Goal: Task Accomplishment & Management: Complete application form

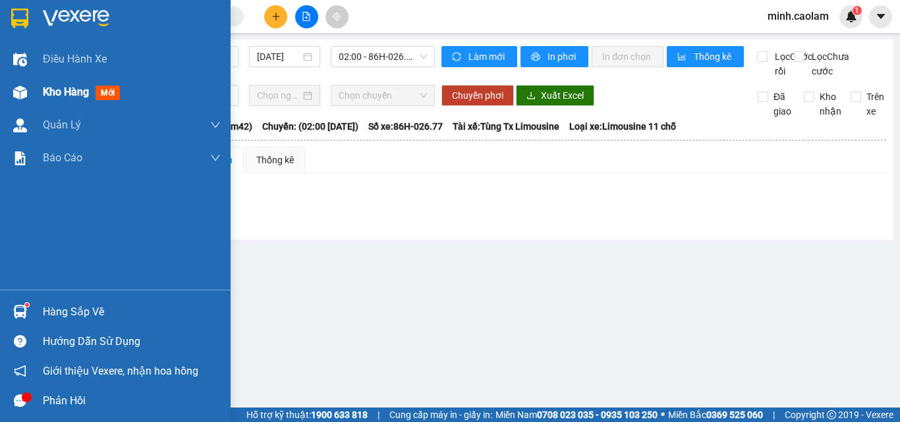
click at [53, 86] on span "Kho hàng" at bounding box center [66, 92] width 46 height 13
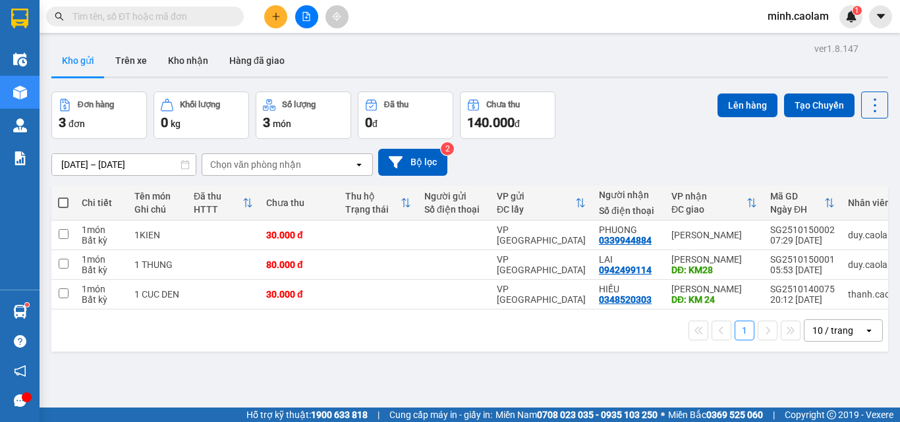
click at [67, 199] on th at bounding box center [63, 203] width 24 height 35
click at [59, 205] on span at bounding box center [63, 203] width 11 height 11
click at [63, 196] on input "checkbox" at bounding box center [63, 196] width 0 height 0
checkbox input "true"
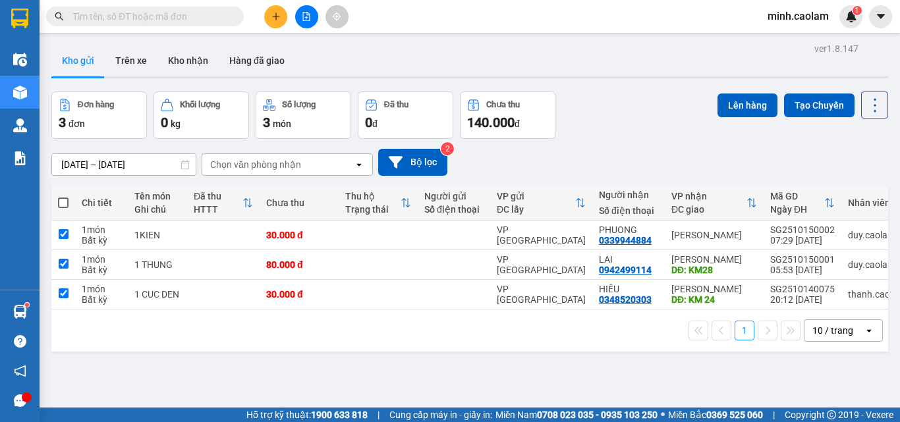
checkbox input "true"
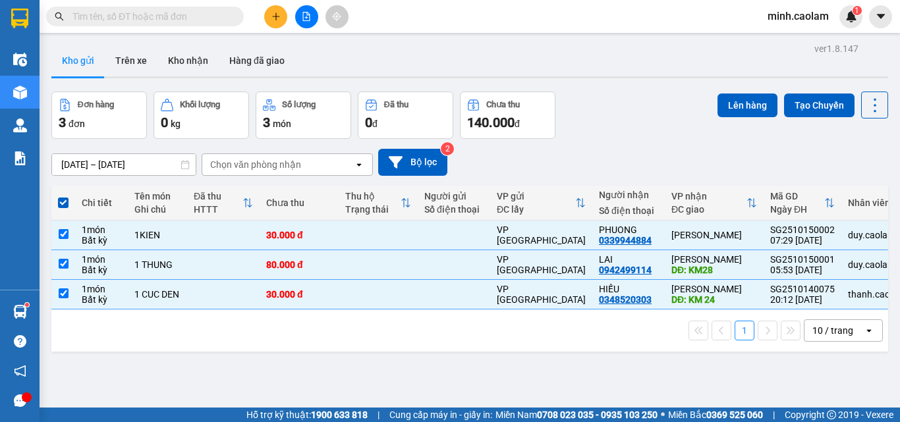
drag, startPoint x: 721, startPoint y: 98, endPoint x: 407, endPoint y: 64, distance: 316.1
click at [698, 101] on div "Đơn hàng 3 đơn Khối lượng 0 kg Số lượng 3 món Đã thu 0 đ Chưa thu 140.000 đ Lên…" at bounding box center [469, 115] width 837 height 47
drag, startPoint x: 727, startPoint y: 91, endPoint x: 725, endPoint y: 111, distance: 19.9
click at [727, 101] on div "ver 1.8.147 Kho gửi Trên xe Kho nhận Hàng đã giao Đơn hàng 3 đơn Khối lượng 0 k…" at bounding box center [469, 251] width 847 height 422
click at [725, 112] on button "Lên hàng" at bounding box center [747, 106] width 60 height 24
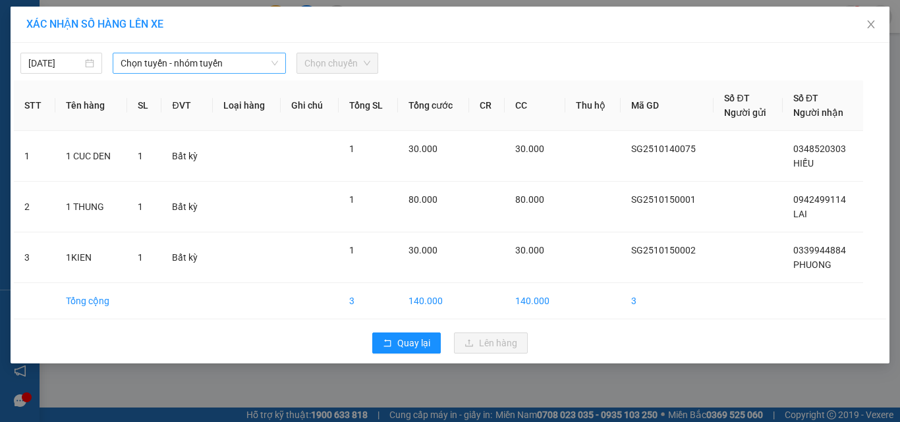
click at [125, 72] on span "Chọn tuyến - nhóm tuyến" at bounding box center [199, 63] width 157 height 20
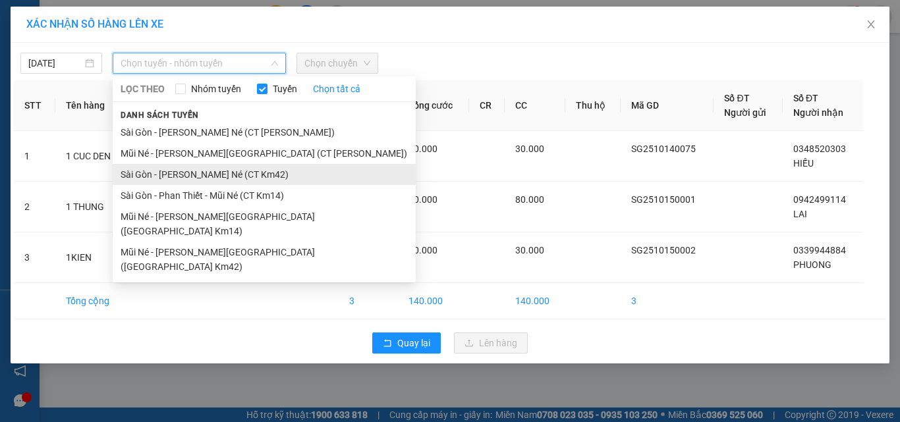
click at [244, 165] on li "Sài Gòn - Phan Thiết - Mũi Né (CT Km42)" at bounding box center [264, 174] width 303 height 21
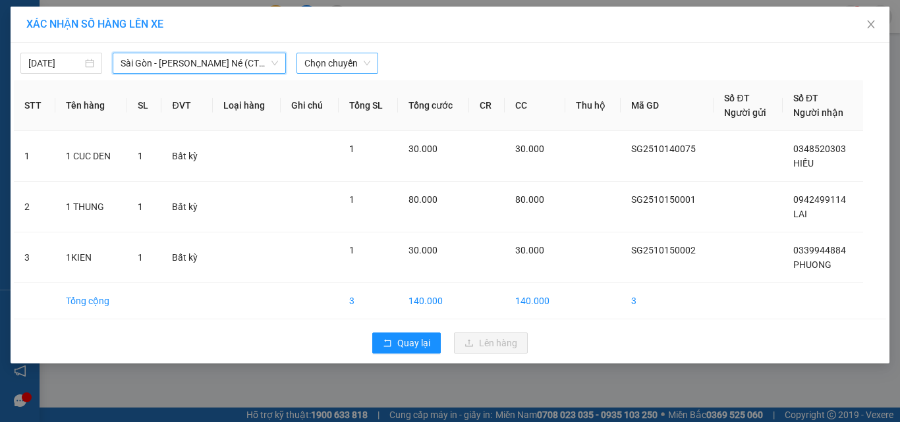
drag, startPoint x: 331, startPoint y: 62, endPoint x: 337, endPoint y: 73, distance: 12.7
click at [329, 62] on span "Chọn chuyến" at bounding box center [337, 63] width 66 height 20
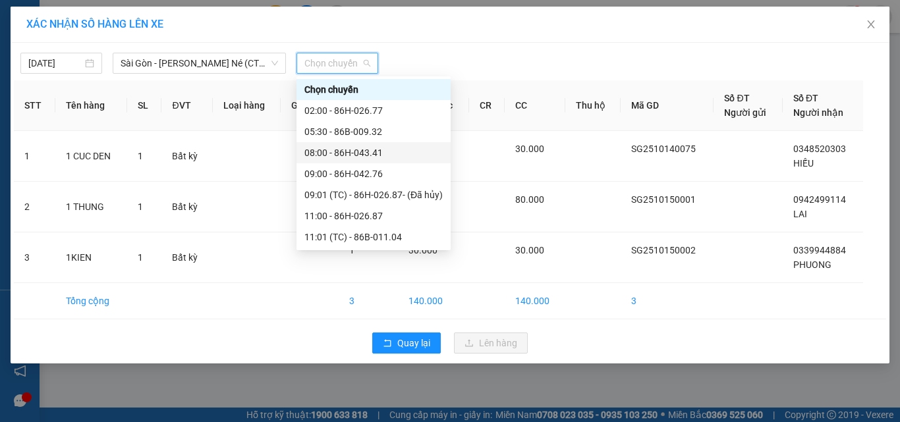
click at [357, 150] on div "08:00 - 86H-043.41" at bounding box center [373, 153] width 138 height 14
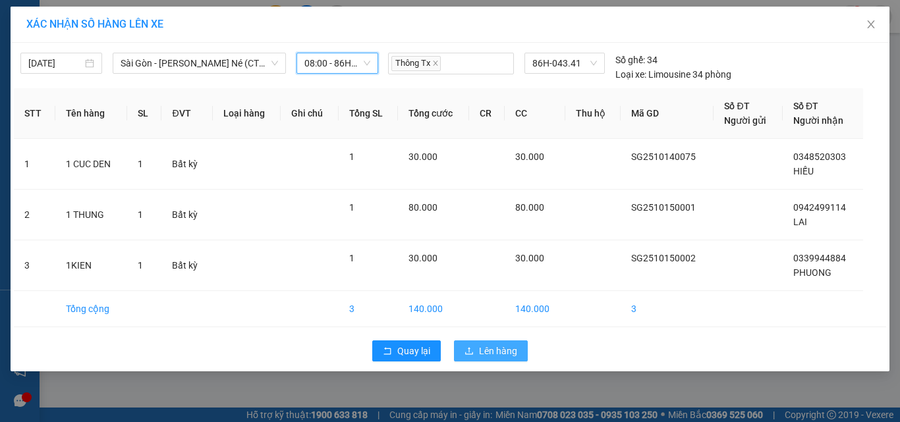
click at [491, 354] on span "Lên hàng" at bounding box center [498, 351] width 38 height 14
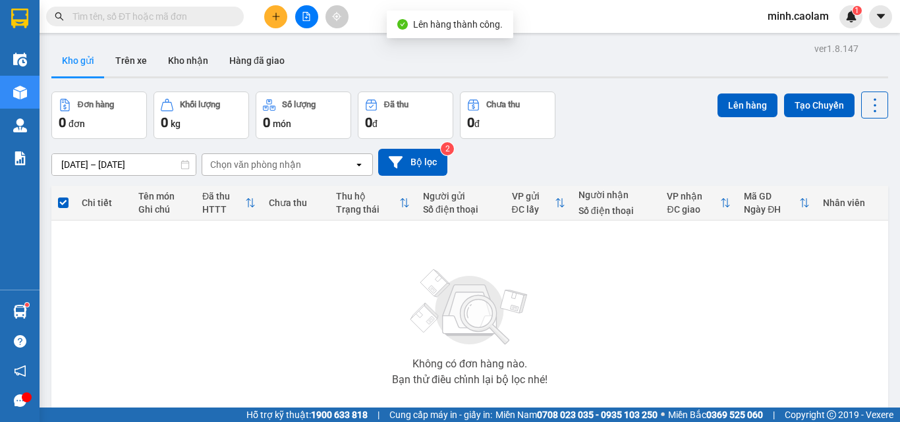
click at [301, 16] on button at bounding box center [306, 16] width 23 height 23
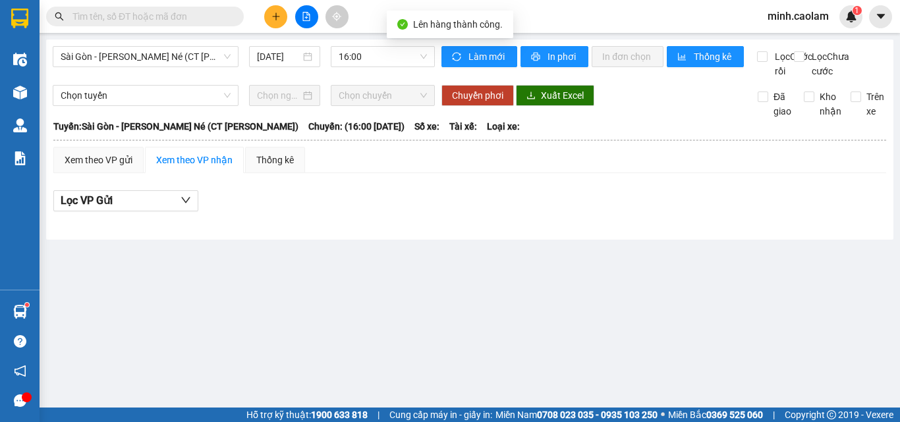
click at [158, 68] on div "Sài Gòn - Phan Thiết - Mũi Né (CT Ông Đồn) 15/10/2025 16:00" at bounding box center [244, 62] width 382 height 32
click at [155, 61] on span "Sài Gòn - Phan Thiết - Mũi Né (CT Ông Đồn)" at bounding box center [146, 57] width 170 height 20
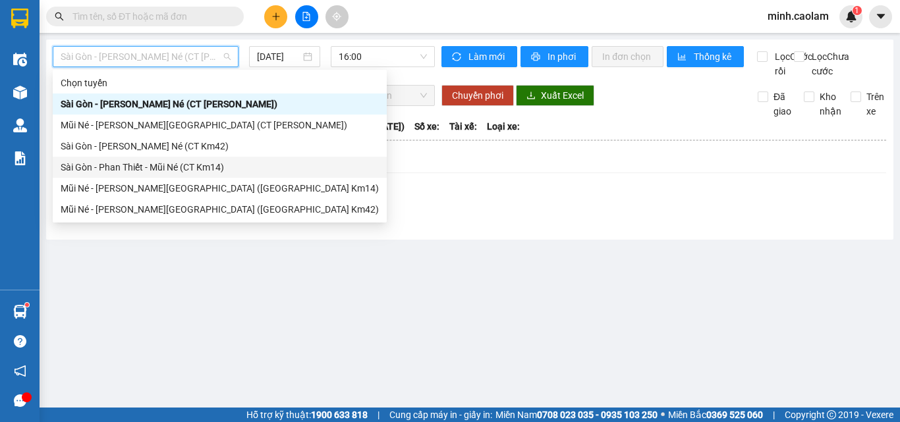
click at [134, 158] on div "Sài Gòn - Phan Thiết - Mũi Né (CT Km14)" at bounding box center [220, 167] width 334 height 21
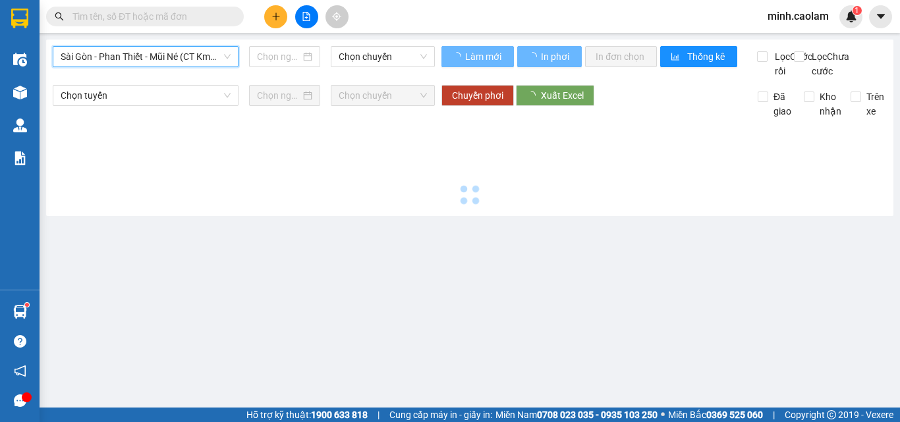
type input "15/10/2025"
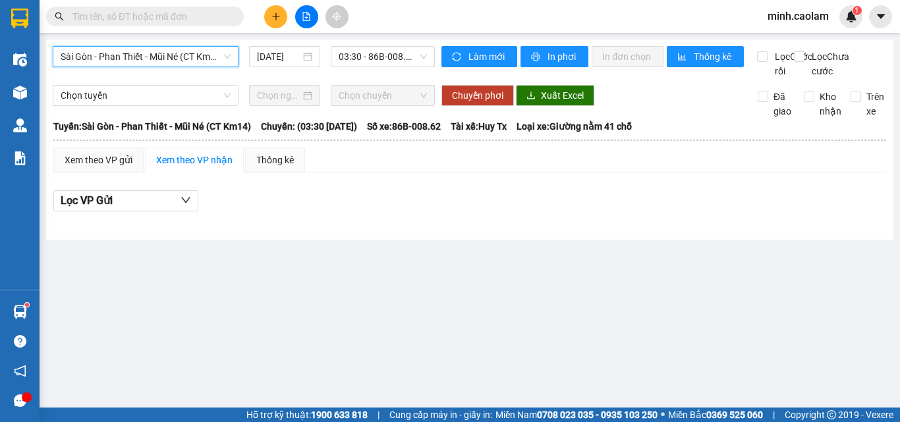
drag, startPoint x: 151, startPoint y: 48, endPoint x: 156, endPoint y: 132, distance: 83.8
click at [150, 55] on span "Sài Gòn - Phan Thiết - Mũi Né (CT Km14)" at bounding box center [146, 57] width 170 height 20
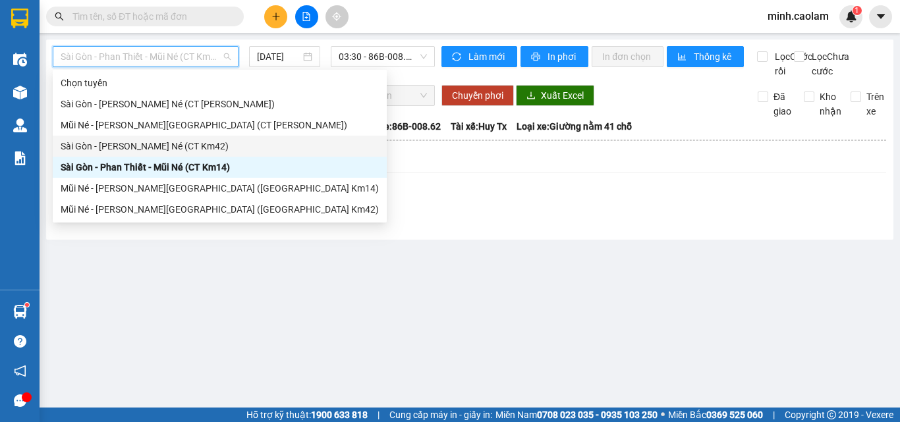
drag, startPoint x: 146, startPoint y: 148, endPoint x: 350, endPoint y: 78, distance: 216.5
click at [145, 148] on div "Sài Gòn - Phan Thiết - Mũi Né (CT Km42)" at bounding box center [220, 146] width 318 height 14
type input "15/10/2025"
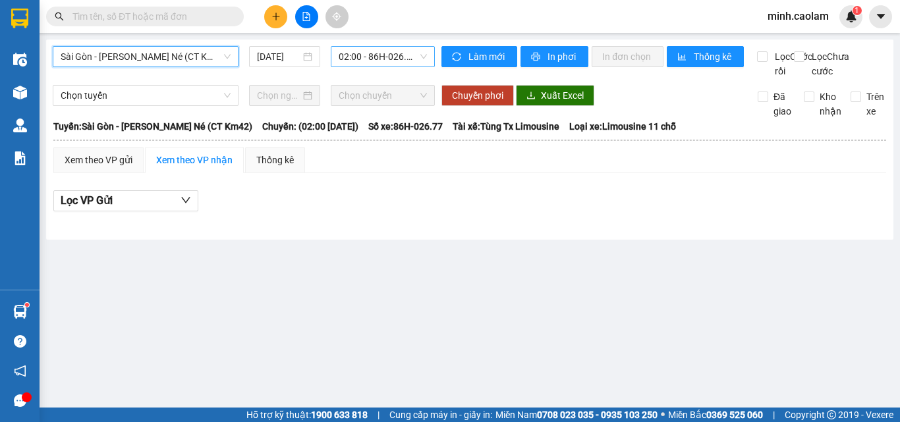
drag, startPoint x: 397, startPoint y: 53, endPoint x: 391, endPoint y: 63, distance: 11.5
click at [394, 57] on span "02:00 - 86H-026.77" at bounding box center [383, 57] width 88 height 20
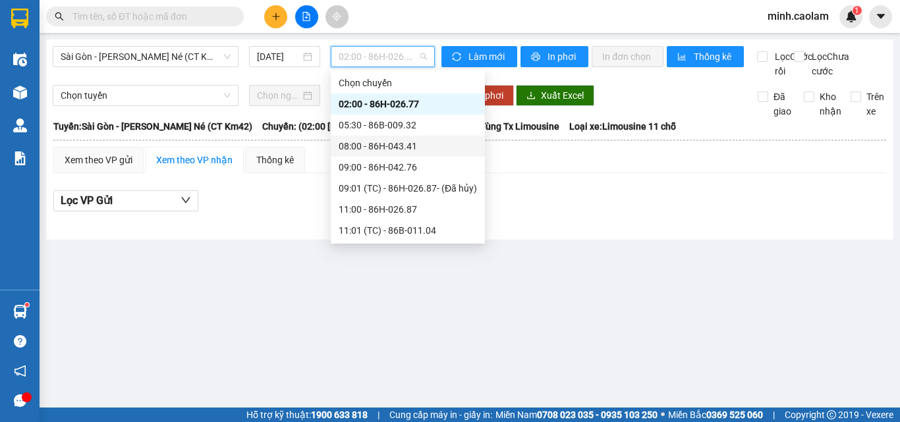
click at [401, 150] on div "08:00 - 86H-043.41" at bounding box center [408, 146] width 138 height 14
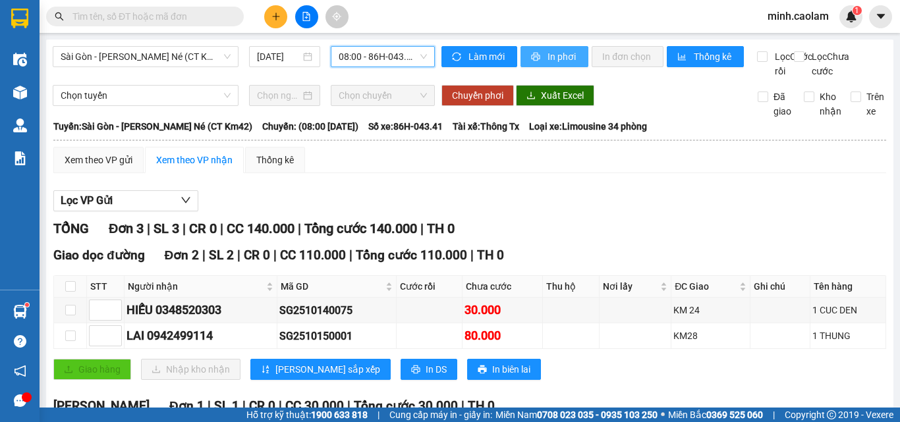
drag, startPoint x: 561, startPoint y: 57, endPoint x: 537, endPoint y: 61, distance: 24.8
click at [557, 58] on span "In phơi" at bounding box center [562, 56] width 30 height 14
click at [507, 195] on div "Xem theo VP gửi Xem theo VP nhận Thống kê Lọc VP Gửi TỔNG Đơn 3 | SL 3 | CR 0 …" at bounding box center [469, 334] width 833 height 375
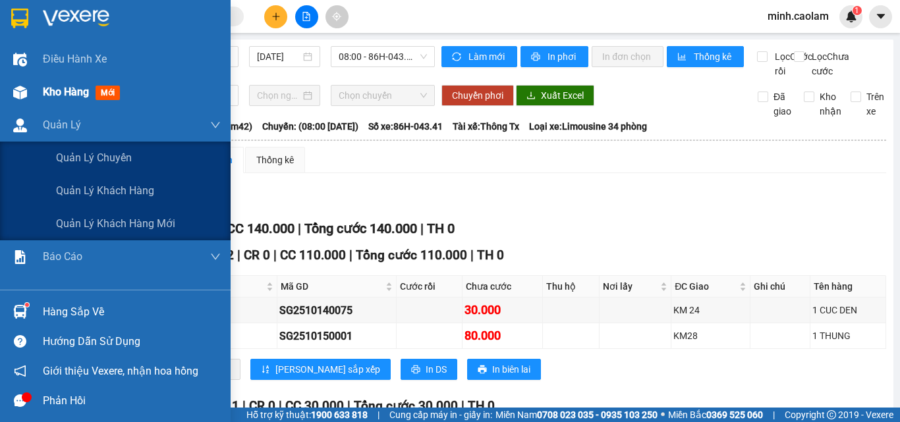
drag, startPoint x: 24, startPoint y: 89, endPoint x: 35, endPoint y: 107, distance: 21.2
click at [24, 90] on img at bounding box center [20, 93] width 14 height 14
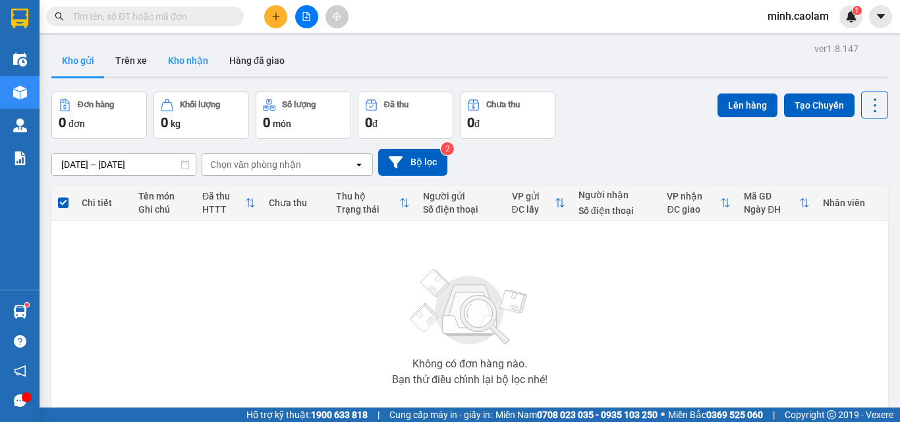
drag, startPoint x: 188, startPoint y: 53, endPoint x: 212, endPoint y: 149, distance: 99.2
click at [188, 54] on button "Kho nhận" at bounding box center [187, 61] width 61 height 32
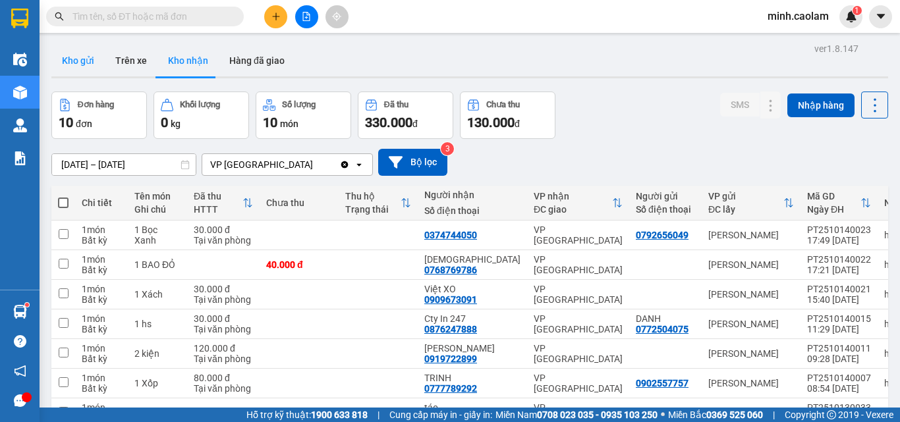
drag, startPoint x: 95, startPoint y: 53, endPoint x: 88, endPoint y: 67, distance: 14.7
click at [94, 54] on button "Kho gửi" at bounding box center [77, 61] width 53 height 32
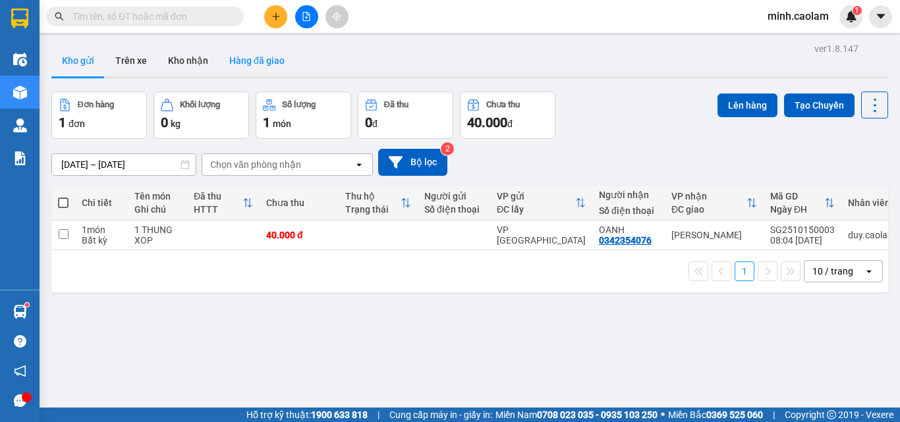
click at [258, 53] on button "Hàng đã giao" at bounding box center [257, 61] width 76 height 32
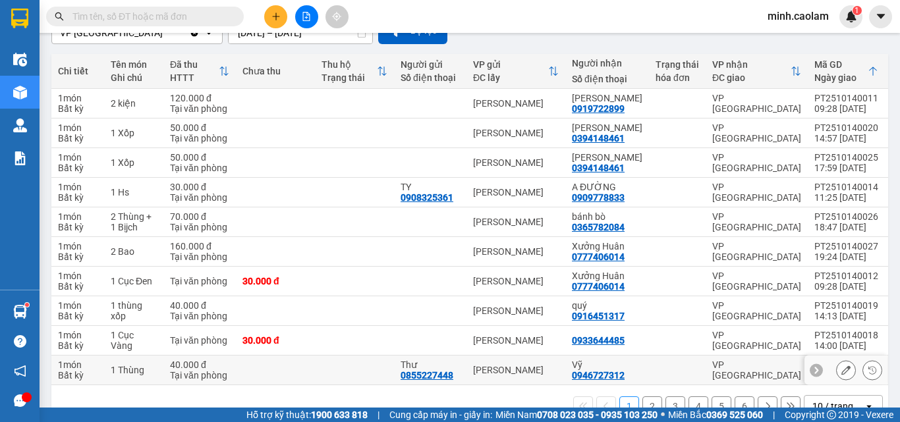
scroll to position [169, 0]
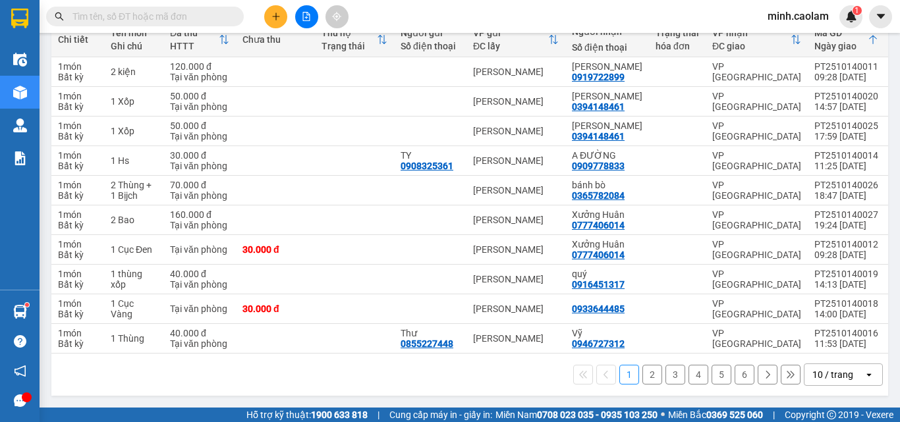
click at [646, 374] on button "2" at bounding box center [652, 375] width 20 height 20
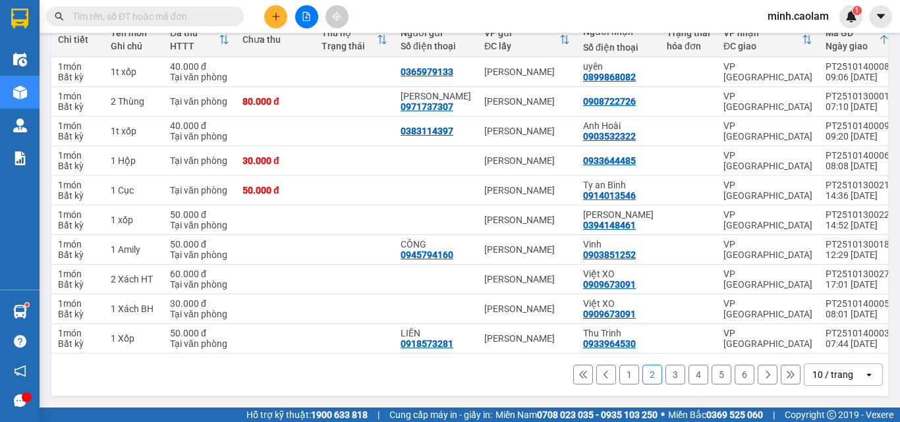
click at [666, 378] on button "3" at bounding box center [675, 375] width 20 height 20
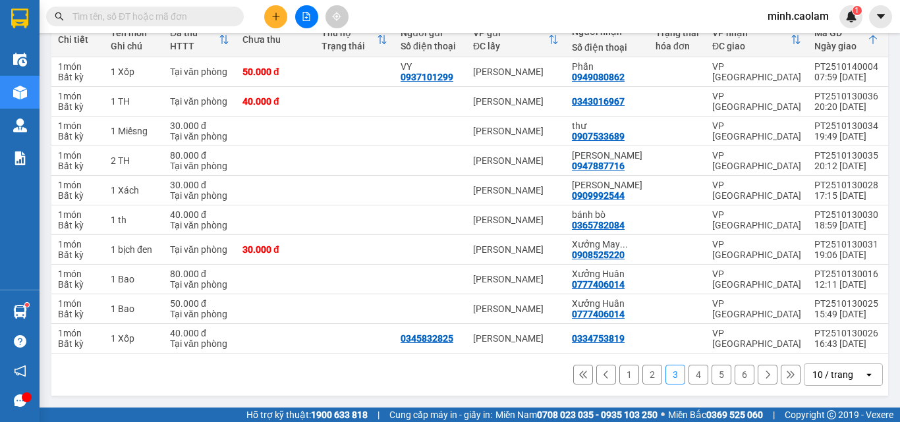
click at [688, 372] on button "4" at bounding box center [698, 375] width 20 height 20
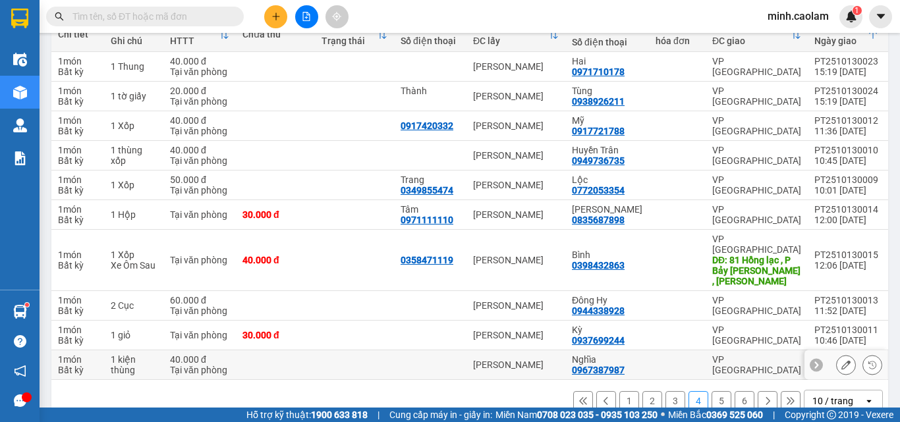
scroll to position [0, 0]
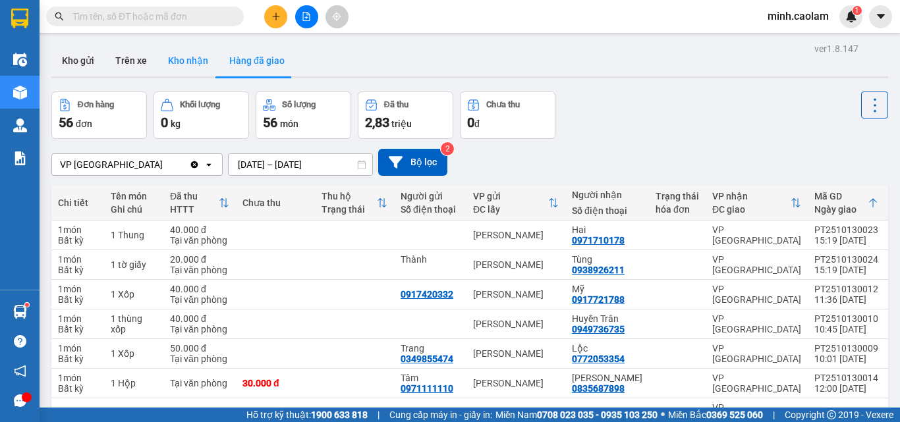
click at [183, 50] on button "Kho nhận" at bounding box center [187, 61] width 61 height 32
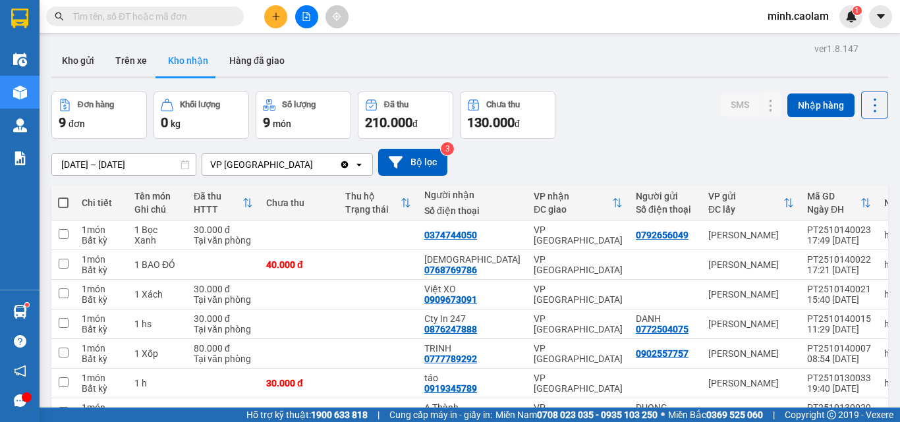
click at [804, 15] on span "minh.caolam" at bounding box center [798, 16] width 82 height 16
click at [809, 35] on span "Đăng xuất" at bounding box center [805, 41] width 55 height 14
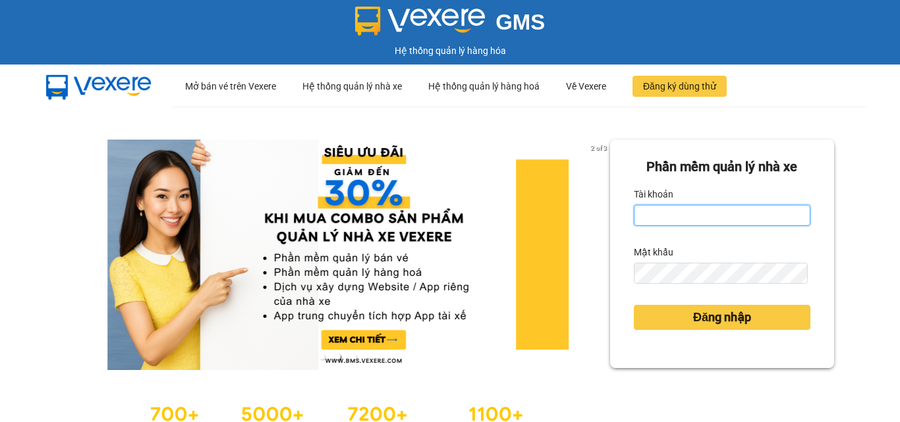
drag, startPoint x: 665, startPoint y: 211, endPoint x: 665, endPoint y: 219, distance: 7.9
click at [665, 211] on input "Tài khoản" at bounding box center [722, 215] width 177 height 21
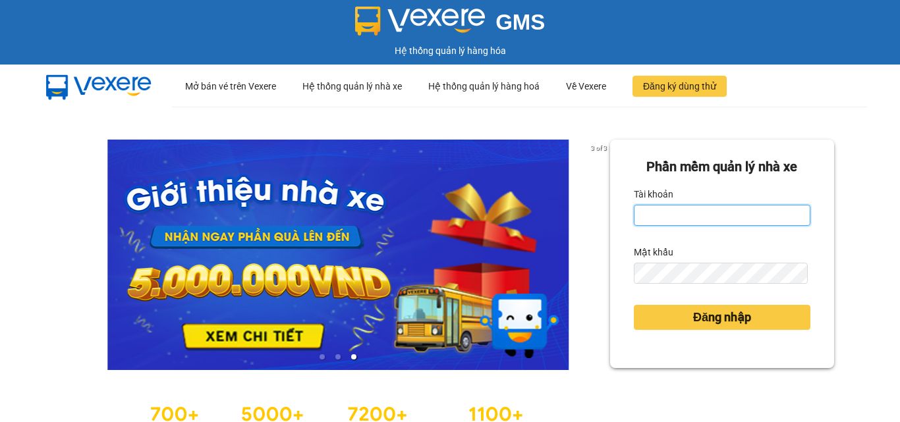
type input "thuyanh.caolam"
click at [717, 285] on form "Phần mềm quản lý nhà xe Tài khoản thuyanh.caolam Mật khẩu Đăng nhập" at bounding box center [722, 254] width 177 height 194
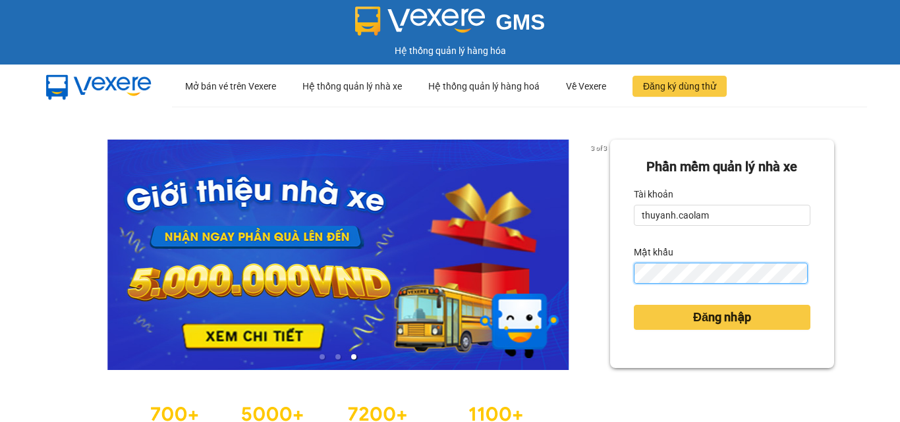
click at [634, 305] on button "Đăng nhập" at bounding box center [722, 317] width 177 height 25
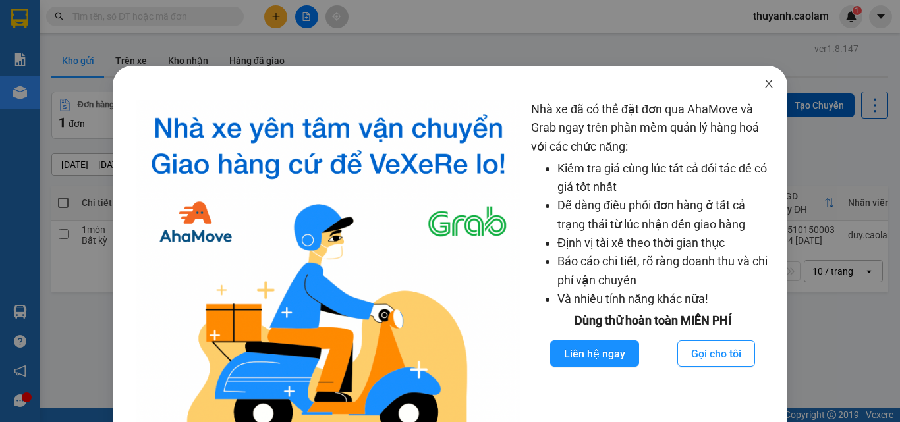
click at [764, 88] on icon "close" at bounding box center [769, 83] width 11 height 11
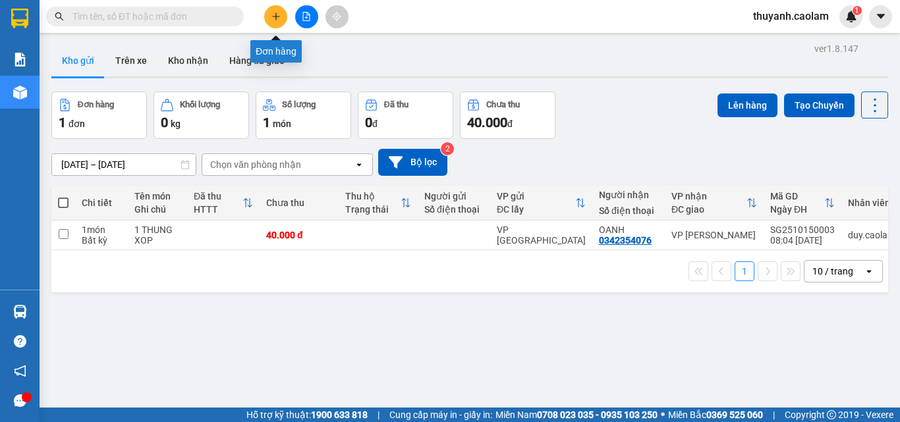
click at [276, 16] on icon "plus" at bounding box center [275, 16] width 1 height 7
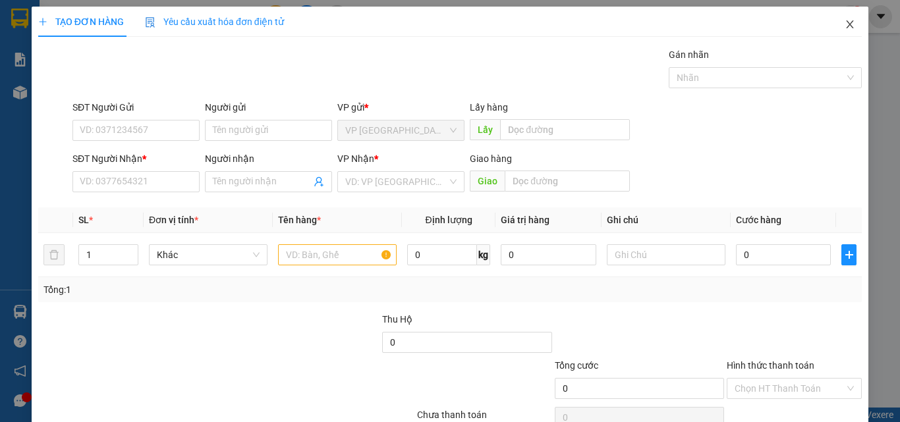
click at [845, 27] on icon "close" at bounding box center [850, 24] width 11 height 11
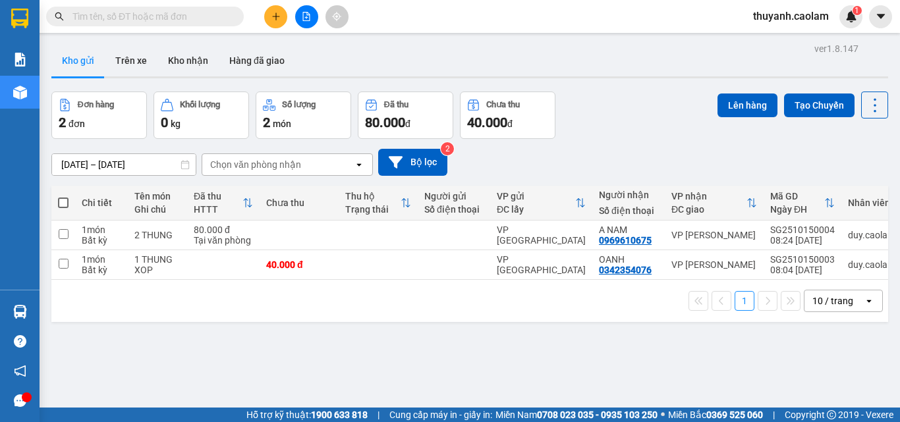
click at [278, 18] on icon "plus" at bounding box center [275, 16] width 9 height 9
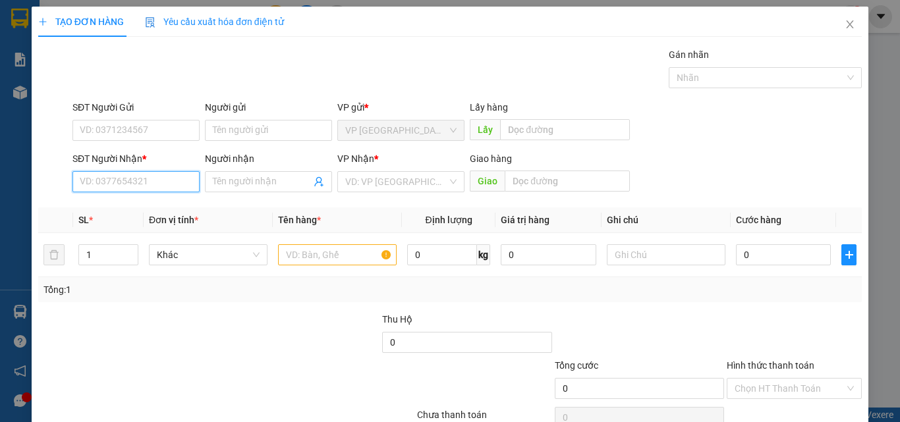
click at [181, 184] on input "SĐT Người Nhận *" at bounding box center [135, 181] width 127 height 21
type input "0844333332"
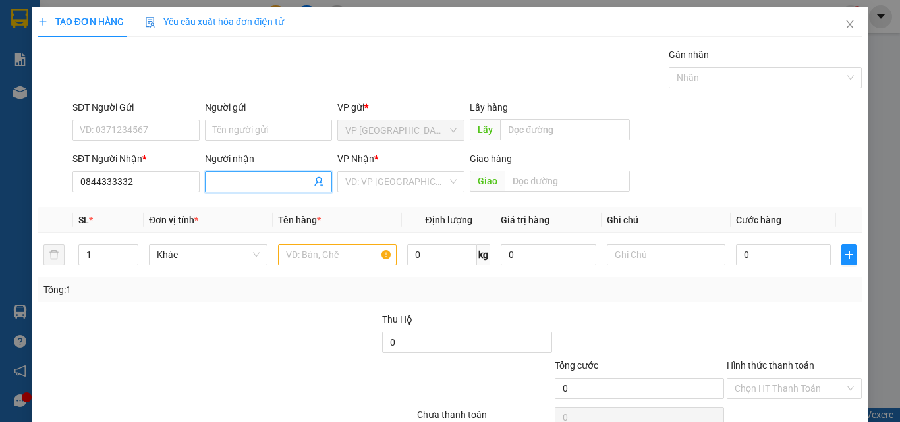
click at [226, 179] on input "Người nhận" at bounding box center [262, 182] width 98 height 14
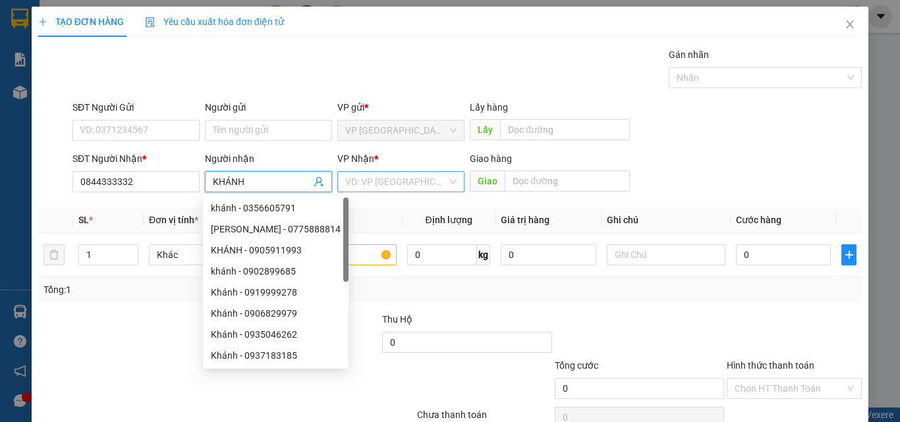
type input "KHÁNH"
click at [367, 177] on input "search" at bounding box center [396, 182] width 102 height 20
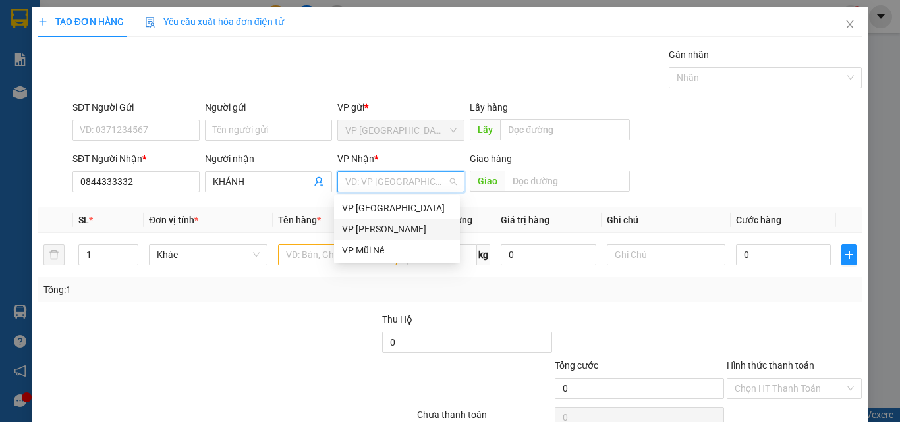
click at [382, 230] on div "VP Phan Thiết" at bounding box center [397, 229] width 110 height 14
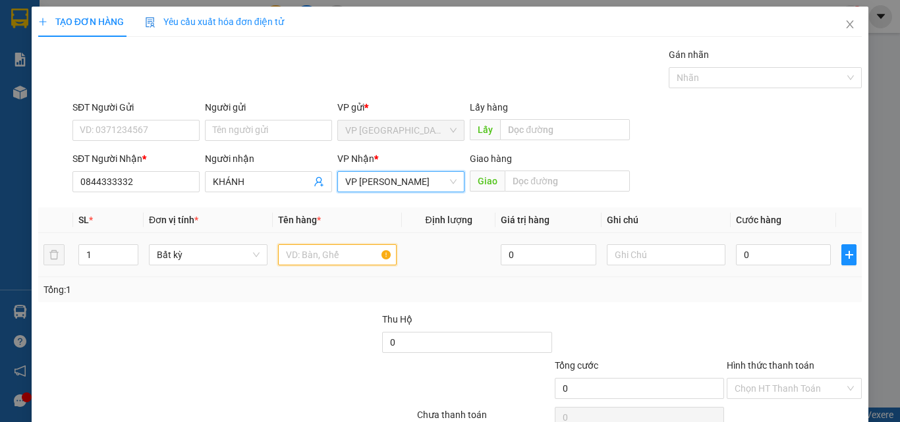
click at [335, 249] on input "text" at bounding box center [337, 254] width 119 height 21
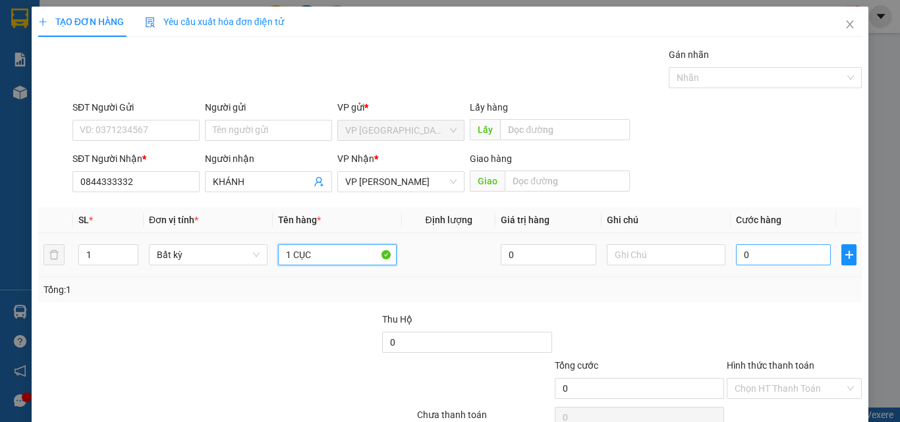
type input "1 CỤC"
click at [775, 250] on input "0" at bounding box center [783, 254] width 95 height 21
type input "3"
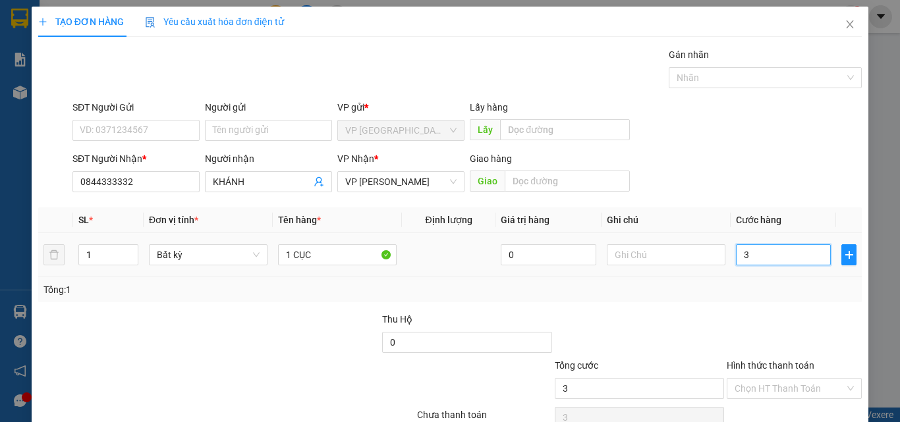
type input "30"
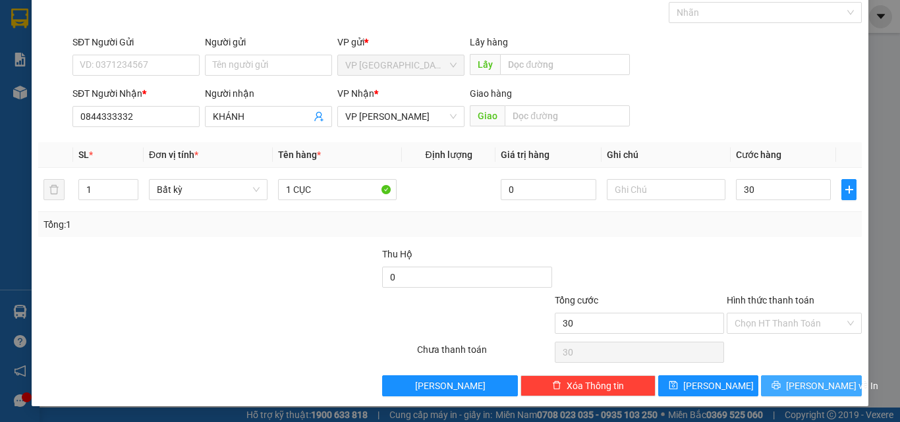
type input "30.000"
click at [792, 384] on span "Lưu và In" at bounding box center [832, 386] width 92 height 14
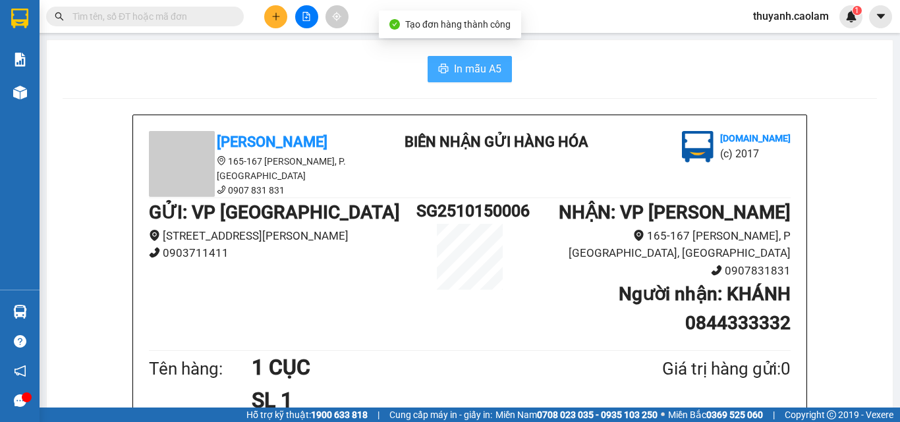
click at [476, 67] on span "In mẫu A5" at bounding box center [477, 69] width 47 height 16
click at [462, 67] on span "In mẫu A5" at bounding box center [477, 69] width 47 height 16
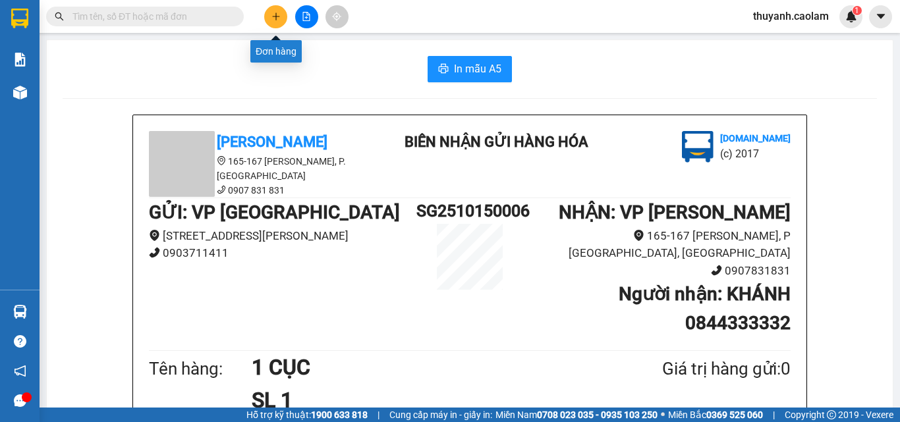
click at [281, 22] on button at bounding box center [275, 16] width 23 height 23
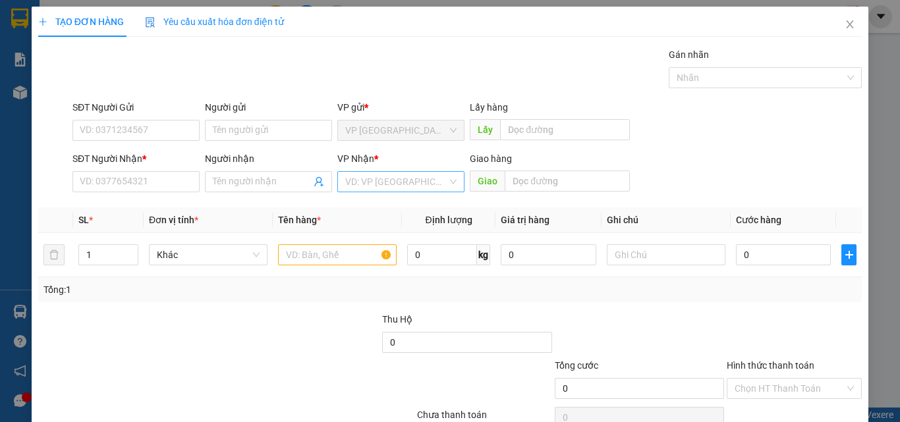
click at [369, 184] on input "search" at bounding box center [396, 182] width 102 height 20
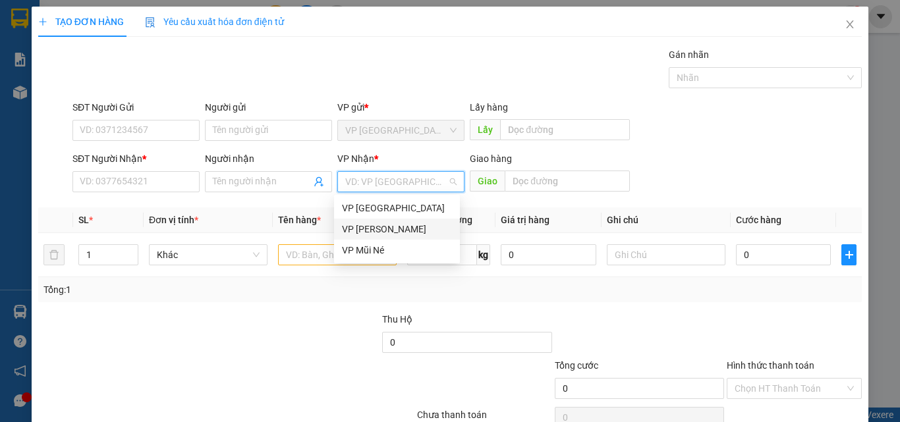
click at [383, 228] on div "VP Phan Thiết" at bounding box center [397, 229] width 110 height 14
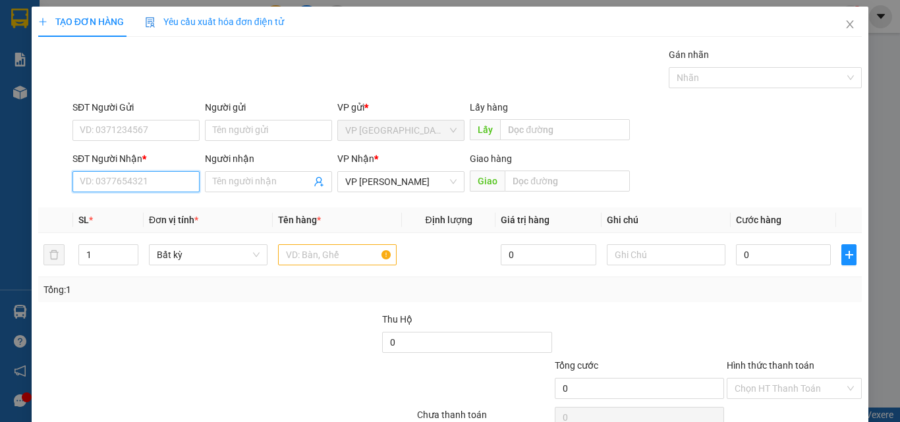
click at [156, 180] on input "SĐT Người Nhận *" at bounding box center [135, 181] width 127 height 21
click at [335, 265] on input "text" at bounding box center [337, 254] width 119 height 21
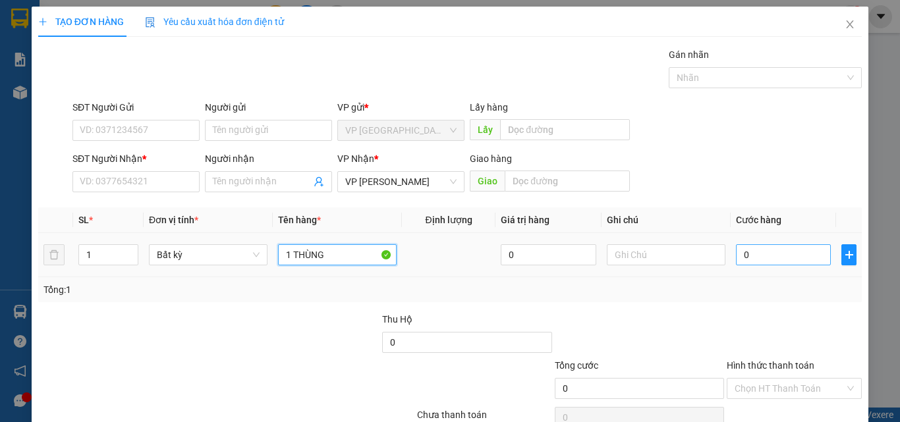
type input "1 THÙNG"
click at [793, 252] on input "0" at bounding box center [783, 254] width 95 height 21
type input "3"
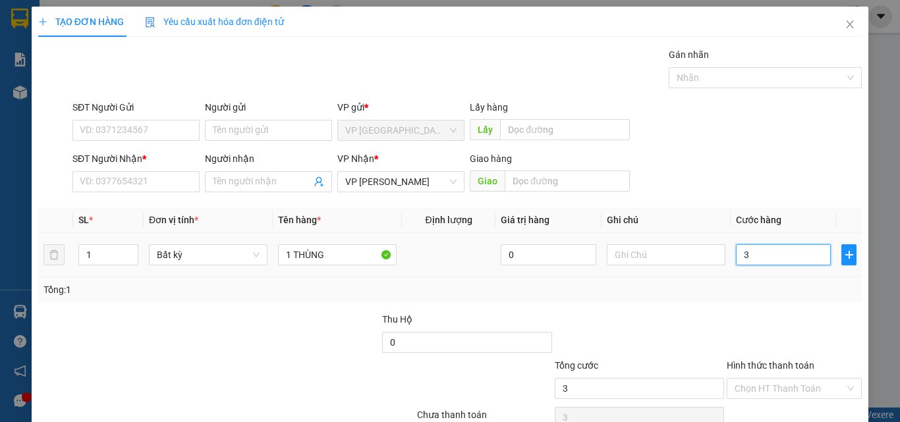
type input "30"
type input "30.000"
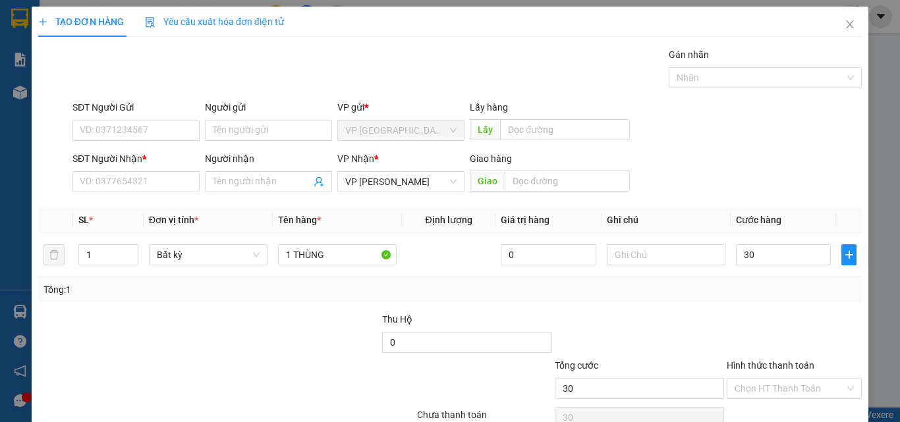
type input "30.000"
click at [713, 140] on div "SĐT Người Gửi VD: 0371234567 Người gửi Tên người gửi VP gửi * VP Sài Gòn Lấy hà…" at bounding box center [467, 123] width 795 height 46
click at [101, 179] on input "SĐT Người Nhận *" at bounding box center [135, 181] width 127 height 21
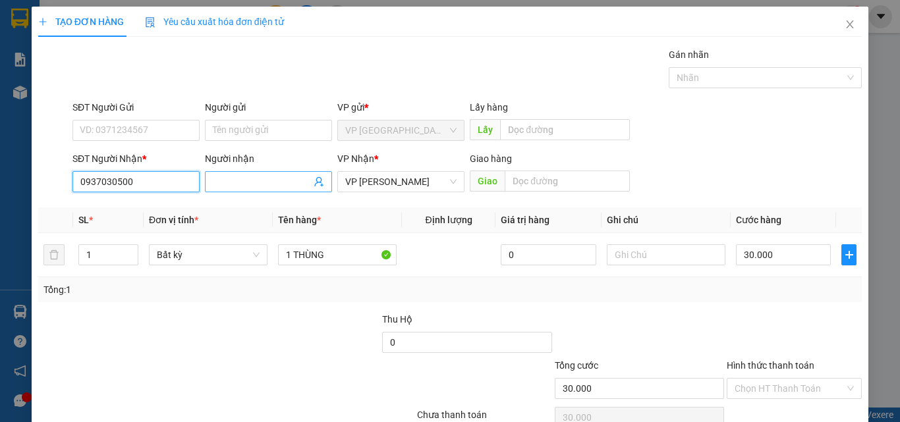
type input "0937030500"
click at [274, 178] on input "Người nhận" at bounding box center [262, 182] width 98 height 14
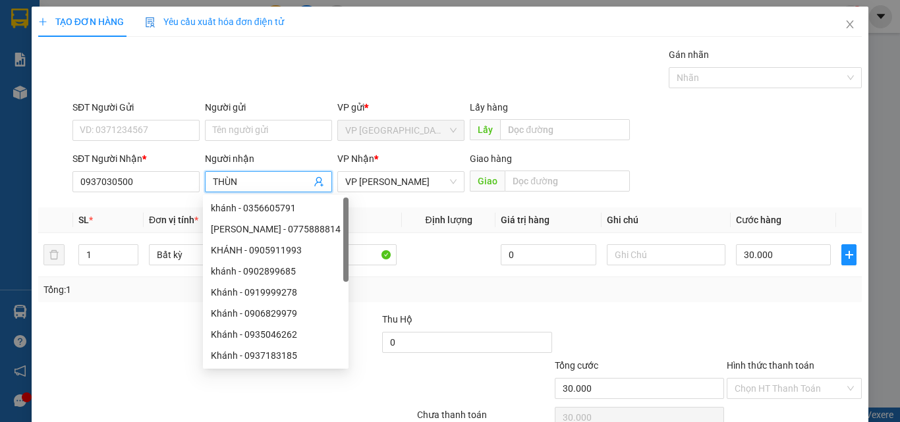
type input "THÙNG"
click at [254, 176] on input "THÙNG" at bounding box center [262, 182] width 98 height 14
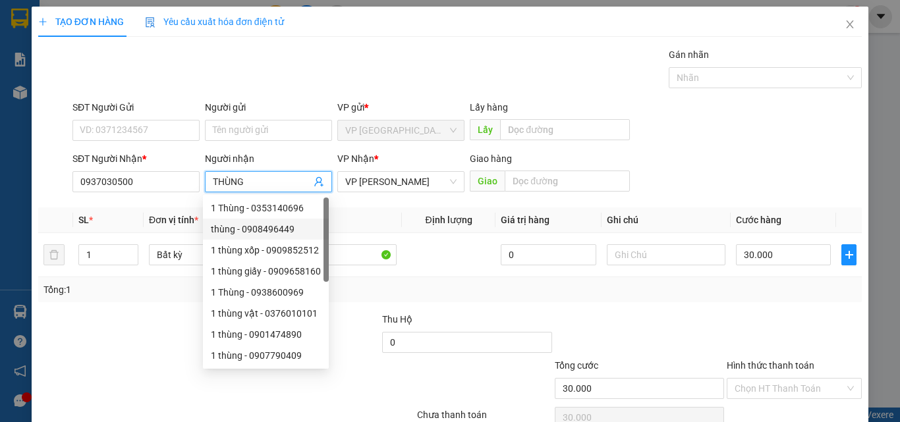
click at [254, 176] on input "THÙNG" at bounding box center [262, 182] width 98 height 14
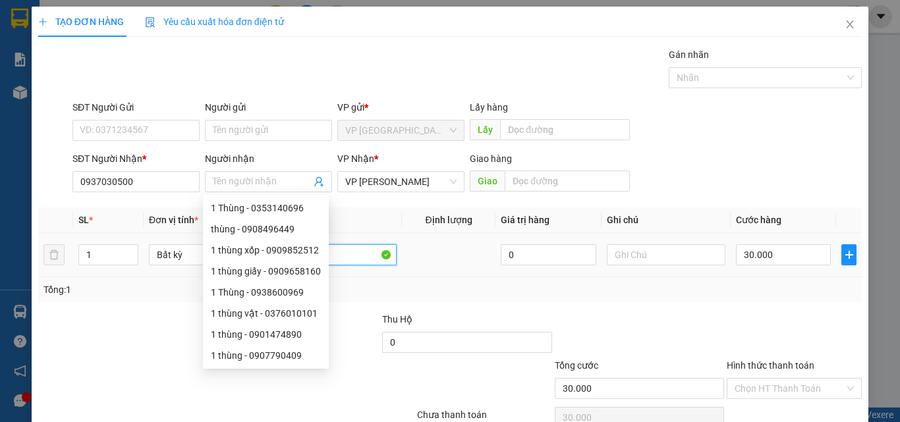
click at [368, 260] on input "1 THÙNG" at bounding box center [337, 254] width 119 height 21
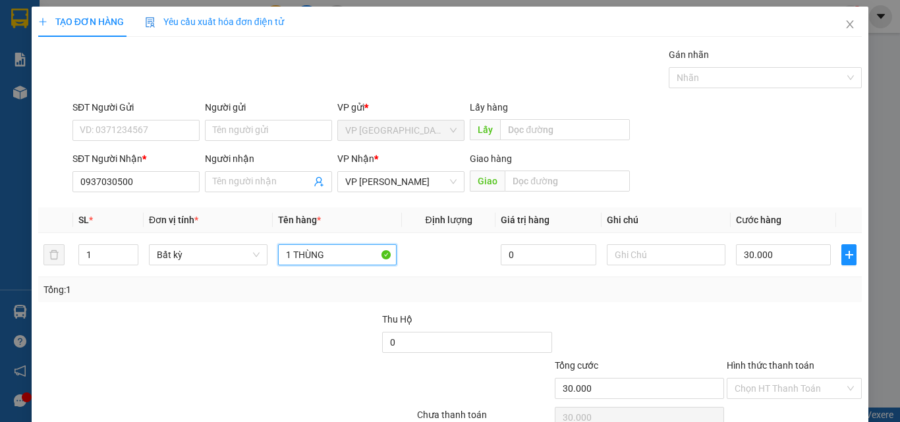
scroll to position [65, 0]
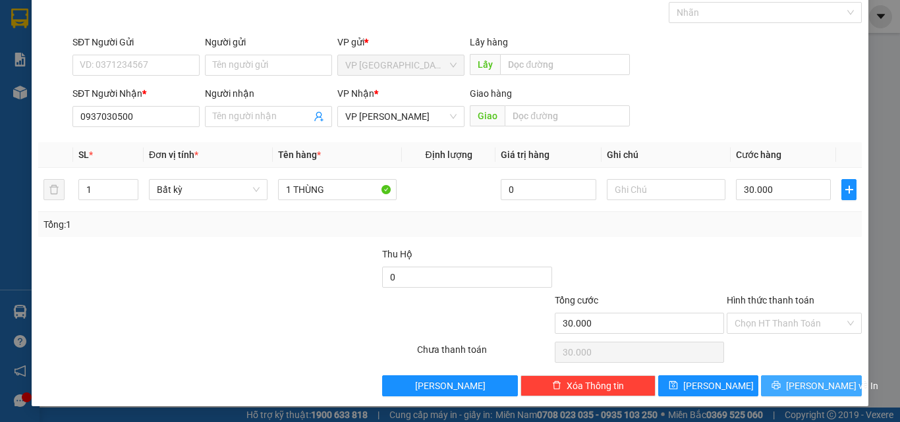
click at [788, 381] on button "Lưu và In" at bounding box center [811, 386] width 101 height 21
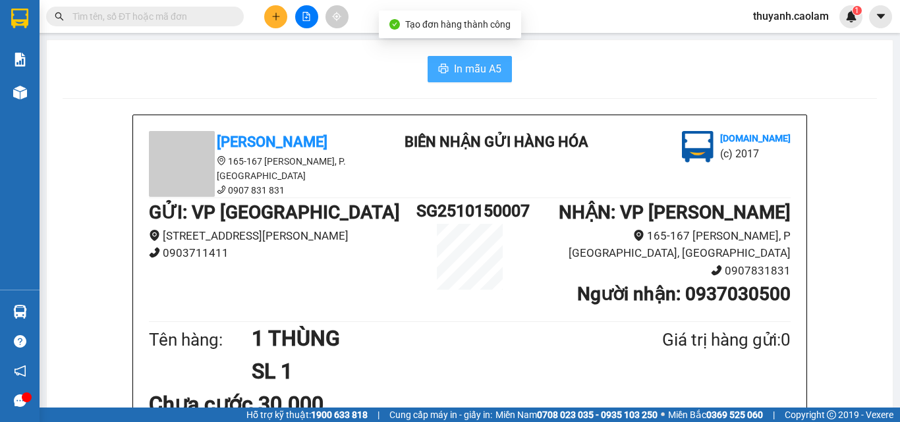
click at [445, 60] on button "In mẫu A5" at bounding box center [470, 69] width 84 height 26
click at [490, 73] on span "In mẫu A5" at bounding box center [477, 69] width 47 height 16
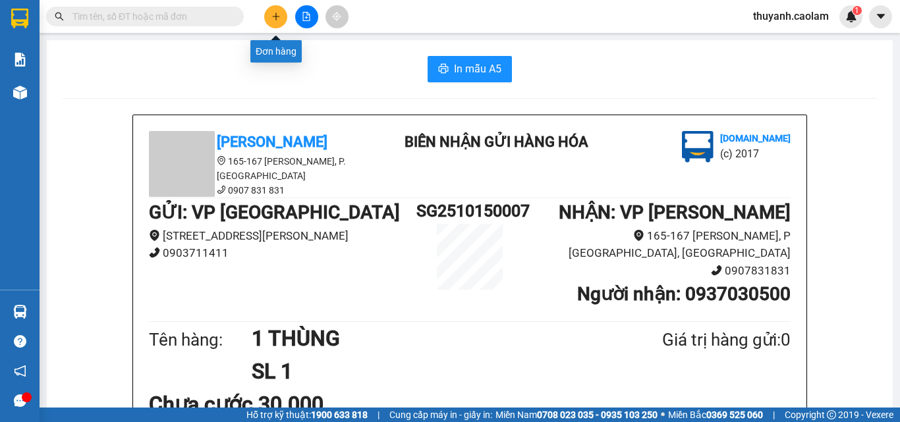
click at [275, 16] on icon "plus" at bounding box center [275, 16] width 7 height 1
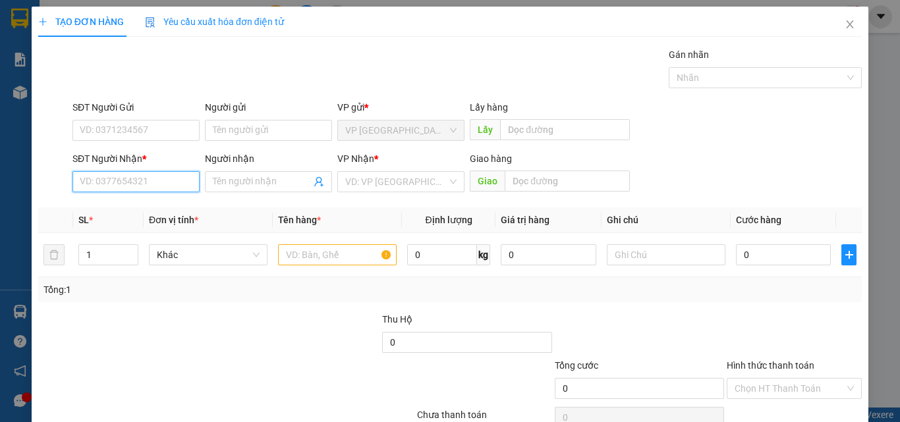
click at [168, 184] on input "SĐT Người Nhận *" at bounding box center [135, 181] width 127 height 21
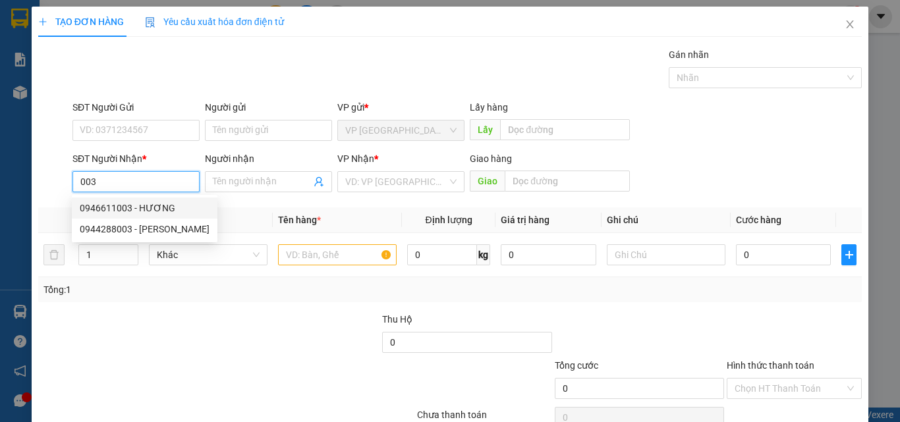
click at [138, 204] on div "0946611003 - HƯƠNG" at bounding box center [145, 208] width 130 height 14
type input "0946611003"
type input "HƯƠNG"
type input "CX HONG LOI"
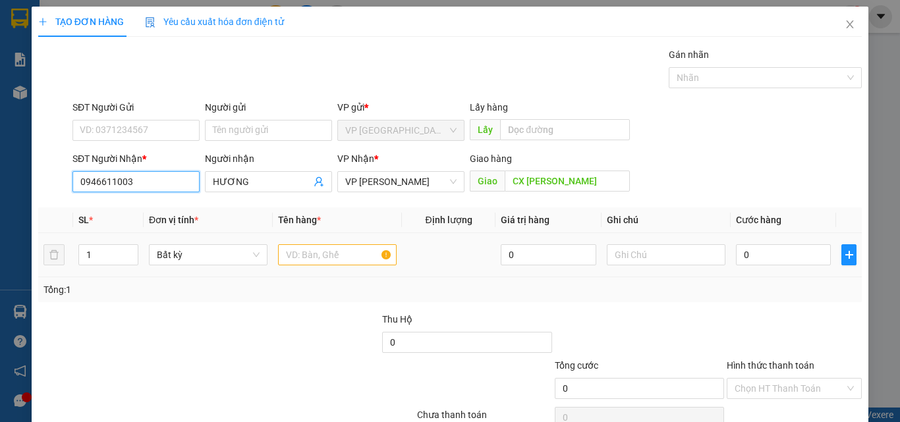
type input "0946611003"
click at [308, 258] on input "text" at bounding box center [337, 254] width 119 height 21
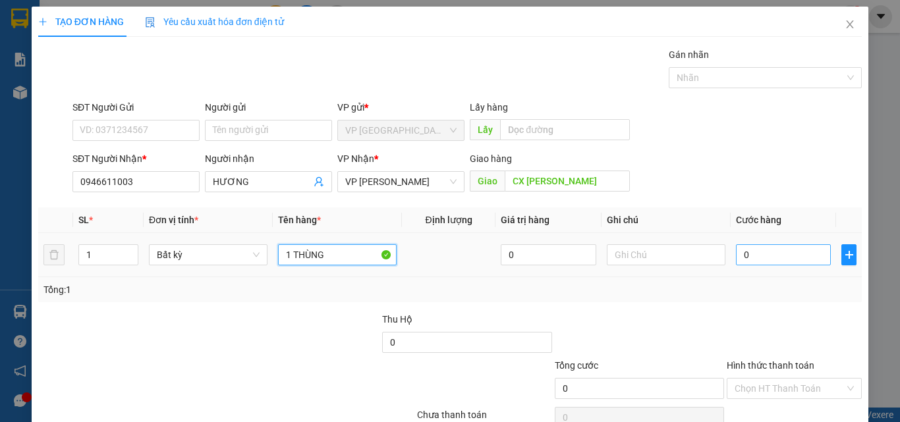
type input "1 THÙNG"
click at [768, 255] on input "0" at bounding box center [783, 254] width 95 height 21
type input "3"
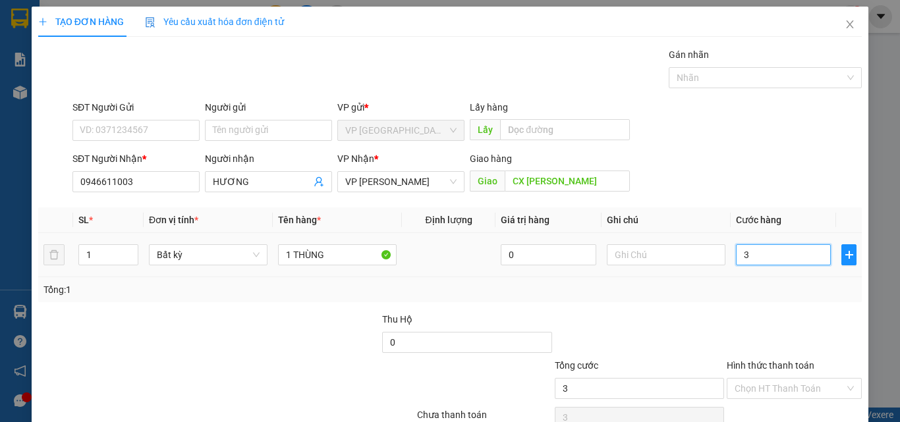
type input "30"
type input "30.000"
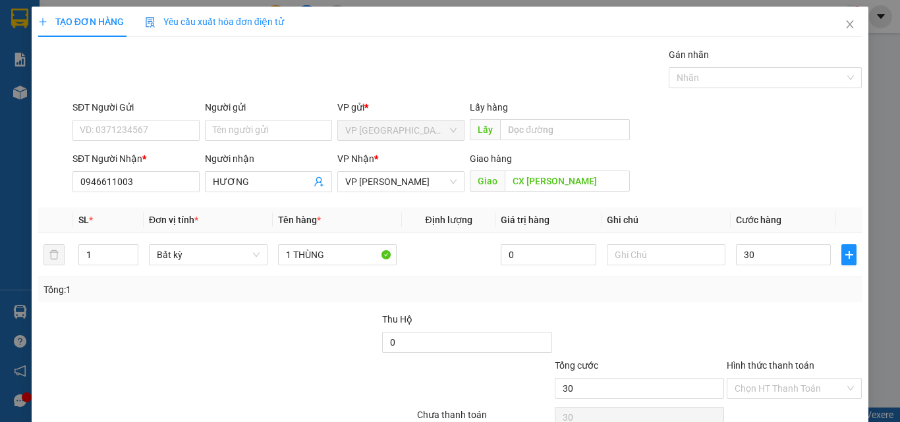
type input "30.000"
click at [737, 315] on div at bounding box center [794, 335] width 138 height 46
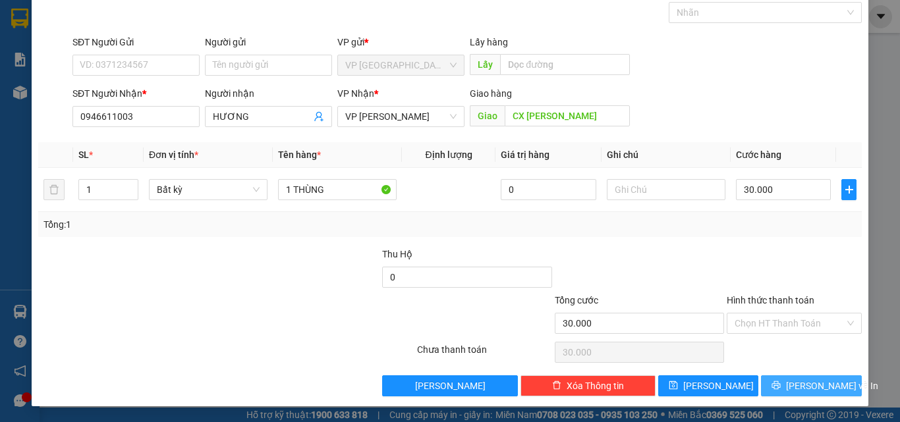
click at [771, 386] on button "Lưu và In" at bounding box center [811, 386] width 101 height 21
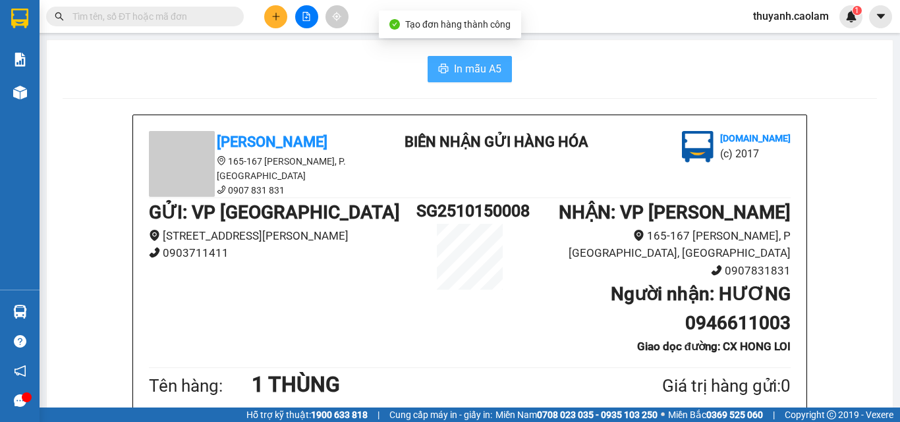
click at [438, 72] on icon "printer" at bounding box center [443, 68] width 11 height 11
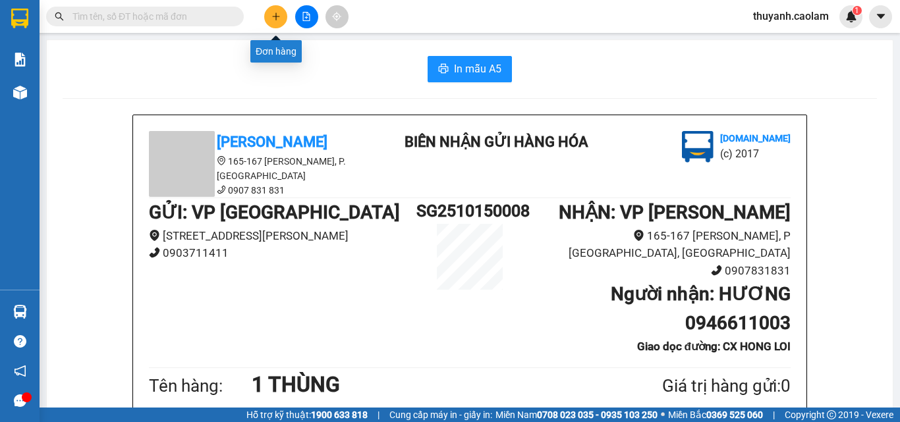
click at [277, 16] on icon "plus" at bounding box center [275, 16] width 9 height 9
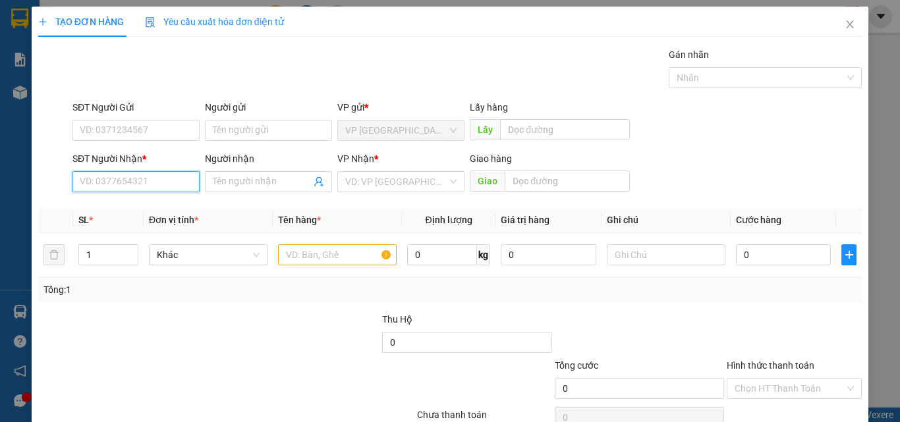
click at [167, 181] on input "SĐT Người Nhận *" at bounding box center [135, 181] width 127 height 21
click at [847, 24] on span "Close" at bounding box center [849, 25] width 37 height 37
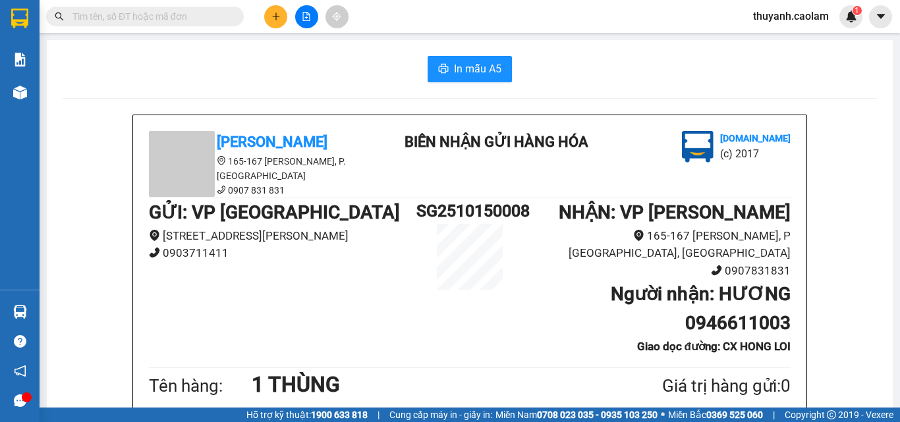
click at [277, 15] on icon "plus" at bounding box center [275, 16] width 9 height 9
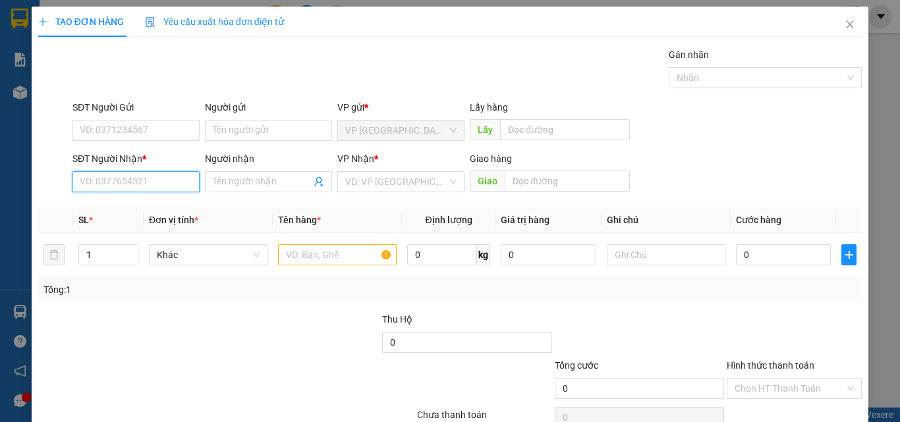
click at [148, 181] on input "SĐT Người Nhận *" at bounding box center [135, 181] width 127 height 21
type input "0349854841"
click at [154, 208] on div "0349854841 - SON" at bounding box center [135, 208] width 110 height 14
type input "SON"
type input "KM 27"
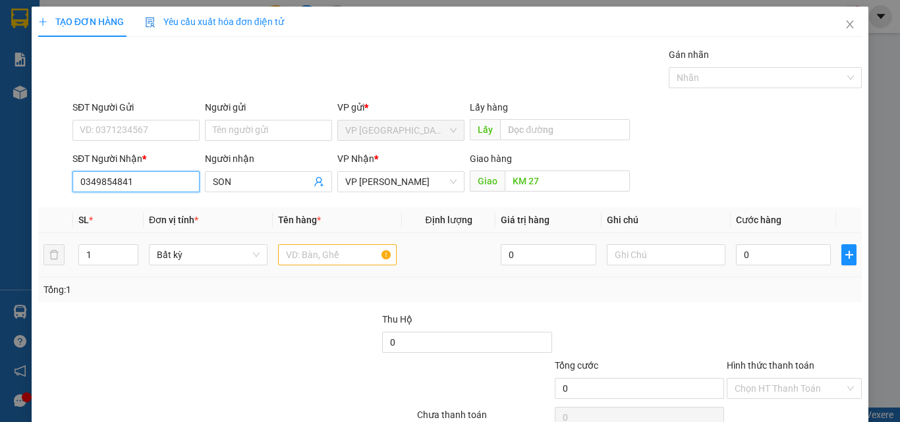
type input "0349854841"
click at [314, 261] on input "text" at bounding box center [337, 254] width 119 height 21
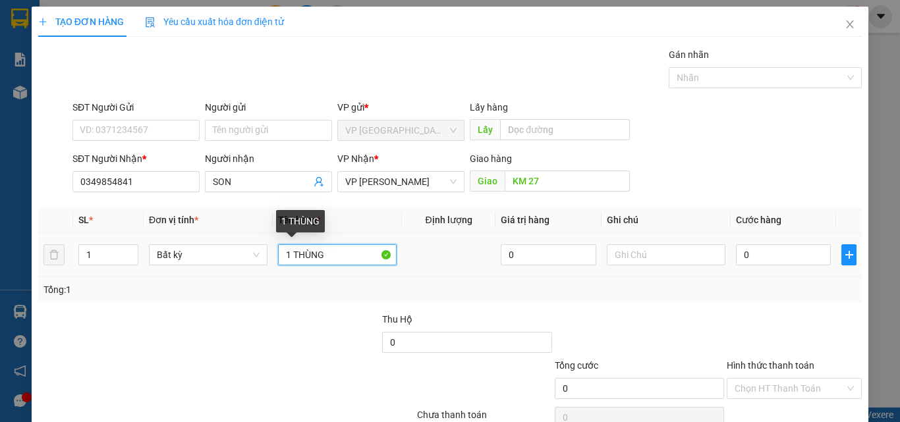
click at [308, 252] on input "1 THÙNG" at bounding box center [337, 254] width 119 height 21
type input "1 CỤC ĐEN"
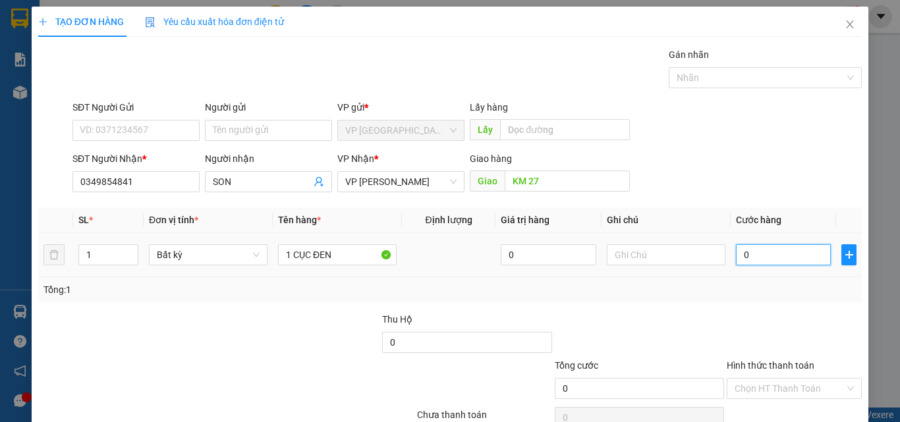
click at [781, 256] on input "0" at bounding box center [783, 254] width 95 height 21
type input "4"
type input "40"
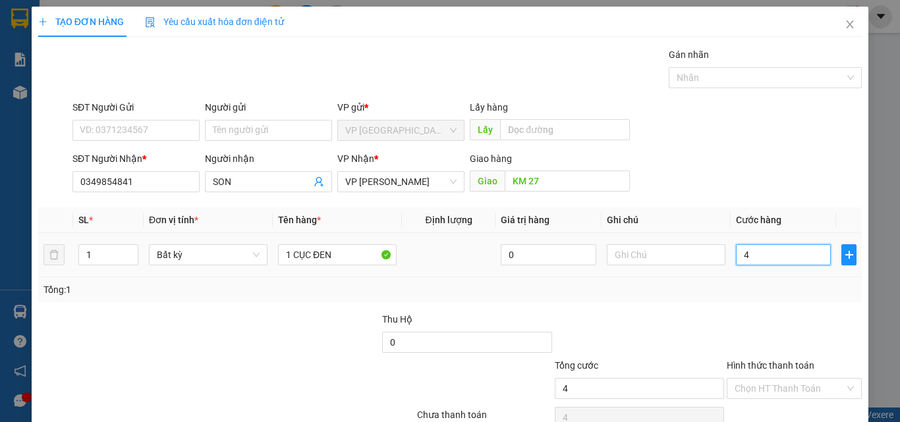
type input "40"
type input "40.000"
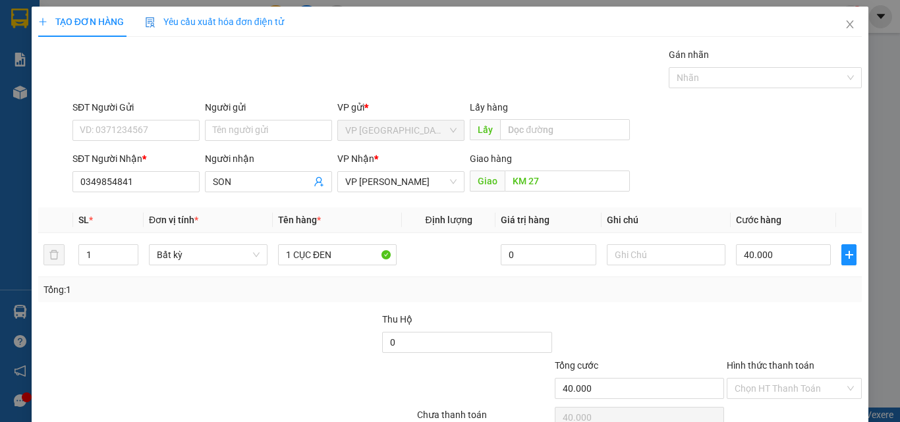
click at [769, 314] on div at bounding box center [794, 335] width 138 height 46
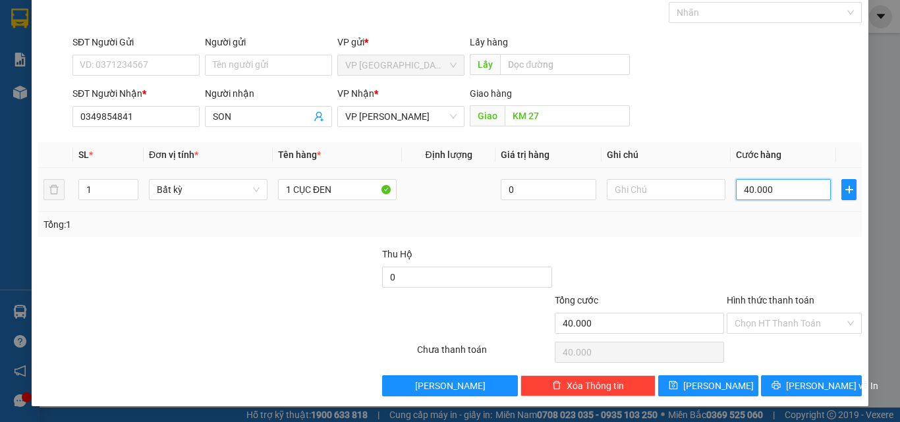
click at [773, 192] on input "40.000" at bounding box center [783, 189] width 95 height 21
type input "5"
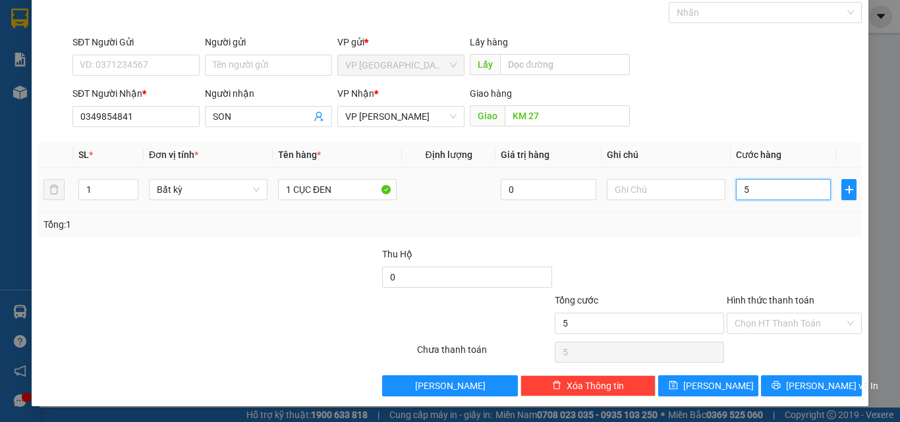
type input "50"
type input "50.000"
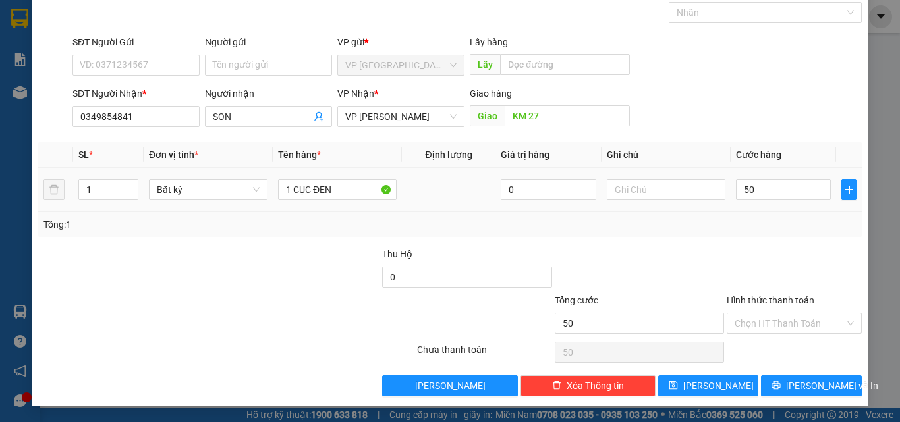
type input "50.000"
click at [762, 242] on div "Transit Pickup Surcharge Ids Transit Deliver Surcharge Ids Transit Deliver Surc…" at bounding box center [450, 189] width 824 height 414
click at [789, 384] on button "Lưu và In" at bounding box center [811, 386] width 101 height 21
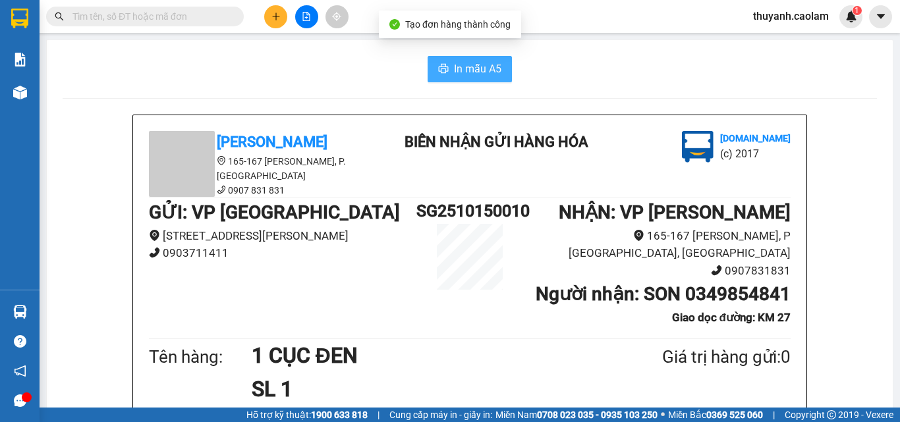
click at [481, 63] on span "In mẫu A5" at bounding box center [477, 69] width 47 height 16
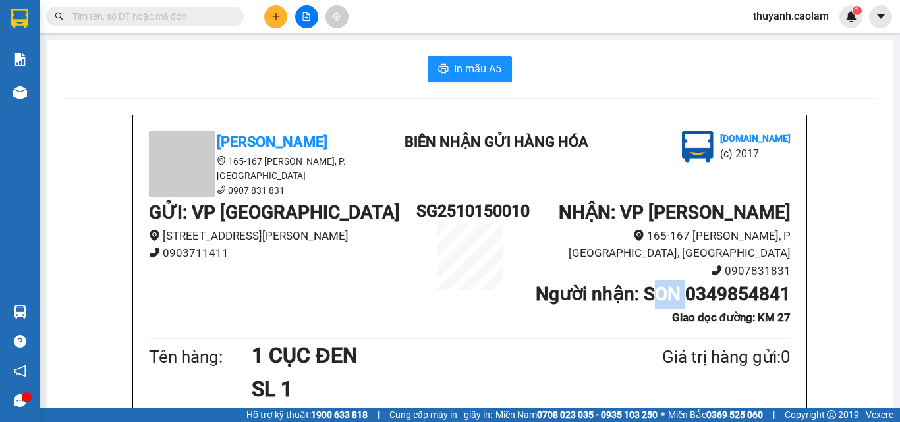
drag, startPoint x: 642, startPoint y: 276, endPoint x: 679, endPoint y: 279, distance: 37.0
click at [679, 283] on b "Người nhận : SON 0349854841" at bounding box center [663, 294] width 255 height 22
drag, startPoint x: 632, startPoint y: 273, endPoint x: 676, endPoint y: 283, distance: 44.7
click at [676, 283] on b "Người nhận : SON 0349854841" at bounding box center [663, 294] width 255 height 22
drag, startPoint x: 683, startPoint y: 285, endPoint x: 629, endPoint y: 272, distance: 55.5
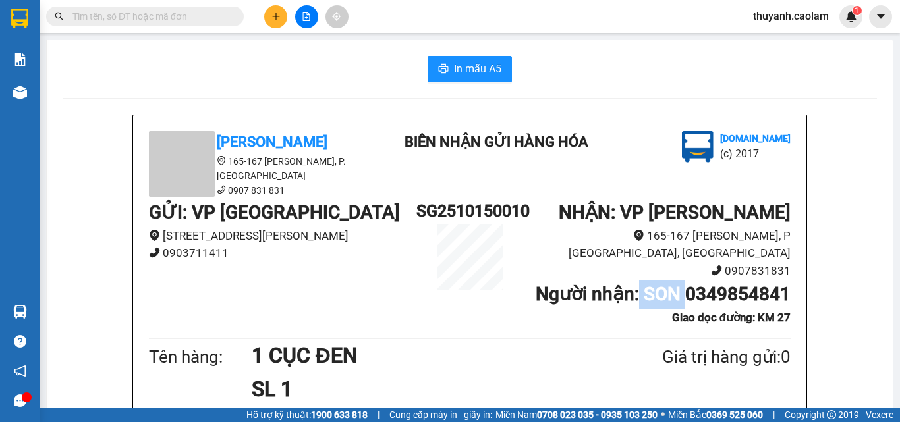
click at [629, 283] on b "Người nhận : SON 0349854841" at bounding box center [663, 294] width 255 height 22
click at [627, 136] on div "Vexere.com (c) 2017" at bounding box center [699, 151] width 188 height 40
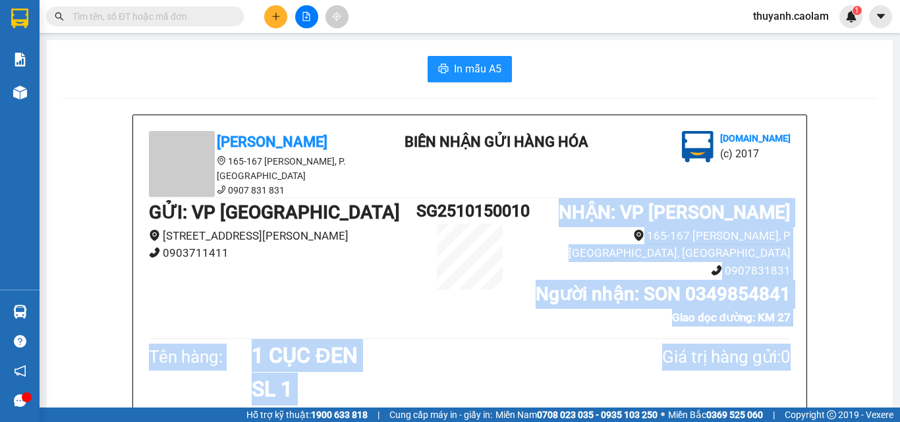
drag, startPoint x: 586, startPoint y: 203, endPoint x: 786, endPoint y: 340, distance: 242.1
click at [786, 340] on div "CAO LÂM 165-167 Đỗ Hành, P. Phú Thủy 0907 831 831 BIÊN NHẬN GỬI HÀNG HÓA Vexere…" at bounding box center [469, 400] width 673 height 571
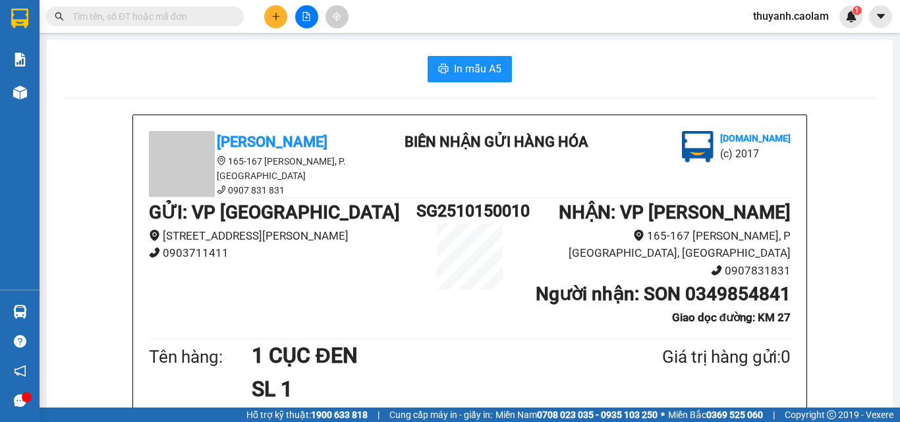
click at [661, 162] on div "Vexere.com (c) 2017" at bounding box center [699, 151] width 188 height 40
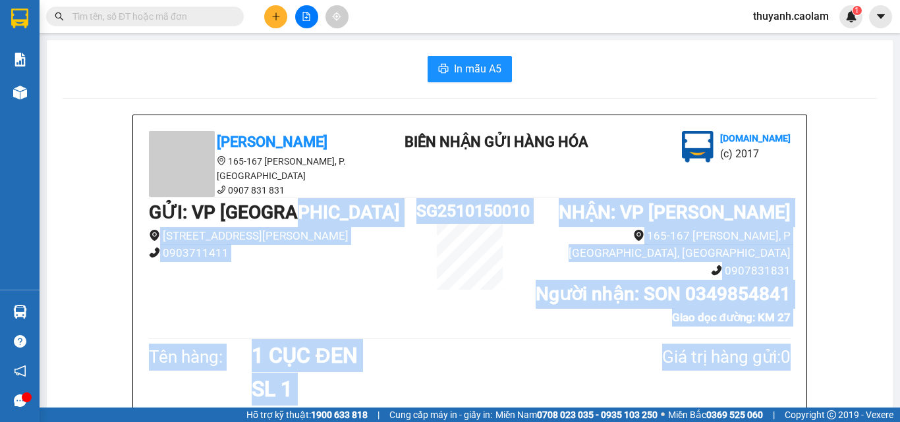
drag, startPoint x: 388, startPoint y: 208, endPoint x: 795, endPoint y: 349, distance: 430.3
click at [795, 349] on div "CAO LÂM 165-167 Đỗ Hành, P. Phú Thủy 0907 831 831 BIÊN NHẬN GỬI HÀNG HÓA Vexere…" at bounding box center [469, 400] width 673 height 571
click at [686, 360] on div "Tên hàng: 1 CỤC ĐEN SL 1 Giá trị hàng gửi: 0" at bounding box center [470, 372] width 642 height 67
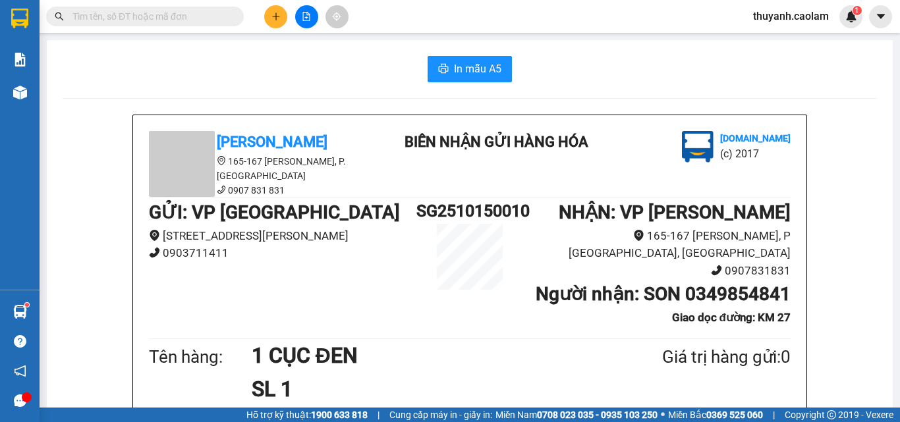
click at [271, 18] on icon "plus" at bounding box center [275, 16] width 9 height 9
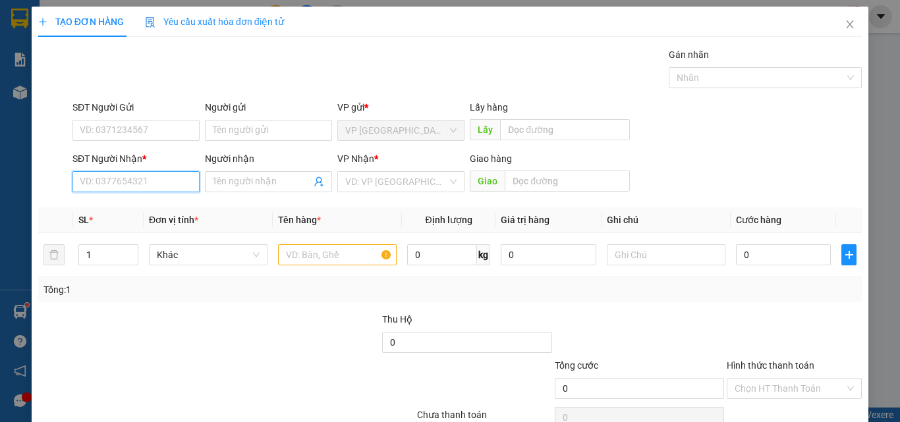
click at [161, 189] on input "SĐT Người Nhận *" at bounding box center [135, 181] width 127 height 21
type input "0969630714"
click at [165, 214] on div "0969630714 - TÂM" at bounding box center [135, 208] width 110 height 14
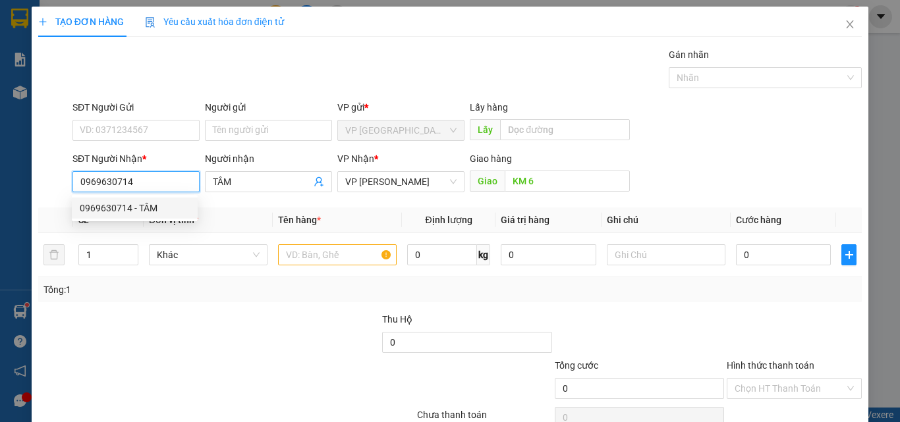
type input "TÂM"
type input "KM 6"
type input "0969630714"
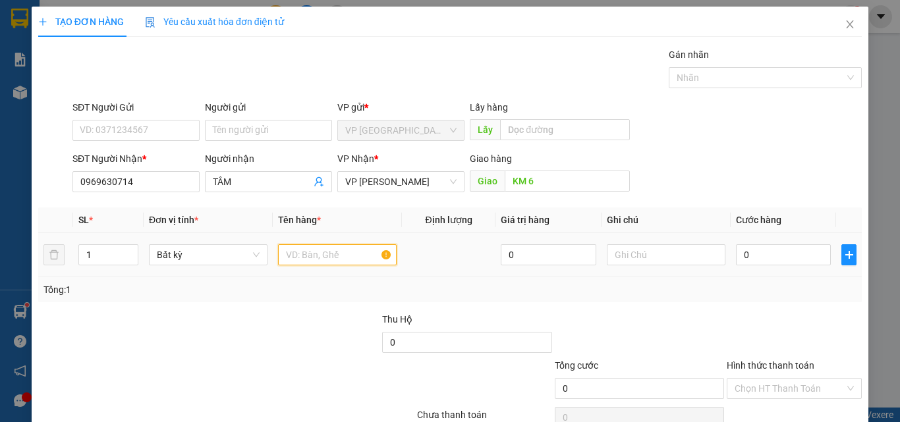
click at [350, 253] on input "text" at bounding box center [337, 254] width 119 height 21
type input "2 THÙNG"
click at [754, 258] on input "0" at bounding box center [783, 254] width 95 height 21
type input "8"
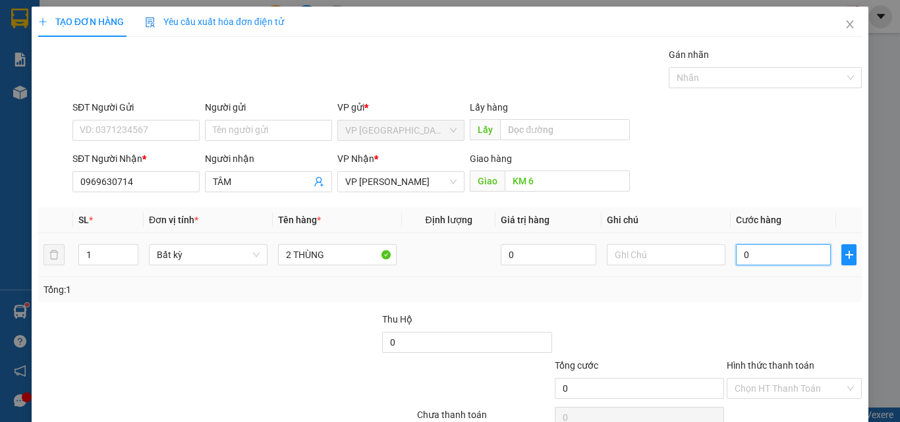
type input "8"
type input "80"
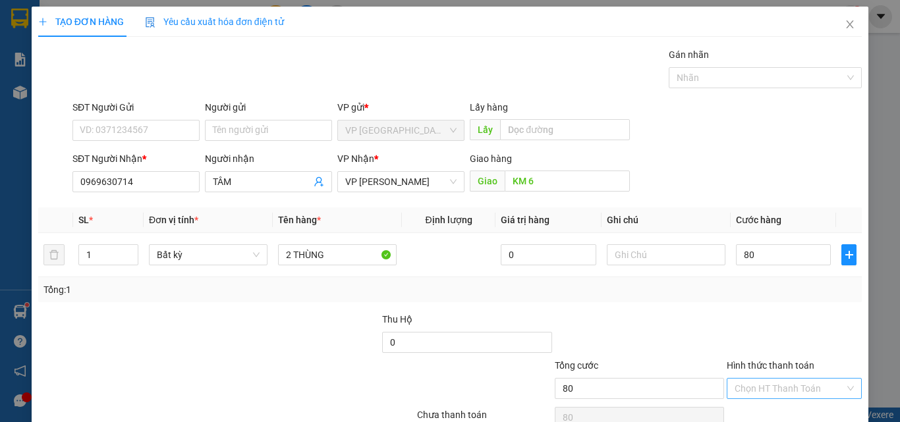
type input "80.000"
drag, startPoint x: 732, startPoint y: 388, endPoint x: 744, endPoint y: 352, distance: 37.5
click at [735, 386] on input "Hình thức thanh toán" at bounding box center [790, 389] width 110 height 20
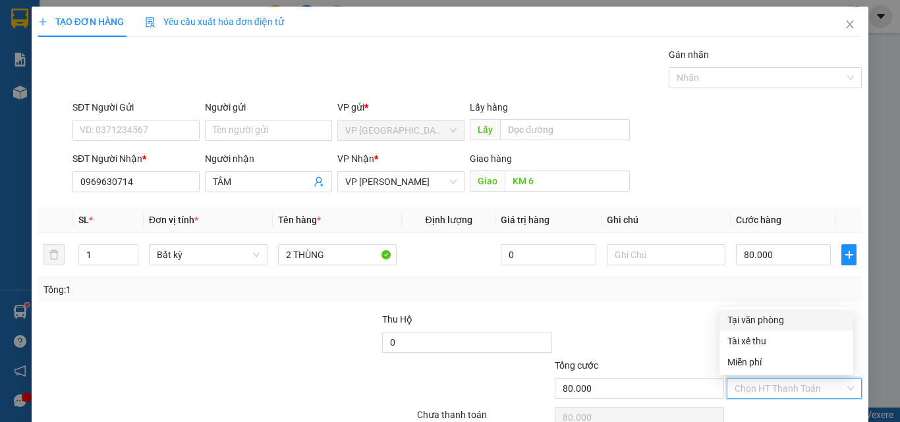
scroll to position [65, 0]
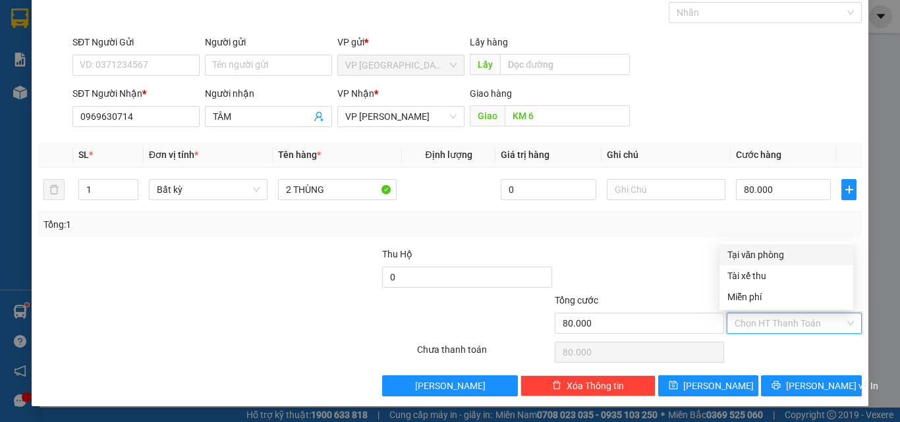
click at [670, 264] on div at bounding box center [639, 270] width 172 height 46
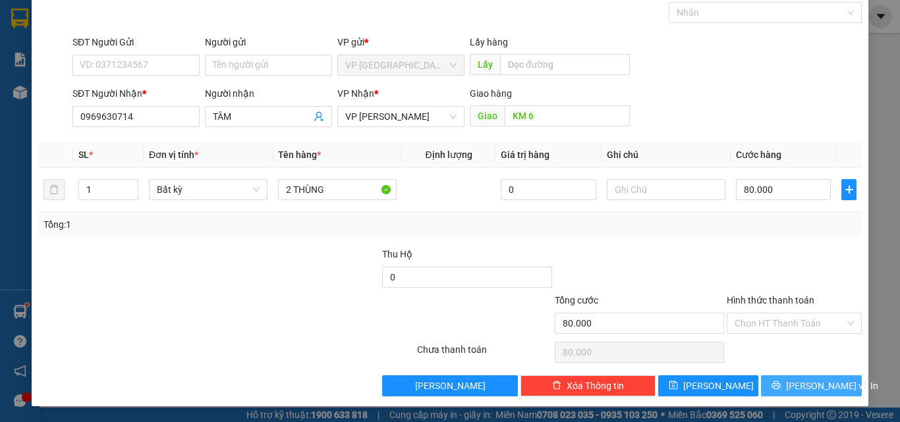
click at [792, 380] on span "Lưu và In" at bounding box center [832, 386] width 92 height 14
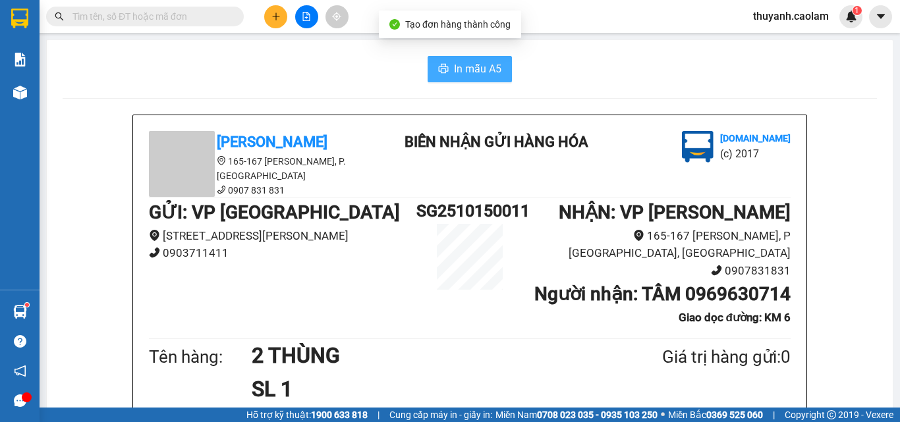
click at [490, 65] on span "In mẫu A5" at bounding box center [477, 69] width 47 height 16
click at [279, 24] on button at bounding box center [275, 16] width 23 height 23
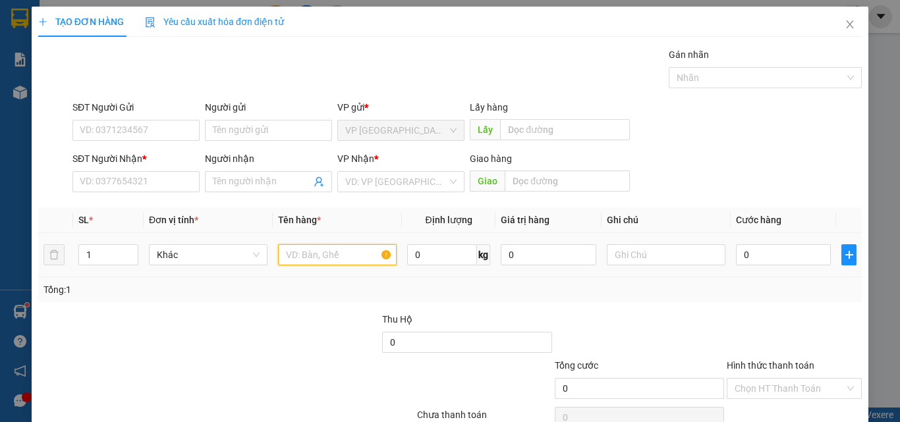
click at [318, 254] on input "text" at bounding box center [337, 254] width 119 height 21
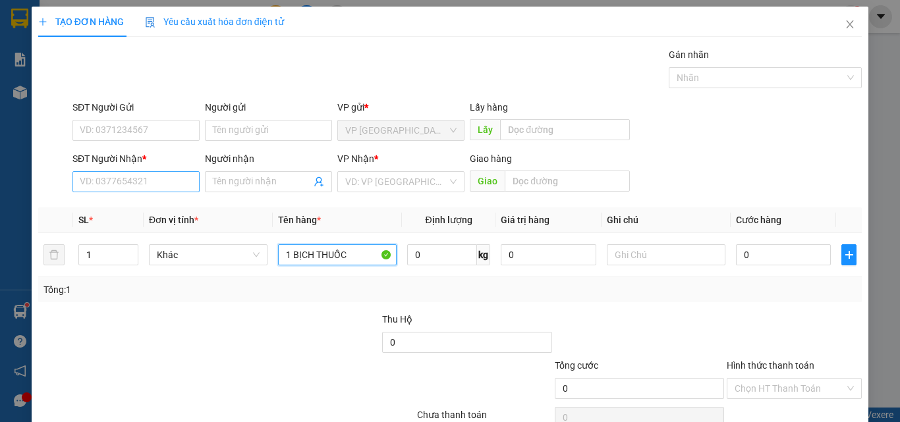
type input "1 BỊCH THUỐC"
click at [117, 179] on input "SĐT Người Nhận *" at bounding box center [135, 181] width 127 height 21
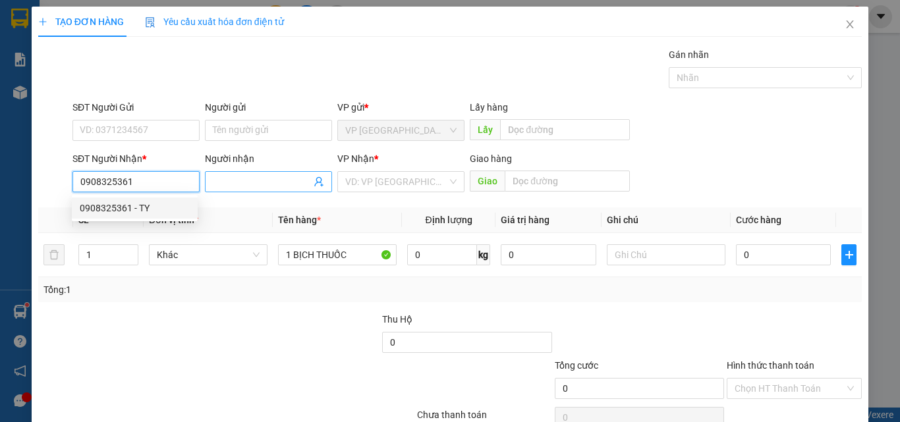
type input "0908325361"
click at [227, 183] on input "Người nhận" at bounding box center [262, 182] width 98 height 14
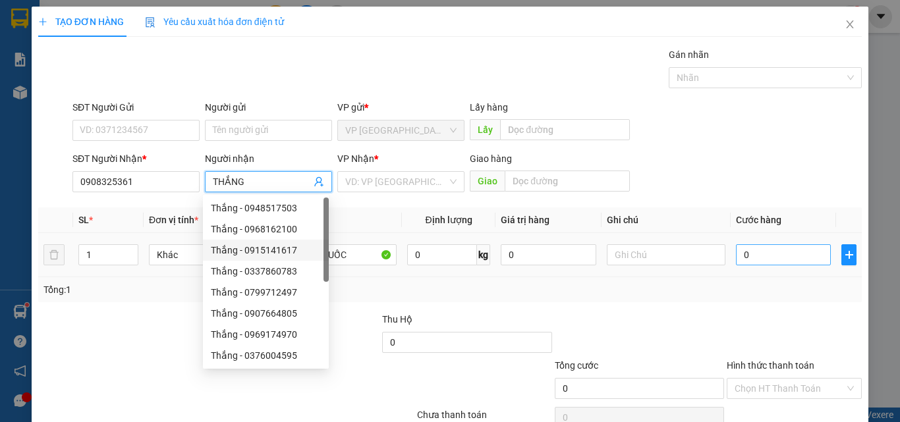
type input "THẮNG"
click at [741, 260] on input "0" at bounding box center [783, 254] width 95 height 21
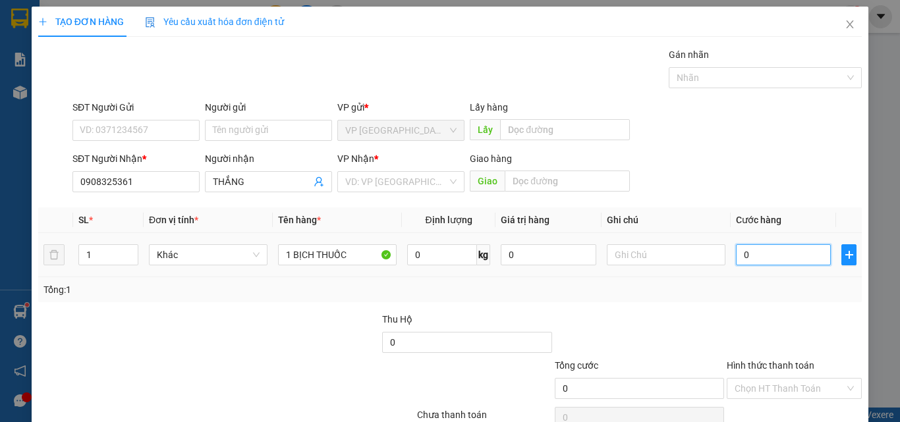
type input "3"
type input "30"
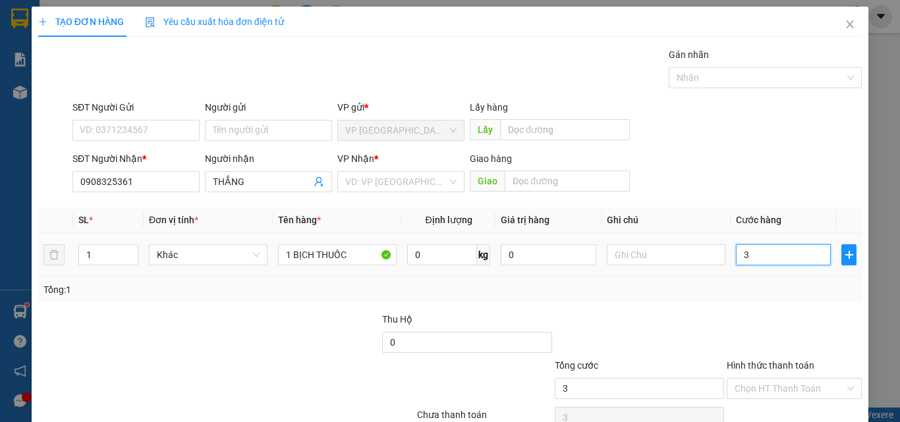
type input "30"
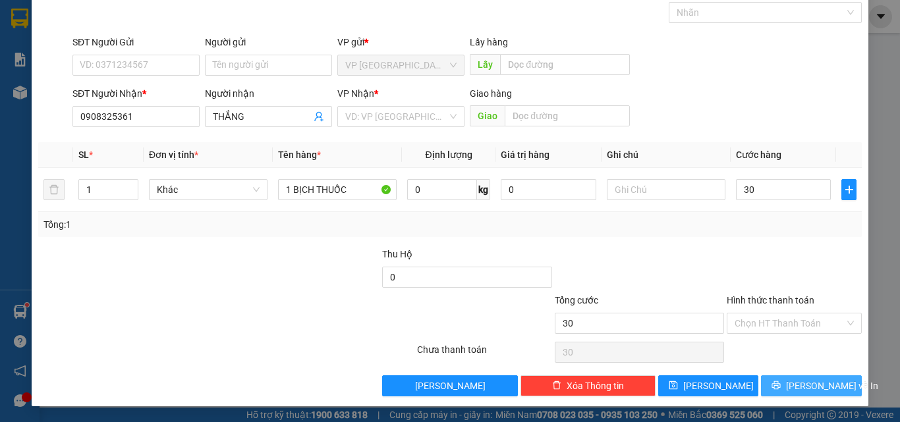
type input "30.000"
click at [802, 381] on span "Lưu và In" at bounding box center [832, 386] width 92 height 14
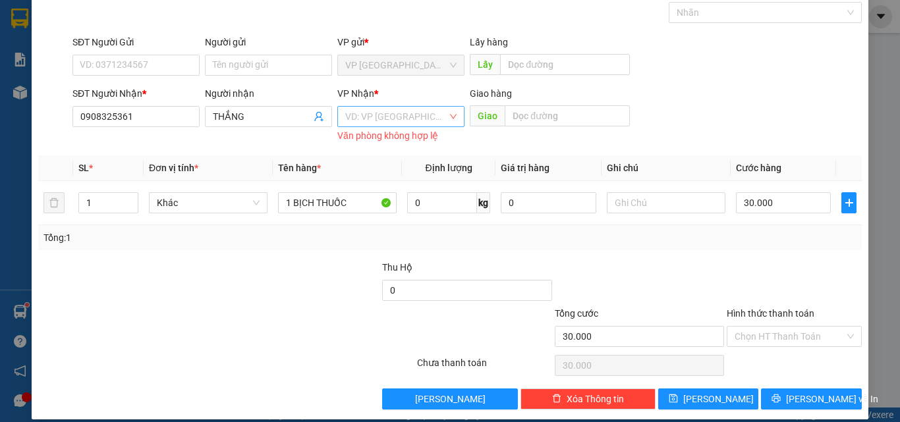
click at [441, 115] on input "search" at bounding box center [396, 117] width 102 height 20
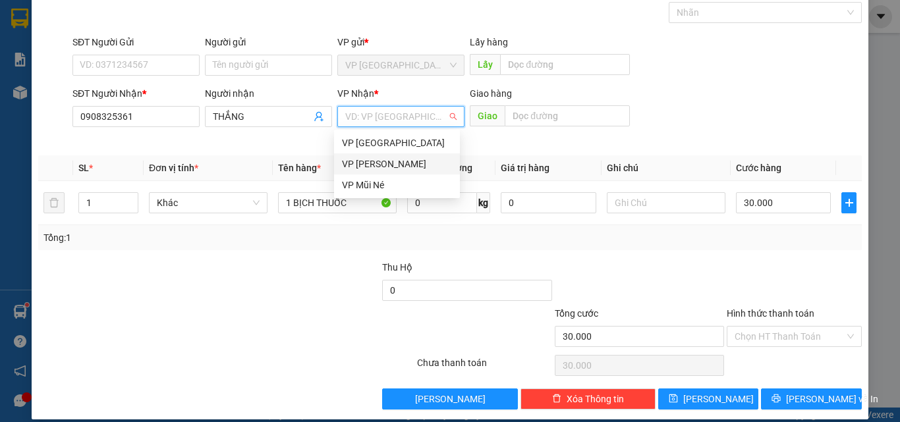
click at [435, 160] on div "VP Phan Thiết" at bounding box center [397, 164] width 110 height 14
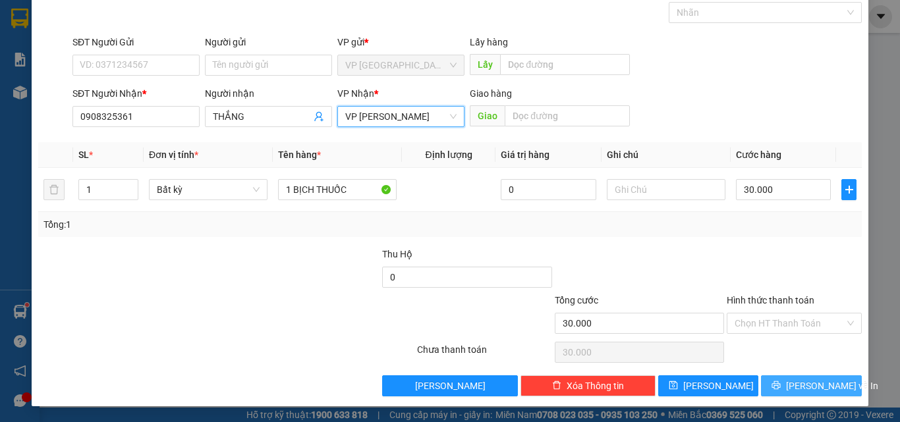
click at [799, 387] on span "Lưu và In" at bounding box center [832, 386] width 92 height 14
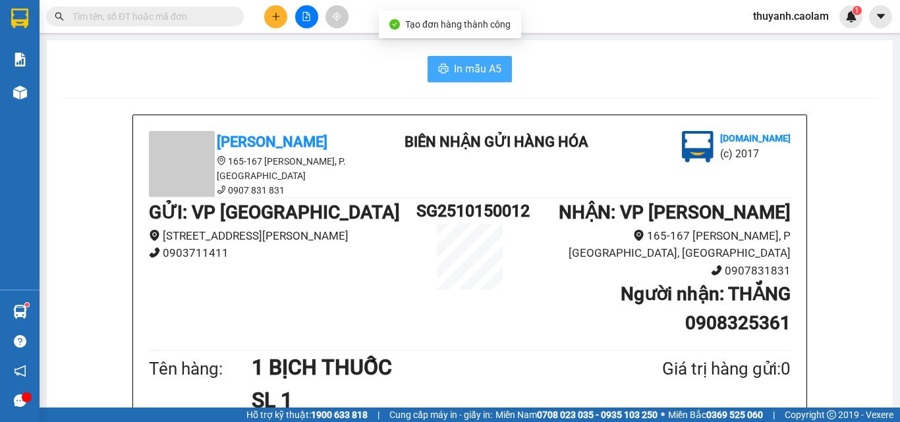
click at [467, 70] on span "In mẫu A5" at bounding box center [477, 69] width 47 height 16
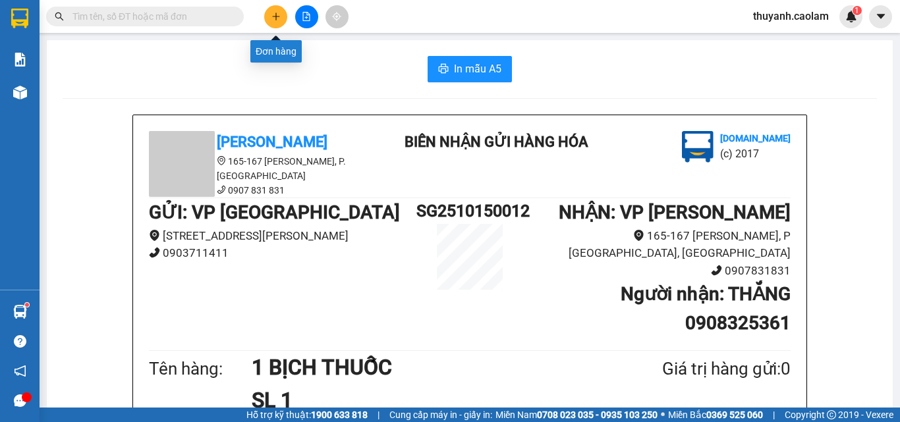
click at [274, 20] on icon "plus" at bounding box center [275, 16] width 9 height 9
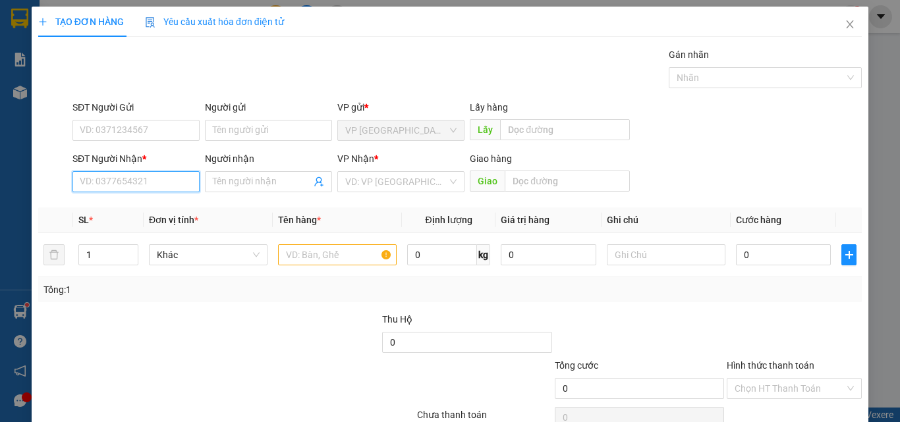
click at [138, 177] on input "SĐT Người Nhận *" at bounding box center [135, 181] width 127 height 21
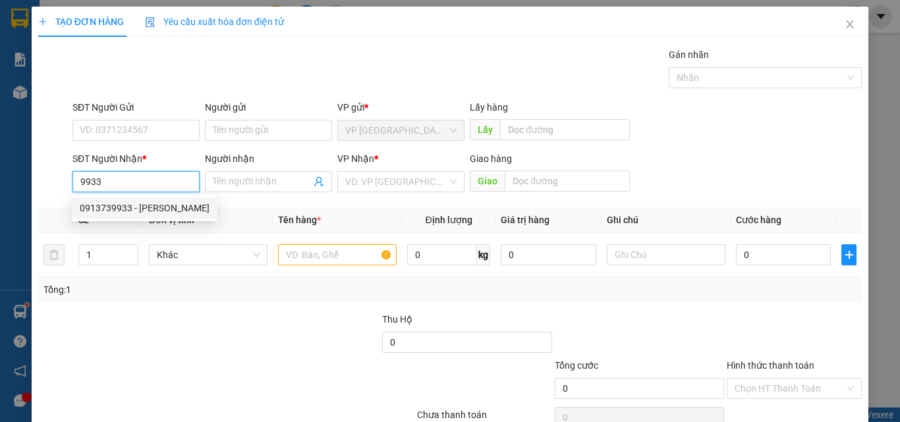
click at [141, 211] on div "0913739933 - HONG LOI" at bounding box center [145, 208] width 130 height 14
type input "0913739933"
type input "HONG LOI"
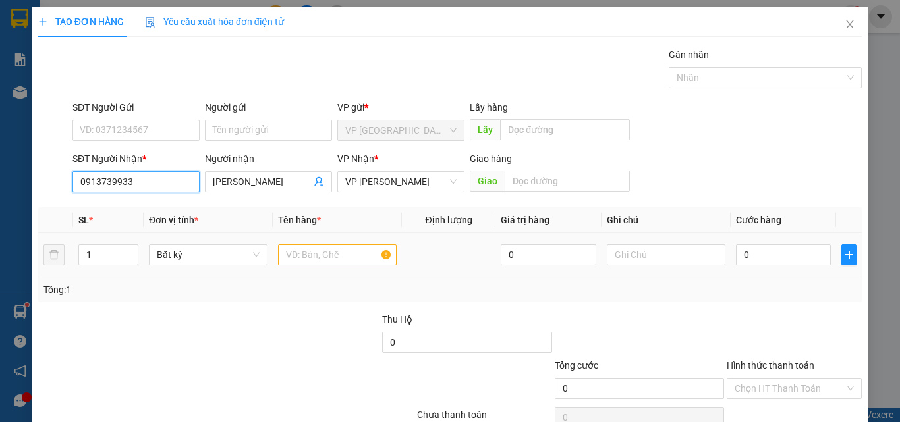
type input "0913739933"
click at [347, 250] on input "text" at bounding box center [337, 254] width 119 height 21
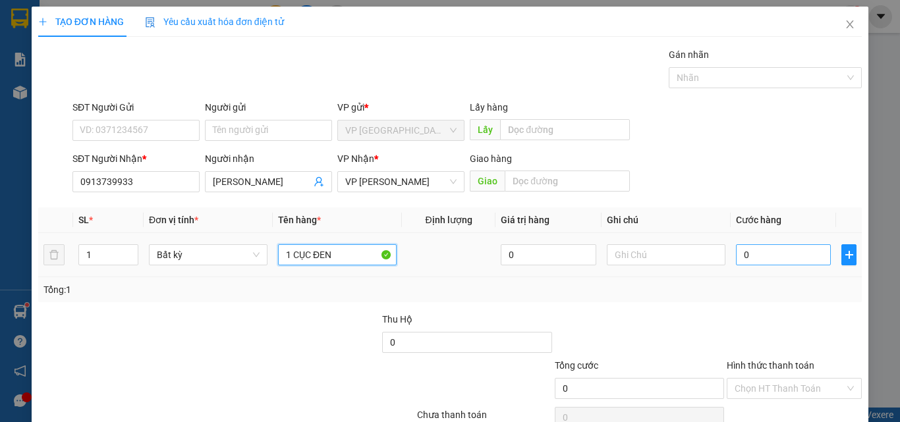
type input "1 CỤC ĐEN"
click at [793, 246] on input "0" at bounding box center [783, 254] width 95 height 21
type input "3"
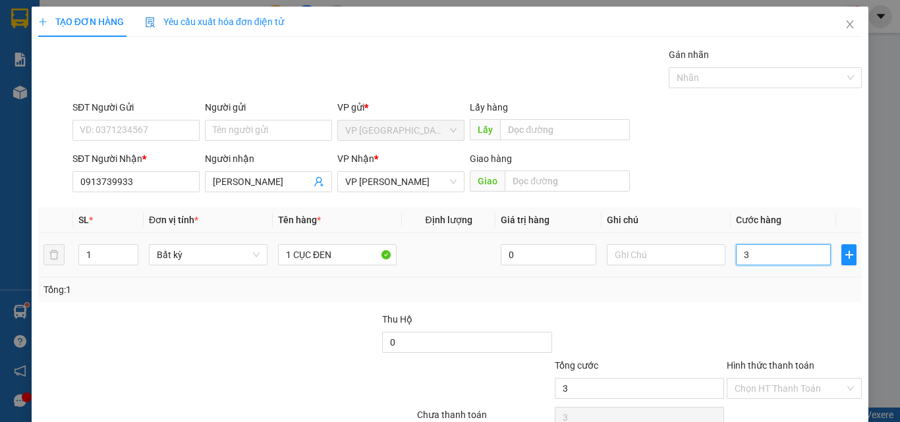
type input "30"
type input "30.000"
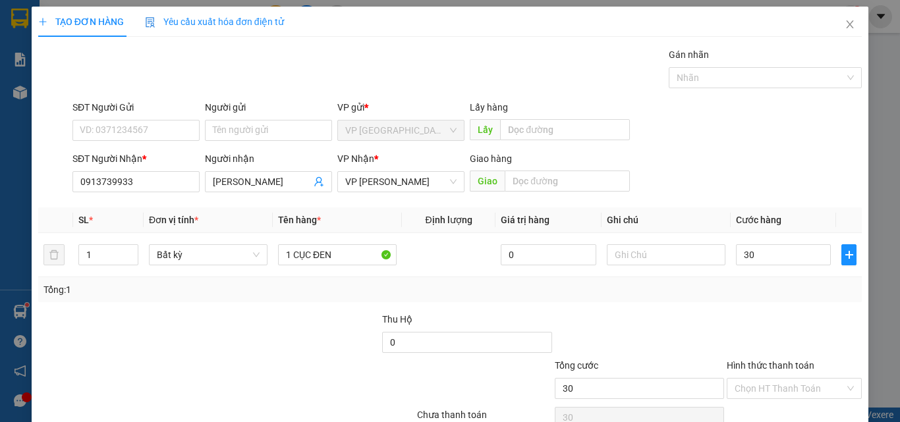
type input "30.000"
click at [784, 175] on div "SĐT Người Nhận * 0913739933 Người nhận HONG LOI VP Nhận * VP Phan Thiết Giao hà…" at bounding box center [467, 175] width 795 height 46
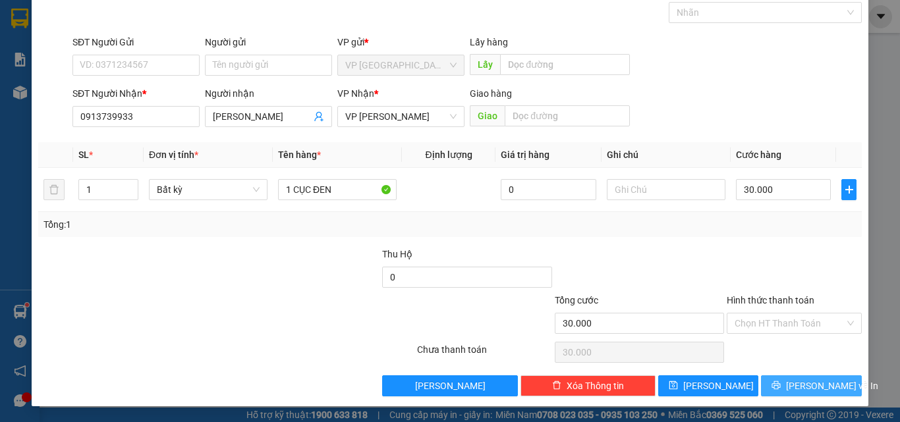
click at [791, 385] on button "Lưu và In" at bounding box center [811, 386] width 101 height 21
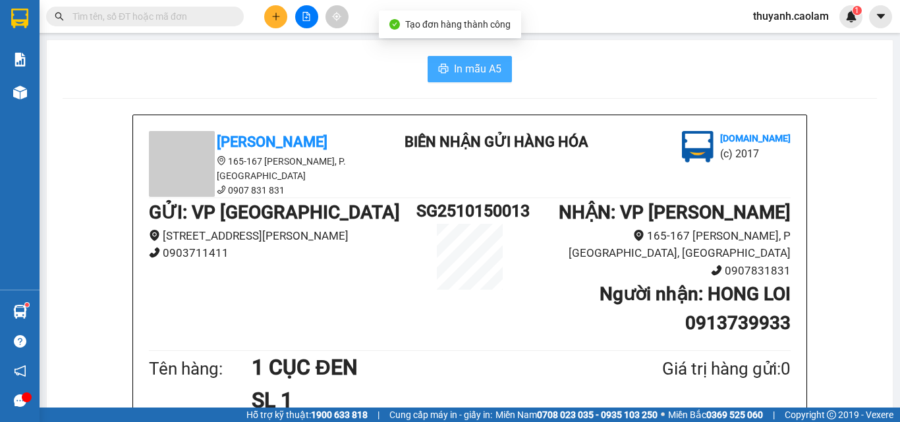
click at [439, 66] on icon "printer" at bounding box center [443, 68] width 11 height 11
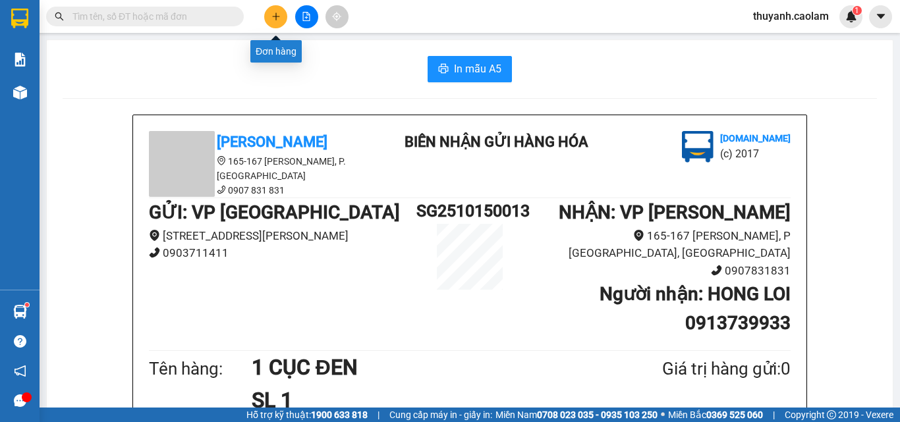
click at [273, 18] on icon "plus" at bounding box center [275, 16] width 9 height 9
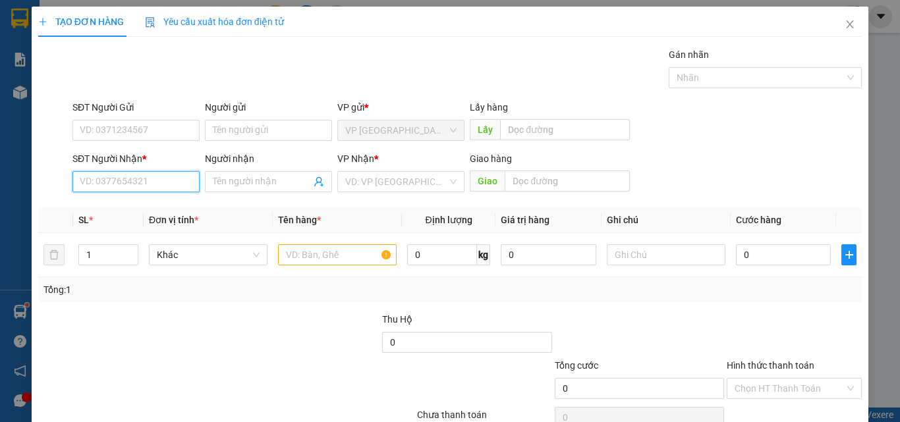
click at [126, 184] on input "SĐT Người Nhận *" at bounding box center [135, 181] width 127 height 21
drag, startPoint x: 132, startPoint y: 211, endPoint x: 178, endPoint y: 211, distance: 46.1
click at [132, 211] on div "0943232661 - MAN" at bounding box center [135, 208] width 110 height 14
type input "0943232661"
type input "MAN"
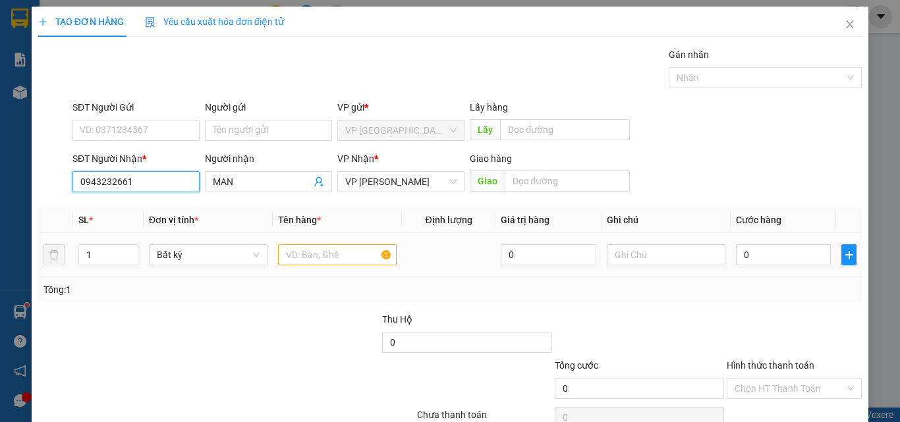
type input "0943232661"
click at [345, 260] on input "text" at bounding box center [337, 254] width 119 height 21
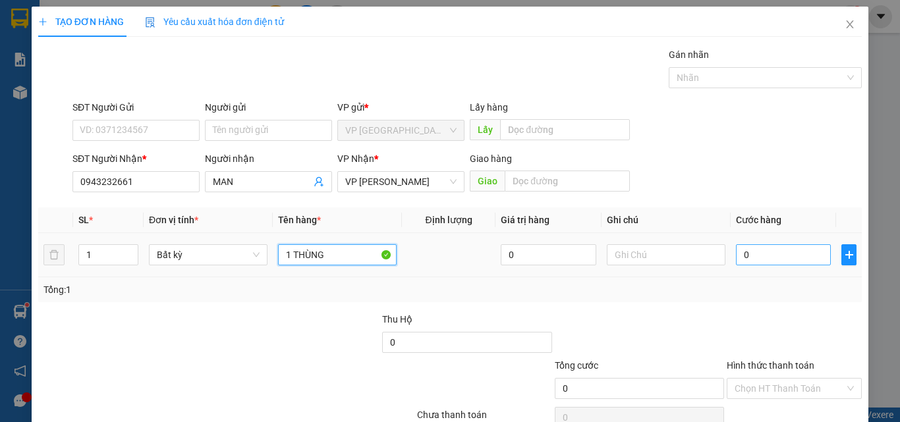
type input "1 THÙNG"
click at [783, 247] on input "0" at bounding box center [783, 254] width 95 height 21
type input "3"
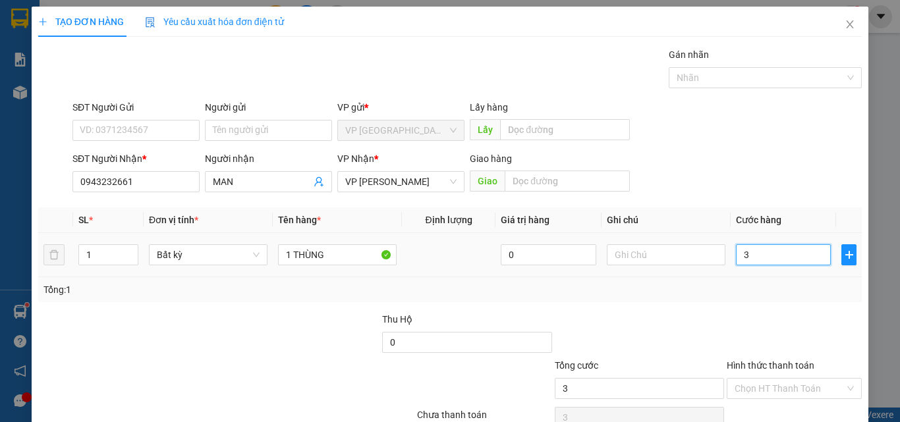
type input "30"
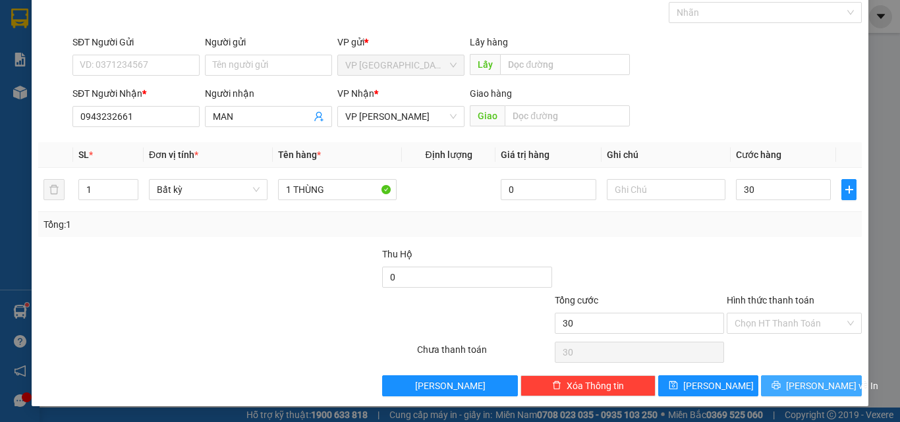
type input "30.000"
drag, startPoint x: 781, startPoint y: 387, endPoint x: 728, endPoint y: 329, distance: 78.4
click at [781, 385] on icon "printer" at bounding box center [775, 385] width 9 height 9
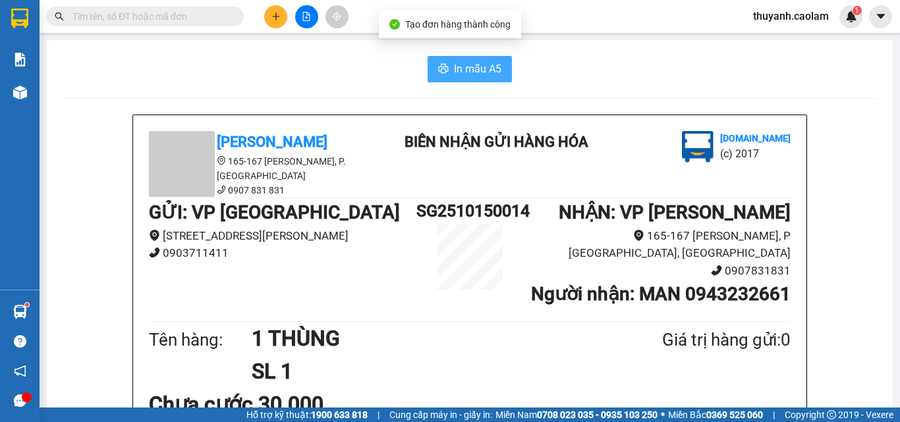
click at [472, 70] on span "In mẫu A5" at bounding box center [477, 69] width 47 height 16
click at [206, 11] on input "text" at bounding box center [149, 16] width 155 height 14
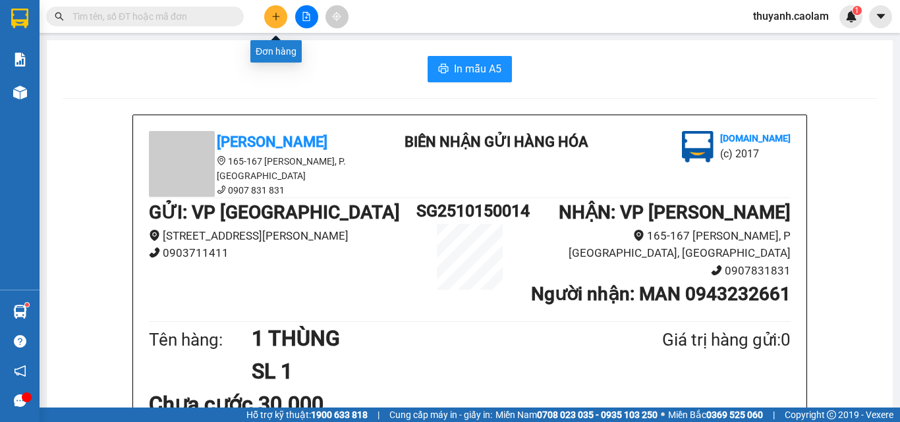
click at [277, 16] on icon "plus" at bounding box center [275, 16] width 7 height 1
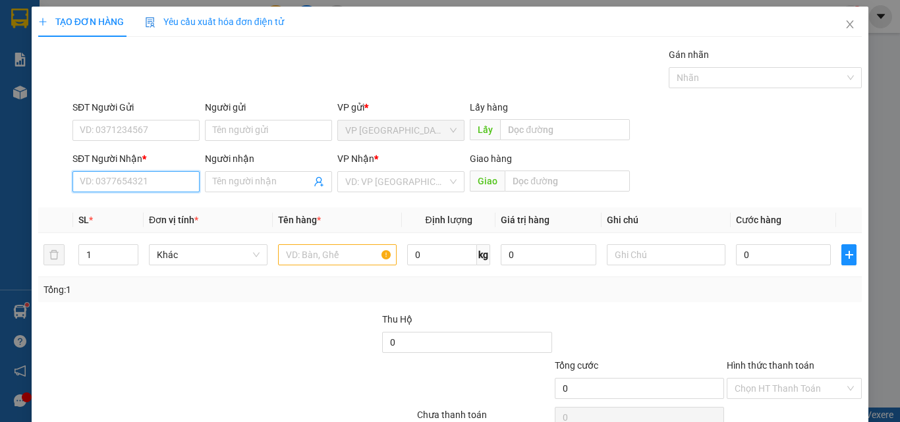
click at [173, 182] on input "SĐT Người Nhận *" at bounding box center [135, 181] width 127 height 21
type input "0352072020"
click at [163, 206] on div "0352072020 - TRANG" at bounding box center [135, 208] width 110 height 14
type input "TRANG"
type input "KM 30"
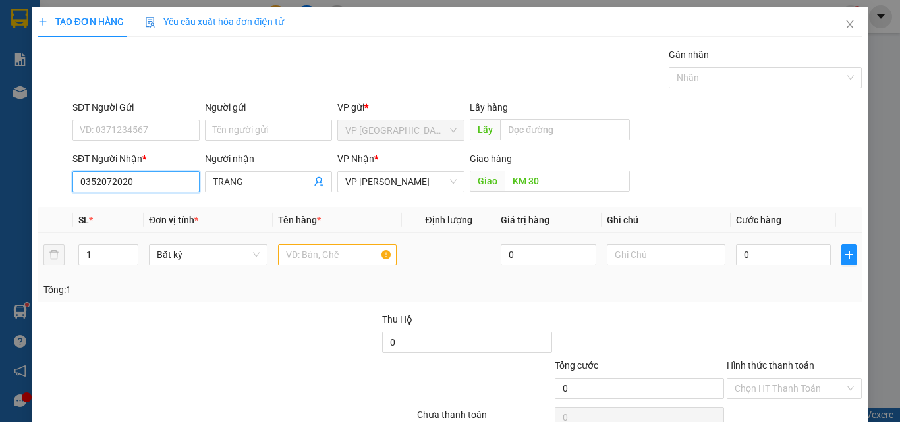
type input "0352072020"
click at [306, 253] on input "text" at bounding box center [337, 254] width 119 height 21
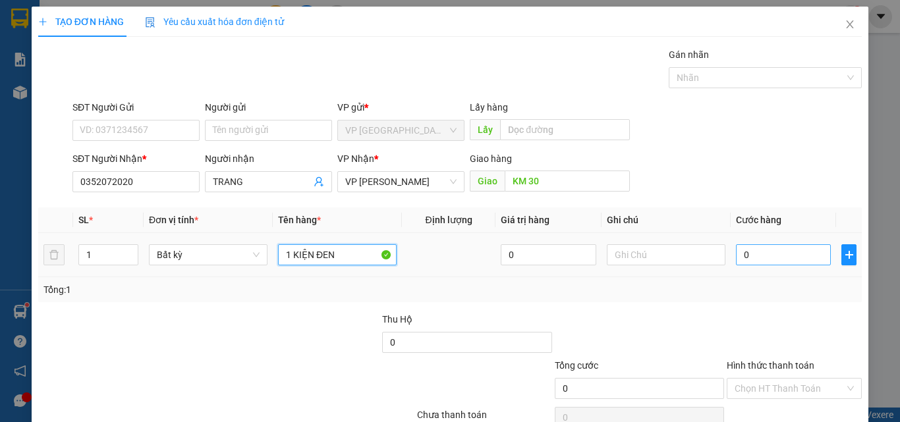
type input "1 KIỆN ĐEN"
click at [764, 258] on input "0" at bounding box center [783, 254] width 95 height 21
type input "4"
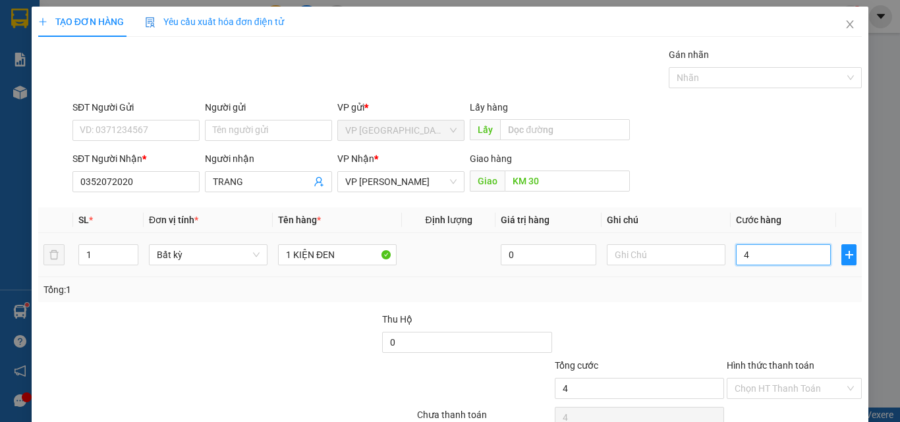
type input "40"
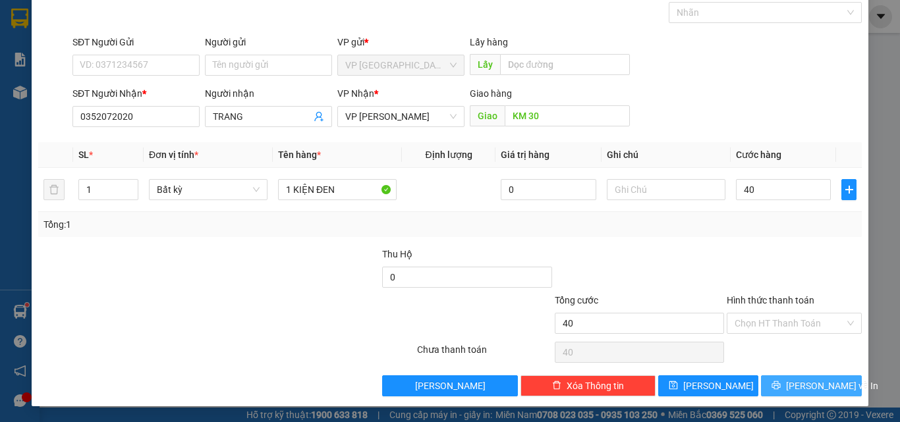
type input "40.000"
click at [805, 380] on span "Lưu và In" at bounding box center [832, 386] width 92 height 14
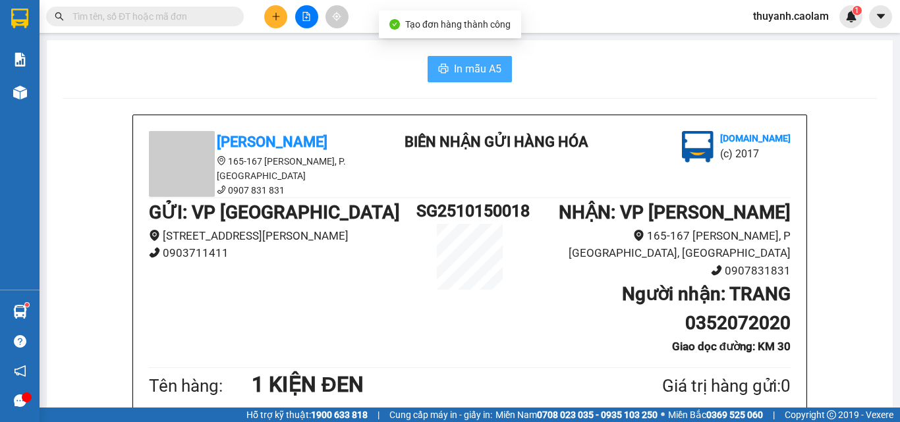
click at [493, 72] on span "In mẫu A5" at bounding box center [477, 69] width 47 height 16
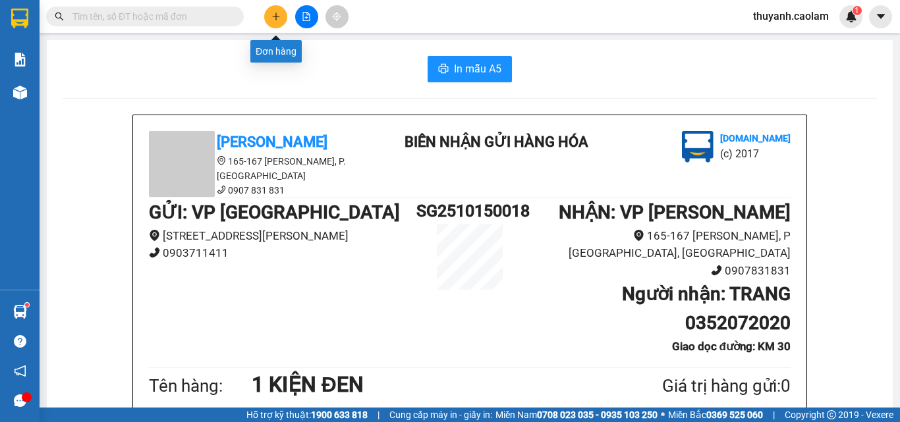
click at [280, 16] on icon "plus" at bounding box center [275, 16] width 9 height 9
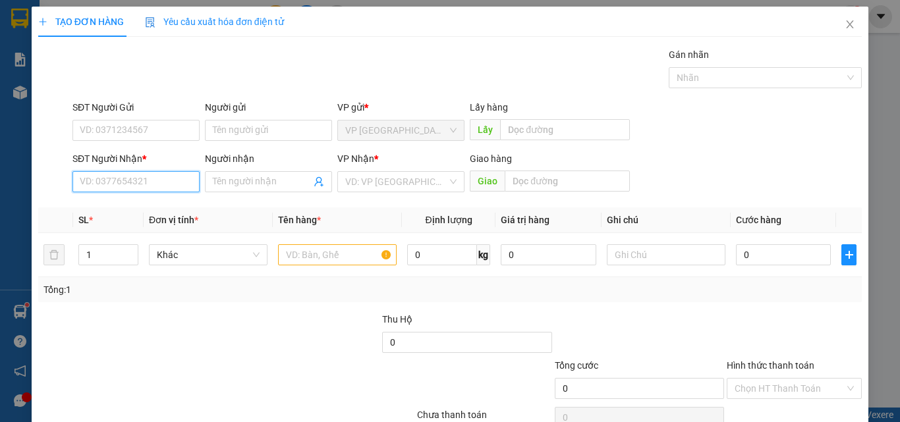
click at [182, 176] on input "SĐT Người Nhận *" at bounding box center [135, 181] width 127 height 21
click at [146, 211] on div "0798714668 - THỊNH" at bounding box center [135, 208] width 110 height 14
type input "0798714668"
type input "THỊNH"
type input "KM 28"
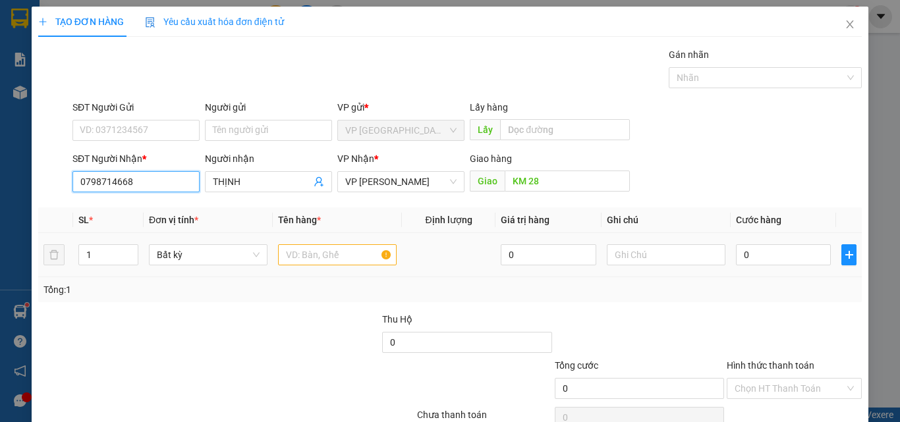
type input "0798714668"
click at [317, 252] on input "text" at bounding box center [337, 254] width 119 height 21
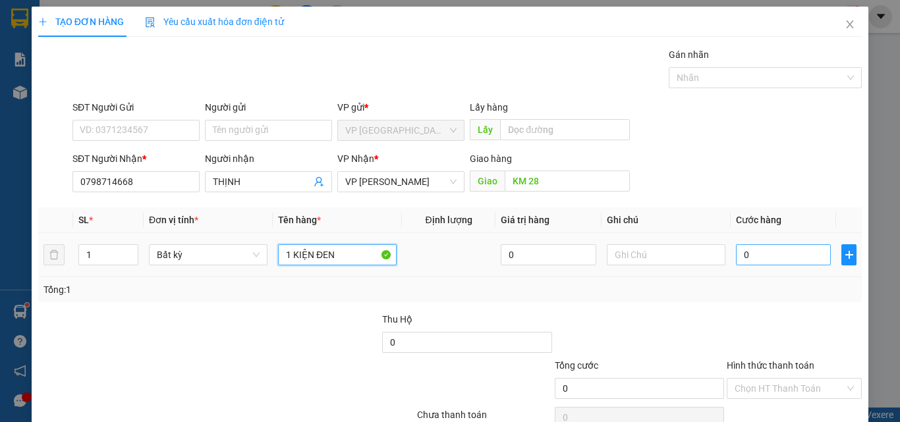
type input "1 KIỆN ĐEN"
click at [752, 255] on input "0" at bounding box center [783, 254] width 95 height 21
type input "4"
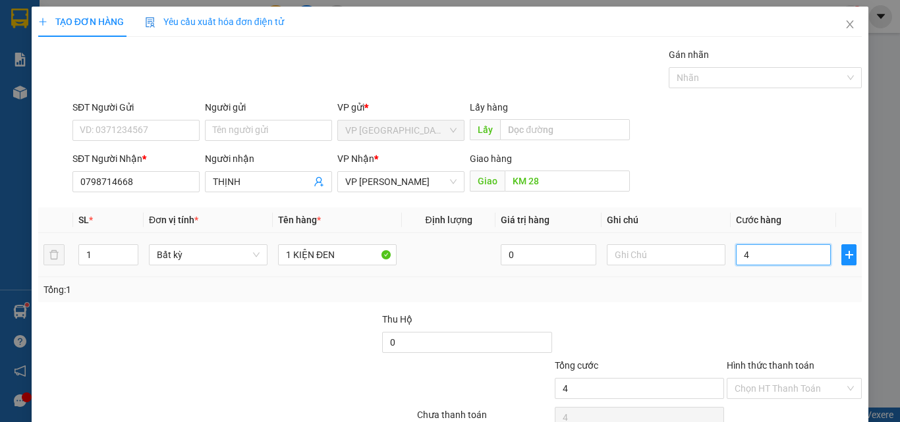
type input "40"
type input "40.000"
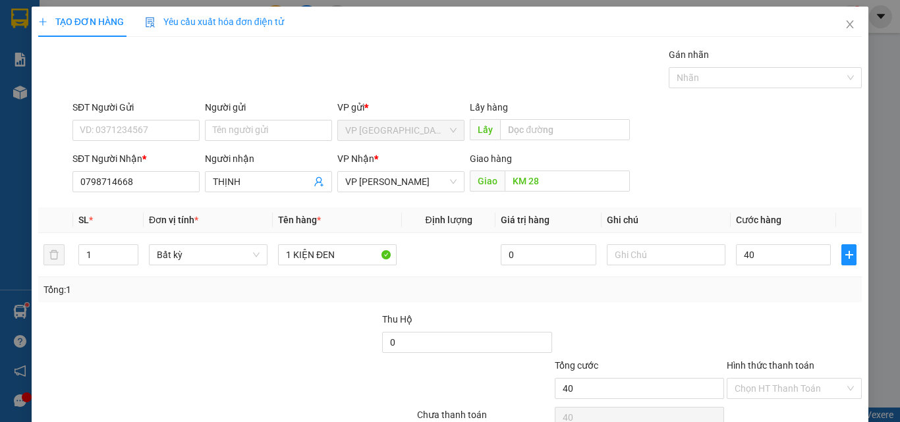
type input "40.000"
click at [736, 326] on div at bounding box center [794, 335] width 138 height 46
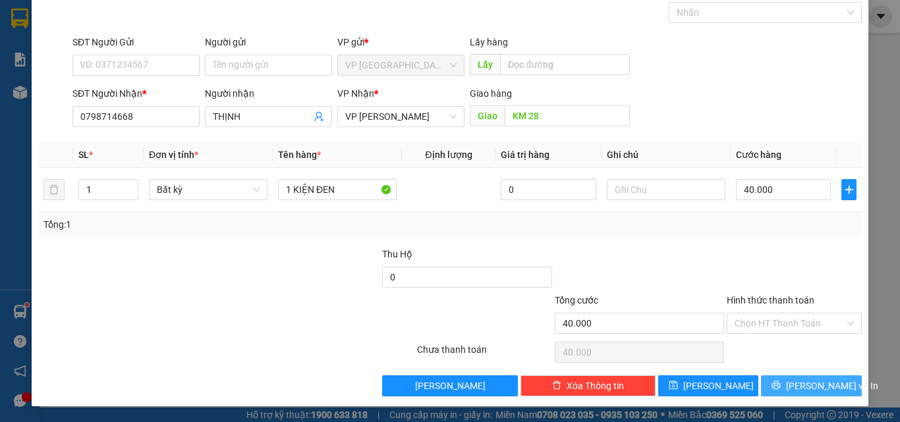
click at [778, 389] on icon "printer" at bounding box center [775, 385] width 9 height 9
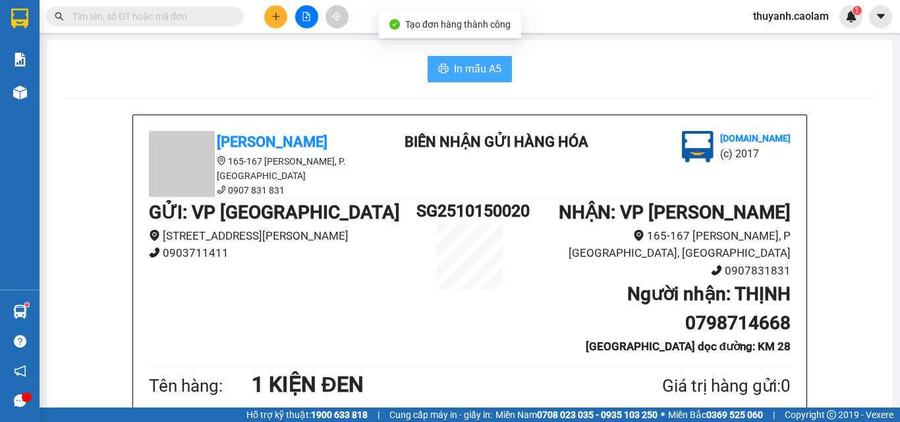
click at [441, 65] on icon "printer" at bounding box center [444, 68] width 10 height 9
click at [279, 13] on icon "plus" at bounding box center [275, 16] width 9 height 9
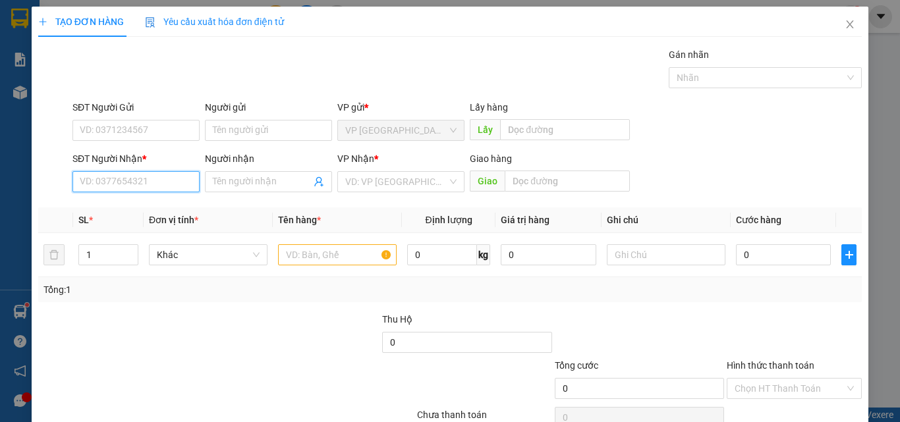
click at [166, 185] on input "SĐT Người Nhận *" at bounding box center [135, 181] width 127 height 21
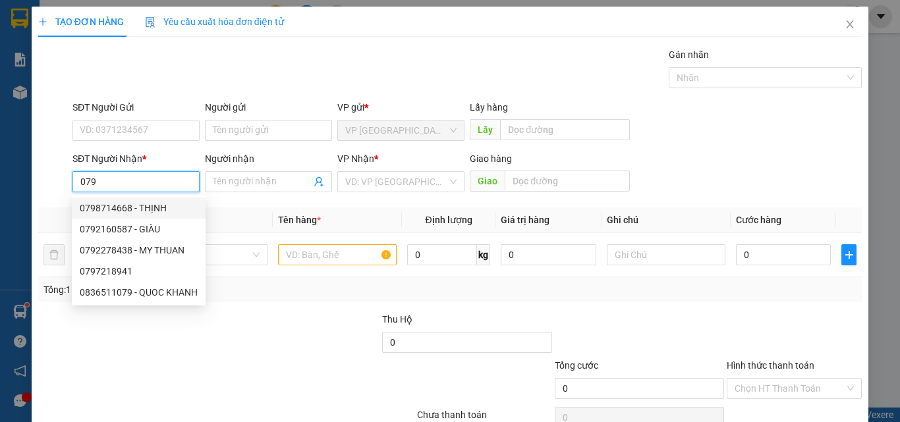
click at [77, 180] on input "079" at bounding box center [135, 181] width 127 height 21
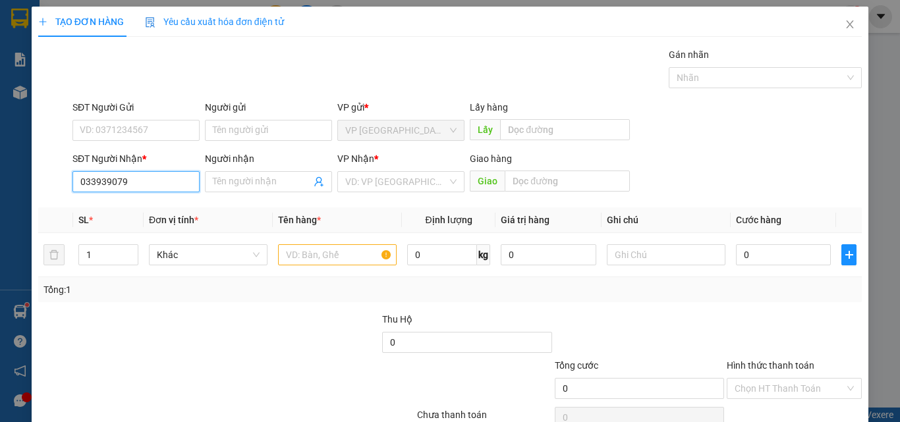
type input "0339390079"
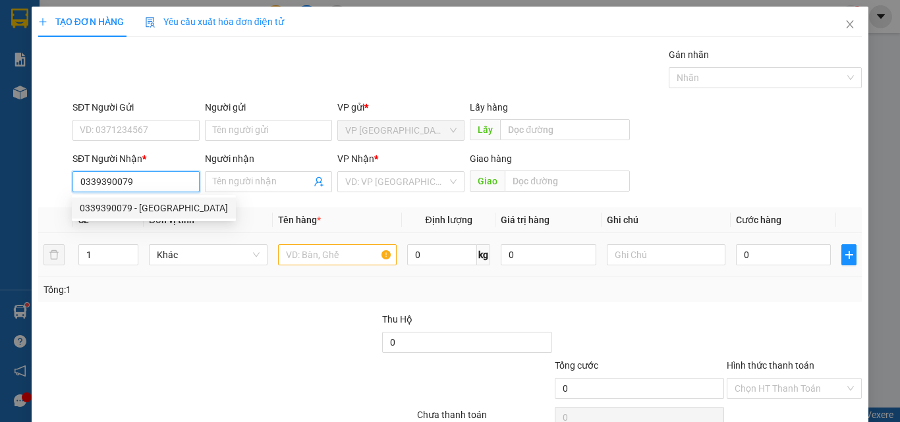
drag, startPoint x: 169, startPoint y: 207, endPoint x: 378, endPoint y: 267, distance: 216.8
click at [170, 206] on div "0339390079 - ĐỨC" at bounding box center [154, 208] width 148 height 14
type input "ĐỨC"
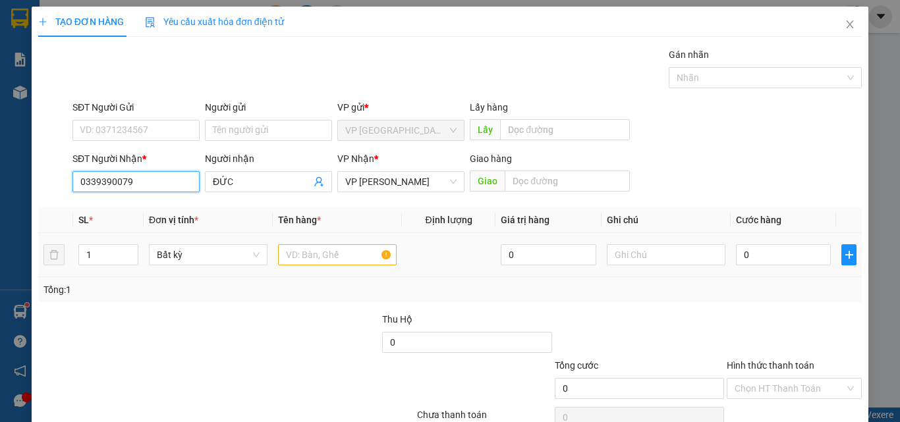
type input "0339390079"
click at [341, 255] on input "text" at bounding box center [337, 254] width 119 height 21
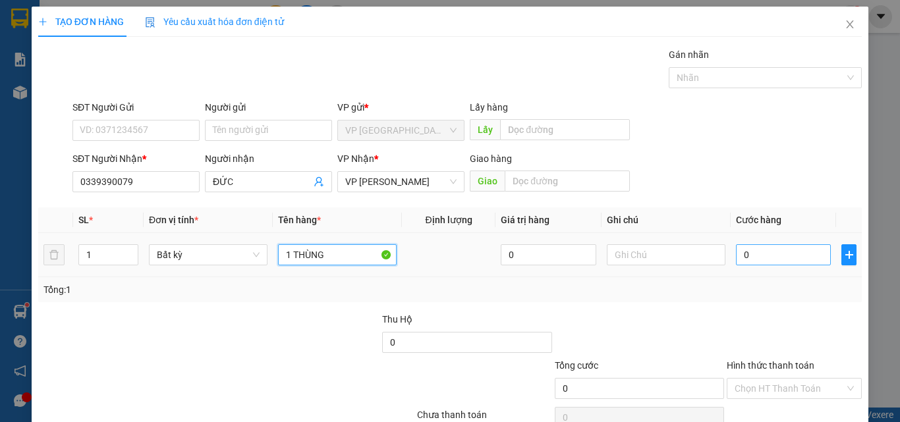
type input "1 THÙNG"
click at [758, 264] on input "0" at bounding box center [783, 254] width 95 height 21
type input "5"
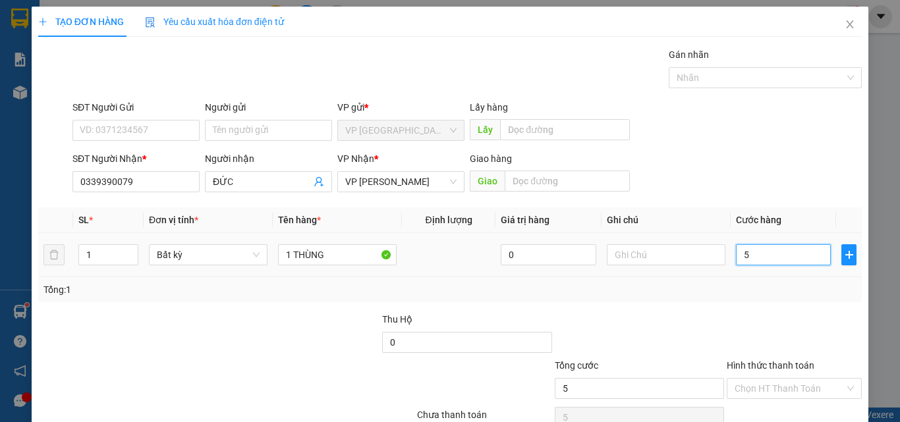
type input "50"
type input "50.000"
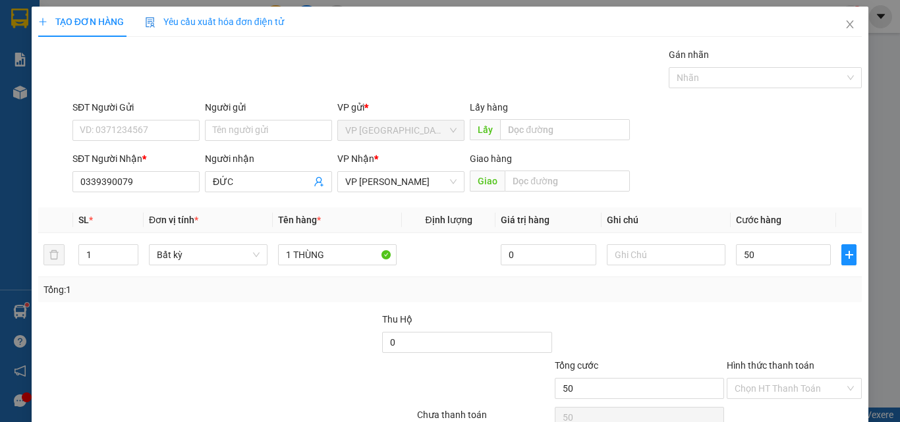
type input "50.000"
click at [723, 310] on div "Transit Pickup Surcharge Ids Transit Deliver Surcharge Ids Transit Deliver Surc…" at bounding box center [450, 254] width 824 height 414
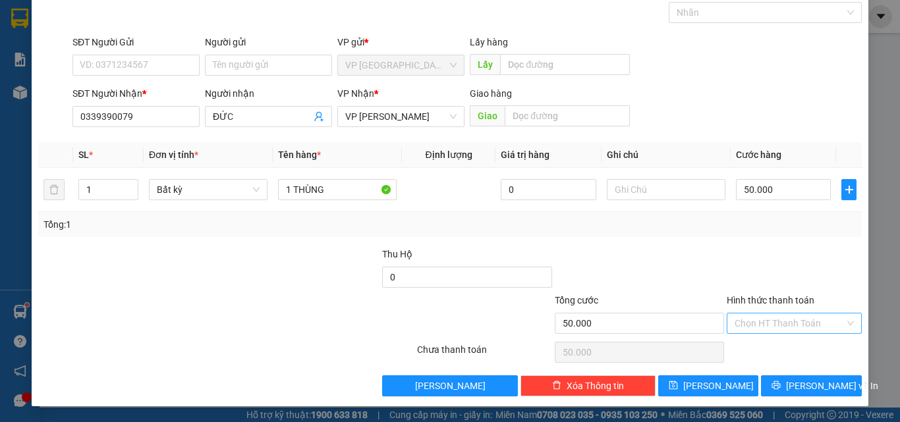
click at [783, 324] on input "Hình thức thanh toán" at bounding box center [790, 324] width 110 height 20
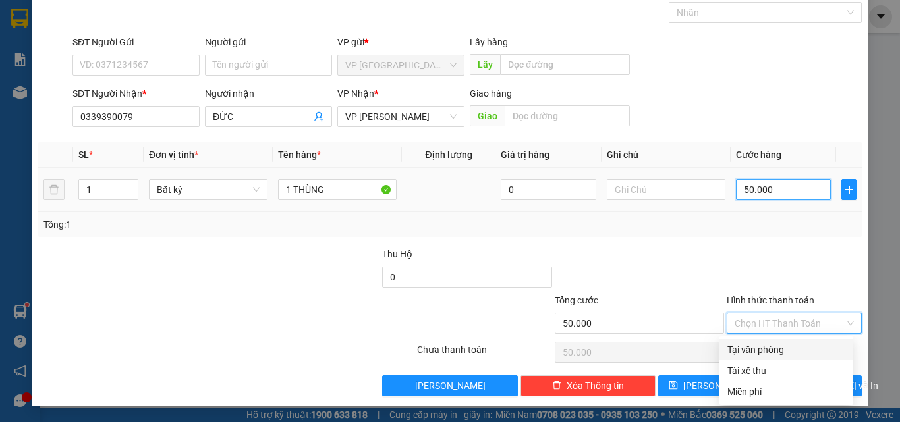
click at [769, 194] on input "50.000" at bounding box center [783, 189] width 95 height 21
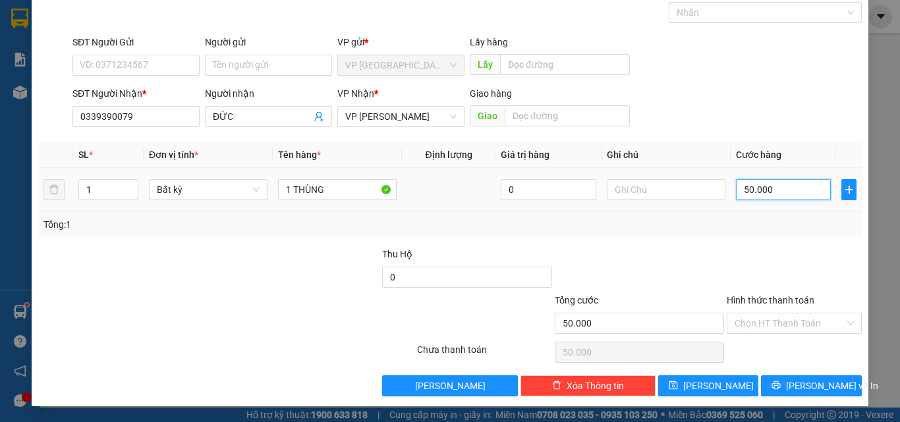
type input "4"
type input "40"
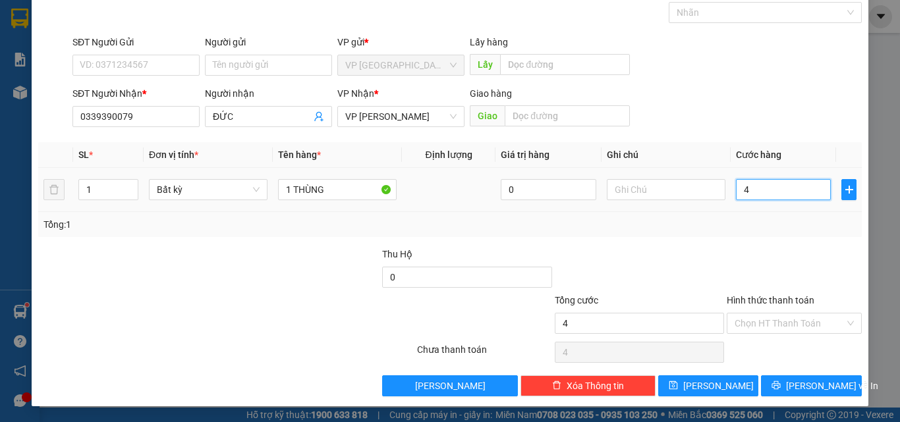
type input "40"
type input "40.000"
click at [777, 251] on div at bounding box center [794, 270] width 138 height 46
click at [773, 264] on div at bounding box center [794, 270] width 138 height 46
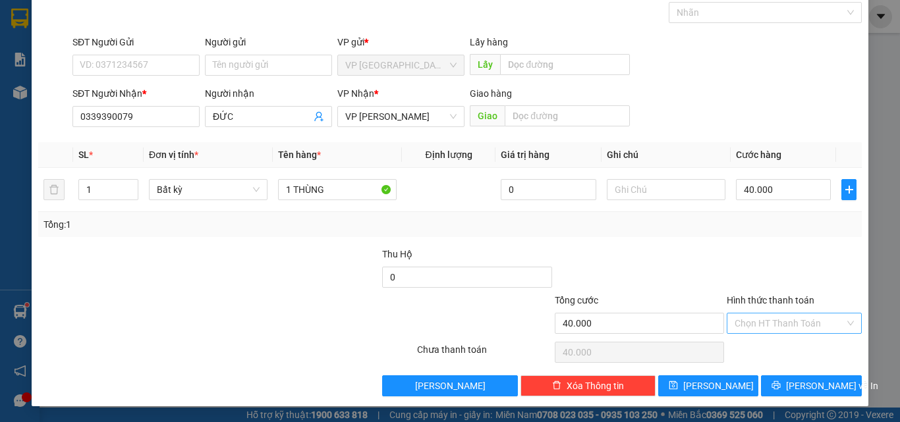
click at [784, 327] on input "Hình thức thanh toán" at bounding box center [790, 324] width 110 height 20
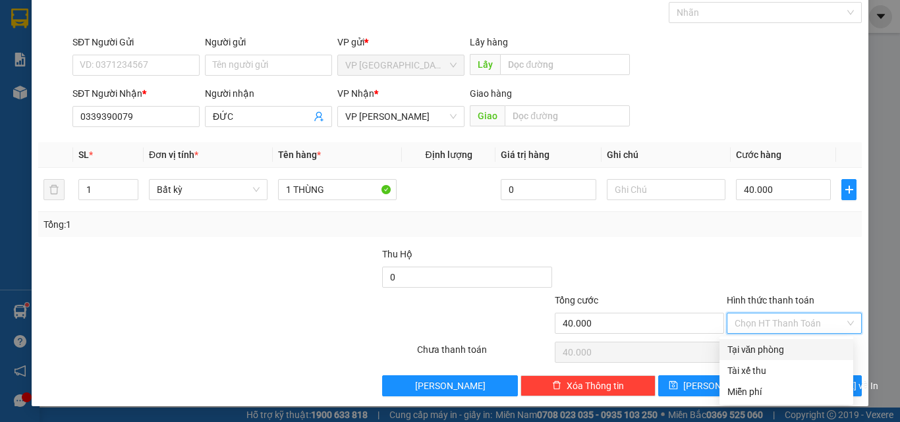
click at [756, 350] on div "Tại văn phòng" at bounding box center [786, 350] width 118 height 14
type input "0"
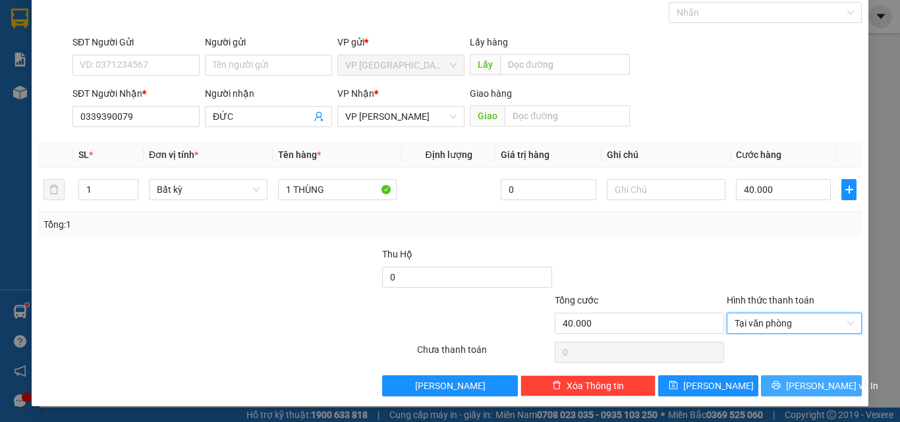
click at [781, 391] on span "printer" at bounding box center [775, 386] width 9 height 11
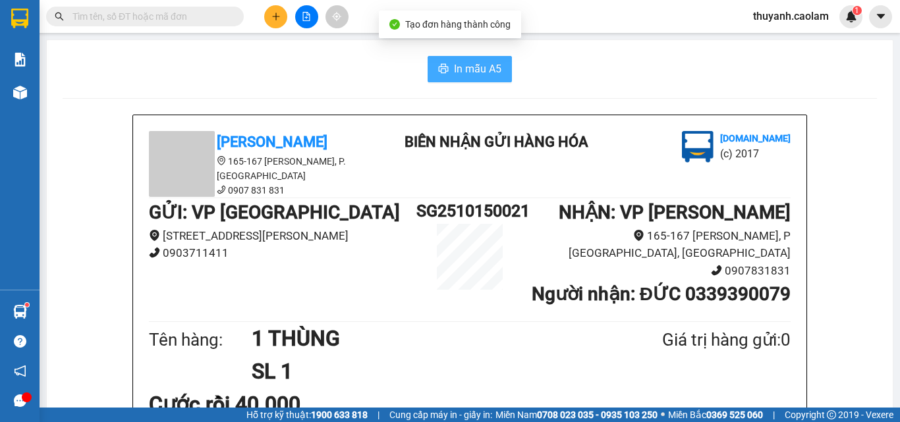
click at [482, 70] on span "In mẫu A5" at bounding box center [477, 69] width 47 height 16
click at [272, 14] on icon "plus" at bounding box center [275, 16] width 9 height 9
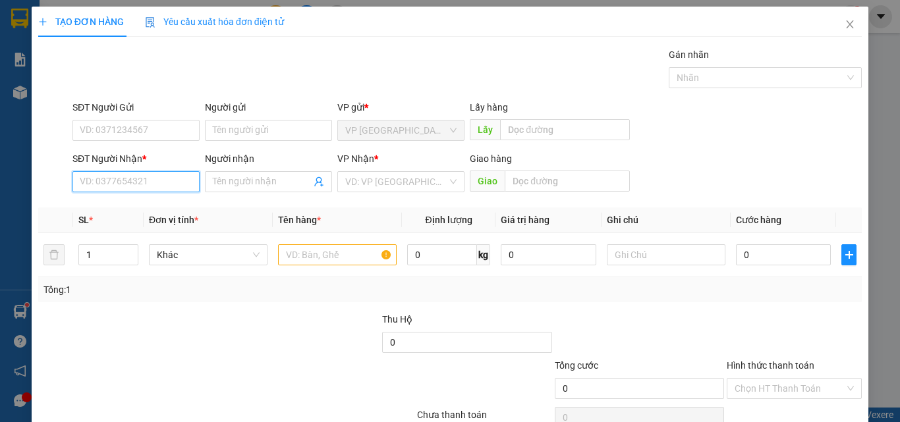
click at [166, 184] on input "SĐT Người Nhận *" at bounding box center [135, 181] width 127 height 21
click at [161, 213] on div "0937288384 - BẢO" at bounding box center [135, 208] width 110 height 14
type input "0937288384"
type input "BẢO"
type input "0937288384"
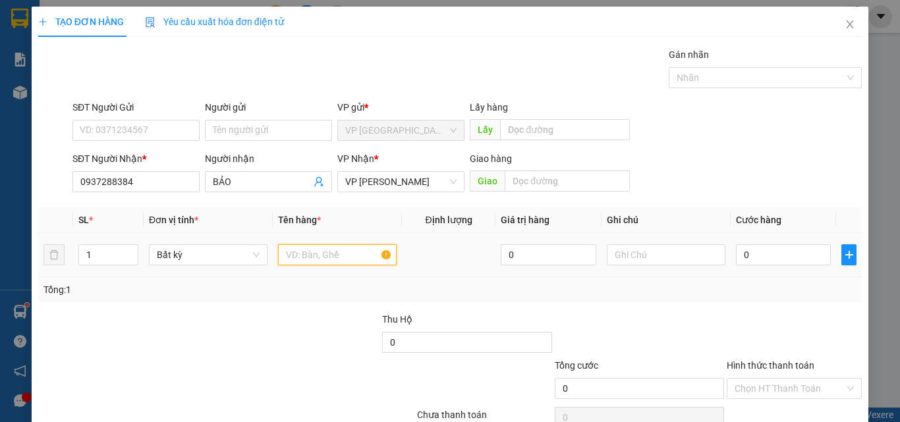
click at [312, 260] on input "text" at bounding box center [337, 254] width 119 height 21
type input "1 KIỆN"
click at [784, 248] on input "0" at bounding box center [783, 254] width 95 height 21
type input "3"
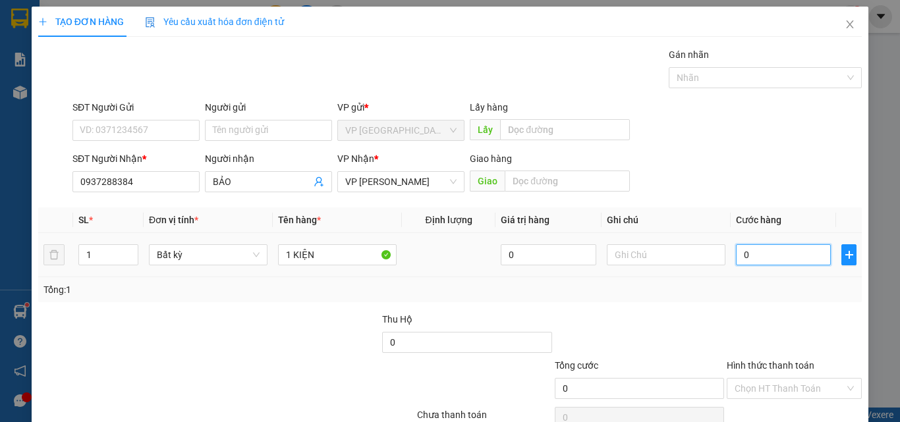
type input "3"
type input "30"
type input "30.000"
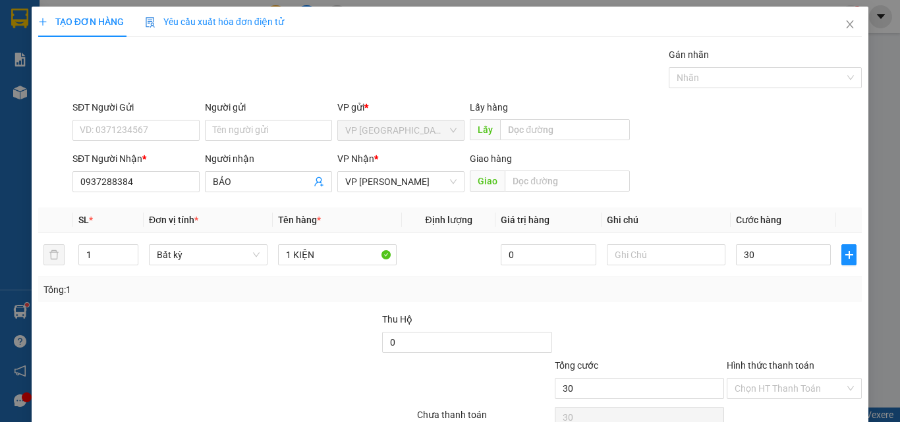
type input "30.000"
click at [749, 312] on div at bounding box center [794, 335] width 138 height 46
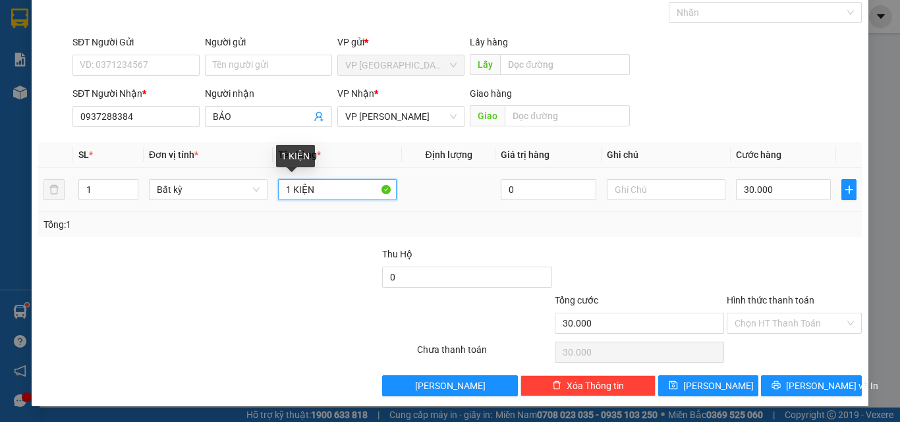
click at [320, 186] on input "1 KIỆN" at bounding box center [337, 189] width 119 height 21
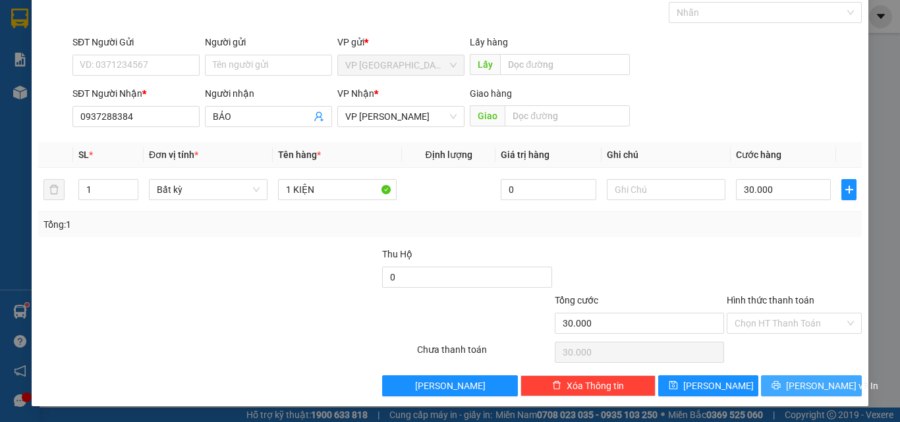
click at [810, 383] on span "Lưu và In" at bounding box center [832, 386] width 92 height 14
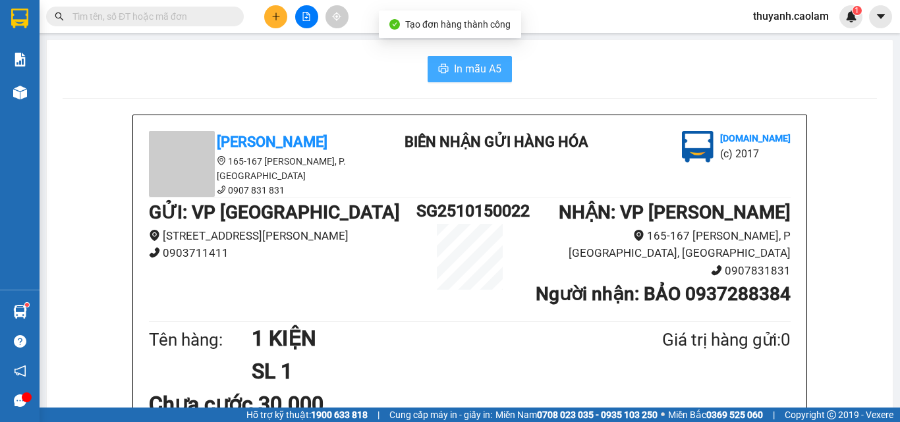
click at [480, 72] on span "In mẫu A5" at bounding box center [477, 69] width 47 height 16
click at [276, 17] on icon "plus" at bounding box center [275, 16] width 1 height 7
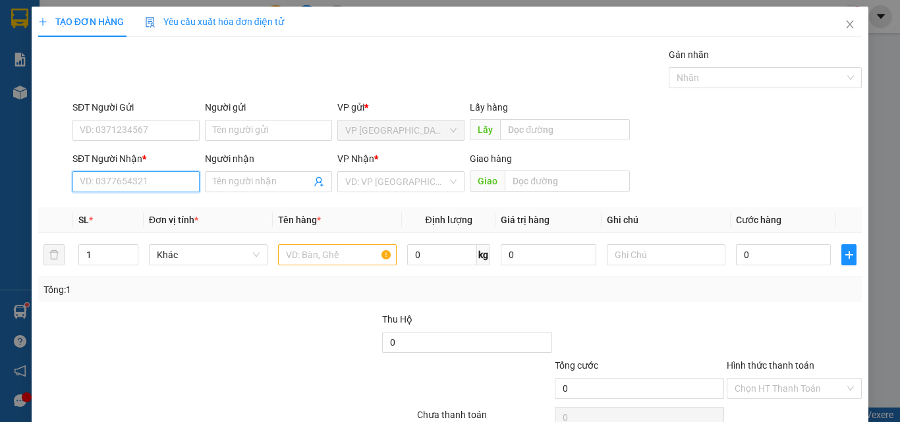
click at [177, 189] on input "SĐT Người Nhận *" at bounding box center [135, 181] width 127 height 21
type input "0943232661"
click at [170, 200] on div "0943232661 - MAN" at bounding box center [135, 208] width 126 height 21
type input "MAN"
type input "0943232661"
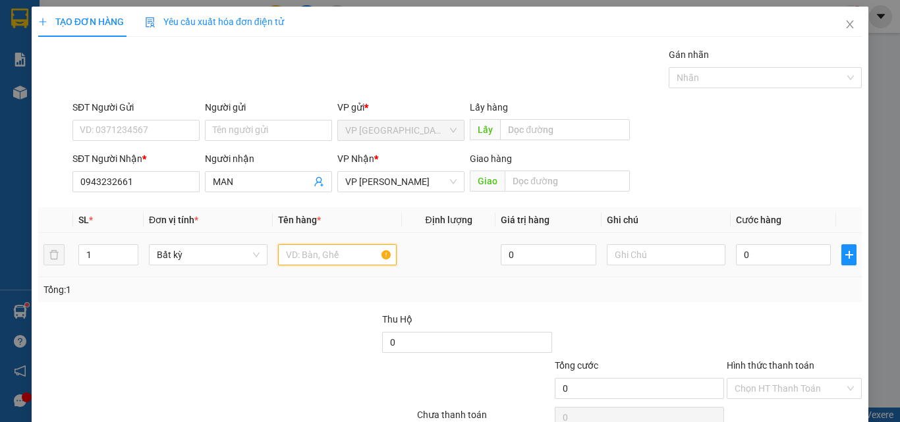
click at [315, 247] on input "text" at bounding box center [337, 254] width 119 height 21
type input "1 CÂY"
click at [747, 259] on input "0" at bounding box center [783, 254] width 95 height 21
type input "3"
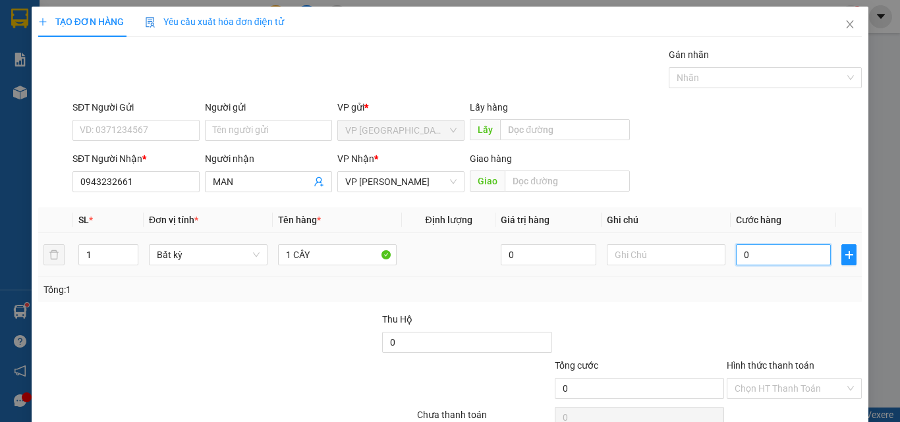
type input "3"
type input "30"
click at [748, 308] on div "Transit Pickup Surcharge Ids Transit Deliver Surcharge Ids Transit Deliver Surc…" at bounding box center [450, 254] width 824 height 414
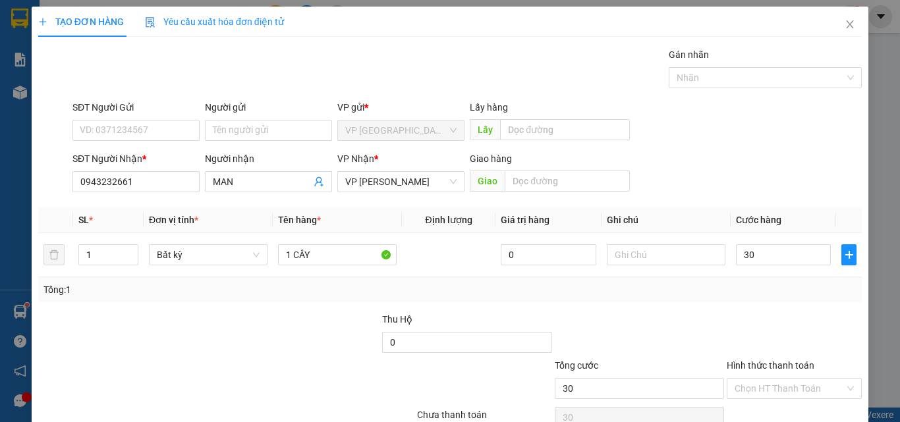
type input "30.000"
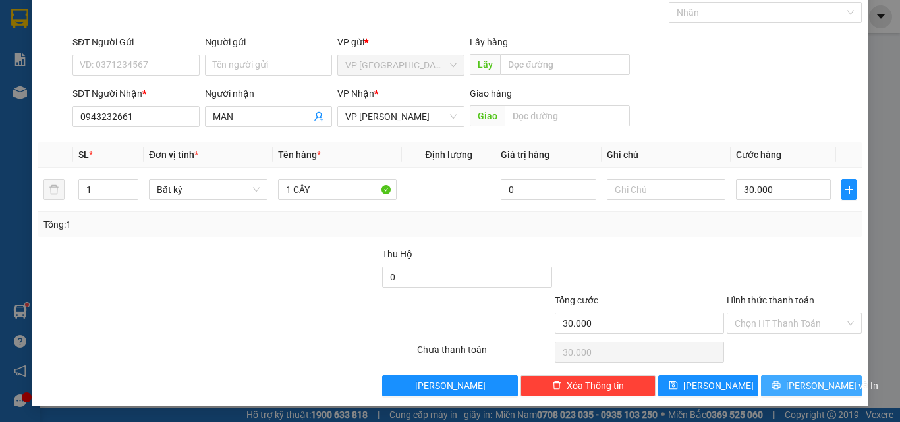
click at [780, 384] on icon "printer" at bounding box center [776, 385] width 9 height 9
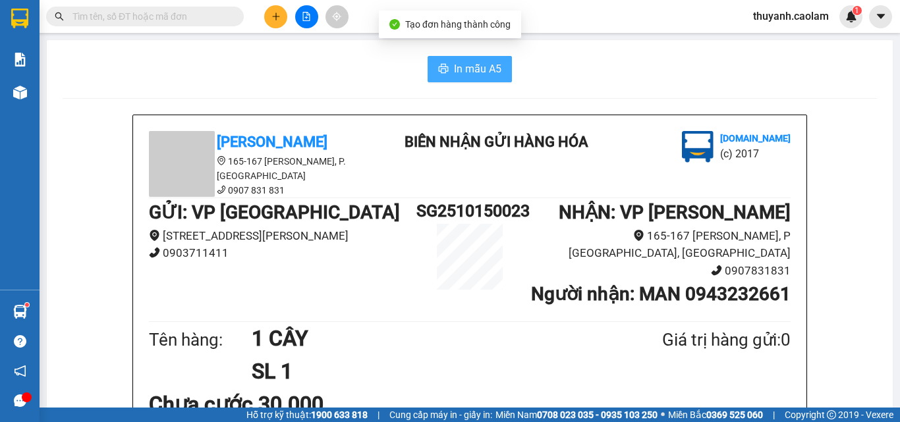
click at [458, 63] on span "In mẫu A5" at bounding box center [477, 69] width 47 height 16
click at [274, 18] on icon "plus" at bounding box center [275, 16] width 9 height 9
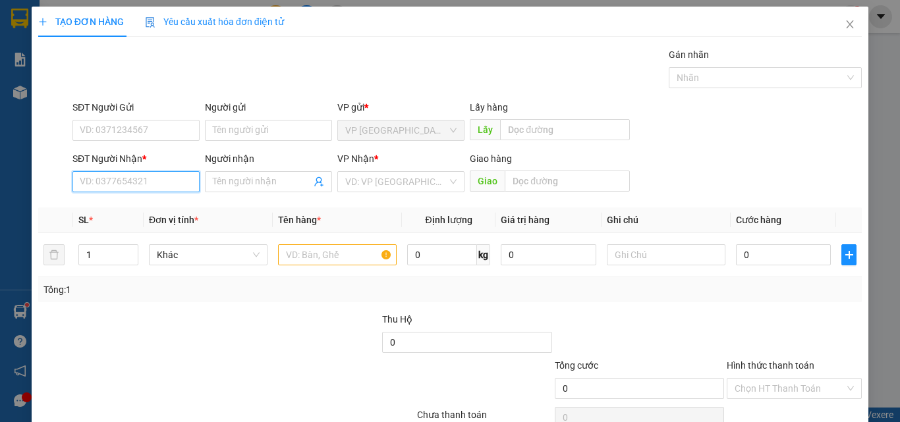
click at [154, 181] on input "SĐT Người Nhận *" at bounding box center [135, 181] width 127 height 21
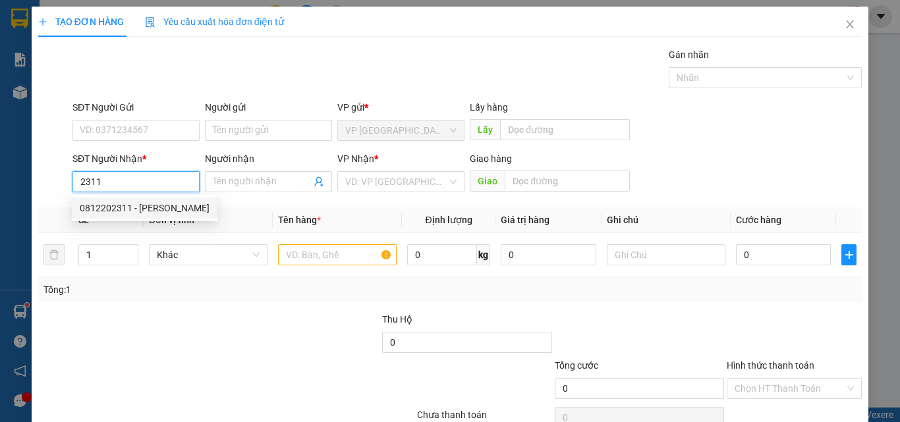
click at [80, 185] on input "2311" at bounding box center [135, 181] width 127 height 21
click at [146, 207] on div "0943823111 - HẢI" at bounding box center [135, 208] width 110 height 14
type input "0943823111"
type input "HẢI"
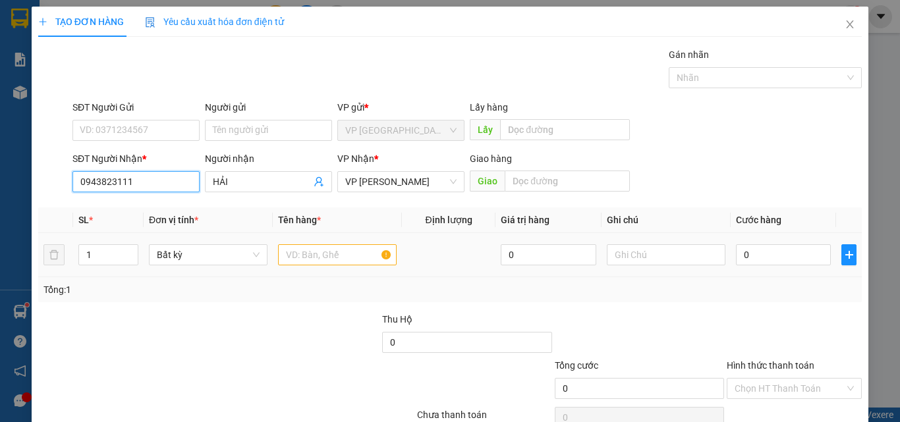
type input "0943823111"
click at [312, 260] on input "text" at bounding box center [337, 254] width 119 height 21
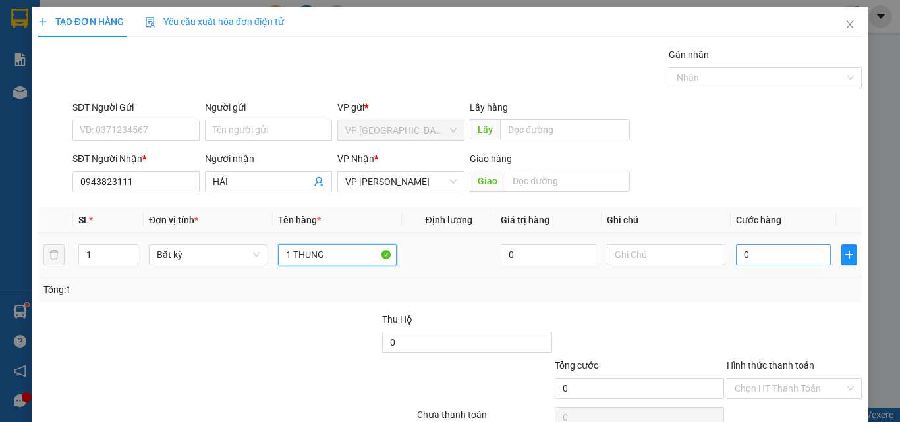
type input "1 THÙNG"
click at [752, 254] on input "0" at bounding box center [783, 254] width 95 height 21
type input "4"
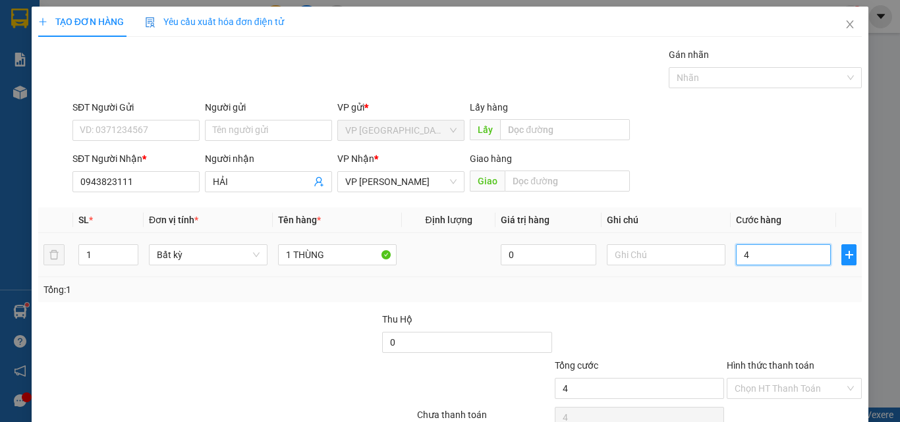
type input "40"
drag, startPoint x: 708, startPoint y: 285, endPoint x: 742, endPoint y: 325, distance: 53.2
click at [708, 287] on div "Tổng: 1" at bounding box center [449, 290] width 813 height 14
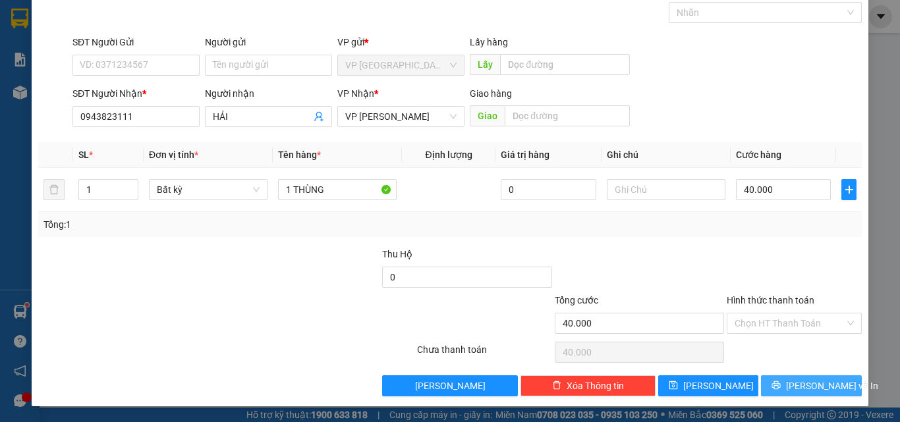
click at [797, 385] on span "Lưu và In" at bounding box center [832, 386] width 92 height 14
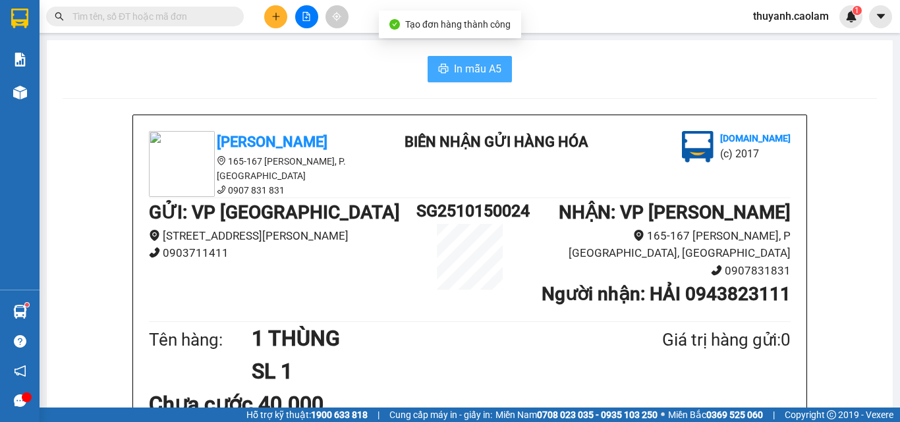
click at [494, 70] on span "In mẫu A5" at bounding box center [477, 69] width 47 height 16
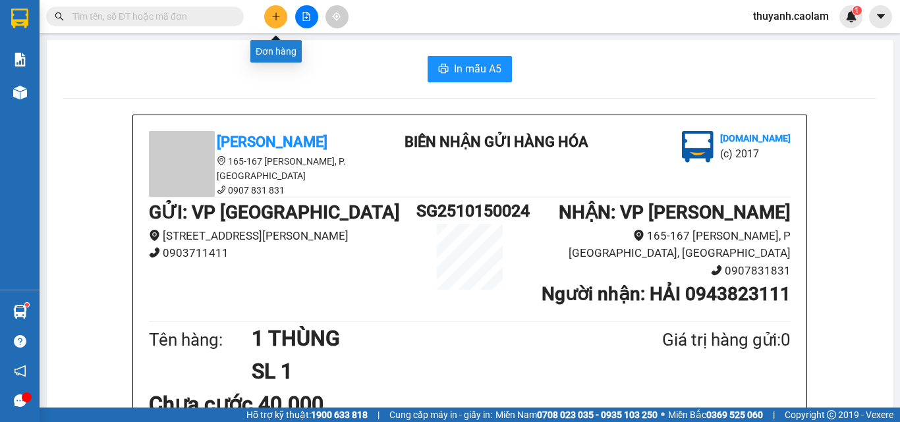
click at [281, 20] on button at bounding box center [275, 16] width 23 height 23
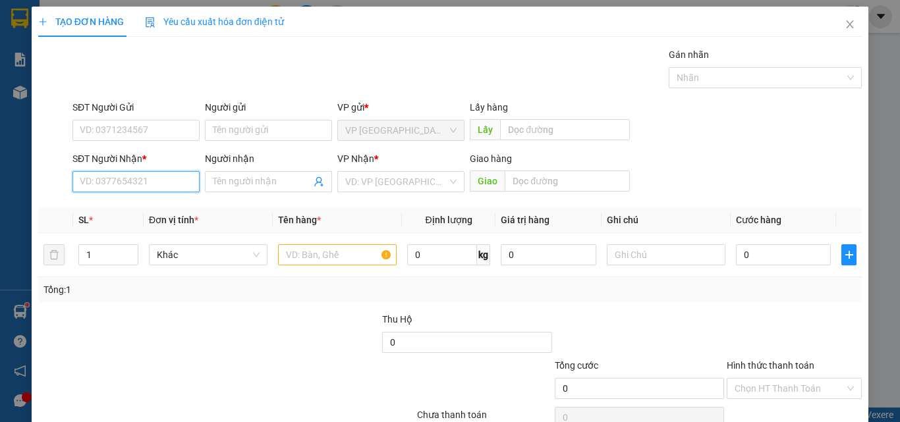
click at [173, 175] on input "SĐT Người Nhận *" at bounding box center [135, 181] width 127 height 21
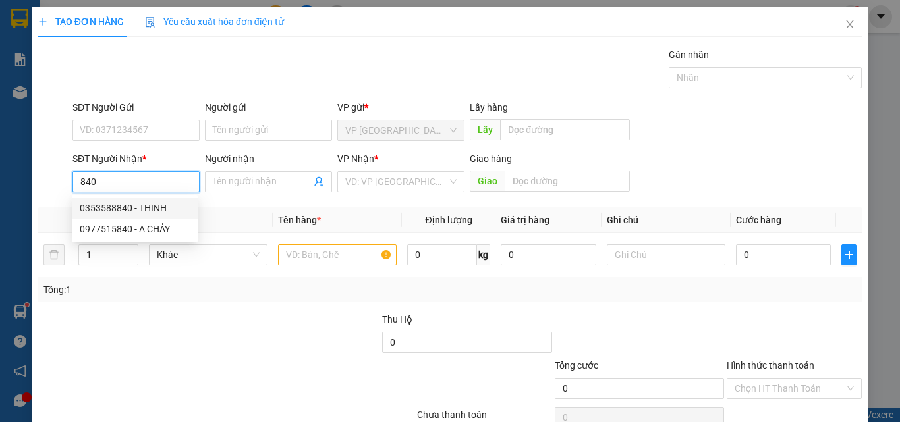
click at [173, 209] on div "0353588840 - THINH" at bounding box center [135, 208] width 110 height 14
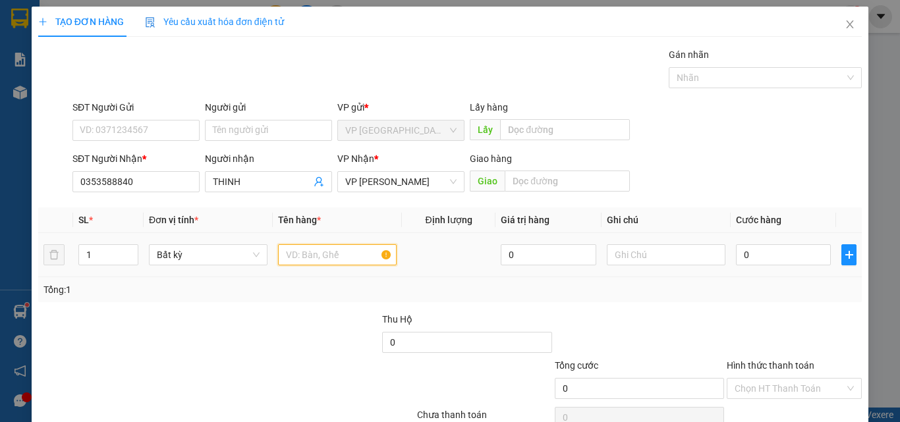
click at [310, 256] on input "text" at bounding box center [337, 254] width 119 height 21
click at [756, 253] on input "0" at bounding box center [783, 254] width 95 height 21
drag, startPoint x: 757, startPoint y: 289, endPoint x: 800, endPoint y: 376, distance: 97.2
click at [757, 293] on div "Tổng: 1" at bounding box center [449, 290] width 813 height 14
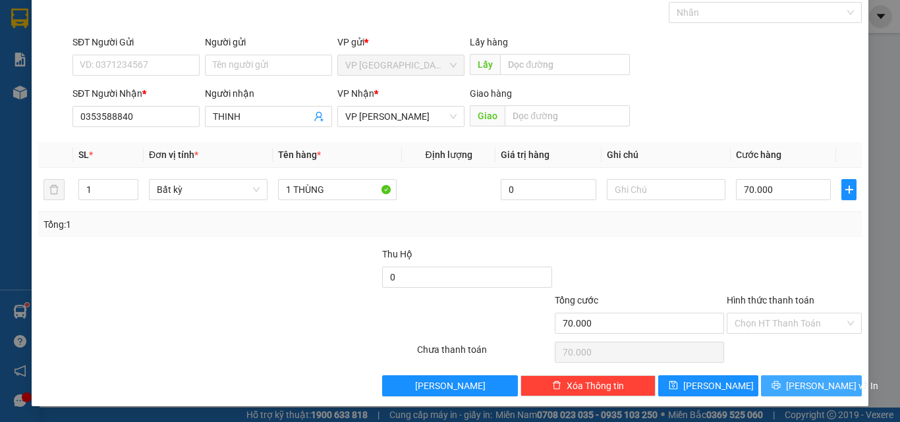
click at [798, 389] on span "Lưu và In" at bounding box center [832, 386] width 92 height 14
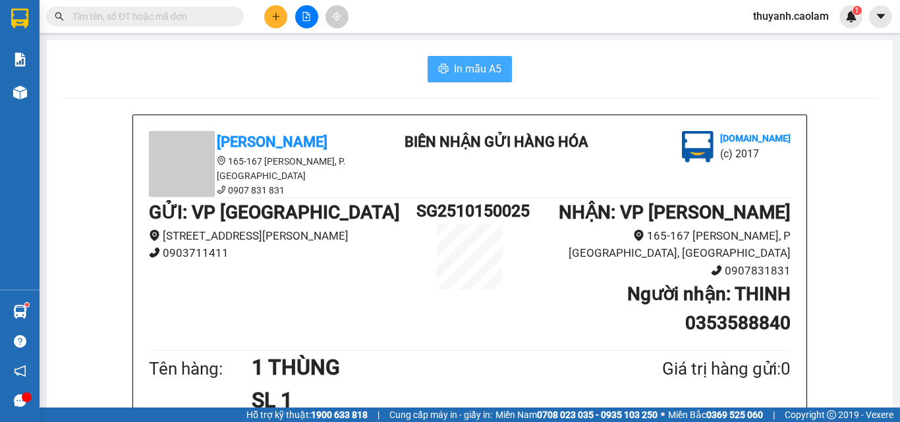
click at [438, 69] on icon "printer" at bounding box center [443, 68] width 11 height 11
click at [275, 15] on icon "plus" at bounding box center [275, 16] width 9 height 9
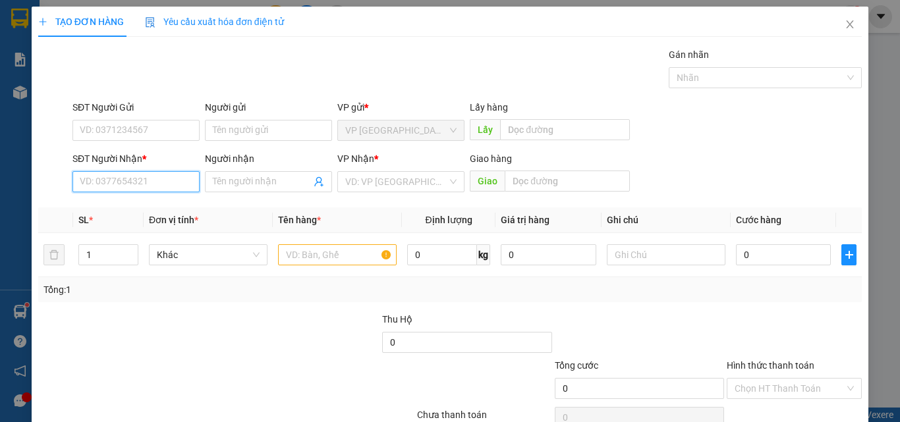
click at [144, 179] on input "SĐT Người Nhận *" at bounding box center [135, 181] width 127 height 21
click at [227, 184] on input "Người nhận" at bounding box center [262, 182] width 98 height 14
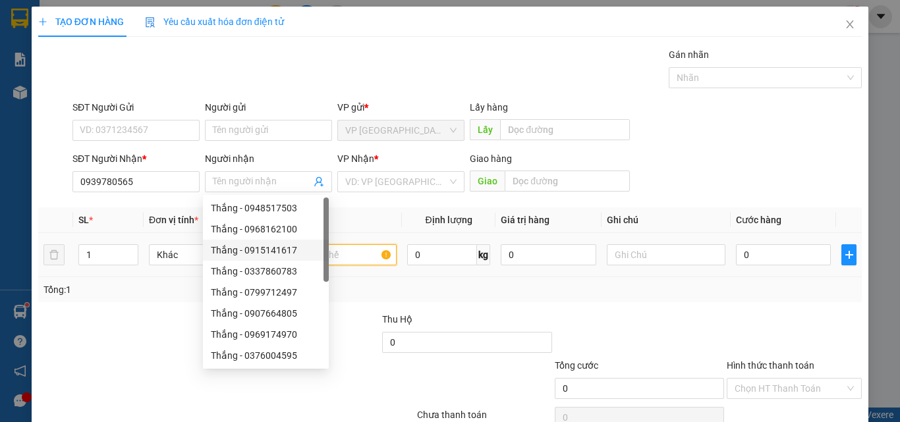
click at [350, 258] on input "text" at bounding box center [337, 254] width 119 height 21
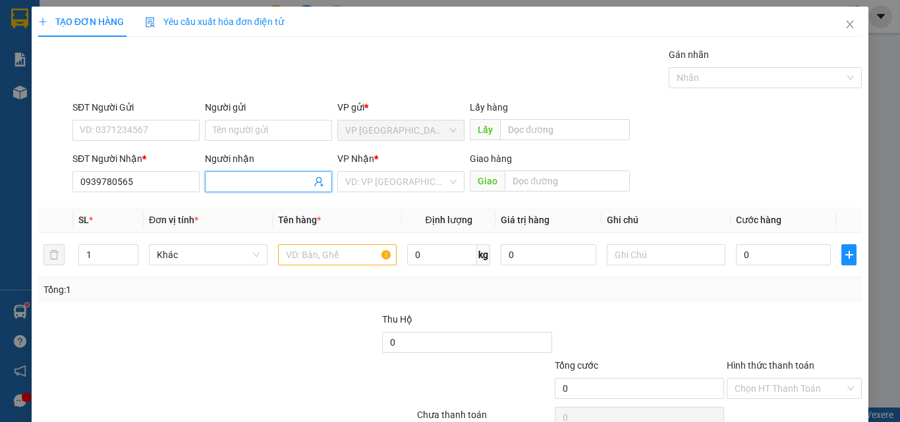
click at [289, 181] on input "Người nhận" at bounding box center [262, 182] width 98 height 14
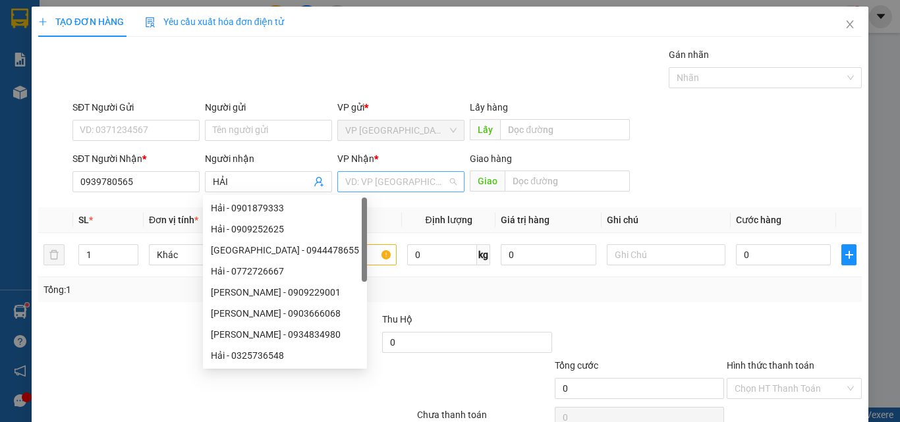
click at [388, 188] on input "search" at bounding box center [396, 182] width 102 height 20
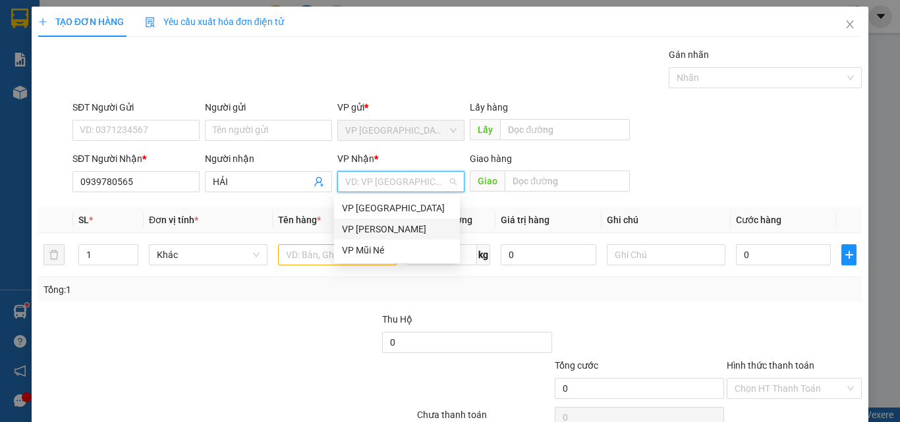
click at [393, 227] on div "VP Phan Thiết" at bounding box center [397, 229] width 110 height 14
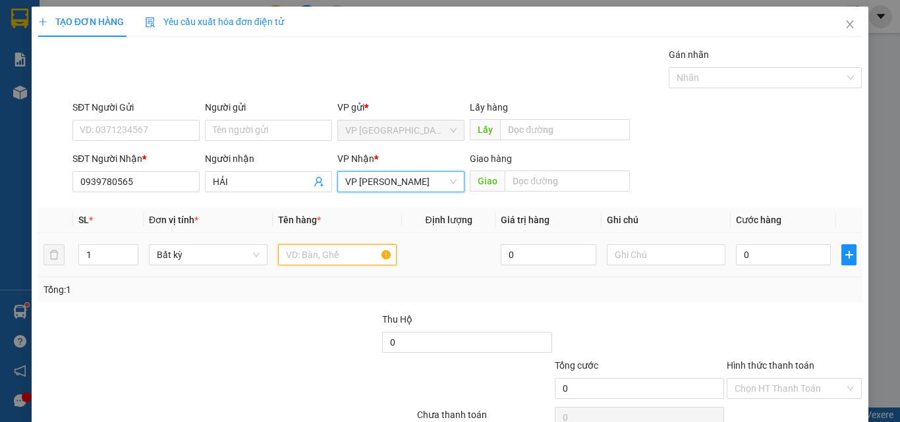
click at [339, 258] on input "text" at bounding box center [337, 254] width 119 height 21
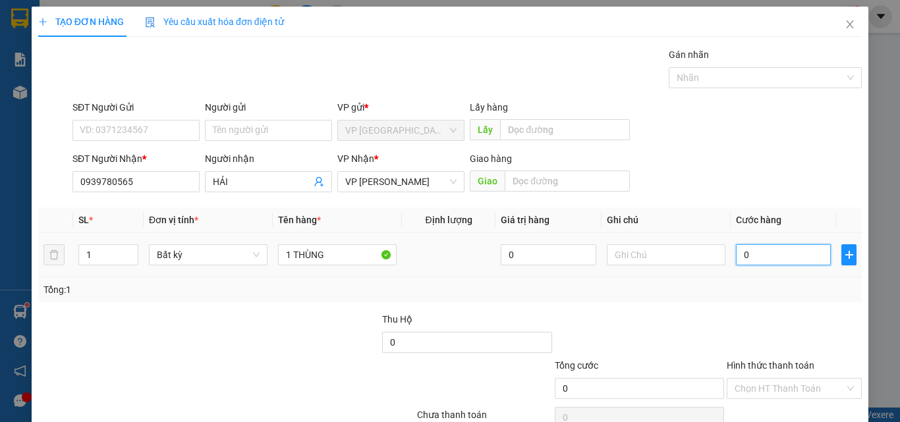
click at [770, 262] on input "0" at bounding box center [783, 254] width 95 height 21
drag, startPoint x: 777, startPoint y: 323, endPoint x: 787, endPoint y: 324, distance: 10.6
click at [785, 323] on div at bounding box center [794, 335] width 138 height 46
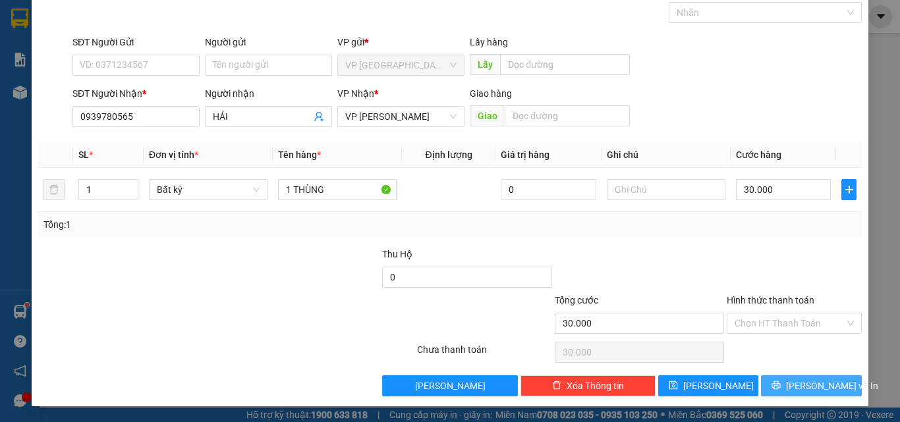
click at [778, 385] on icon "printer" at bounding box center [775, 385] width 9 height 9
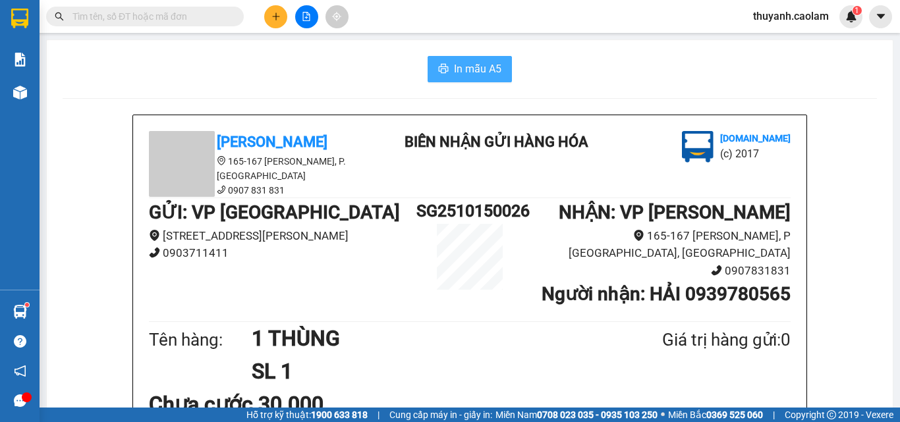
click at [462, 71] on span "In mẫu A5" at bounding box center [477, 69] width 47 height 16
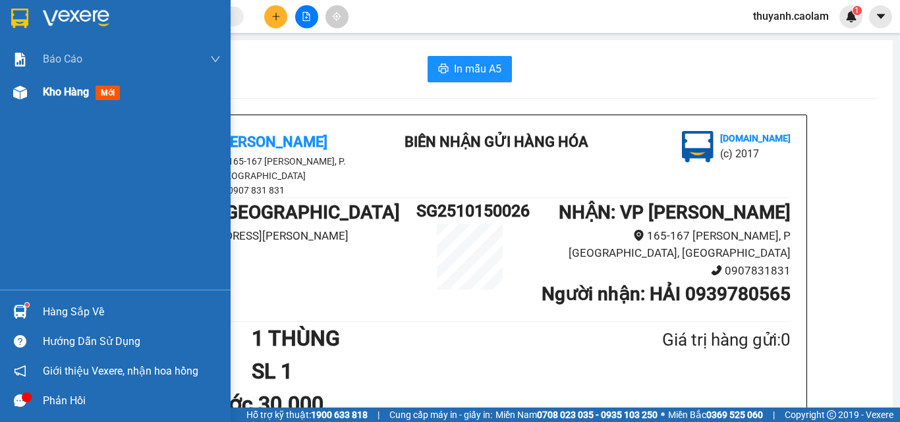
click at [78, 96] on span "Kho hàng" at bounding box center [66, 92] width 46 height 13
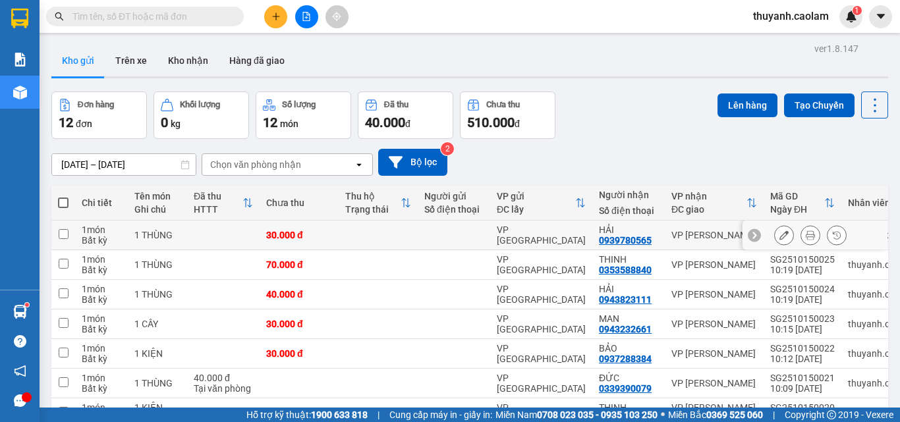
click at [775, 233] on button at bounding box center [784, 235] width 18 height 23
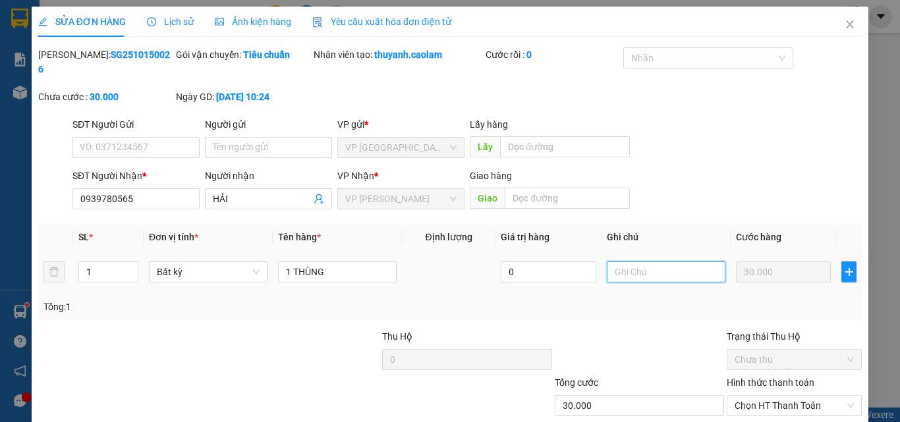
click at [625, 263] on input "text" at bounding box center [666, 272] width 119 height 21
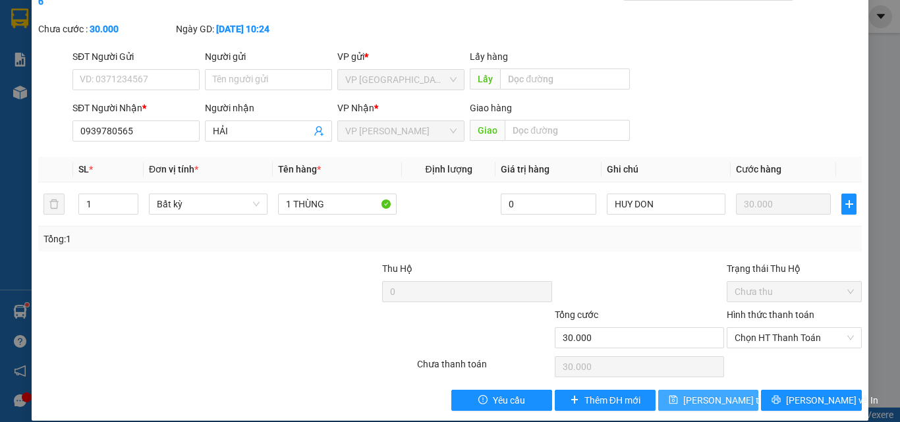
click at [722, 393] on span "Lưu thay đổi" at bounding box center [735, 400] width 105 height 14
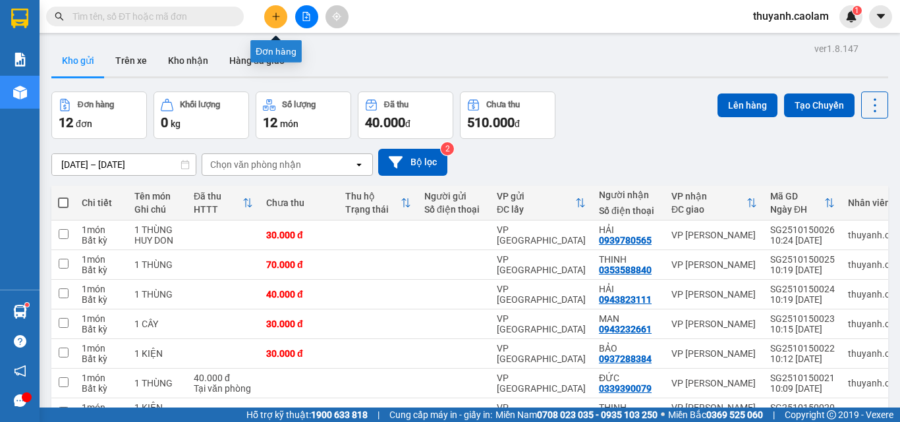
click at [273, 19] on icon "plus" at bounding box center [275, 16] width 9 height 9
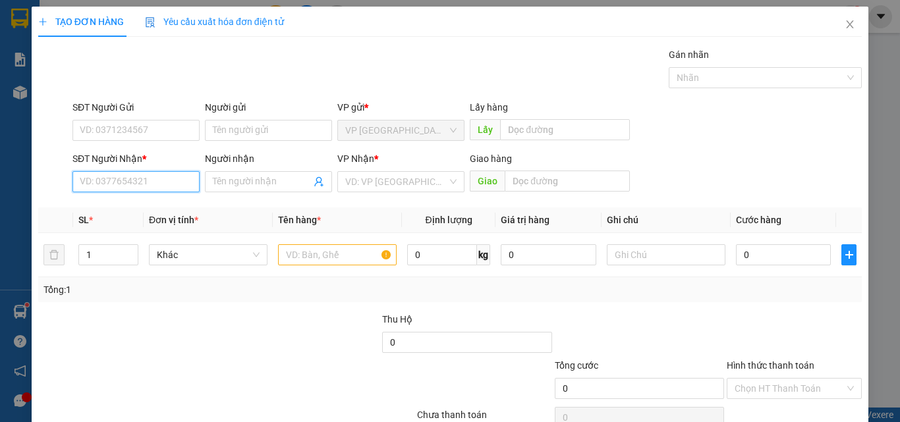
click at [167, 190] on input "SĐT Người Nhận *" at bounding box center [135, 181] width 127 height 21
click at [155, 208] on div "0974083875 - LONG" at bounding box center [135, 208] width 110 height 14
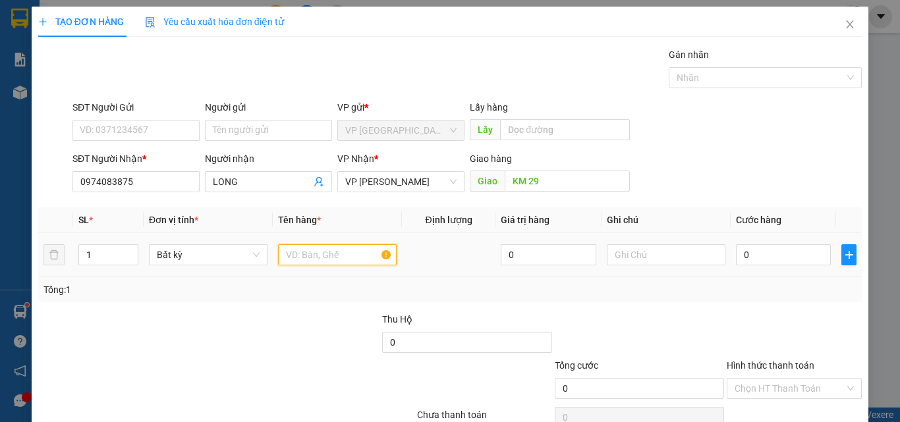
click at [316, 258] on input "text" at bounding box center [337, 254] width 119 height 21
click at [746, 256] on input "0" at bounding box center [783, 254] width 95 height 21
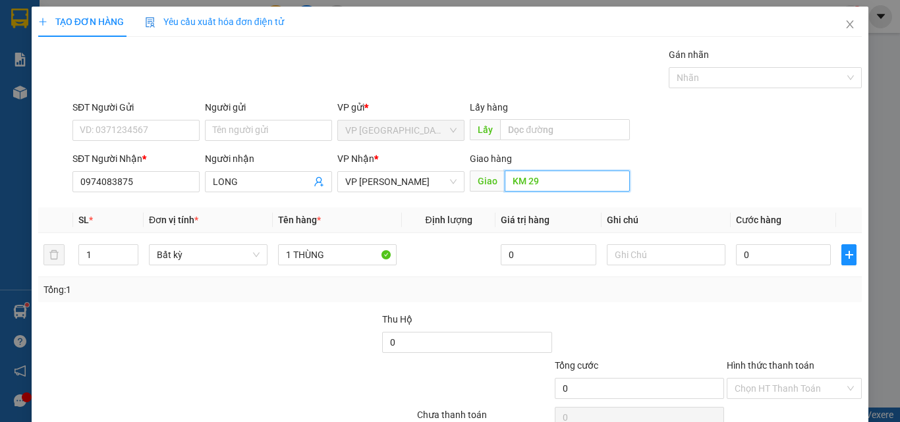
click at [596, 186] on input "KM 29" at bounding box center [567, 181] width 125 height 21
click at [750, 304] on div "Transit Pickup Surcharge Ids Transit Deliver Surcharge Ids Transit Deliver Surc…" at bounding box center [450, 254] width 824 height 414
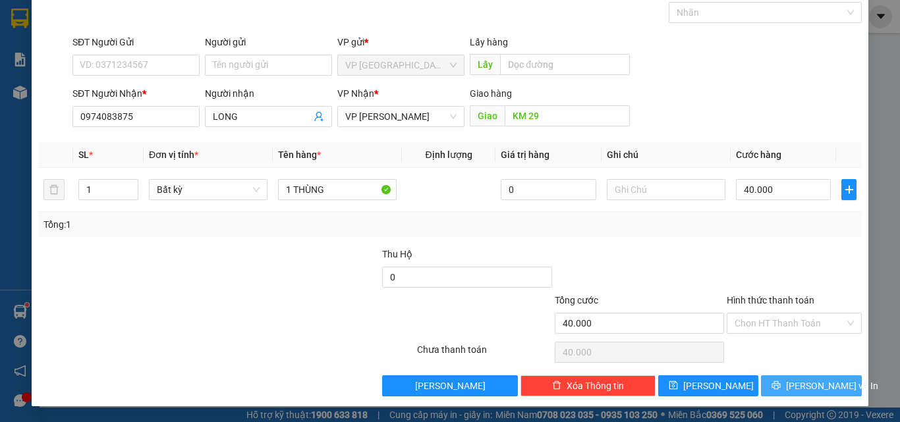
click at [804, 390] on span "Lưu và In" at bounding box center [832, 386] width 92 height 14
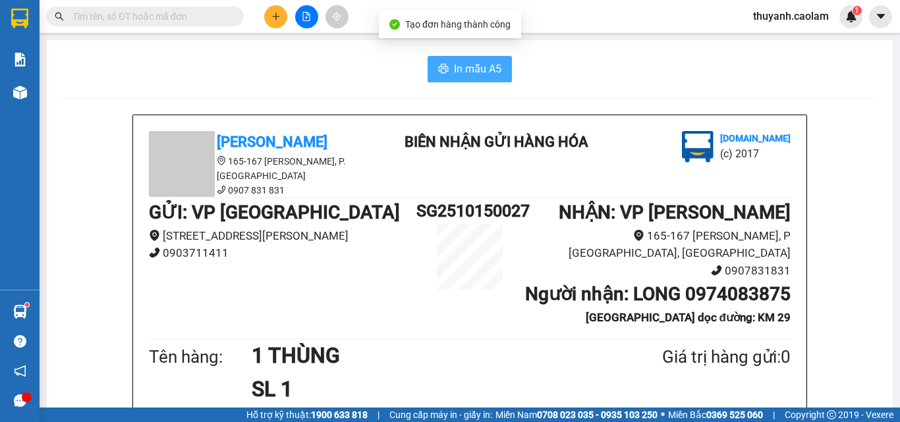
click at [491, 69] on span "In mẫu A5" at bounding box center [477, 69] width 47 height 16
click at [283, 11] on button at bounding box center [275, 16] width 23 height 23
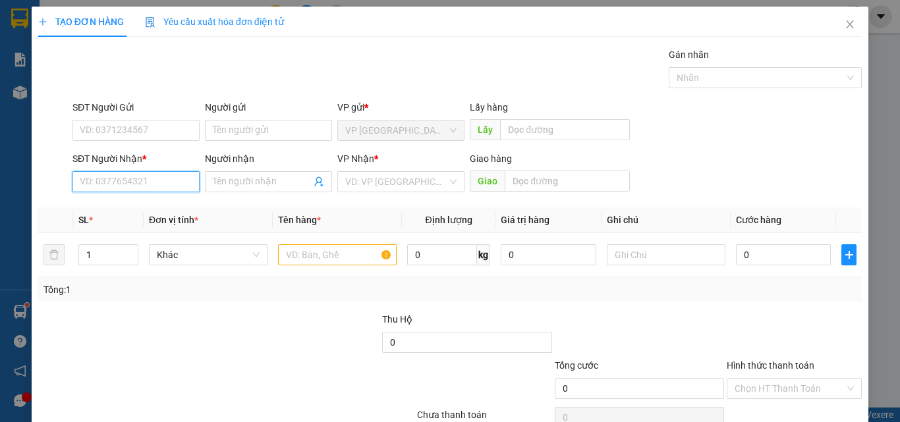
click at [155, 173] on input "SĐT Người Nhận *" at bounding box center [135, 181] width 127 height 21
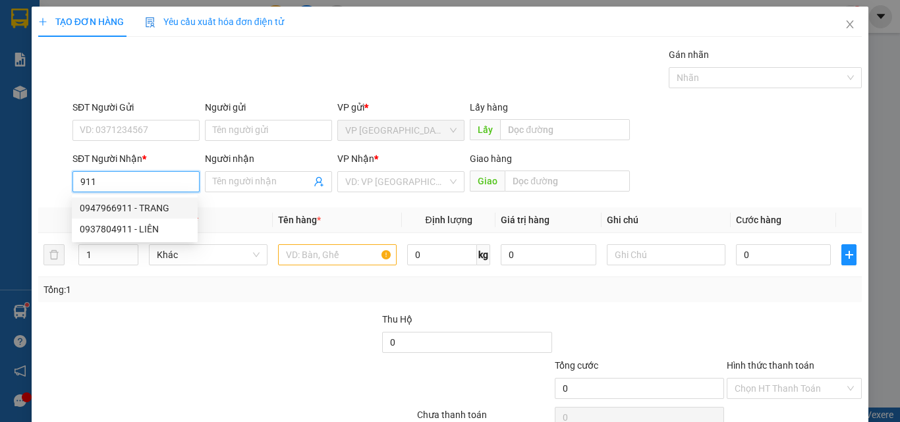
click at [152, 205] on div "0947966911 - TRANG" at bounding box center [135, 208] width 110 height 14
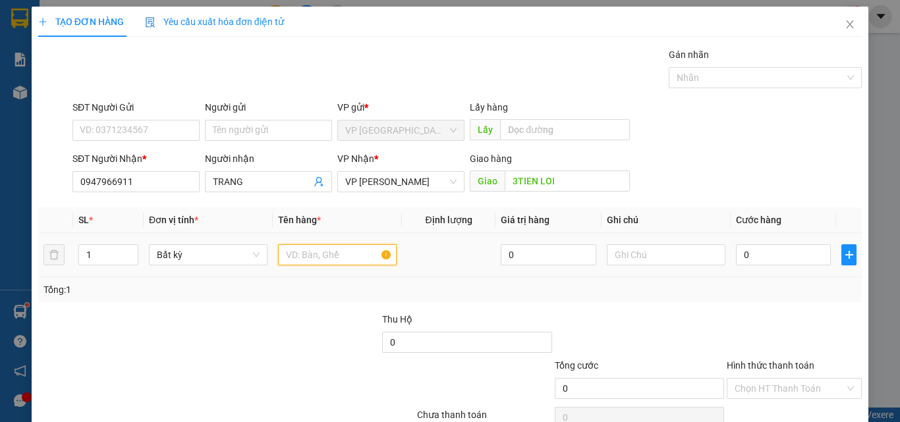
click at [308, 261] on input "text" at bounding box center [337, 254] width 119 height 21
click at [752, 252] on input "0" at bounding box center [783, 254] width 95 height 21
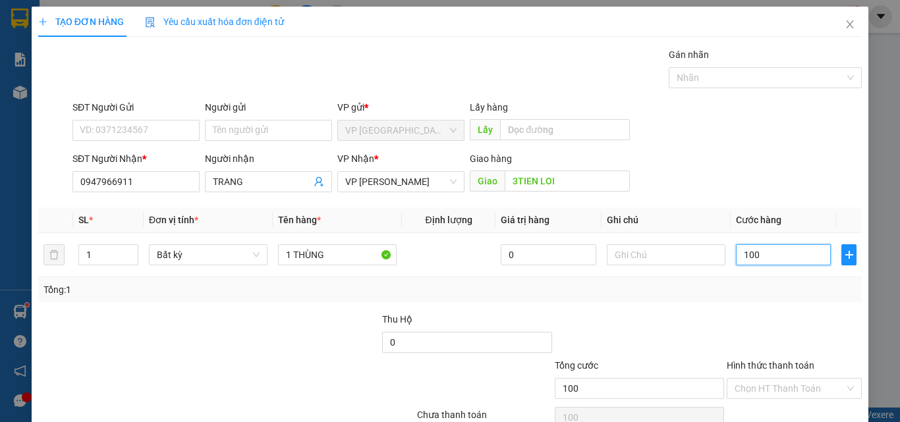
scroll to position [65, 0]
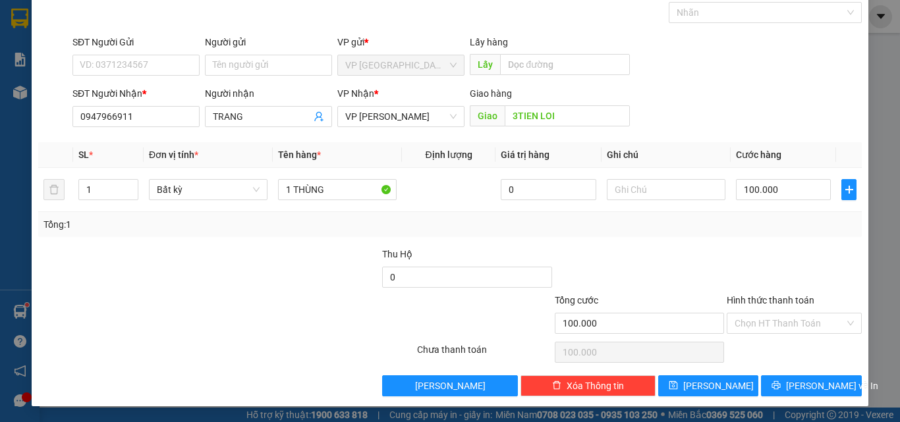
click at [768, 254] on div at bounding box center [794, 270] width 138 height 46
click at [781, 381] on icon "printer" at bounding box center [775, 385] width 9 height 9
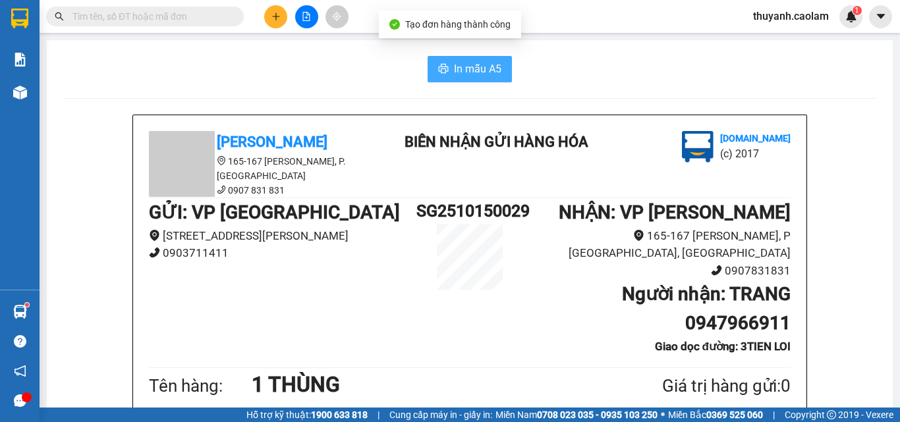
click at [486, 67] on span "In mẫu A5" at bounding box center [477, 69] width 47 height 16
click at [269, 18] on button at bounding box center [275, 16] width 23 height 23
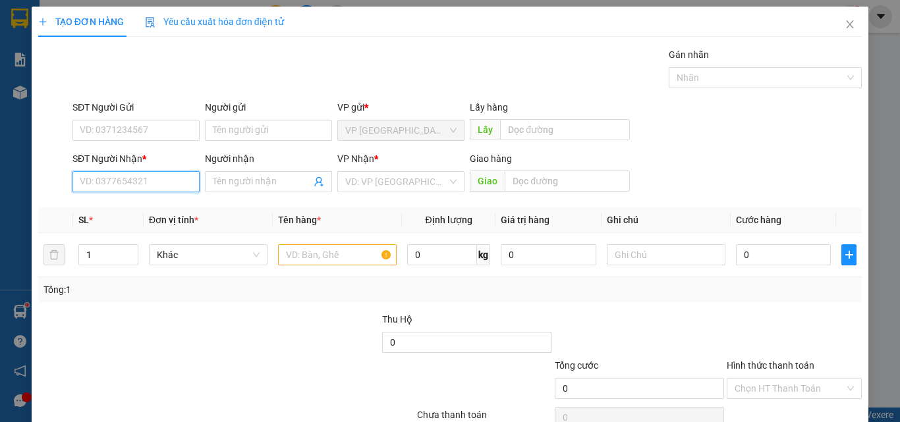
click at [177, 181] on input "SĐT Người Nhận *" at bounding box center [135, 181] width 127 height 21
drag, startPoint x: 157, startPoint y: 212, endPoint x: 229, endPoint y: 258, distance: 85.3
click at [155, 213] on div "0961014769 - CƯỜNG PÔ" at bounding box center [135, 208] width 110 height 14
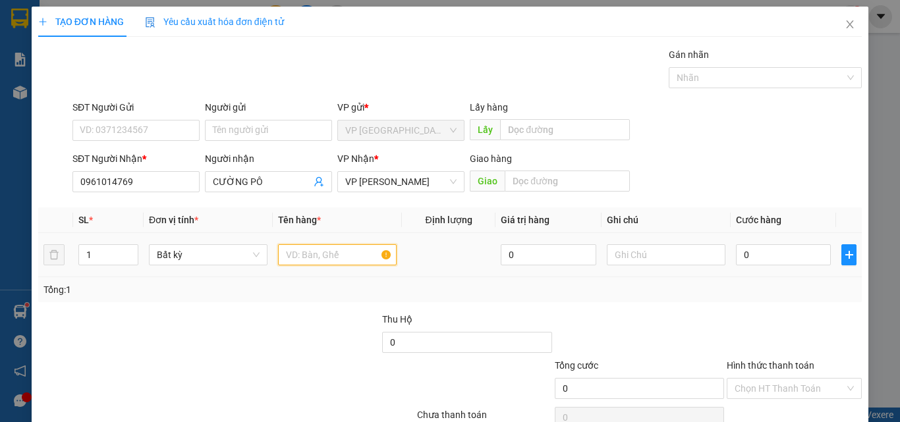
click at [315, 246] on input "text" at bounding box center [337, 254] width 119 height 21
click at [764, 254] on input "0" at bounding box center [783, 254] width 95 height 21
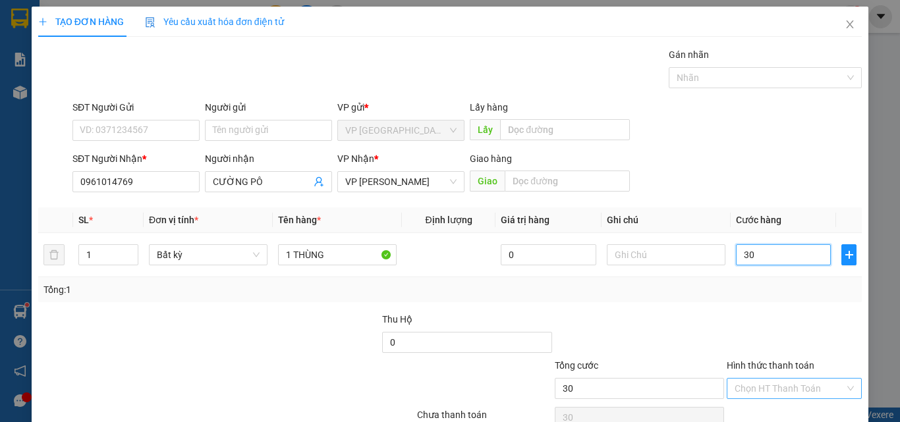
scroll to position [65, 0]
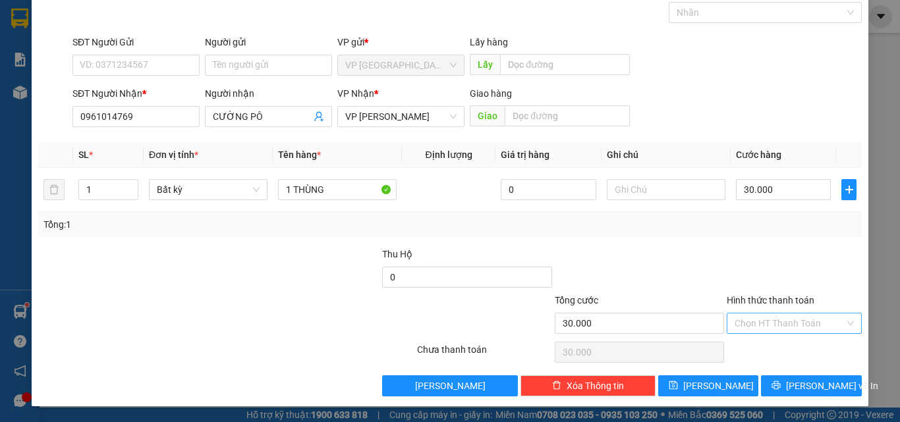
click at [802, 329] on input "Hình thức thanh toán" at bounding box center [790, 324] width 110 height 20
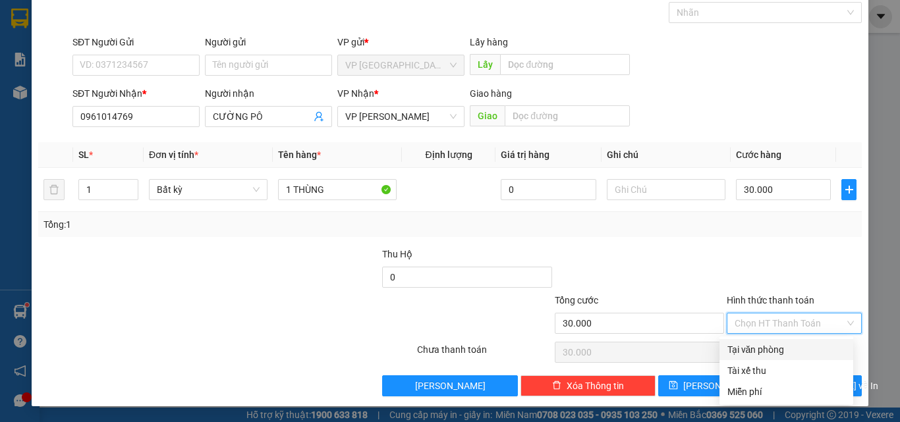
click at [777, 351] on div "Tại văn phòng" at bounding box center [786, 350] width 118 height 14
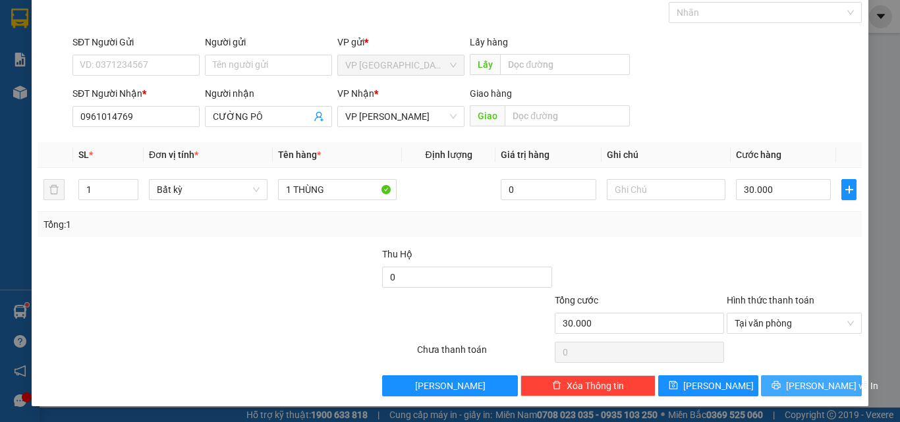
click at [798, 383] on span "Lưu và In" at bounding box center [832, 386] width 92 height 14
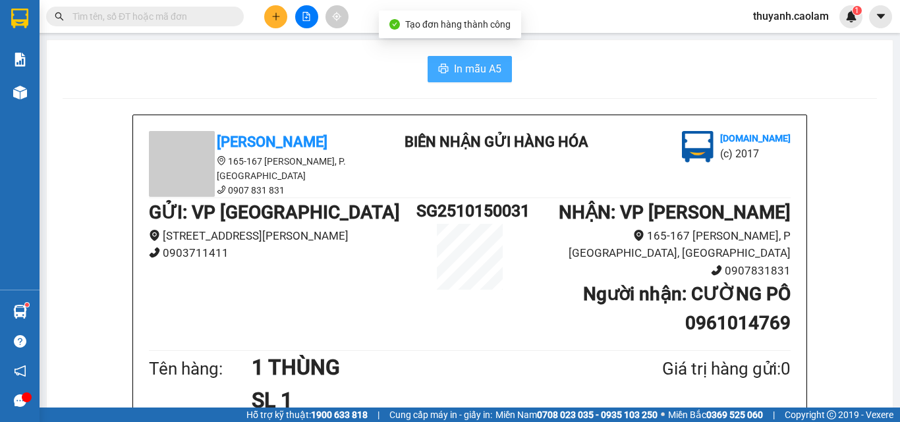
click at [476, 61] on span "In mẫu A5" at bounding box center [477, 69] width 47 height 16
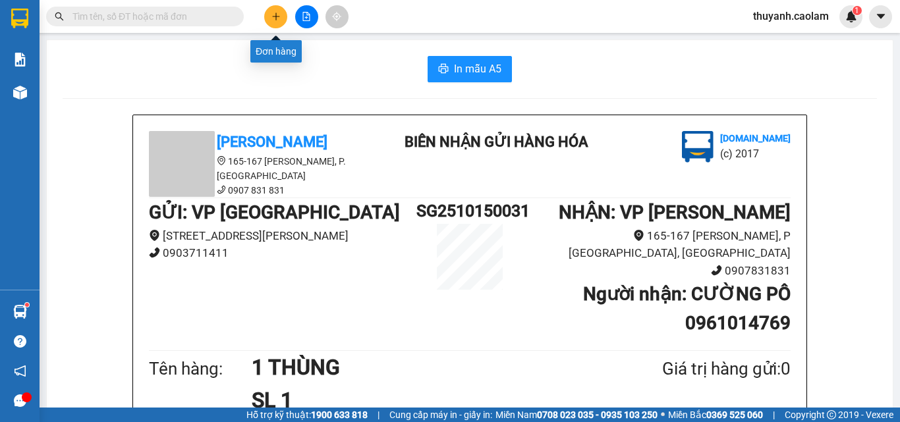
click at [275, 22] on button at bounding box center [275, 16] width 23 height 23
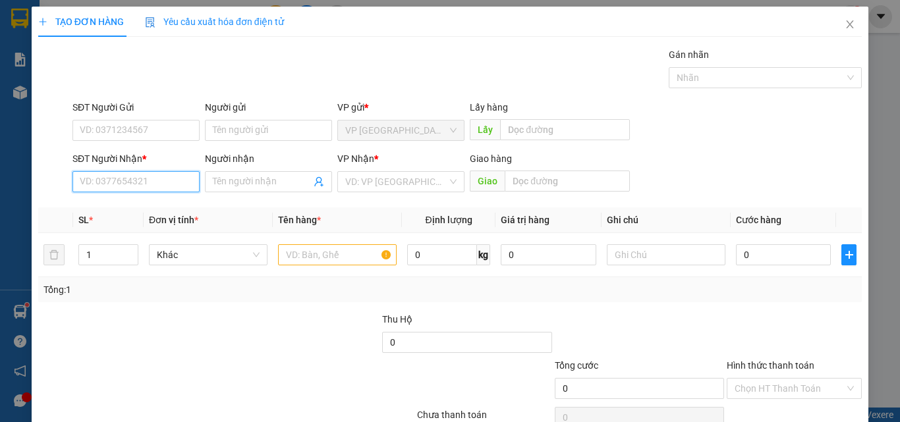
click at [145, 186] on input "SĐT Người Nhận *" at bounding box center [135, 181] width 127 height 21
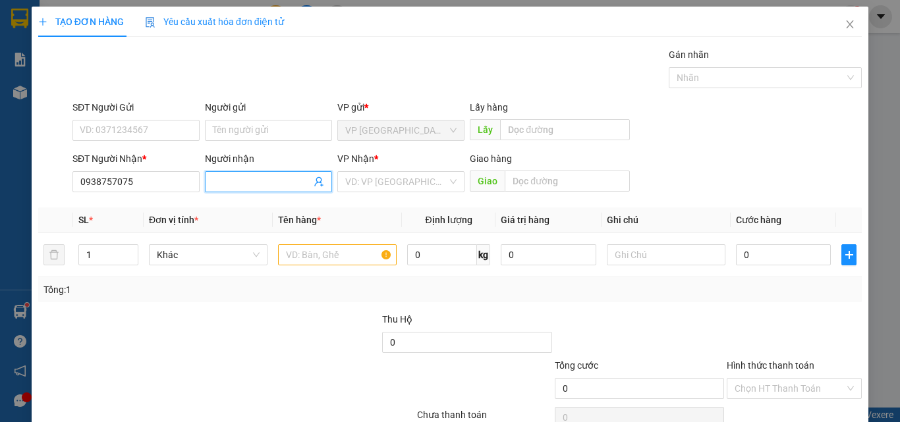
click at [267, 188] on input "Người nhận" at bounding box center [262, 182] width 98 height 14
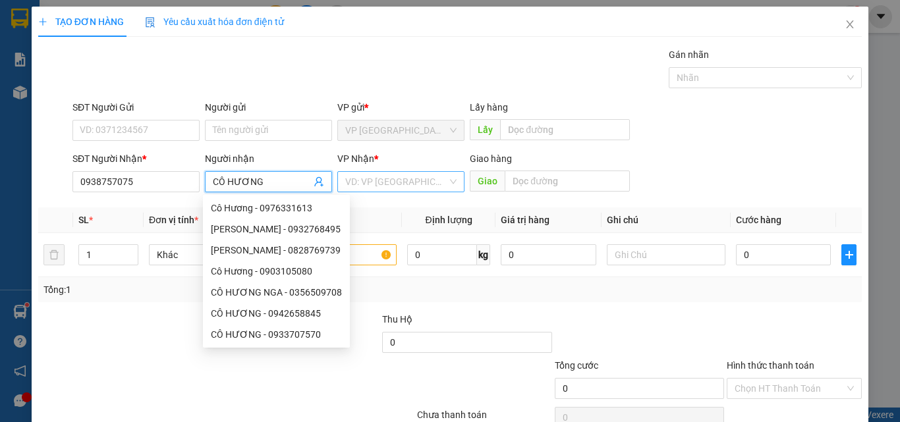
click at [381, 184] on input "search" at bounding box center [396, 182] width 102 height 20
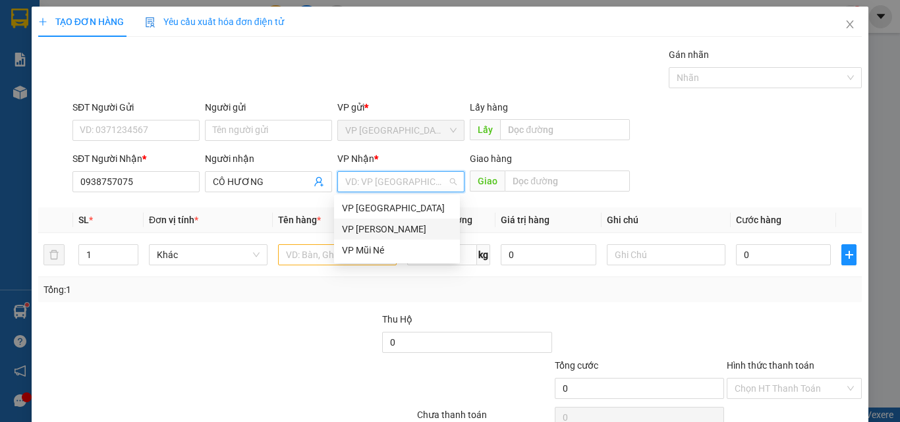
click at [389, 229] on div "VP Phan Thiết" at bounding box center [397, 229] width 110 height 14
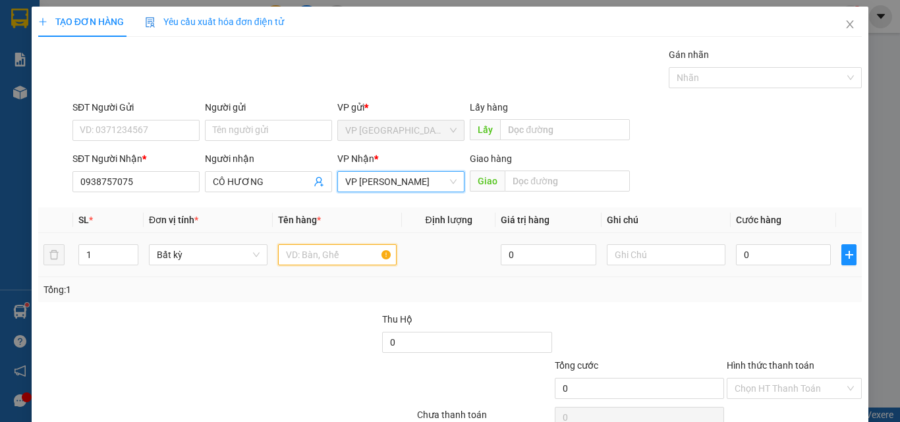
click at [314, 256] on input "text" at bounding box center [337, 254] width 119 height 21
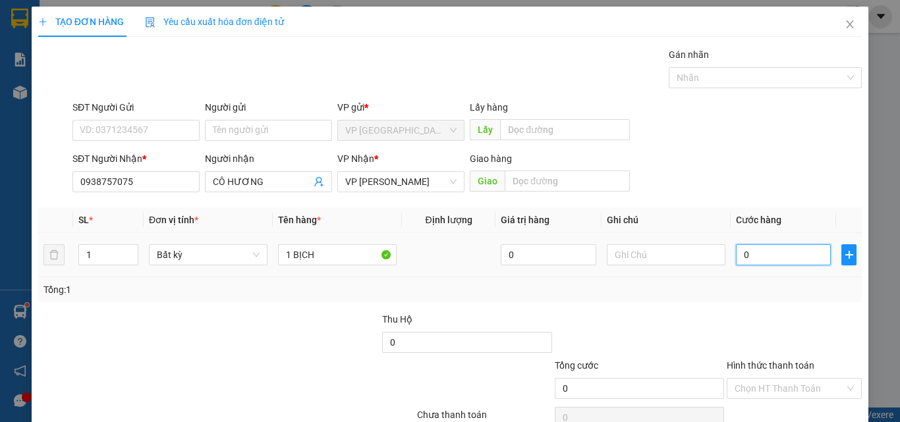
click at [770, 264] on input "0" at bounding box center [783, 254] width 95 height 21
click at [679, 323] on div at bounding box center [639, 335] width 172 height 46
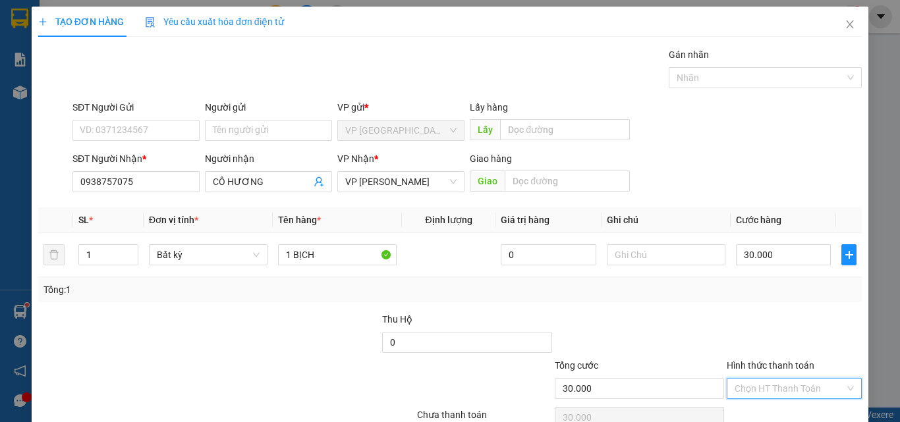
click at [816, 387] on input "Hình thức thanh toán" at bounding box center [790, 389] width 110 height 20
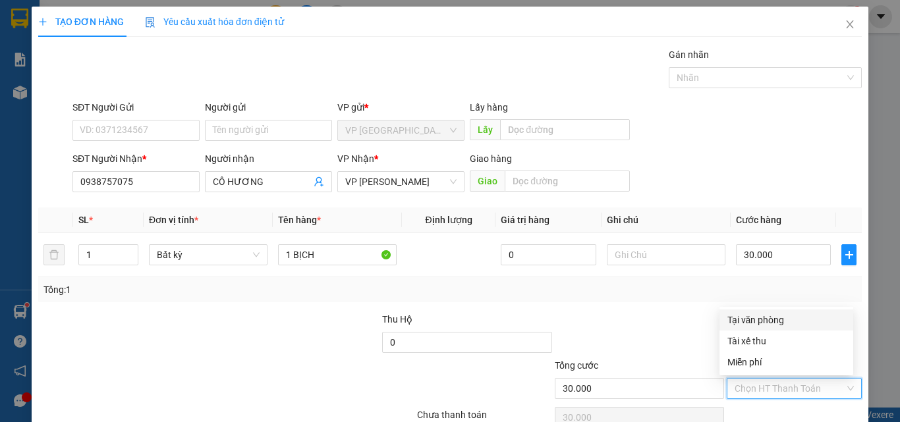
click at [760, 322] on div "Tại văn phòng" at bounding box center [786, 320] width 118 height 14
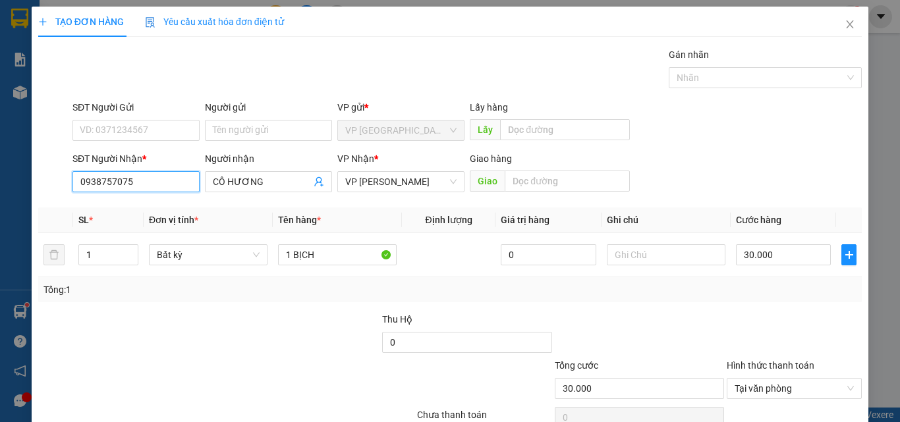
click at [93, 183] on input "0938757075" at bounding box center [135, 181] width 127 height 21
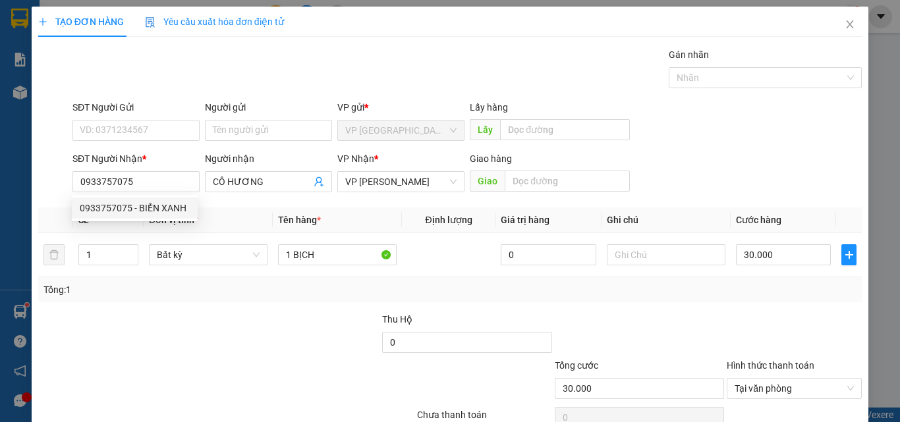
click at [238, 330] on div at bounding box center [295, 335] width 172 height 46
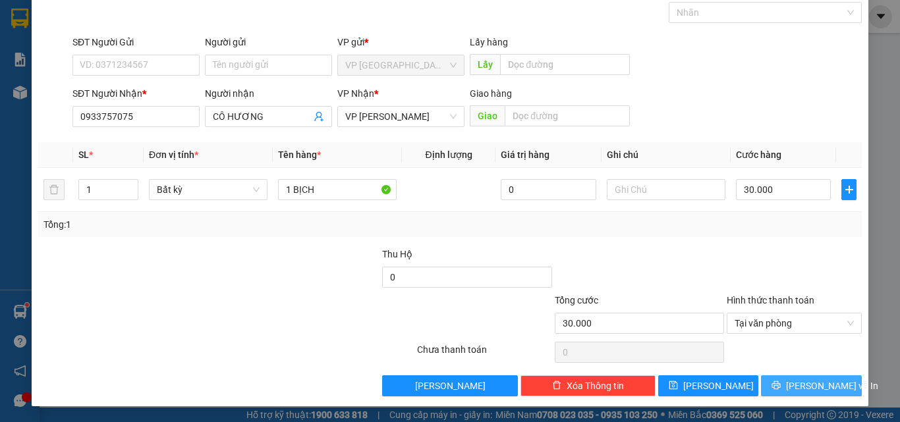
click at [793, 384] on span "Lưu và In" at bounding box center [832, 386] width 92 height 14
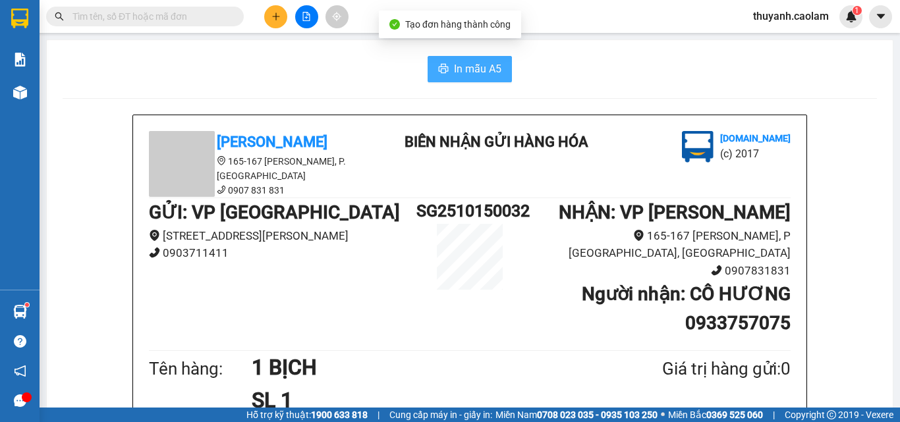
click at [471, 74] on span "In mẫu A5" at bounding box center [477, 69] width 47 height 16
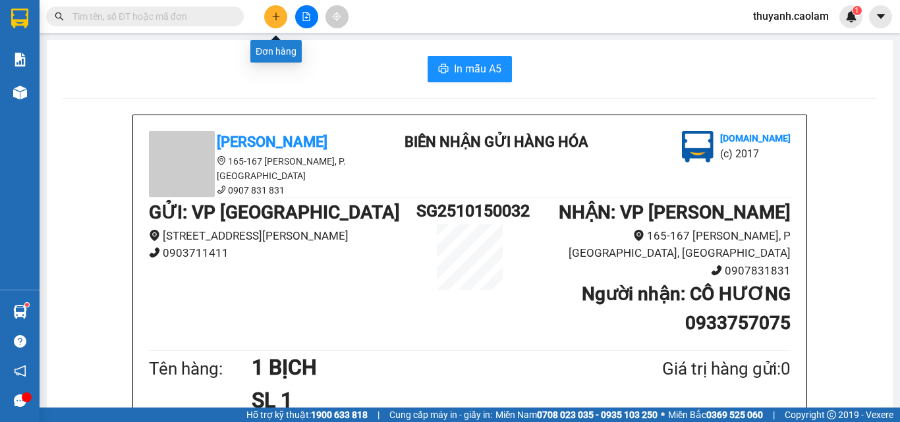
click at [277, 12] on button at bounding box center [275, 16] width 23 height 23
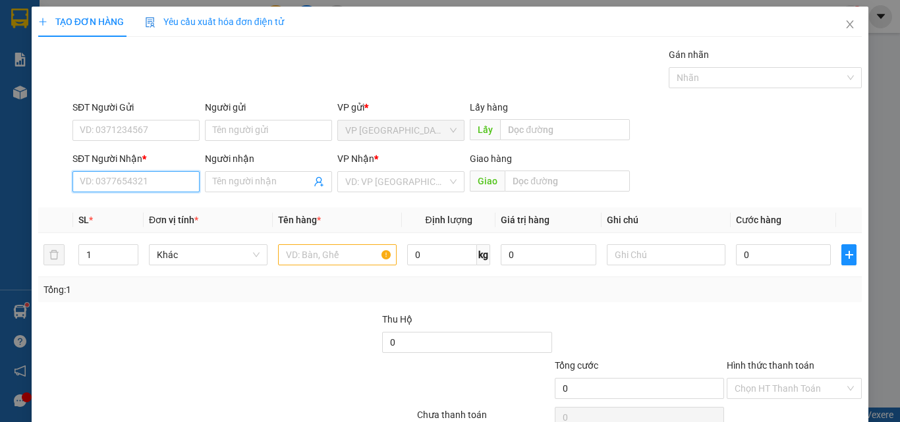
click at [160, 184] on input "SĐT Người Nhận *" at bounding box center [135, 181] width 127 height 21
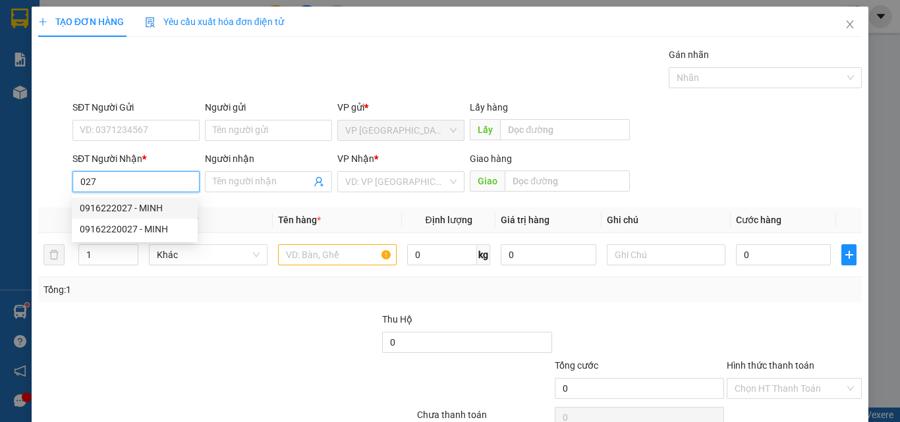
click at [142, 206] on div "0916222027 - MINH" at bounding box center [135, 208] width 110 height 14
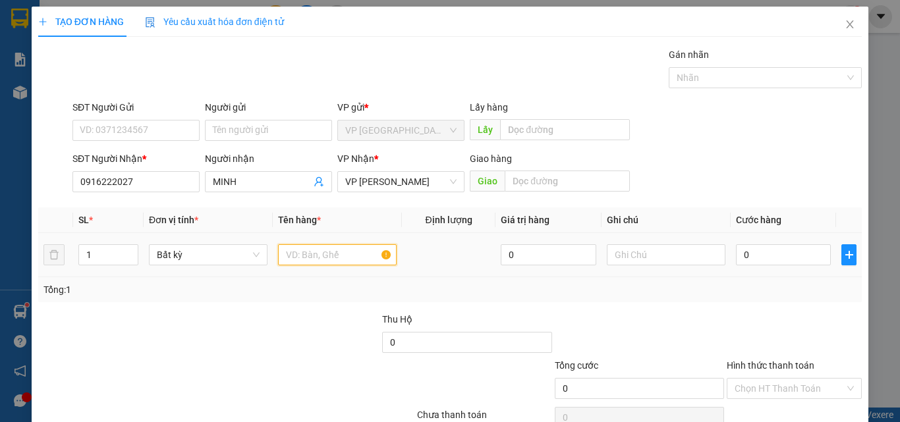
click at [323, 254] on input "text" at bounding box center [337, 254] width 119 height 21
click at [303, 249] on input "1 CÂY" at bounding box center [337, 254] width 119 height 21
click at [783, 255] on input "0" at bounding box center [783, 254] width 95 height 21
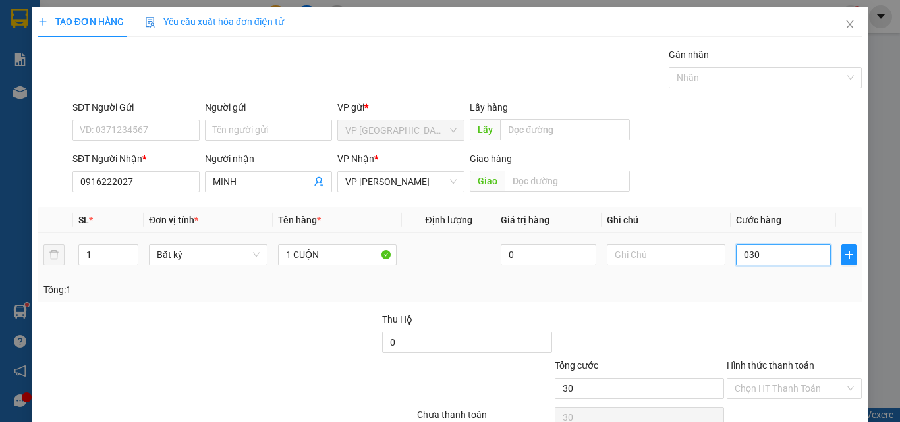
click at [783, 255] on input "030" at bounding box center [783, 254] width 95 height 21
click at [784, 257] on input "030" at bounding box center [783, 254] width 95 height 21
click at [762, 309] on div "Transit Pickup Surcharge Ids Transit Deliver Surcharge Ids Transit Deliver Surc…" at bounding box center [450, 254] width 824 height 414
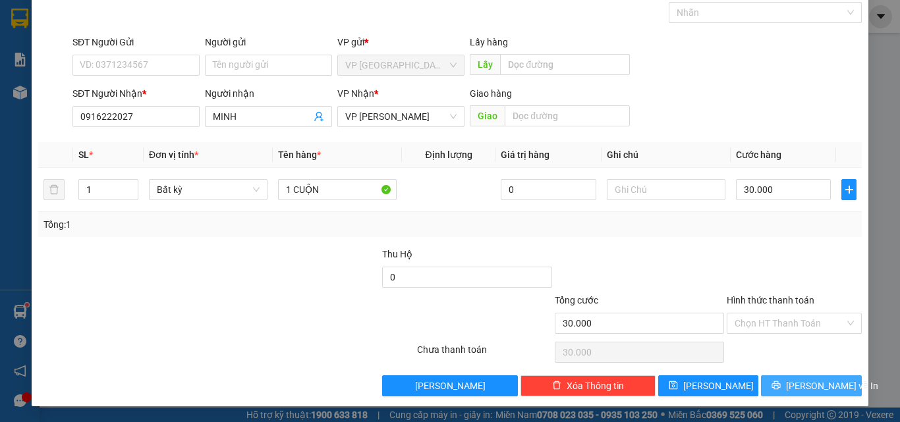
click at [781, 383] on icon "printer" at bounding box center [775, 385] width 9 height 9
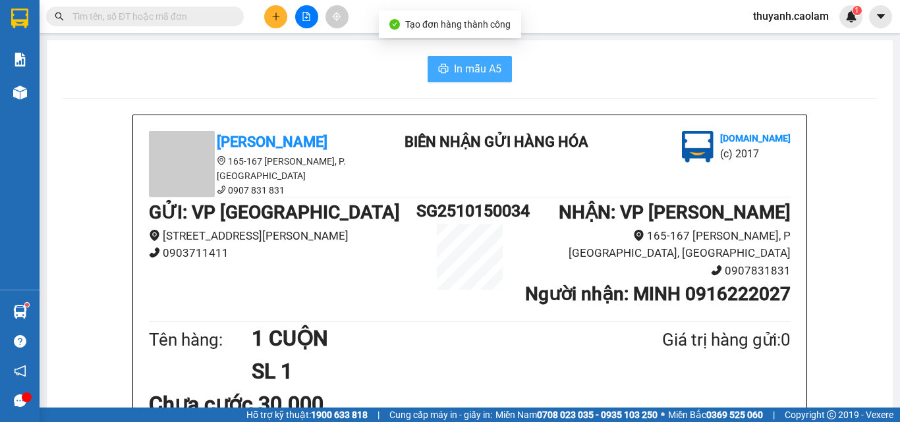
click at [483, 70] on span "In mẫu A5" at bounding box center [477, 69] width 47 height 16
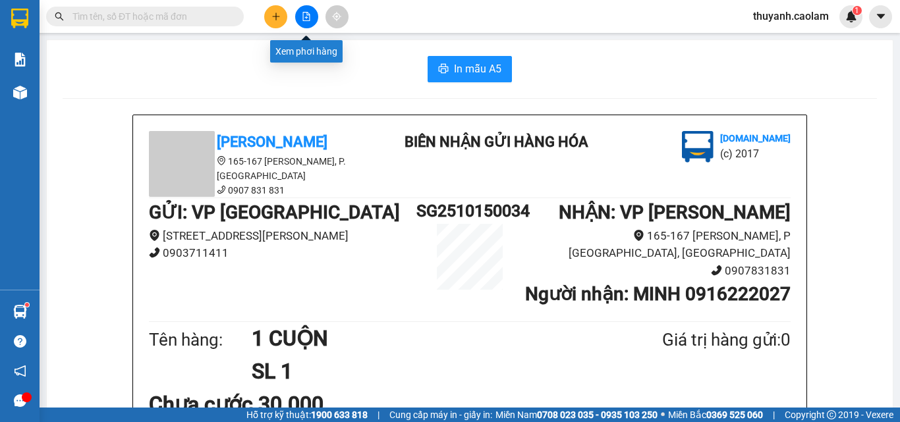
click at [279, 20] on icon "plus" at bounding box center [275, 16] width 9 height 9
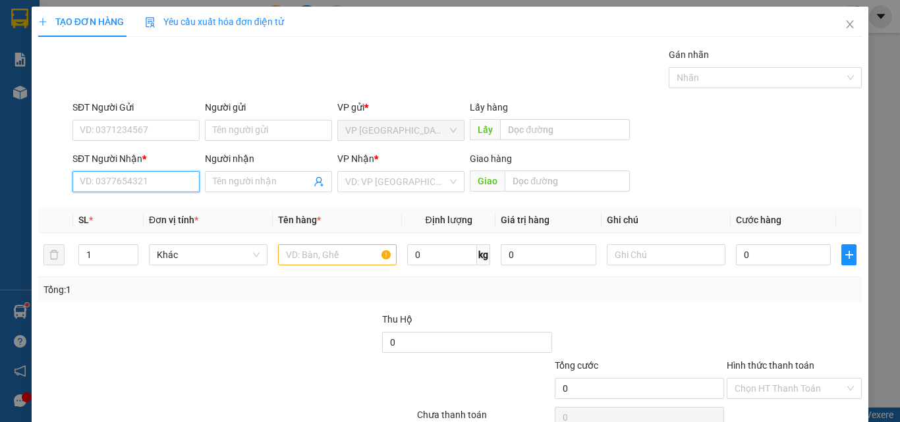
click at [170, 179] on input "SĐT Người Nhận *" at bounding box center [135, 181] width 127 height 21
drag, startPoint x: 165, startPoint y: 210, endPoint x: 174, endPoint y: 211, distance: 9.3
click at [165, 209] on div "0947966911 - TRANG" at bounding box center [135, 208] width 110 height 14
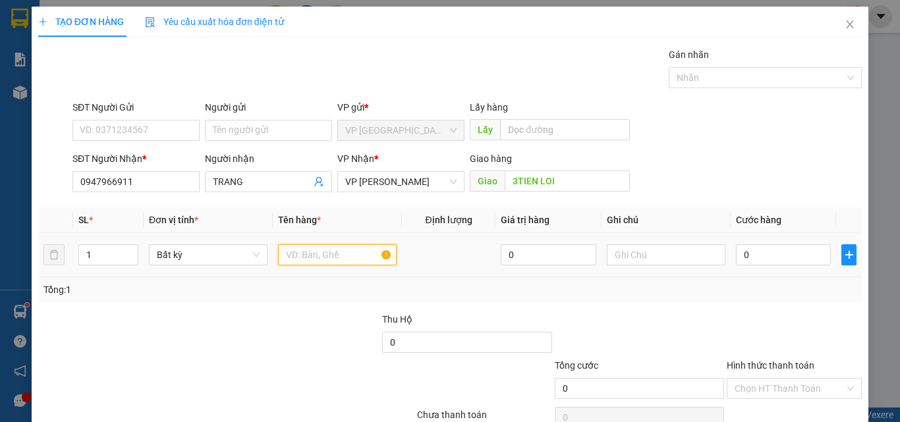
click at [314, 260] on input "text" at bounding box center [337, 254] width 119 height 21
click at [744, 250] on input "0" at bounding box center [783, 254] width 95 height 21
click at [725, 337] on div at bounding box center [794, 335] width 138 height 46
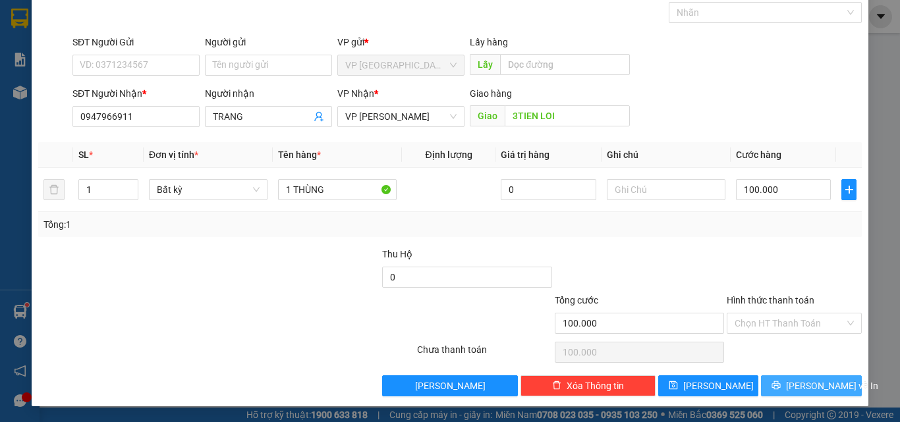
click at [802, 383] on span "Lưu và In" at bounding box center [832, 386] width 92 height 14
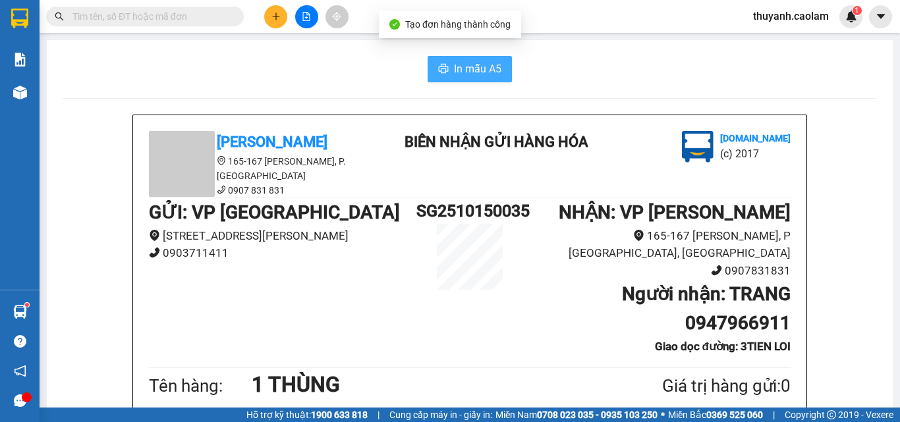
click at [472, 70] on span "In mẫu A5" at bounding box center [477, 69] width 47 height 16
click at [707, 304] on b "Người nhận : TRANG 0947966911" at bounding box center [706, 308] width 169 height 51
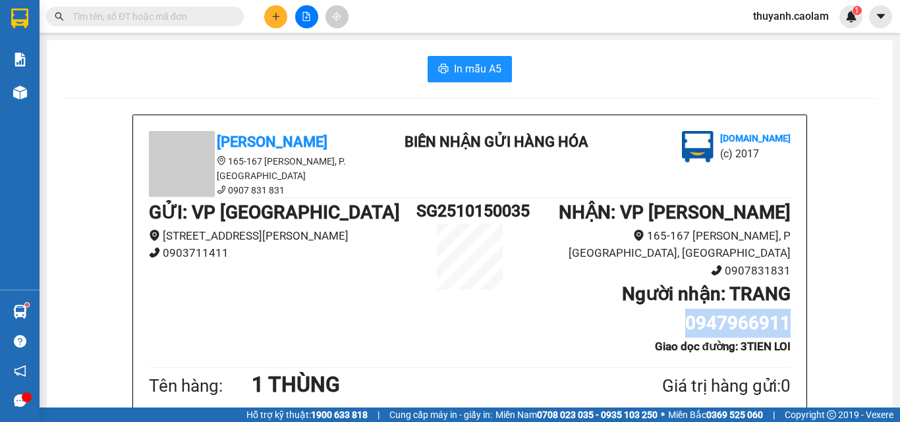
click at [707, 304] on b "Người nhận : TRANG 0947966911" at bounding box center [706, 308] width 169 height 51
copy b "0947966911"
click at [279, 19] on icon "plus" at bounding box center [275, 16] width 9 height 9
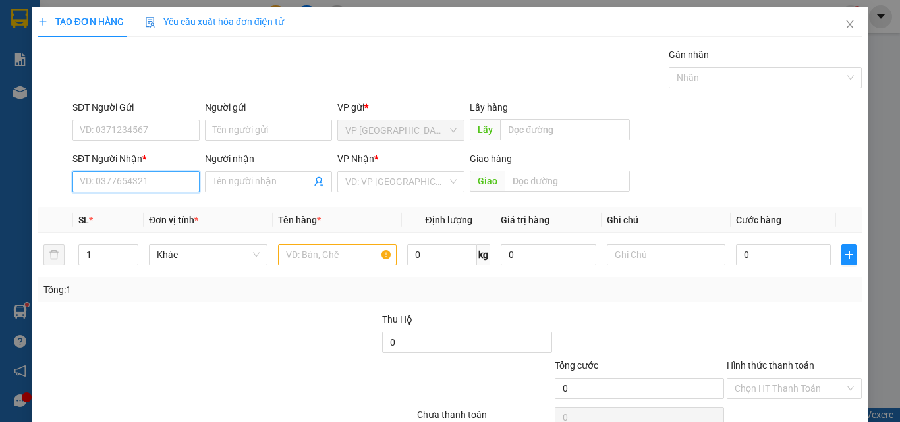
click at [172, 183] on input "SĐT Người Nhận *" at bounding box center [135, 181] width 127 height 21
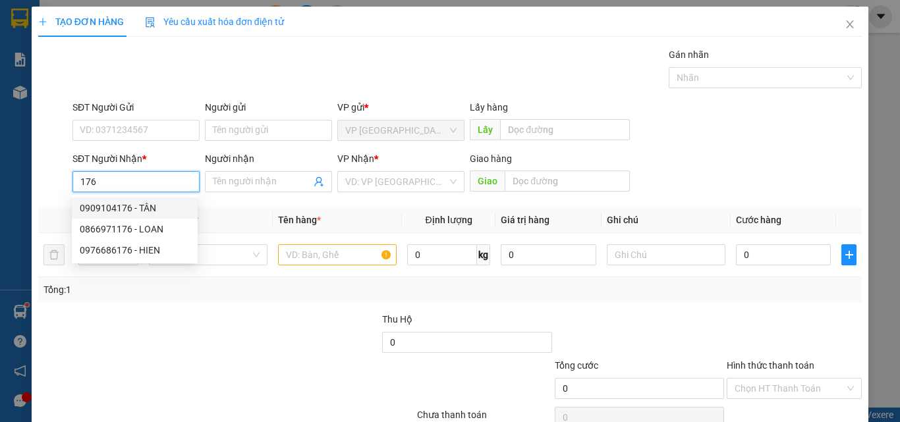
click at [154, 203] on div "0909104176 - TÂN" at bounding box center [135, 208] width 110 height 14
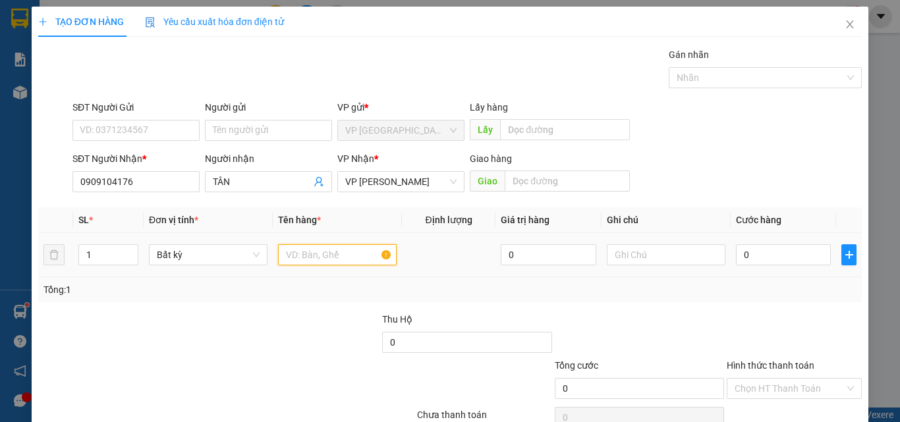
click at [316, 260] on input "text" at bounding box center [337, 254] width 119 height 21
click at [771, 252] on input "0" at bounding box center [783, 254] width 95 height 21
click at [789, 298] on div "Tổng: 1" at bounding box center [450, 289] width 824 height 25
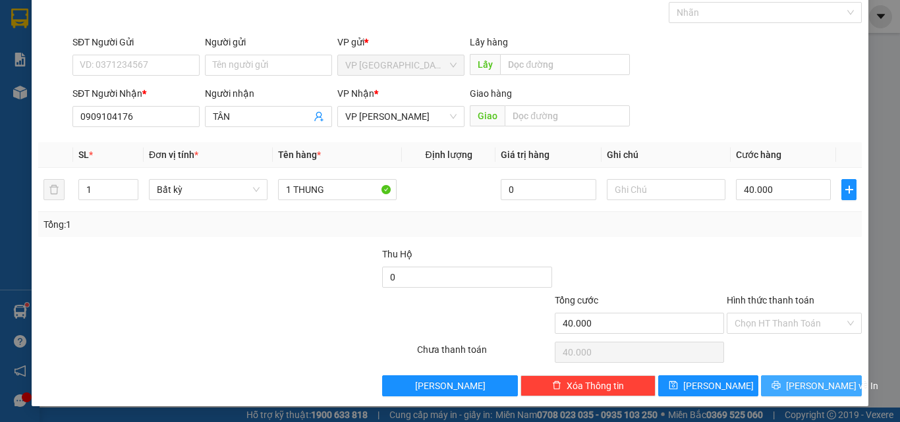
click at [802, 381] on span "Lưu và In" at bounding box center [832, 386] width 92 height 14
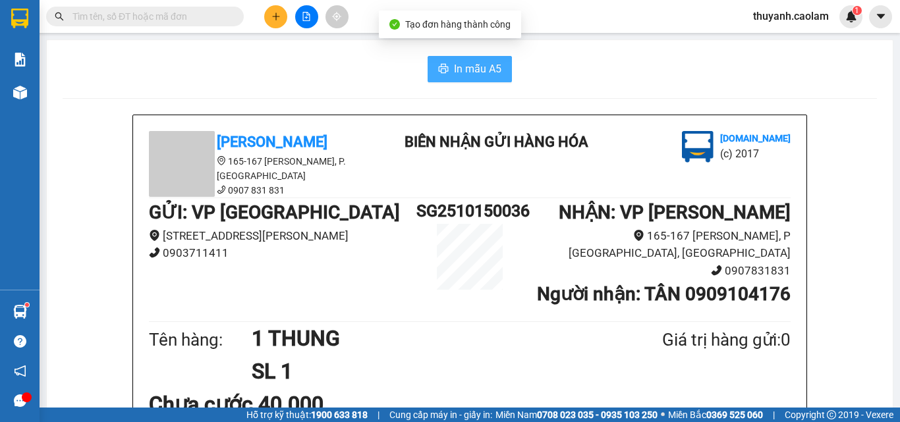
click at [447, 65] on button "In mẫu A5" at bounding box center [470, 69] width 84 height 26
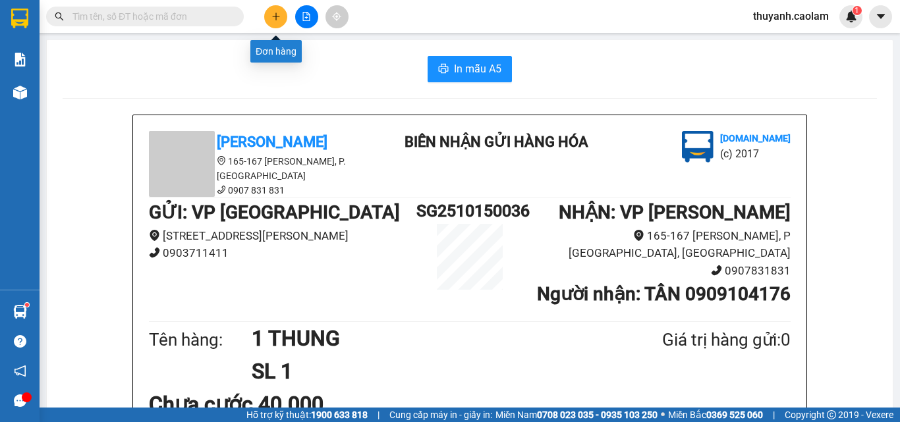
click at [281, 18] on button at bounding box center [275, 16] width 23 height 23
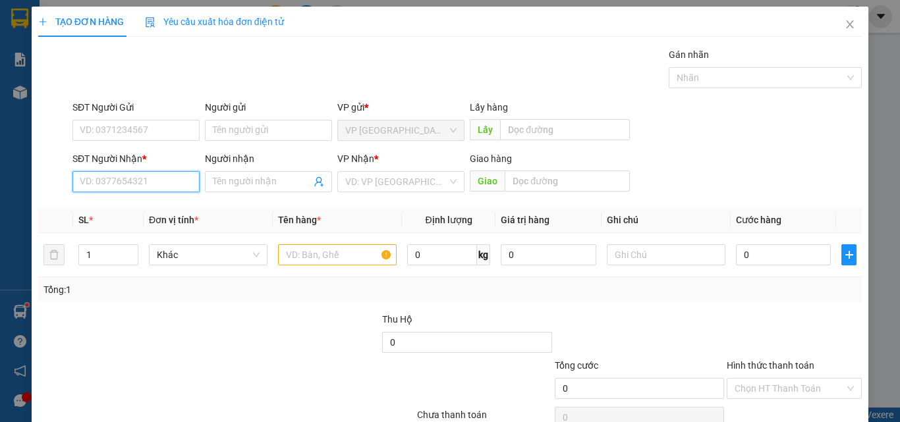
click at [147, 173] on input "SĐT Người Nhận *" at bounding box center [135, 181] width 127 height 21
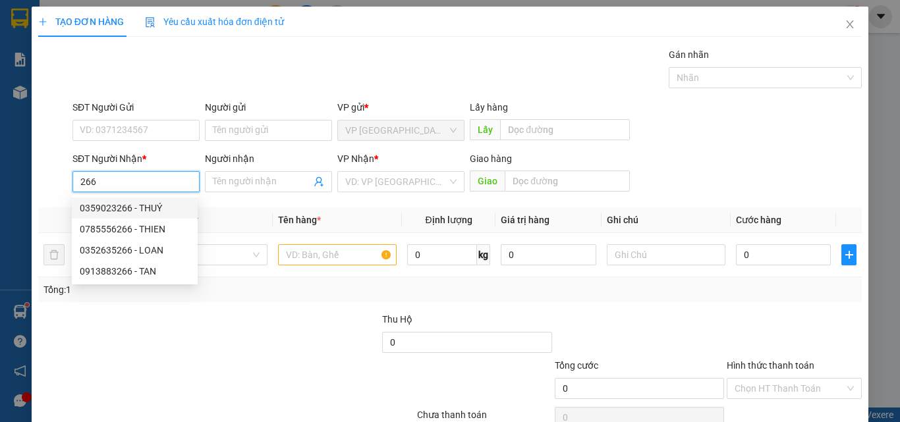
click at [157, 206] on div "0359023266 - THUÝ" at bounding box center [135, 208] width 110 height 14
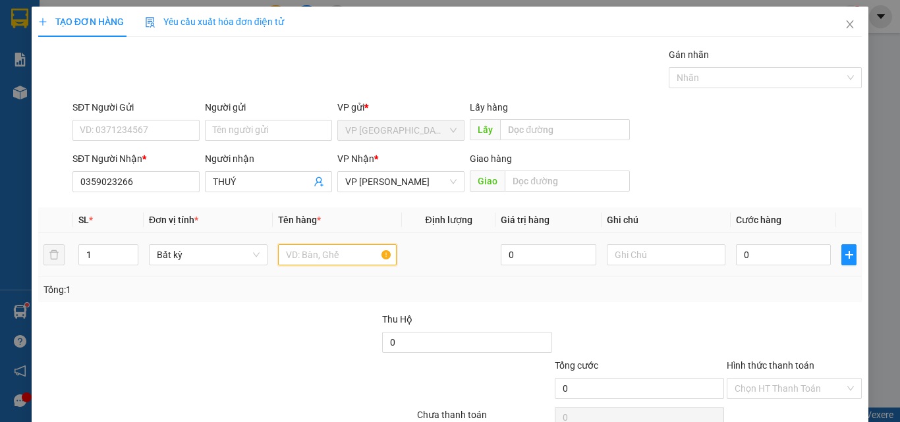
click at [294, 250] on input "text" at bounding box center [337, 254] width 119 height 21
click at [749, 252] on input "0" at bounding box center [783, 254] width 95 height 21
click at [760, 307] on div "Transit Pickup Surcharge Ids Transit Deliver Surcharge Ids Transit Deliver Surc…" at bounding box center [450, 254] width 824 height 414
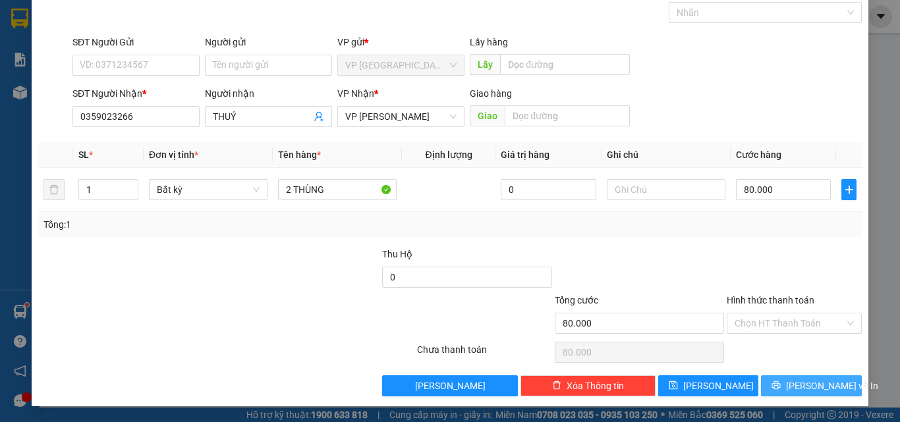
click at [816, 381] on span "Lưu và In" at bounding box center [832, 386] width 92 height 14
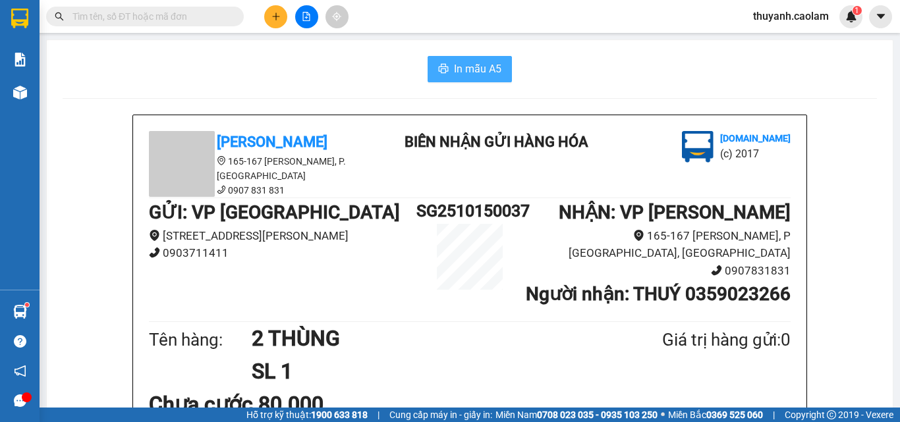
click at [491, 75] on span "In mẫu A5" at bounding box center [477, 69] width 47 height 16
click at [480, 73] on span "In mẫu A5" at bounding box center [477, 69] width 47 height 16
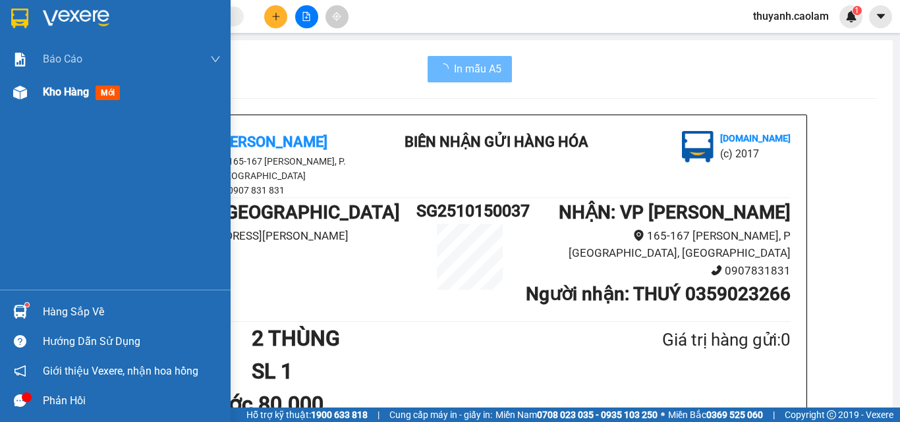
click at [28, 99] on div at bounding box center [20, 92] width 23 height 23
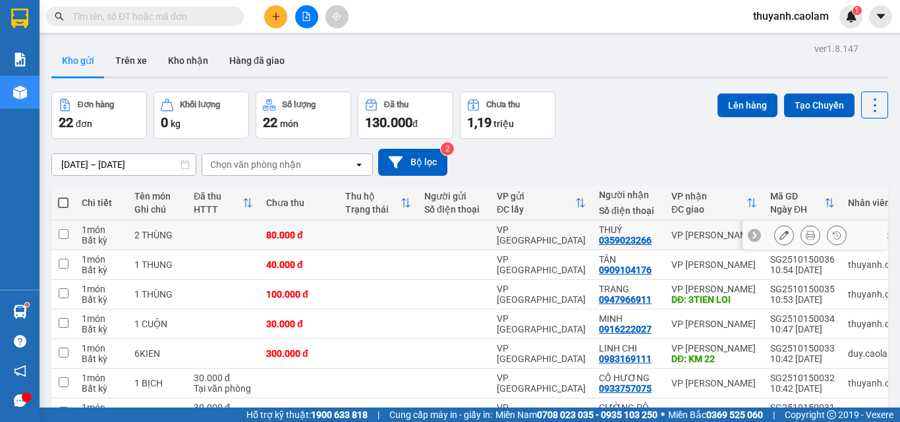
click at [762, 240] on div at bounding box center [814, 236] width 145 height 30
click at [776, 241] on button at bounding box center [784, 235] width 18 height 23
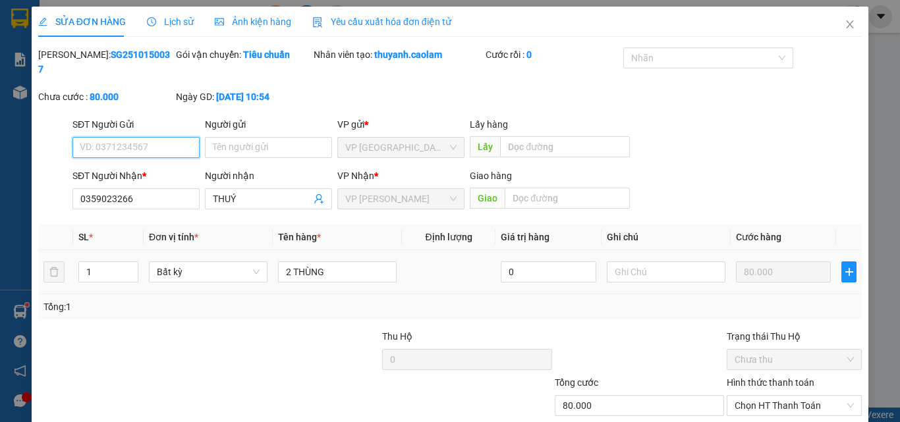
scroll to position [68, 0]
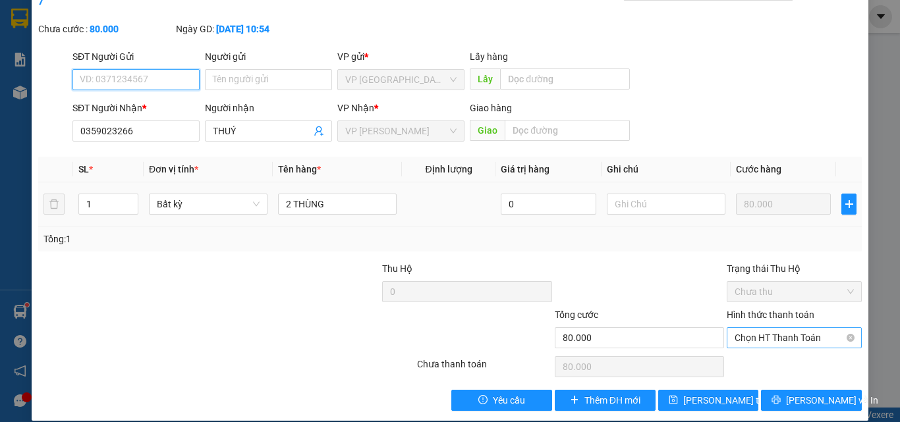
drag, startPoint x: 790, startPoint y: 327, endPoint x: 785, endPoint y: 332, distance: 7.0
click at [789, 328] on span "Chọn HT Thanh Toán" at bounding box center [794, 338] width 119 height 20
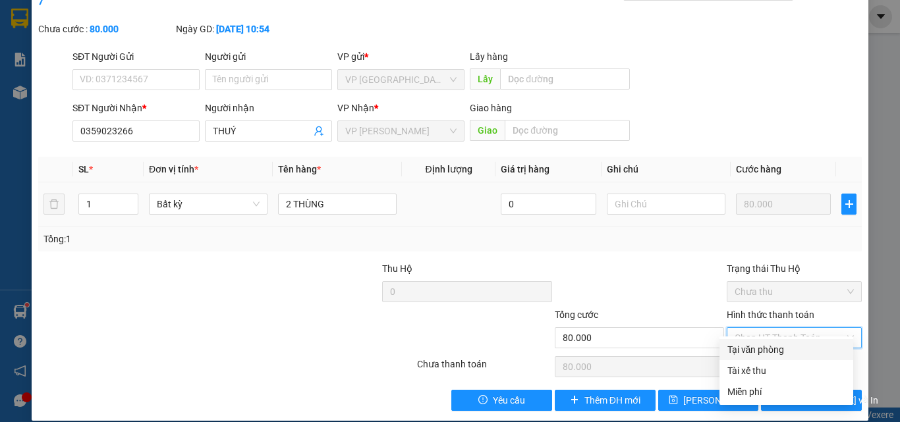
click at [775, 346] on div "Tại văn phòng" at bounding box center [786, 350] width 118 height 14
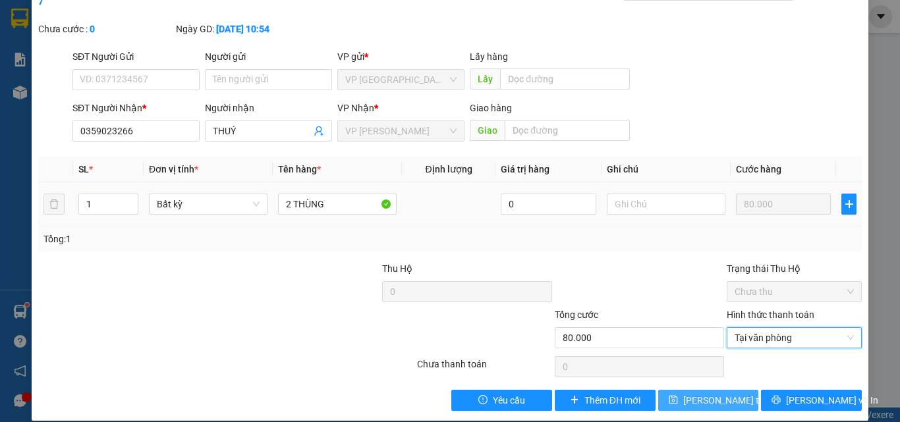
click at [714, 393] on span "Lưu thay đổi" at bounding box center [735, 400] width 105 height 14
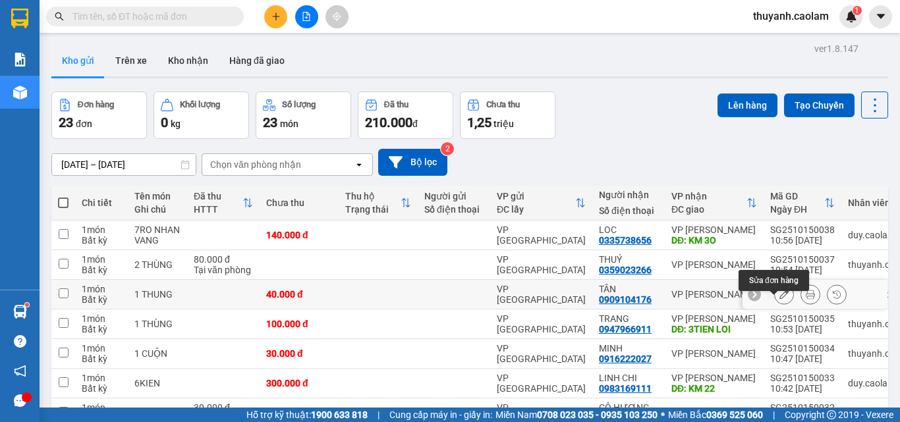
click at [779, 299] on icon at bounding box center [783, 294] width 9 height 9
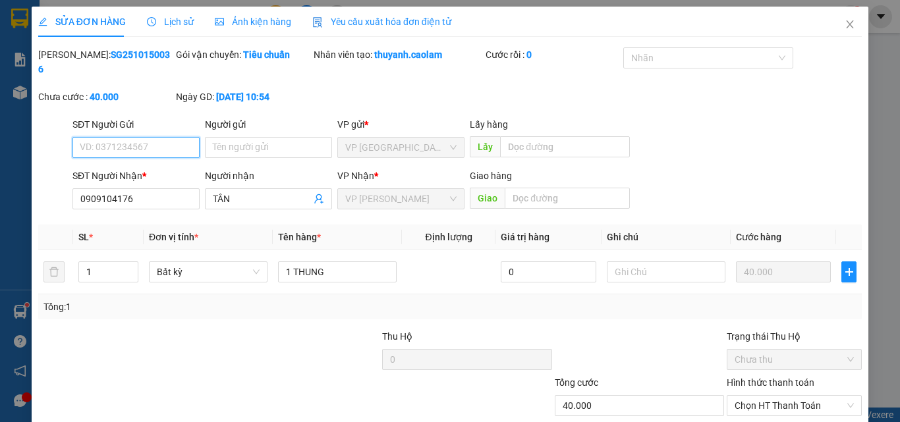
scroll to position [68, 0]
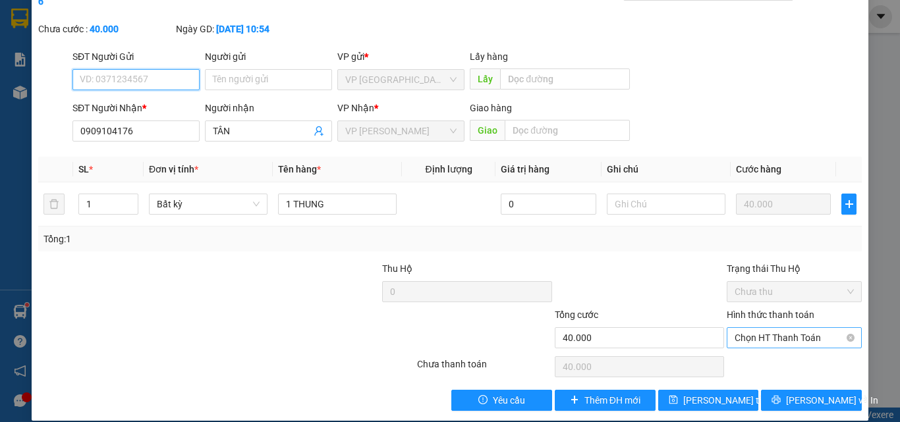
click at [785, 328] on span "Chọn HT Thanh Toán" at bounding box center [794, 338] width 119 height 20
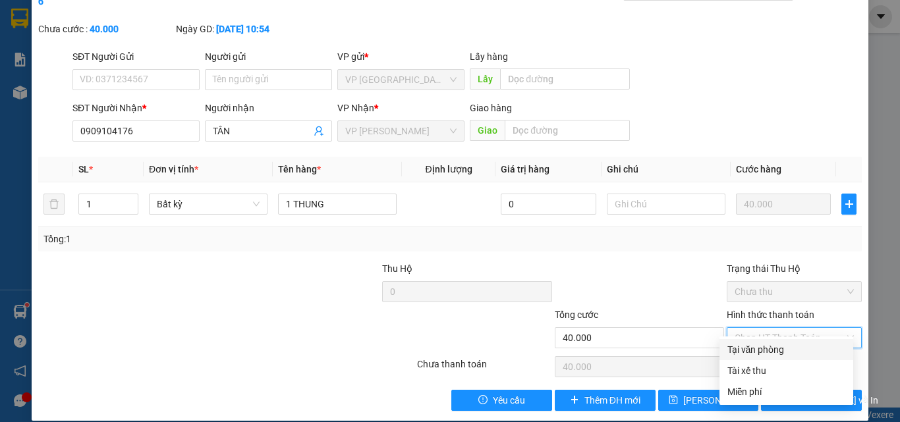
click at [763, 352] on div "Tại văn phòng" at bounding box center [786, 350] width 118 height 14
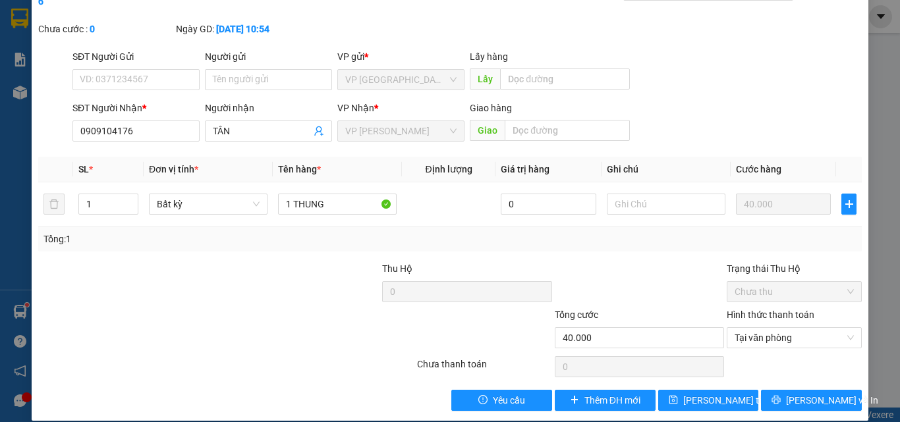
click at [707, 397] on div "SỬA ĐƠN HÀNG Lịch sử Ảnh kiện hàng Yêu cầu xuất hóa đơn điện tử Total Paid Fee …" at bounding box center [450, 180] width 837 height 482
click at [712, 393] on span "Lưu thay đổi" at bounding box center [735, 400] width 105 height 14
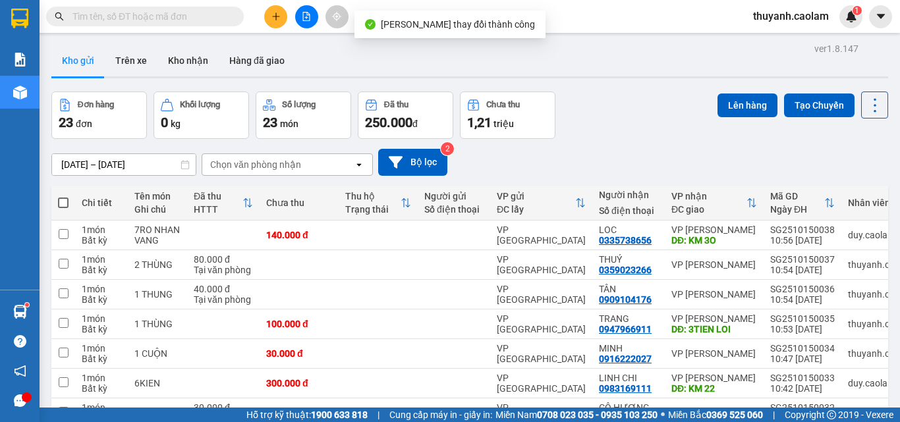
scroll to position [179, 0]
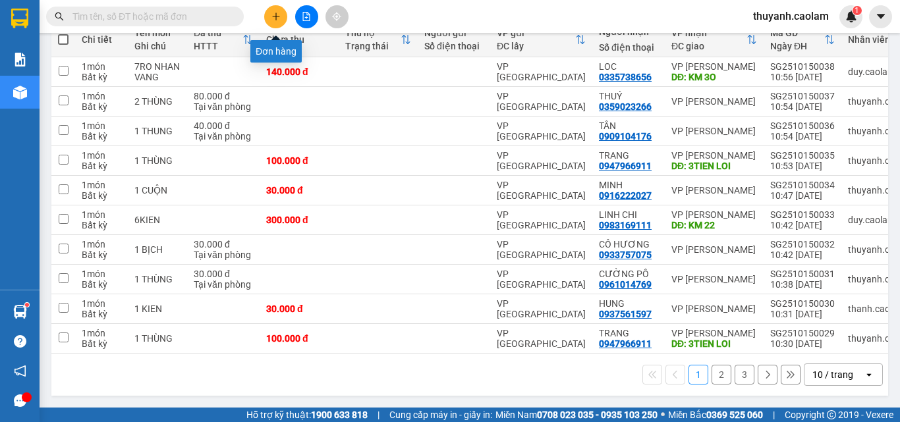
click at [277, 19] on icon "plus" at bounding box center [275, 16] width 9 height 9
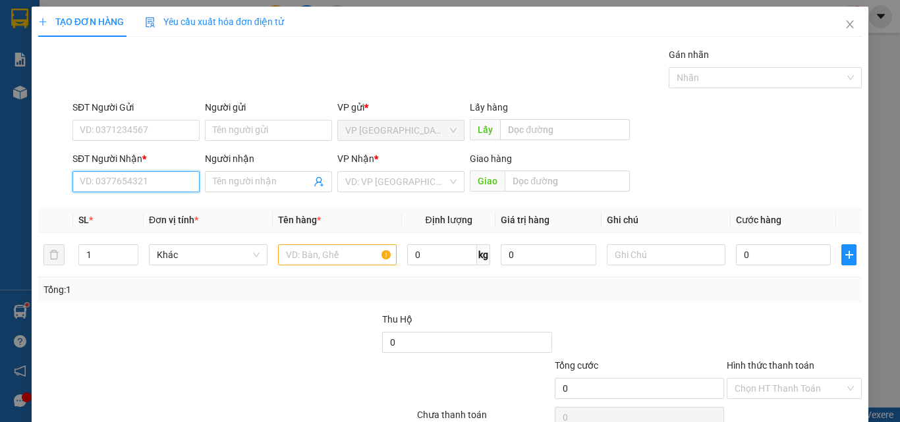
click at [144, 177] on input "SĐT Người Nhận *" at bounding box center [135, 181] width 127 height 21
drag, startPoint x: 148, startPoint y: 210, endPoint x: 179, endPoint y: 204, distance: 31.5
click at [152, 206] on div "0933191517 - Quốc" at bounding box center [135, 208] width 110 height 14
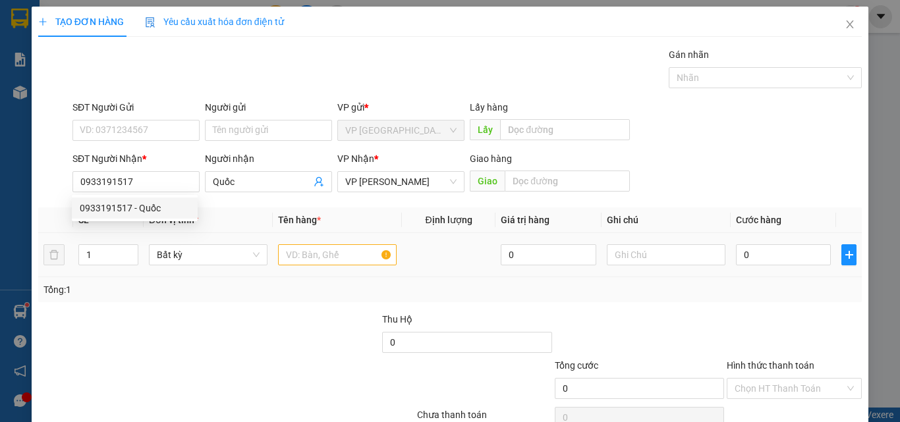
click at [344, 267] on div at bounding box center [337, 255] width 119 height 26
click at [340, 245] on input "text" at bounding box center [337, 254] width 119 height 21
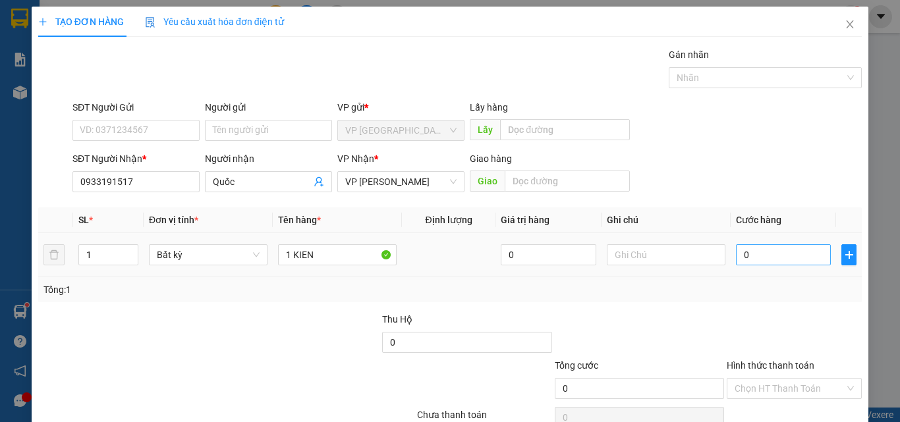
drag, startPoint x: 770, startPoint y: 267, endPoint x: 775, endPoint y: 258, distance: 10.6
click at [774, 263] on div "0" at bounding box center [783, 255] width 95 height 26
click at [776, 258] on input "0" at bounding box center [783, 254] width 95 height 21
click at [783, 285] on div "Tổng: 1" at bounding box center [449, 290] width 813 height 14
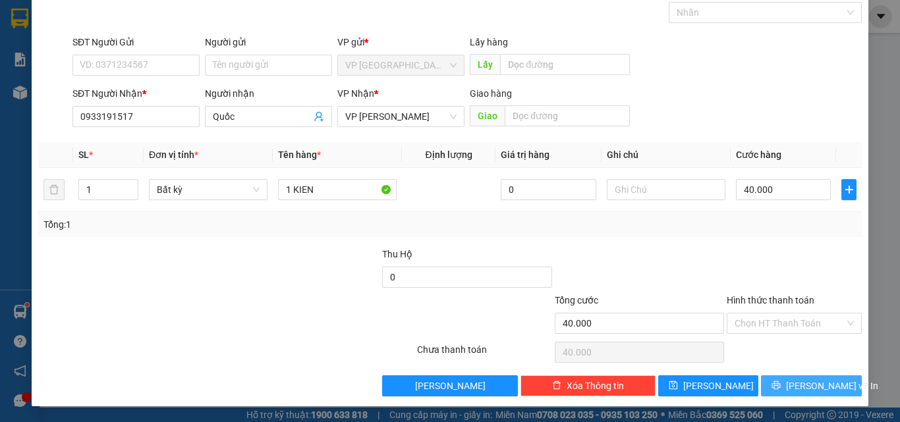
click at [846, 393] on button "Lưu và In" at bounding box center [811, 386] width 101 height 21
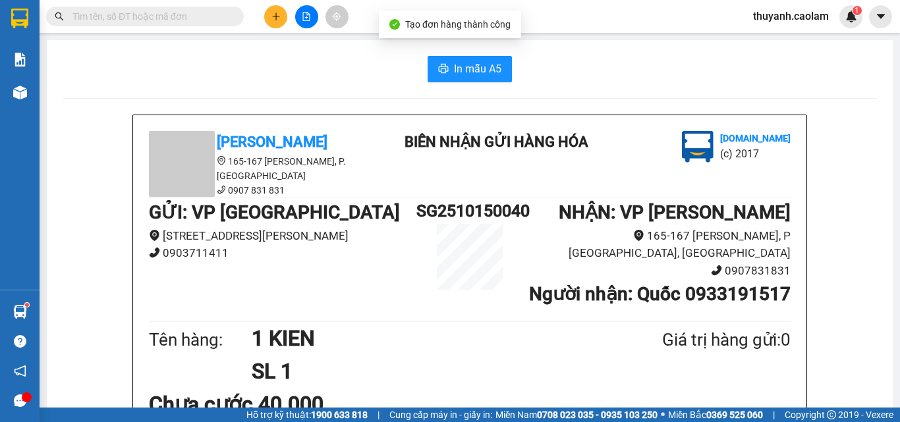
drag, startPoint x: 818, startPoint y: 380, endPoint x: 804, endPoint y: 366, distance: 20.0
drag, startPoint x: 464, startPoint y: 74, endPoint x: 474, endPoint y: 72, distance: 10.1
click at [465, 72] on span "In mẫu A5" at bounding box center [477, 69] width 47 height 16
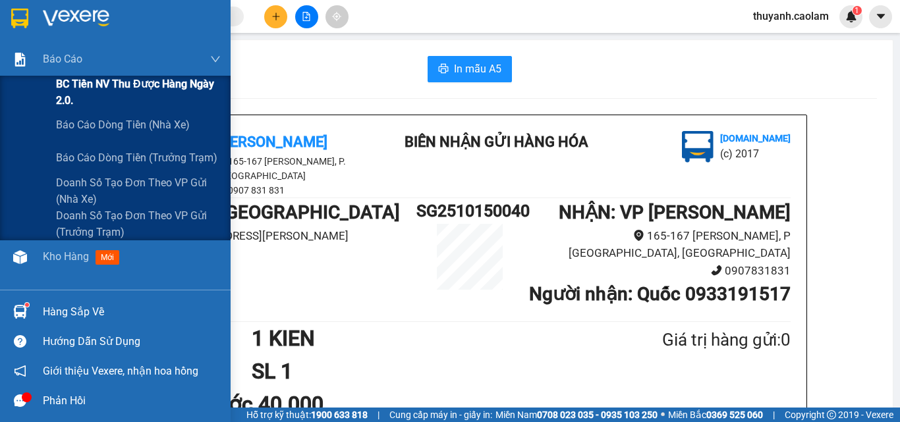
click at [109, 83] on span "BC Tiền NV thu được hàng ngày 2.0." at bounding box center [138, 92] width 165 height 33
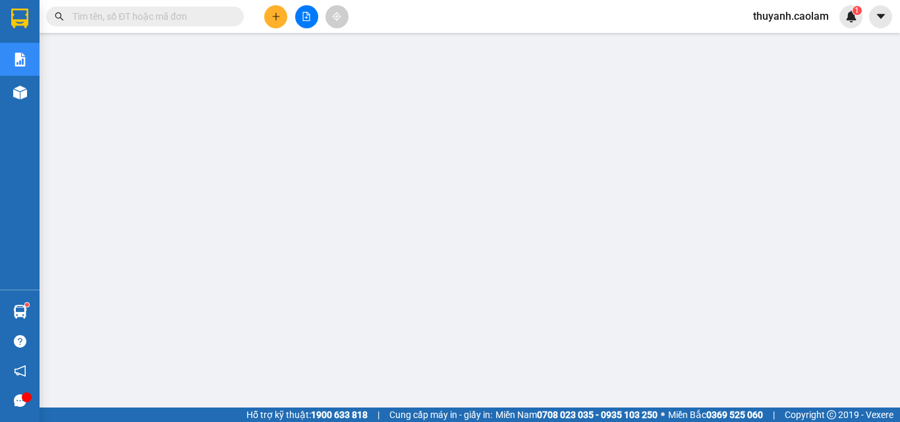
click at [275, 21] on button at bounding box center [275, 16] width 23 height 23
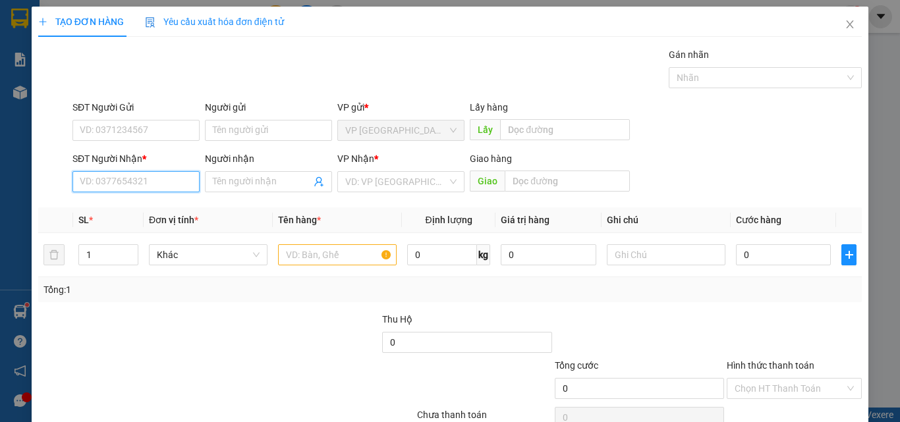
click at [148, 175] on input "SĐT Người Nhận *" at bounding box center [135, 181] width 127 height 21
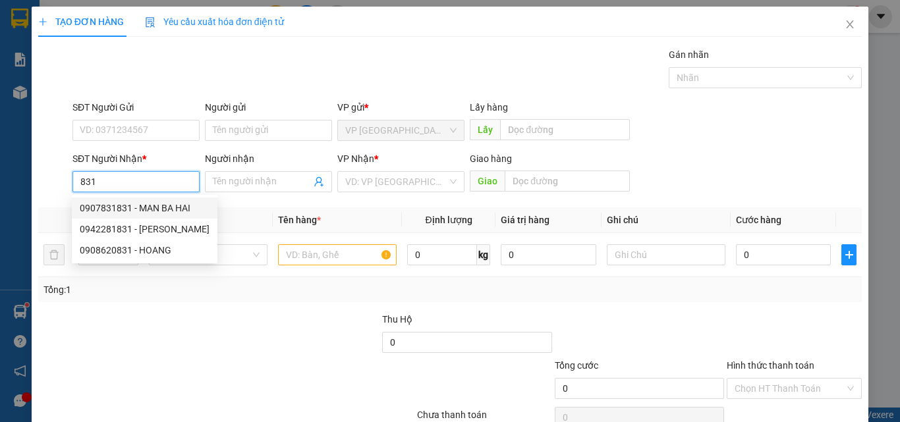
click at [80, 176] on input "831" at bounding box center [135, 181] width 127 height 21
drag, startPoint x: 136, startPoint y: 182, endPoint x: 0, endPoint y: 194, distance: 136.9
click at [0, 198] on div "TẠO ĐƠN HÀNG Yêu cầu xuất hóa đơn điện tử Transit Pickup Surcharge Ids Transit …" at bounding box center [450, 211] width 900 height 422
click at [77, 182] on input "208" at bounding box center [135, 181] width 127 height 21
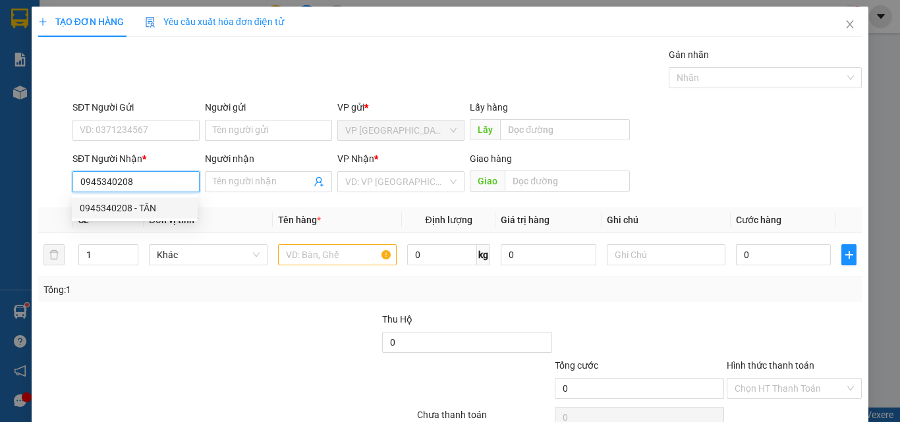
click at [179, 213] on div "0945340208 - TÂN" at bounding box center [135, 208] width 110 height 14
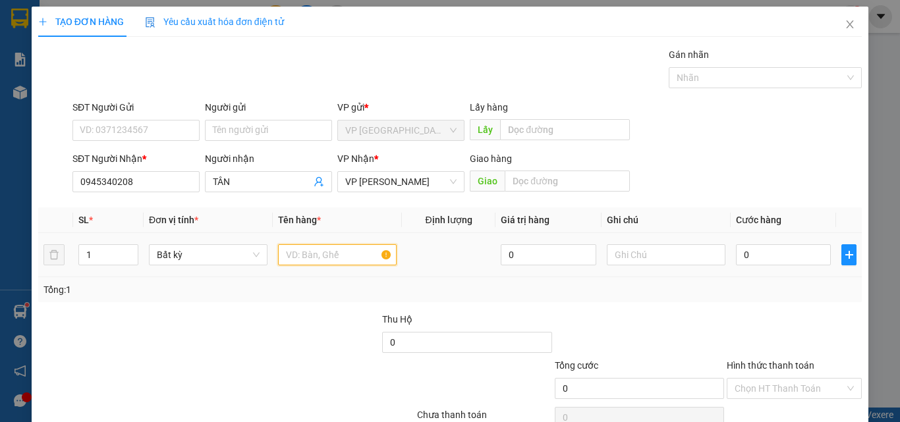
click at [300, 254] on input "text" at bounding box center [337, 254] width 119 height 21
click at [790, 254] on input "0" at bounding box center [783, 254] width 95 height 21
click at [688, 331] on div at bounding box center [639, 335] width 172 height 46
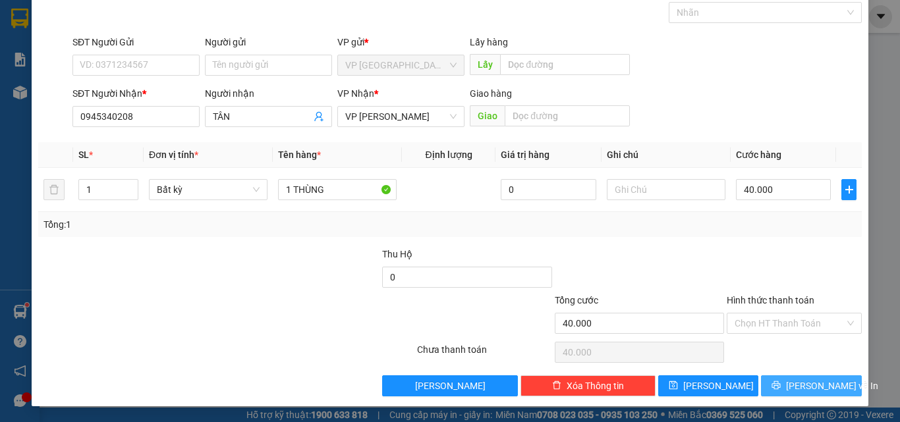
click at [791, 386] on button "Lưu và In" at bounding box center [811, 386] width 101 height 21
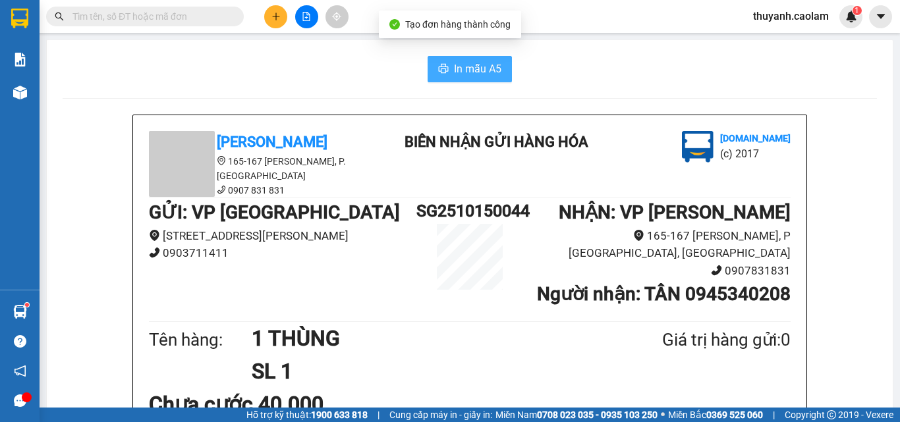
click at [456, 70] on span "In mẫu A5" at bounding box center [477, 69] width 47 height 16
click at [278, 13] on icon "plus" at bounding box center [275, 16] width 9 height 9
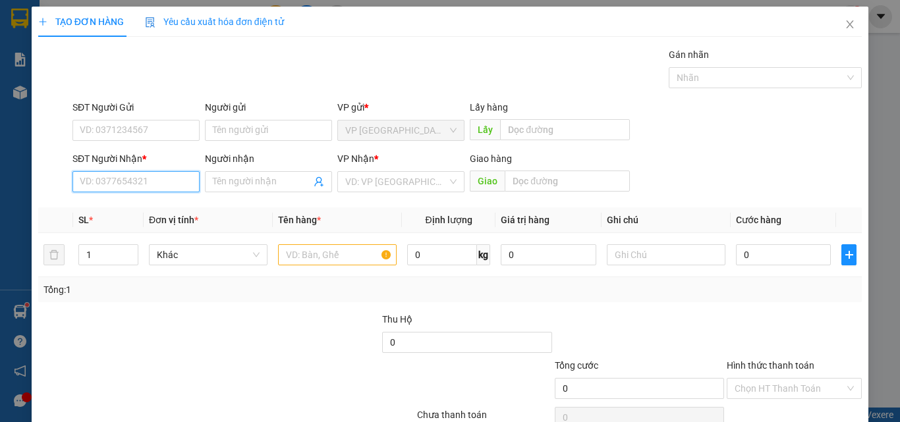
click at [165, 179] on input "SĐT Người Nhận *" at bounding box center [135, 181] width 127 height 21
click at [156, 203] on div "0916990777 - PHONG" at bounding box center [135, 208] width 110 height 14
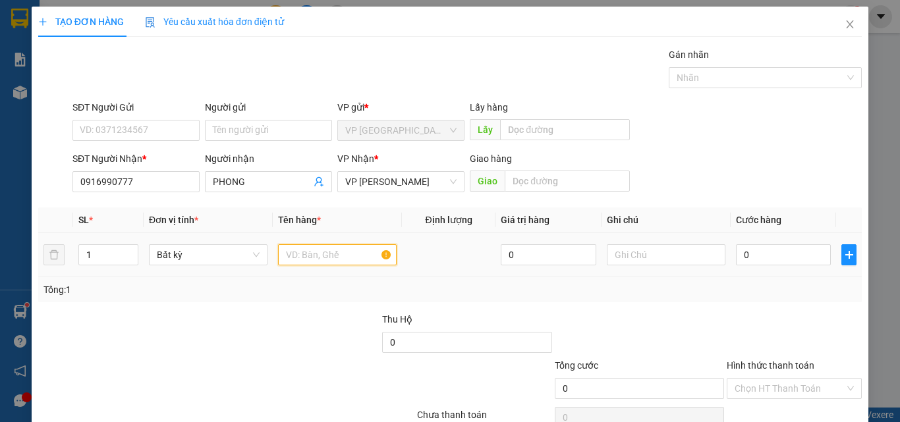
click at [309, 257] on input "text" at bounding box center [337, 254] width 119 height 21
click at [754, 250] on input "0" at bounding box center [783, 254] width 95 height 21
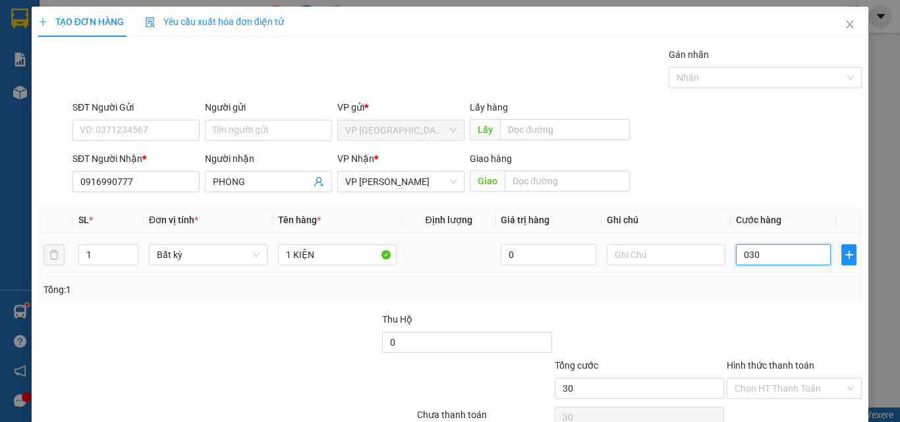
click at [754, 250] on input "030" at bounding box center [783, 254] width 95 height 21
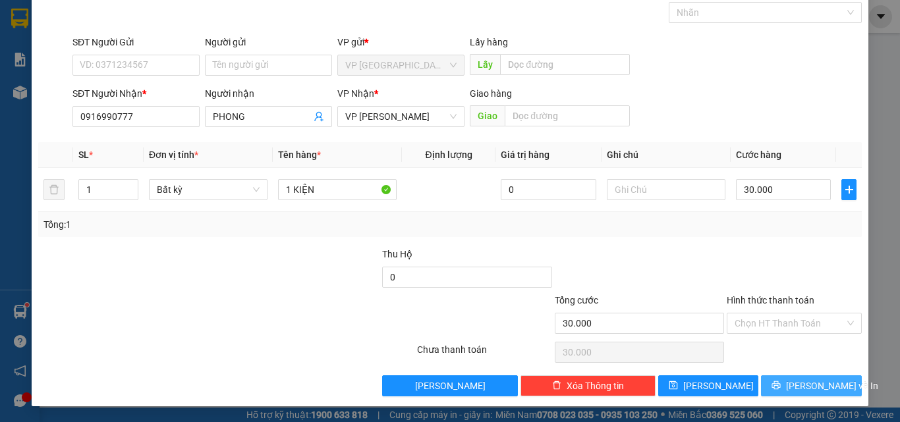
click at [773, 383] on button "Lưu và In" at bounding box center [811, 386] width 101 height 21
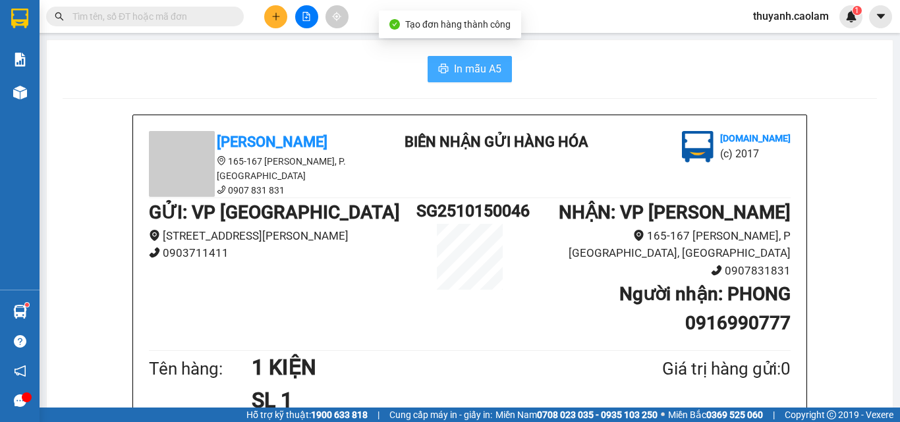
click at [464, 74] on span "In mẫu A5" at bounding box center [477, 69] width 47 height 16
click at [443, 69] on icon "printer" at bounding box center [444, 68] width 10 height 9
click at [219, 19] on input "text" at bounding box center [149, 16] width 155 height 14
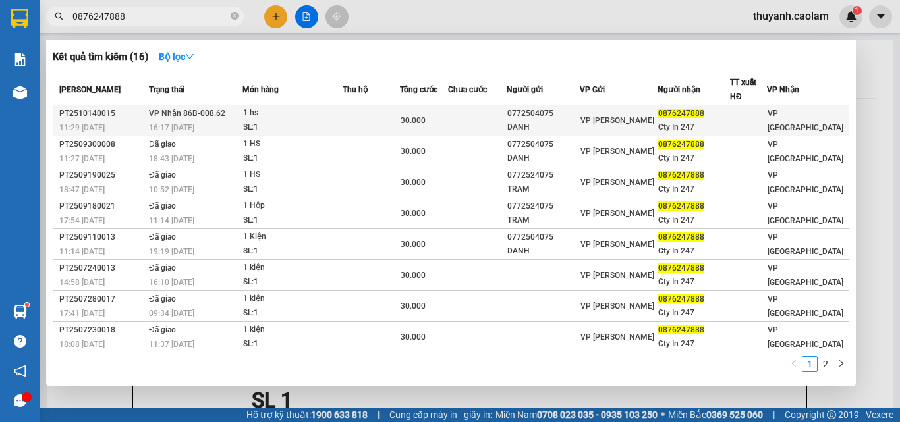
click at [313, 115] on div "1 hs" at bounding box center [292, 113] width 99 height 14
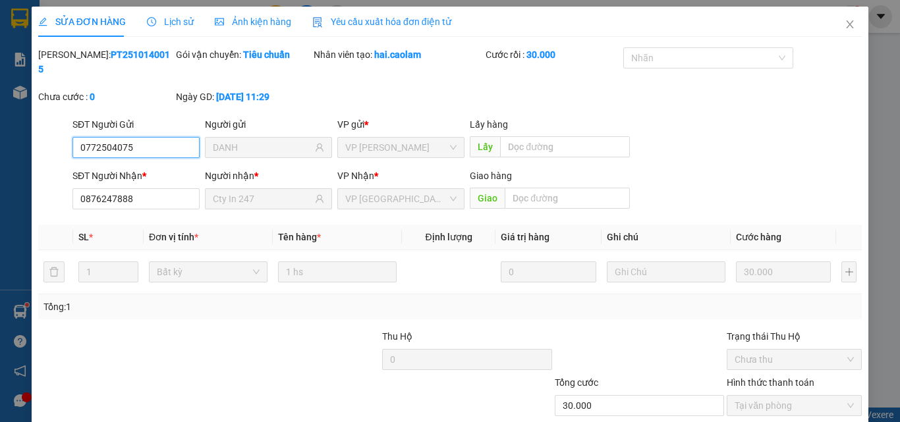
scroll to position [68, 0]
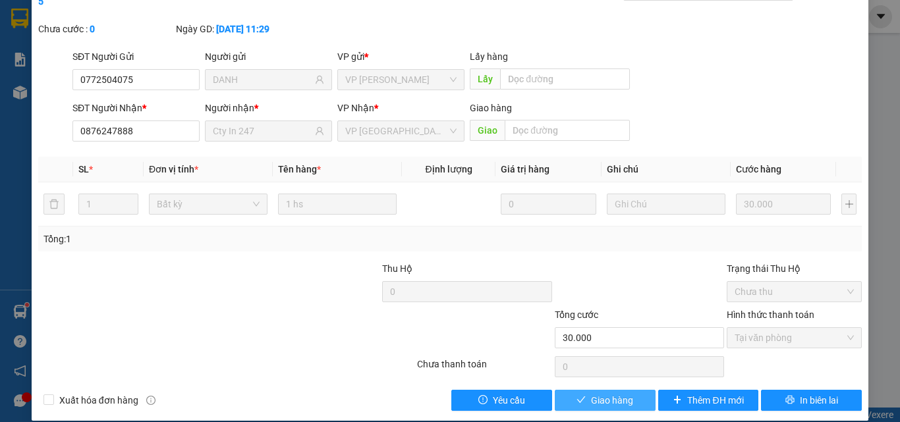
click at [631, 390] on button "Giao hàng" at bounding box center [605, 400] width 101 height 21
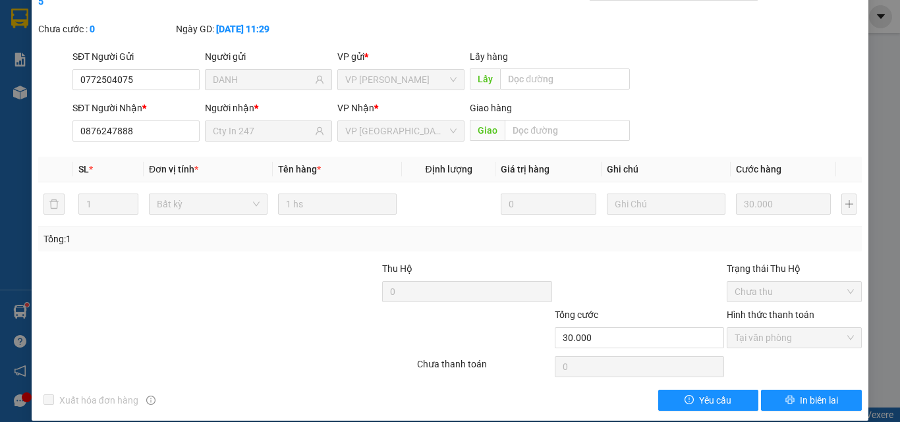
scroll to position [0, 0]
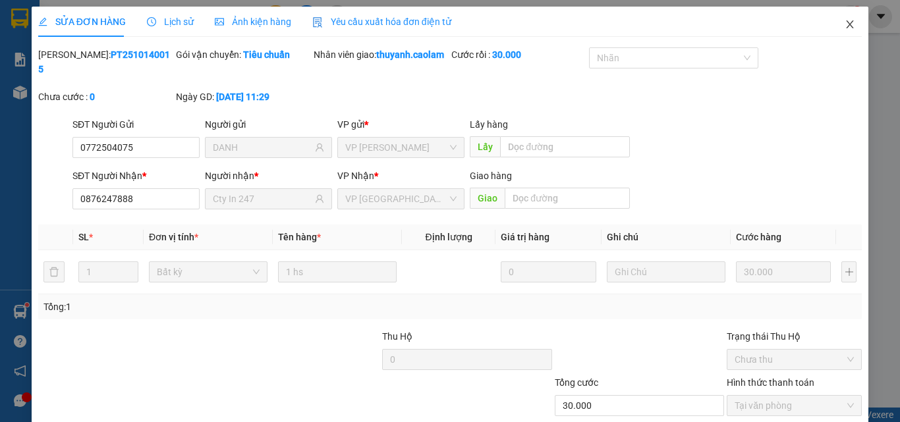
click at [845, 24] on icon "close" at bounding box center [850, 24] width 11 height 11
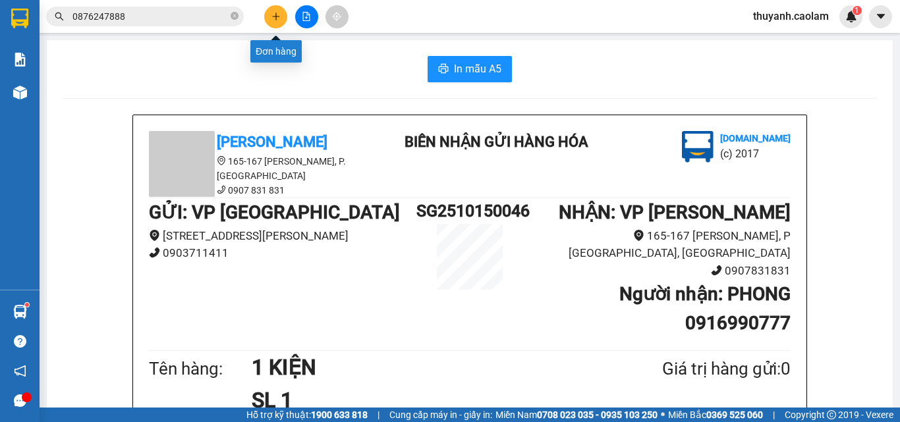
click at [283, 11] on button at bounding box center [275, 16] width 23 height 23
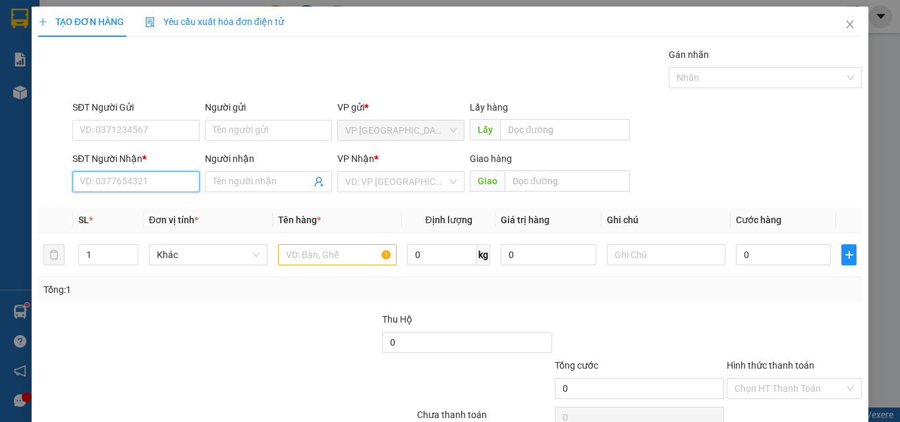
click at [173, 179] on input "SĐT Người Nhận *" at bounding box center [135, 181] width 127 height 21
click at [163, 209] on div "0919003097 - HUNG" at bounding box center [135, 208] width 110 height 14
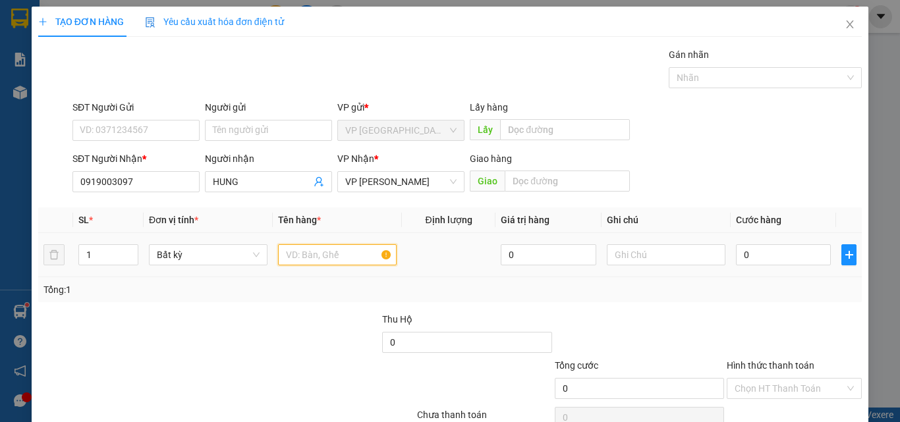
click at [352, 259] on input "text" at bounding box center [337, 254] width 119 height 21
click at [771, 256] on input "0" at bounding box center [783, 254] width 95 height 21
click at [763, 316] on div at bounding box center [794, 335] width 138 height 46
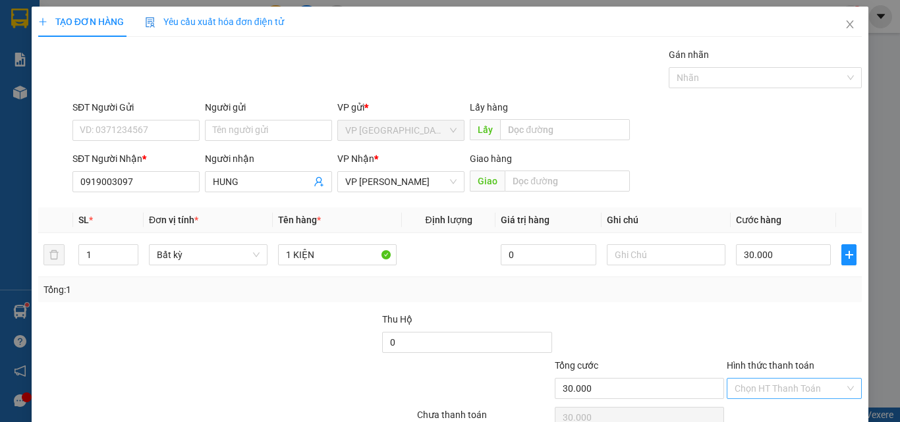
scroll to position [65, 0]
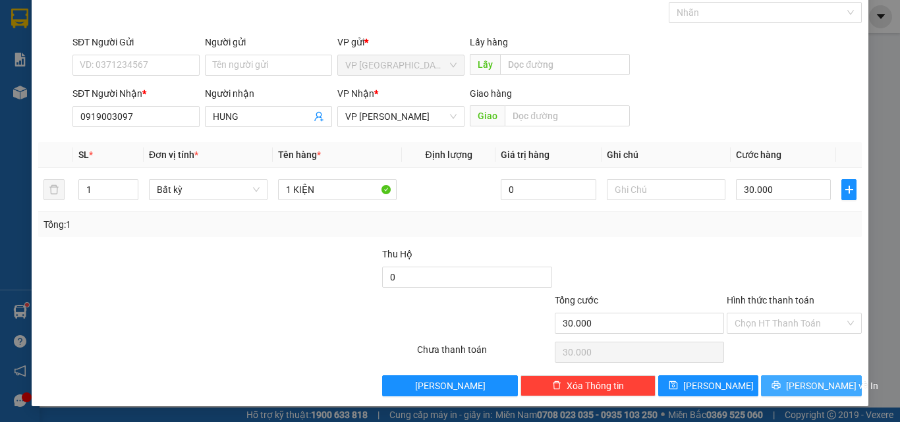
click at [781, 381] on icon "printer" at bounding box center [776, 385] width 9 height 9
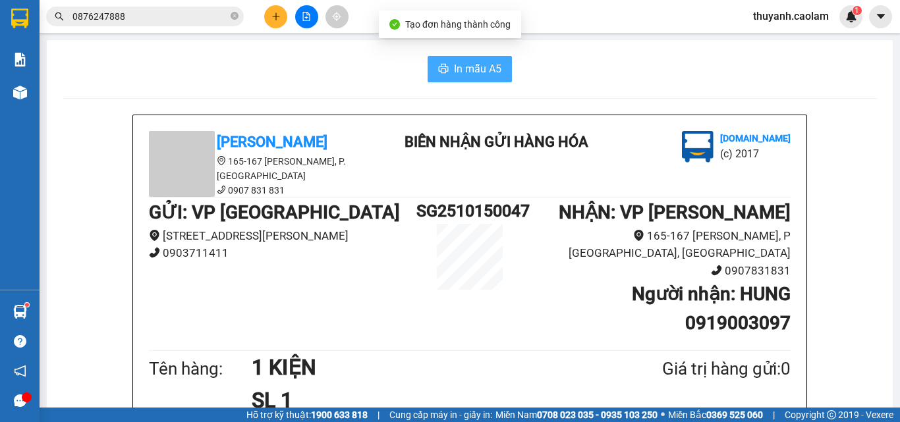
click at [460, 61] on span "In mẫu A5" at bounding box center [477, 69] width 47 height 16
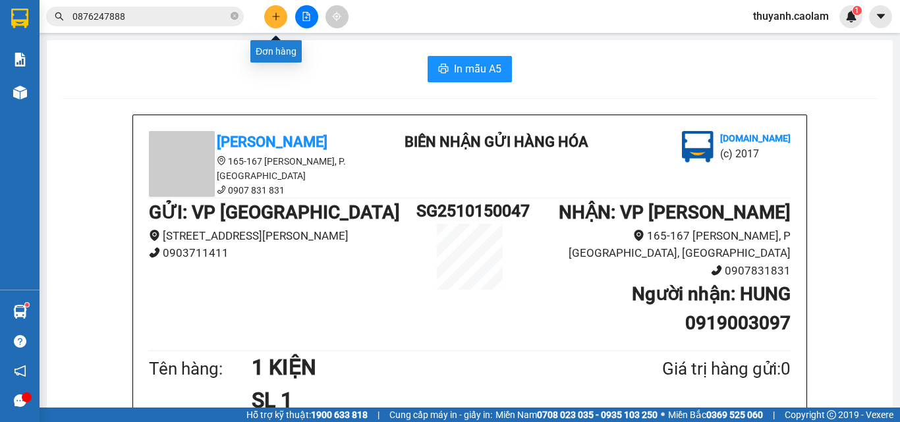
click at [277, 20] on button at bounding box center [275, 16] width 23 height 23
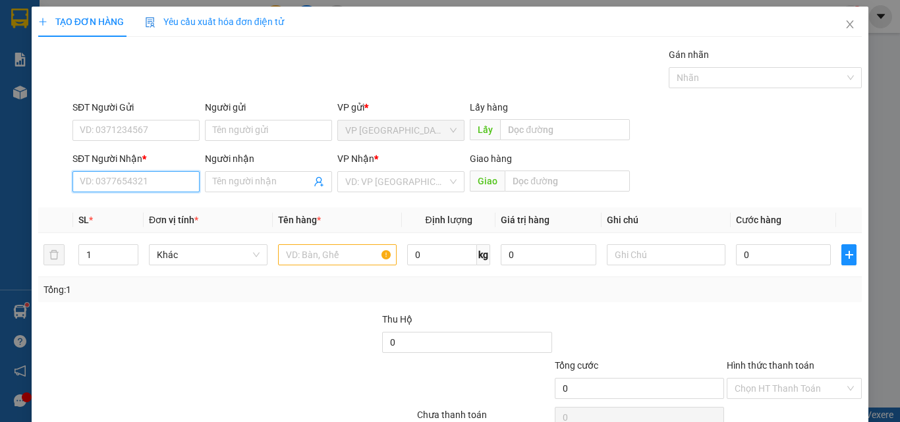
click at [152, 180] on input "SĐT Người Nhận *" at bounding box center [135, 181] width 127 height 21
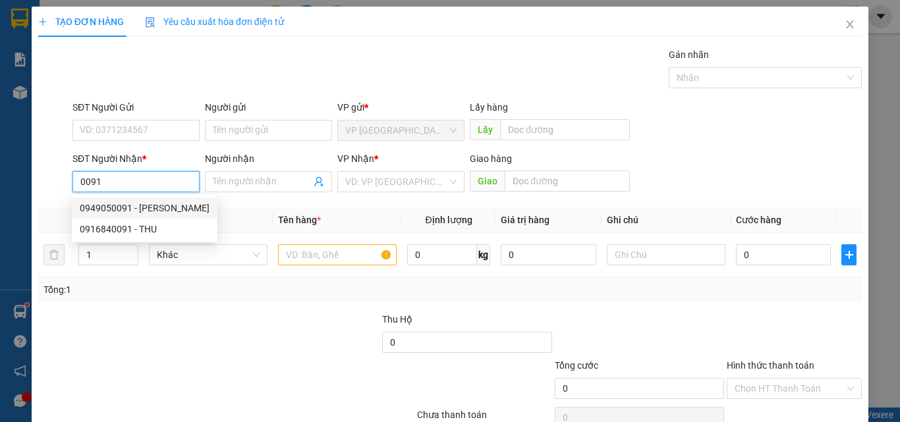
click at [177, 208] on div "0949050091 - MY NGUYEN" at bounding box center [145, 208] width 130 height 14
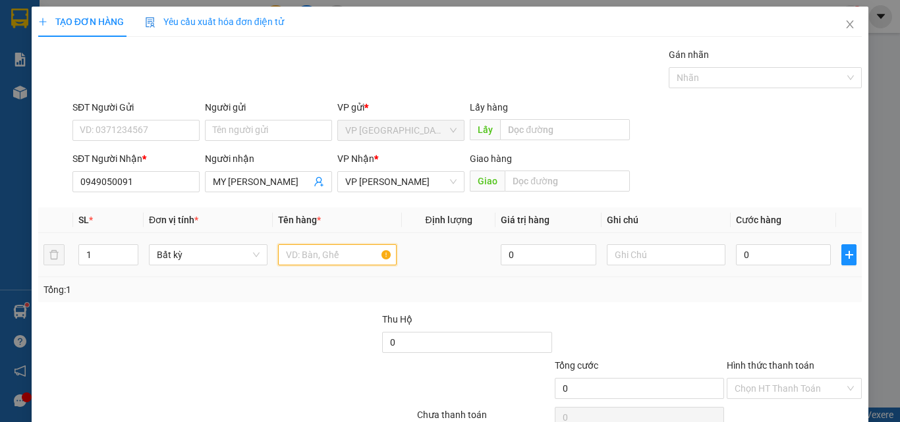
click at [307, 252] on input "text" at bounding box center [337, 254] width 119 height 21
click at [800, 251] on input "0" at bounding box center [783, 254] width 95 height 21
click at [800, 250] on input "0" at bounding box center [783, 254] width 95 height 21
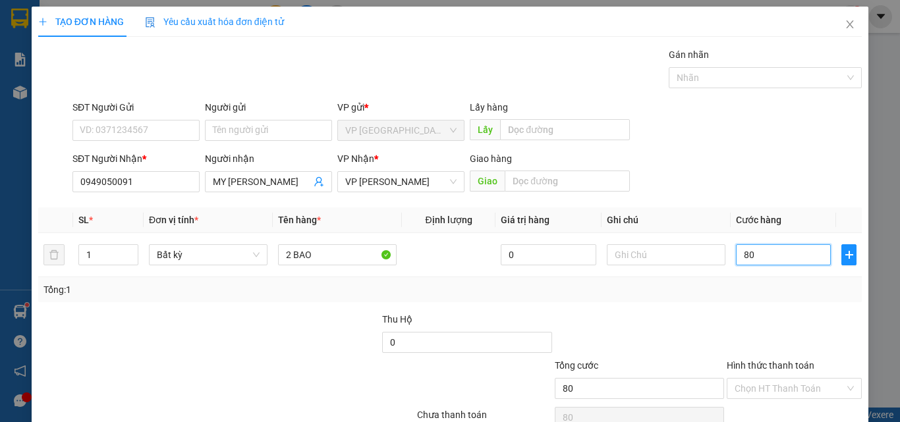
scroll to position [65, 0]
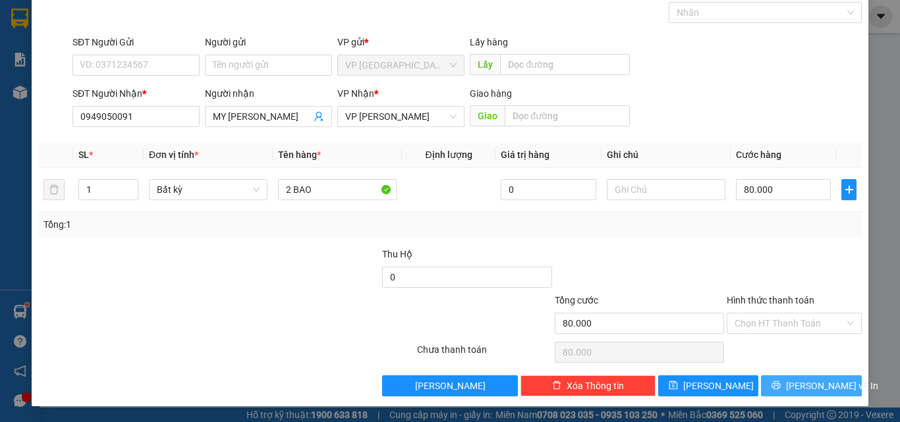
click at [788, 381] on button "Lưu và In" at bounding box center [811, 386] width 101 height 21
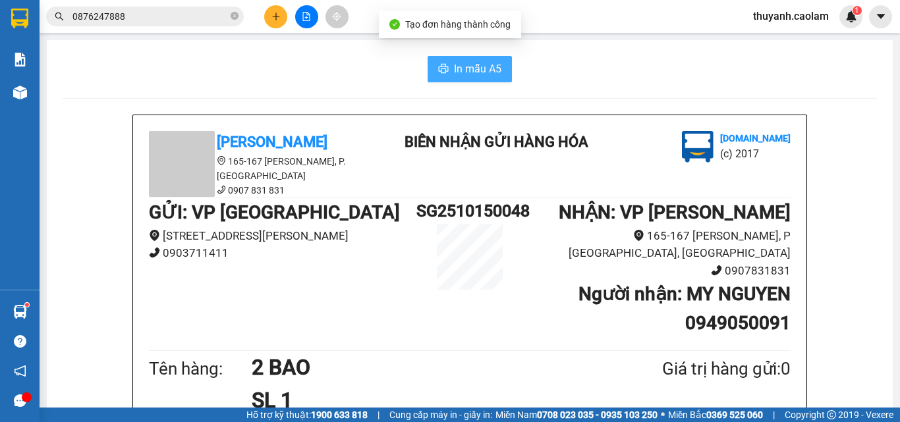
click at [441, 69] on icon "printer" at bounding box center [443, 68] width 11 height 11
click at [238, 18] on icon "close-circle" at bounding box center [235, 16] width 8 height 8
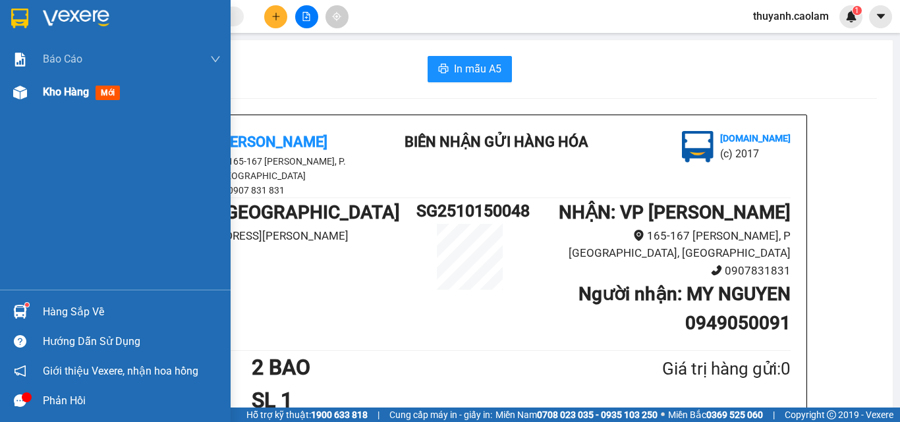
click at [73, 101] on div "Kho hàng mới" at bounding box center [132, 92] width 178 height 33
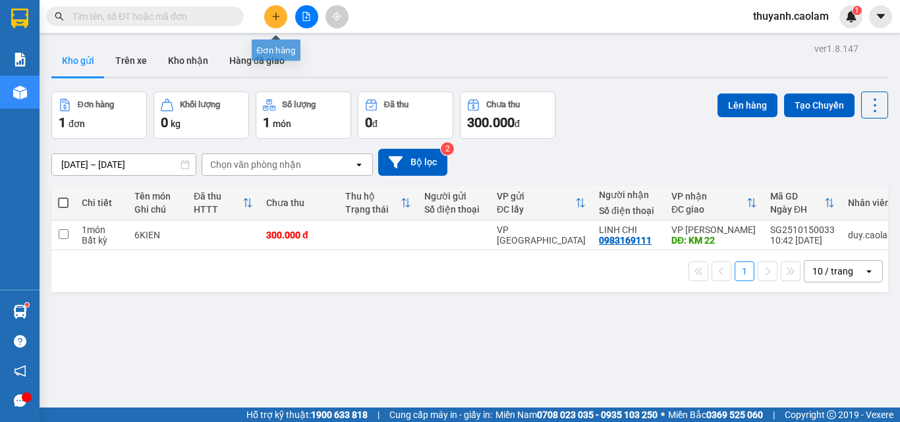
click at [277, 19] on icon "plus" at bounding box center [275, 16] width 9 height 9
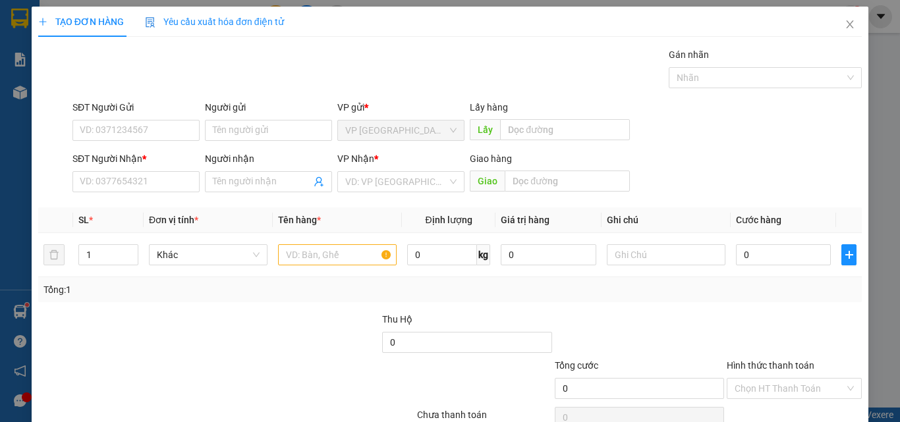
click at [200, 44] on div "TẠO ĐƠN HÀNG Yêu cầu xuất hóa đơn điện tử Transit Pickup Surcharge Ids Transit …" at bounding box center [450, 234] width 824 height 455
click at [155, 175] on input "SĐT Người Nhận *" at bounding box center [135, 181] width 127 height 21
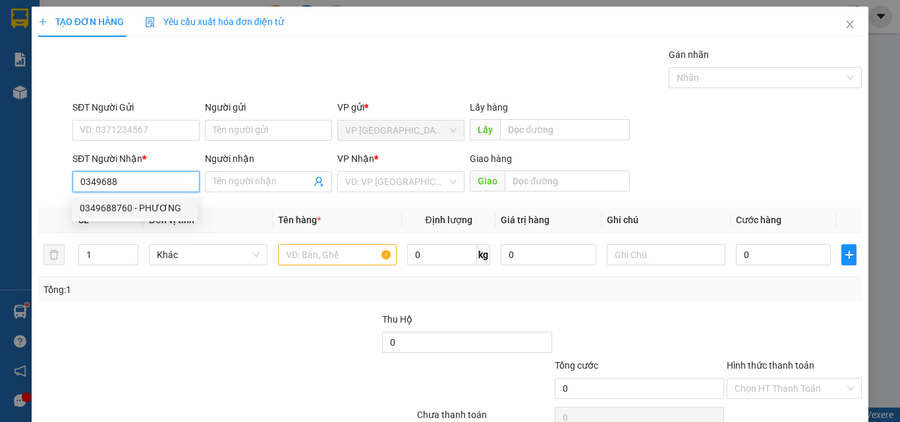
click at [148, 204] on div "0349688760 - PHƯƠNG" at bounding box center [135, 208] width 110 height 14
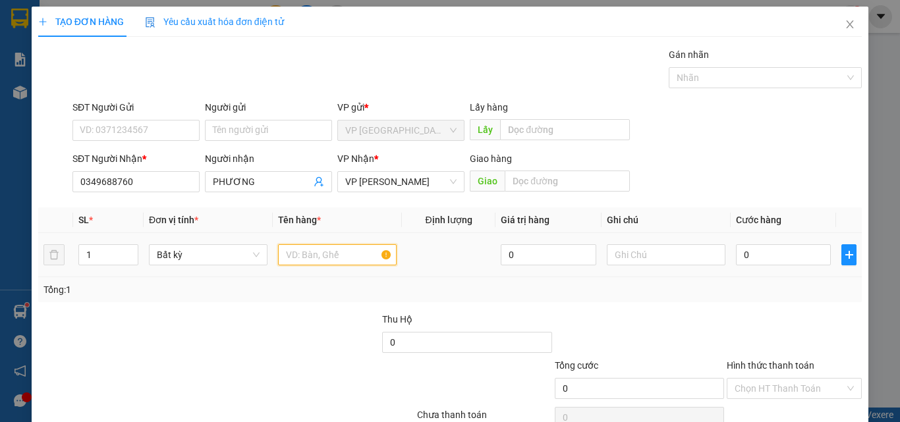
click at [304, 255] on input "text" at bounding box center [337, 254] width 119 height 21
click at [749, 252] on input "0" at bounding box center [783, 254] width 95 height 21
drag, startPoint x: 754, startPoint y: 178, endPoint x: 770, endPoint y: 259, distance: 82.4
click at [754, 180] on div "SĐT Người Nhận * 0349688760 Người nhận PHƯƠNG VP Nhận * VP Phan Thiết Giao hàng…" at bounding box center [467, 175] width 795 height 46
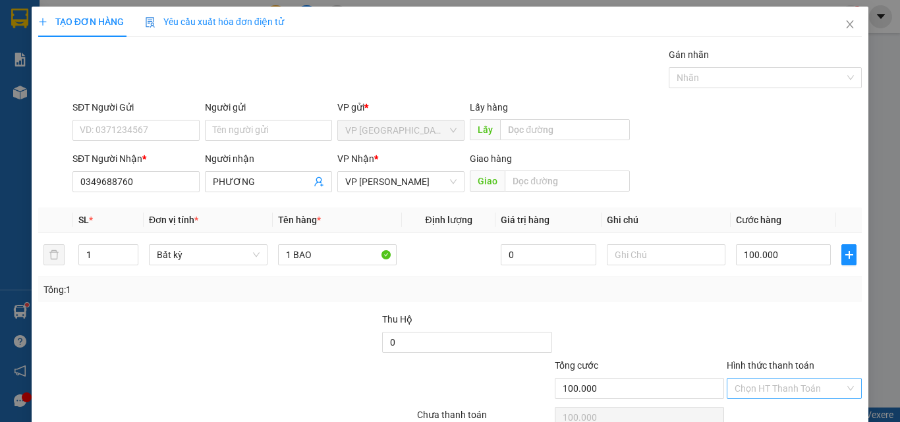
click at [777, 395] on input "Hình thức thanh toán" at bounding box center [790, 389] width 110 height 20
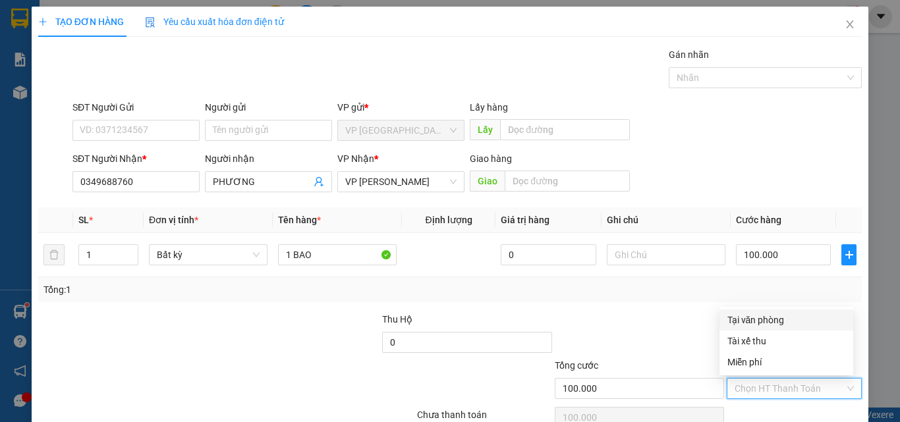
drag, startPoint x: 690, startPoint y: 334, endPoint x: 704, endPoint y: 334, distance: 14.5
click at [690, 335] on div at bounding box center [639, 335] width 172 height 46
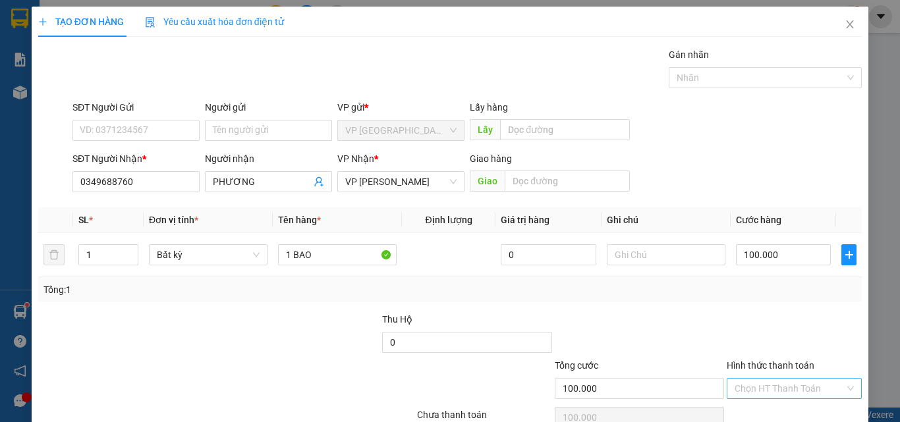
scroll to position [65, 0]
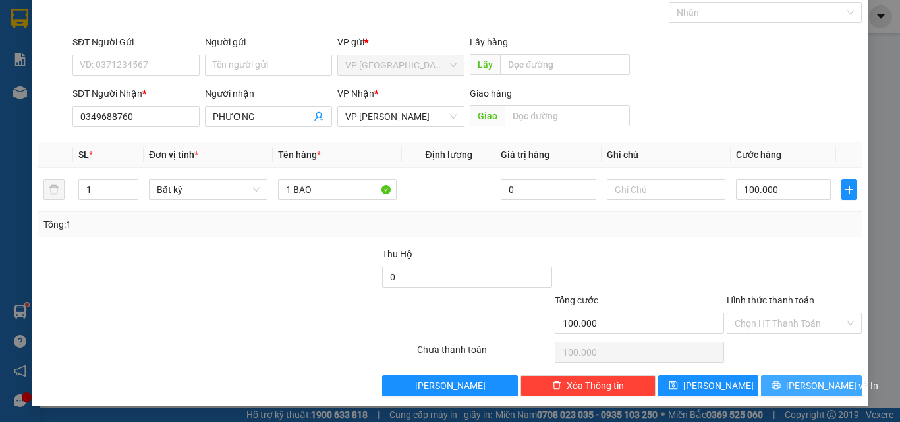
click at [781, 383] on icon "printer" at bounding box center [776, 385] width 9 height 9
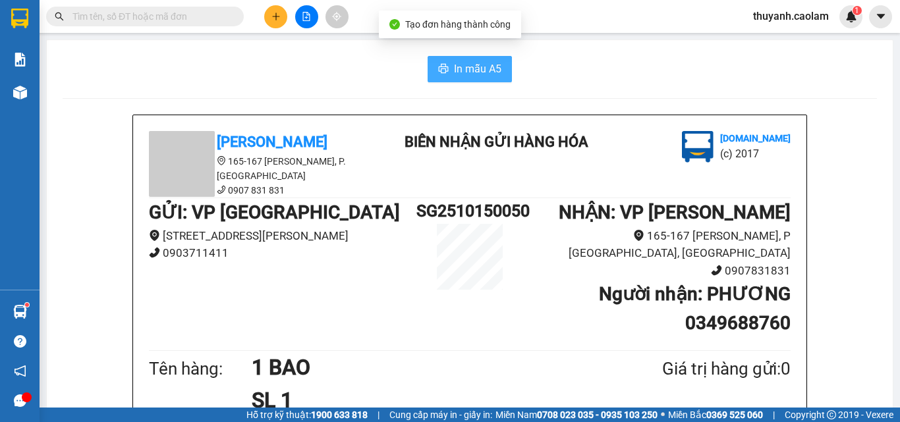
click at [473, 78] on button "In mẫu A5" at bounding box center [470, 69] width 84 height 26
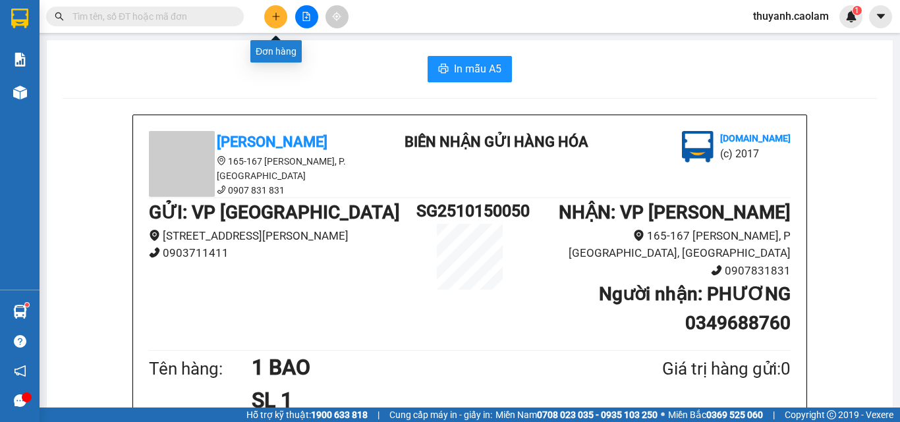
click at [278, 13] on icon "plus" at bounding box center [275, 16] width 9 height 9
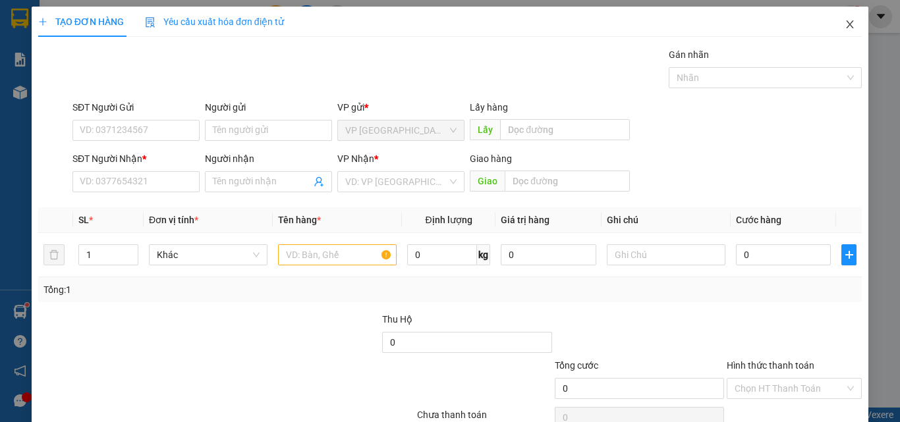
click at [847, 24] on icon "close" at bounding box center [850, 24] width 7 height 8
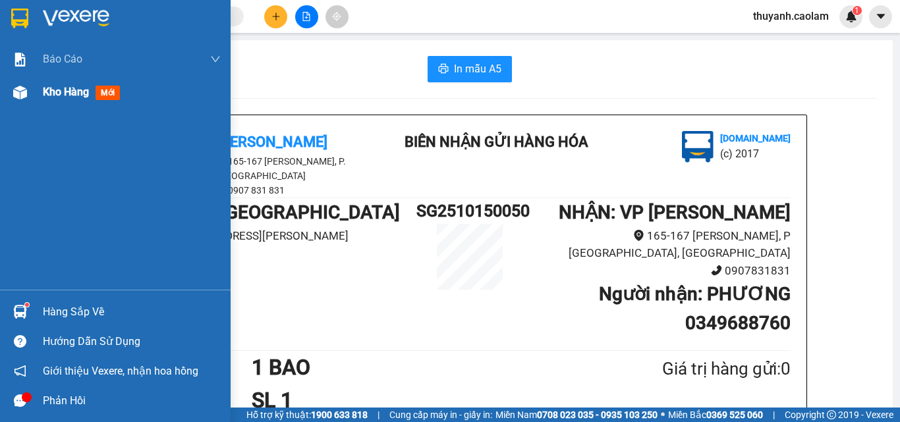
click at [49, 98] on span "Kho hàng" at bounding box center [66, 92] width 46 height 13
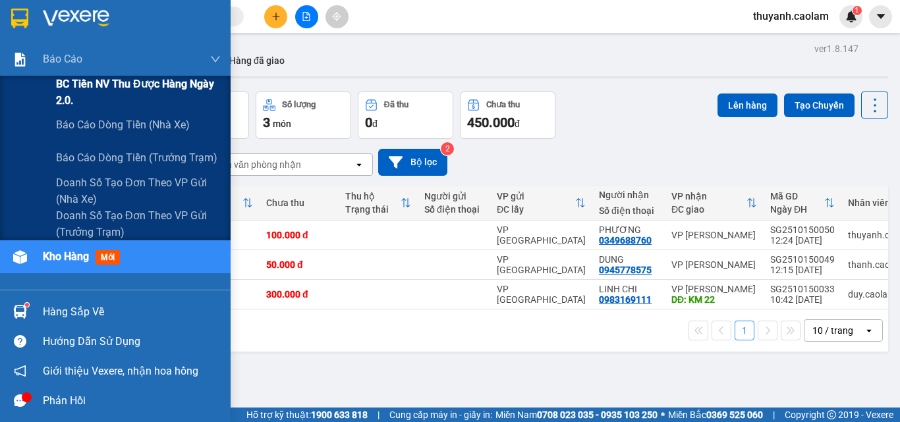
click at [76, 87] on span "BC Tiền NV thu được hàng ngày 2.0." at bounding box center [138, 92] width 165 height 33
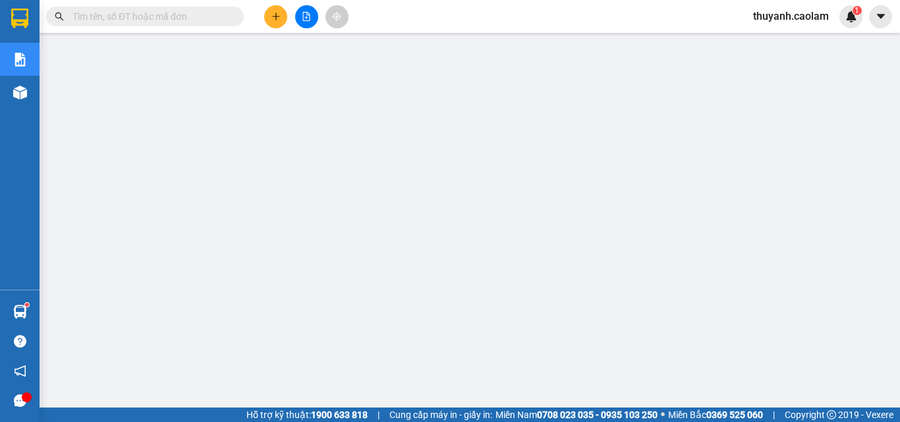
click at [281, 15] on button at bounding box center [275, 16] width 23 height 23
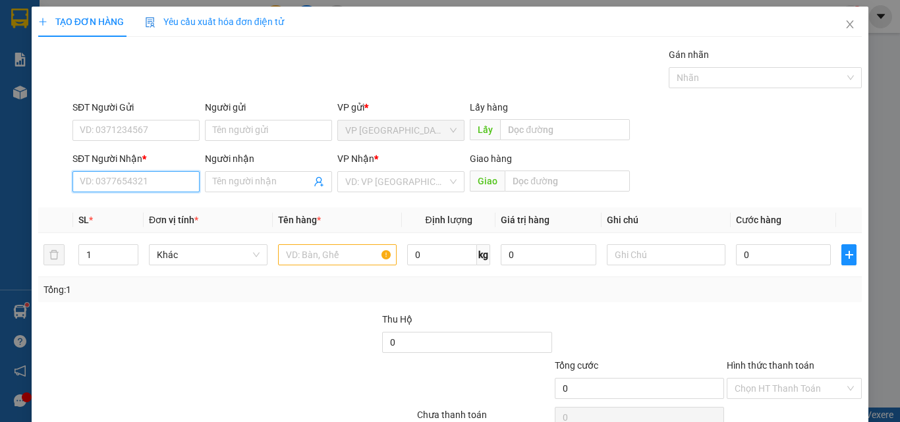
click at [173, 183] on input "SĐT Người Nhận *" at bounding box center [135, 181] width 127 height 21
click at [154, 201] on div "0983992692 - PO" at bounding box center [135, 208] width 110 height 14
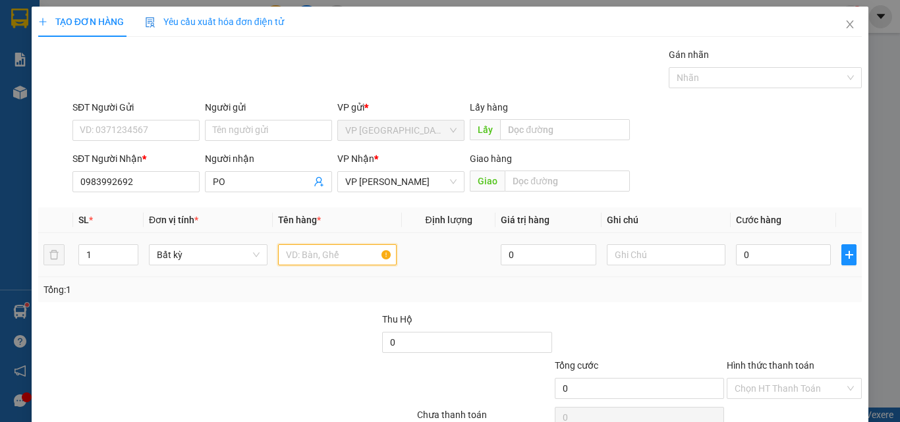
click at [302, 258] on input "text" at bounding box center [337, 254] width 119 height 21
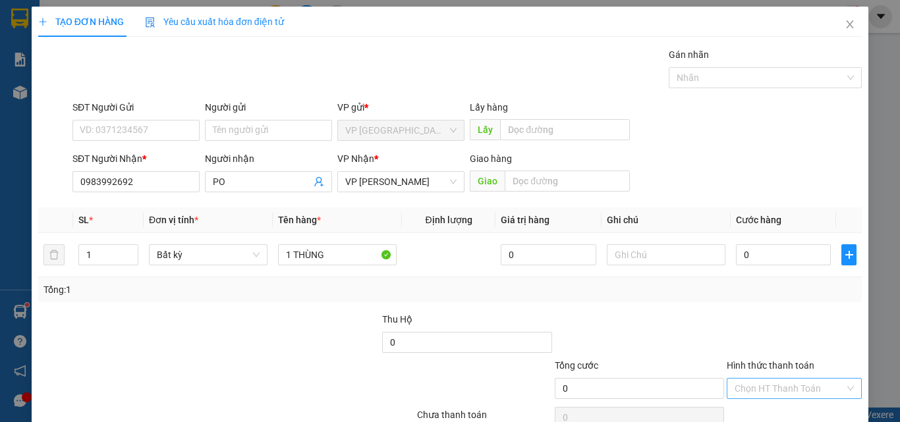
click at [752, 389] on input "Hình thức thanh toán" at bounding box center [790, 389] width 110 height 20
click at [742, 258] on input "0" at bounding box center [783, 254] width 95 height 21
click at [696, 303] on div "Transit Pickup Surcharge Ids Transit Deliver Surcharge Ids Transit Deliver Surc…" at bounding box center [450, 254] width 824 height 414
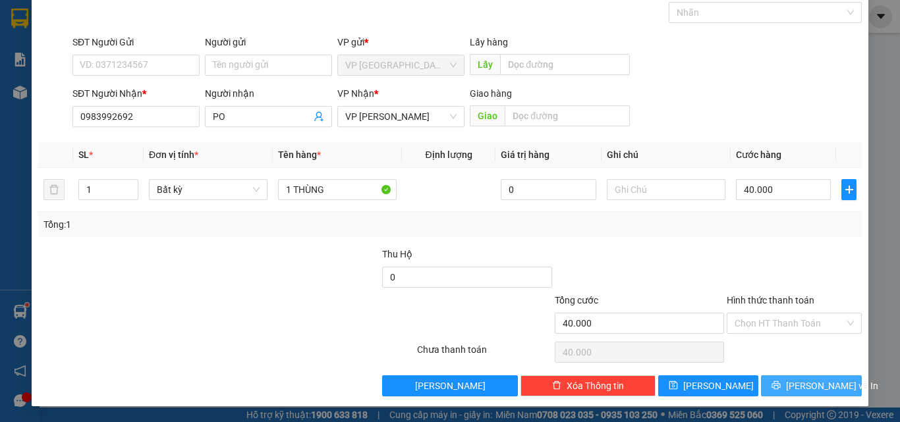
click at [800, 387] on span "Lưu và In" at bounding box center [832, 386] width 92 height 14
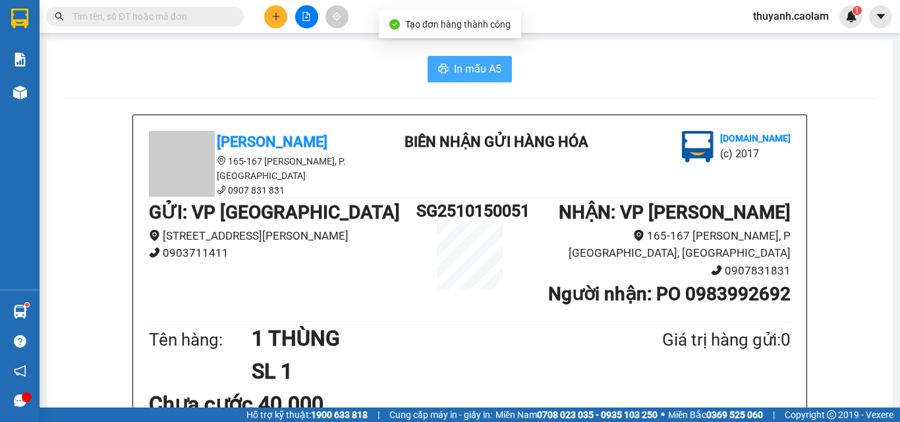
click at [454, 65] on span "In mẫu A5" at bounding box center [477, 69] width 47 height 16
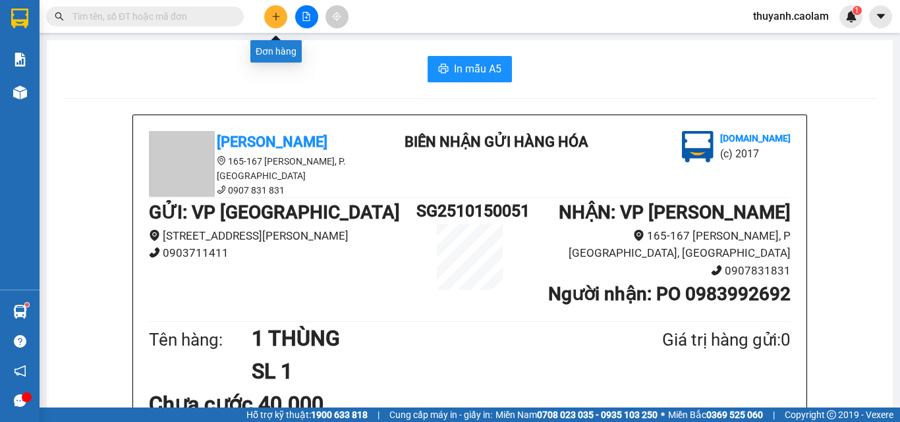
click at [267, 20] on button at bounding box center [275, 16] width 23 height 23
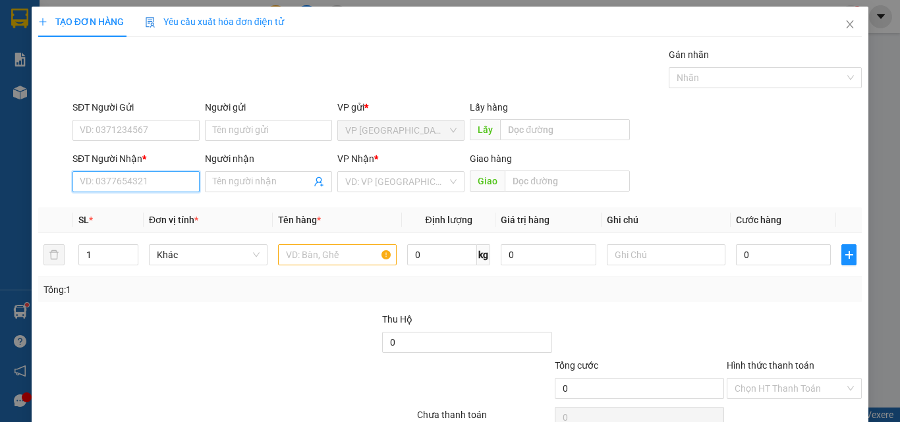
click at [169, 187] on input "SĐT Người Nhận *" at bounding box center [135, 181] width 127 height 21
drag, startPoint x: 180, startPoint y: 177, endPoint x: 173, endPoint y: 192, distance: 16.8
click at [180, 179] on input "SĐT Người Nhận *" at bounding box center [135, 181] width 127 height 21
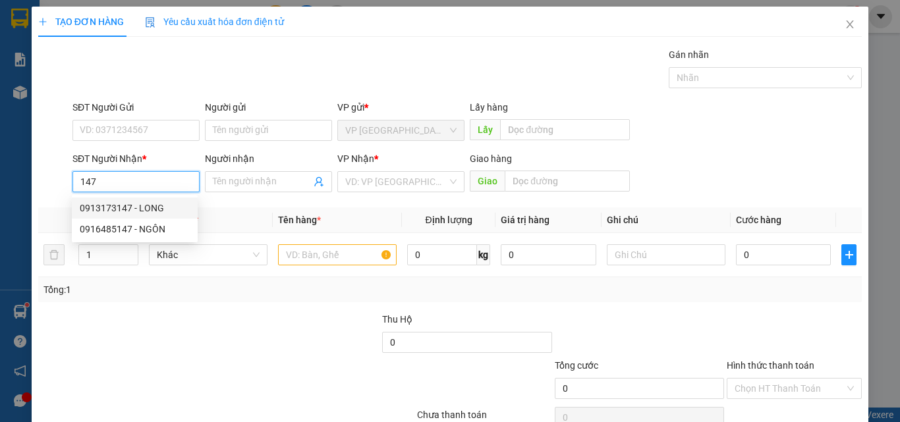
click at [146, 208] on div "0913173147 - LONG" at bounding box center [135, 208] width 110 height 14
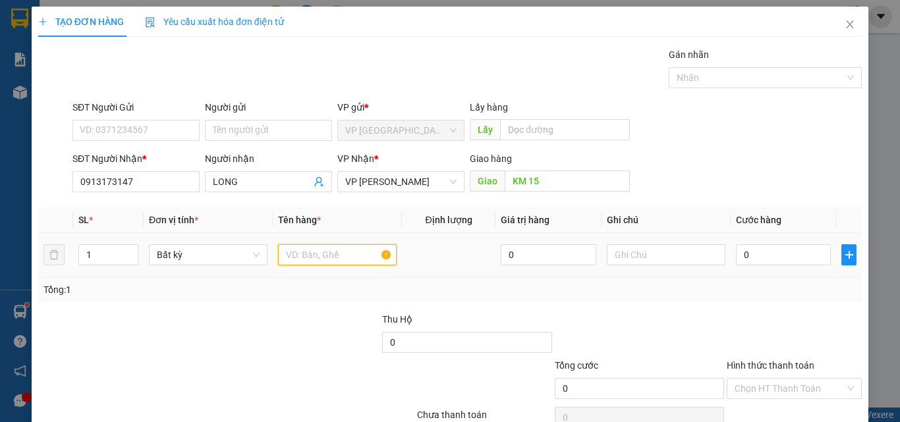
click at [300, 264] on input "text" at bounding box center [337, 254] width 119 height 21
click at [756, 258] on input "0" at bounding box center [783, 254] width 95 height 21
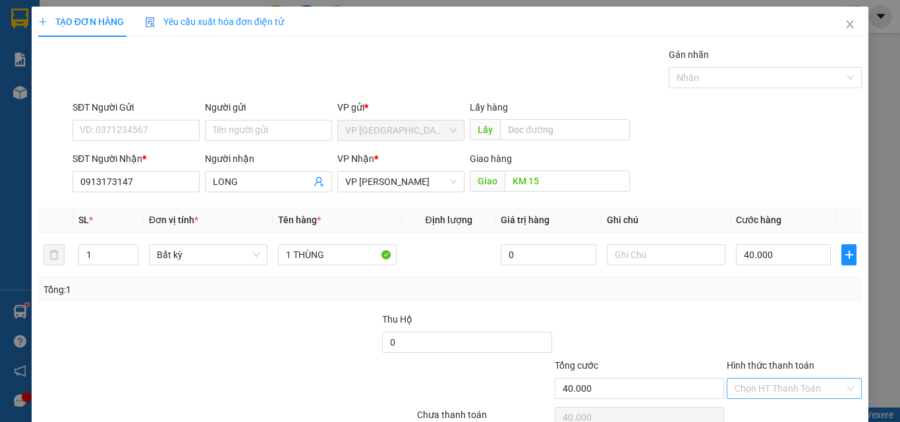
click at [750, 391] on input "Hình thức thanh toán" at bounding box center [790, 389] width 110 height 20
click at [729, 291] on div "Tổng: 1" at bounding box center [449, 290] width 813 height 14
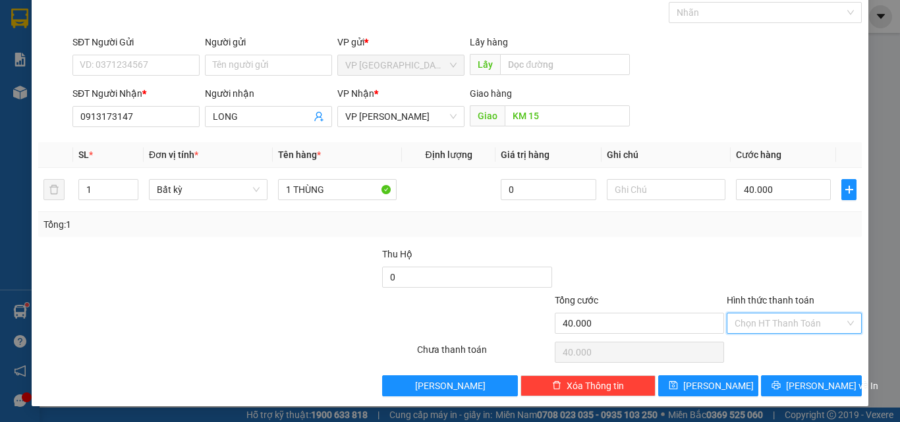
click at [778, 321] on input "Hình thức thanh toán" at bounding box center [790, 324] width 110 height 20
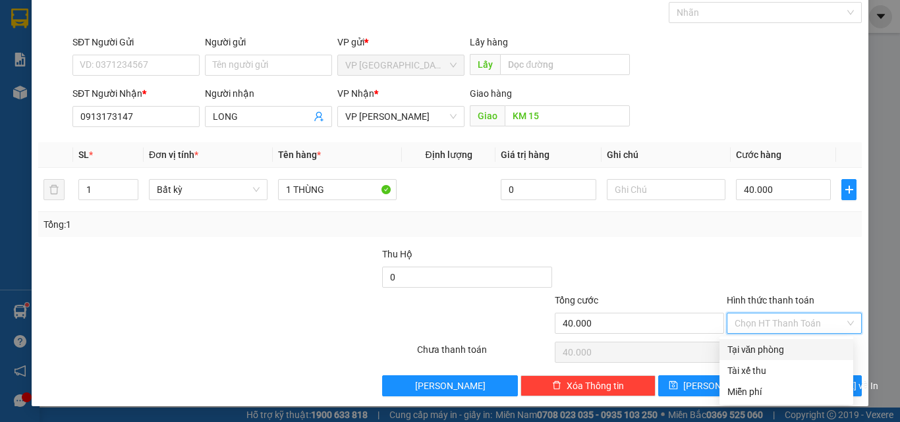
click at [779, 349] on div "Tại văn phòng" at bounding box center [786, 350] width 118 height 14
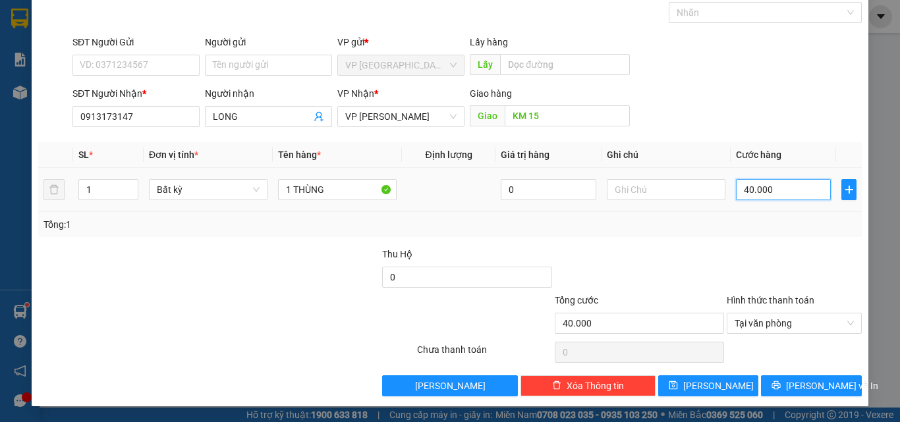
click at [779, 194] on input "40.000" at bounding box center [783, 189] width 95 height 21
click at [798, 387] on span "Lưu và In" at bounding box center [832, 386] width 92 height 14
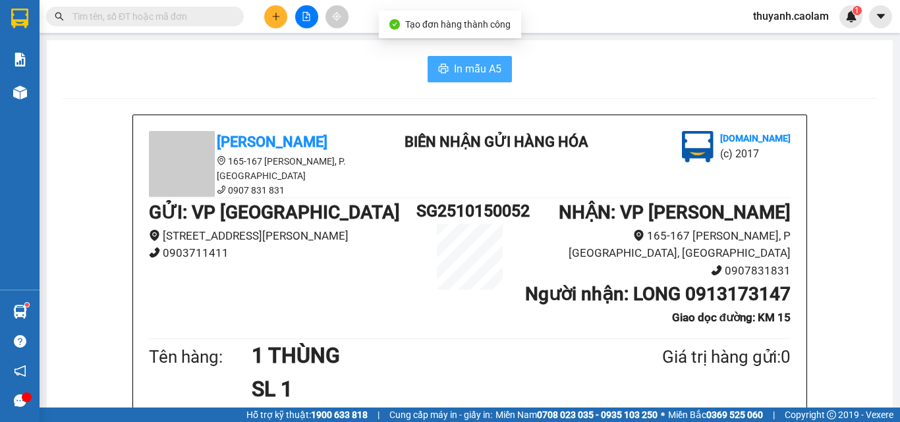
click at [488, 70] on span "In mẫu A5" at bounding box center [477, 69] width 47 height 16
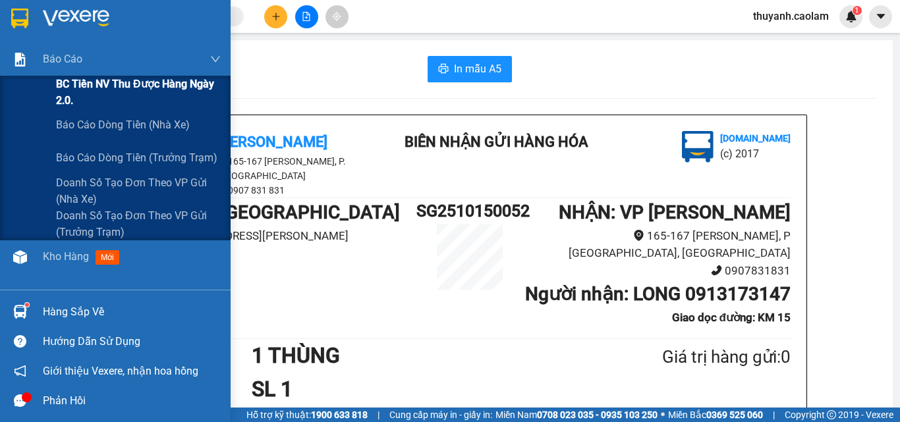
click at [67, 87] on span "BC Tiền NV thu được hàng ngày 2.0." at bounding box center [138, 92] width 165 height 33
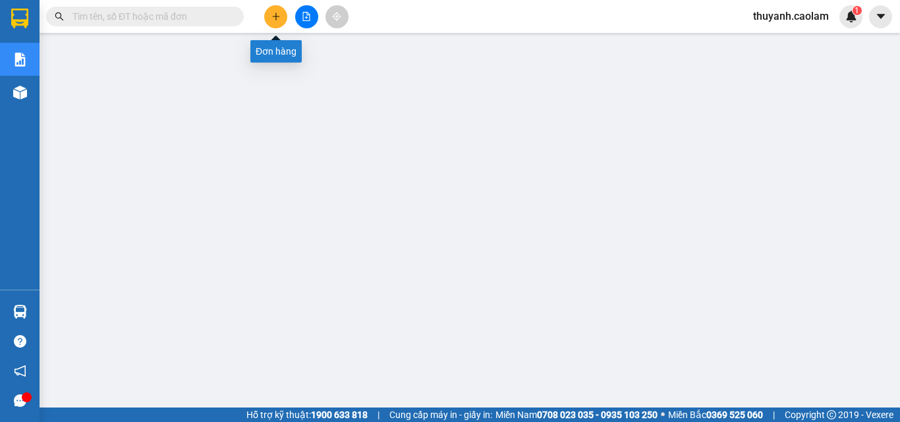
click at [279, 19] on icon "plus" at bounding box center [275, 16] width 9 height 9
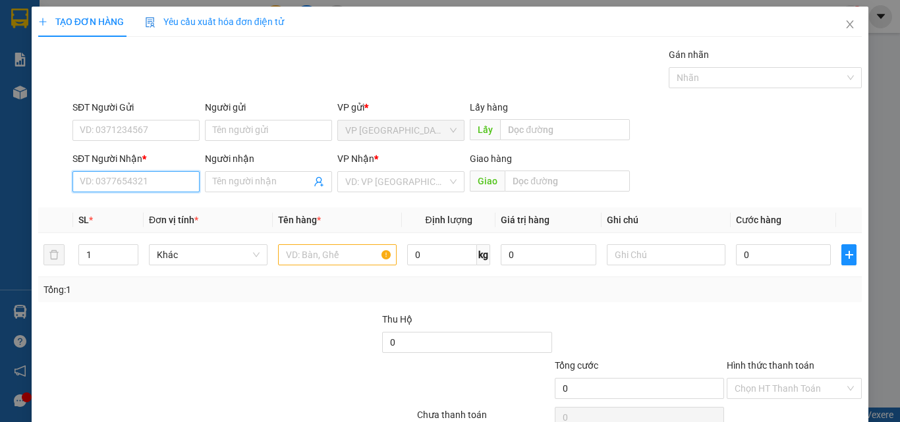
click at [161, 181] on input "SĐT Người Nhận *" at bounding box center [135, 181] width 127 height 21
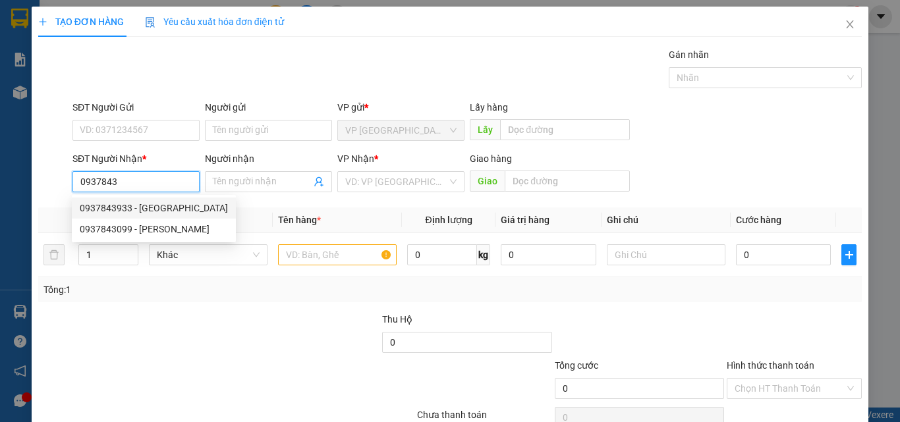
click at [144, 208] on div "0937843933 - PHUONG" at bounding box center [154, 208] width 148 height 14
type input "0937843933"
type input "PHUONG"
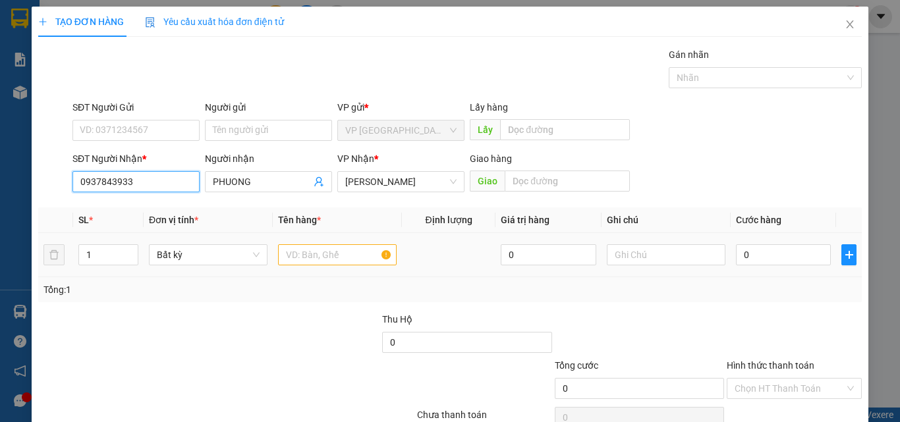
type input "0937843933"
click at [306, 255] on input "text" at bounding box center [337, 254] width 119 height 21
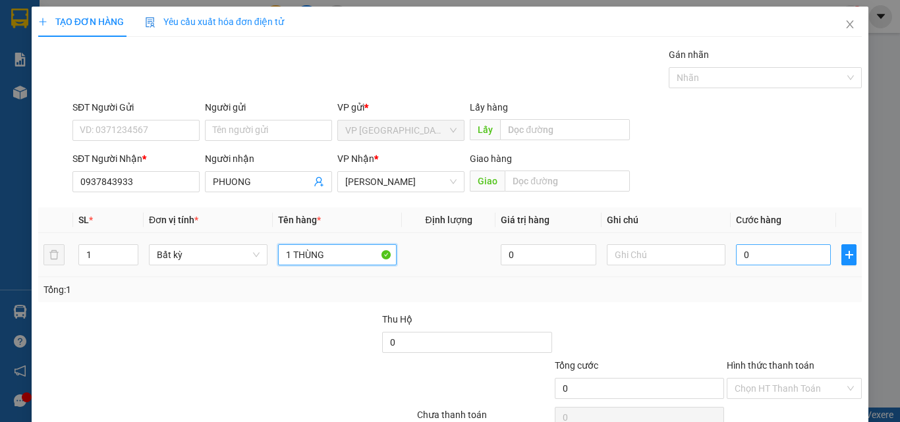
type input "1 THÙNG"
click at [753, 259] on input "0" at bounding box center [783, 254] width 95 height 21
type input "4"
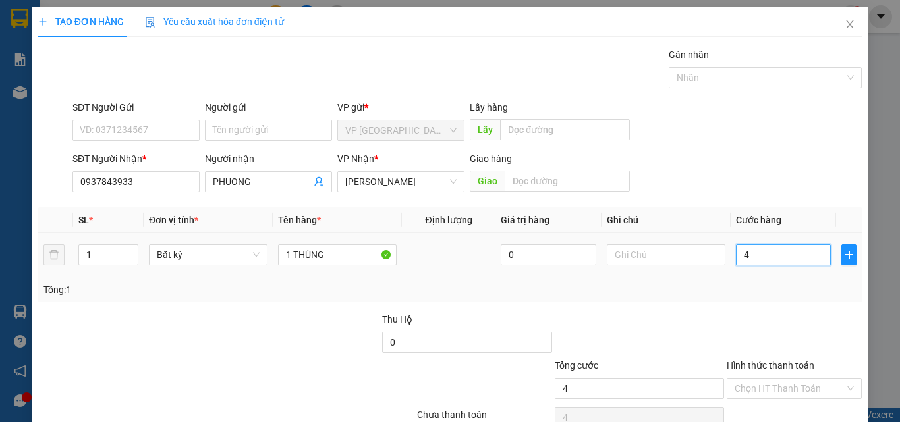
type input "40"
type input "40.000"
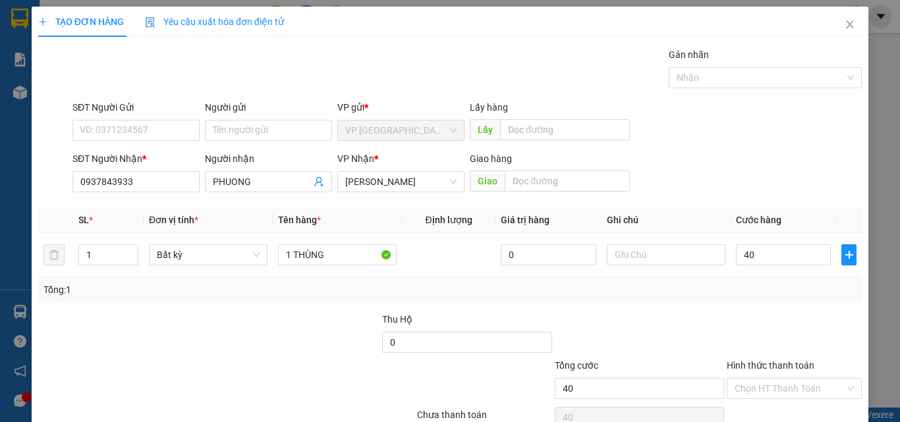
type input "40.000"
click at [740, 318] on div at bounding box center [794, 335] width 138 height 46
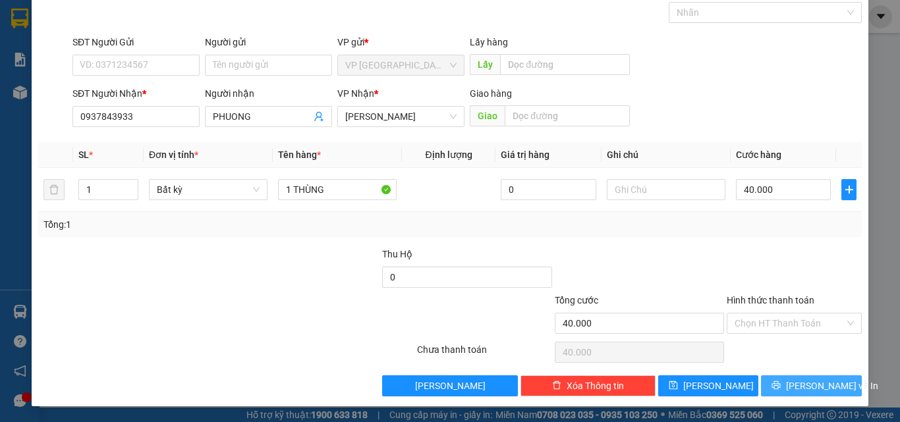
click at [770, 381] on button "Lưu và In" at bounding box center [811, 386] width 101 height 21
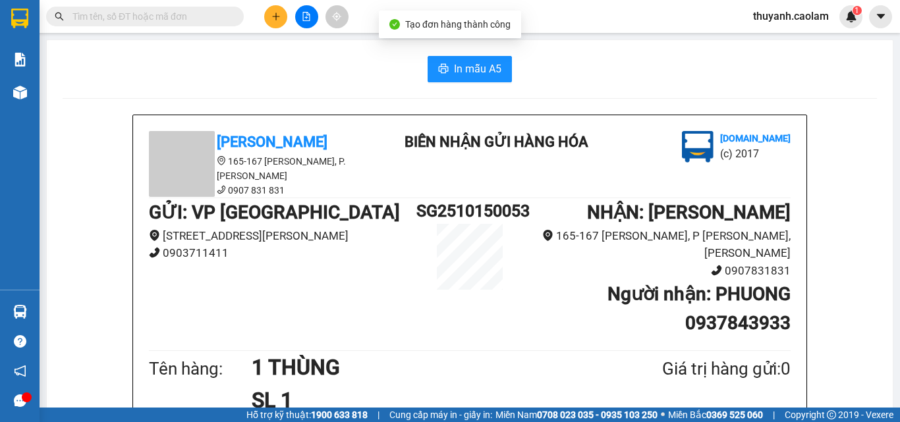
click at [460, 59] on button "In mẫu A5" at bounding box center [470, 69] width 84 height 26
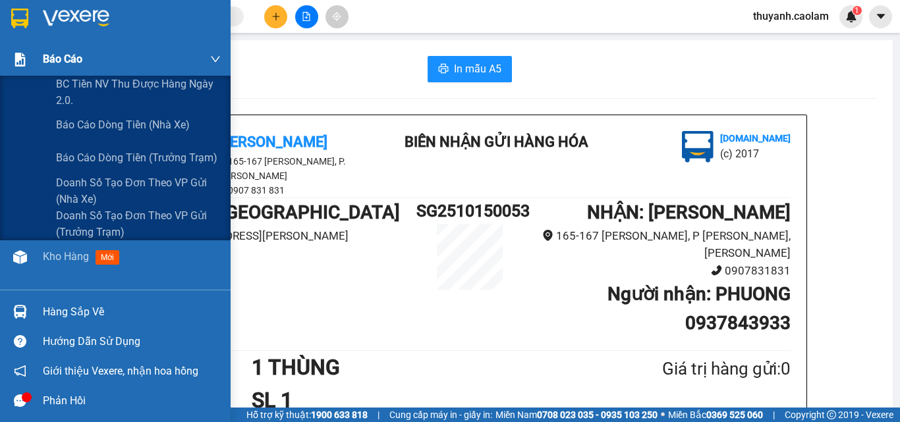
click at [30, 58] on div at bounding box center [20, 59] width 23 height 23
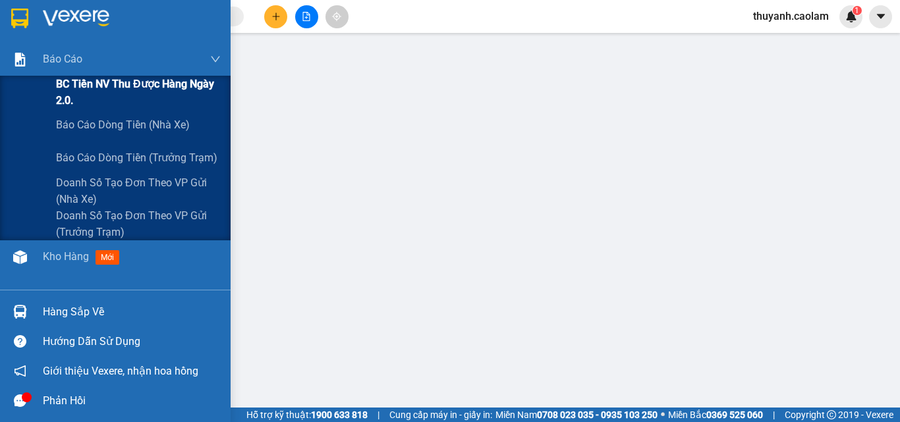
click at [56, 93] on span "BC Tiền NV thu được hàng ngày 2.0." at bounding box center [138, 92] width 165 height 33
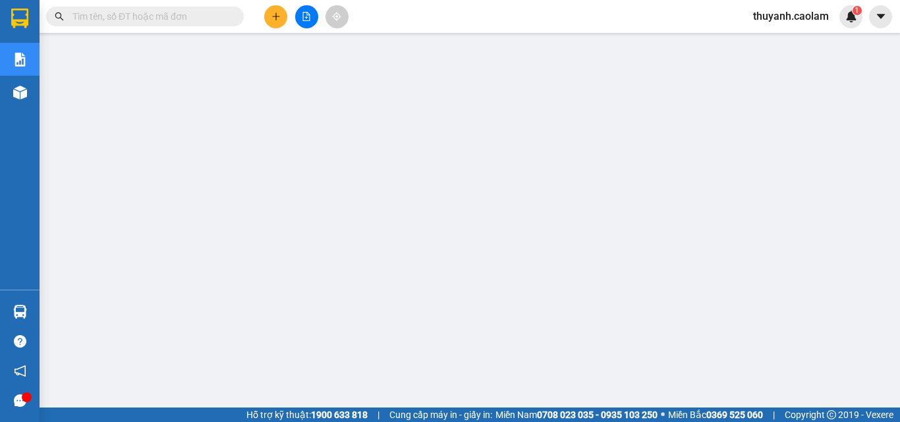
click at [285, 15] on button at bounding box center [275, 16] width 23 height 23
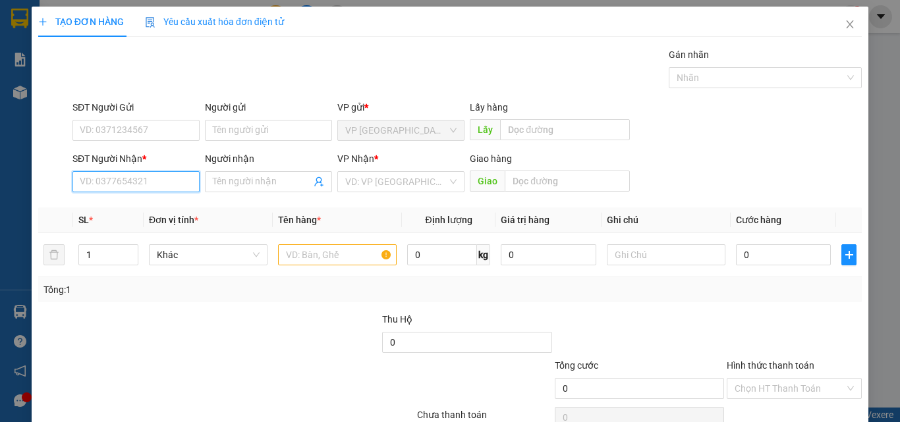
click at [152, 178] on input "SĐT Người Nhận *" at bounding box center [135, 181] width 127 height 21
type input "0907455320"
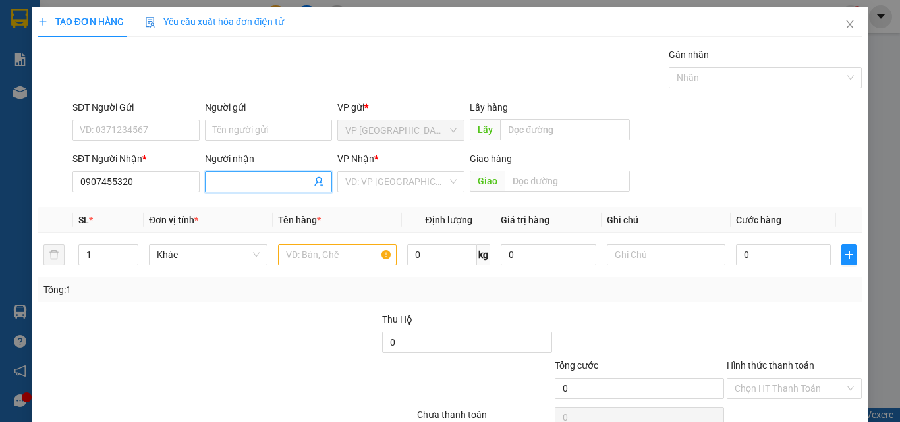
click at [259, 181] on input "Người nhận" at bounding box center [262, 182] width 98 height 14
type input "THUỲ LÂM"
click at [318, 260] on input "text" at bounding box center [337, 254] width 119 height 21
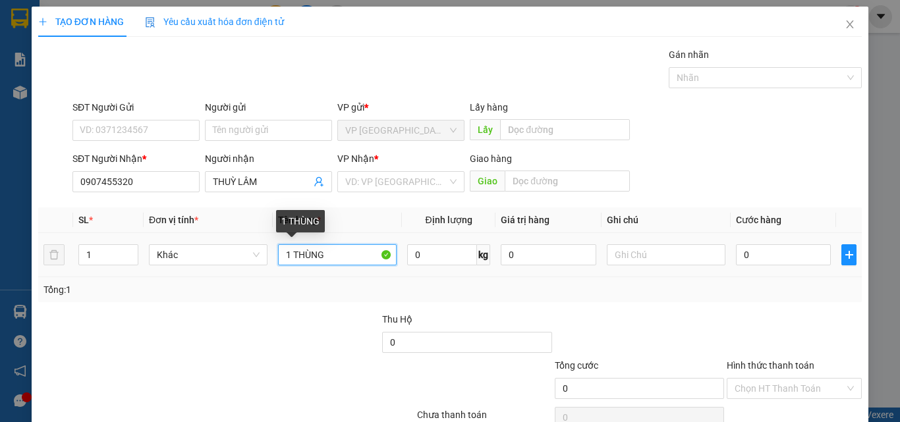
click at [314, 251] on input "1 THÙNG" at bounding box center [337, 254] width 119 height 21
click at [314, 252] on input "1 THÙNG" at bounding box center [337, 254] width 119 height 21
type input "1 CỤC ĐEN"
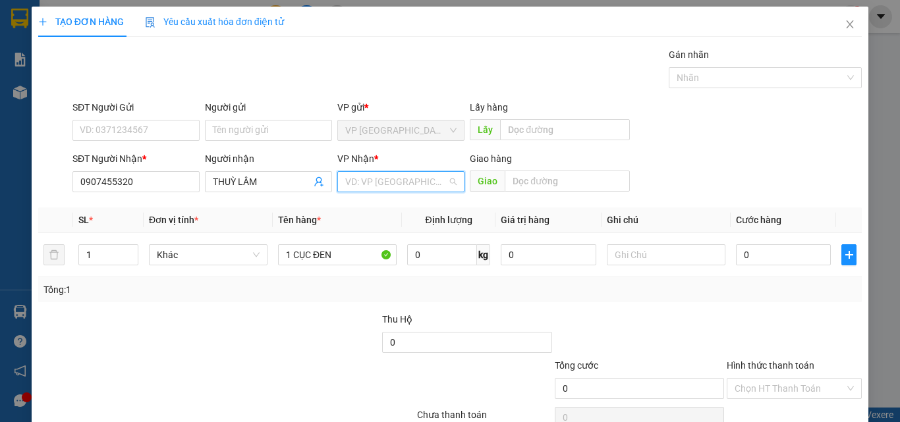
click at [397, 177] on input "search" at bounding box center [396, 182] width 102 height 20
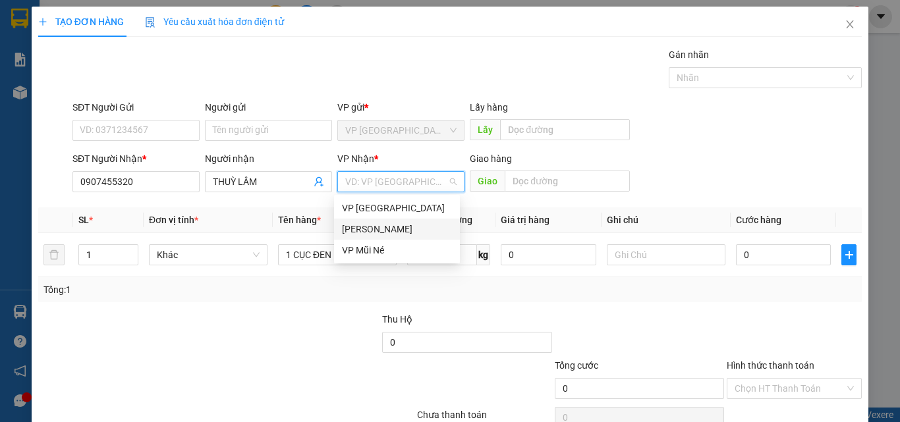
click at [392, 227] on div "VP Phan Thiết" at bounding box center [397, 229] width 110 height 14
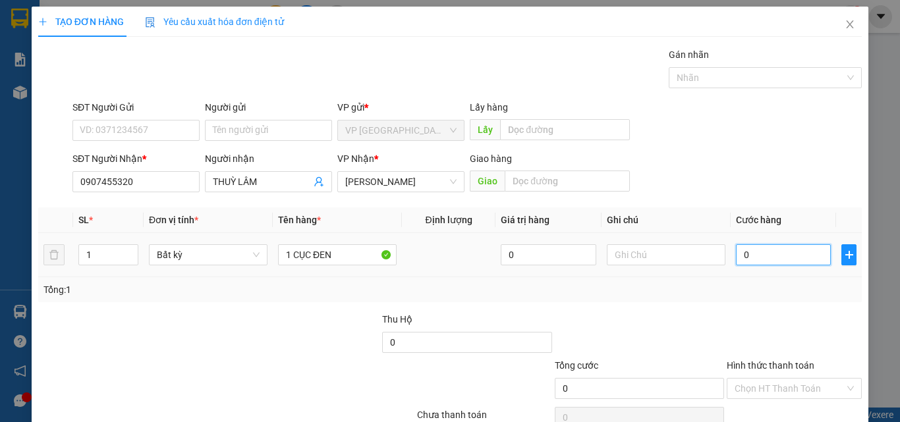
click at [743, 256] on input "0" at bounding box center [783, 254] width 95 height 21
type input "4"
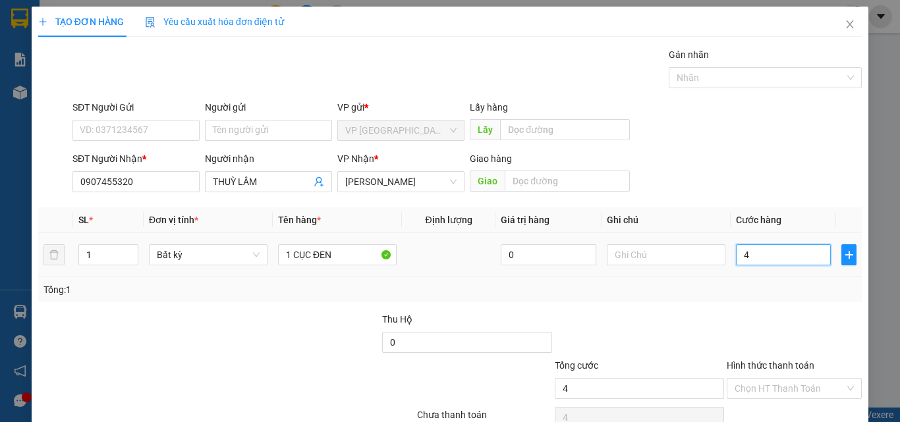
type input "40"
type input "40.000"
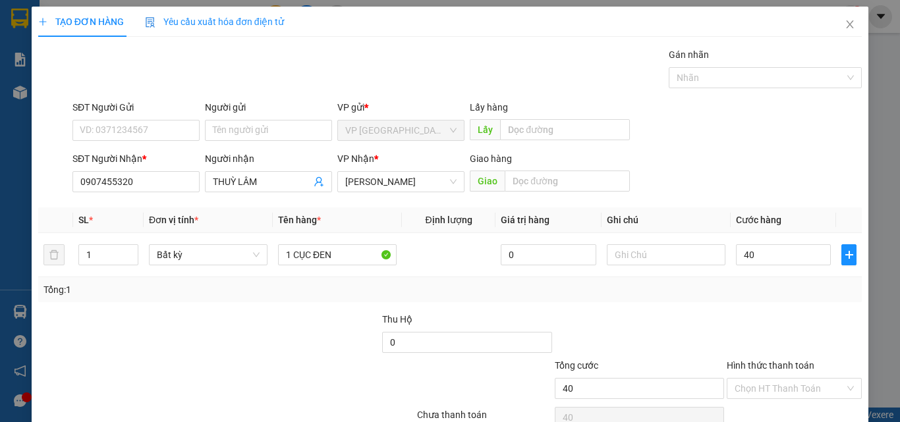
type input "40.000"
click at [725, 312] on div at bounding box center [794, 335] width 138 height 46
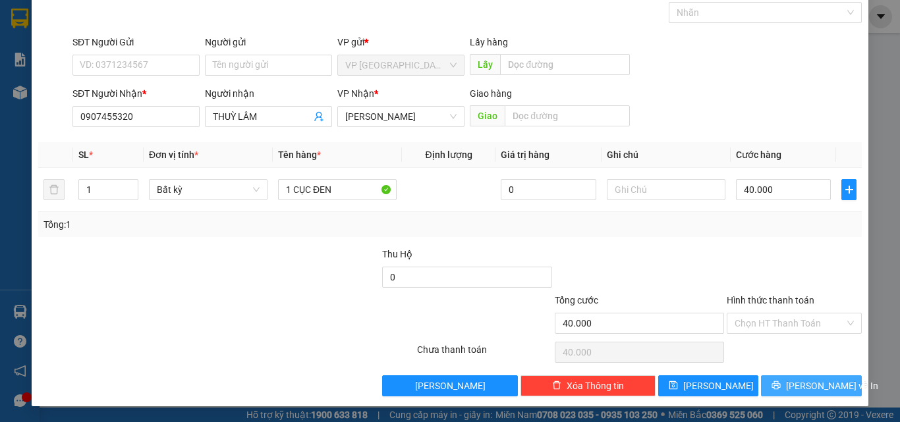
click at [781, 381] on icon "printer" at bounding box center [775, 385] width 9 height 9
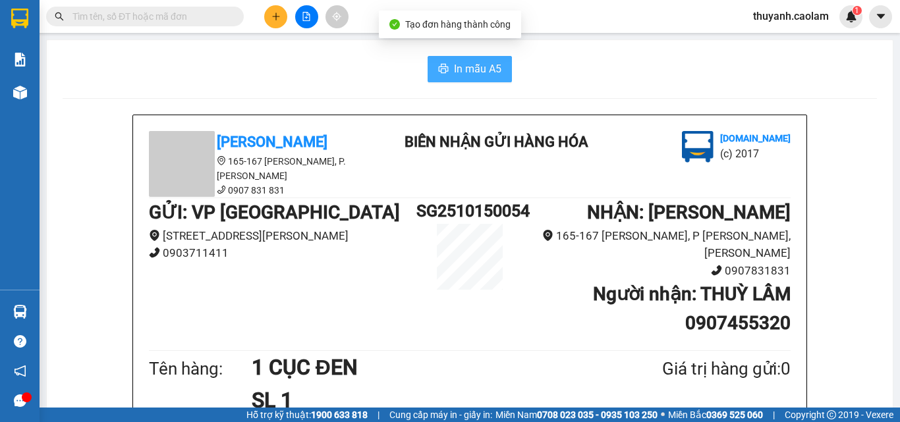
click at [484, 68] on span "In mẫu A5" at bounding box center [477, 69] width 47 height 16
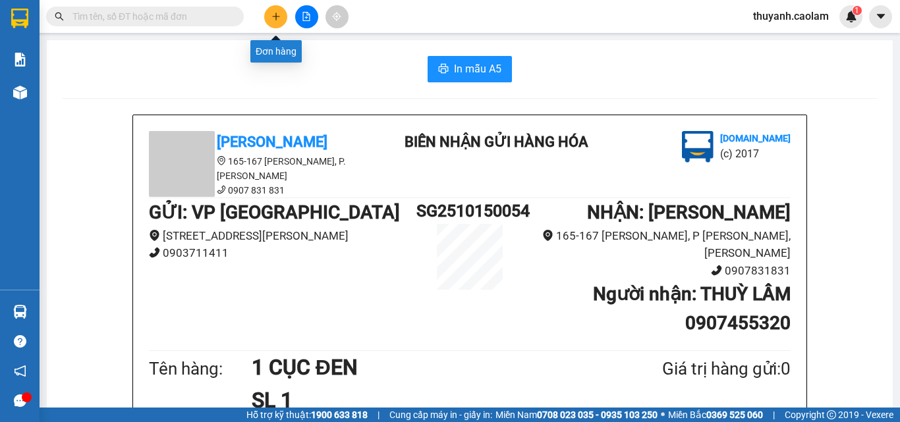
click at [274, 17] on icon "plus" at bounding box center [275, 16] width 9 height 9
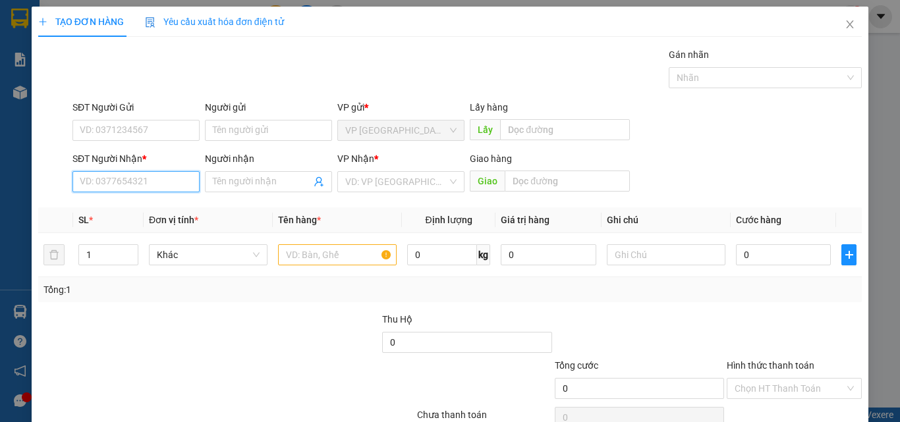
click at [88, 185] on input "SĐT Người Nhận *" at bounding box center [135, 181] width 127 height 21
type input "0902557757"
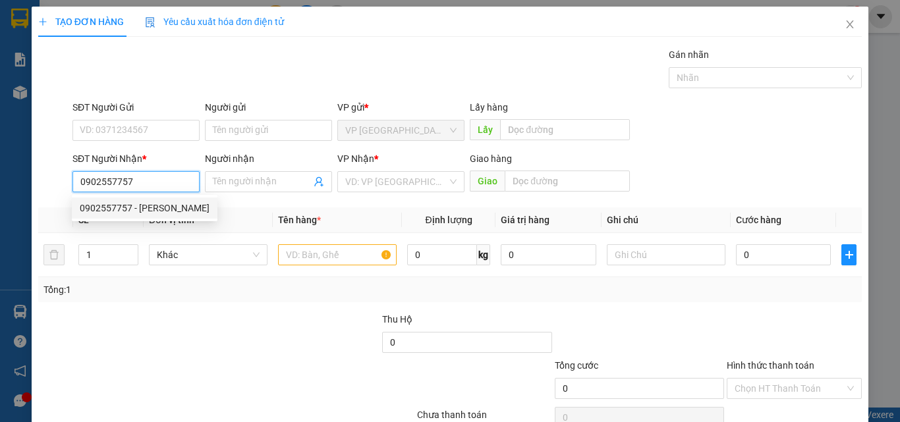
click at [175, 211] on div "0902557757 - THUY" at bounding box center [145, 208] width 130 height 14
type input "THUY"
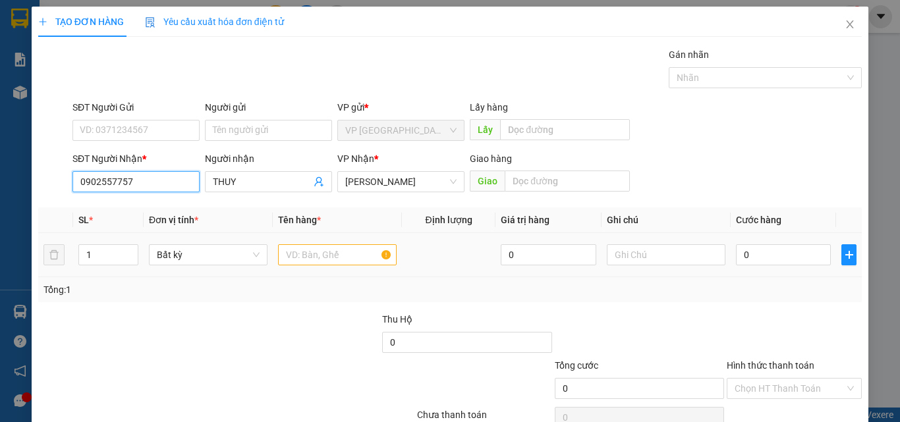
type input "0902557757"
click at [320, 248] on input "text" at bounding box center [337, 254] width 119 height 21
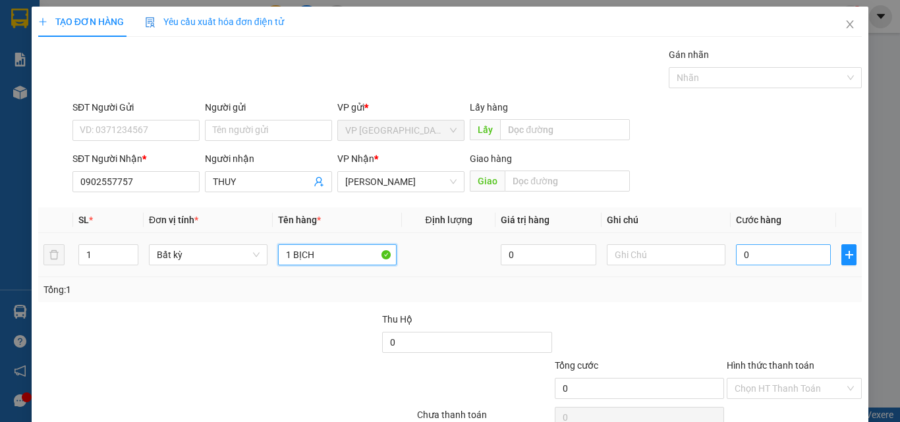
type input "1 BỊCH"
click at [797, 252] on input "0" at bounding box center [783, 254] width 95 height 21
type input "3"
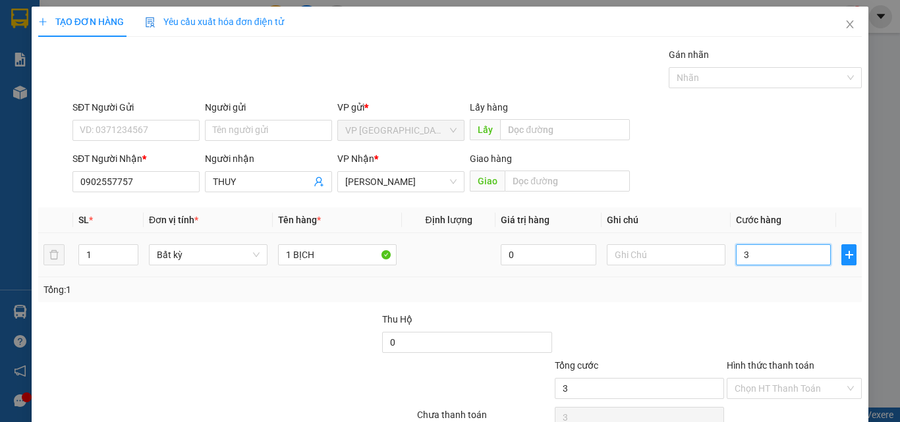
type input "30"
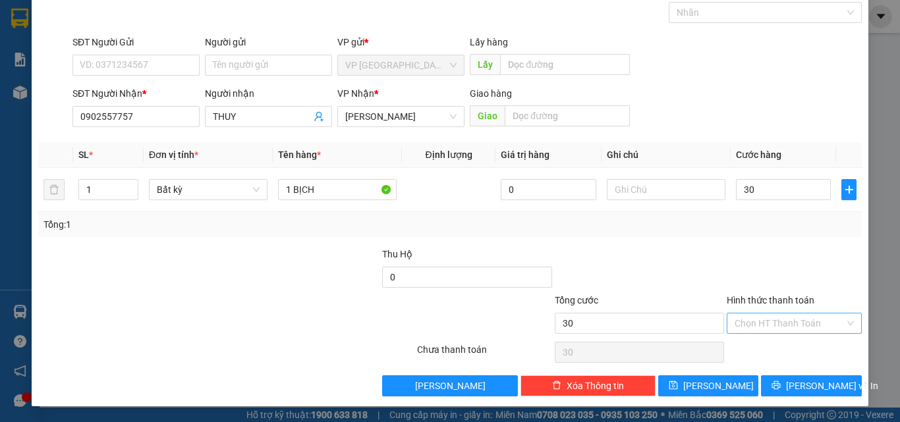
type input "30.000"
click at [802, 322] on input "Hình thức thanh toán" at bounding box center [790, 324] width 110 height 20
click at [780, 287] on div at bounding box center [794, 270] width 138 height 46
click at [769, 325] on input "Hình thức thanh toán" at bounding box center [790, 324] width 110 height 20
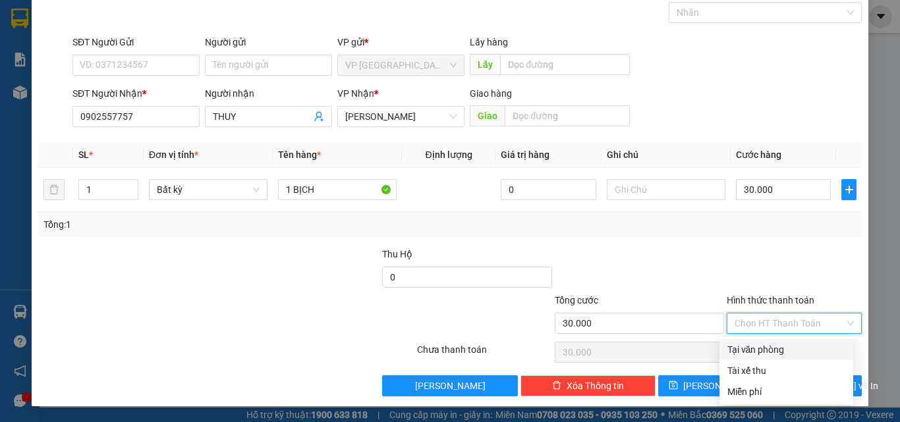
click at [761, 346] on div "Tại văn phòng" at bounding box center [786, 350] width 118 height 14
type input "0"
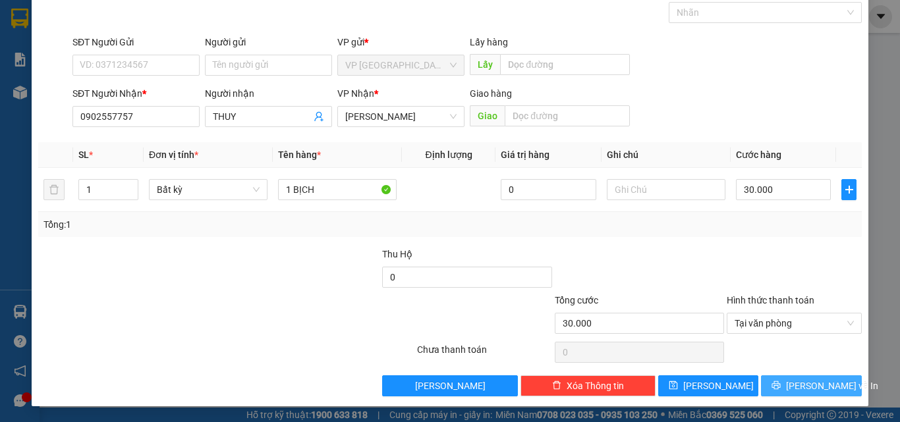
click at [799, 386] on span "Lưu và In" at bounding box center [832, 386] width 92 height 14
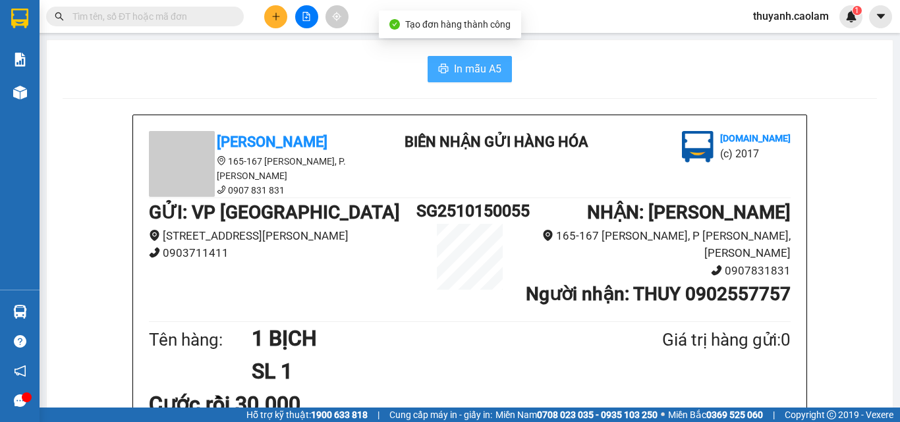
click at [484, 67] on span "In mẫu A5" at bounding box center [477, 69] width 47 height 16
click at [276, 19] on icon "plus" at bounding box center [275, 16] width 1 height 7
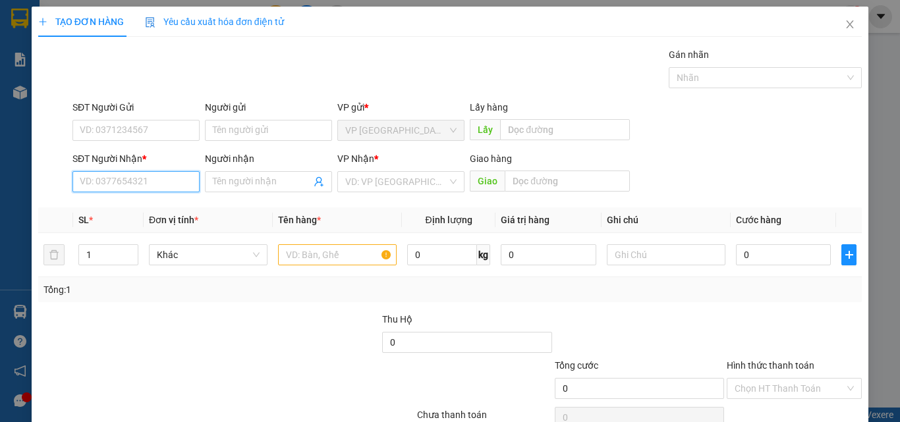
drag, startPoint x: 154, startPoint y: 186, endPoint x: 151, endPoint y: 202, distance: 15.4
click at [151, 202] on div "Transit Pickup Surcharge Ids Transit Deliver Surcharge Ids Transit Deliver Surc…" at bounding box center [450, 254] width 824 height 414
drag, startPoint x: 157, startPoint y: 206, endPoint x: 221, endPoint y: 177, distance: 69.9
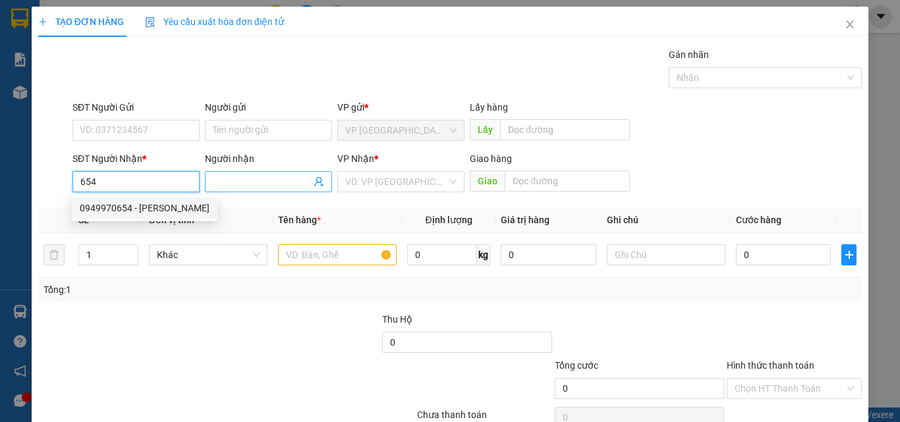
click at [156, 204] on div "0949970654 - TRUNG" at bounding box center [145, 208] width 130 height 14
type input "0949970654"
type input "TRUNG"
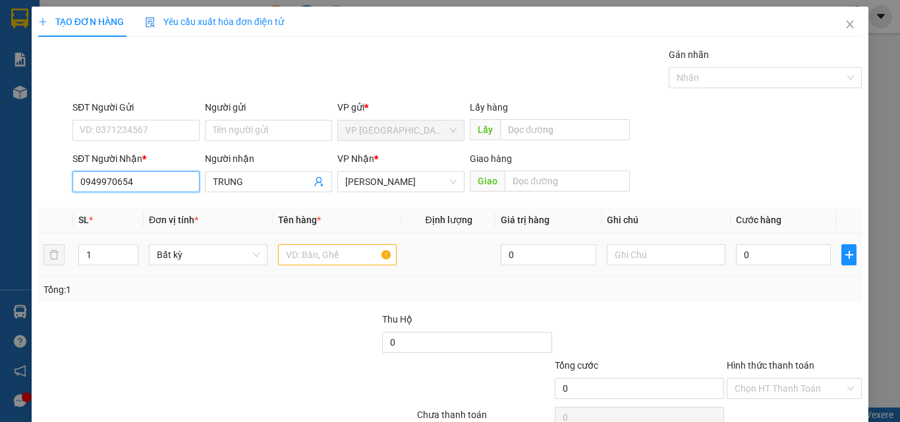
type input "0949970654"
click at [342, 257] on input "text" at bounding box center [337, 254] width 119 height 21
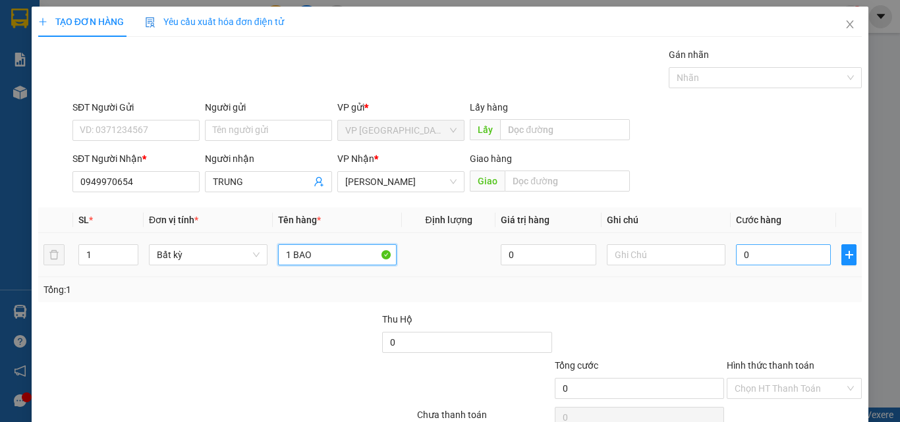
type input "1 BAO"
type input "7"
type input "70"
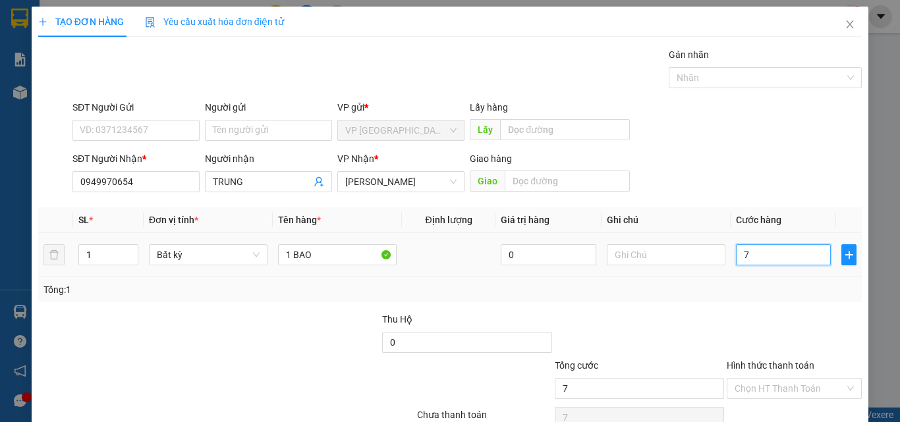
type input "70"
type input "70.000"
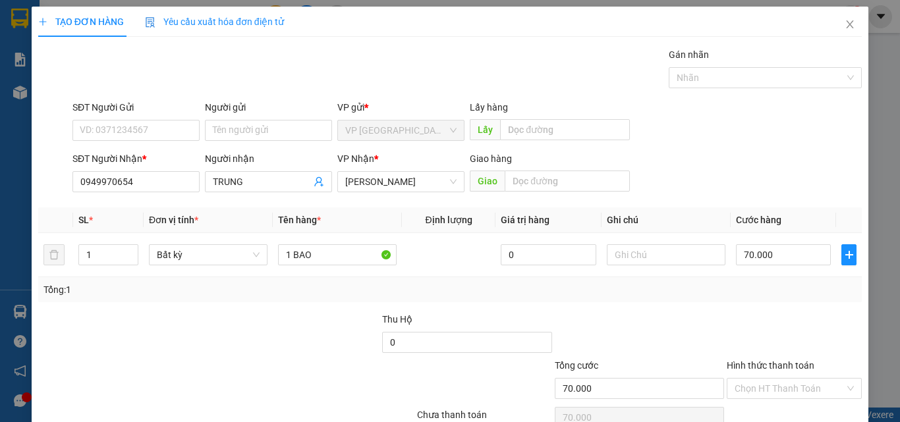
drag, startPoint x: 742, startPoint y: 299, endPoint x: 779, endPoint y: 405, distance: 111.7
click at [743, 302] on div "Tổng: 1" at bounding box center [450, 289] width 824 height 25
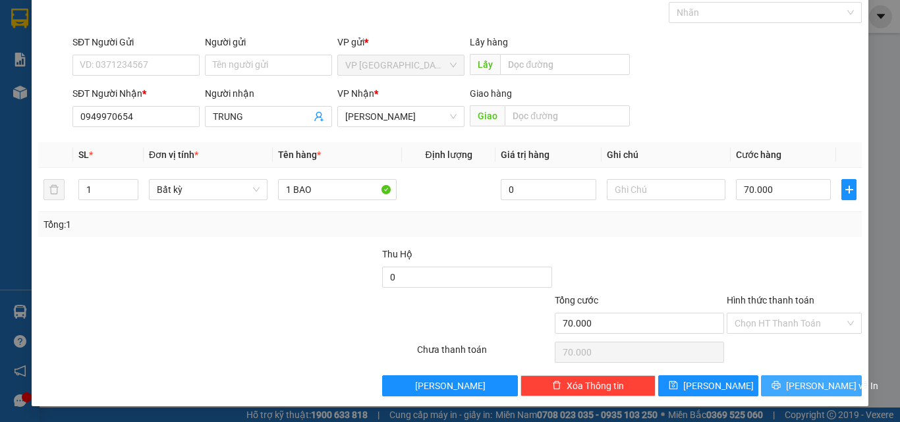
click at [781, 383] on icon "printer" at bounding box center [775, 385] width 9 height 9
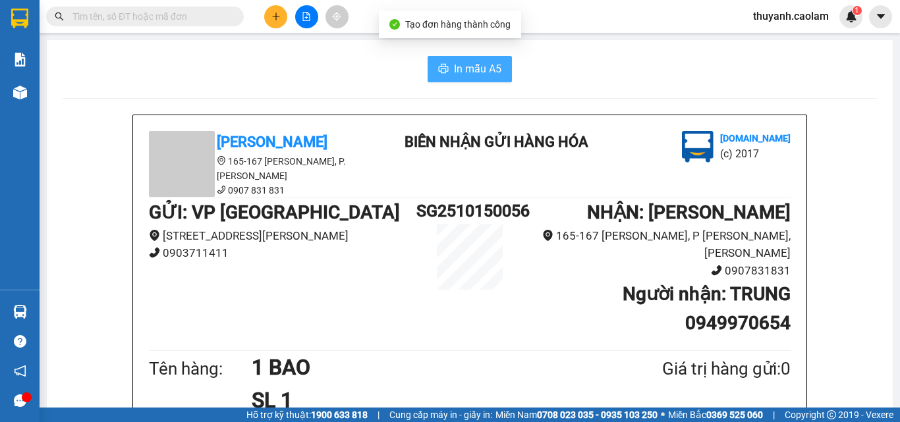
drag, startPoint x: 458, startPoint y: 73, endPoint x: 476, endPoint y: 102, distance: 34.4
click at [459, 73] on span "In mẫu A5" at bounding box center [477, 69] width 47 height 16
click at [185, 16] on input "text" at bounding box center [149, 16] width 155 height 14
type input "4"
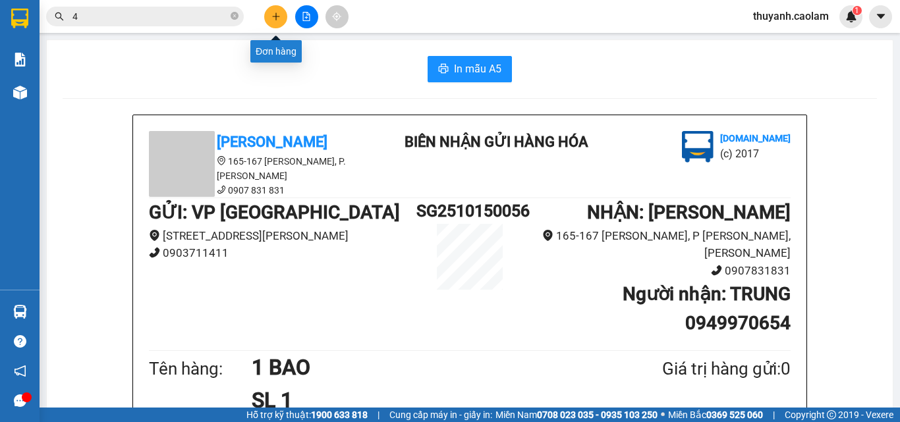
click at [278, 24] on button at bounding box center [275, 16] width 23 height 23
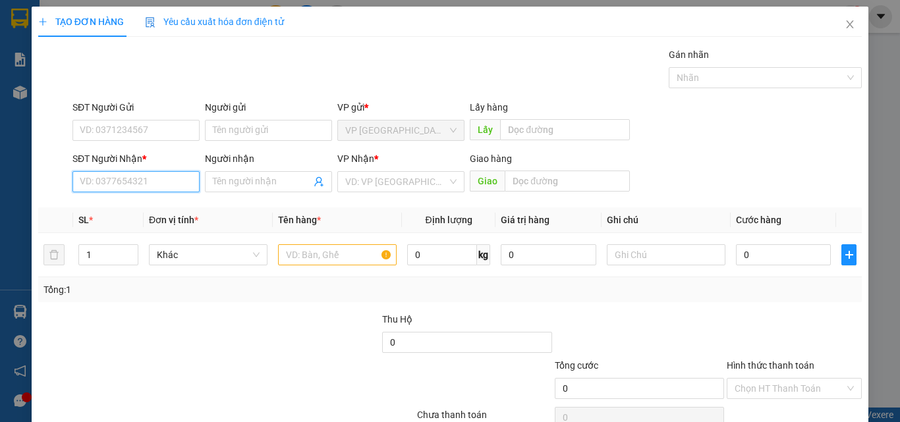
click at [169, 186] on input "SĐT Người Nhận *" at bounding box center [135, 181] width 127 height 21
click at [191, 183] on input "SĐT Người Nhận *" at bounding box center [135, 181] width 127 height 21
click at [190, 182] on input "SĐT Người Nhận *" at bounding box center [135, 181] width 127 height 21
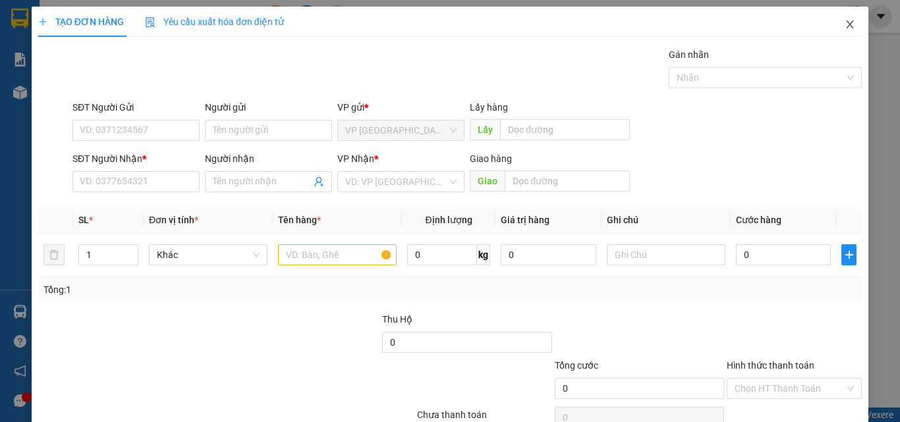
click at [847, 24] on icon "close" at bounding box center [850, 24] width 7 height 8
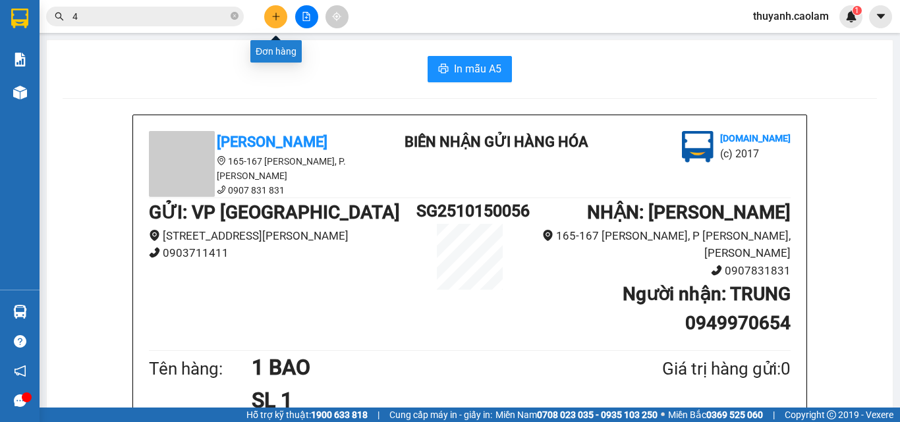
click at [281, 13] on button at bounding box center [275, 16] width 23 height 23
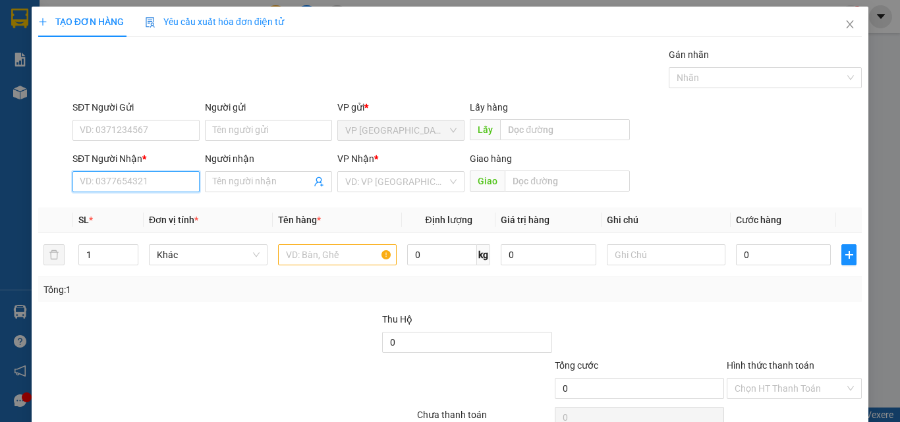
click at [160, 176] on input "SĐT Người Nhận *" at bounding box center [135, 181] width 127 height 21
click at [845, 20] on icon "close" at bounding box center [850, 24] width 11 height 11
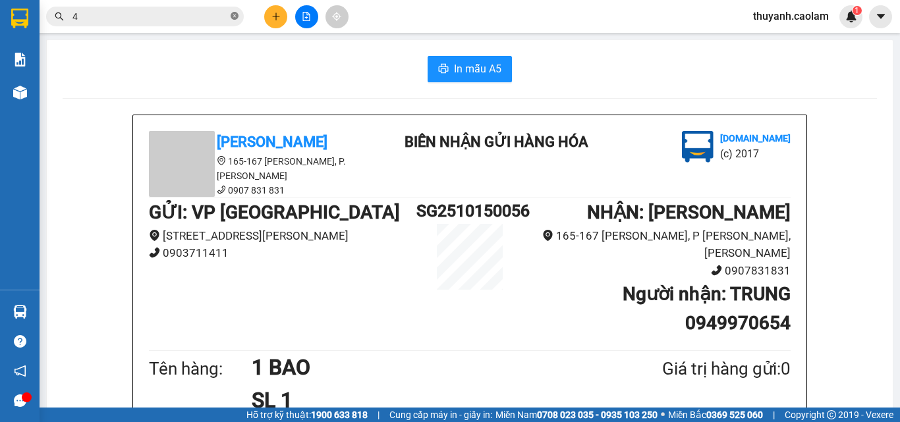
click at [235, 18] on icon "close-circle" at bounding box center [235, 16] width 8 height 8
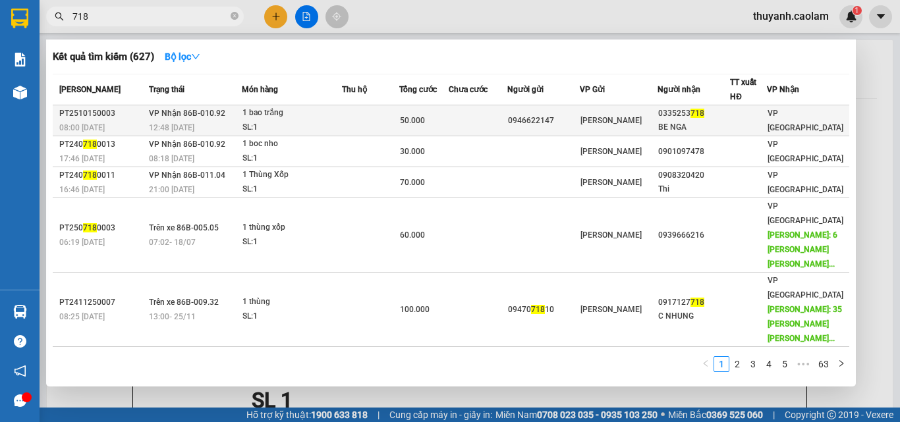
type input "718"
click at [654, 123] on div "VP Phan Thiết" at bounding box center [618, 120] width 76 height 14
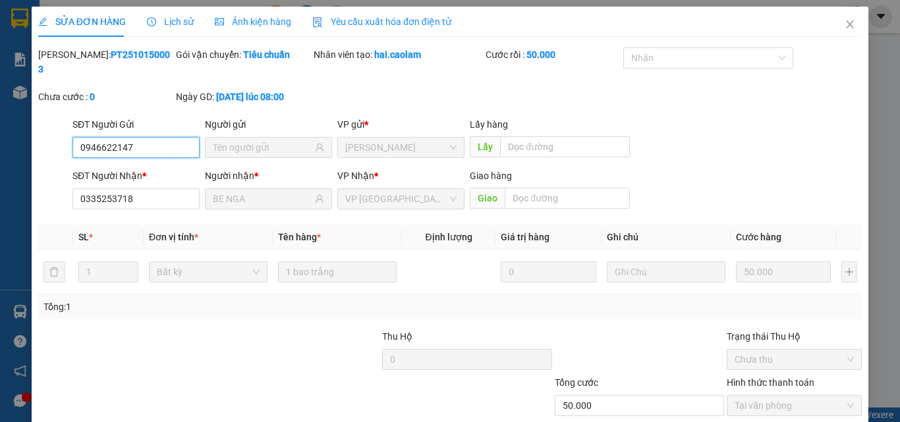
scroll to position [68, 0]
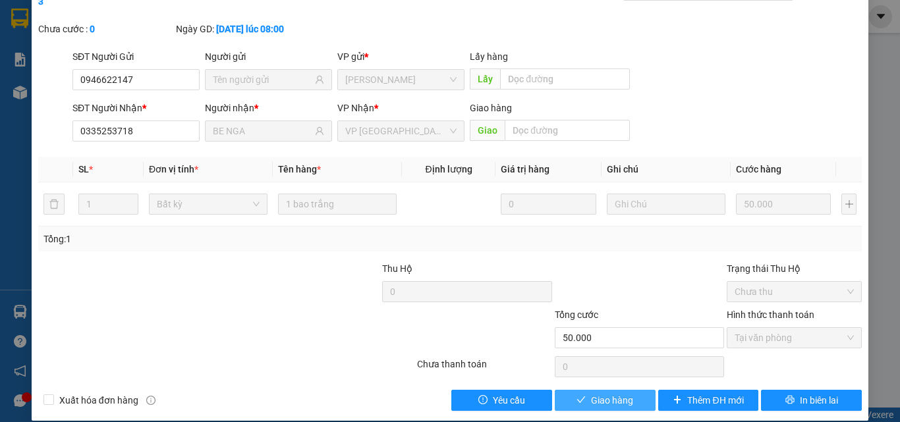
click at [631, 390] on button "Giao hàng" at bounding box center [605, 400] width 101 height 21
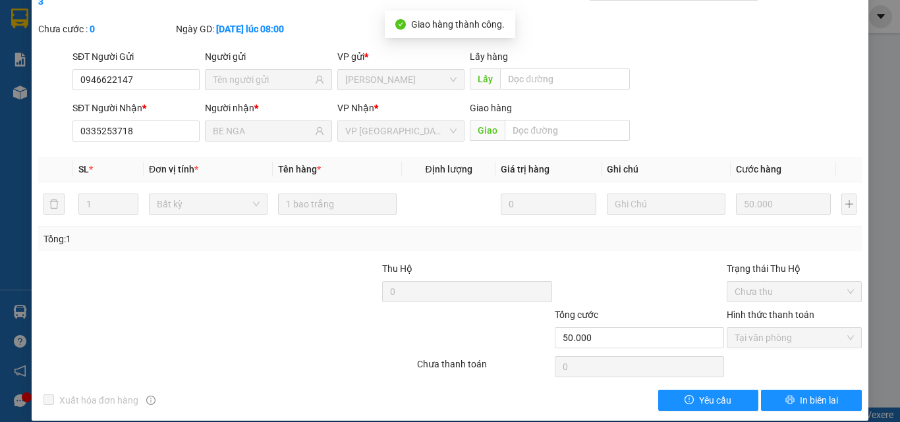
scroll to position [0, 0]
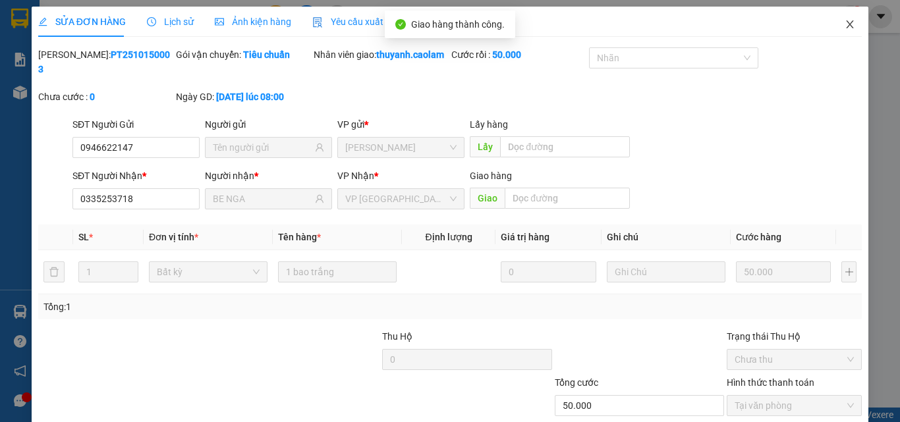
click at [847, 24] on icon "close" at bounding box center [850, 24] width 7 height 8
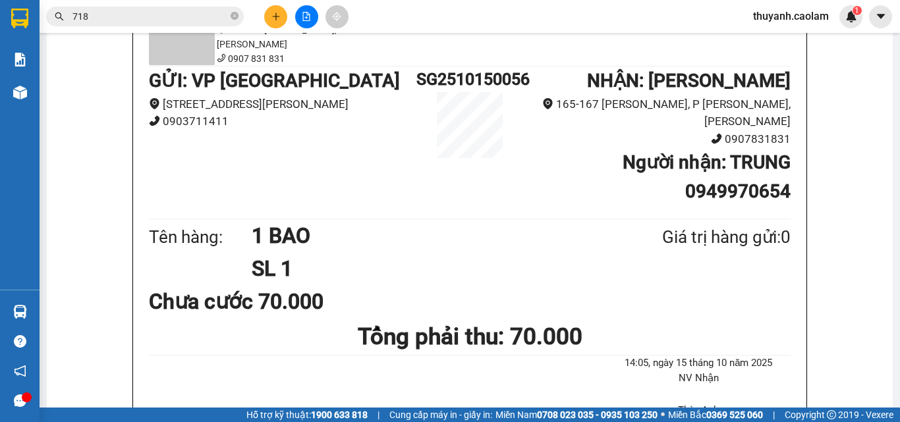
scroll to position [395, 0]
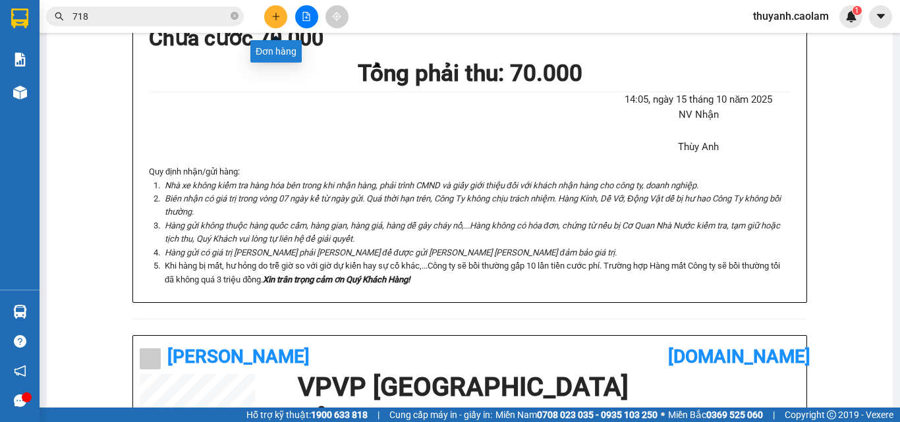
click at [277, 11] on button at bounding box center [275, 16] width 23 height 23
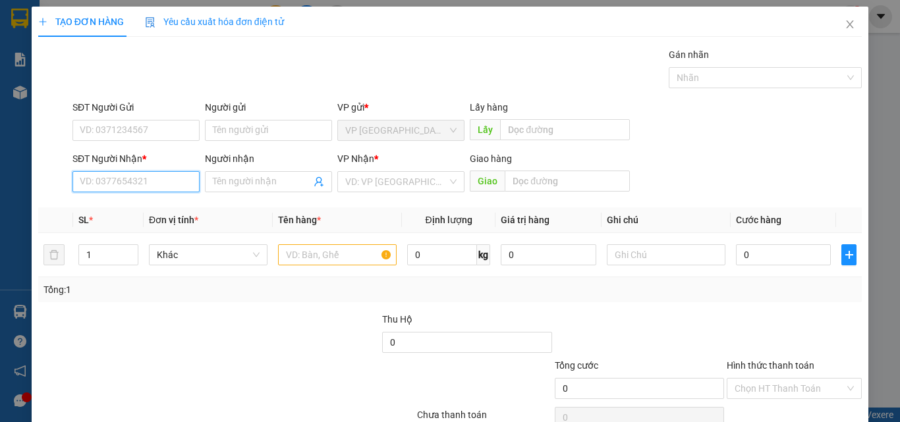
drag, startPoint x: 151, startPoint y: 184, endPoint x: 202, endPoint y: 178, distance: 51.1
click at [150, 184] on input "SĐT Người Nhận *" at bounding box center [135, 181] width 127 height 21
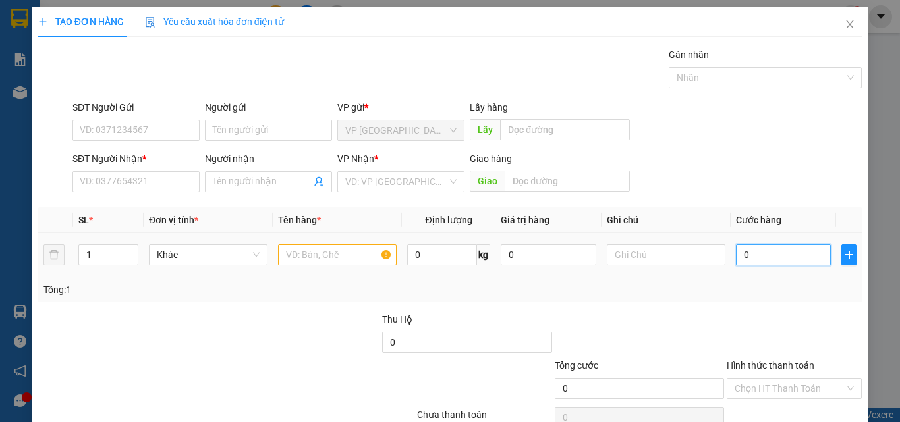
click at [748, 259] on input "0" at bounding box center [783, 254] width 95 height 21
type input "4"
type input "40"
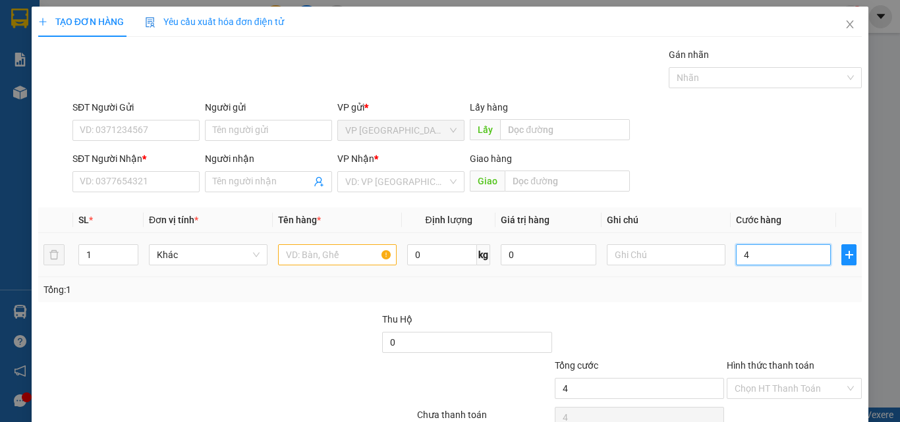
type input "40"
click at [642, 321] on div at bounding box center [639, 335] width 172 height 46
type input "40.000"
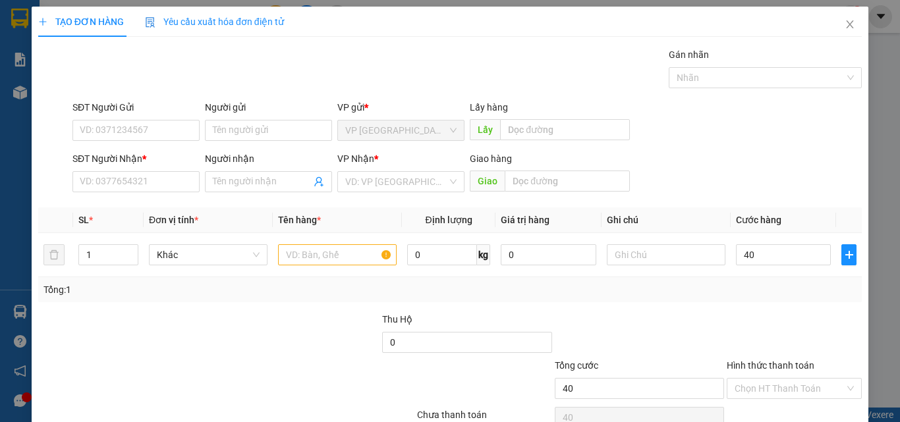
type input "40.000"
click at [296, 261] on input "text" at bounding box center [337, 254] width 119 height 21
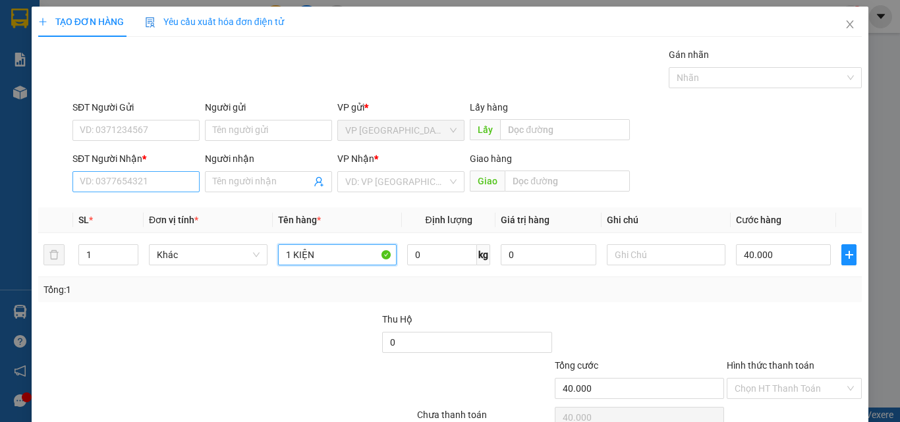
type input "1 KIỆN"
click at [136, 181] on input "SĐT Người Nhận *" at bounding box center [135, 181] width 127 height 21
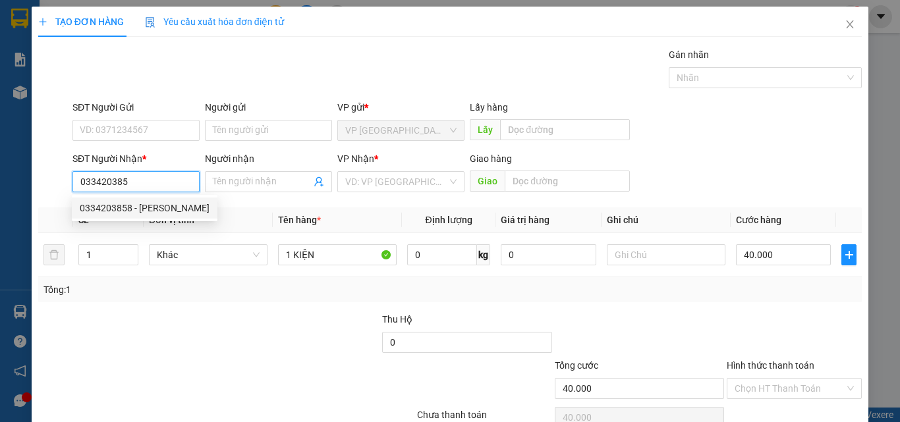
click at [123, 211] on div "0334203858 - KIM THANH" at bounding box center [145, 208] width 130 height 14
type input "0334203858"
type input "KIM THANH"
type input "KM 30"
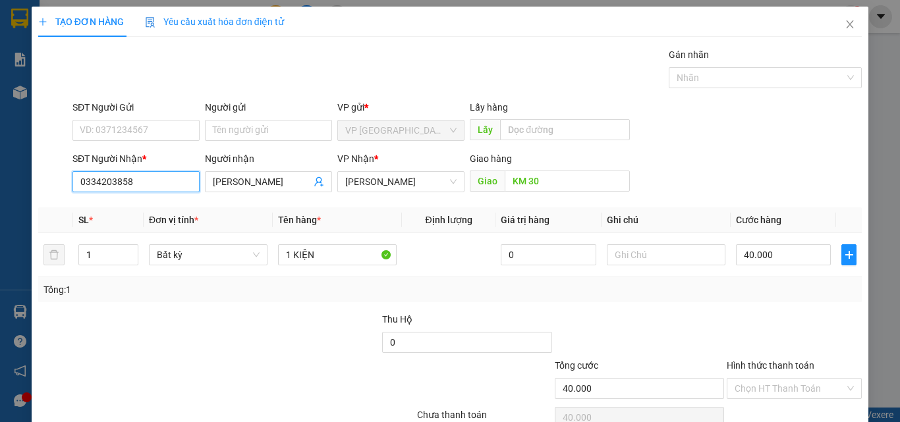
scroll to position [65, 0]
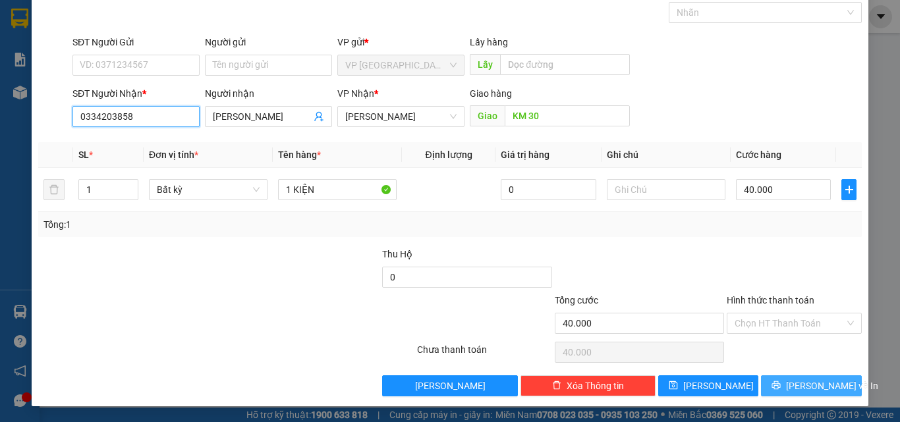
type input "0334203858"
click at [780, 389] on icon "printer" at bounding box center [775, 385] width 9 height 9
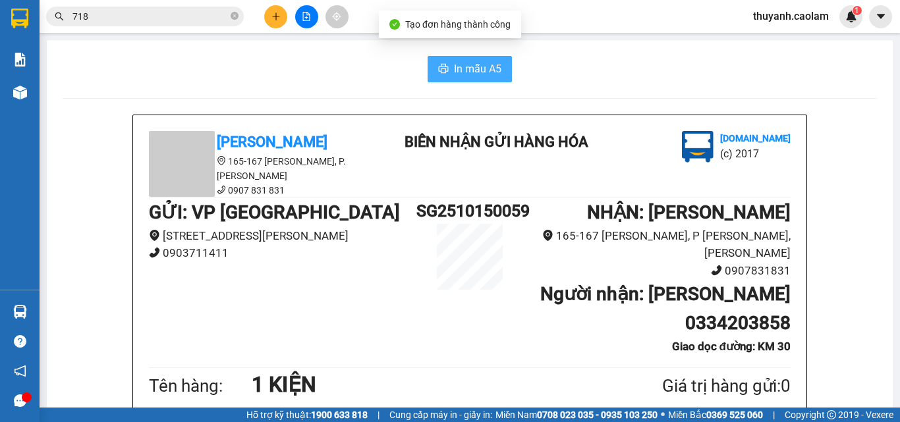
click at [486, 78] on button "In mẫu A5" at bounding box center [470, 69] width 84 height 26
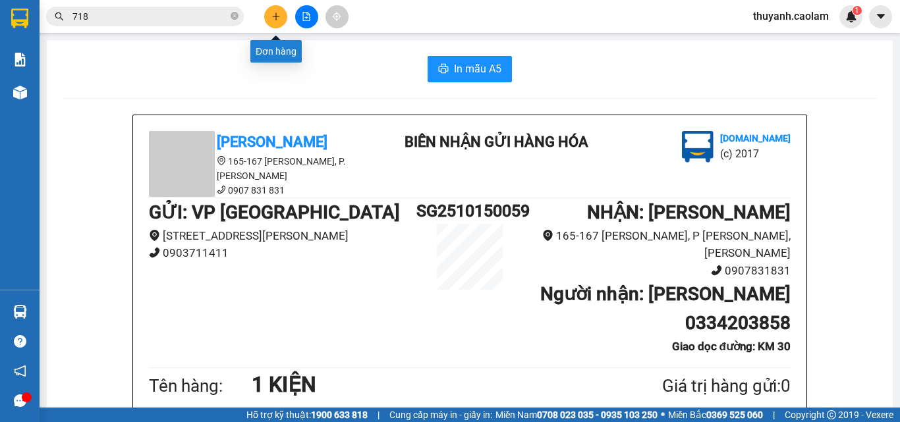
click at [275, 18] on icon "plus" at bounding box center [275, 16] width 9 height 9
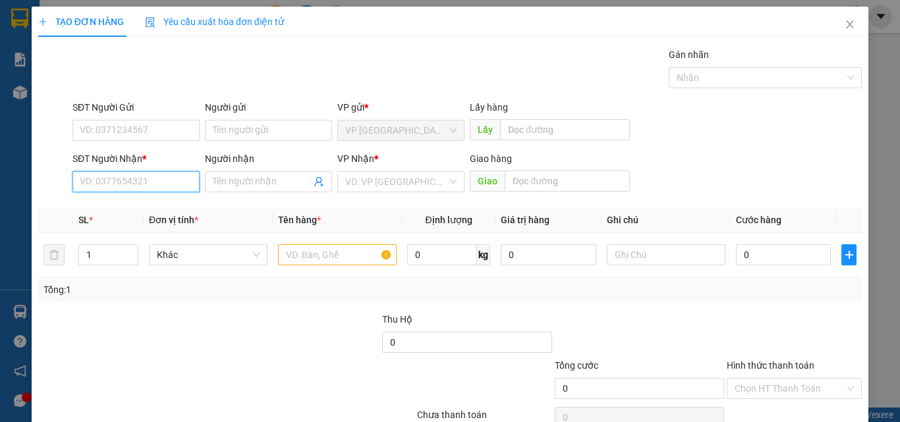
click at [155, 186] on input "SĐT Người Nhận *" at bounding box center [135, 181] width 127 height 21
click at [162, 204] on div "0378716285 - HIEN KIM" at bounding box center [145, 208] width 130 height 14
type input "0378716285"
type input "HIEN KIM"
type input "KM 14"
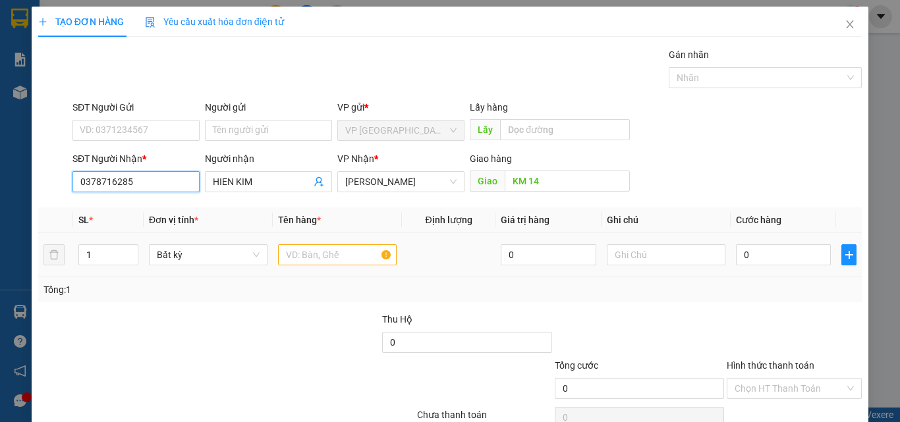
type input "0378716285"
click at [297, 252] on input "text" at bounding box center [337, 254] width 119 height 21
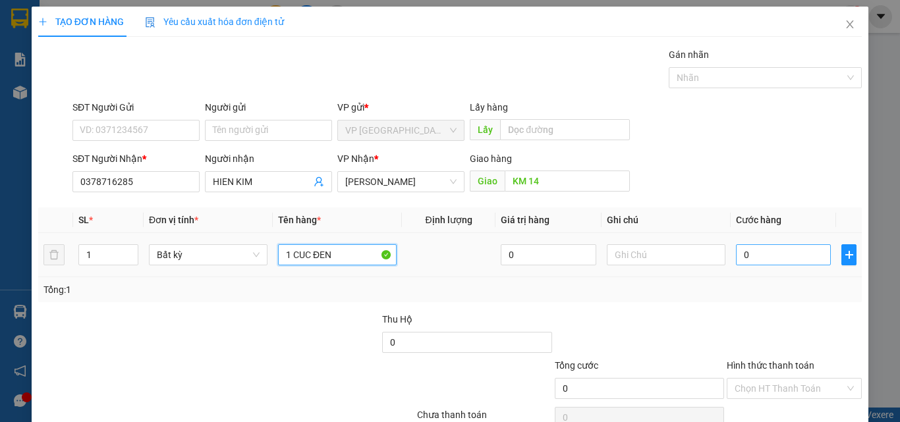
type input "1 CUC ĐEN"
click at [797, 251] on input "0" at bounding box center [783, 254] width 95 height 21
type input "3"
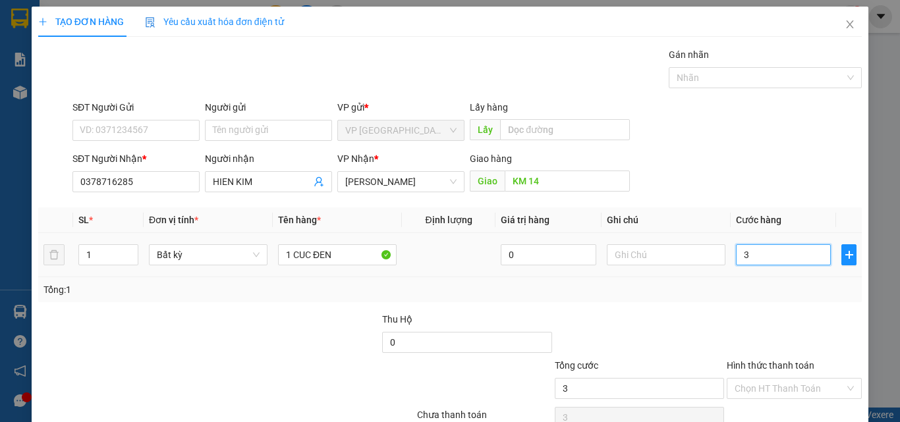
type input "30"
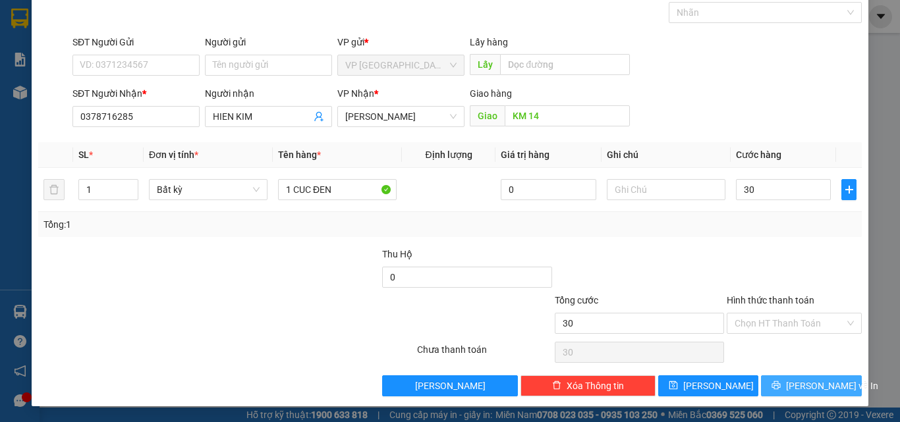
type input "30.000"
click at [807, 382] on span "Lưu và In" at bounding box center [832, 386] width 92 height 14
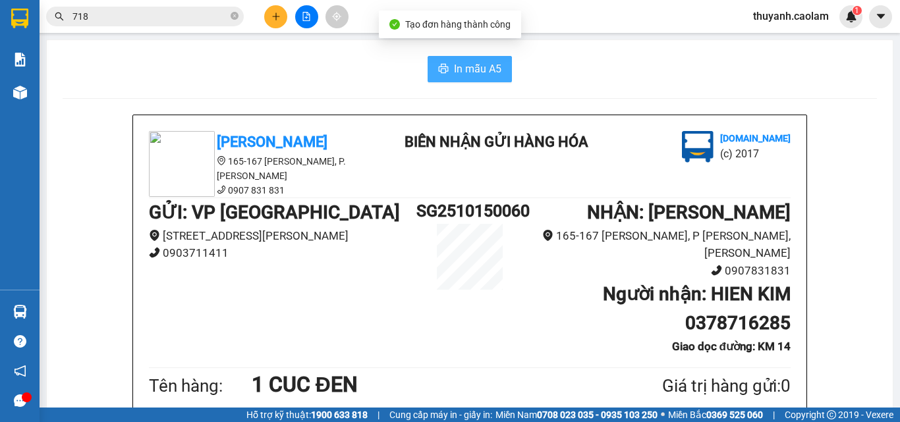
click at [454, 65] on span "In mẫu A5" at bounding box center [477, 69] width 47 height 16
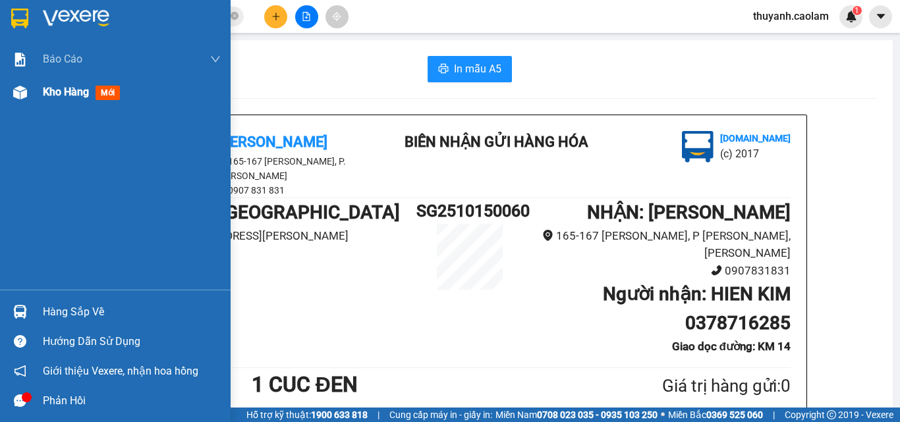
click at [70, 84] on div "Kho hàng mới" at bounding box center [84, 92] width 82 height 16
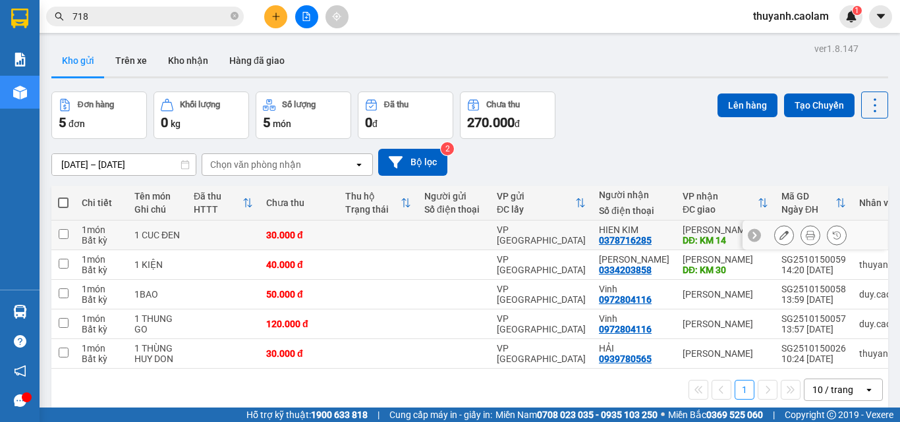
click at [779, 237] on icon at bounding box center [783, 235] width 9 height 9
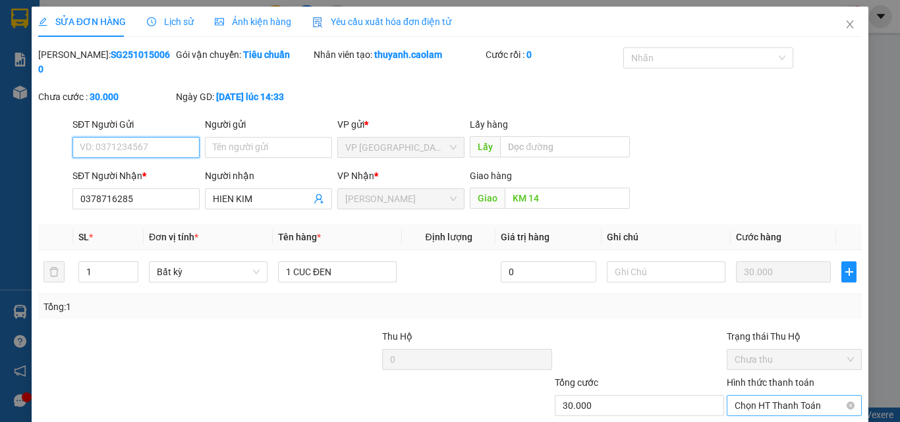
click at [762, 396] on span "Chọn HT Thanh Toán" at bounding box center [794, 406] width 119 height 20
drag, startPoint x: 754, startPoint y: 350, endPoint x: 751, endPoint y: 358, distance: 9.2
click at [754, 410] on div "Tại văn phòng" at bounding box center [786, 417] width 118 height 14
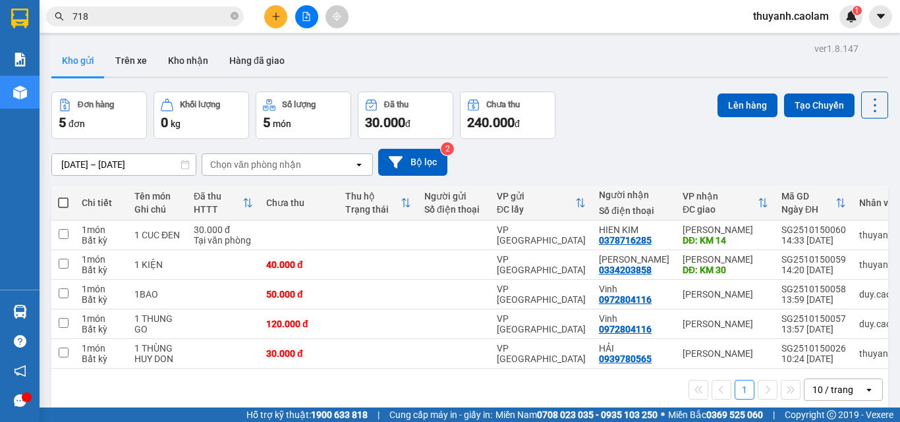
click at [271, 23] on button at bounding box center [275, 16] width 23 height 23
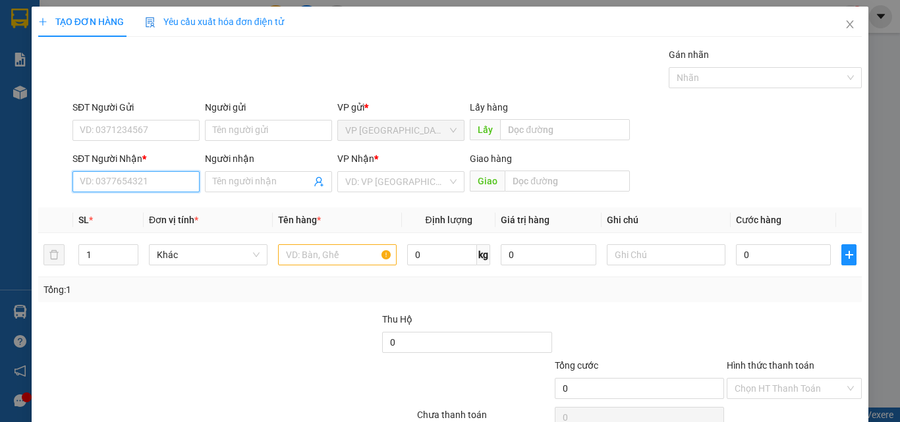
click at [165, 186] on input "SĐT Người Nhận *" at bounding box center [135, 181] width 127 height 21
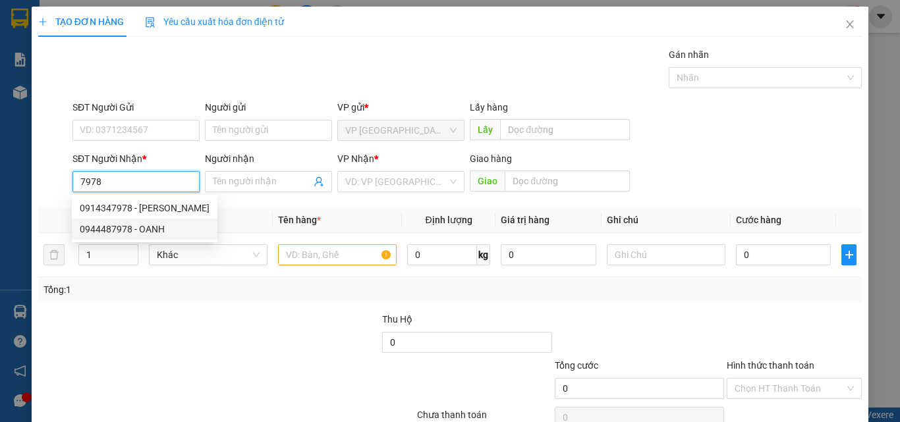
click at [119, 228] on div "0944487978 - OANH" at bounding box center [145, 229] width 130 height 14
type input "0944487978"
type input "OANH"
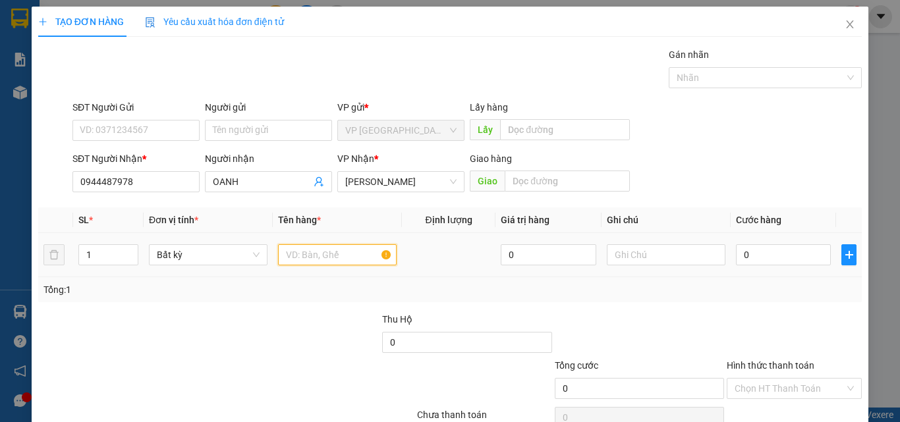
click at [343, 257] on input "text" at bounding box center [337, 254] width 119 height 21
click at [153, 181] on input "0944487978" at bounding box center [135, 181] width 127 height 21
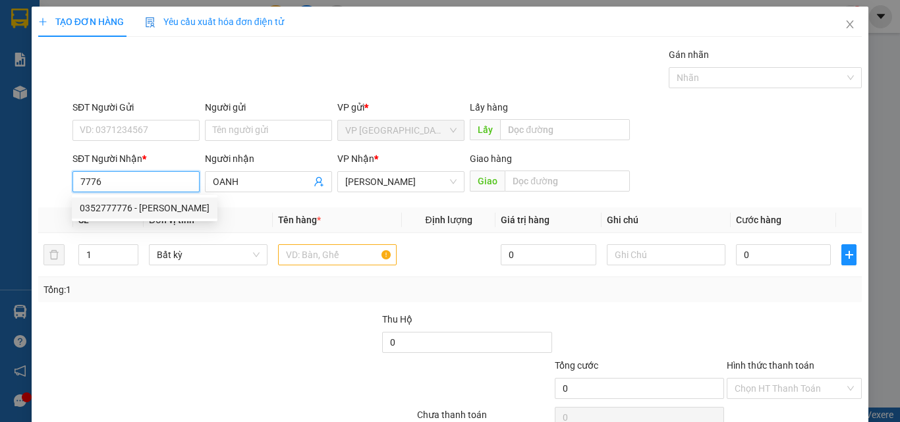
click at [163, 211] on div "0352777776 - PHUC THINH" at bounding box center [145, 208] width 130 height 14
type input "0352777776"
type input "PHUC THINH"
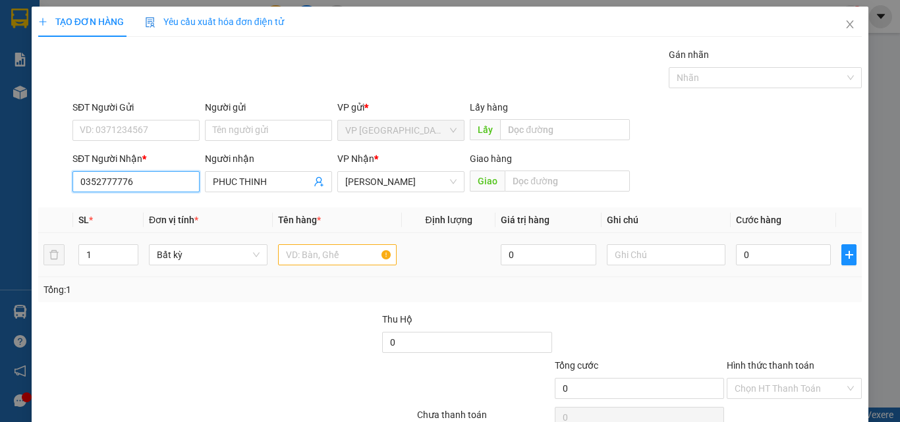
type input "0352777776"
click at [300, 248] on input "text" at bounding box center [337, 254] width 119 height 21
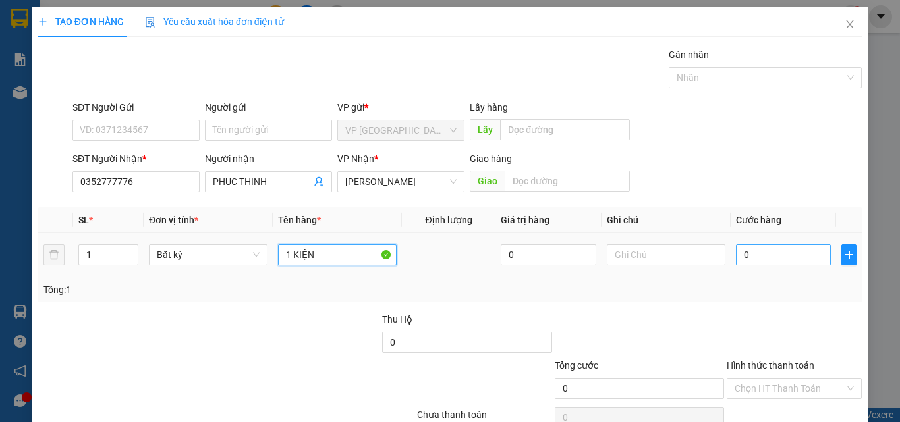
type input "1 KIỆN"
click at [789, 256] on input "0" at bounding box center [783, 254] width 95 height 21
type input "3"
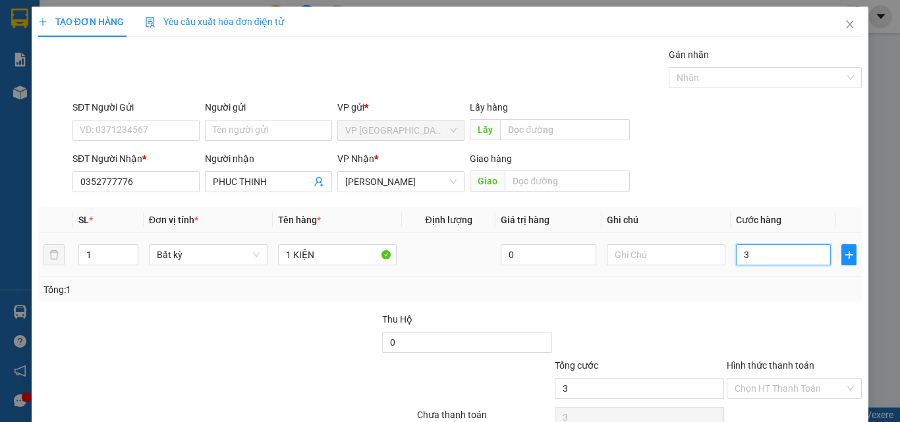
type input "30"
click at [733, 330] on div at bounding box center [794, 335] width 138 height 46
type input "30.000"
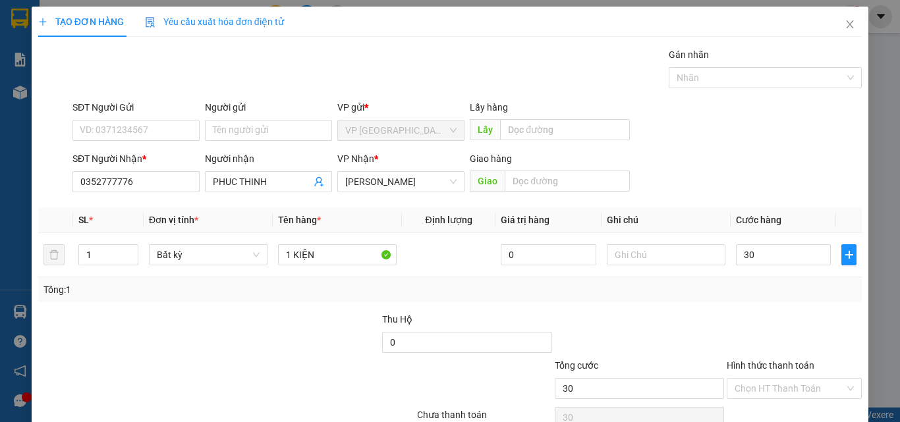
type input "30.000"
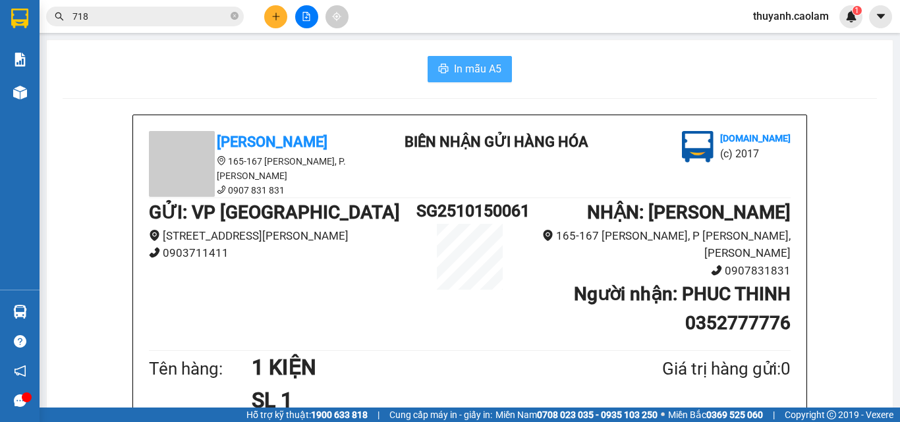
click at [491, 71] on span "In mẫu A5" at bounding box center [477, 69] width 47 height 16
click at [173, 18] on input "718" at bounding box center [149, 16] width 155 height 14
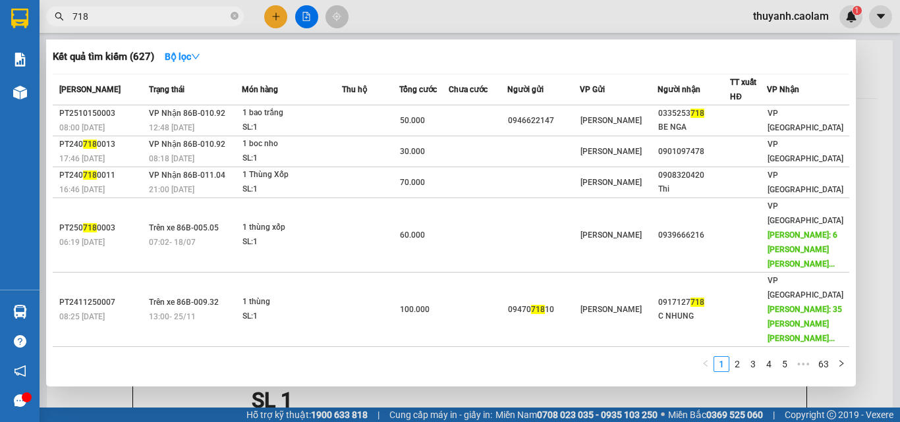
click at [173, 18] on input "718" at bounding box center [149, 16] width 155 height 14
click at [273, 18] on div at bounding box center [450, 211] width 900 height 422
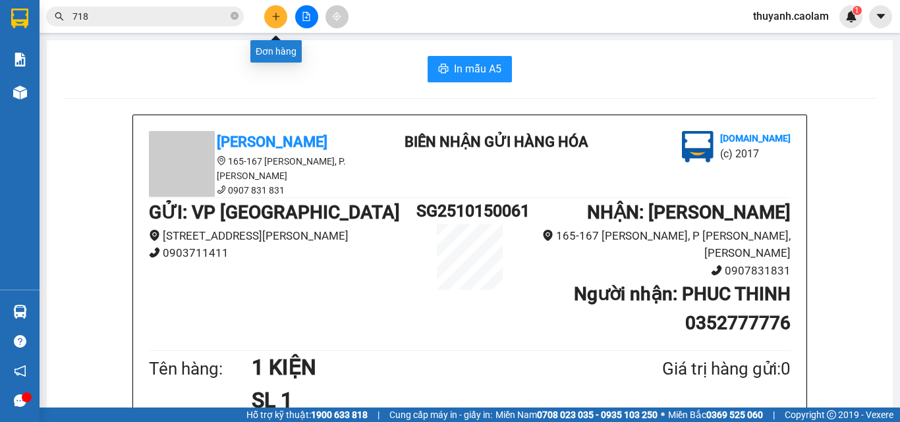
click at [273, 18] on icon "plus" at bounding box center [275, 16] width 9 height 9
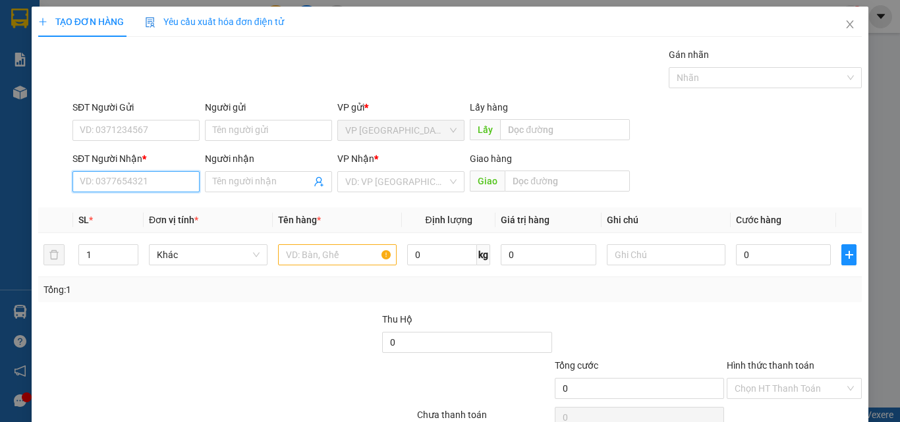
click at [171, 180] on input "SĐT Người Nhận *" at bounding box center [135, 181] width 127 height 21
paste input "0944487978"
type input "0944487978"
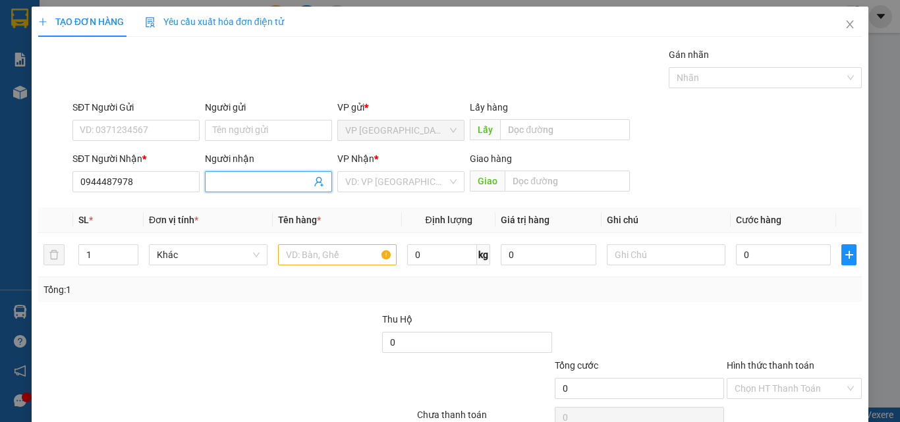
click at [267, 181] on input "Người nhận" at bounding box center [262, 182] width 98 height 14
click at [162, 181] on input "0944487978" at bounding box center [135, 181] width 127 height 21
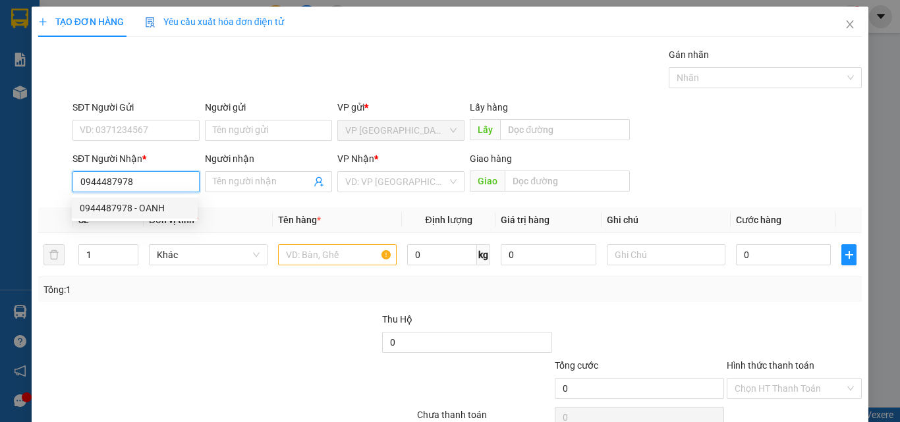
click at [148, 211] on div "0944487978 - OANH" at bounding box center [135, 208] width 110 height 14
type input "OANH"
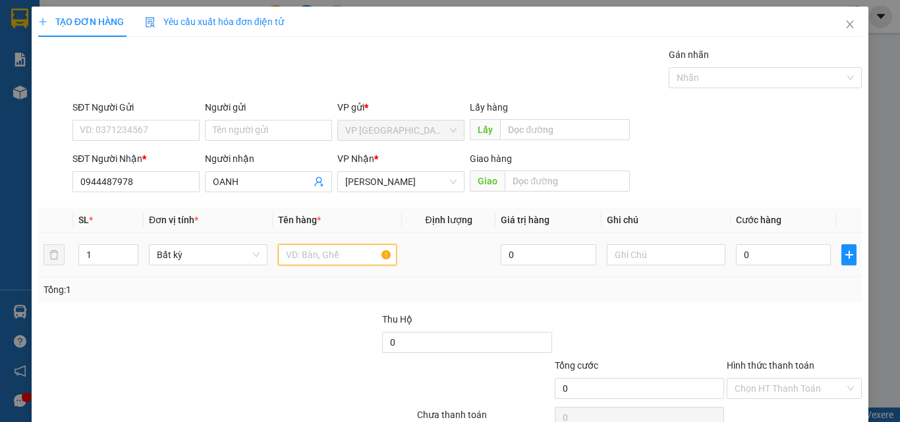
click at [304, 251] on input "text" at bounding box center [337, 254] width 119 height 21
click at [310, 237] on td at bounding box center [337, 255] width 129 height 44
drag, startPoint x: 334, startPoint y: 178, endPoint x: 329, endPoint y: 186, distance: 9.5
click at [332, 242] on div at bounding box center [337, 255] width 119 height 26
click at [323, 244] on input "text" at bounding box center [337, 254] width 119 height 21
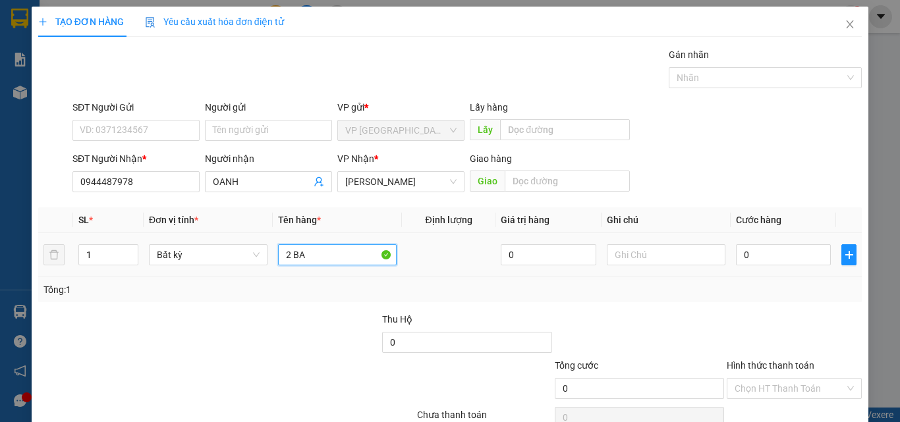
type input "2 BAO"
click at [783, 244] on input "0" at bounding box center [783, 254] width 95 height 21
click at [768, 283] on div "Tổng: 1" at bounding box center [449, 290] width 813 height 14
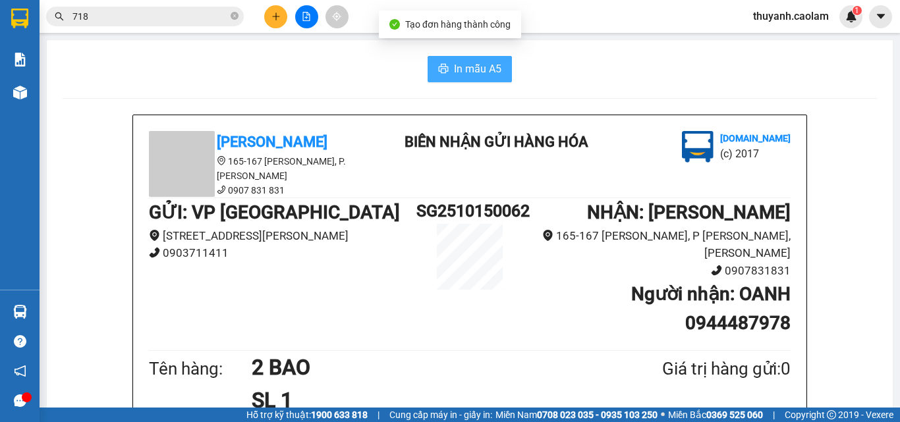
click at [480, 76] on span "In mẫu A5" at bounding box center [477, 69] width 47 height 16
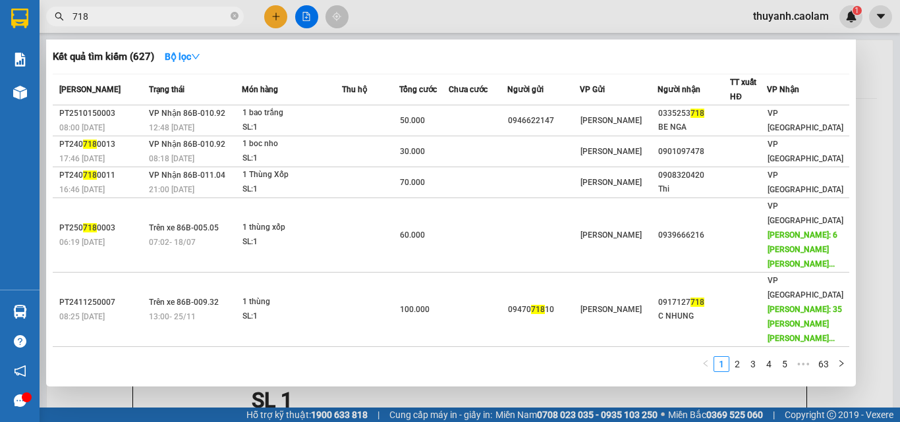
click at [227, 18] on input "718" at bounding box center [149, 16] width 155 height 14
click at [231, 18] on icon "close-circle" at bounding box center [235, 16] width 8 height 8
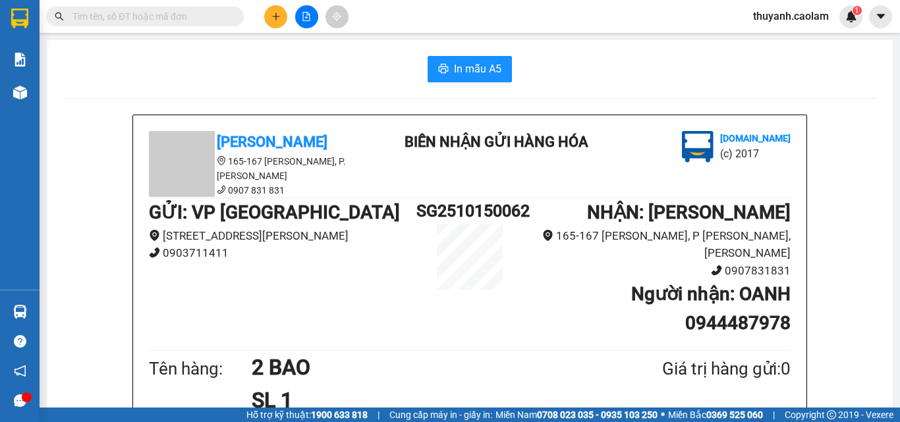
click at [213, 18] on input "text" at bounding box center [149, 16] width 155 height 14
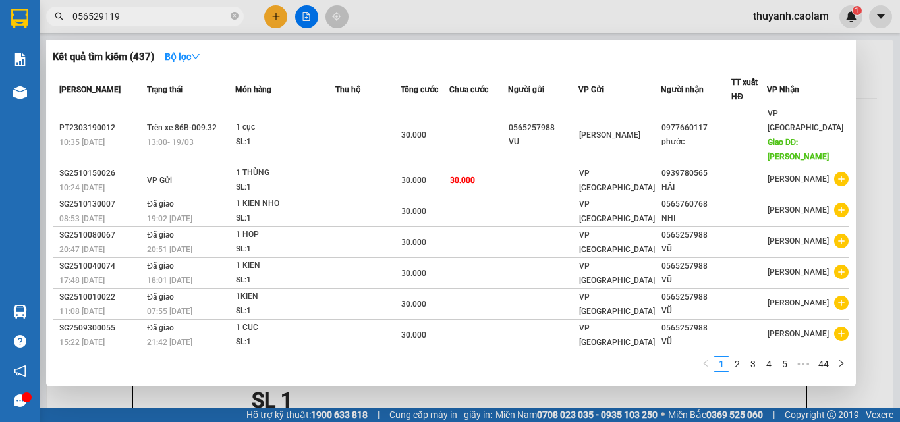
type input "0565291190"
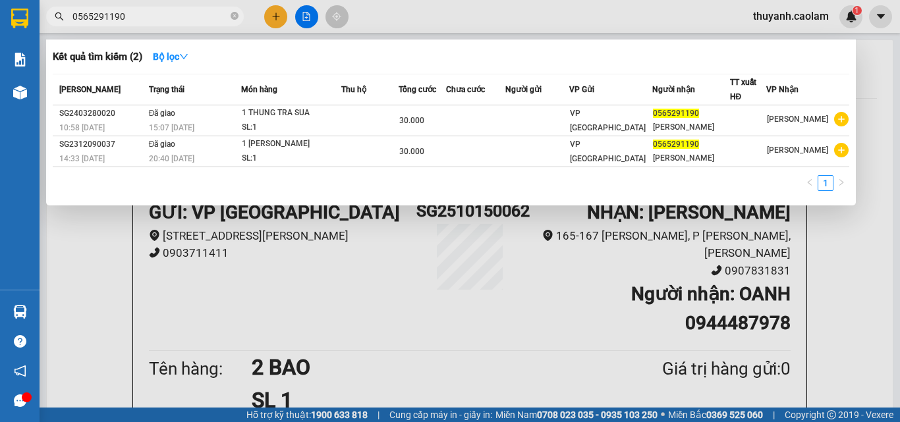
click at [193, 18] on input "0565291190" at bounding box center [149, 16] width 155 height 14
click at [206, 20] on input "0565291190" at bounding box center [149, 16] width 155 height 14
click at [235, 18] on icon "close-circle" at bounding box center [235, 16] width 8 height 8
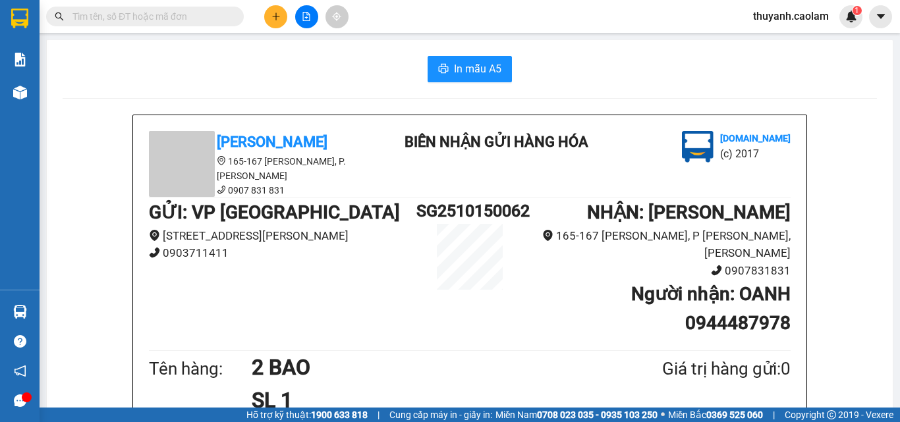
click at [279, 19] on button at bounding box center [275, 16] width 23 height 23
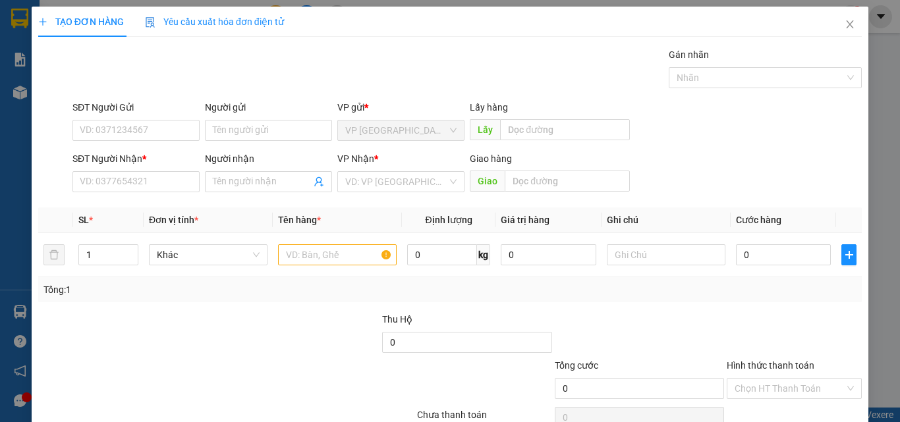
click at [871, 93] on div "TẠO ĐƠN HÀNG Yêu cầu xuất hóa đơn điện tử Transit Pickup Surcharge Ids Transit …" at bounding box center [450, 211] width 900 height 422
click at [845, 20] on icon "close" at bounding box center [850, 24] width 11 height 11
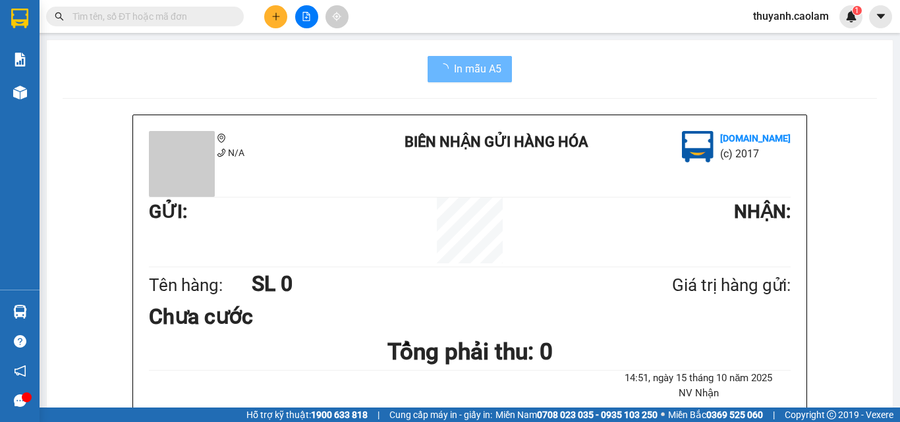
click at [214, 18] on input "text" at bounding box center [149, 16] width 155 height 14
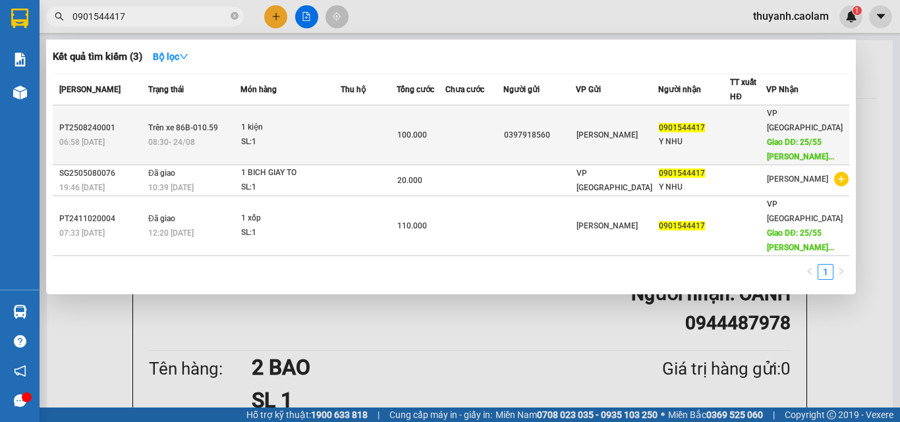
type input "0901544417"
click at [555, 140] on div "0397918560" at bounding box center [539, 135] width 70 height 14
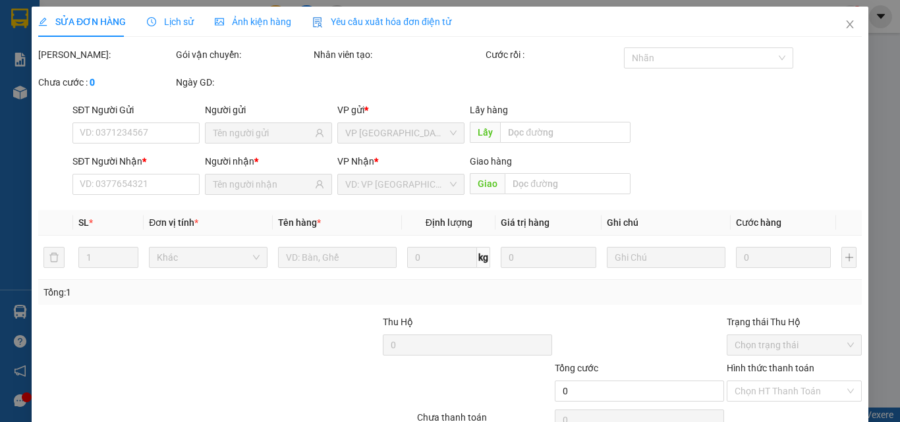
type input "0397918560"
type input "0901544417"
type input "Y NHU"
type input "25/55 Nguyễn Minh Châu, Phú Trung, Tân Phú"
type input "100.000"
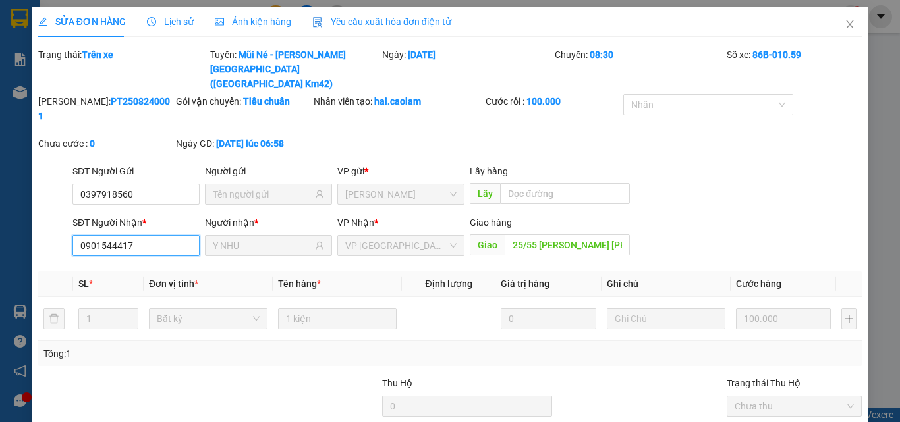
click at [134, 235] on input "0901544417" at bounding box center [135, 245] width 127 height 21
click at [847, 22] on icon "close" at bounding box center [850, 24] width 7 height 8
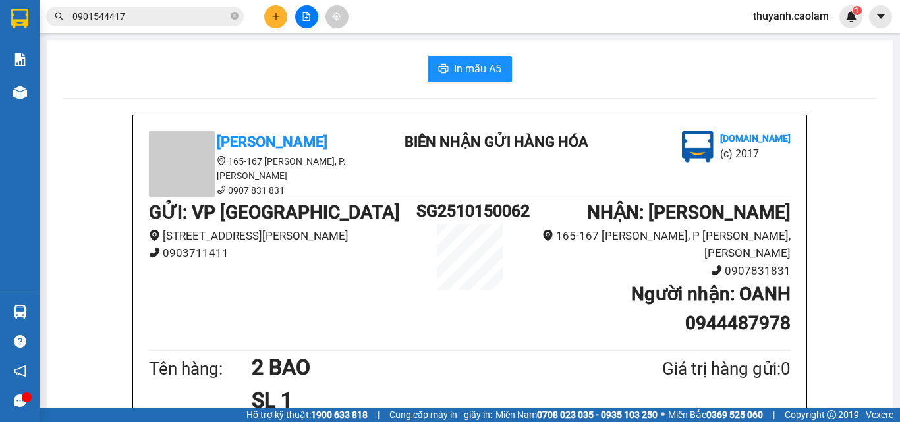
click at [173, 16] on input "0901544417" at bounding box center [149, 16] width 155 height 14
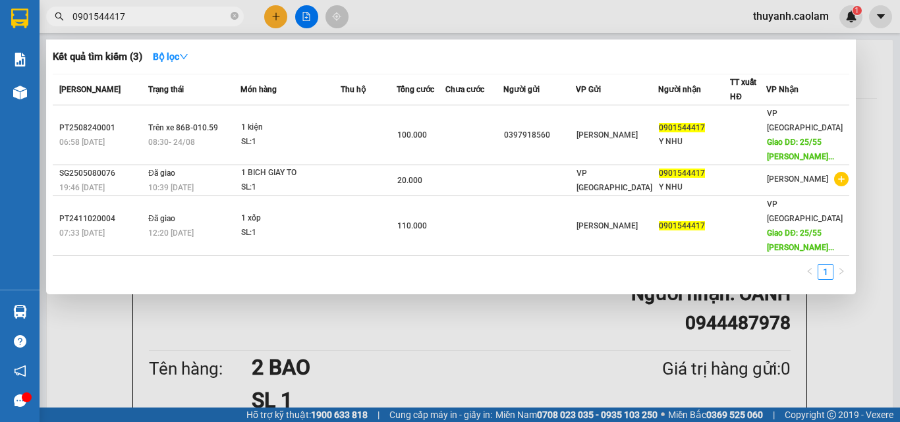
click at [271, 24] on div at bounding box center [450, 211] width 900 height 422
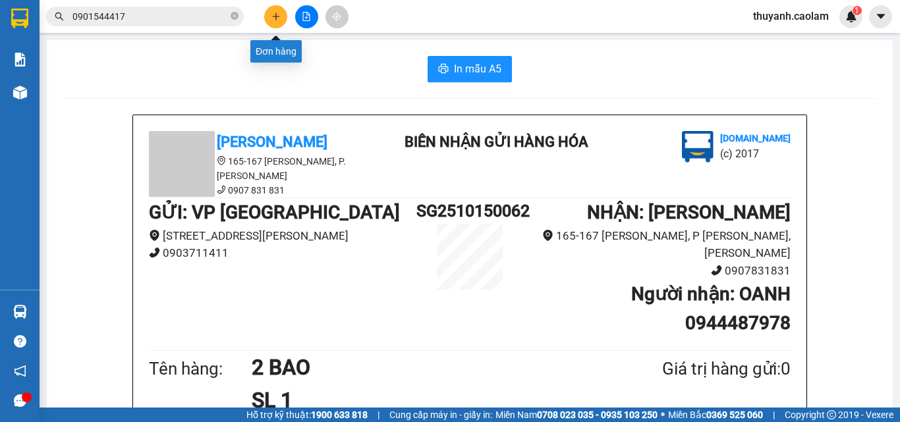
click at [274, 22] on button at bounding box center [275, 16] width 23 height 23
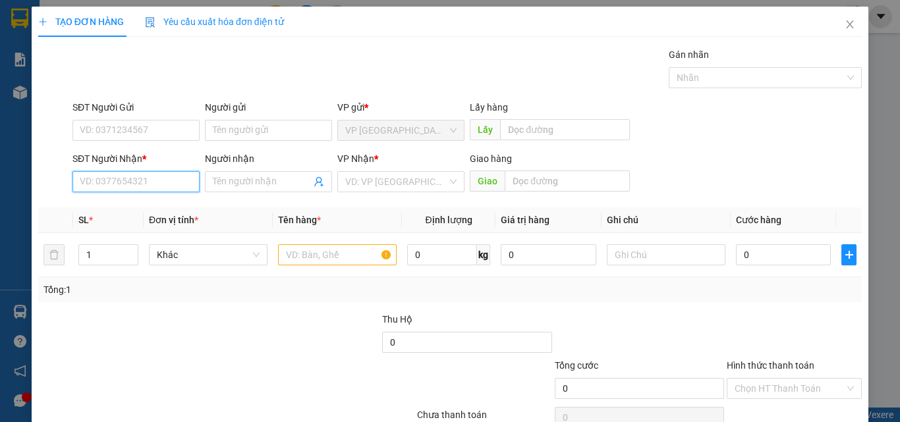
click at [171, 185] on input "SĐT Người Nhận *" at bounding box center [135, 181] width 127 height 21
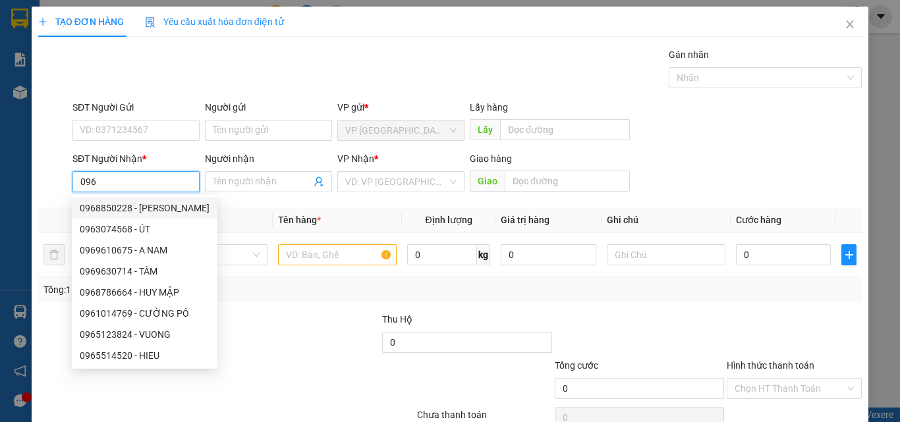
click at [97, 177] on input "096" at bounding box center [135, 181] width 127 height 21
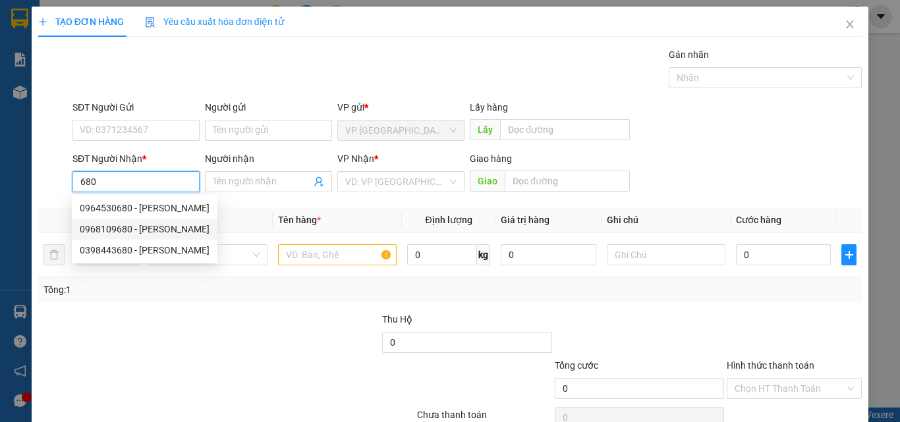
click at [151, 229] on div "0968109680 - DUNG" at bounding box center [145, 229] width 130 height 14
type input "0968109680"
type input "DUNG"
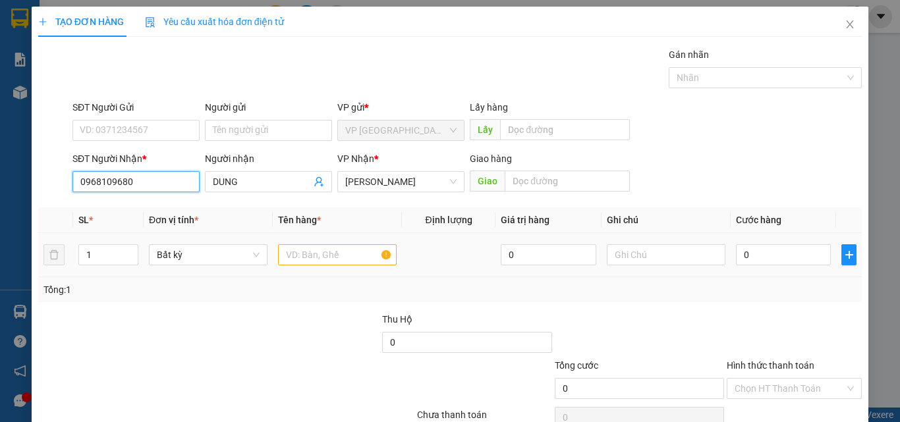
type input "0968109680"
click at [314, 254] on input "text" at bounding box center [337, 254] width 119 height 21
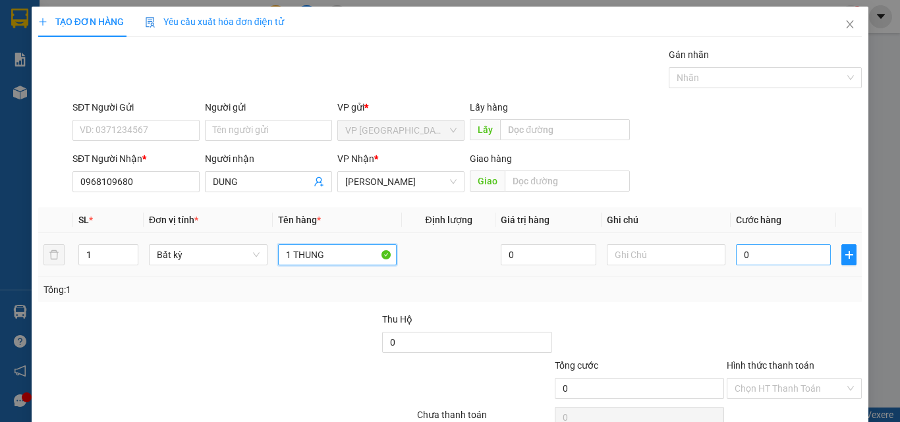
type input "1 THUNG"
click at [762, 260] on input "0" at bounding box center [783, 254] width 95 height 21
type input "5"
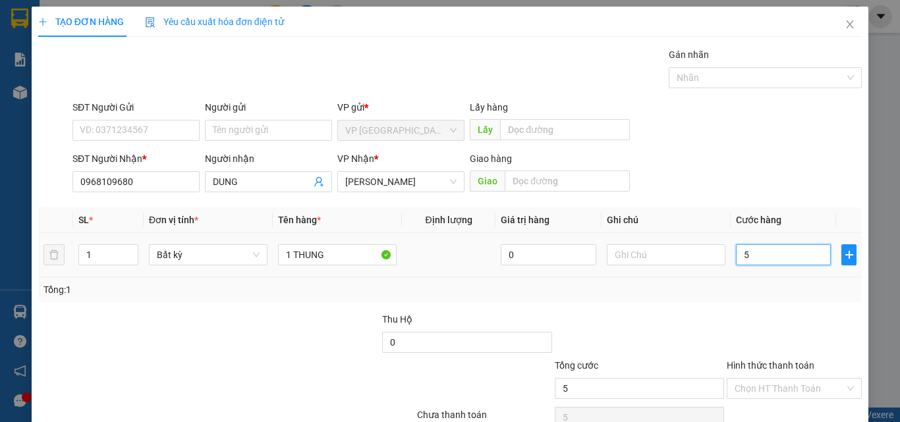
type input "50"
click at [721, 292] on div "Tổng: 1" at bounding box center [449, 290] width 813 height 14
click at [789, 324] on div at bounding box center [794, 335] width 138 height 46
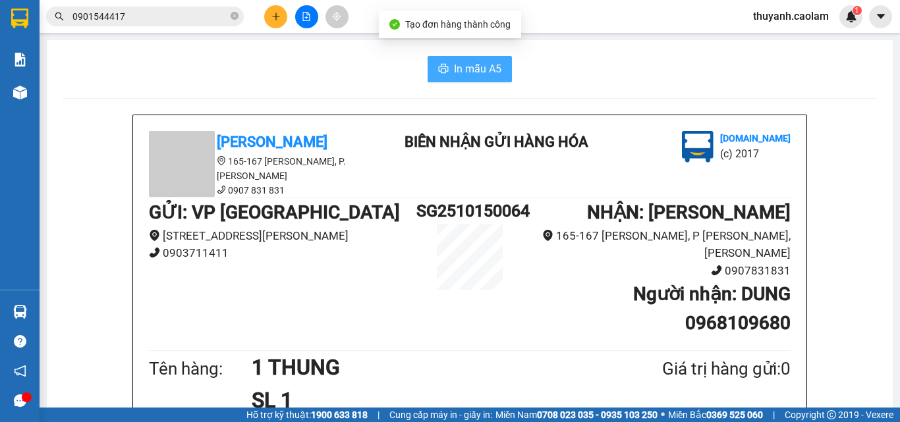
click at [445, 66] on button "In mẫu A5" at bounding box center [470, 69] width 84 height 26
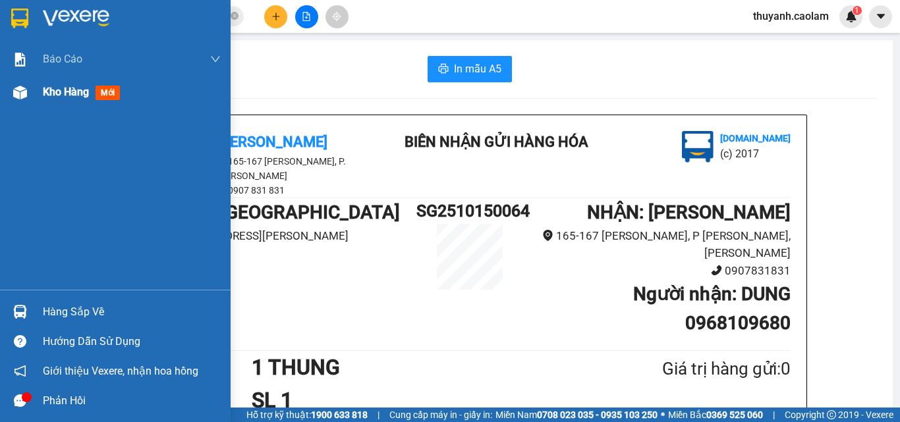
click at [27, 94] on div at bounding box center [20, 92] width 23 height 23
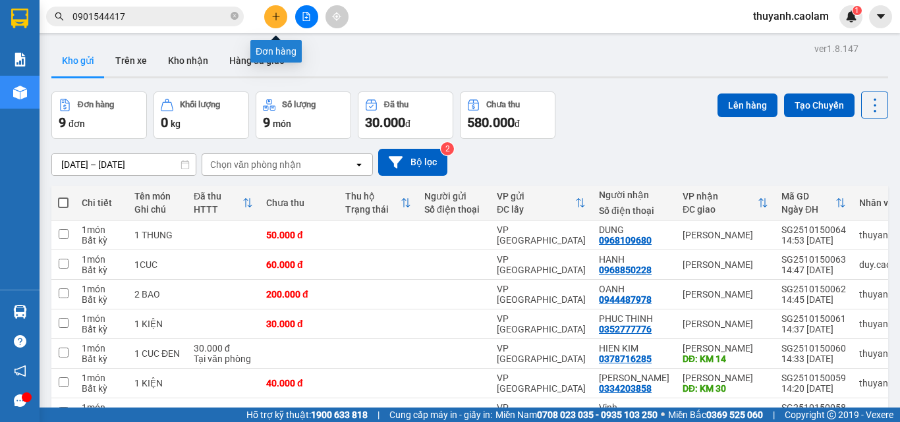
click at [275, 16] on icon "plus" at bounding box center [275, 16] width 7 height 1
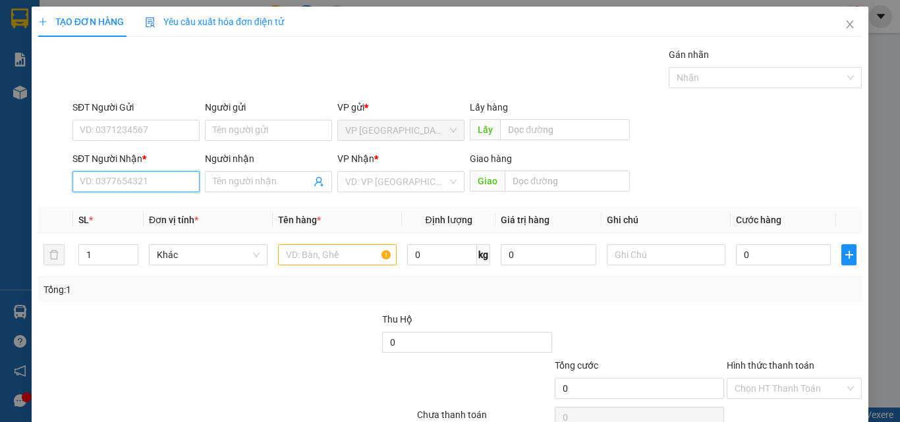
click at [165, 179] on input "SĐT Người Nhận *" at bounding box center [135, 181] width 127 height 21
type input "0397406309"
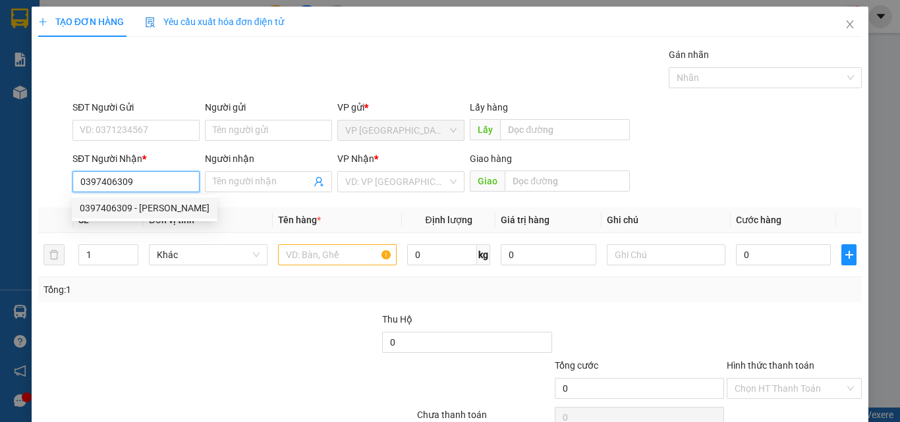
drag, startPoint x: 151, startPoint y: 207, endPoint x: 160, endPoint y: 209, distance: 9.4
click at [152, 207] on div "0397406309 - VŨ" at bounding box center [145, 208] width 130 height 14
type input "VŨ"
type input "0397406309"
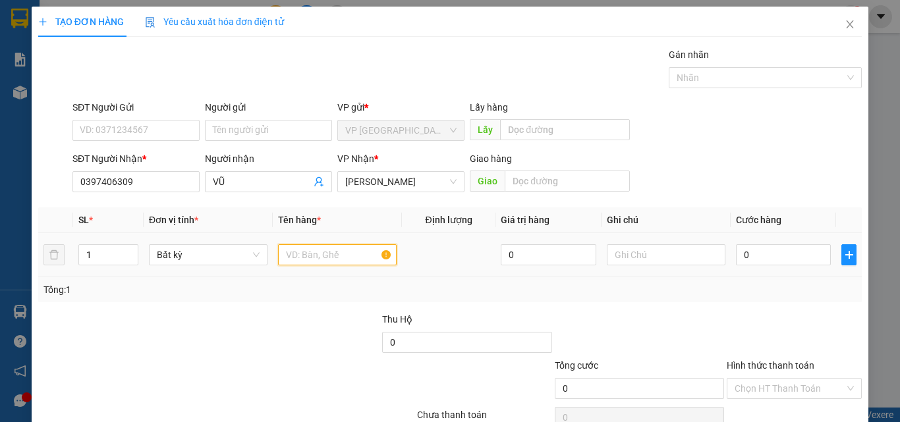
click at [342, 256] on input "text" at bounding box center [337, 254] width 119 height 21
type input "1 THÙNG XỐP"
click at [755, 256] on input "0" at bounding box center [783, 254] width 95 height 21
click at [666, 323] on div at bounding box center [639, 335] width 172 height 46
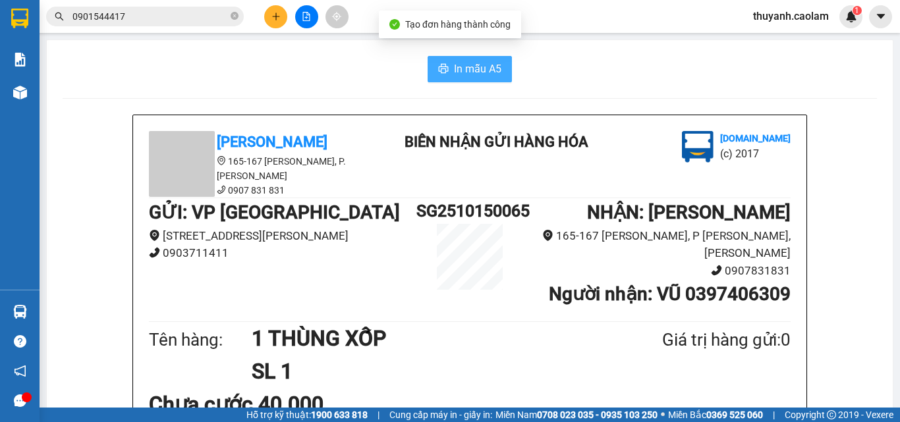
click at [495, 64] on span "In mẫu A5" at bounding box center [477, 69] width 47 height 16
click at [490, 61] on span "In mẫu A5" at bounding box center [477, 69] width 47 height 16
click at [487, 68] on span "In mẫu A5" at bounding box center [477, 69] width 47 height 16
click at [278, 15] on icon "plus" at bounding box center [275, 16] width 9 height 9
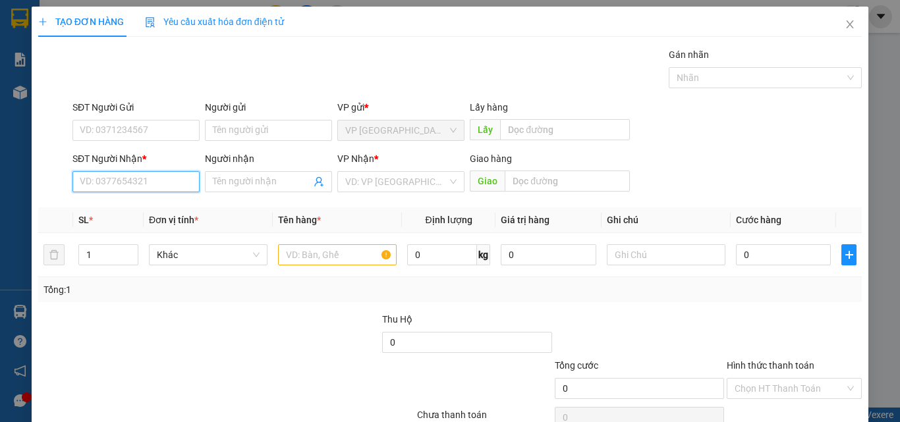
click at [181, 179] on input "SĐT Người Nhận *" at bounding box center [135, 181] width 127 height 21
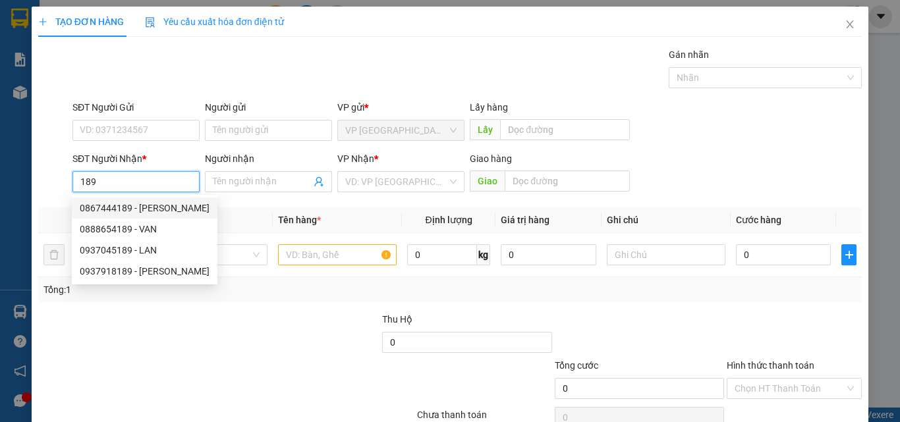
click at [170, 210] on div "0867444189 - PHÚC" at bounding box center [145, 208] width 130 height 14
type input "0867444189"
type input "PHÚC"
type input "KM 34"
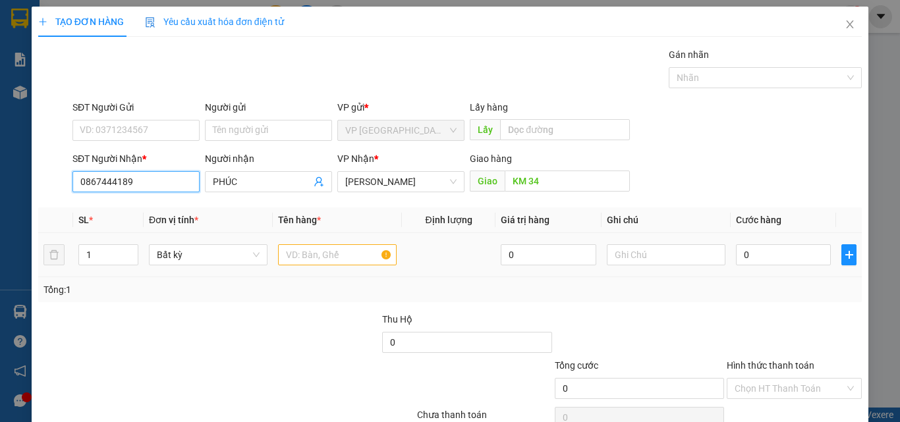
type input "0867444189"
click at [308, 255] on input "text" at bounding box center [337, 254] width 119 height 21
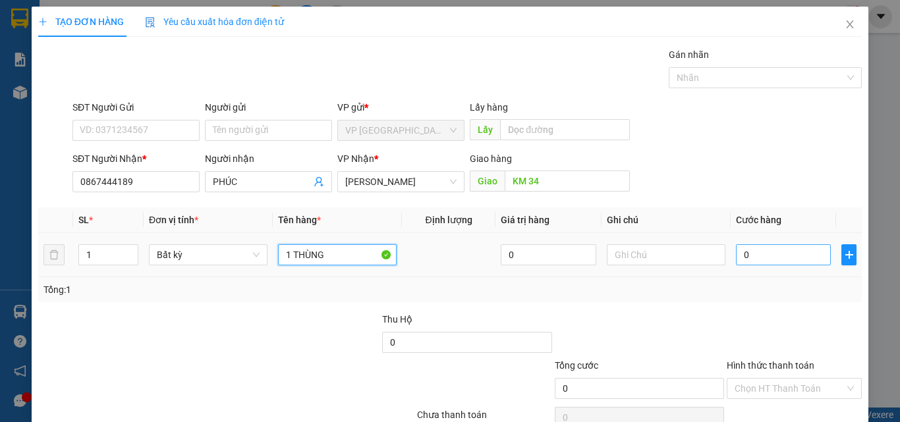
type input "1 THÙNG"
click at [764, 256] on input "0" at bounding box center [783, 254] width 95 height 21
type input "6"
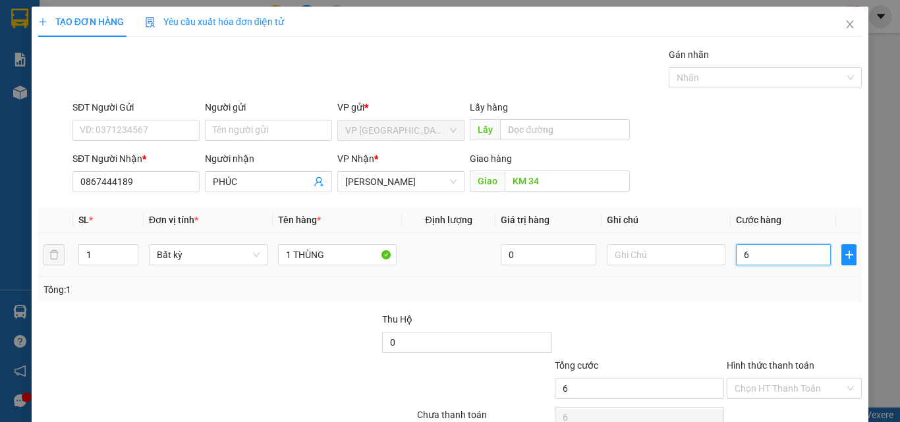
type input "60"
type input "60.000"
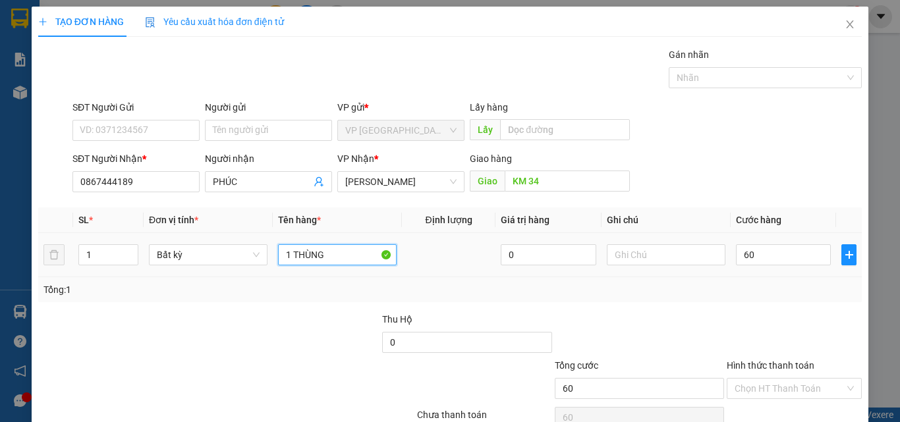
type input "60.000"
click at [363, 253] on input "1 THÙNG" at bounding box center [337, 254] width 119 height 21
click at [363, 252] on input "1 THÙNG" at bounding box center [337, 254] width 119 height 21
type input "1 BAO"
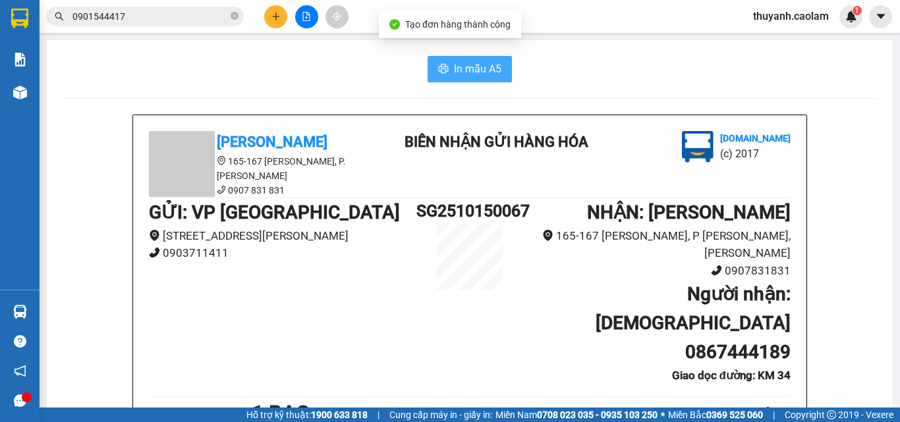
click at [464, 66] on span "In mẫu A5" at bounding box center [477, 69] width 47 height 16
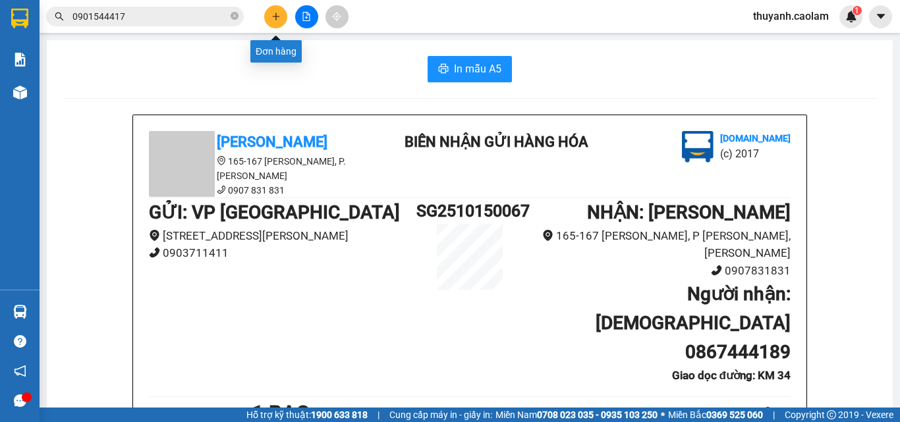
click at [282, 11] on button at bounding box center [275, 16] width 23 height 23
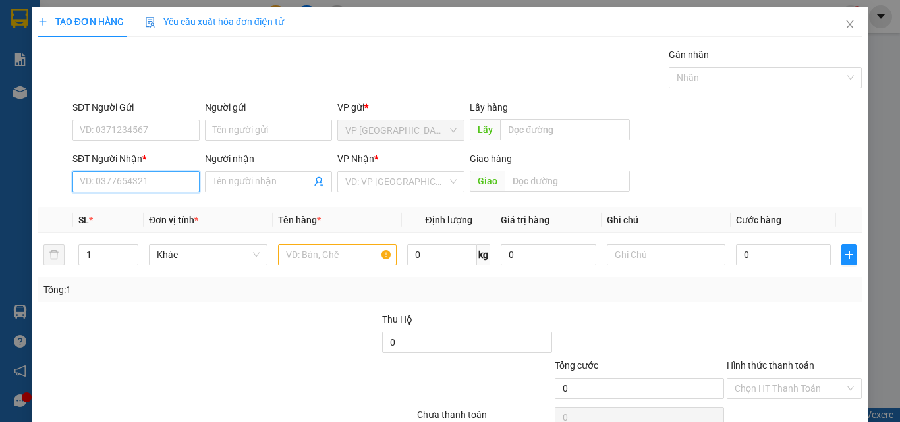
click at [144, 179] on input "SĐT Người Nhận *" at bounding box center [135, 181] width 127 height 21
drag, startPoint x: 129, startPoint y: 204, endPoint x: 159, endPoint y: 223, distance: 35.3
click at [128, 204] on div "0868600600 - LIEM" at bounding box center [135, 208] width 110 height 14
type input "0868600600"
type input "LIEM"
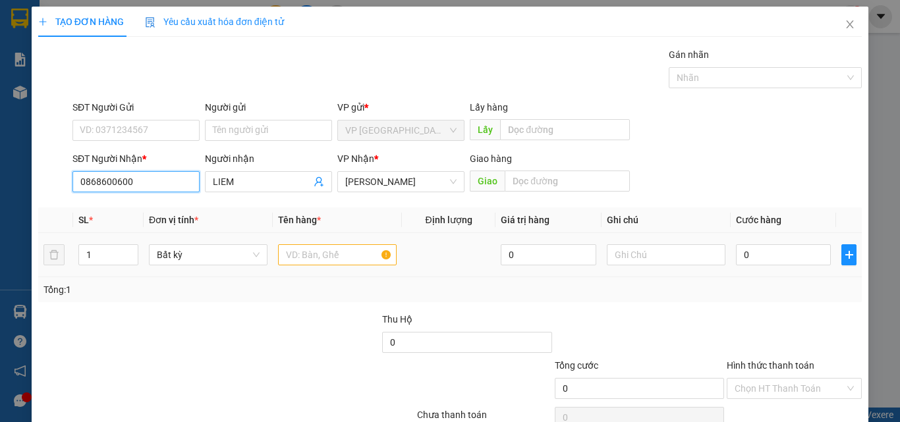
type input "0868600600"
click at [314, 256] on input "text" at bounding box center [337, 254] width 119 height 21
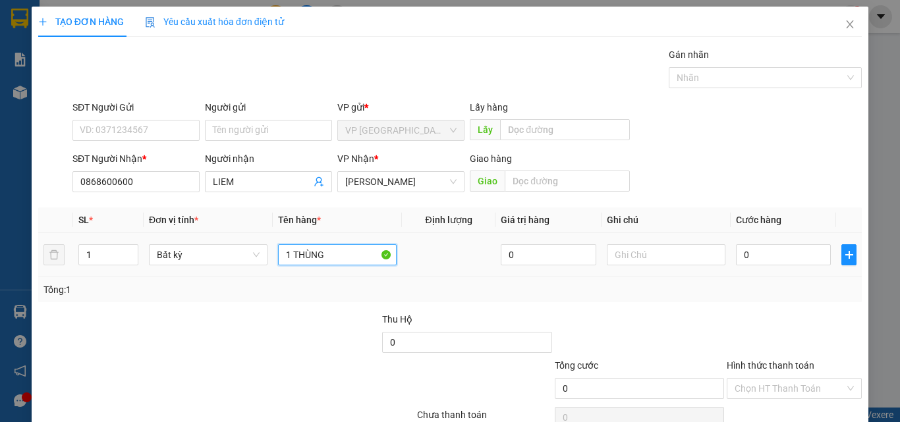
click at [315, 255] on input "1 THÙNG" at bounding box center [337, 254] width 119 height 21
type input "1 THÙNG"
click at [746, 256] on input "0" at bounding box center [783, 254] width 95 height 21
click at [791, 337] on div at bounding box center [794, 335] width 138 height 46
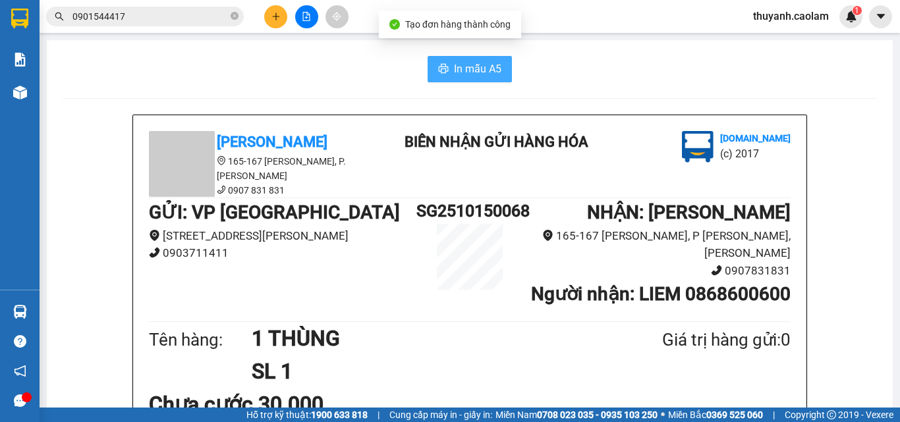
click at [456, 75] on span "In mẫu A5" at bounding box center [477, 69] width 47 height 16
click at [208, 179] on span at bounding box center [182, 164] width 66 height 66
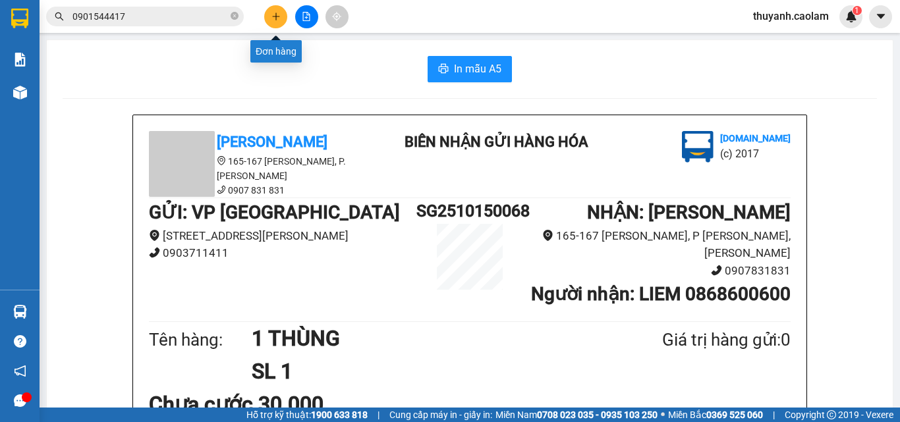
click at [271, 17] on icon "plus" at bounding box center [275, 16] width 9 height 9
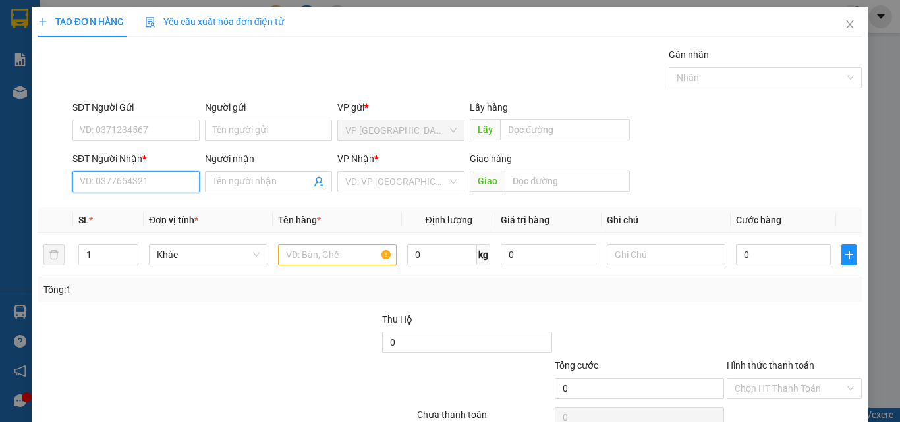
click at [150, 178] on input "SĐT Người Nhận *" at bounding box center [135, 181] width 127 height 21
click at [180, 206] on div "0865907953 - THUONG" at bounding box center [135, 208] width 110 height 14
type input "0865907953"
type input "THUONG"
type input "0865907953"
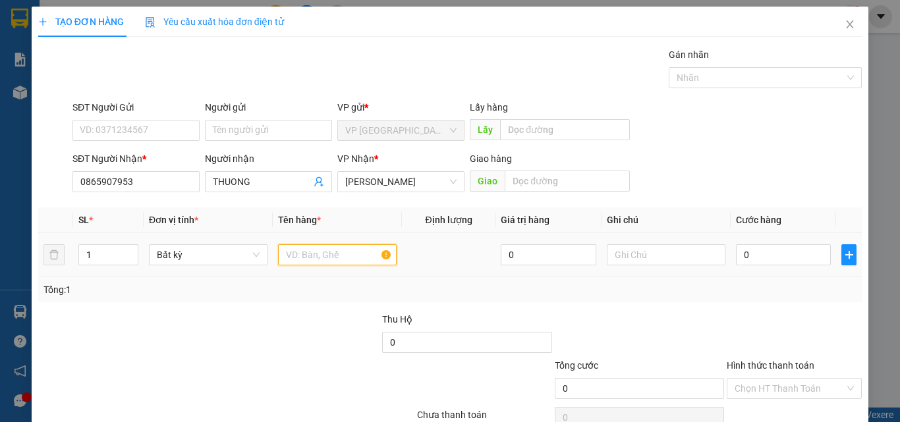
click at [299, 254] on input "text" at bounding box center [337, 254] width 119 height 21
type input "1 THÙNG"
click at [785, 254] on input "0" at bounding box center [783, 254] width 95 height 21
type input "5"
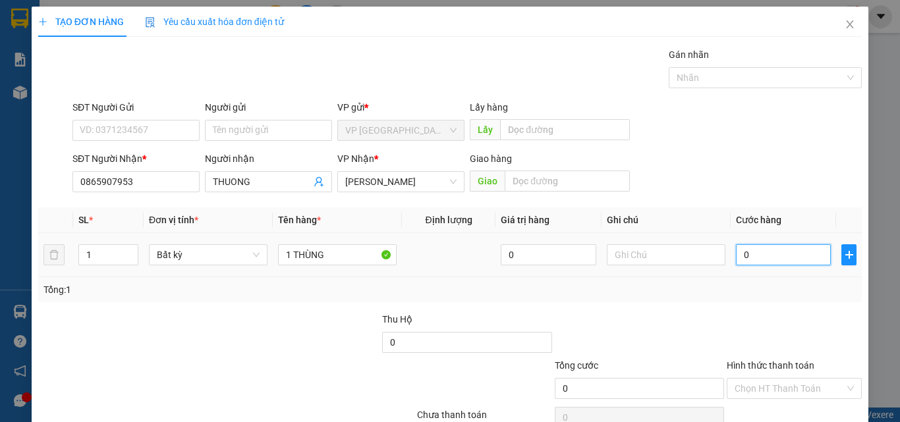
type input "5"
type input "50"
type input "5"
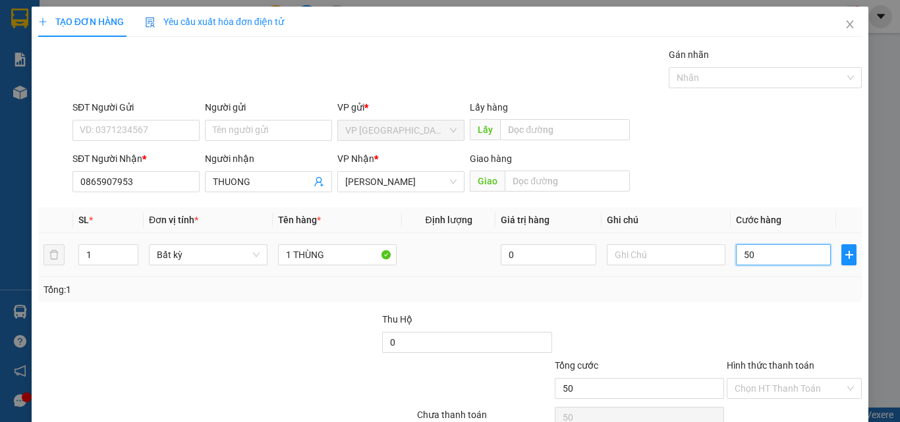
type input "5"
type input "0"
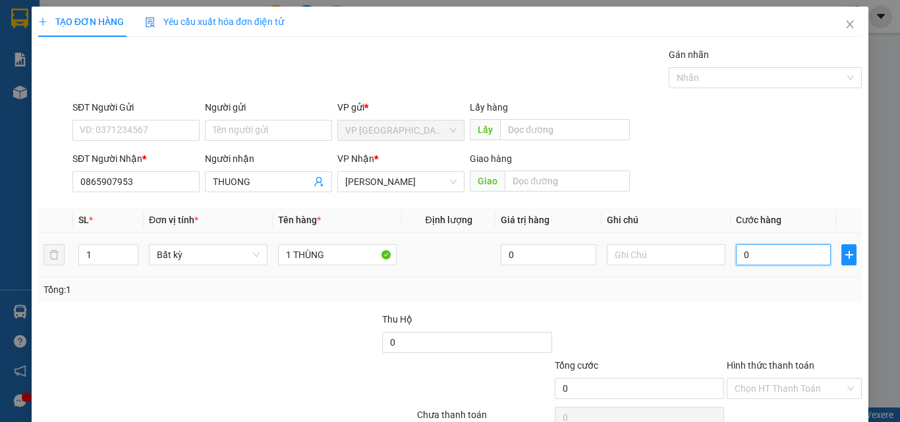
type input "06"
type input "6"
type input "060"
type input "60"
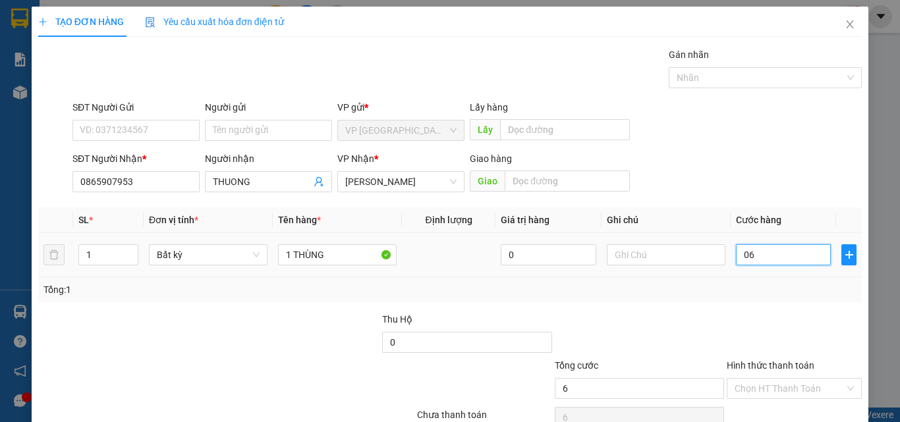
type input "60"
click at [787, 248] on input "060" at bounding box center [783, 254] width 95 height 21
type input "6"
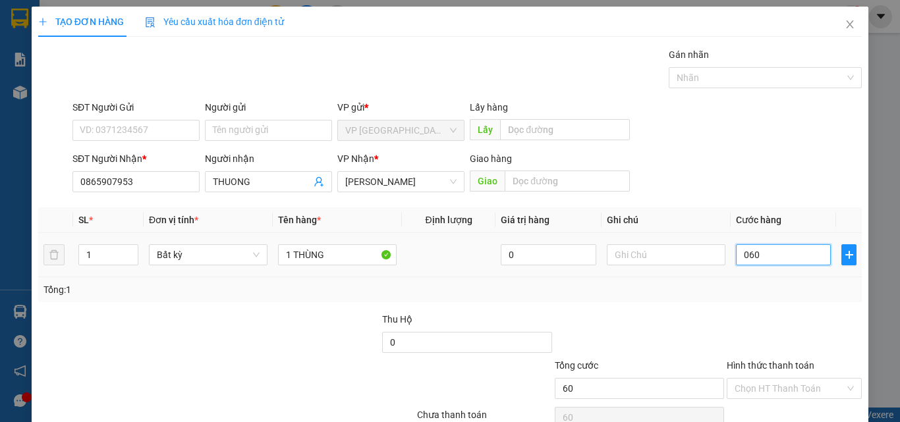
type input "6"
type input "60"
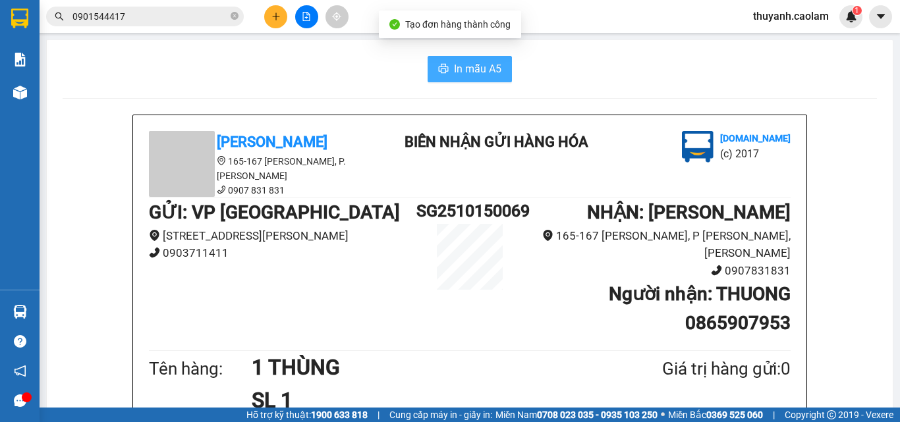
drag, startPoint x: 488, startPoint y: 71, endPoint x: 499, endPoint y: 79, distance: 14.3
click at [484, 69] on span "In mẫu A5" at bounding box center [477, 69] width 47 height 16
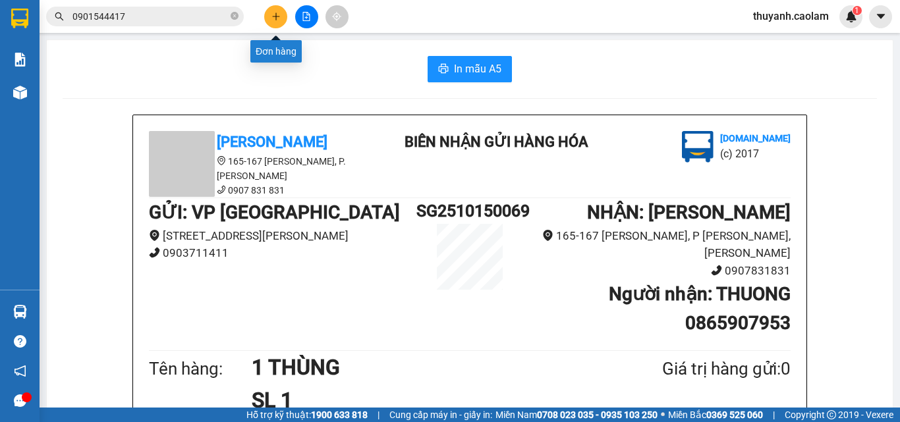
click at [275, 20] on icon "plus" at bounding box center [275, 16] width 9 height 9
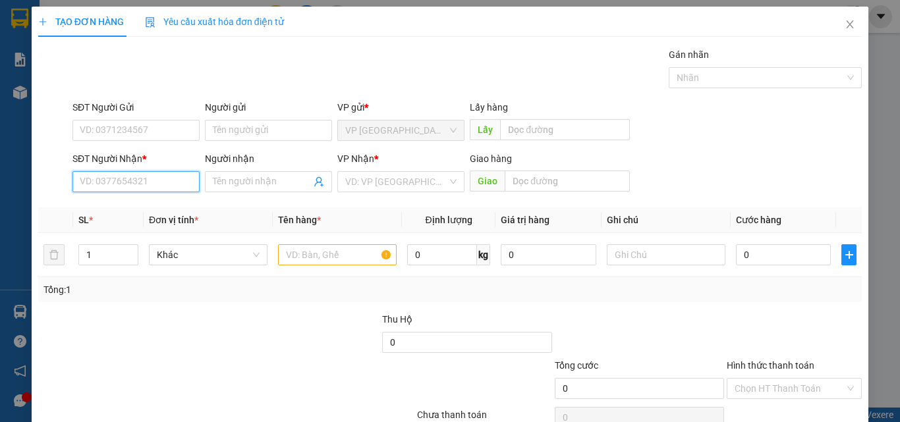
click at [175, 184] on input "SĐT Người Nhận *" at bounding box center [135, 181] width 127 height 21
click at [142, 183] on input "SĐT Người Nhận *" at bounding box center [135, 181] width 127 height 21
click at [145, 177] on input "SĐT Người Nhận *" at bounding box center [135, 181] width 127 height 21
click at [142, 180] on input "SĐT Người Nhận *" at bounding box center [135, 181] width 127 height 21
type input "0965123824"
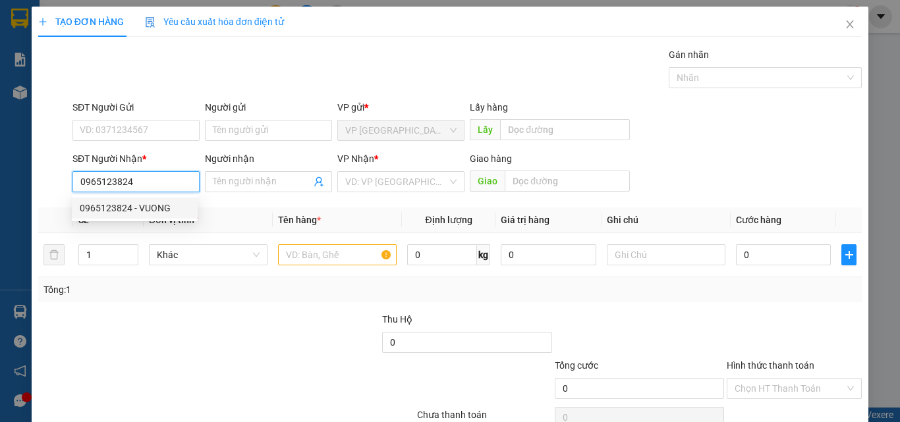
drag, startPoint x: 96, startPoint y: 210, endPoint x: 148, endPoint y: 221, distance: 53.2
click at [99, 210] on div "0965123824 - VUONG" at bounding box center [135, 208] width 110 height 14
type input "VUONG"
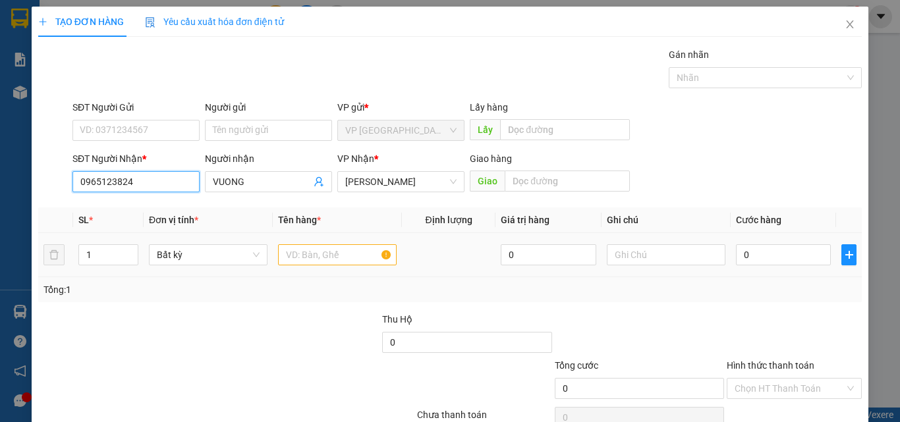
type input "0965123824"
click at [329, 248] on input "text" at bounding box center [337, 254] width 119 height 21
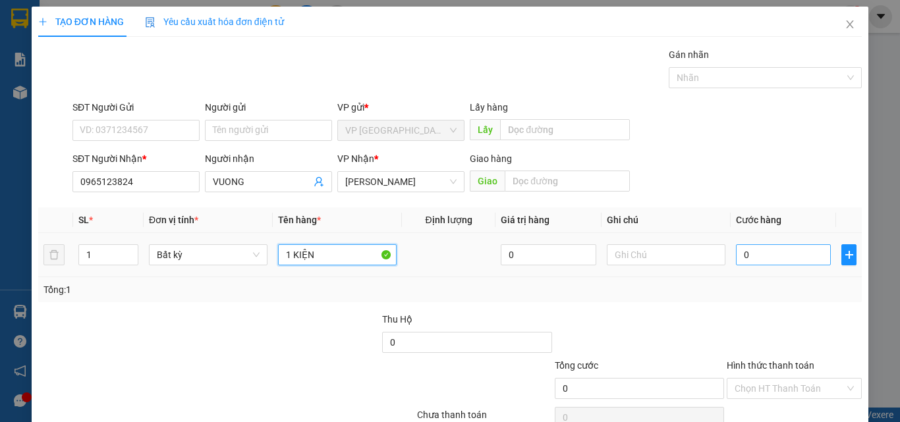
type input "1 KIỆN"
click at [761, 258] on input "0" at bounding box center [783, 254] width 95 height 21
type input "3"
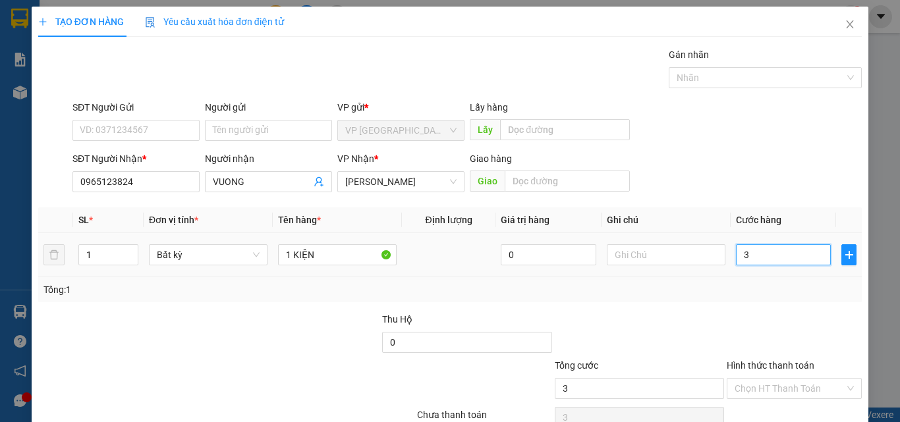
type input "30"
type input "30.000"
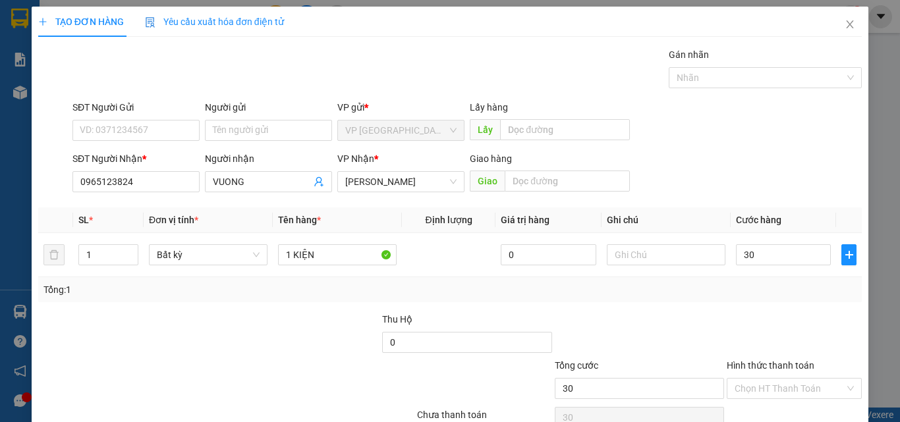
type input "30.000"
click at [793, 329] on div at bounding box center [794, 335] width 138 height 46
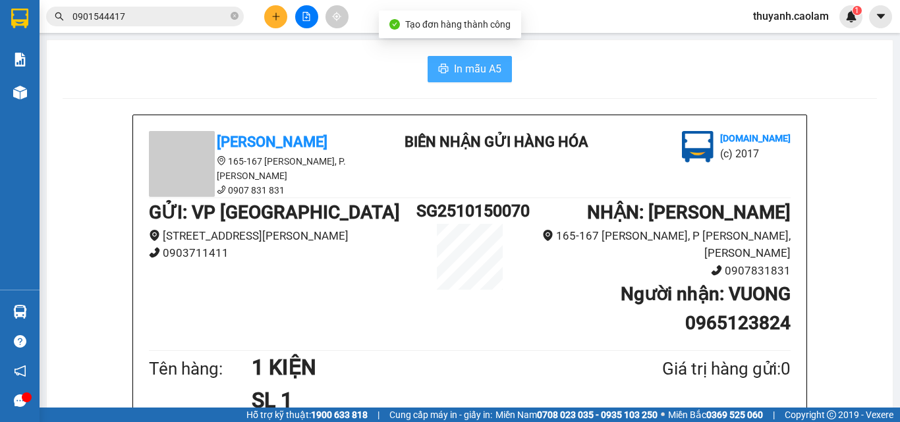
click at [490, 71] on span "In mẫu A5" at bounding box center [477, 69] width 47 height 16
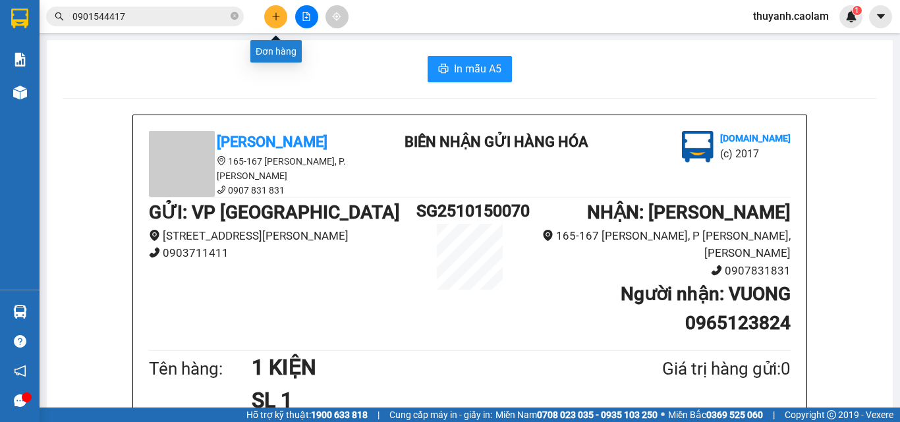
click at [277, 20] on icon "plus" at bounding box center [275, 16] width 9 height 9
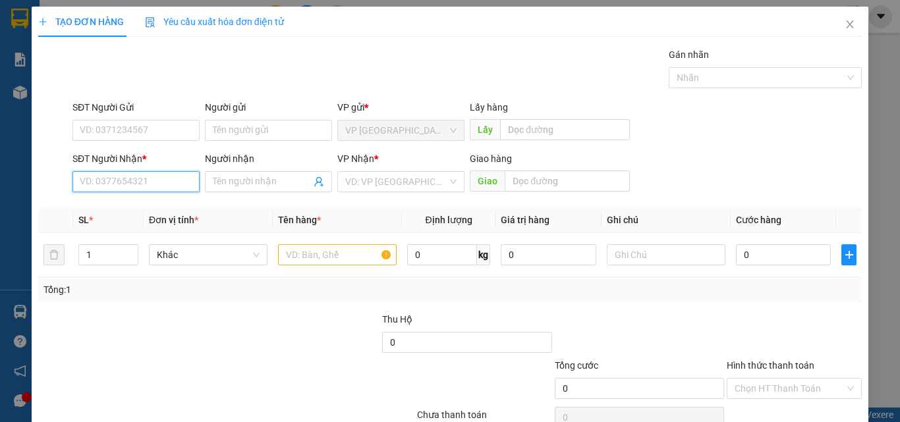
click at [179, 190] on input "SĐT Người Nhận *" at bounding box center [135, 181] width 127 height 21
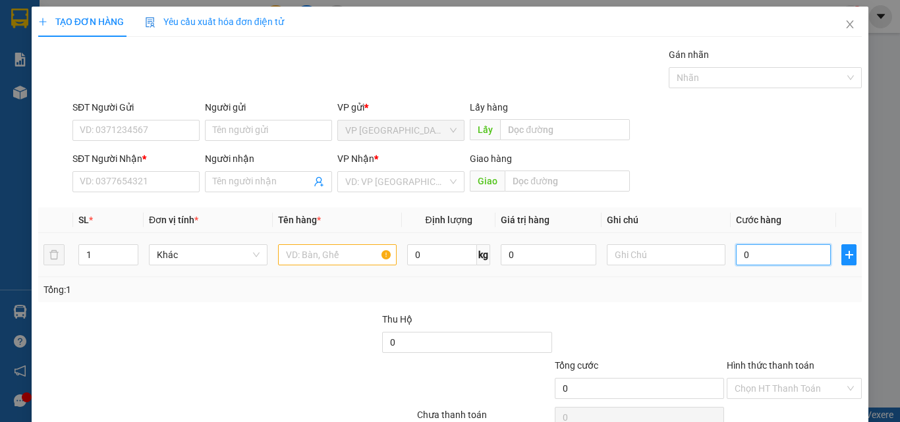
click at [744, 254] on input "0" at bounding box center [783, 254] width 95 height 21
type input "8"
type input "80"
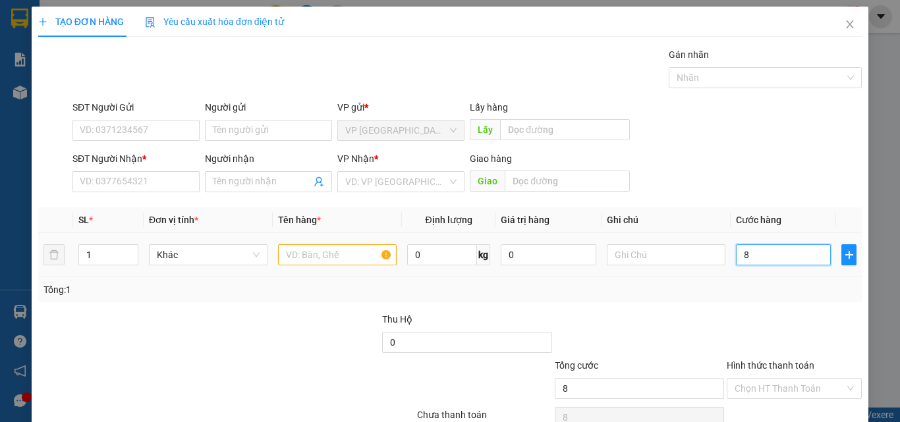
type input "80"
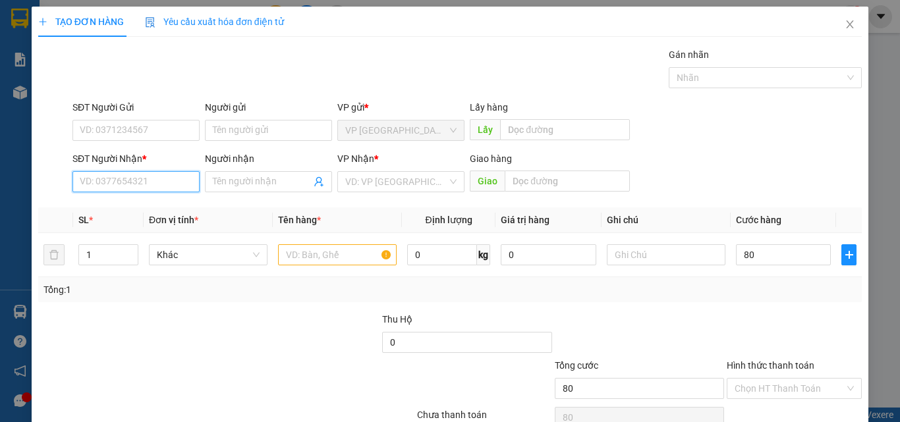
type input "80.000"
click at [104, 189] on input "SĐT Người Nhận *" at bounding box center [135, 181] width 127 height 21
click at [124, 182] on input "SĐT Người Nhận *" at bounding box center [135, 181] width 127 height 21
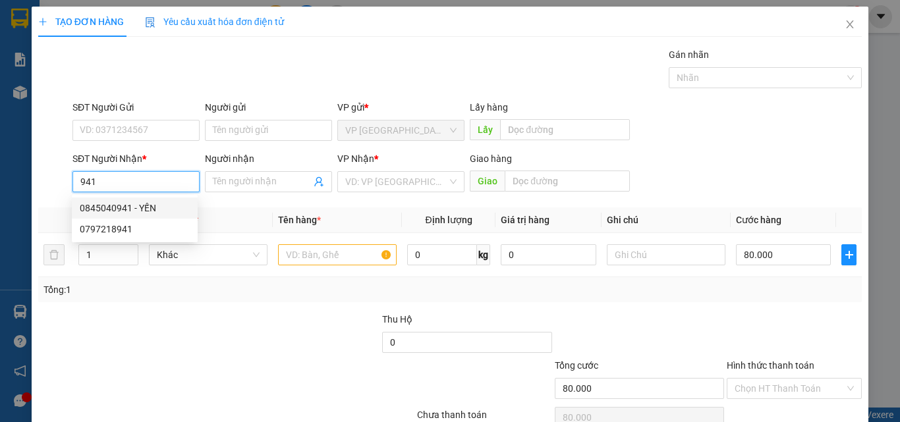
click at [166, 206] on div "0845040941 - YẾN" at bounding box center [135, 208] width 110 height 14
type input "0845040941"
type input "YẾN"
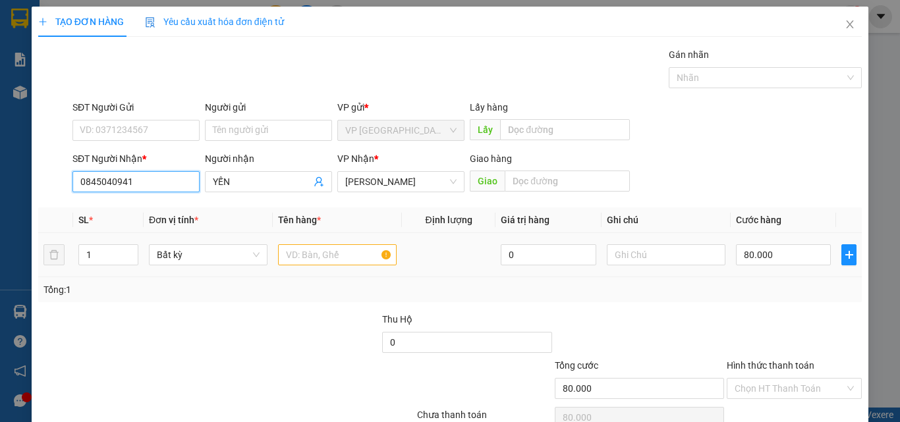
type input "0845040941"
click at [304, 256] on input "text" at bounding box center [337, 254] width 119 height 21
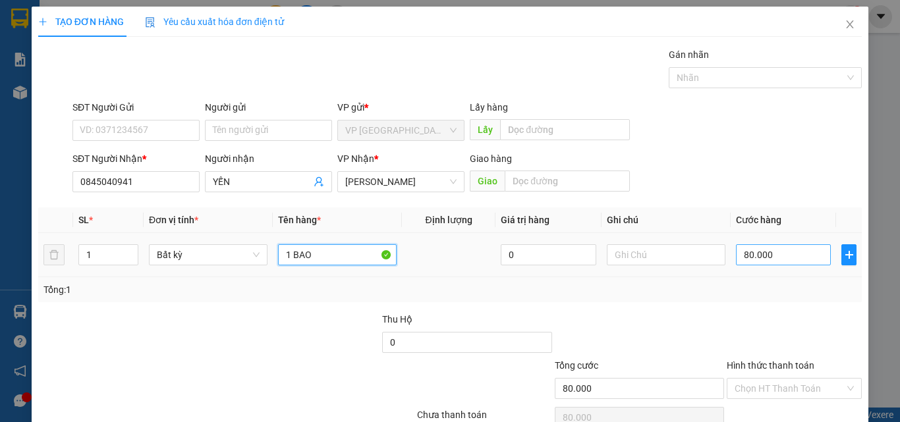
type input "1 BAO"
click at [766, 259] on input "80.000" at bounding box center [783, 254] width 95 height 21
type input "5"
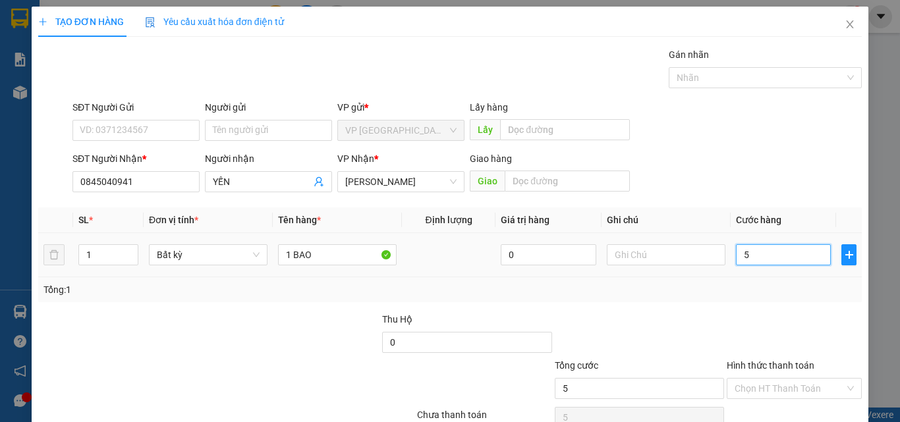
type input "50"
click at [750, 316] on div at bounding box center [794, 335] width 138 height 46
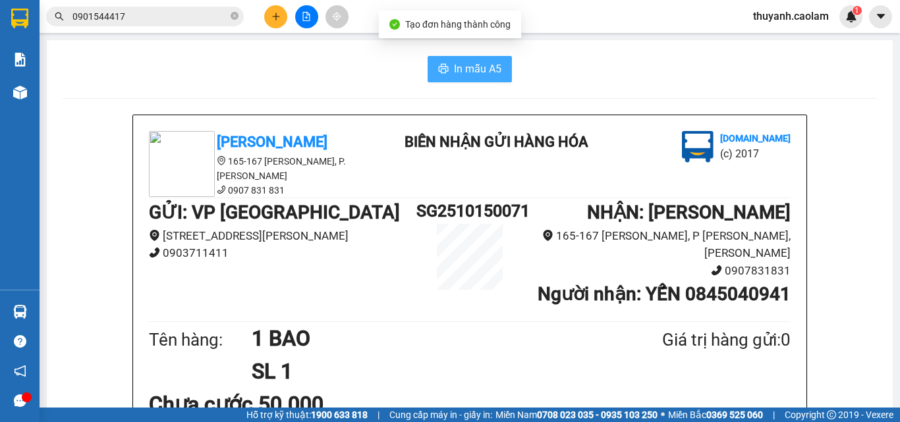
click at [498, 66] on button "In mẫu A5" at bounding box center [470, 69] width 84 height 26
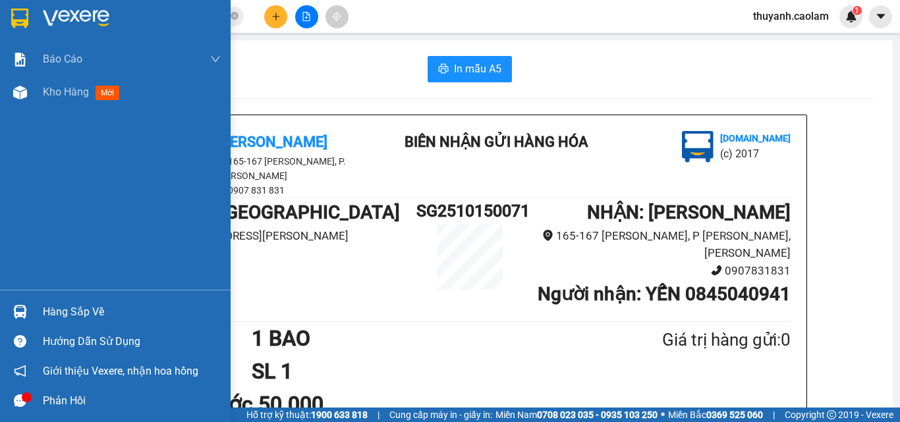
click at [14, 9] on img at bounding box center [19, 19] width 17 height 20
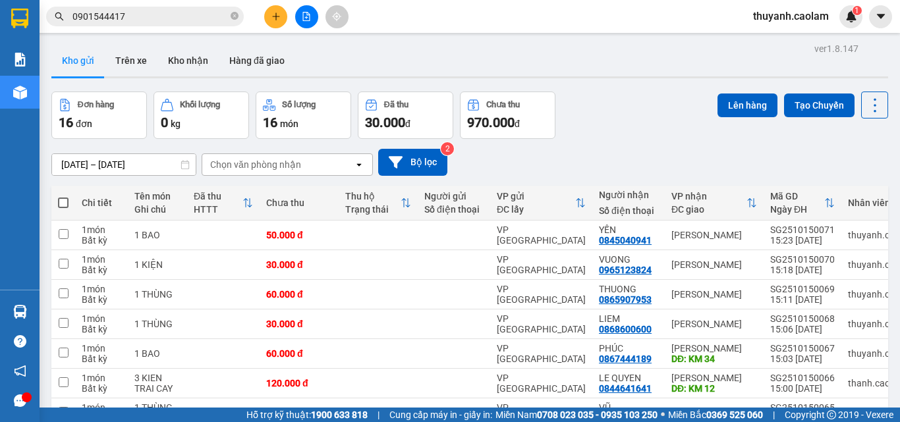
click at [281, 2] on div "Kết quả tìm kiếm ( 3 ) Bộ lọc Mã ĐH Trạng thái Món hàng Thu hộ Tổng cước Chưa c…" at bounding box center [450, 16] width 900 height 33
click at [281, 0] on div "Kết quả tìm kiếm ( 3 ) Bộ lọc Mã ĐH Trạng thái Món hàng Thu hộ Tổng cước Chưa c…" at bounding box center [450, 16] width 900 height 33
click at [287, 16] on button at bounding box center [275, 16] width 23 height 23
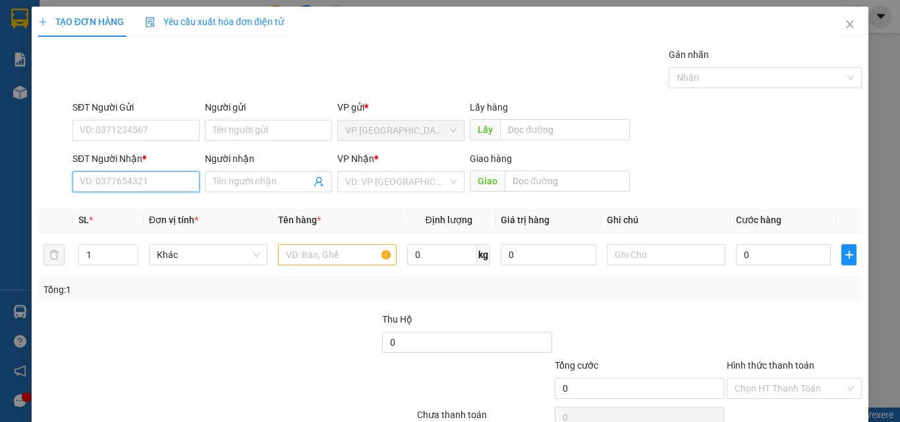
click at [141, 184] on input "SĐT Người Nhận *" at bounding box center [135, 181] width 127 height 21
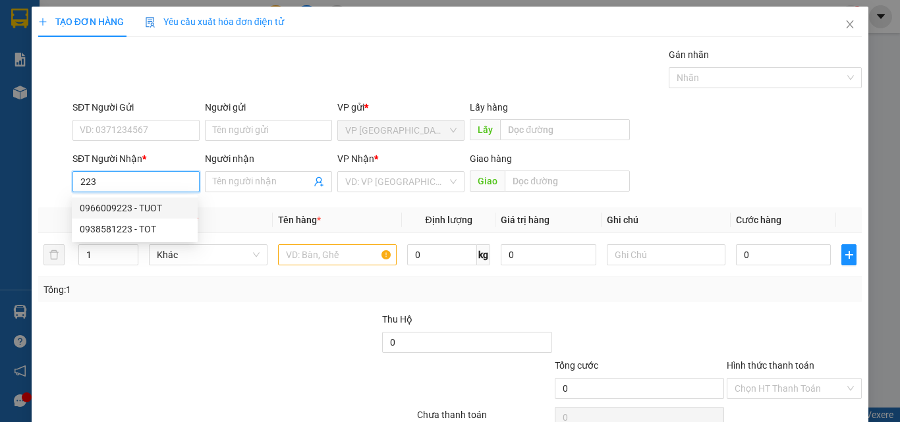
click at [154, 204] on div "0966009223 - TUOT" at bounding box center [135, 208] width 110 height 14
type input "0966009223"
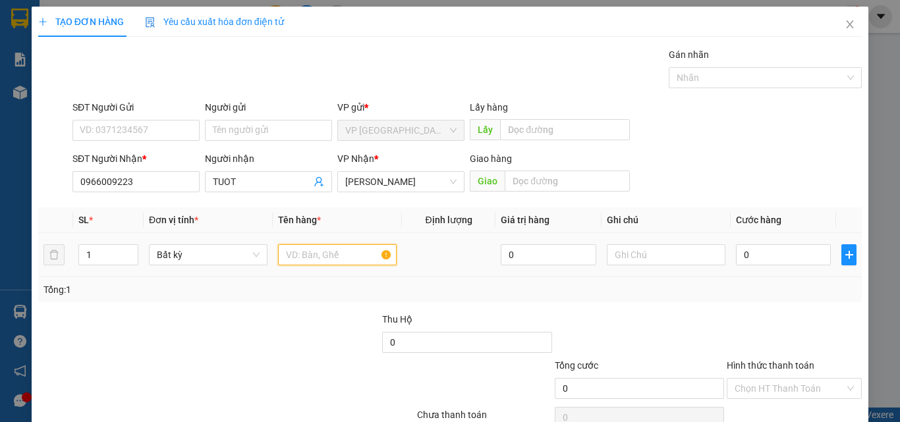
click at [345, 260] on input "text" at bounding box center [337, 254] width 119 height 21
click at [776, 256] on input "0" at bounding box center [783, 254] width 95 height 21
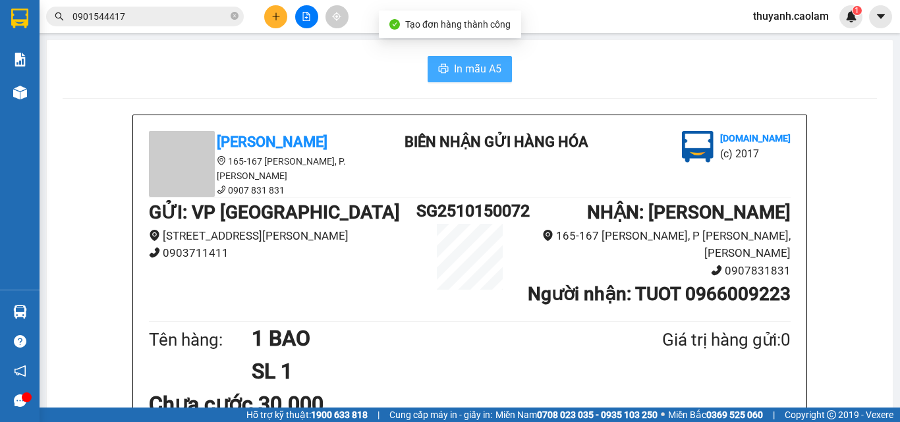
click at [496, 79] on button "In mẫu A5" at bounding box center [470, 69] width 84 height 26
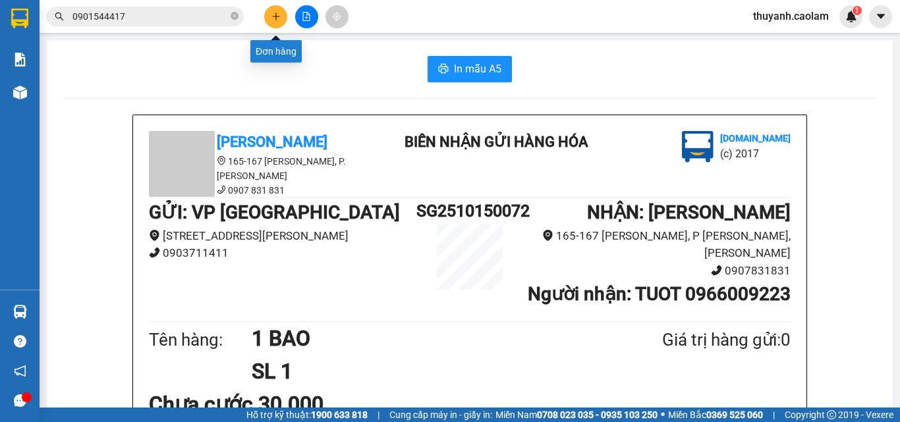
click at [280, 14] on icon "plus" at bounding box center [275, 16] width 9 height 9
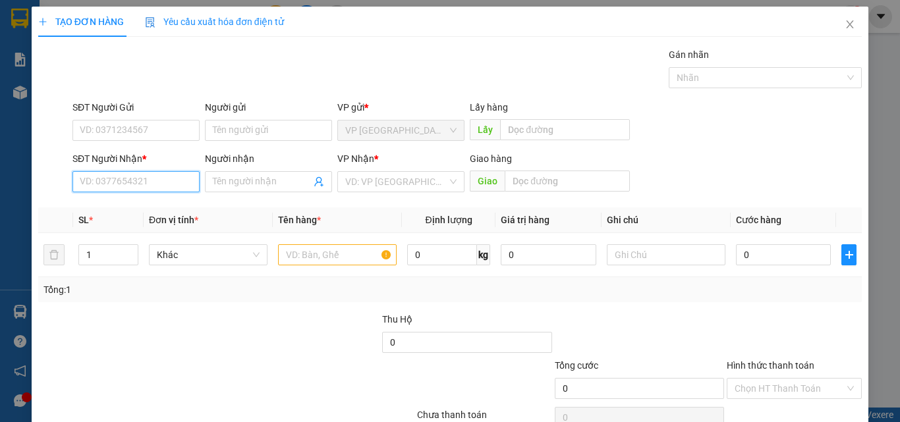
click at [175, 181] on input "SĐT Người Nhận *" at bounding box center [135, 181] width 127 height 21
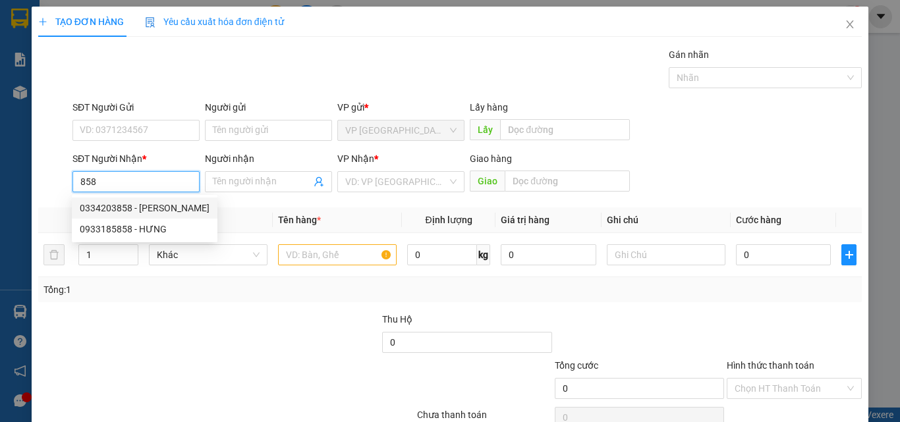
click at [159, 209] on div "0334203858 - KIM THANH" at bounding box center [145, 208] width 130 height 14
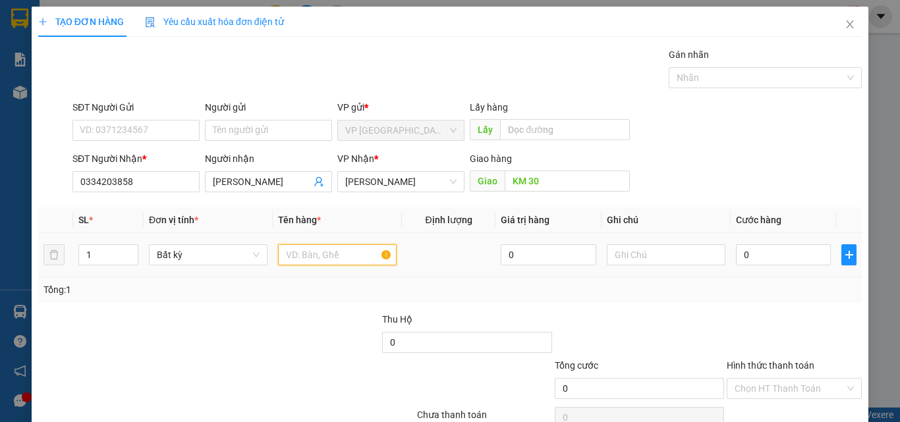
click at [308, 254] on input "text" at bounding box center [337, 254] width 119 height 21
click at [795, 262] on input "0" at bounding box center [783, 254] width 95 height 21
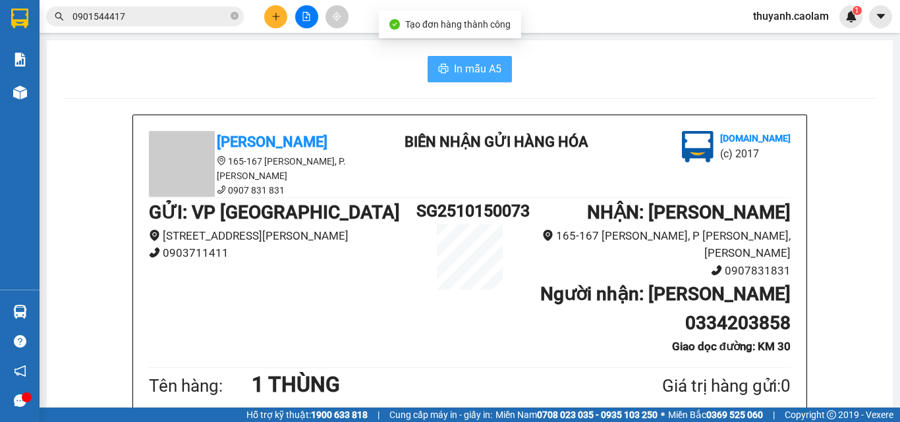
click at [448, 65] on button "In mẫu A5" at bounding box center [470, 69] width 84 height 26
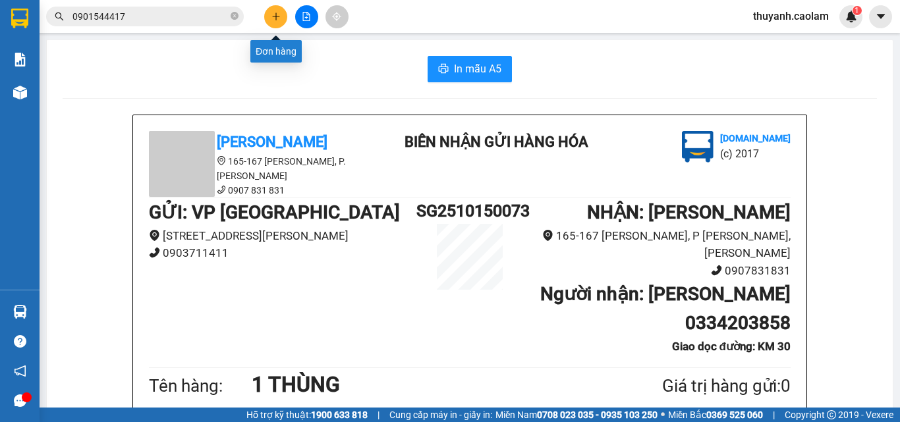
click at [273, 20] on icon "plus" at bounding box center [275, 16] width 9 height 9
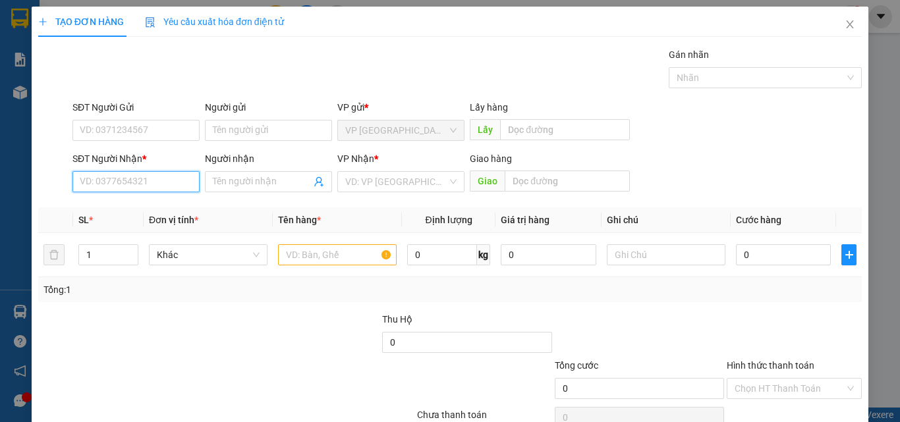
click at [133, 179] on input "SĐT Người Nhận *" at bounding box center [135, 181] width 127 height 21
click at [135, 201] on div "0972804116 - Vinh" at bounding box center [135, 208] width 110 height 14
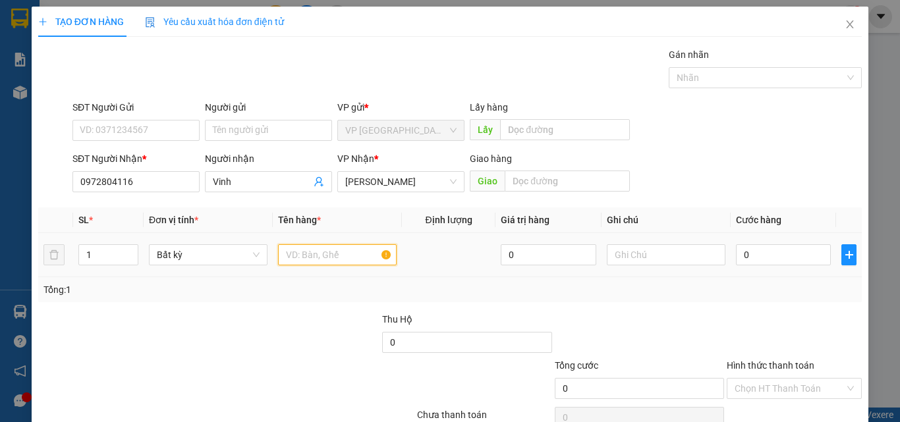
click at [307, 253] on input "text" at bounding box center [337, 254] width 119 height 21
click at [320, 265] on input "1 TÚI" at bounding box center [337, 254] width 119 height 21
click at [769, 266] on div "0" at bounding box center [783, 255] width 95 height 26
click at [768, 261] on input "0" at bounding box center [783, 254] width 95 height 21
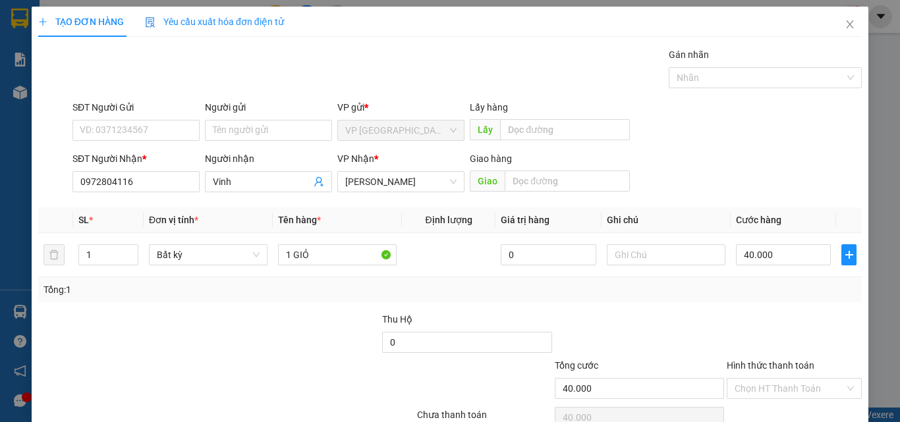
click at [756, 301] on div "Tổng: 1" at bounding box center [450, 289] width 824 height 25
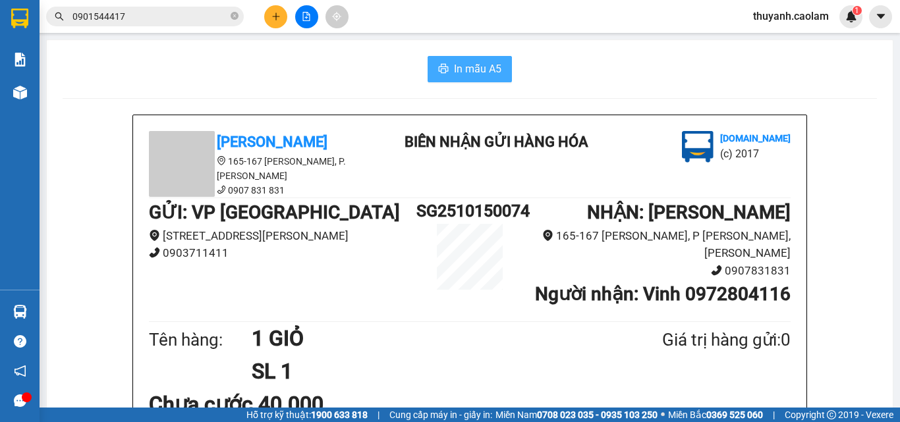
click at [495, 68] on span "In mẫu A5" at bounding box center [477, 69] width 47 height 16
click at [464, 69] on span "In mẫu A5" at bounding box center [477, 69] width 47 height 16
click at [281, 11] on button at bounding box center [275, 16] width 23 height 23
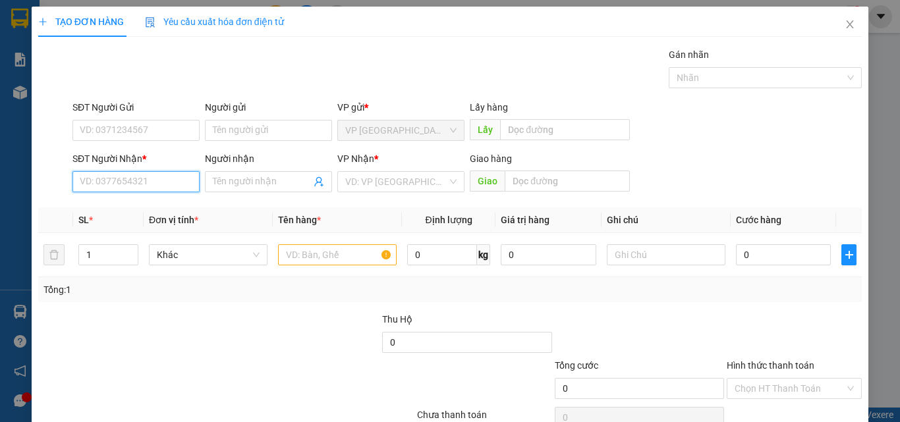
click at [174, 175] on input "SĐT Người Nhận *" at bounding box center [135, 181] width 127 height 21
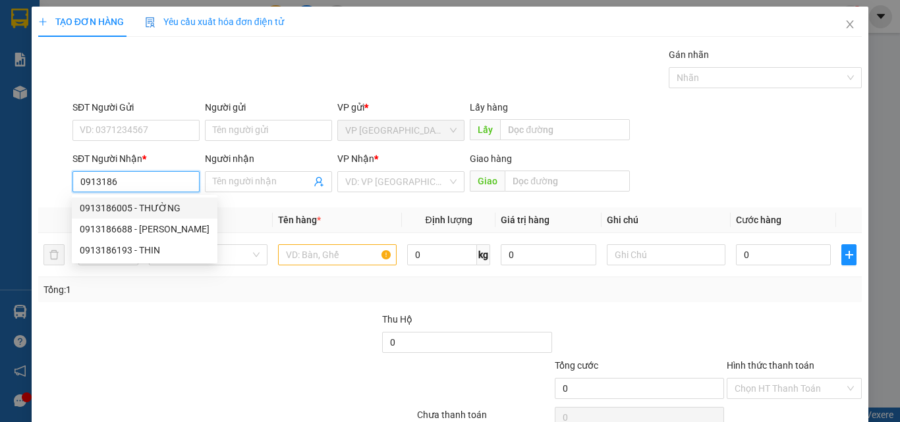
click at [144, 209] on div "0913186005 - THƯỜNG" at bounding box center [145, 208] width 130 height 14
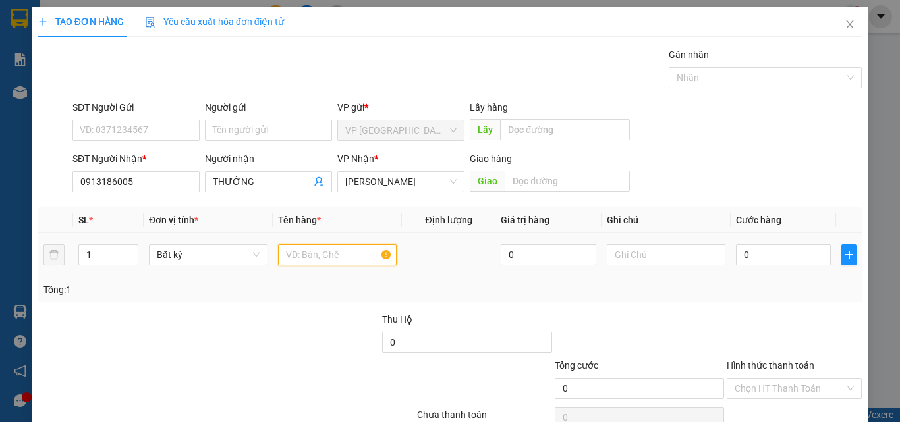
click at [350, 258] on input "text" at bounding box center [337, 254] width 119 height 21
click at [748, 256] on input "0" at bounding box center [783, 254] width 95 height 21
click at [739, 314] on div at bounding box center [794, 335] width 138 height 46
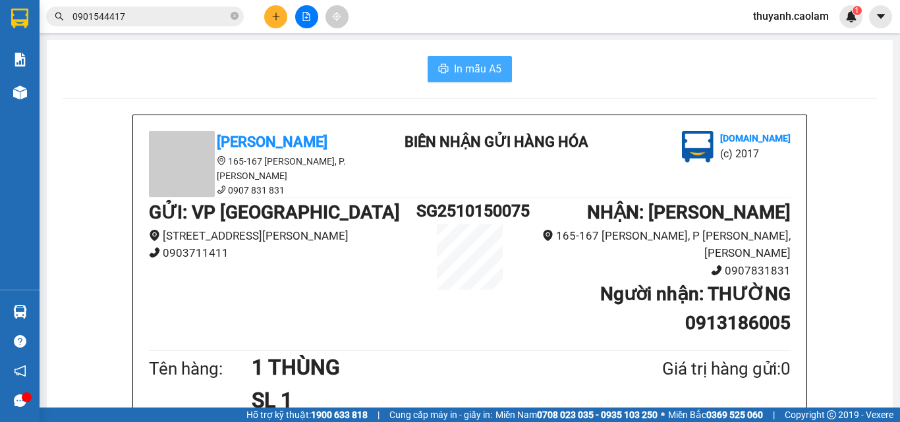
click at [471, 67] on span "In mẫu A5" at bounding box center [477, 69] width 47 height 16
click at [396, 71] on div "In mẫu A5" at bounding box center [470, 69] width 814 height 26
click at [269, 16] on button at bounding box center [275, 16] width 23 height 23
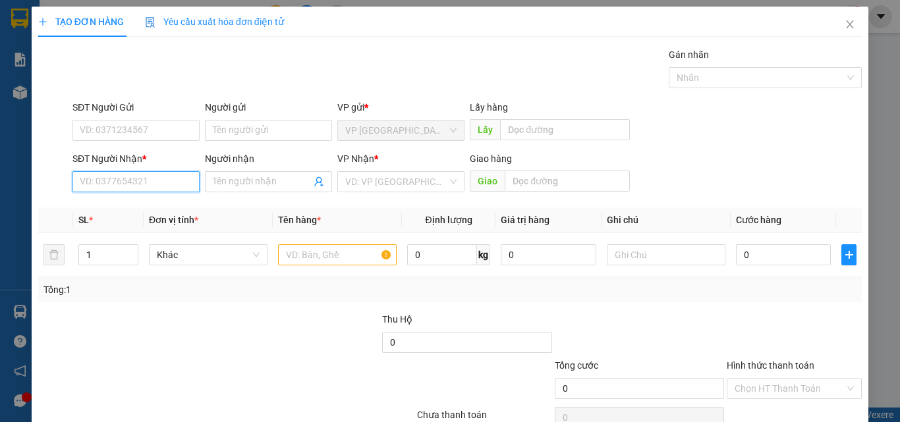
click at [173, 181] on input "SĐT Người Nhận *" at bounding box center [135, 181] width 127 height 21
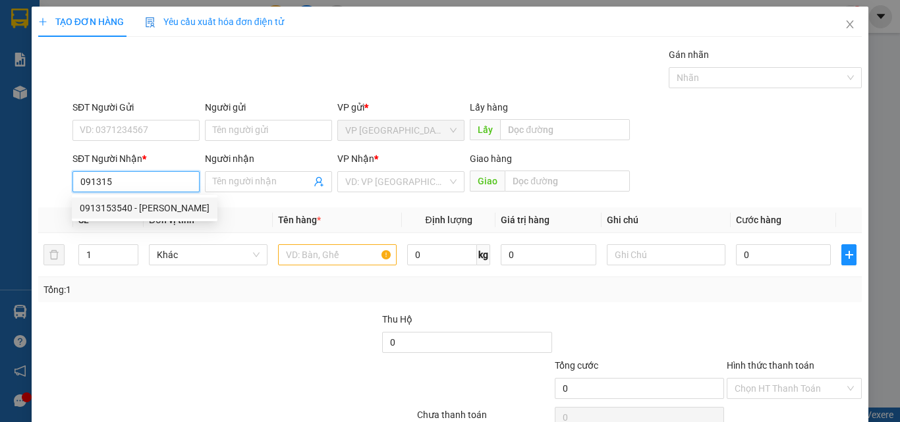
click at [153, 208] on div "0913153540 - DAO NGUYEN" at bounding box center [145, 208] width 130 height 14
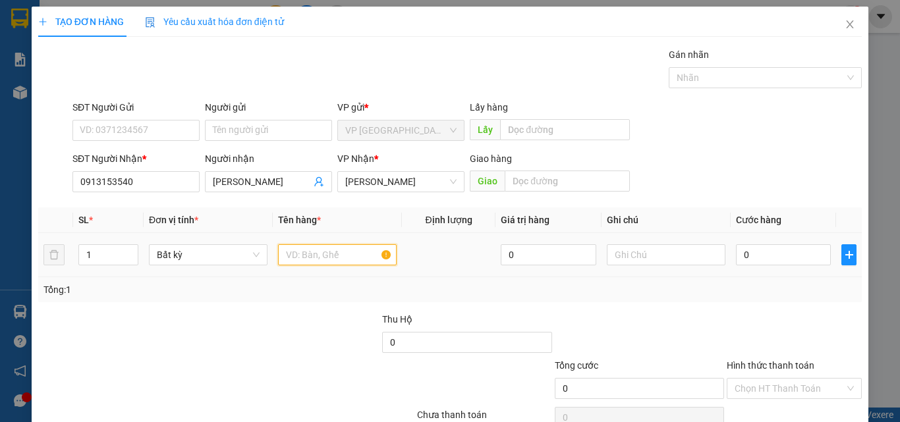
click at [307, 256] on input "text" at bounding box center [337, 254] width 119 height 21
click at [764, 257] on input "0" at bounding box center [783, 254] width 95 height 21
drag, startPoint x: 743, startPoint y: 139, endPoint x: 807, endPoint y: 210, distance: 95.6
click at [743, 140] on div "SĐT Người Gửi VD: 0371234567 Người gửi Tên người gửi VP gửi * VP Sài Gòn Lấy hà…" at bounding box center [467, 123] width 795 height 46
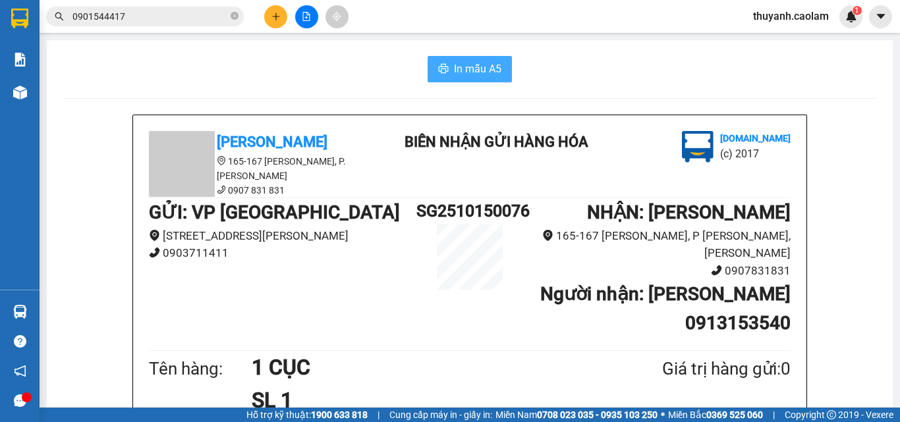
click at [472, 75] on span "In mẫu A5" at bounding box center [477, 69] width 47 height 16
click at [273, 19] on icon "plus" at bounding box center [275, 16] width 9 height 9
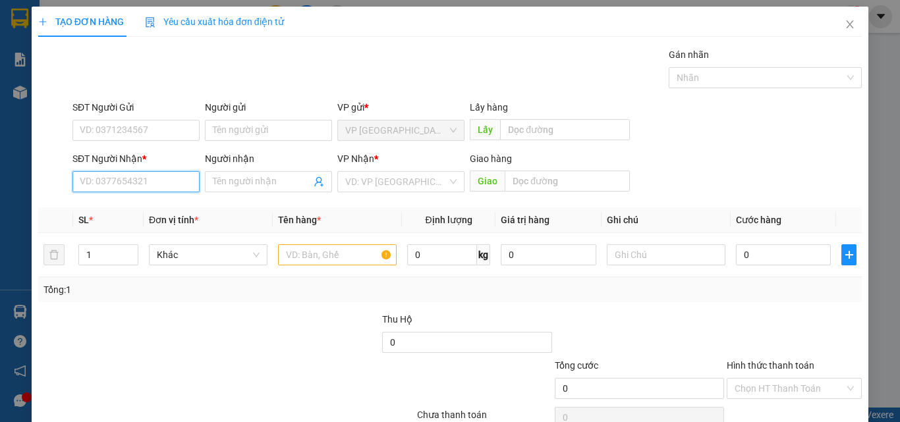
click at [157, 179] on input "SĐT Người Nhận *" at bounding box center [135, 181] width 127 height 21
click at [847, 22] on icon "close" at bounding box center [850, 24] width 7 height 8
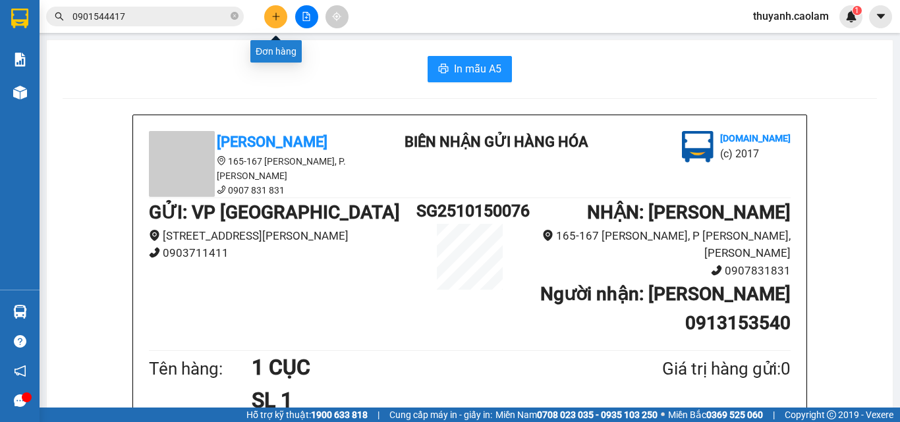
click at [272, 11] on button at bounding box center [275, 16] width 23 height 23
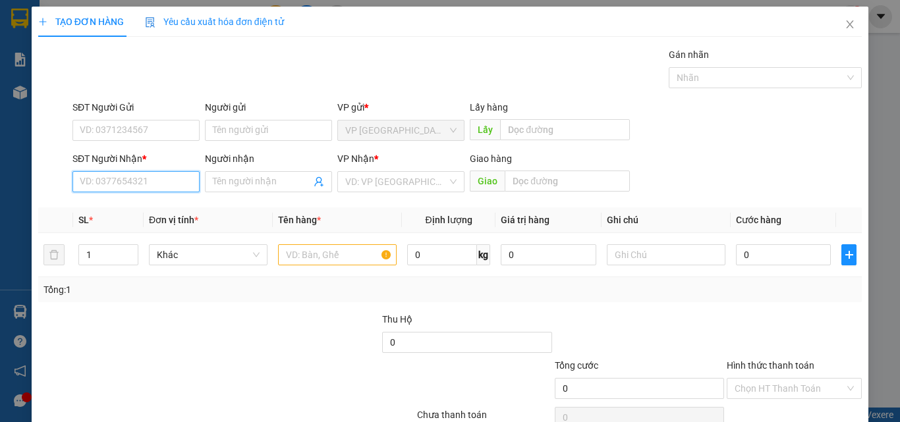
click at [170, 188] on input "SĐT Người Nhận *" at bounding box center [135, 181] width 127 height 21
click at [107, 182] on input "0916676330" at bounding box center [135, 181] width 127 height 21
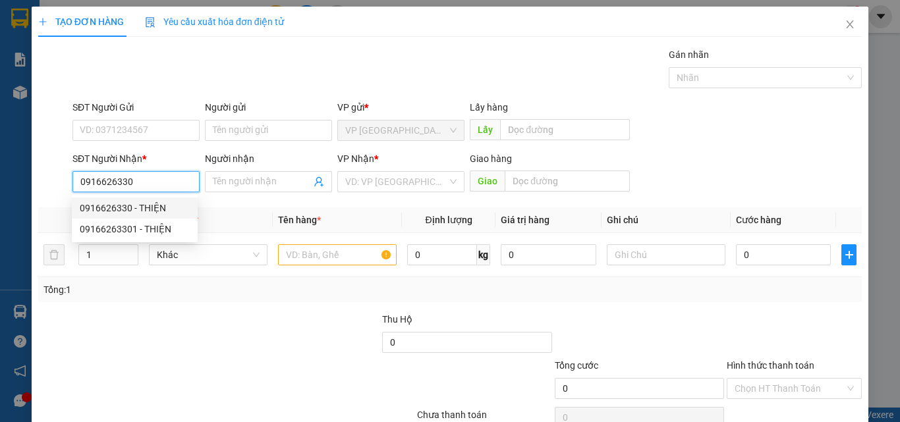
click at [167, 206] on div "0916626330 - THIỆN" at bounding box center [135, 208] width 110 height 14
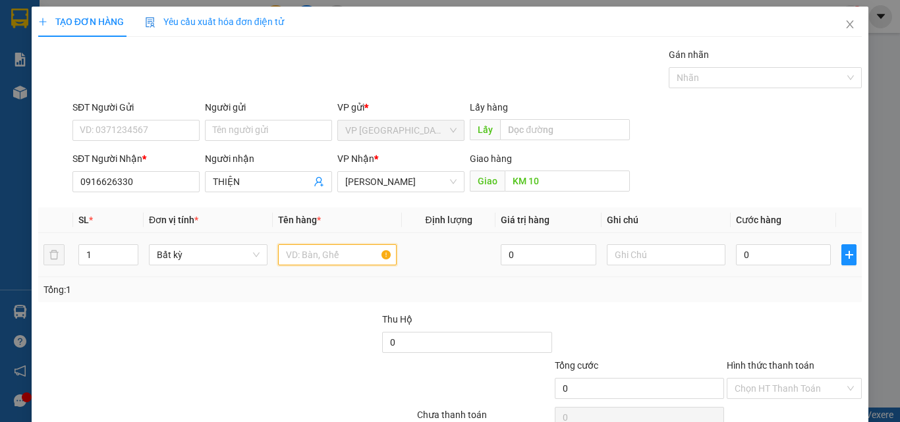
click at [305, 252] on input "text" at bounding box center [337, 254] width 119 height 21
click at [750, 250] on input "0" at bounding box center [783, 254] width 95 height 21
click at [737, 297] on div "Tổng: 1" at bounding box center [450, 289] width 824 height 25
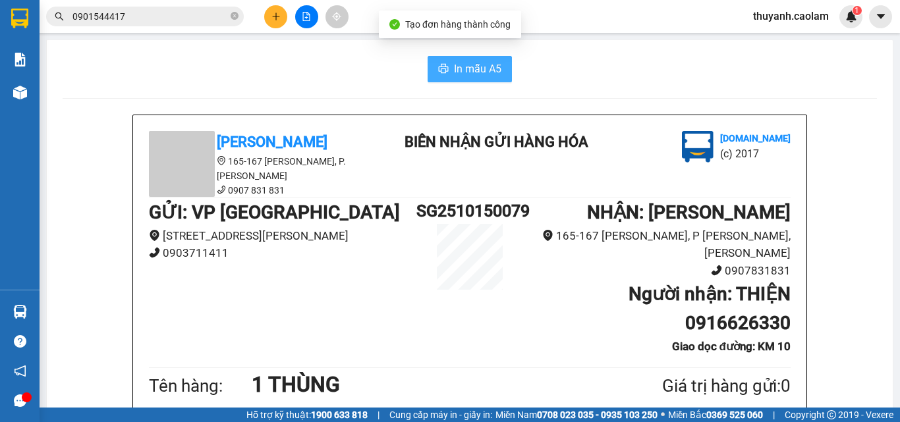
drag, startPoint x: 481, startPoint y: 71, endPoint x: 511, endPoint y: 126, distance: 62.8
click at [481, 72] on span "In mẫu A5" at bounding box center [477, 69] width 47 height 16
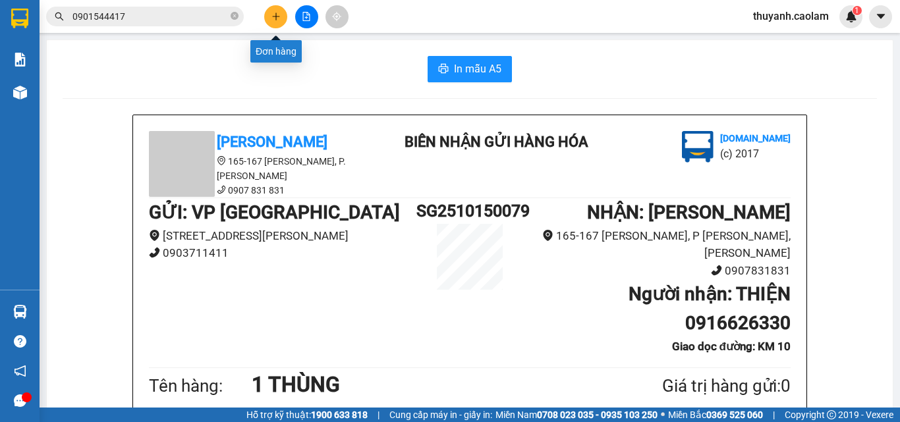
click at [275, 14] on icon "plus" at bounding box center [275, 16] width 9 height 9
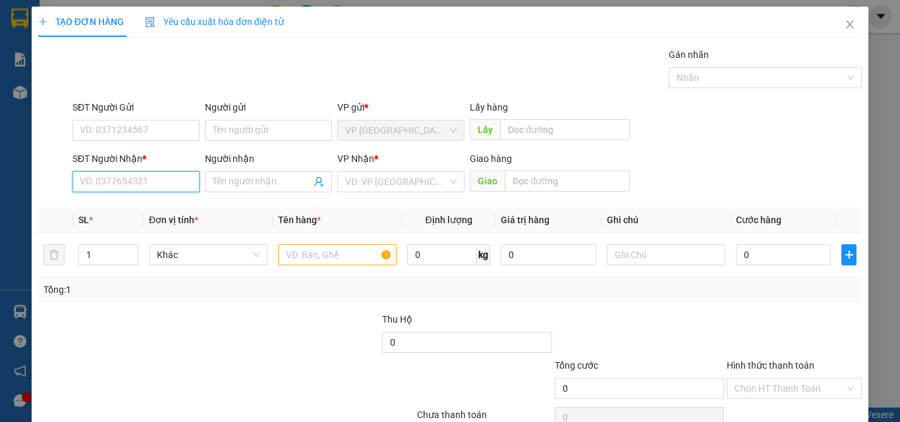
click at [169, 177] on input "SĐT Người Nhận *" at bounding box center [135, 181] width 127 height 21
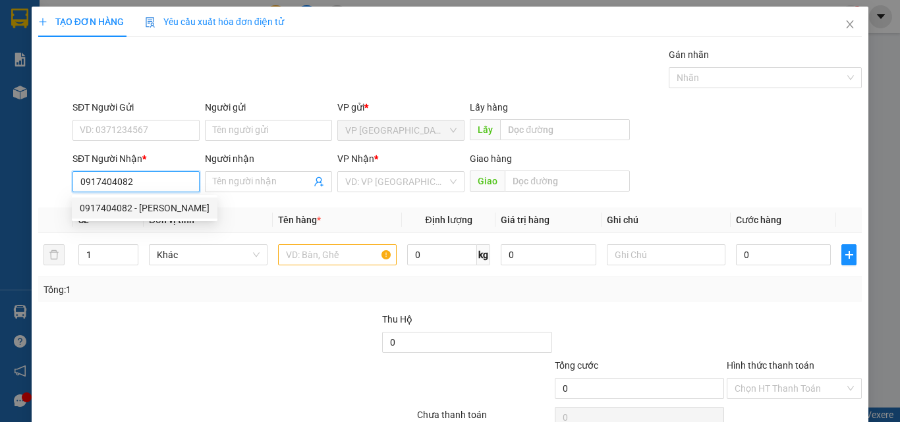
click at [135, 212] on div "0917404082 - ANH DOAN" at bounding box center [145, 208] width 130 height 14
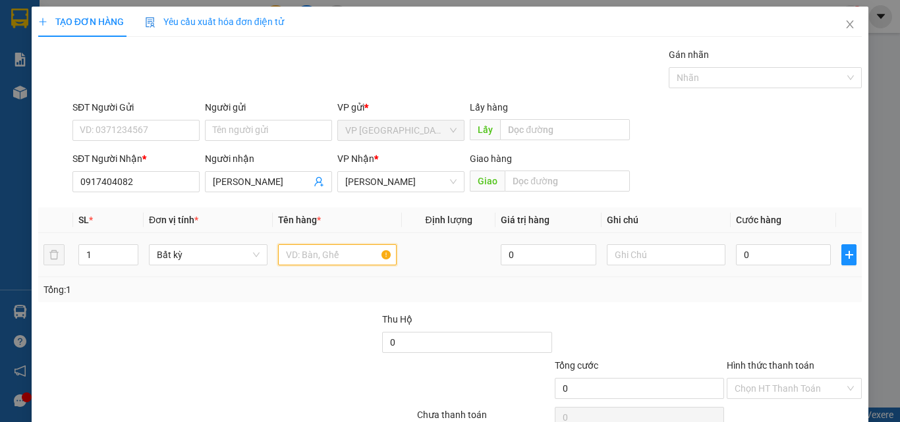
click at [324, 254] on input "text" at bounding box center [337, 254] width 119 height 21
click at [749, 252] on input "0" at bounding box center [783, 254] width 95 height 21
click at [749, 251] on input "50" at bounding box center [783, 254] width 95 height 21
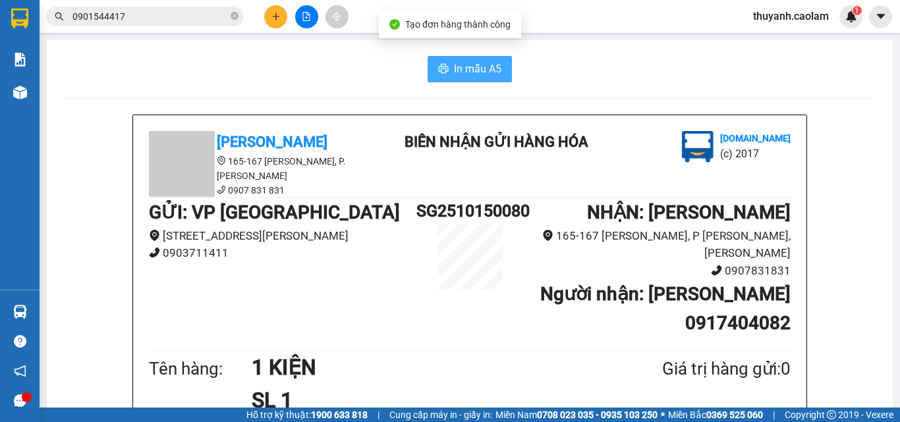
click at [482, 72] on span "In mẫu A5" at bounding box center [477, 69] width 47 height 16
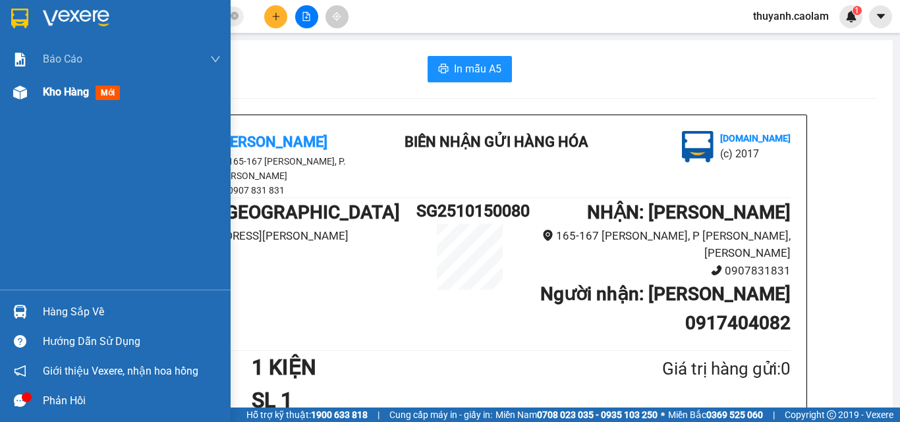
click at [61, 93] on span "Kho hàng" at bounding box center [66, 92] width 46 height 13
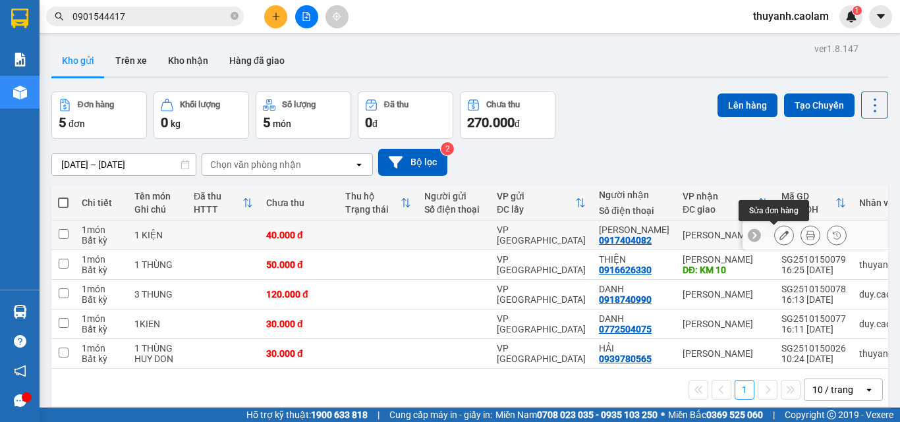
click at [779, 233] on icon at bounding box center [783, 235] width 9 height 9
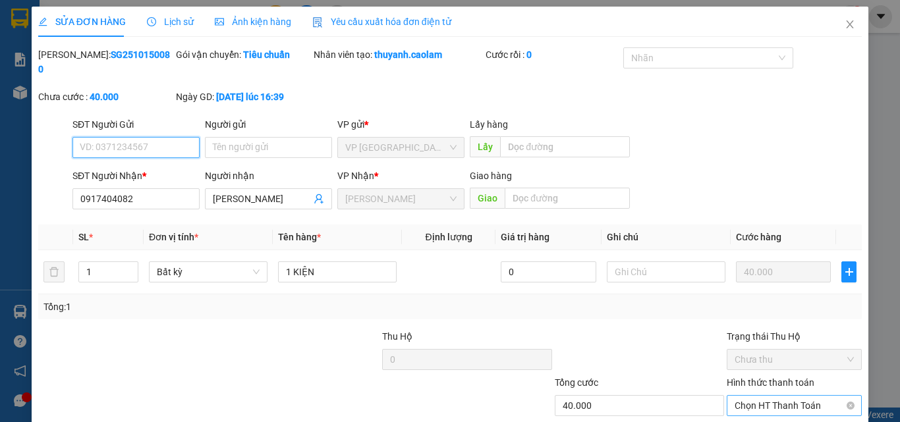
click at [765, 396] on span "Chọn HT Thanh Toán" at bounding box center [794, 406] width 119 height 20
click at [756, 407] on div "Tại văn phòng" at bounding box center [786, 417] width 134 height 21
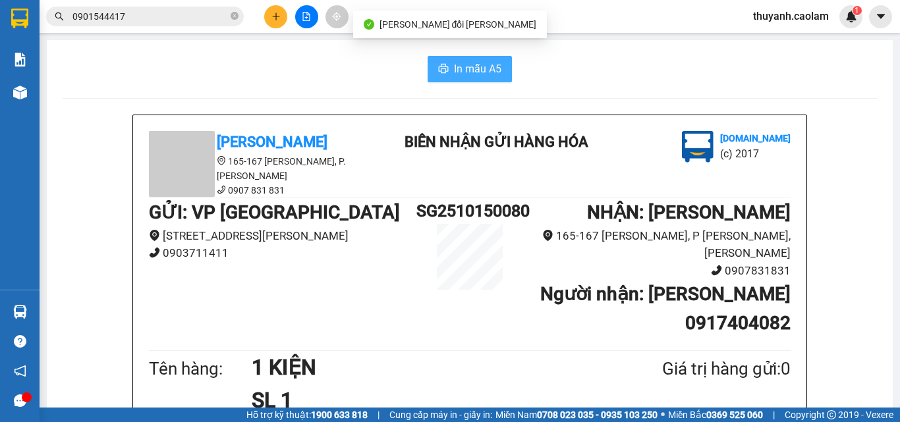
click at [469, 63] on span "In mẫu A5" at bounding box center [477, 69] width 47 height 16
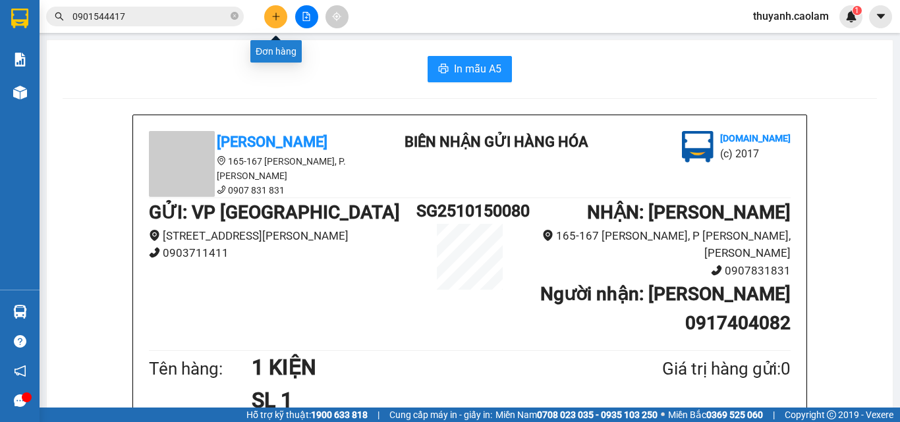
click at [277, 17] on icon "plus" at bounding box center [275, 16] width 9 height 9
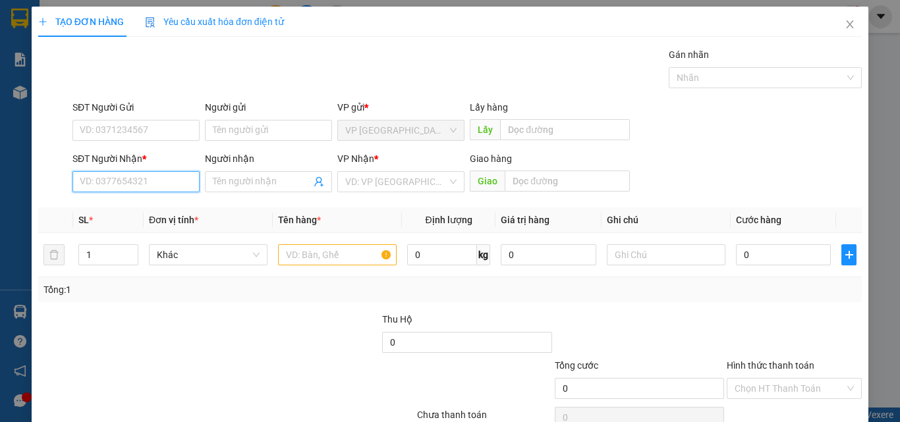
click at [152, 184] on input "SĐT Người Nhận *" at bounding box center [135, 181] width 127 height 21
click at [123, 206] on div "0949001219 - CONG DINH CAR" at bounding box center [144, 208] width 128 height 14
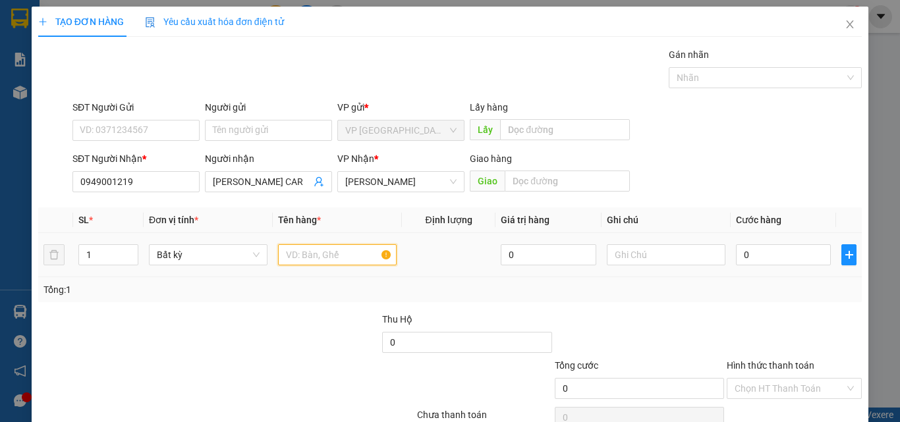
click at [299, 254] on input "text" at bounding box center [337, 254] width 119 height 21
click at [799, 252] on input "0" at bounding box center [783, 254] width 95 height 21
click at [770, 298] on div "Tổng: 1" at bounding box center [450, 289] width 824 height 25
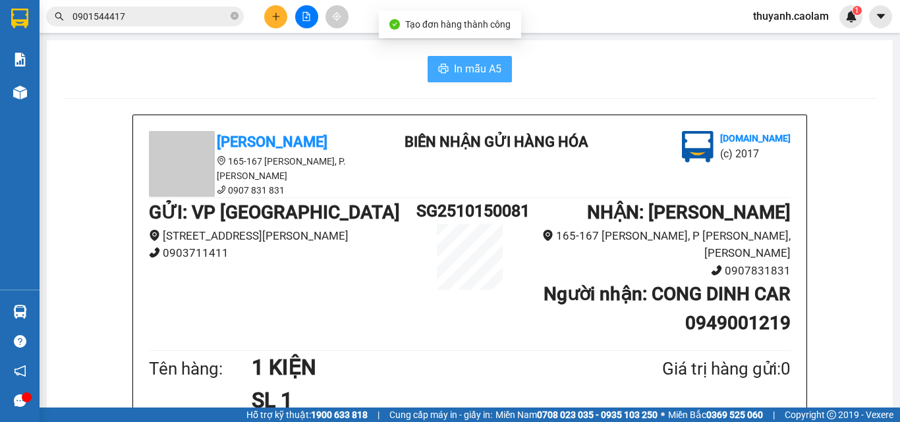
click at [462, 59] on button "In mẫu A5" at bounding box center [470, 69] width 84 height 26
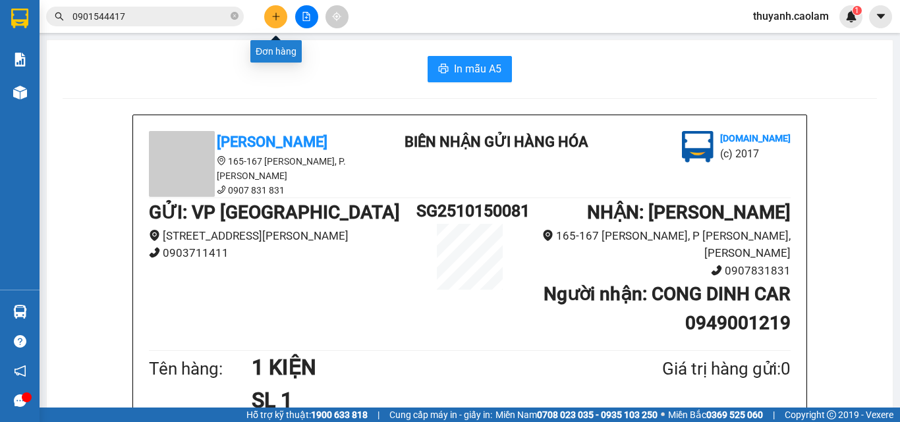
click at [268, 16] on button at bounding box center [275, 16] width 23 height 23
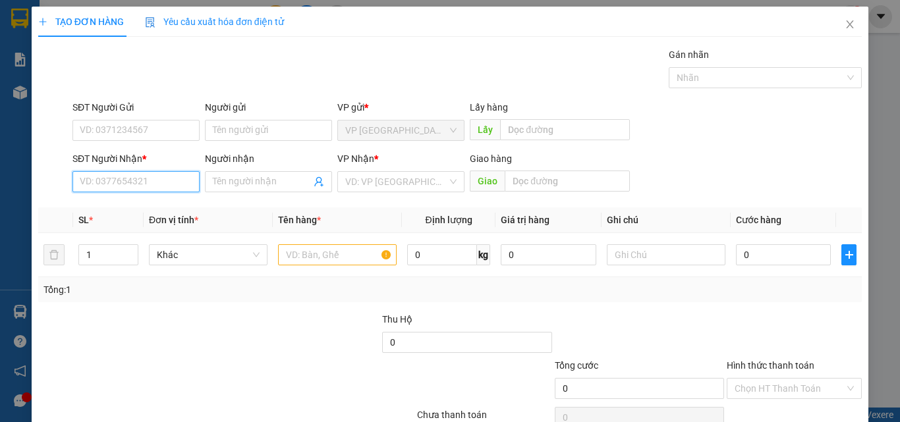
click at [132, 187] on input "SĐT Người Nhận *" at bounding box center [135, 181] width 127 height 21
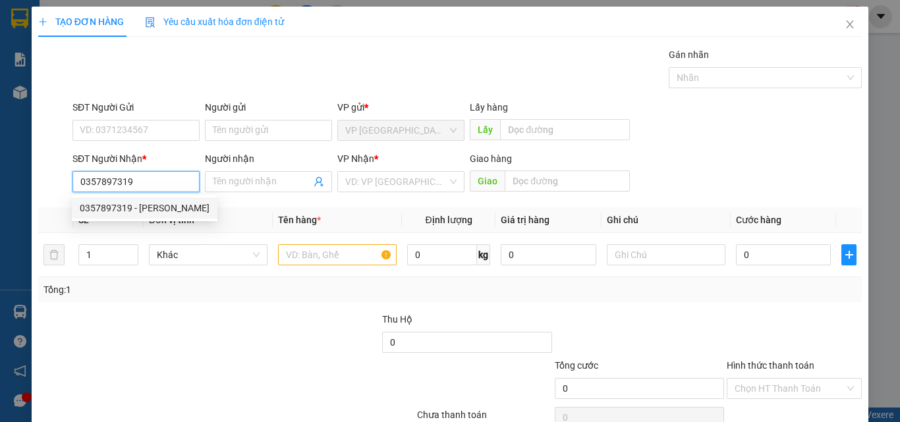
click at [161, 208] on div "0357897319 - PHUNG" at bounding box center [145, 208] width 130 height 14
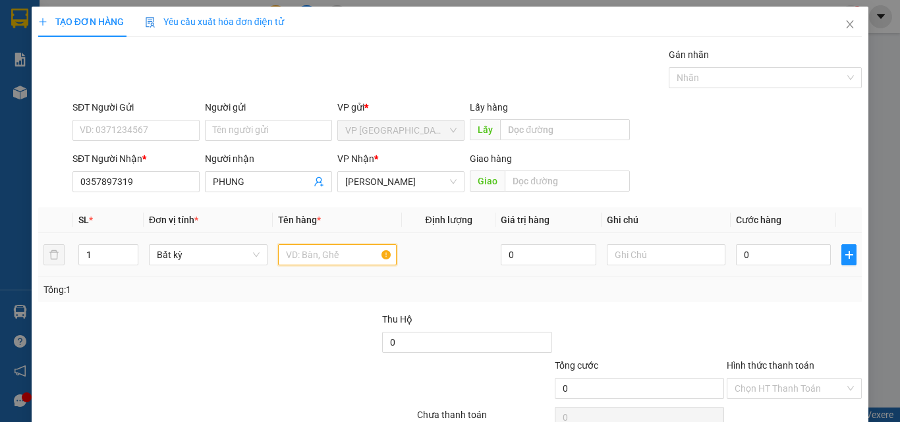
click at [289, 261] on input "text" at bounding box center [337, 254] width 119 height 21
click at [782, 254] on input "0" at bounding box center [783, 254] width 95 height 21
click at [764, 332] on div at bounding box center [794, 335] width 138 height 46
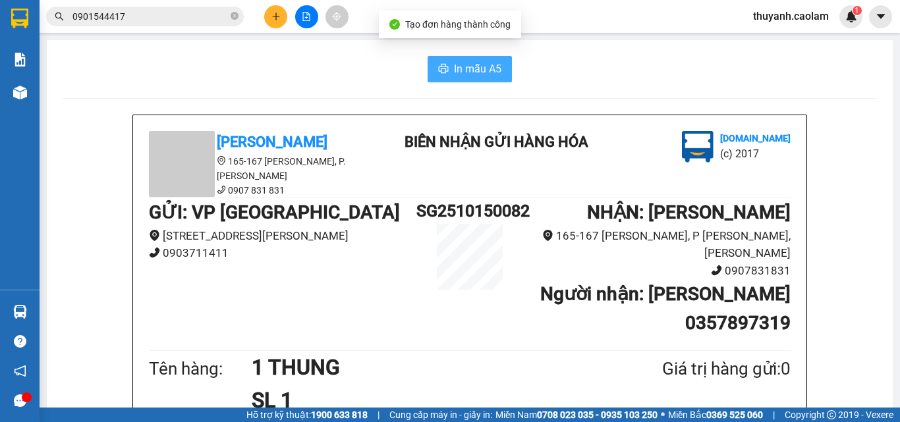
click at [458, 77] on span "In mẫu A5" at bounding box center [477, 69] width 47 height 16
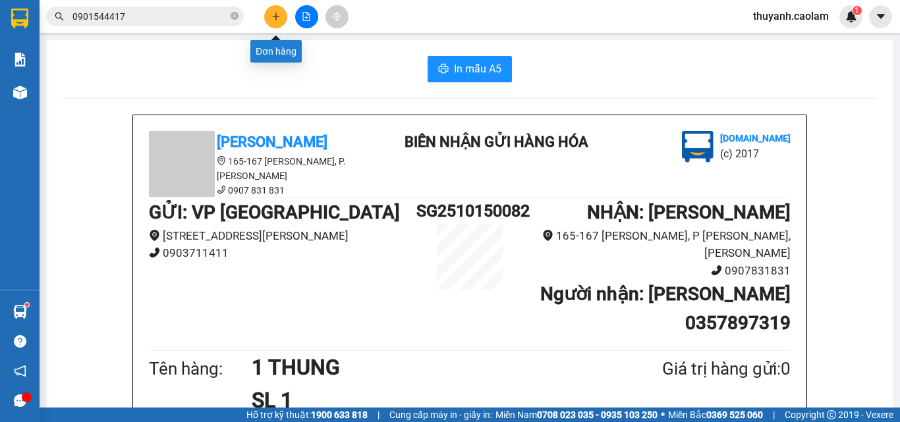
click at [280, 14] on icon "plus" at bounding box center [275, 16] width 9 height 9
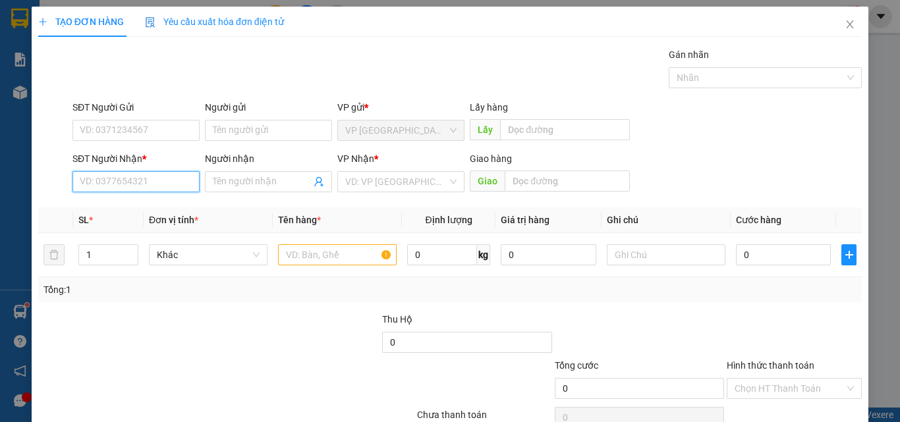
click at [184, 186] on input "SĐT Người Nhận *" at bounding box center [135, 181] width 127 height 21
click at [168, 206] on div "0833750204 - HÙNG" at bounding box center [135, 208] width 110 height 14
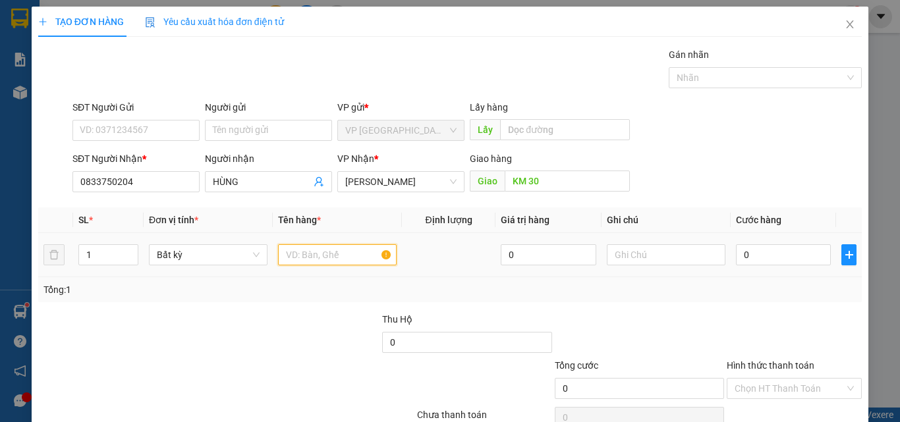
click at [309, 256] on input "text" at bounding box center [337, 254] width 119 height 21
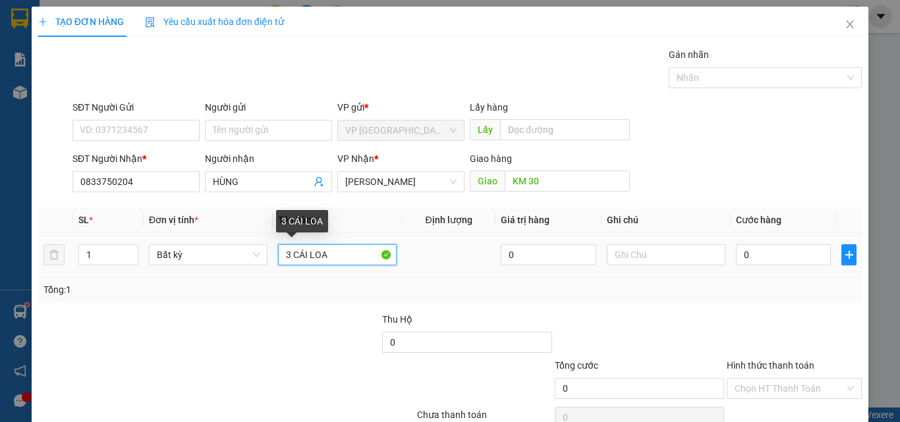
click at [329, 256] on input "3 CÁI LOA" at bounding box center [337, 254] width 119 height 21
click at [344, 251] on input "3 CÁI LOA 1KIEEJN NHỎ" at bounding box center [337, 254] width 119 height 21
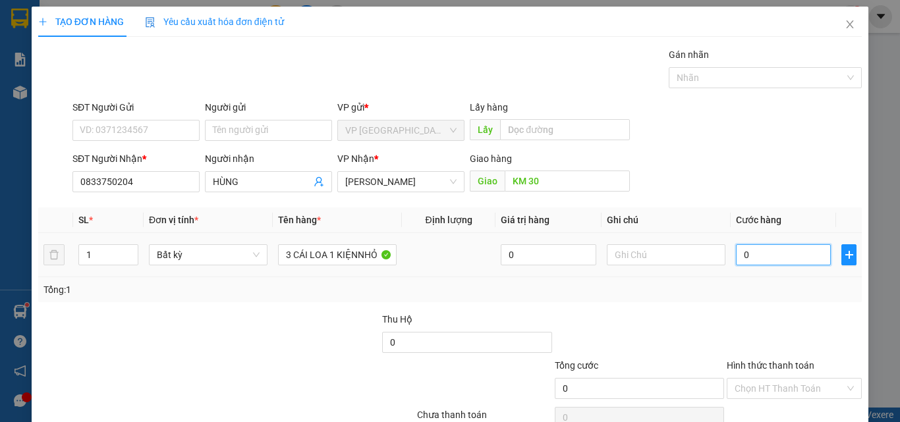
click at [758, 248] on input "0" at bounding box center [783, 254] width 95 height 21
click at [762, 168] on div "SĐT Người Nhận * 0833750204 Người nhận HÙNG VP Nhận * VP Phan Thiết Giao hàng G…" at bounding box center [467, 175] width 795 height 46
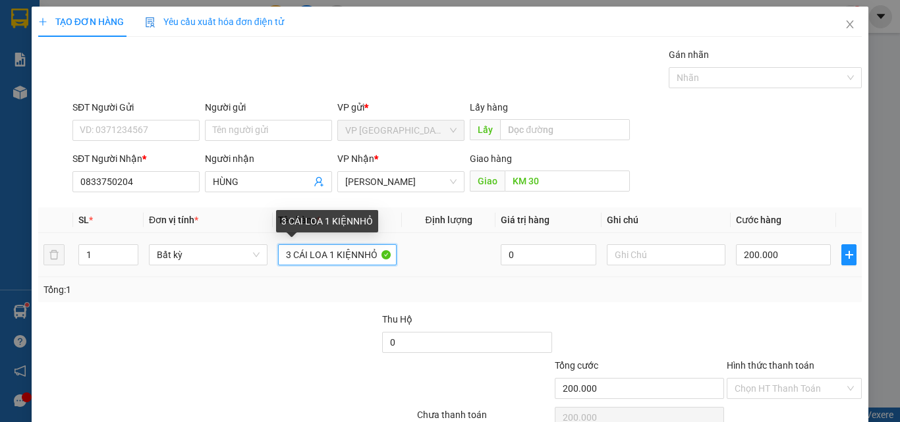
click at [341, 244] on input "3 CÁI LOA 1 KIỆNNHỎ" at bounding box center [337, 254] width 119 height 21
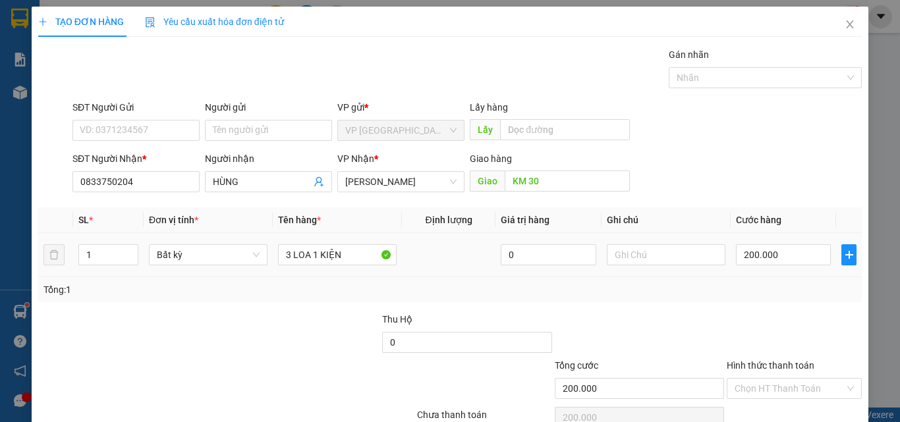
click at [779, 242] on div "200.000" at bounding box center [783, 255] width 95 height 26
click at [779, 244] on input "200.000" at bounding box center [783, 254] width 95 height 21
click at [766, 246] on div "Transit Pickup Surcharge Ids Transit Deliver Surcharge Ids Transit Deliver Surc…" at bounding box center [450, 254] width 824 height 414
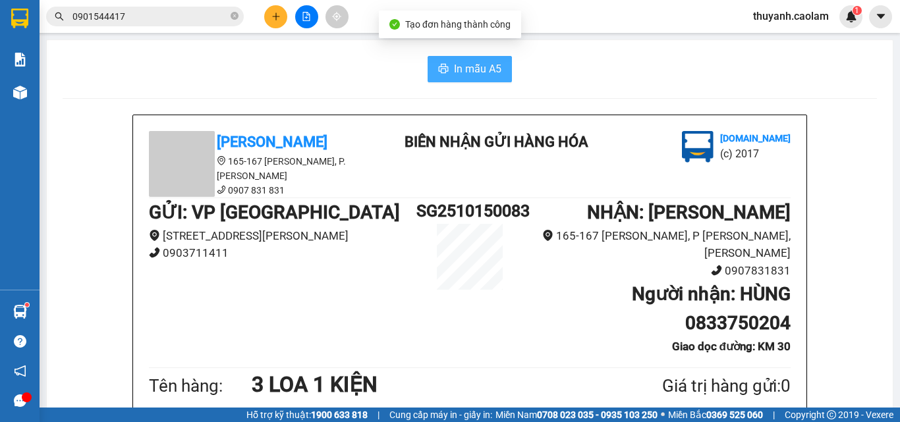
click at [479, 72] on span "In mẫu A5" at bounding box center [477, 69] width 47 height 16
click at [277, 22] on button at bounding box center [275, 16] width 23 height 23
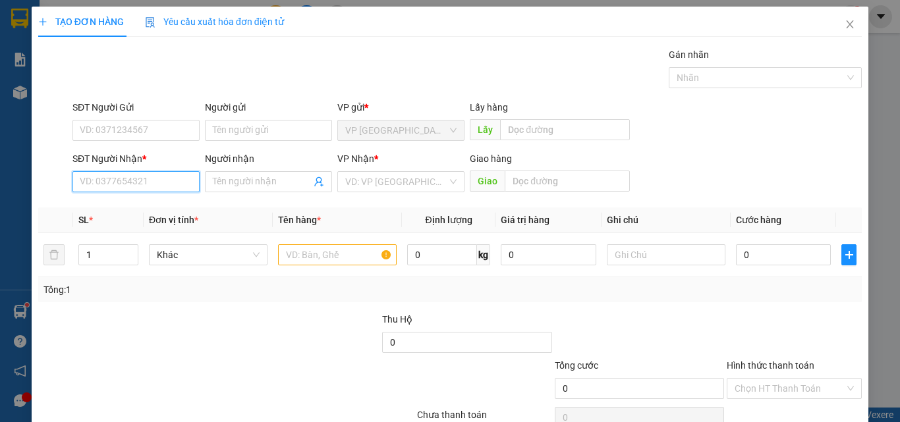
click at [164, 181] on input "SĐT Người Nhận *" at bounding box center [135, 181] width 127 height 21
drag, startPoint x: 146, startPoint y: 215, endPoint x: 169, endPoint y: 216, distance: 23.1
click at [148, 215] on div "0798714668 - THỊNH" at bounding box center [135, 208] width 110 height 14
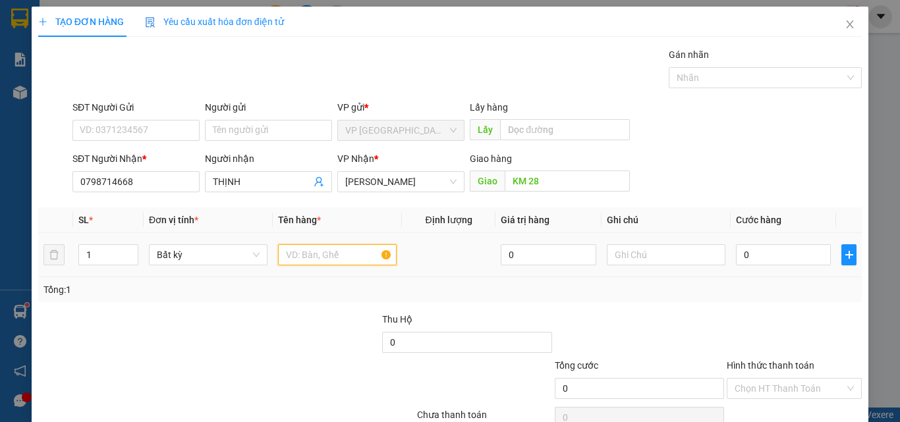
drag, startPoint x: 310, startPoint y: 260, endPoint x: 318, endPoint y: 248, distance: 14.8
click at [317, 249] on input "text" at bounding box center [337, 254] width 119 height 21
click at [779, 258] on input "0" at bounding box center [783, 254] width 95 height 21
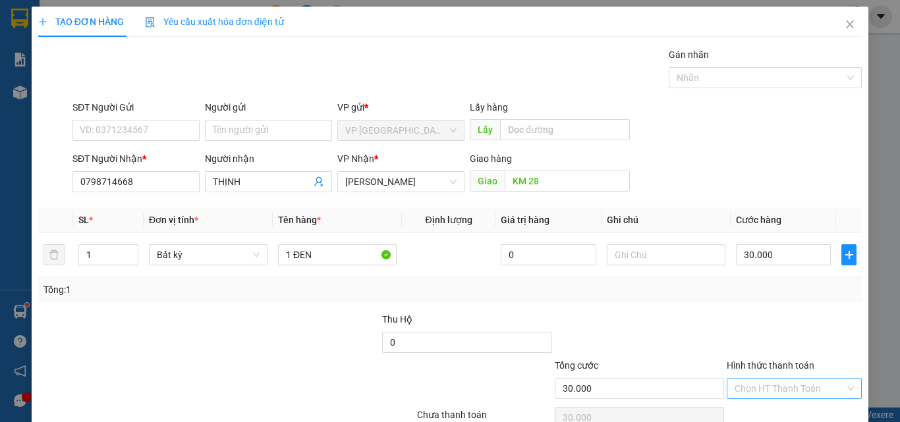
click at [768, 379] on input "Hình thức thanh toán" at bounding box center [790, 389] width 110 height 20
click at [739, 312] on div at bounding box center [794, 335] width 138 height 46
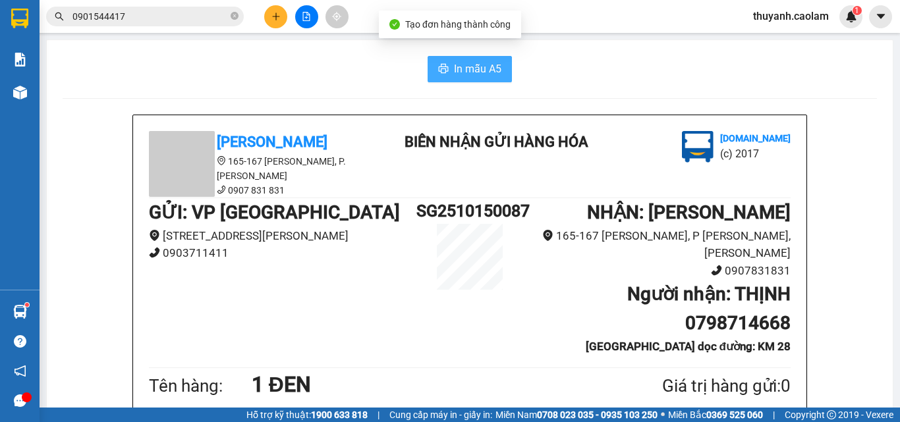
click at [462, 58] on button "In mẫu A5" at bounding box center [470, 69] width 84 height 26
click at [234, 20] on icon "close-circle" at bounding box center [235, 16] width 8 height 8
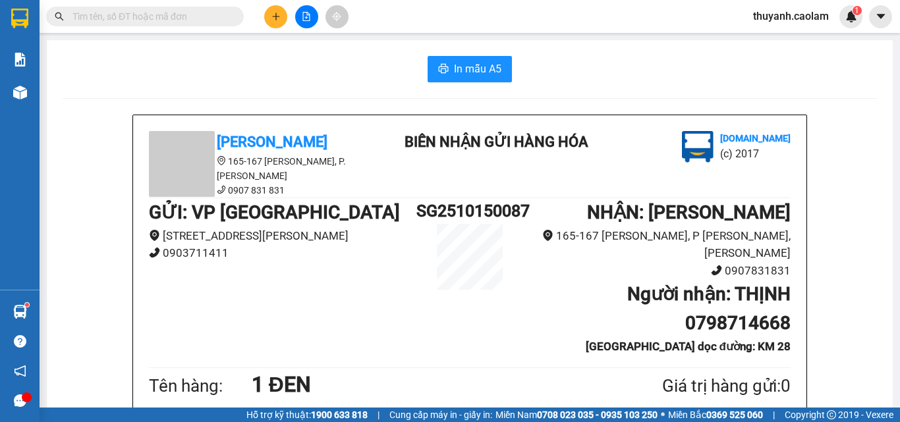
click at [190, 20] on input "text" at bounding box center [149, 16] width 155 height 14
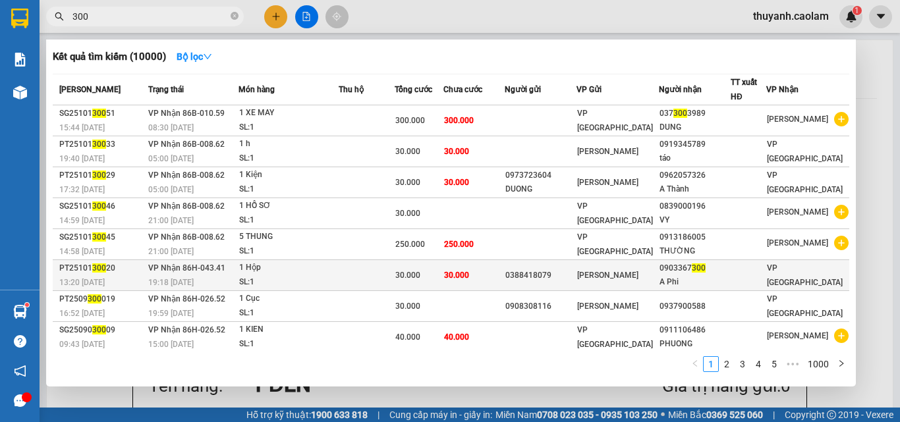
click at [690, 277] on div "A Phi" at bounding box center [694, 282] width 70 height 14
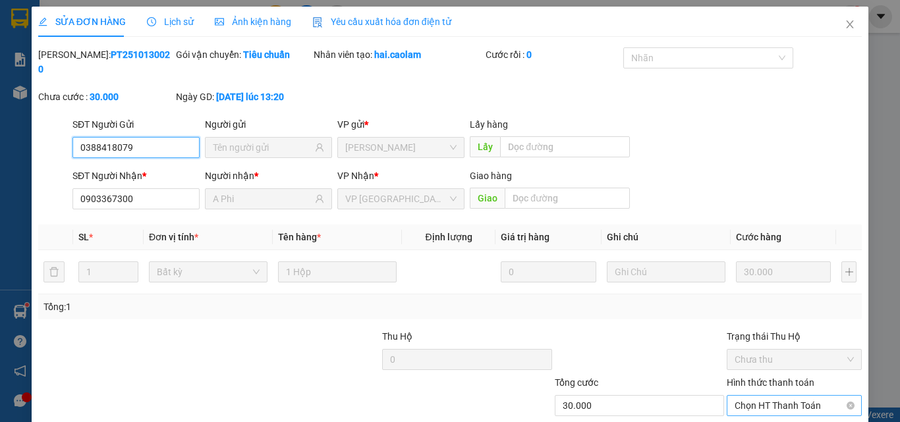
click at [748, 396] on span "Chọn HT Thanh Toán" at bounding box center [794, 406] width 119 height 20
click at [744, 410] on div "Tại văn phòng" at bounding box center [786, 417] width 118 height 14
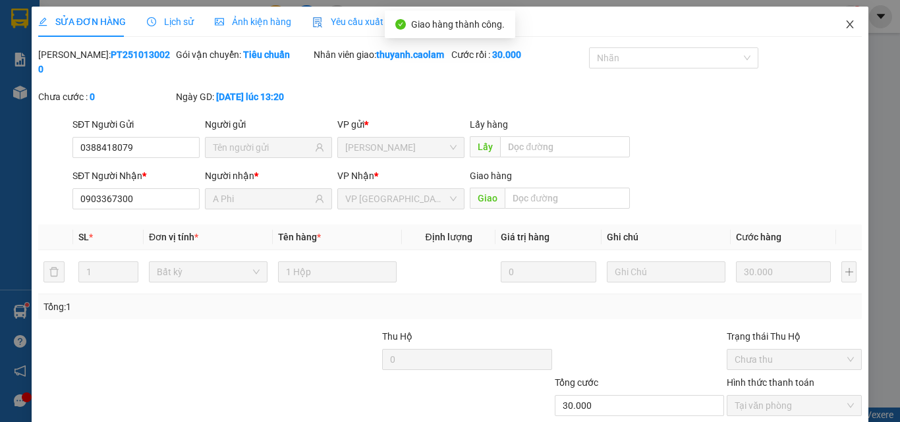
click at [847, 27] on icon "close" at bounding box center [850, 24] width 7 height 8
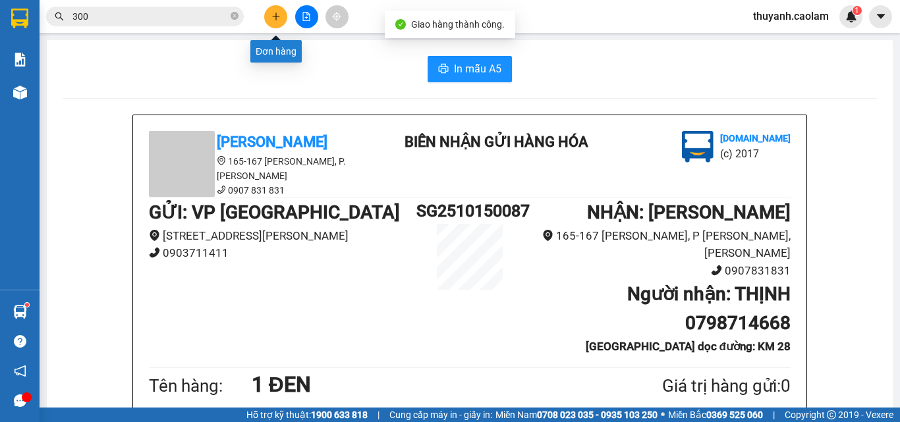
click at [273, 22] on button at bounding box center [275, 16] width 23 height 23
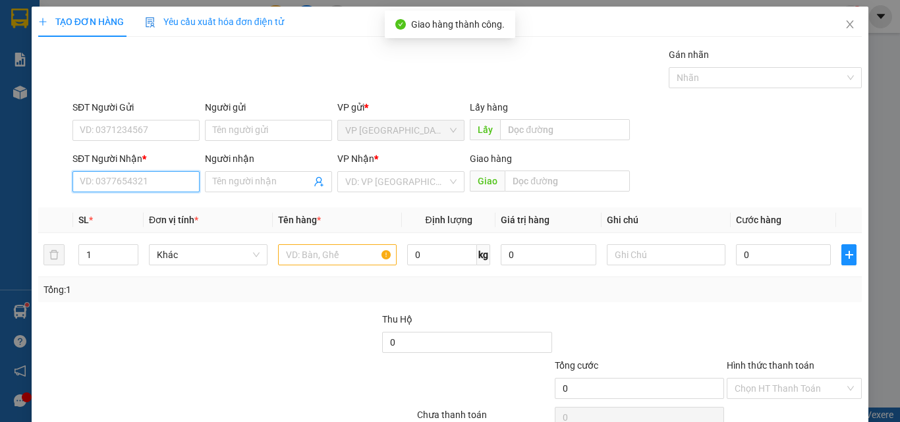
click at [176, 184] on input "SĐT Người Nhận *" at bounding box center [135, 181] width 127 height 21
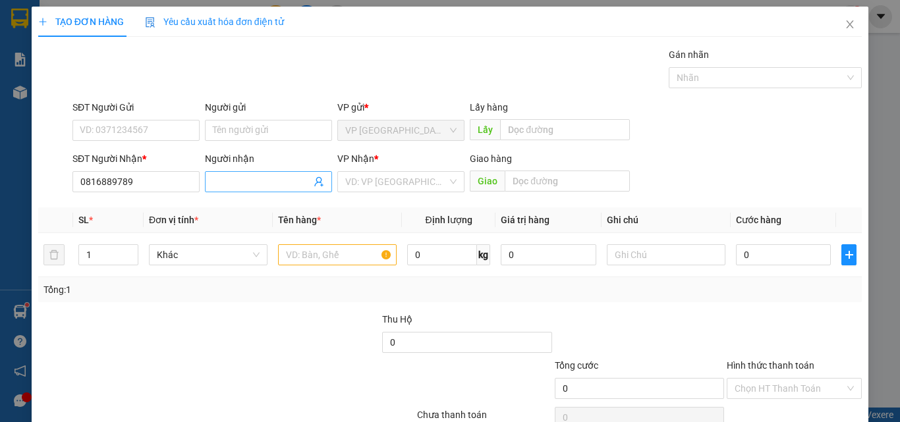
click at [242, 182] on input "Người nhận" at bounding box center [262, 182] width 98 height 14
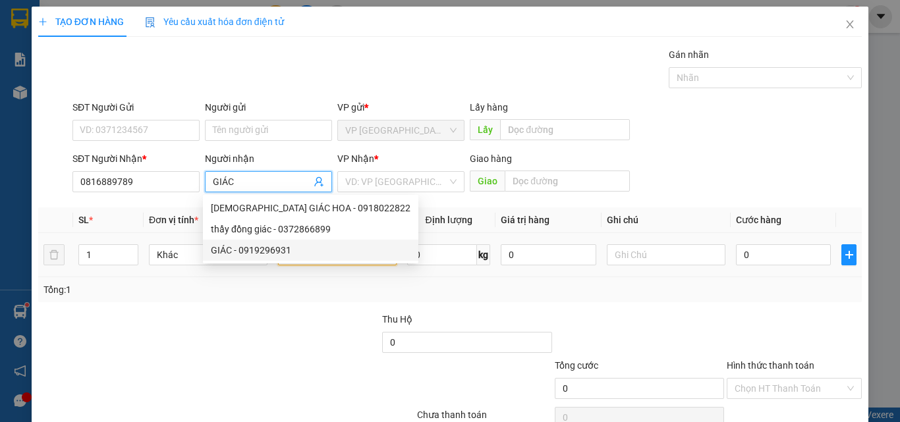
click at [358, 254] on input "text" at bounding box center [337, 254] width 119 height 21
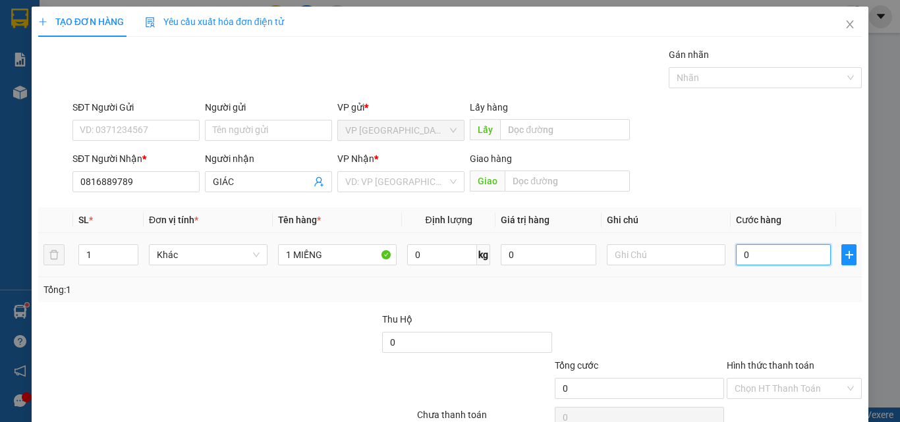
click at [748, 260] on input "0" at bounding box center [783, 254] width 95 height 21
click at [713, 322] on div at bounding box center [639, 335] width 172 height 46
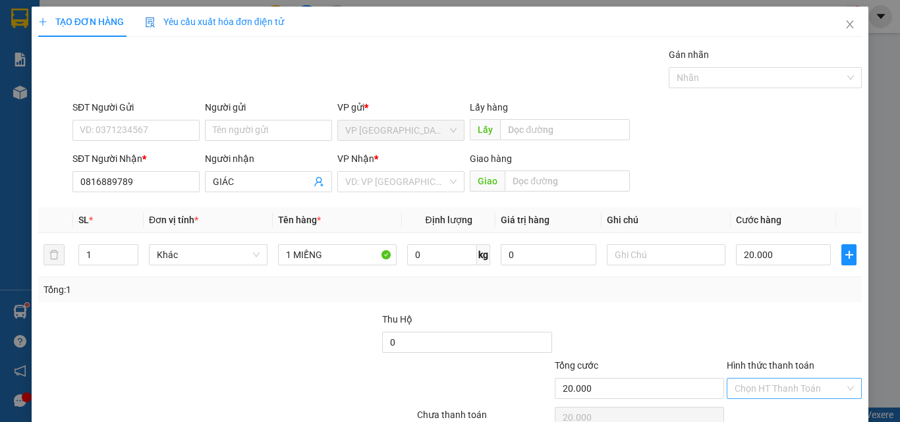
click at [798, 379] on input "Hình thức thanh toán" at bounding box center [790, 389] width 110 height 20
click at [769, 408] on div "Tại văn phòng" at bounding box center [786, 415] width 118 height 14
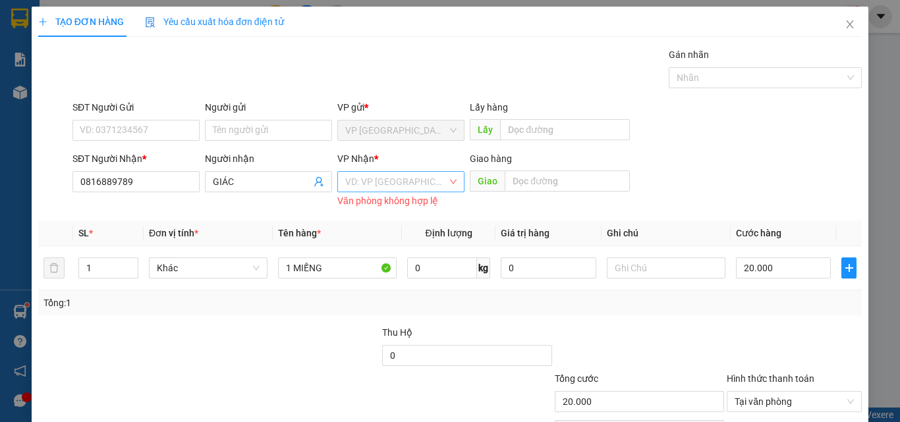
click at [431, 172] on input "search" at bounding box center [396, 182] width 102 height 20
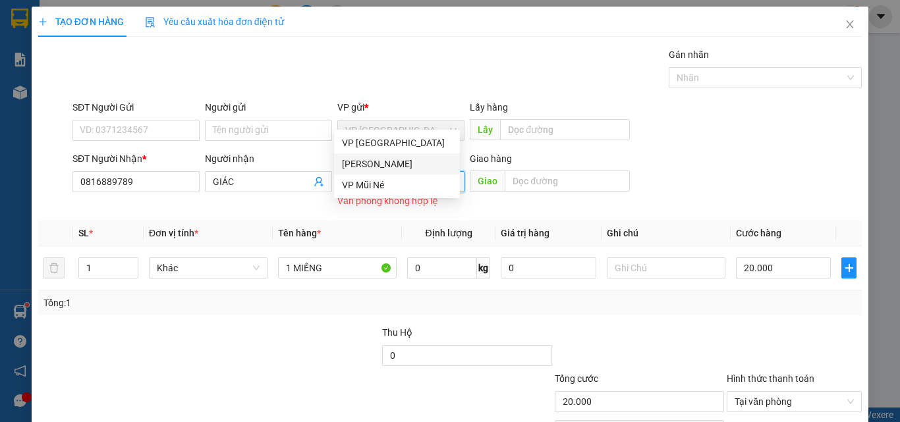
click at [418, 162] on div "VP Phan Thiết" at bounding box center [397, 164] width 110 height 14
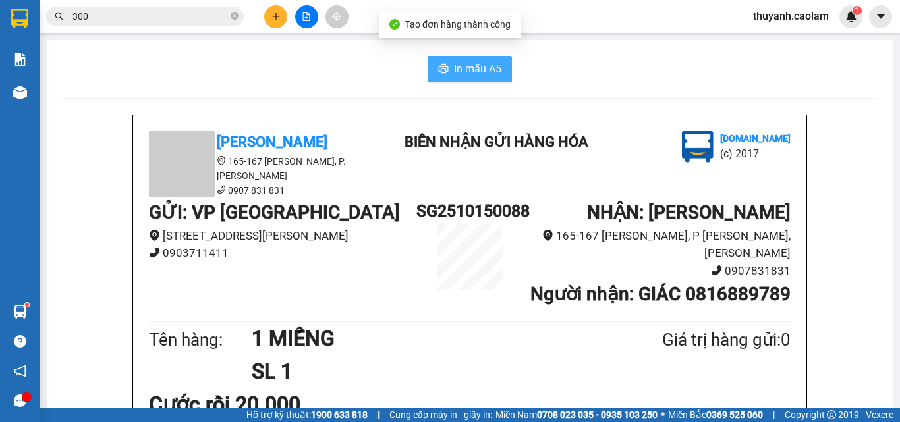
click at [495, 72] on span "In mẫu A5" at bounding box center [477, 69] width 47 height 16
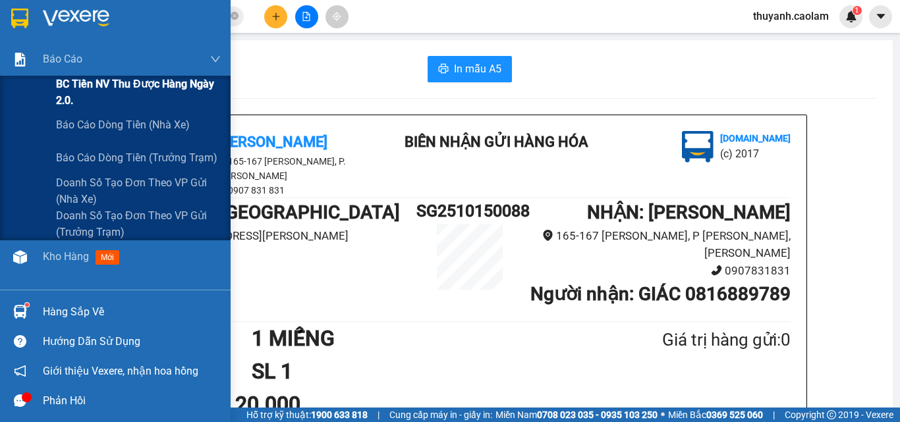
click at [69, 88] on span "BC Tiền NV thu được hàng ngày 2.0." at bounding box center [138, 92] width 165 height 33
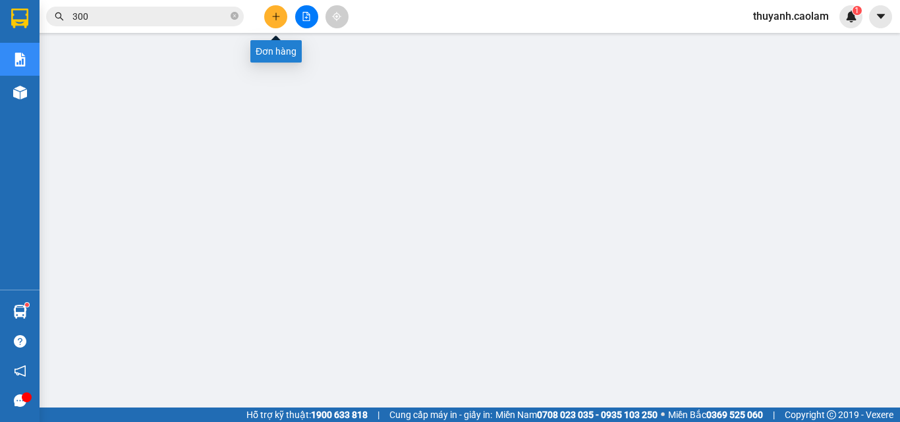
click at [277, 13] on icon "plus" at bounding box center [275, 16] width 9 height 9
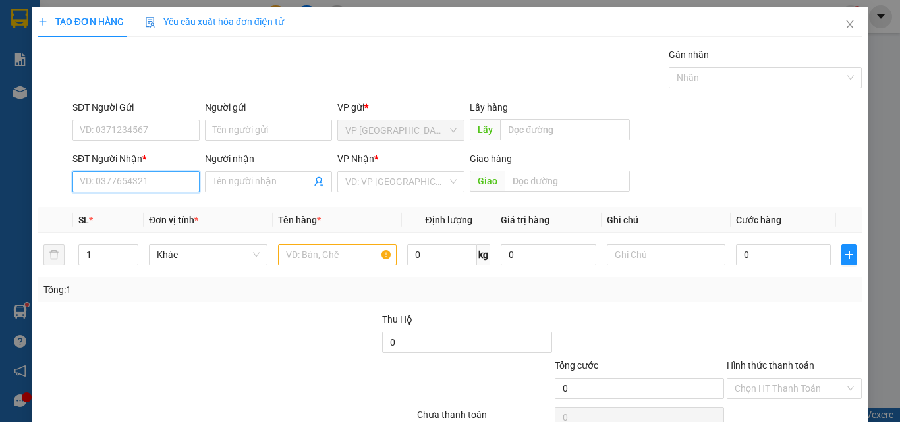
click at [150, 179] on input "SĐT Người Nhận *" at bounding box center [135, 181] width 127 height 21
click at [181, 216] on div "0987249449 - TAN NGUYEN" at bounding box center [145, 208] width 146 height 21
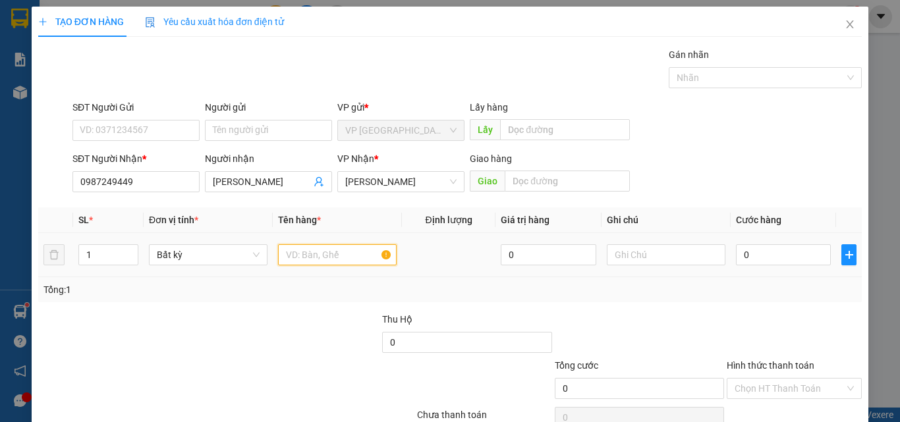
drag, startPoint x: 327, startPoint y: 256, endPoint x: 321, endPoint y: 264, distance: 9.9
click at [325, 259] on input "text" at bounding box center [337, 254] width 119 height 21
click at [748, 254] on input "0" at bounding box center [783, 254] width 95 height 21
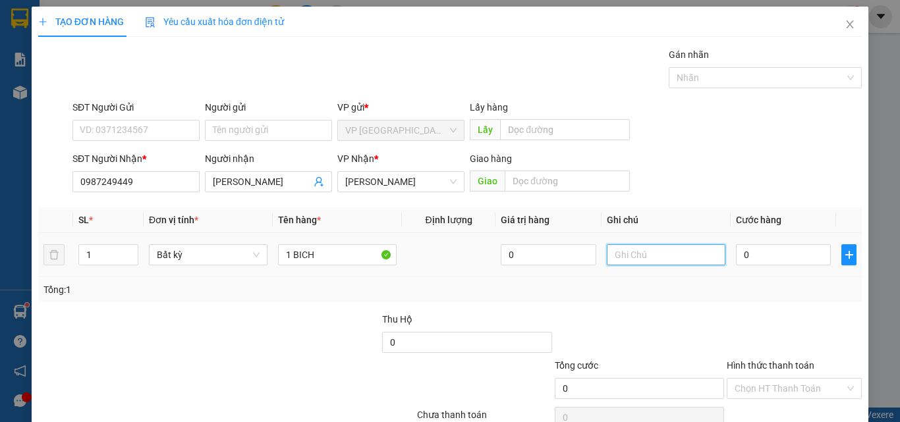
click at [679, 264] on input "text" at bounding box center [666, 254] width 119 height 21
click at [743, 259] on input "0" at bounding box center [783, 254] width 95 height 21
click at [764, 305] on div "Transit Pickup Surcharge Ids Transit Deliver Surcharge Ids Transit Deliver Surc…" at bounding box center [450, 254] width 824 height 414
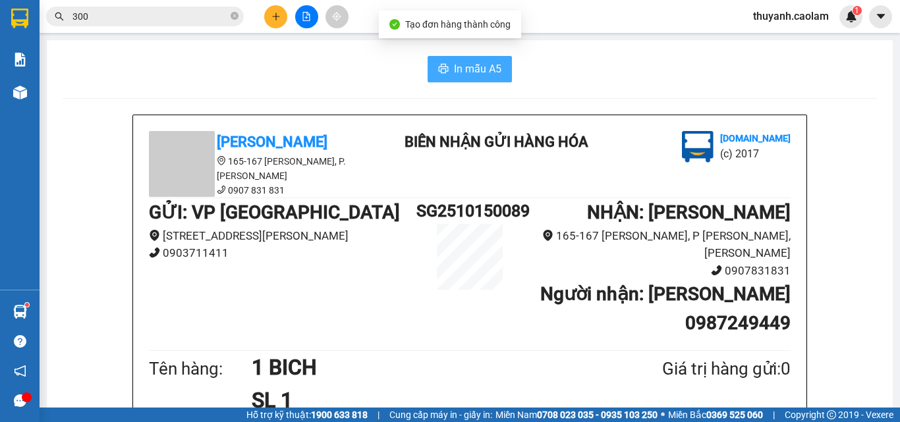
click at [484, 62] on span "In mẫu A5" at bounding box center [477, 69] width 47 height 16
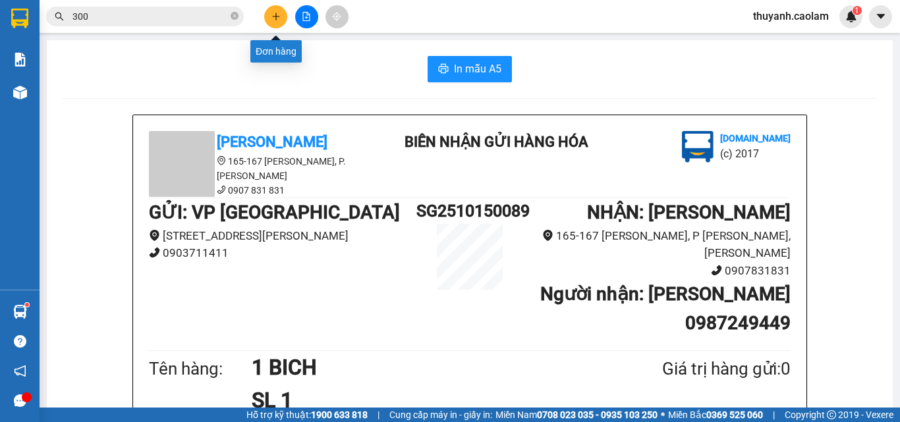
click at [274, 13] on icon "plus" at bounding box center [275, 16] width 9 height 9
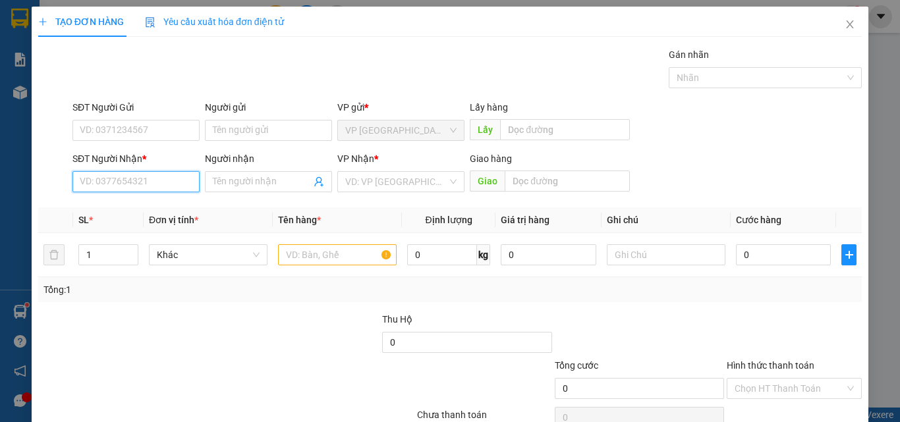
click at [168, 184] on input "SĐT Người Nhận *" at bounding box center [135, 181] width 127 height 21
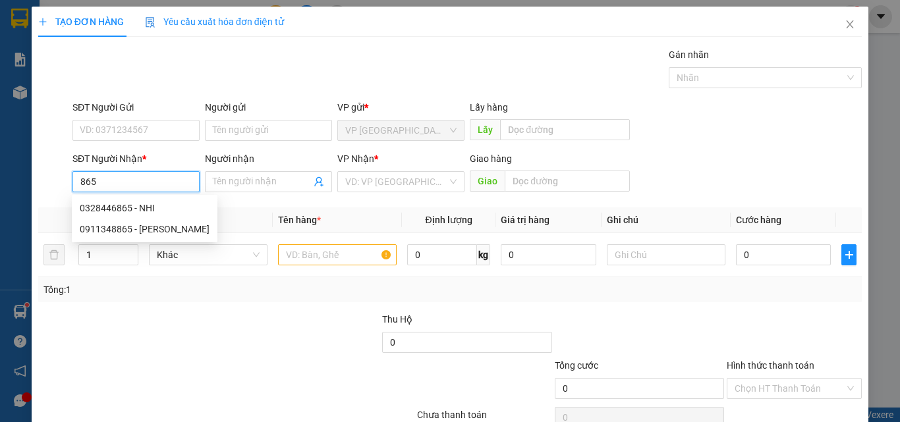
click at [154, 205] on div "0328446865 - NHI" at bounding box center [145, 208] width 130 height 14
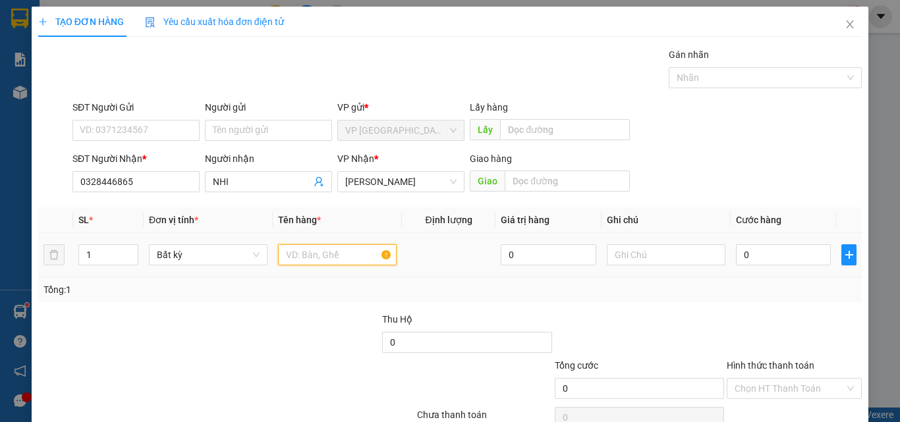
click at [296, 258] on input "text" at bounding box center [337, 254] width 119 height 21
click at [810, 256] on input "0" at bounding box center [783, 254] width 95 height 21
click at [742, 300] on div "Tổng: 1" at bounding box center [450, 289] width 824 height 25
drag, startPoint x: 793, startPoint y: 387, endPoint x: 761, endPoint y: 368, distance: 37.3
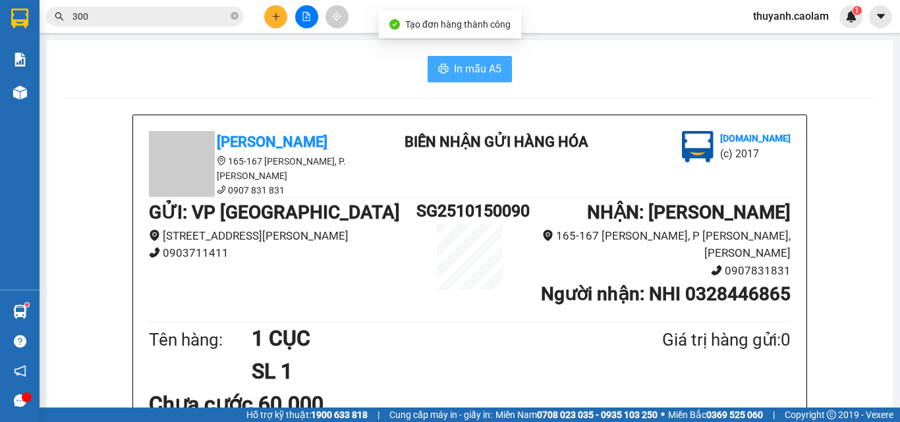
click at [439, 73] on icon "printer" at bounding box center [444, 68] width 10 height 9
click at [274, 11] on button at bounding box center [275, 16] width 23 height 23
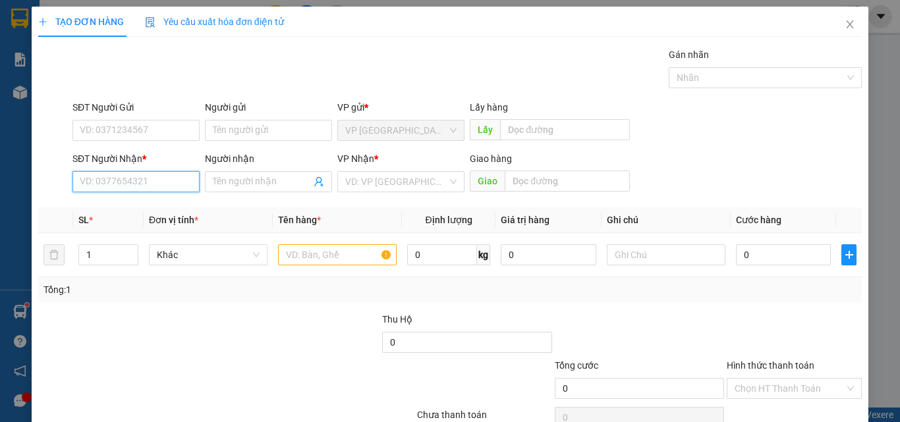
click at [147, 173] on input "SĐT Người Nhận *" at bounding box center [135, 181] width 127 height 21
click at [180, 210] on div "0917223276 - THAI" at bounding box center [135, 208] width 110 height 14
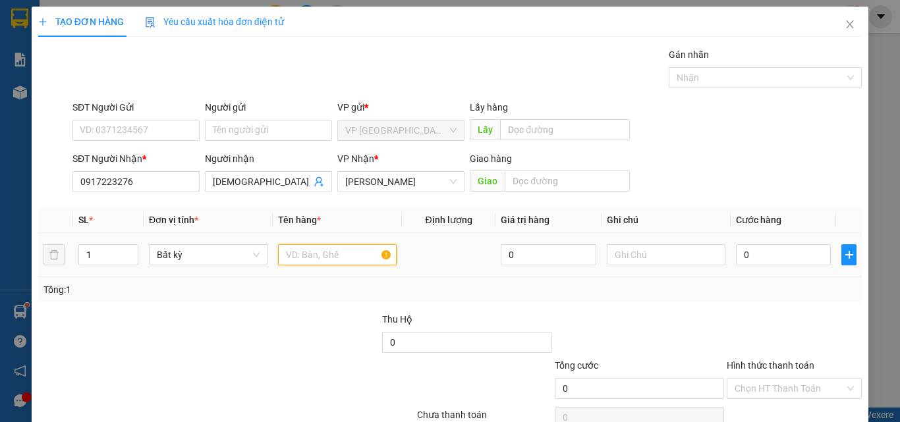
click at [351, 248] on input "text" at bounding box center [337, 254] width 119 height 21
click at [791, 247] on input "0" at bounding box center [783, 254] width 95 height 21
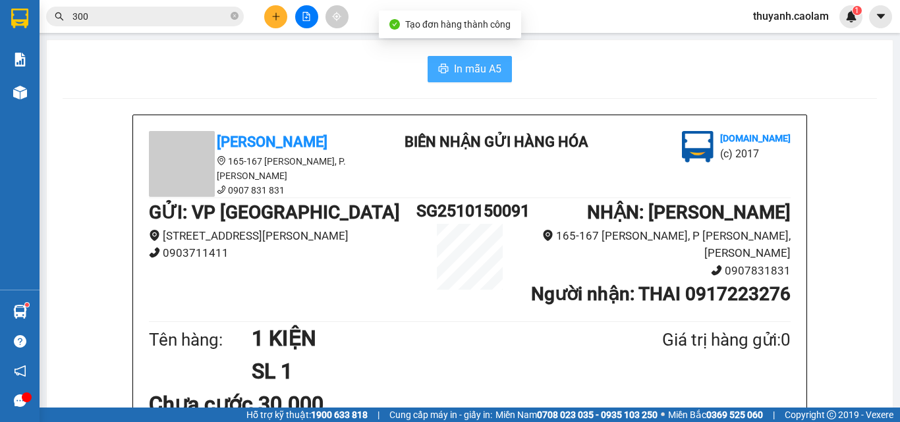
click at [486, 66] on span "In mẫu A5" at bounding box center [477, 69] width 47 height 16
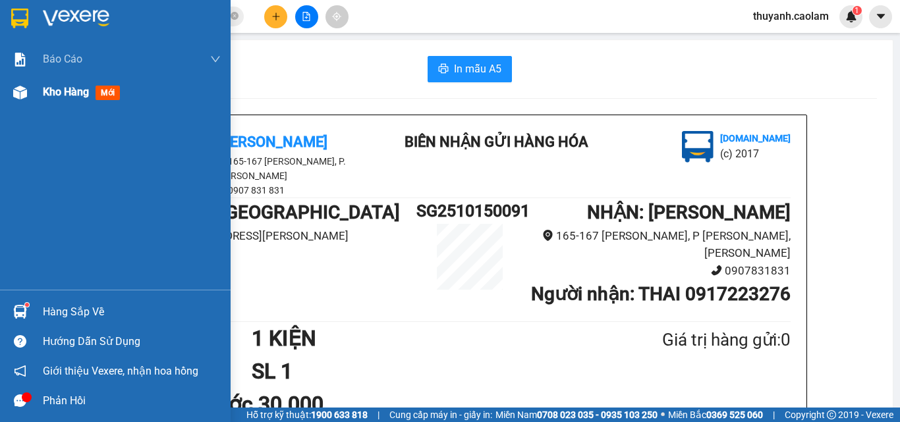
click at [39, 91] on div "Kho hàng mới" at bounding box center [115, 92] width 231 height 33
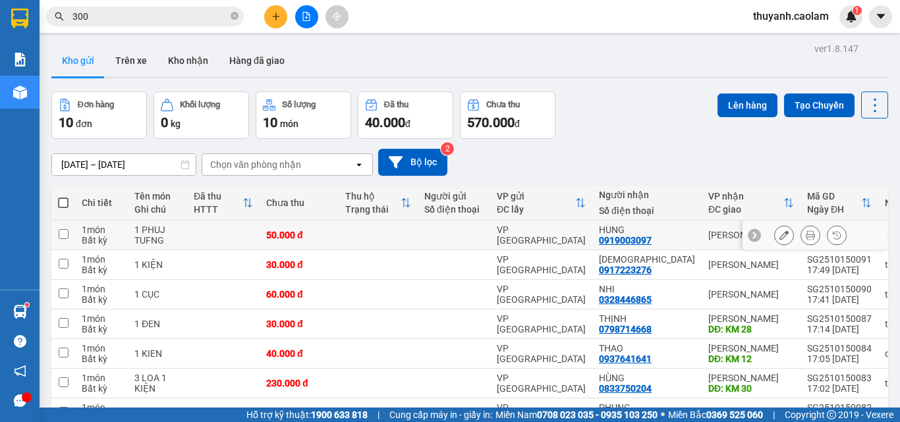
click at [812, 225] on div at bounding box center [810, 235] width 72 height 20
click at [778, 224] on button at bounding box center [784, 235] width 18 height 23
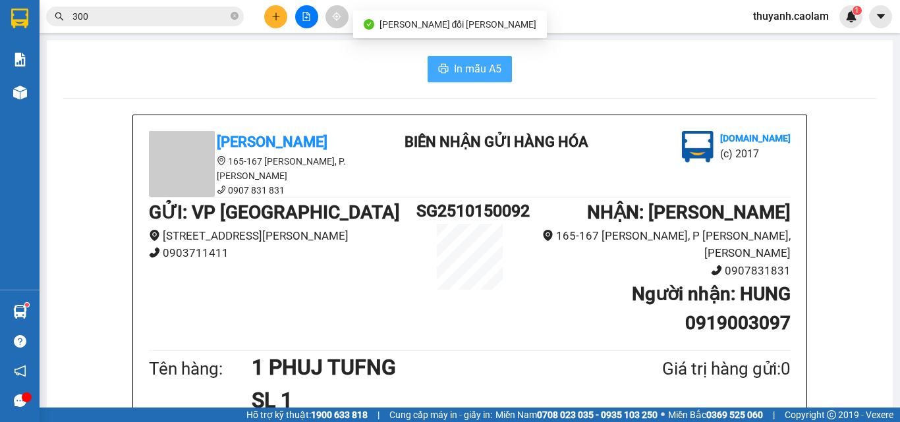
click at [454, 62] on span "In mẫu A5" at bounding box center [477, 69] width 47 height 16
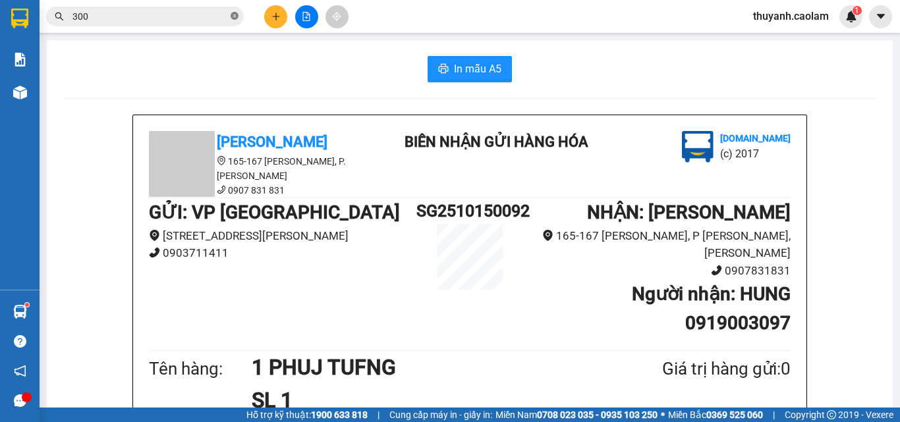
click at [232, 16] on icon "close-circle" at bounding box center [235, 16] width 8 height 8
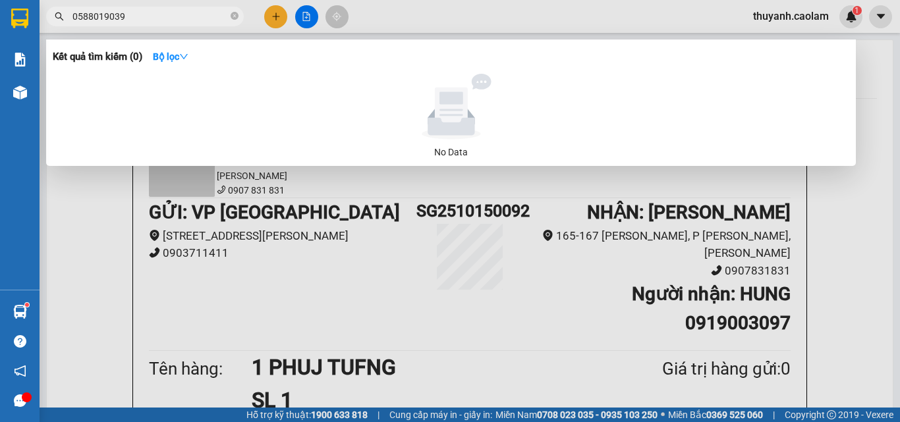
click at [177, 18] on input "0588019039" at bounding box center [149, 16] width 155 height 14
drag, startPoint x: 113, startPoint y: 20, endPoint x: 204, endPoint y: 8, distance: 91.7
click at [204, 8] on span "0588019039" at bounding box center [145, 17] width 198 height 20
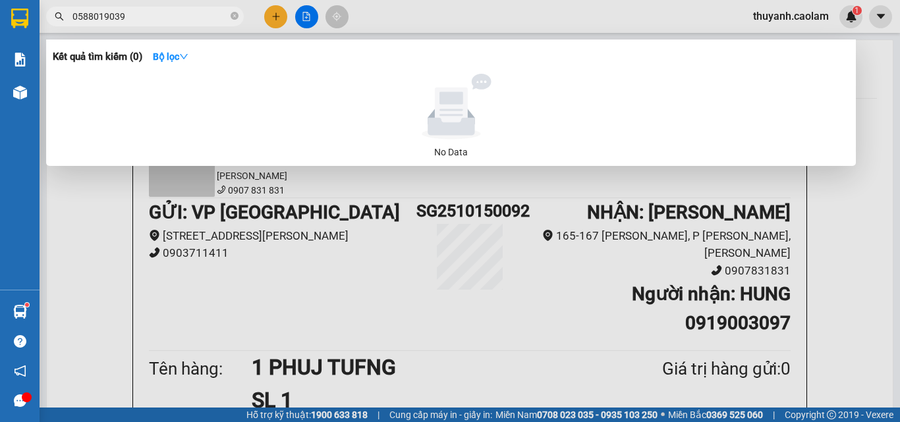
drag, startPoint x: 204, startPoint y: 8, endPoint x: 191, endPoint y: 13, distance: 13.3
click at [201, 8] on span "0588019039" at bounding box center [145, 17] width 198 height 20
click at [186, 14] on input "0588019039" at bounding box center [149, 16] width 155 height 14
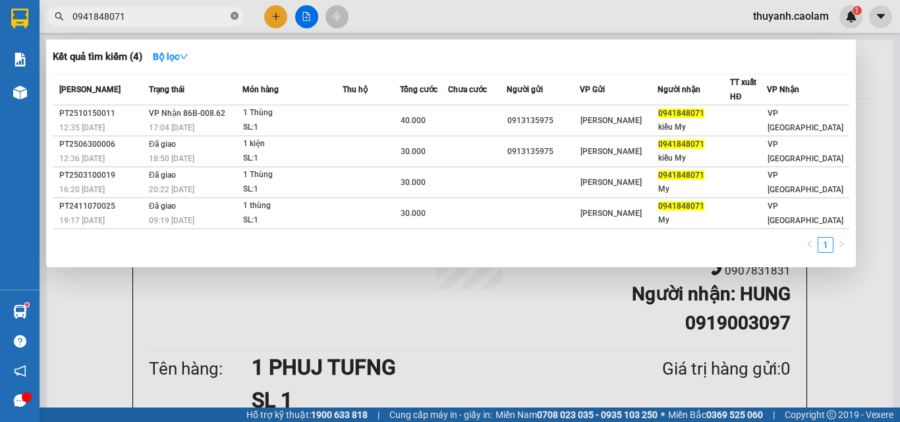
click at [237, 16] on icon "close-circle" at bounding box center [235, 16] width 8 height 8
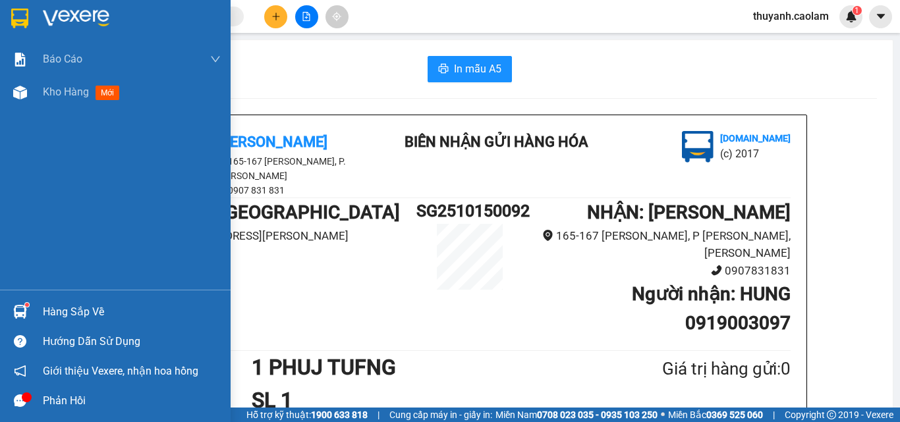
click at [14, 12] on img at bounding box center [19, 19] width 17 height 20
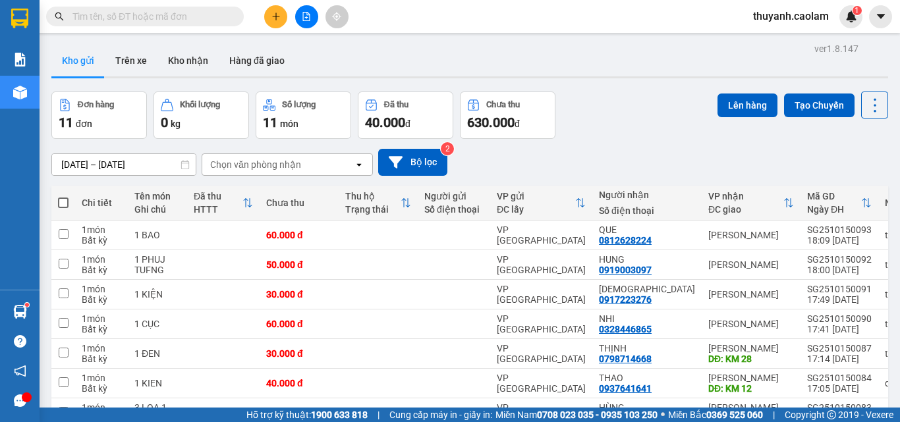
click at [279, 18] on icon "plus" at bounding box center [275, 16] width 9 height 9
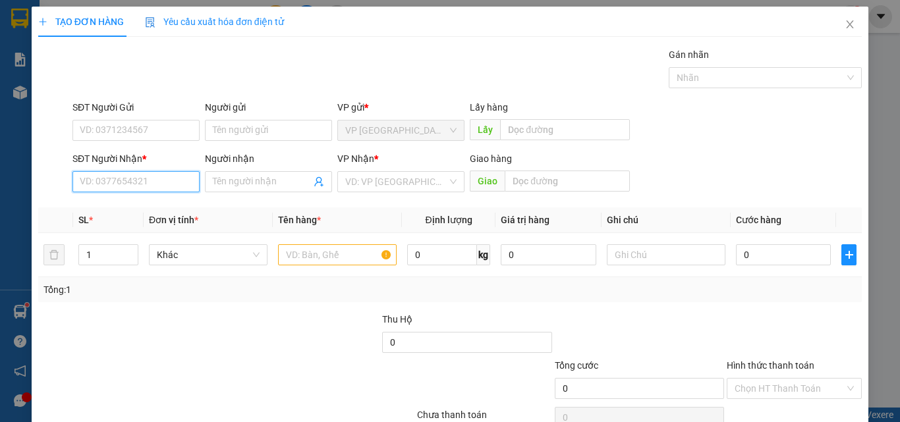
click at [156, 188] on input "SĐT Người Nhận *" at bounding box center [135, 181] width 127 height 21
click at [250, 181] on input "Người nhận" at bounding box center [262, 182] width 98 height 14
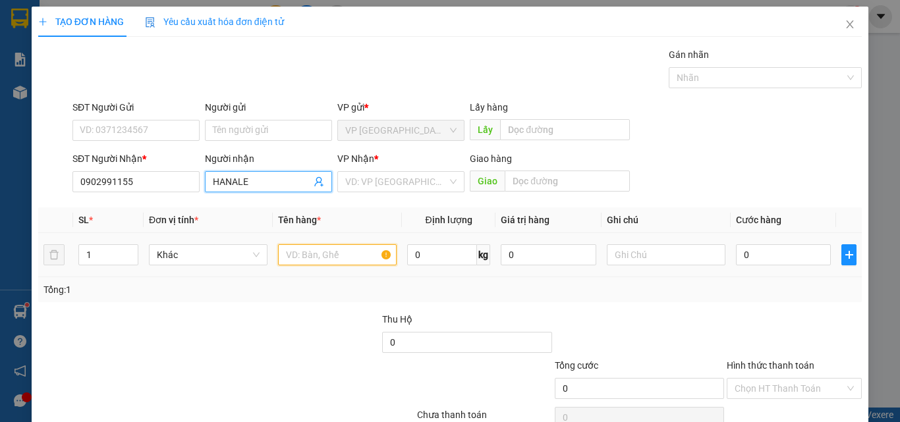
click at [323, 261] on input "text" at bounding box center [337, 254] width 119 height 21
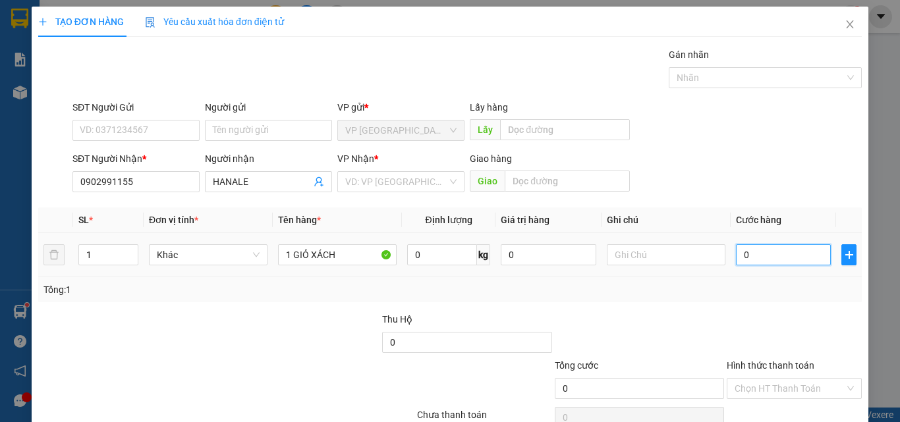
click at [786, 253] on input "0" at bounding box center [783, 254] width 95 height 21
click at [779, 314] on div at bounding box center [794, 335] width 138 height 46
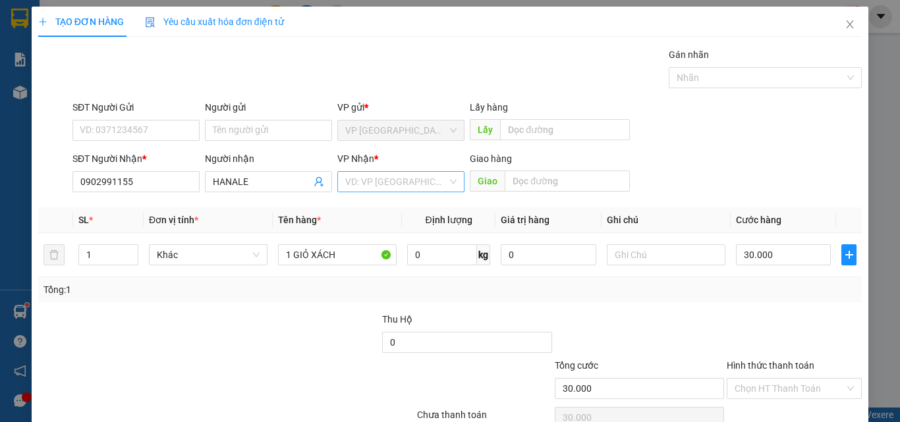
click at [387, 182] on input "search" at bounding box center [396, 182] width 102 height 20
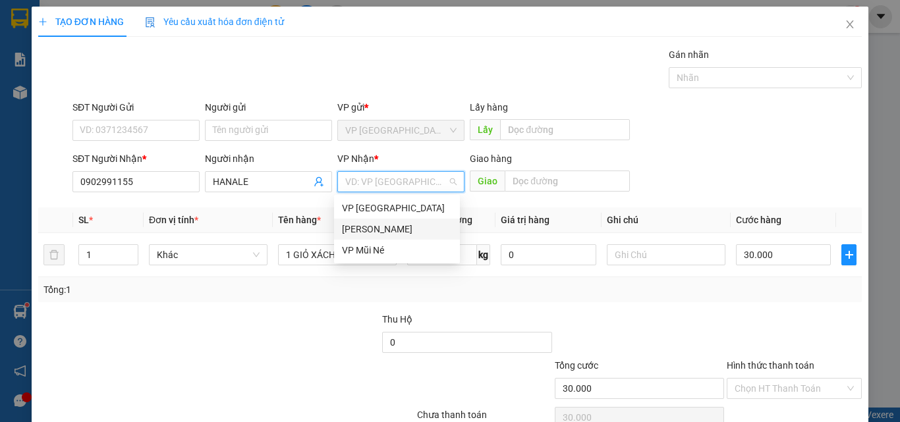
click at [379, 230] on div "VP Phan Thiết" at bounding box center [397, 229] width 110 height 14
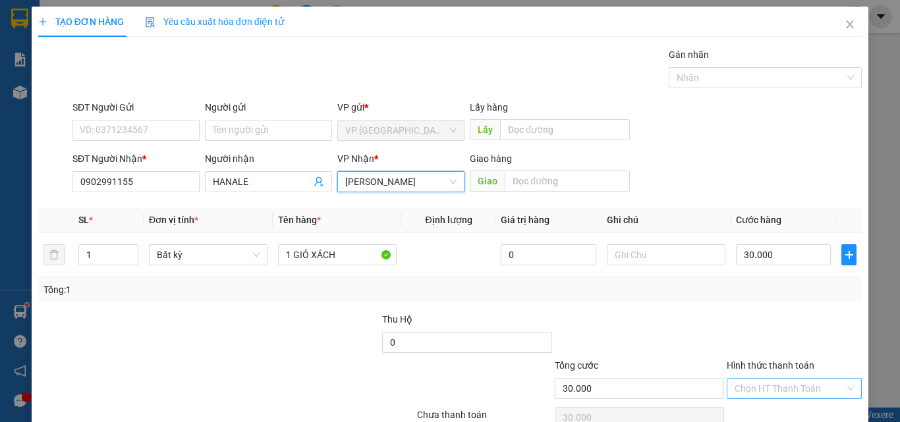
click at [787, 379] on input "Hình thức thanh toán" at bounding box center [790, 389] width 110 height 20
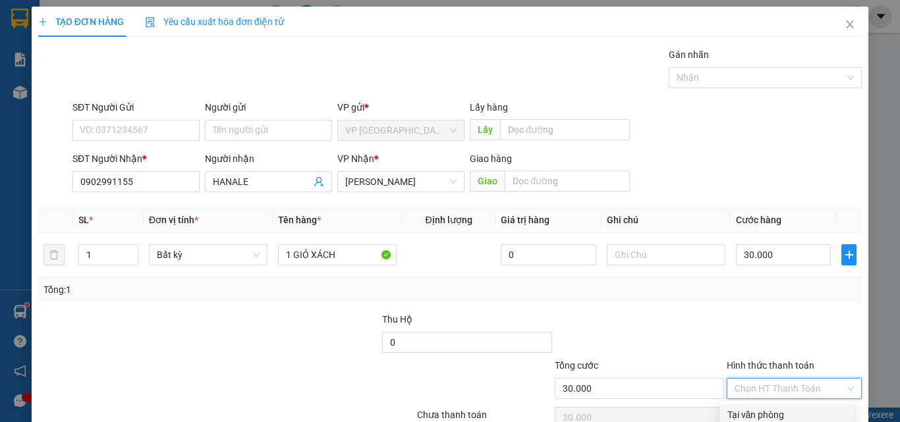
click at [798, 408] on div "Tại văn phòng" at bounding box center [786, 415] width 118 height 14
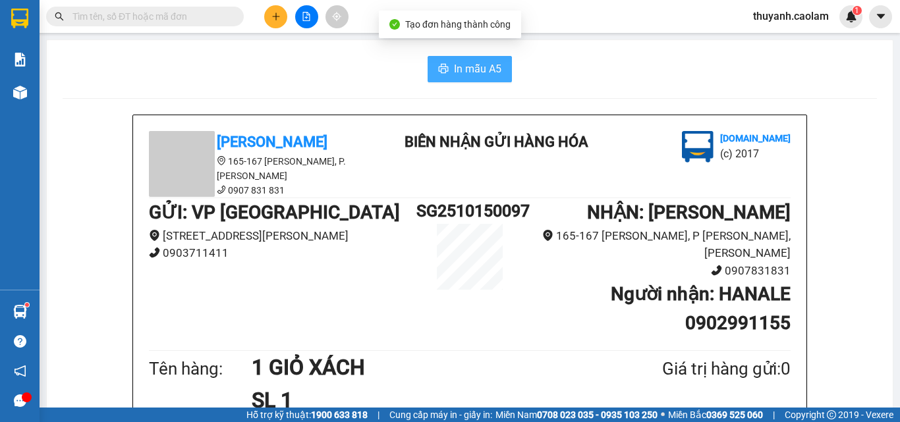
click at [478, 71] on span "In mẫu A5" at bounding box center [477, 69] width 47 height 16
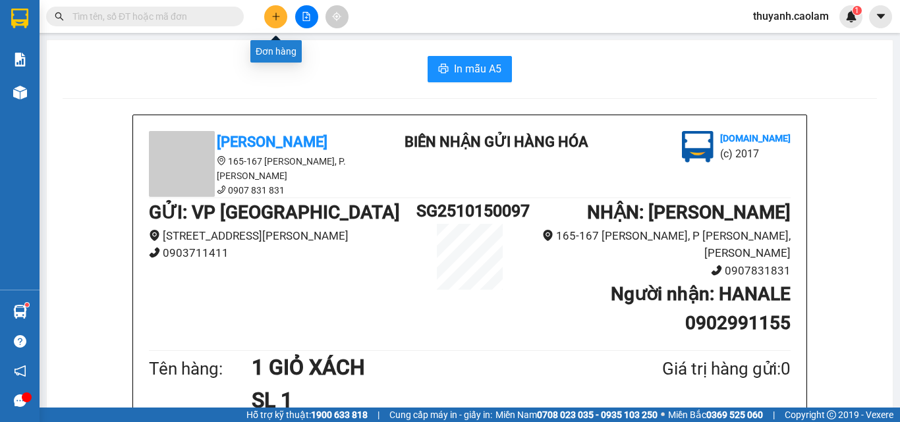
click at [274, 24] on button at bounding box center [275, 16] width 23 height 23
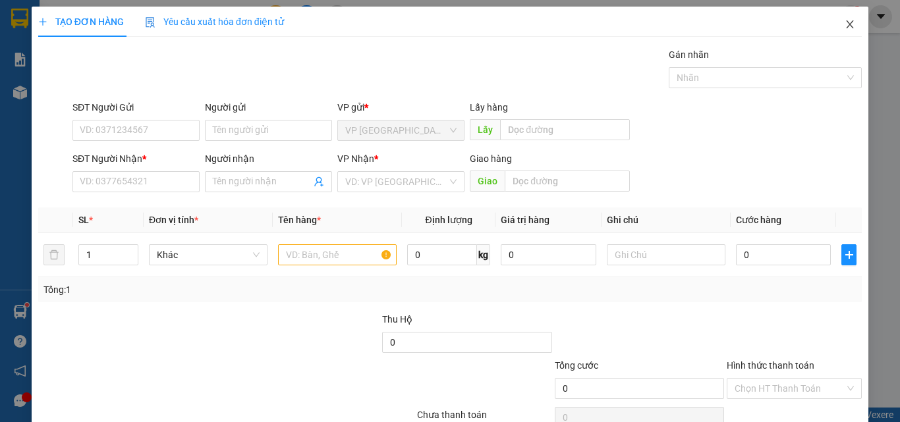
click at [845, 27] on icon "close" at bounding box center [850, 24] width 11 height 11
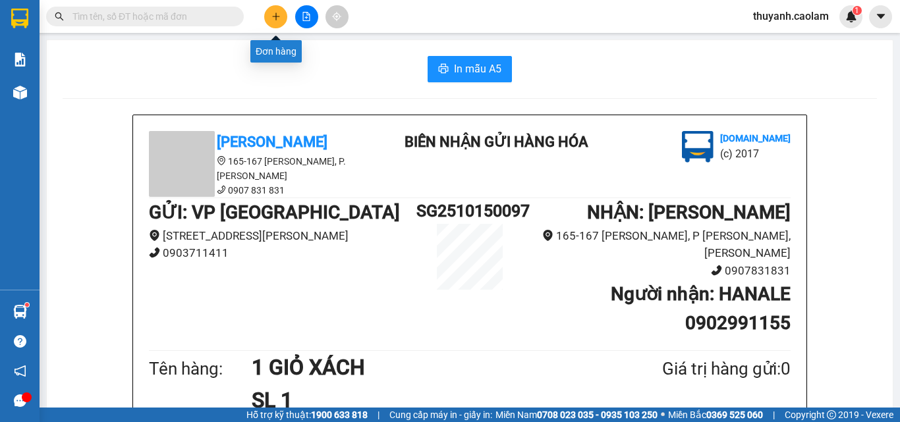
click at [279, 11] on button at bounding box center [275, 16] width 23 height 23
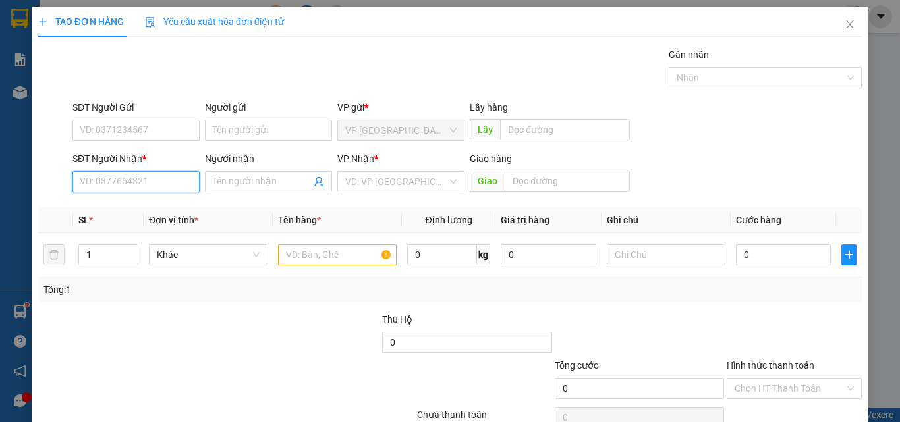
click at [138, 181] on input "SĐT Người Nhận *" at bounding box center [135, 181] width 127 height 21
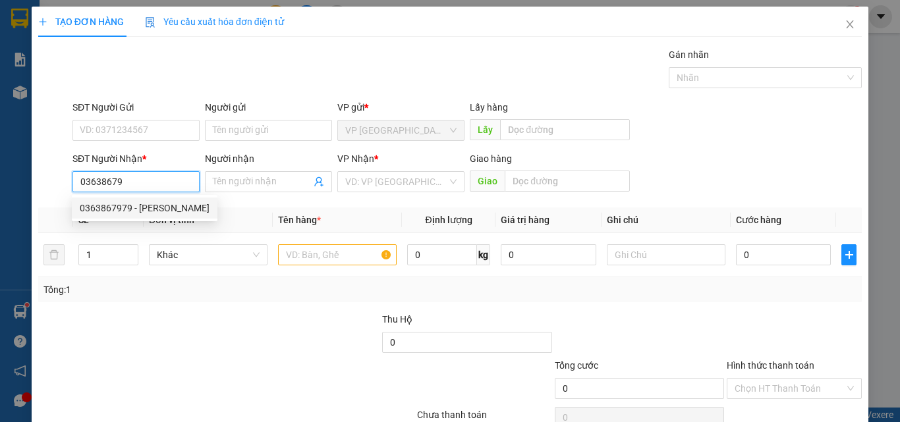
click at [122, 208] on div "0363867979 - DŨNG" at bounding box center [145, 208] width 130 height 14
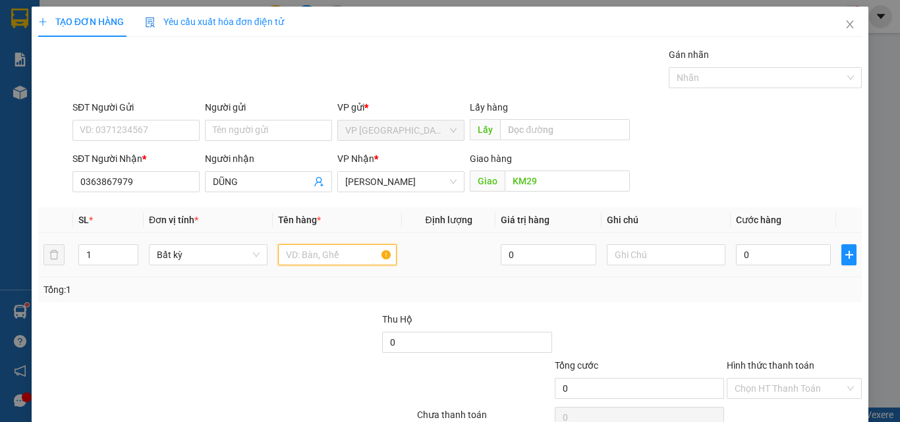
click at [298, 256] on input "text" at bounding box center [337, 254] width 119 height 21
click at [746, 263] on input "0" at bounding box center [783, 254] width 95 height 21
click at [763, 322] on div at bounding box center [794, 335] width 138 height 46
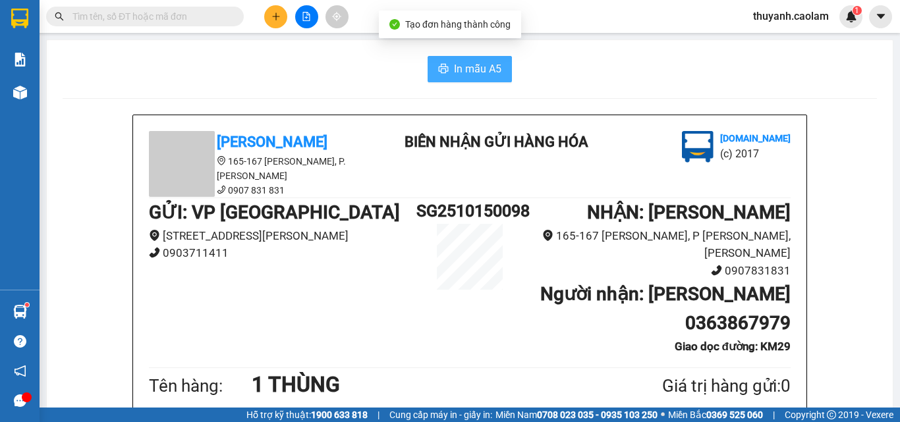
click at [480, 72] on span "In mẫu A5" at bounding box center [477, 69] width 47 height 16
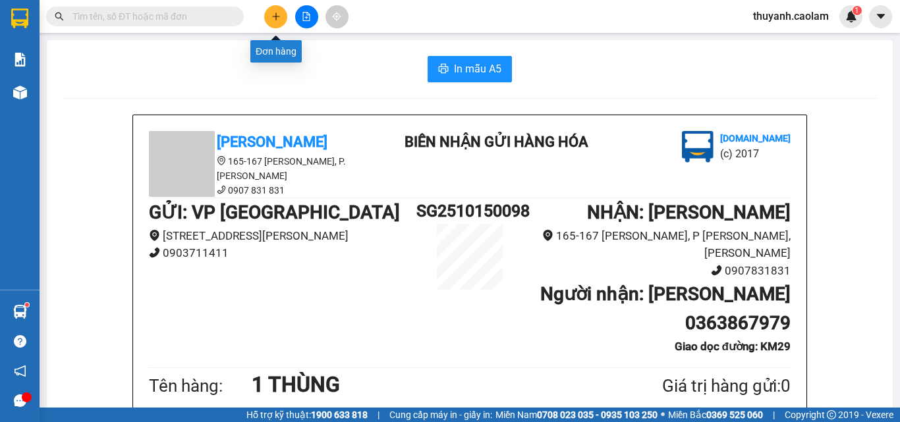
click at [270, 16] on button at bounding box center [275, 16] width 23 height 23
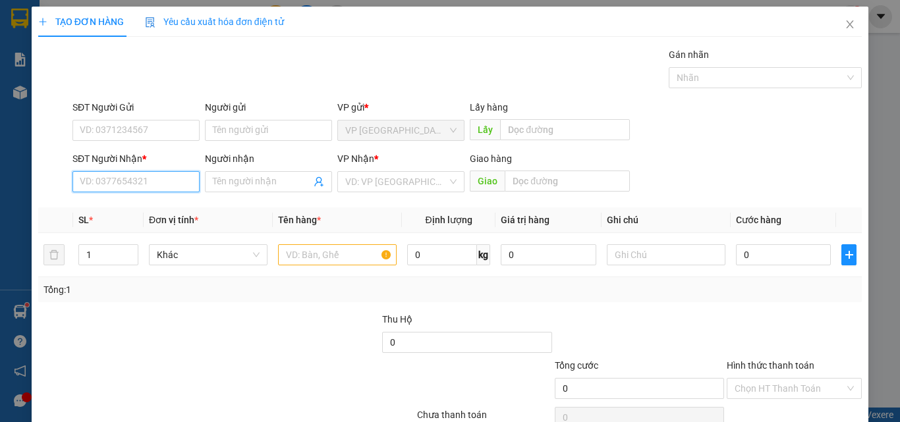
click at [147, 183] on input "SĐT Người Nhận *" at bounding box center [135, 181] width 127 height 21
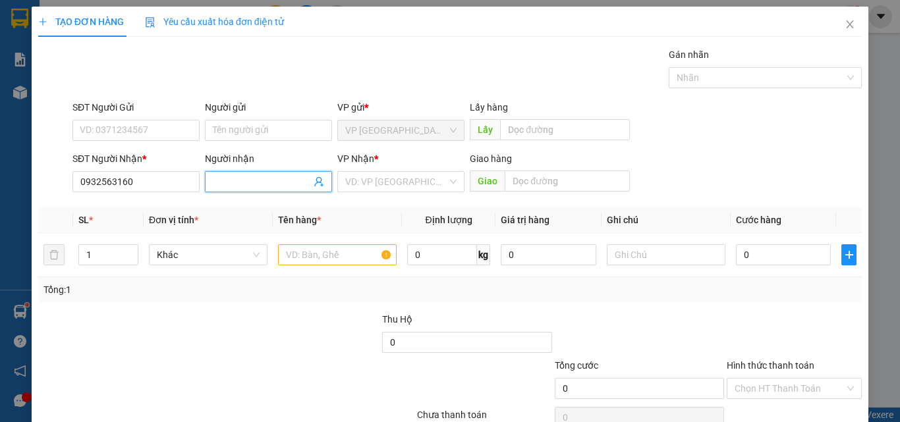
click at [256, 187] on input "Người nhận" at bounding box center [262, 182] width 98 height 14
click at [316, 260] on body "Kết quả tìm kiếm ( 4 ) Bộ lọc Mã ĐH Trạng thái Món hàng Thu hộ Tổng cước Chưa c…" at bounding box center [450, 211] width 900 height 422
click at [123, 181] on input "0932563160" at bounding box center [135, 181] width 127 height 21
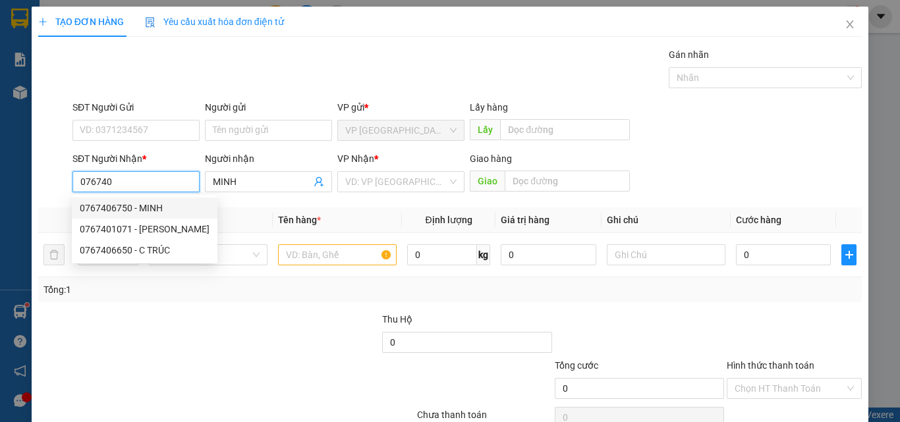
click at [124, 208] on div "0767406750 - MINH" at bounding box center [145, 208] width 130 height 14
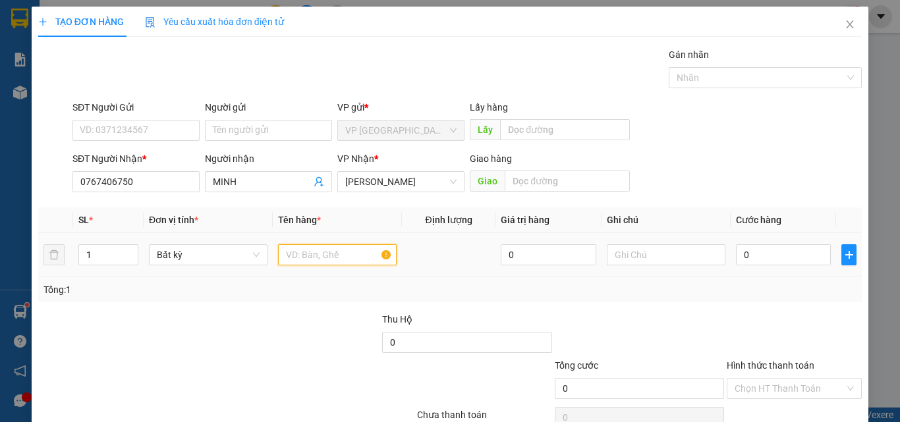
click at [301, 257] on input "text" at bounding box center [337, 254] width 119 height 21
click at [787, 255] on input "0" at bounding box center [783, 254] width 95 height 21
click at [770, 294] on div "Tổng: 1" at bounding box center [449, 290] width 813 height 14
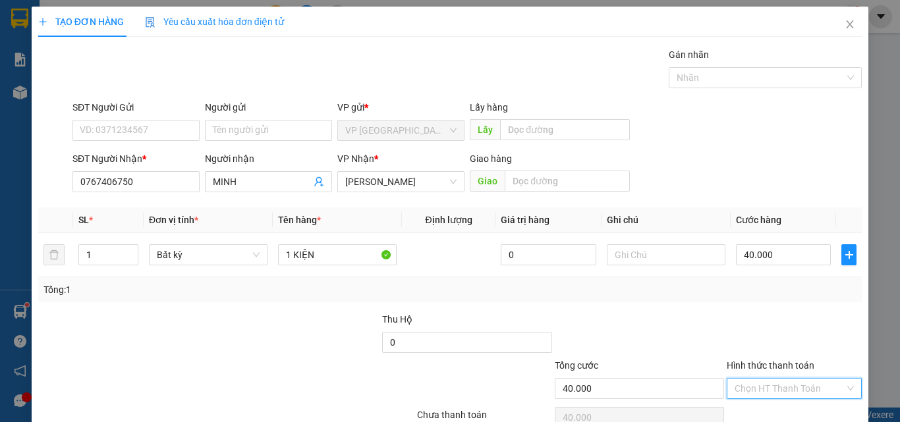
click at [793, 379] on input "Hình thức thanh toán" at bounding box center [790, 389] width 110 height 20
click at [769, 408] on div "Tại văn phòng" at bounding box center [786, 415] width 118 height 14
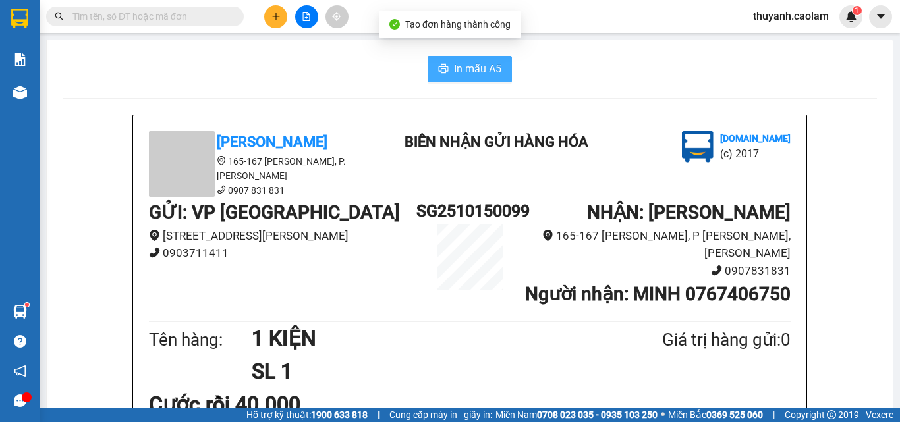
click at [447, 70] on button "In mẫu A5" at bounding box center [470, 69] width 84 height 26
click at [159, 18] on input "text" at bounding box center [149, 16] width 155 height 14
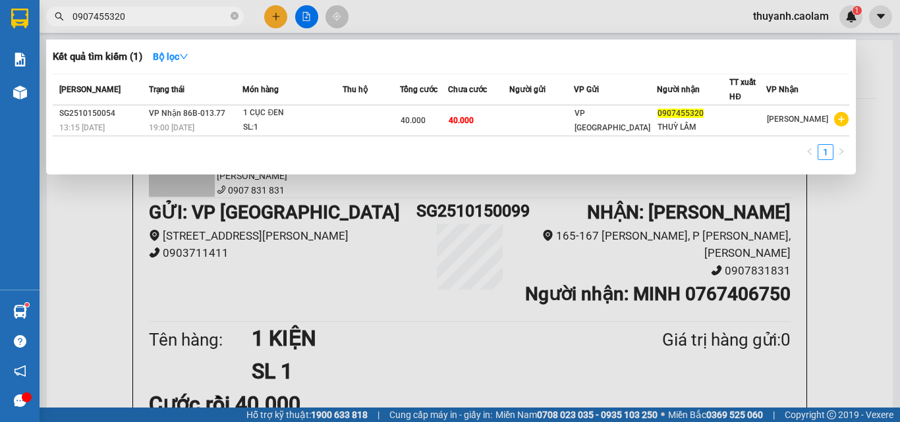
click at [229, 10] on span "0907455320" at bounding box center [145, 17] width 198 height 20
click at [235, 12] on span at bounding box center [235, 17] width 8 height 13
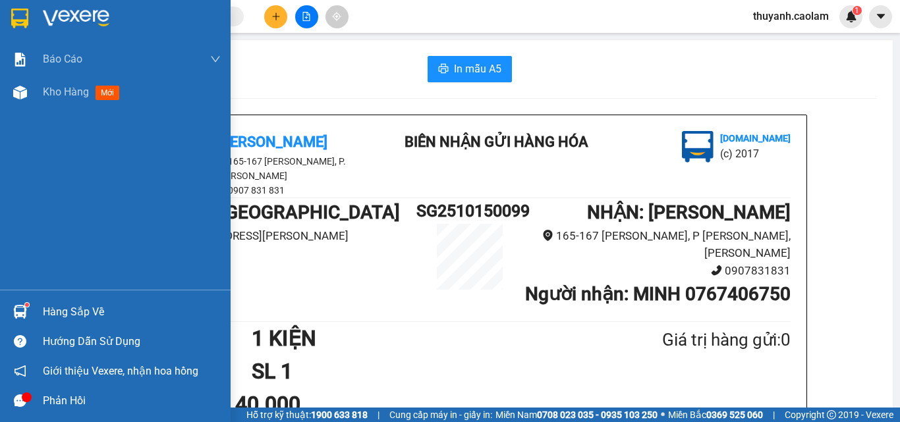
click at [43, 13] on img at bounding box center [76, 19] width 67 height 20
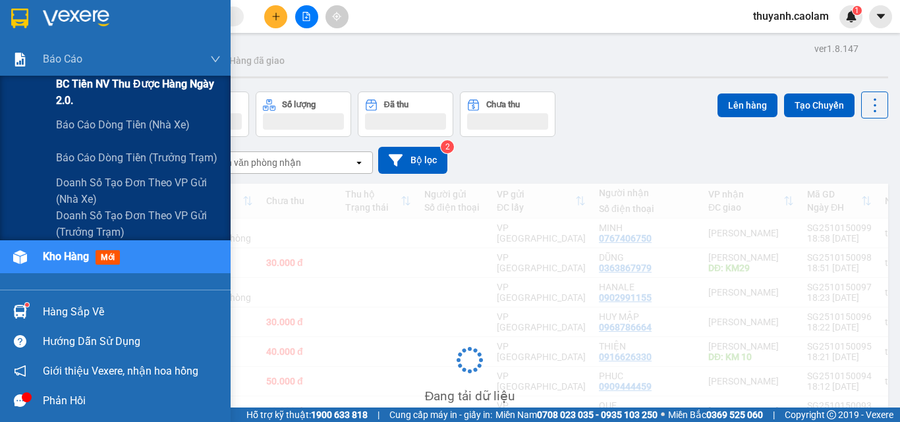
click at [123, 87] on span "BC Tiền NV thu được hàng ngày 2.0." at bounding box center [138, 92] width 165 height 33
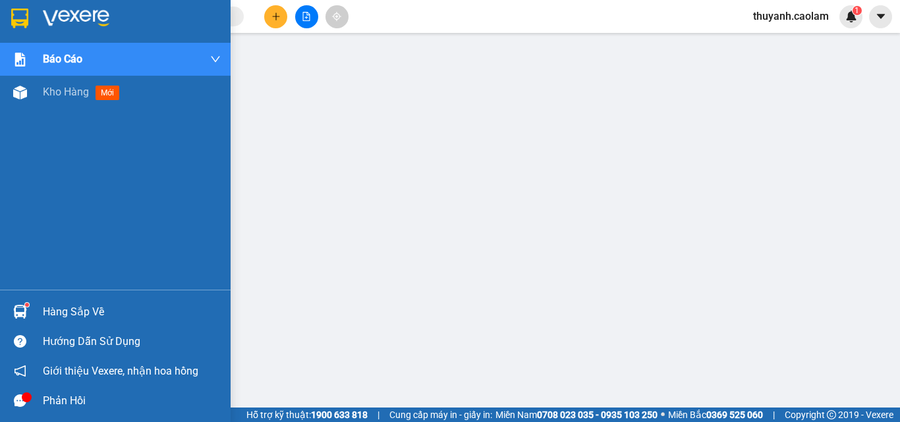
click at [24, 26] on div at bounding box center [115, 21] width 231 height 43
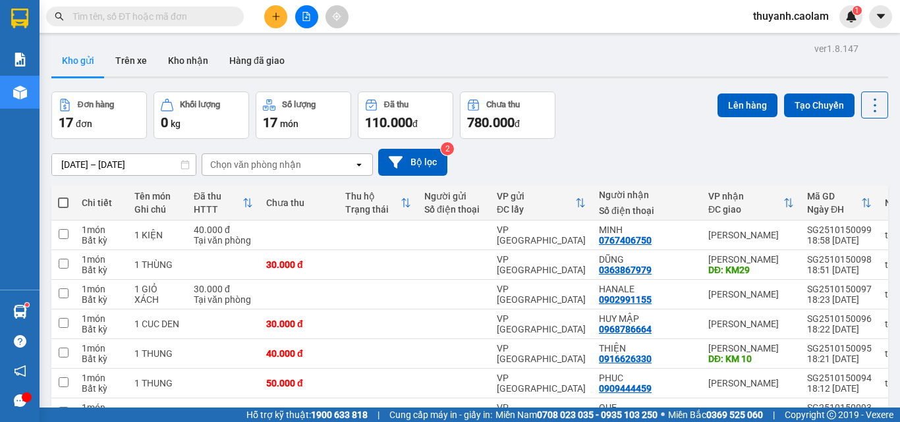
click at [283, 13] on button at bounding box center [275, 16] width 23 height 23
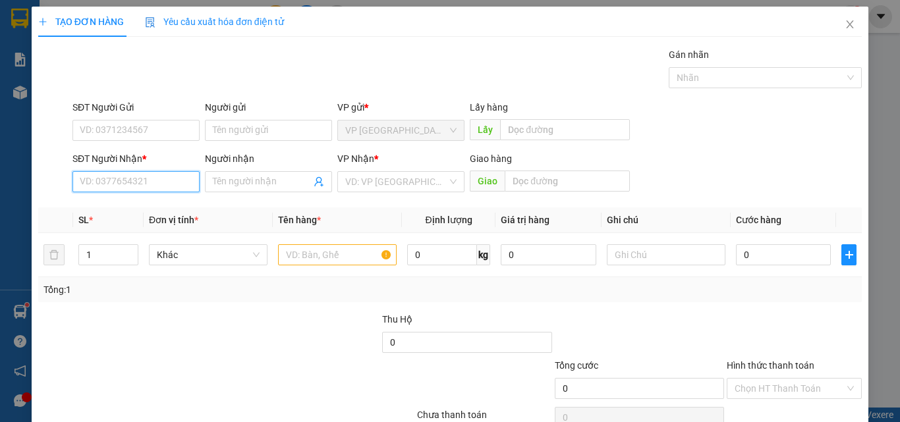
click at [177, 182] on input "SĐT Người Nhận *" at bounding box center [135, 181] width 127 height 21
drag, startPoint x: 165, startPoint y: 205, endPoint x: 208, endPoint y: 219, distance: 44.4
click at [165, 205] on div "0846004646 - ANH HỢP" at bounding box center [135, 208] width 110 height 14
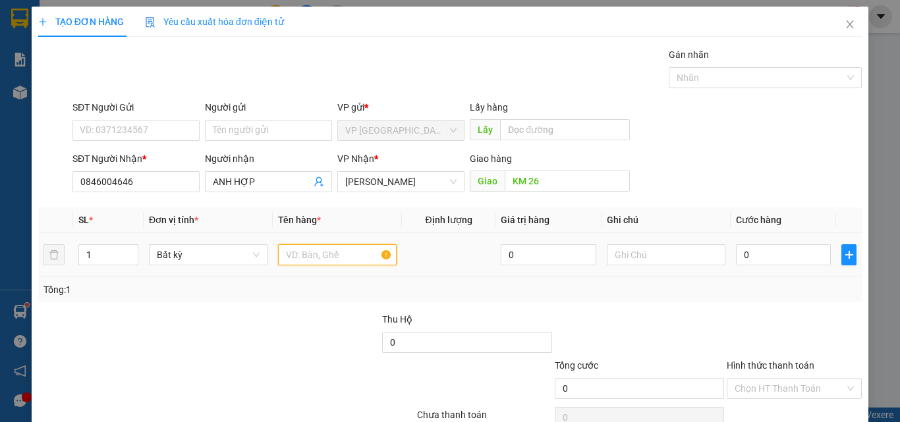
click at [331, 252] on input "text" at bounding box center [337, 254] width 119 height 21
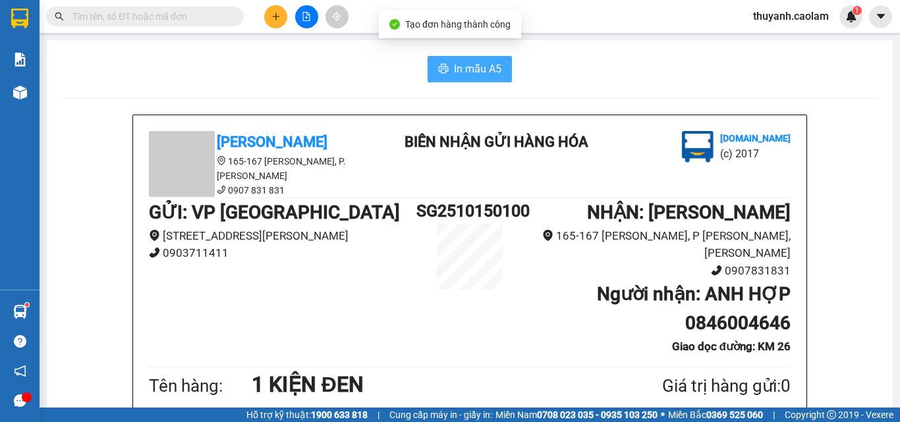
click at [491, 71] on span "In mẫu A5" at bounding box center [477, 69] width 47 height 16
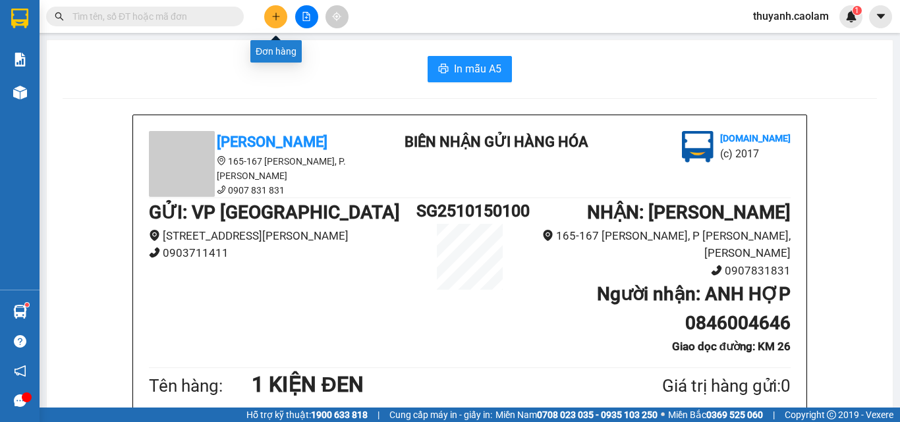
click at [271, 13] on icon "plus" at bounding box center [275, 16] width 9 height 9
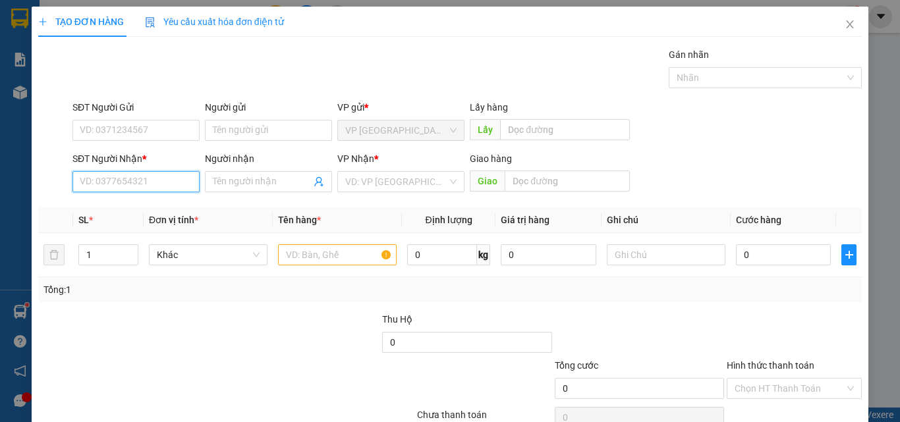
click at [186, 179] on input "SĐT Người Nhận *" at bounding box center [135, 181] width 127 height 21
click at [178, 211] on div "0971111110 - Tâm" at bounding box center [135, 208] width 110 height 14
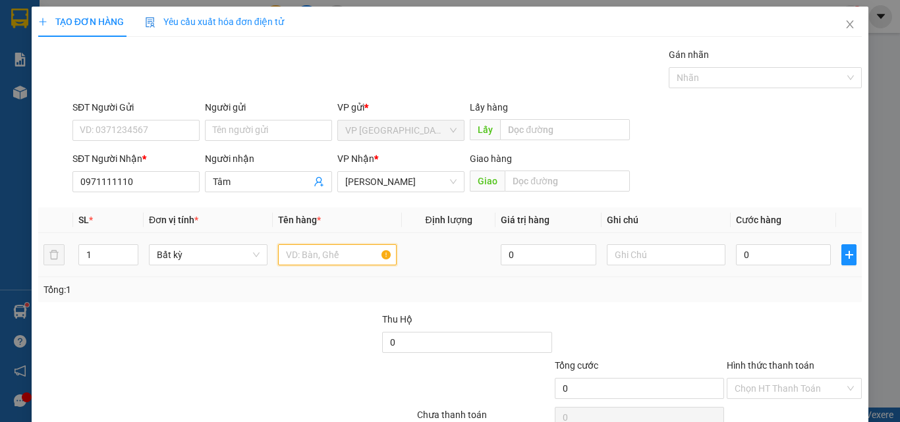
click at [306, 252] on input "text" at bounding box center [337, 254] width 119 height 21
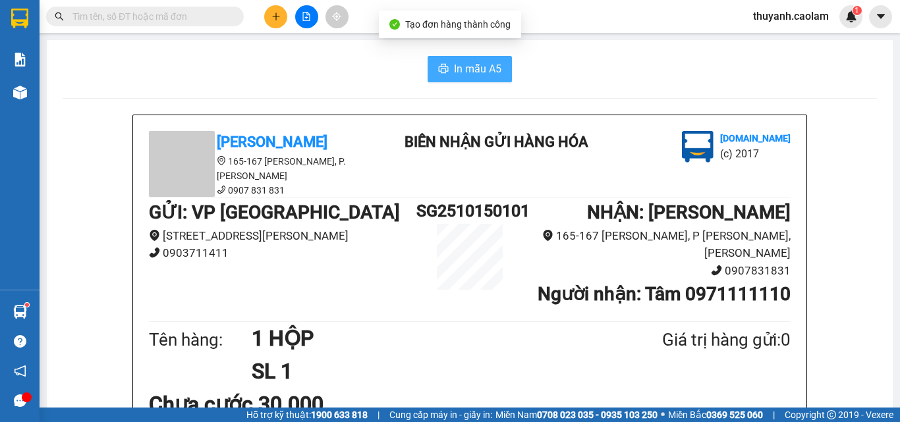
click at [470, 62] on span "In mẫu A5" at bounding box center [477, 69] width 47 height 16
click at [273, 25] on button at bounding box center [275, 16] width 23 height 23
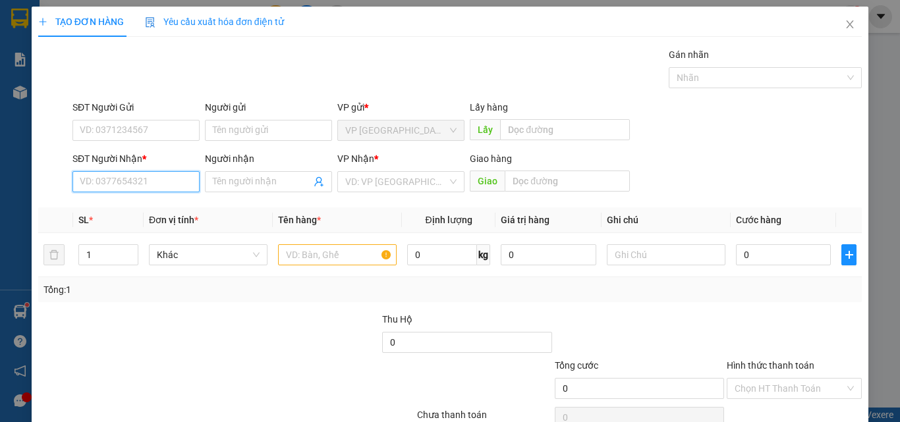
click at [160, 181] on input "SĐT Người Nhận *" at bounding box center [135, 181] width 127 height 21
click at [161, 209] on div "0798714668 - THỊNH" at bounding box center [135, 208] width 110 height 14
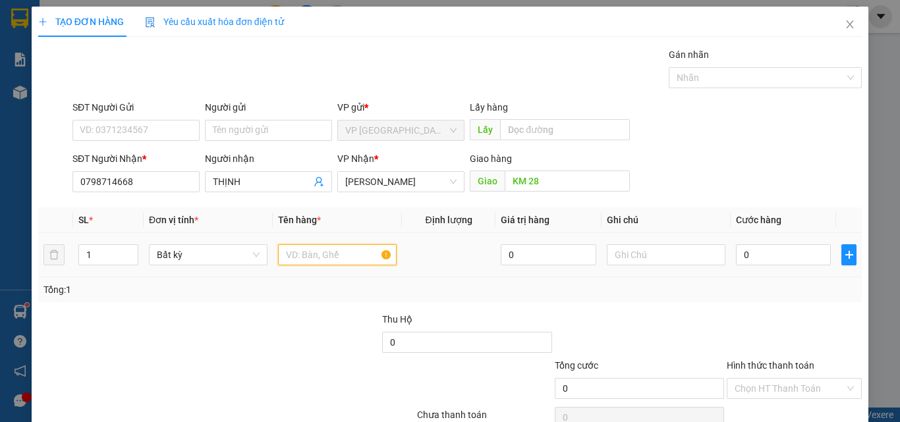
click at [310, 256] on input "text" at bounding box center [337, 254] width 119 height 21
click at [772, 257] on input "0" at bounding box center [783, 254] width 95 height 21
drag, startPoint x: 760, startPoint y: 262, endPoint x: 777, endPoint y: 407, distance: 146.6
click at [760, 312] on div at bounding box center [794, 335] width 138 height 46
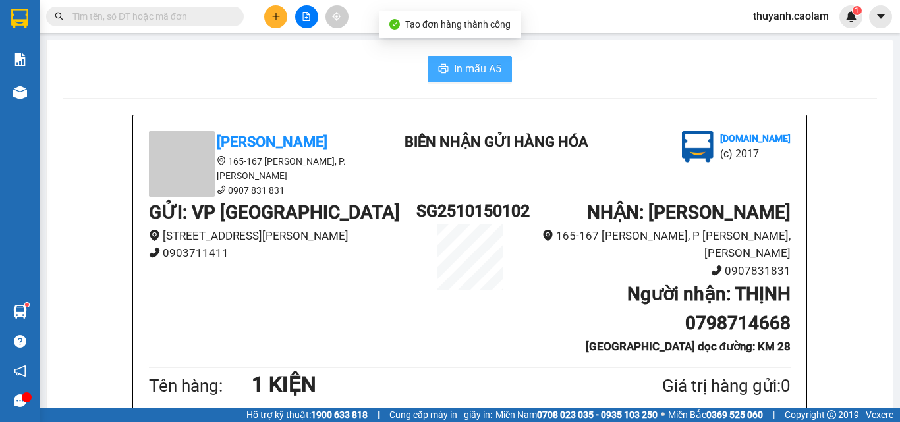
click at [484, 61] on span "In mẫu A5" at bounding box center [477, 69] width 47 height 16
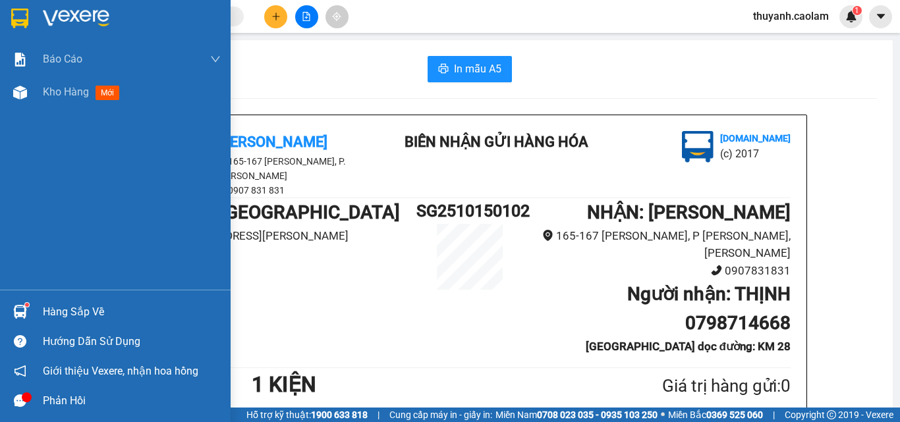
click at [23, 20] on img at bounding box center [19, 19] width 17 height 20
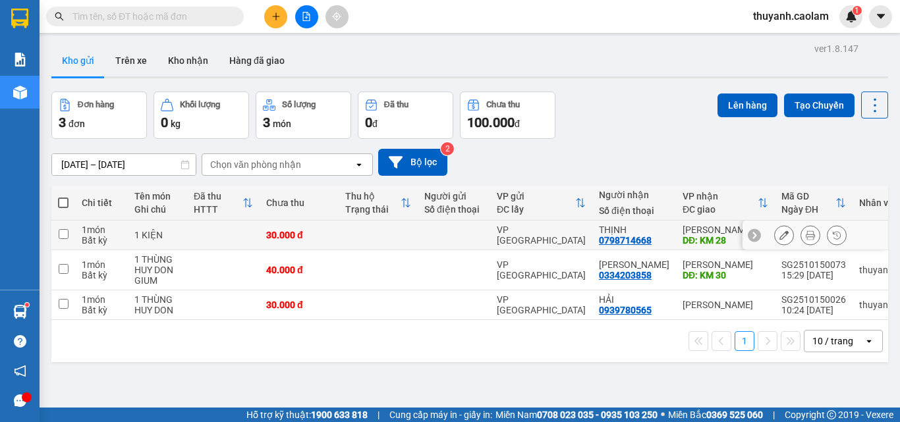
click at [67, 230] on input "checkbox" at bounding box center [64, 234] width 10 height 10
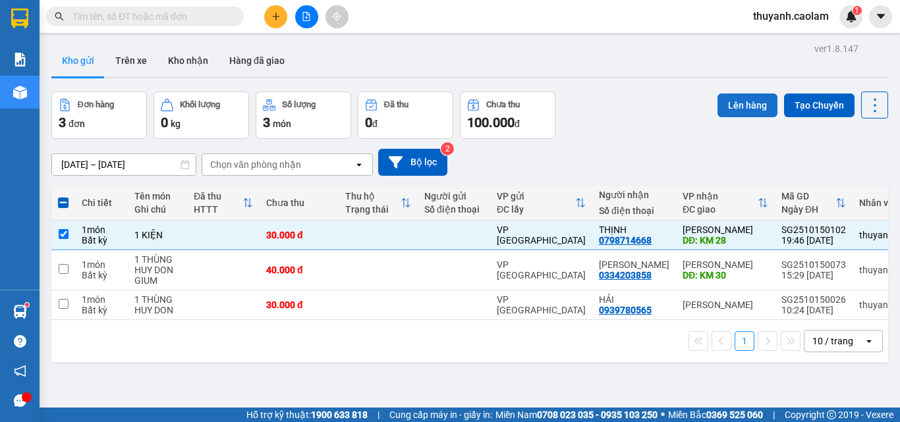
click at [722, 101] on button "Lên hàng" at bounding box center [747, 106] width 60 height 24
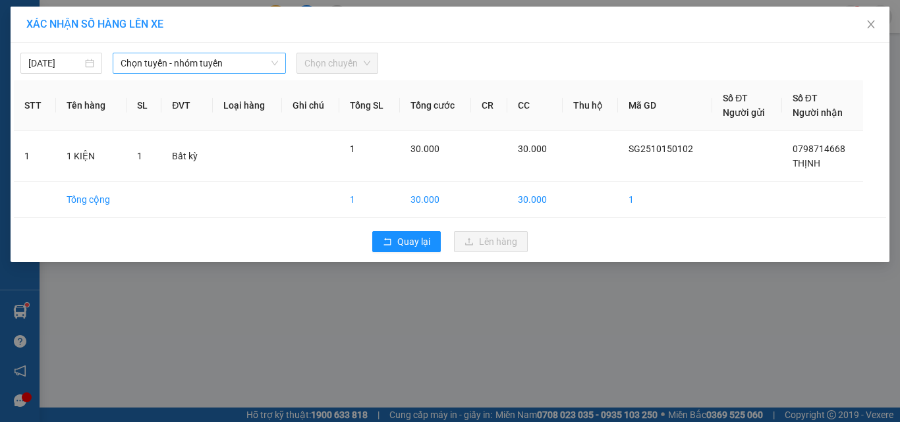
click at [184, 70] on span "Chọn tuyến - nhóm tuyến" at bounding box center [199, 63] width 157 height 20
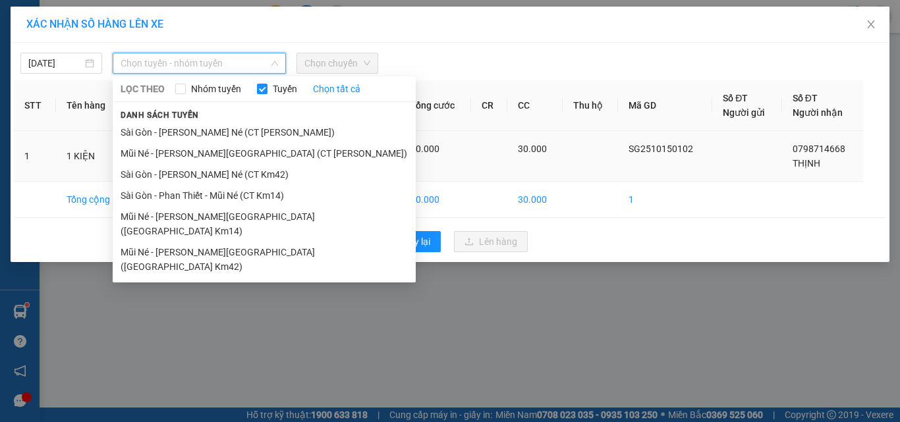
drag, startPoint x: 285, startPoint y: 179, endPoint x: 293, endPoint y: 161, distance: 19.2
click at [285, 175] on li "Sài Gòn - Phan Thiết - Mũi Né (CT Km42)" at bounding box center [264, 174] width 303 height 21
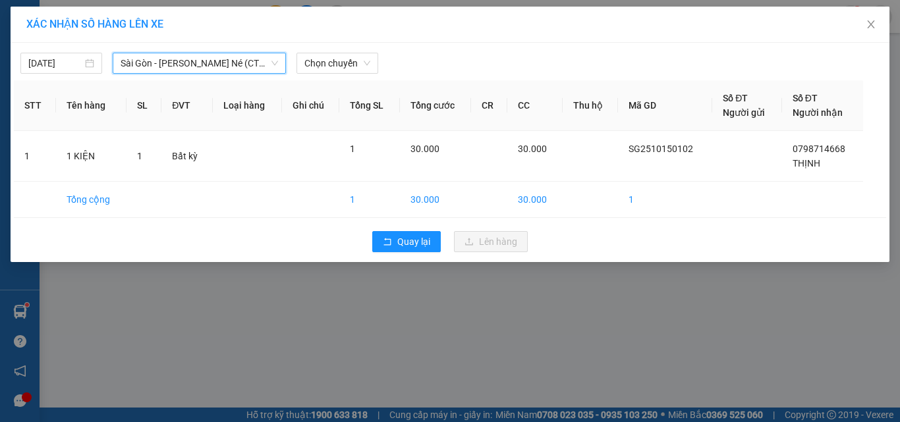
click at [338, 38] on div "XÁC NHẬN SỐ HÀNG LÊN XE 15/10/2025 Sài Gòn - Phan Thiết - Mũi Né (CT Km42) Sài …" at bounding box center [450, 135] width 879 height 256
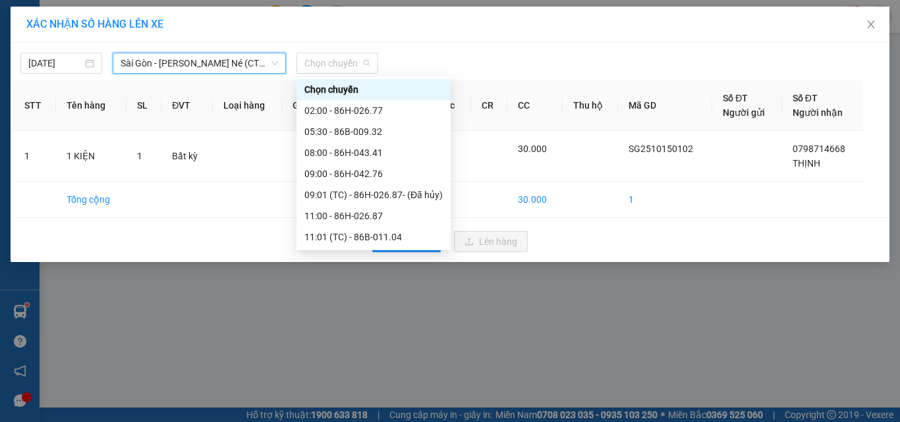
drag, startPoint x: 370, startPoint y: 216, endPoint x: 420, endPoint y: 227, distance: 52.0
click at [374, 378] on div "20:00 - 86H-026.52" at bounding box center [373, 385] width 138 height 14
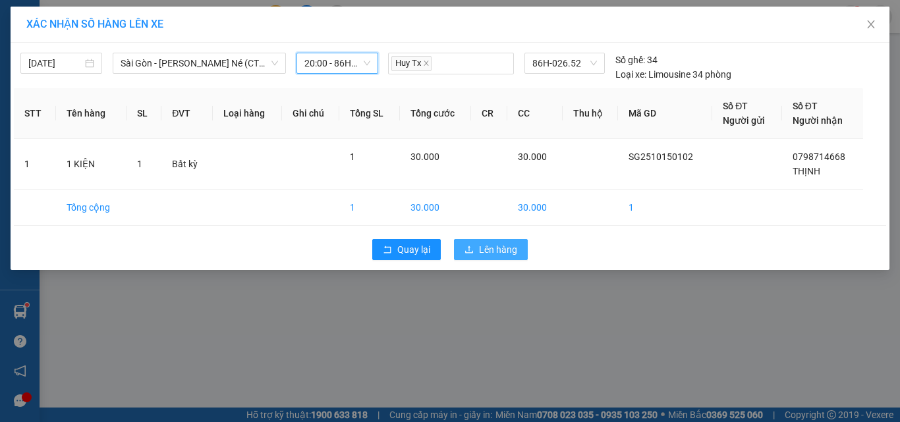
click at [480, 247] on span "Lên hàng" at bounding box center [498, 249] width 38 height 14
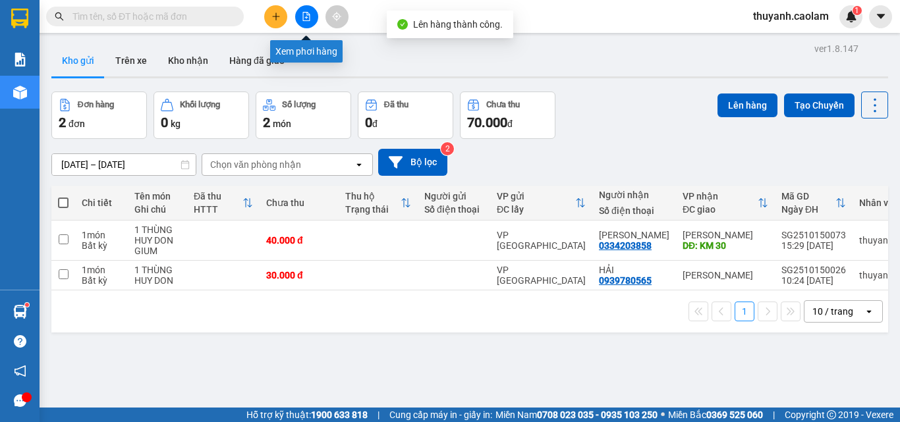
click at [304, 17] on icon "file-add" at bounding box center [306, 16] width 9 height 9
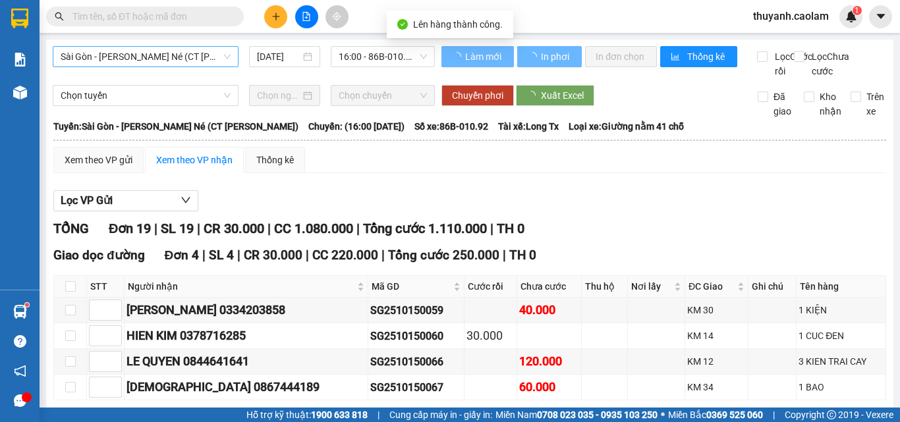
click at [189, 61] on div "Sài Gòn - Phan Thiết - Mũi Né (CT Ông Đồn)" at bounding box center [146, 56] width 186 height 21
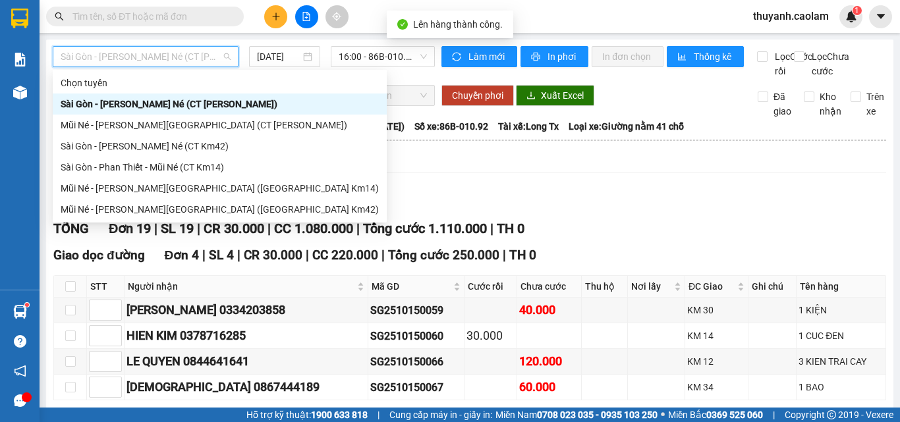
click at [190, 60] on span "Sài Gòn - Phan Thiết - Mũi Né (CT Ông Đồn)" at bounding box center [146, 57] width 170 height 20
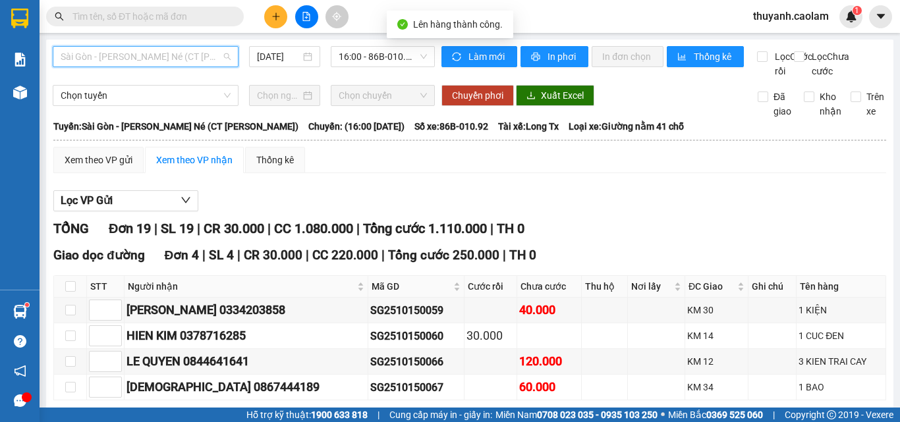
click at [190, 59] on span "Sài Gòn - Phan Thiết - Mũi Né (CT Ông Đồn)" at bounding box center [146, 57] width 170 height 20
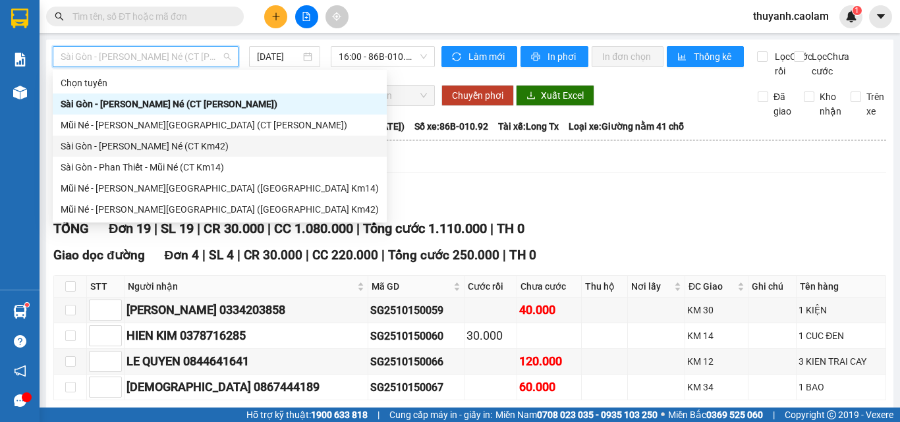
drag, startPoint x: 211, startPoint y: 146, endPoint x: 349, endPoint y: 92, distance: 148.3
click at [214, 131] on div "Chọn tuyến Sài Gòn - Phan Thiết - Mũi Né (CT Ông Đồn) Mũi Né - Phan Thiết - Sài…" at bounding box center [220, 146] width 334 height 148
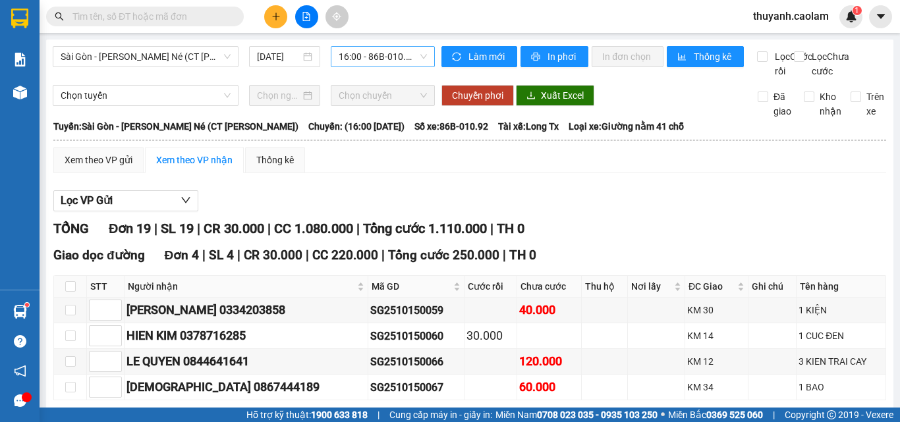
click at [369, 57] on span "16:00 - 86B-010.92" at bounding box center [383, 57] width 88 height 20
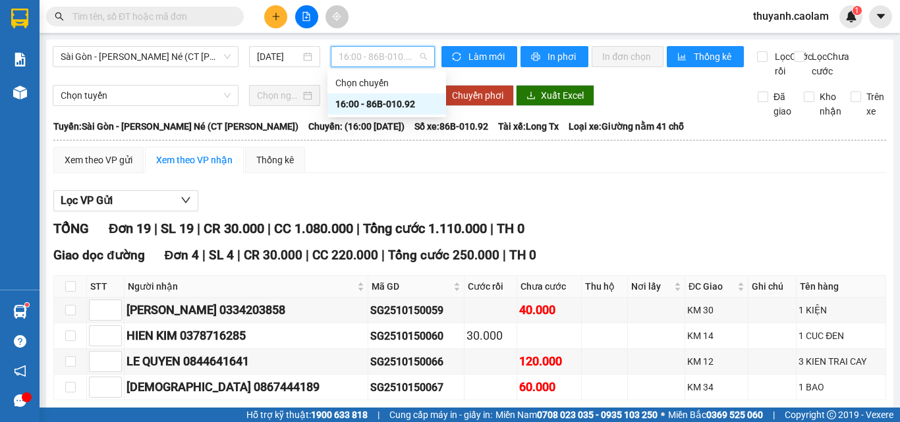
drag, startPoint x: 171, startPoint y: 43, endPoint x: 182, endPoint y: 68, distance: 26.6
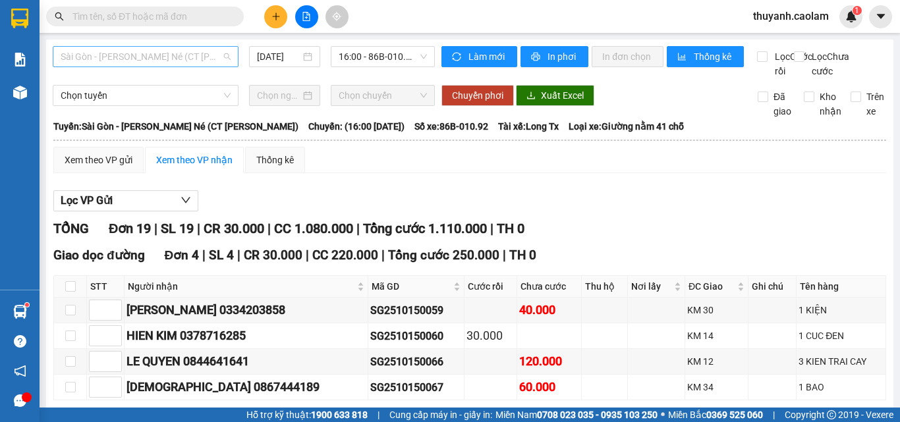
click at [182, 50] on span "Sài Gòn - Phan Thiết - Mũi Né (CT Ông Đồn)" at bounding box center [146, 57] width 170 height 20
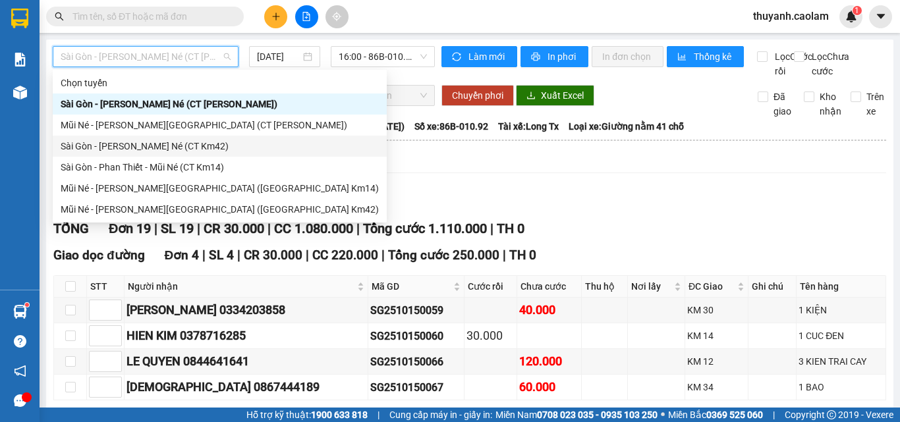
click at [223, 150] on div "Sài Gòn - Phan Thiết - Mũi Né (CT Km42)" at bounding box center [220, 146] width 318 height 14
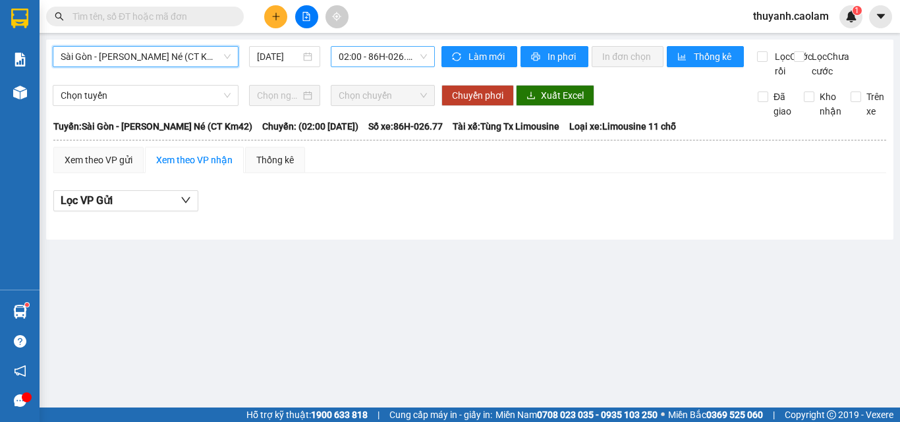
click at [354, 58] on span "02:00 - 86H-026.77" at bounding box center [383, 57] width 88 height 20
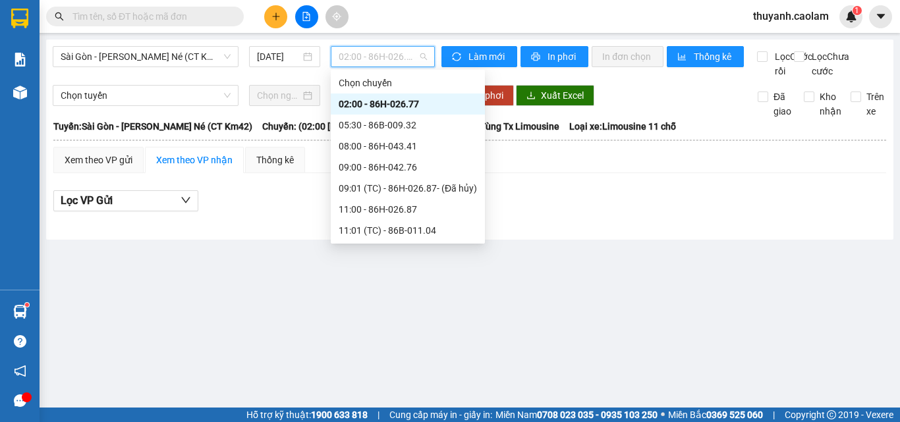
click at [403, 371] on div "20:00 - 86H-026.52" at bounding box center [408, 378] width 138 height 14
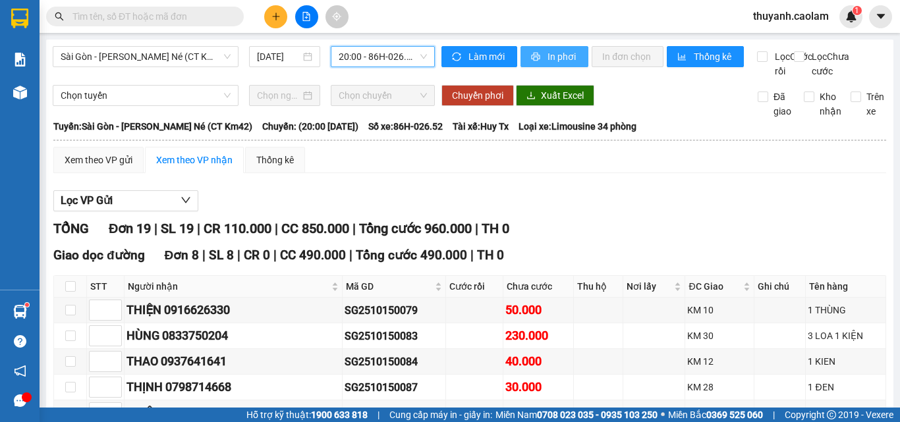
click at [560, 63] on span "In phơi" at bounding box center [562, 56] width 30 height 14
click at [791, 10] on span "thuyanh.caolam" at bounding box center [790, 16] width 97 height 16
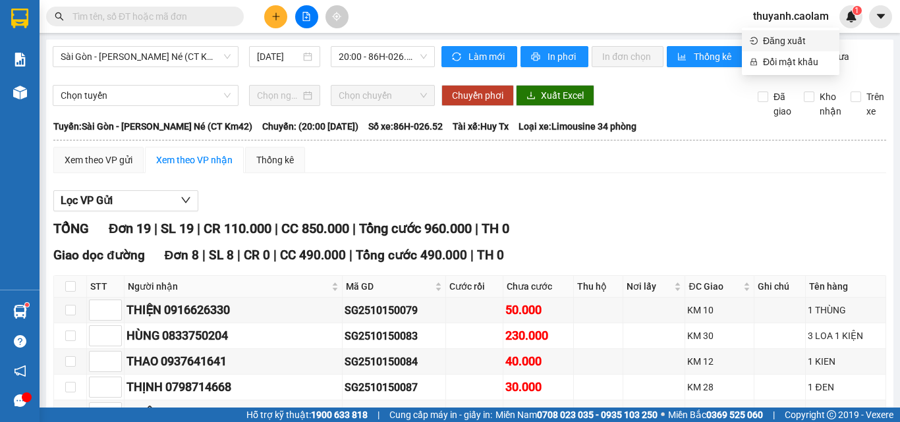
click at [810, 47] on span "Đăng xuất" at bounding box center [797, 41] width 69 height 14
